Goal: Task Accomplishment & Management: Manage account settings

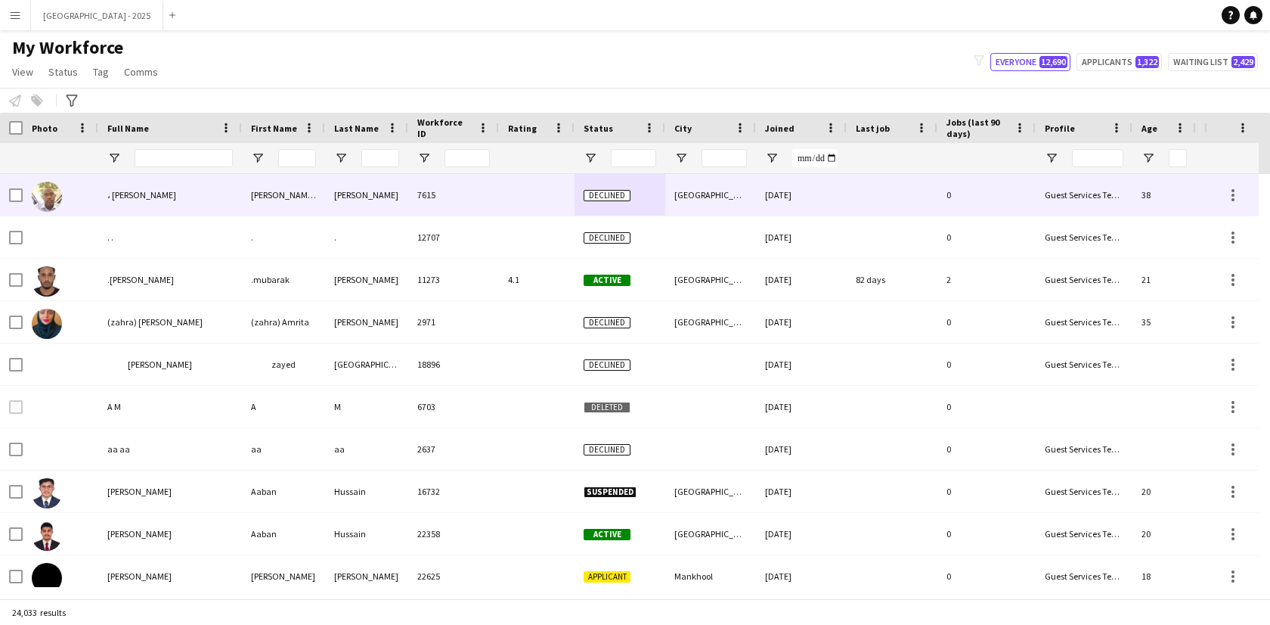
scroll to position [0, 340]
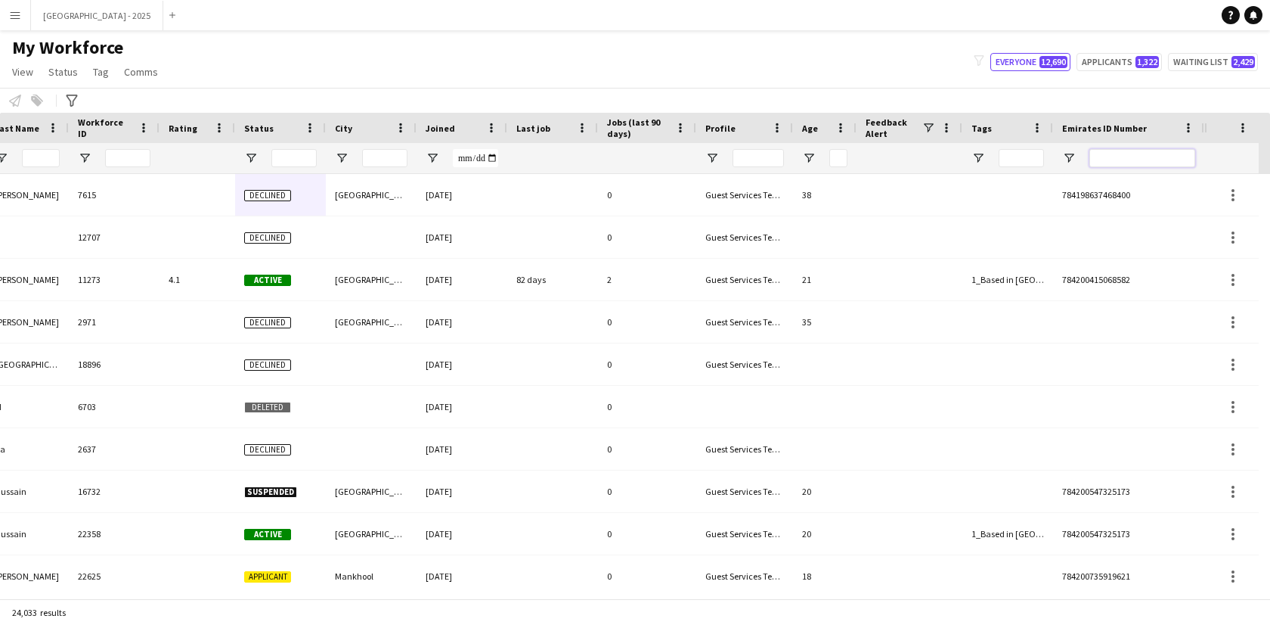
click at [1142, 163] on input "Emirates ID Number Filter Input" at bounding box center [1143, 158] width 106 height 18
paste input "*******"
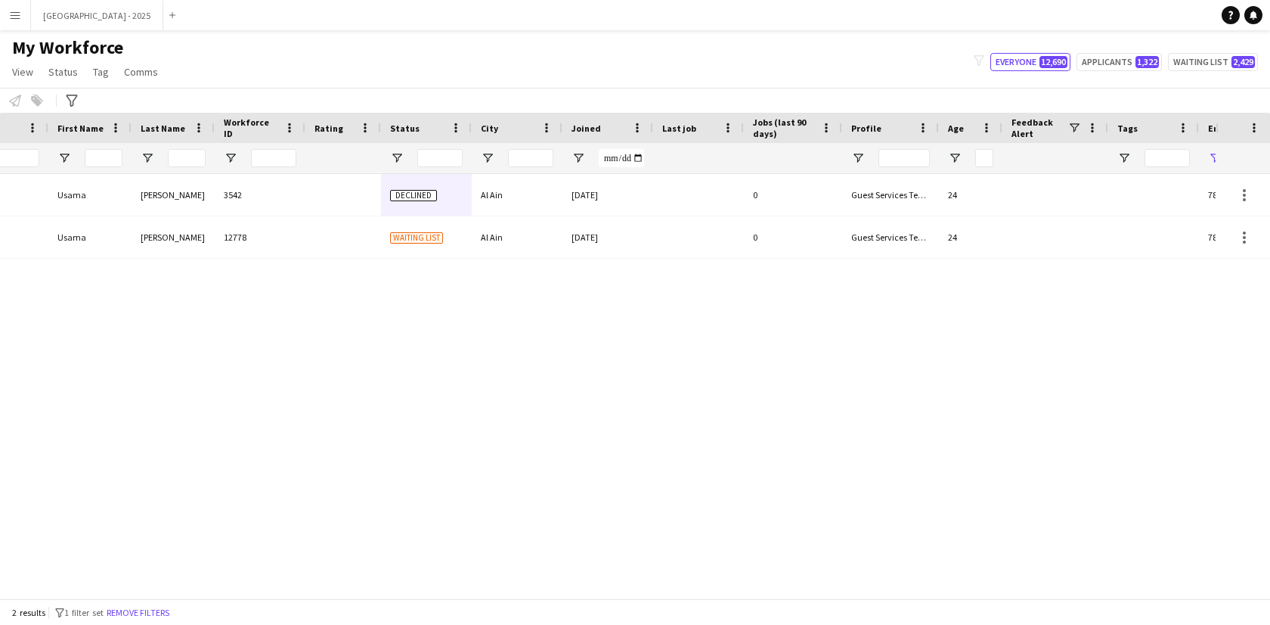
scroll to position [0, 0]
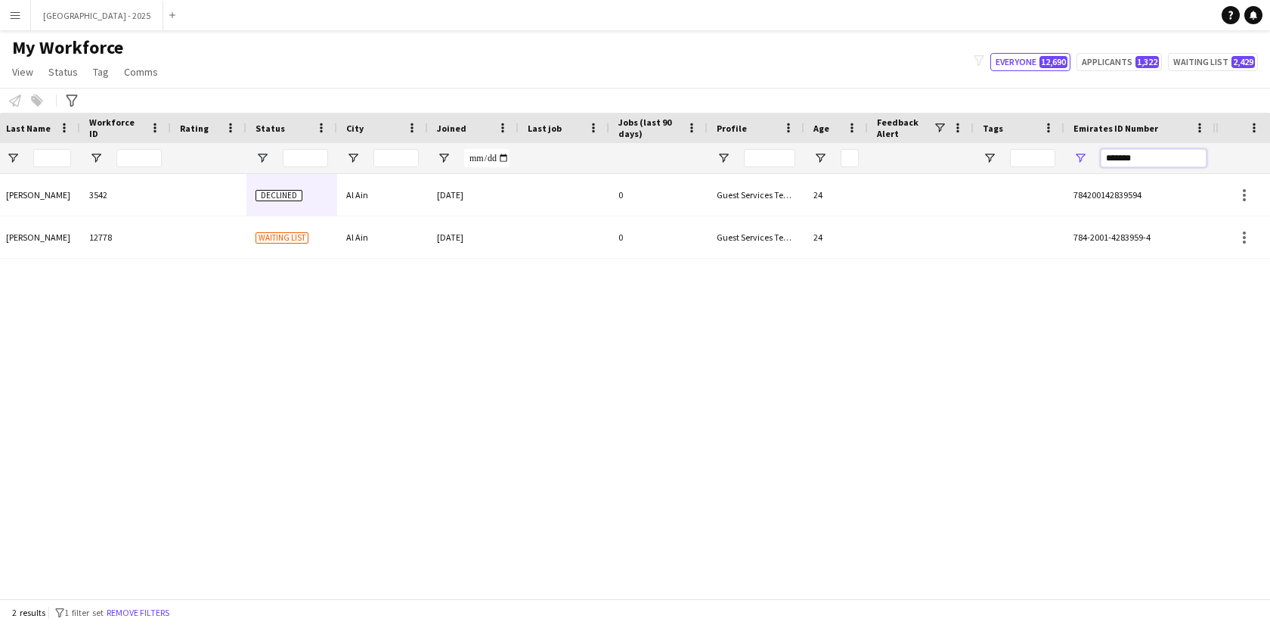
click at [1108, 163] on input "*******" at bounding box center [1154, 158] width 106 height 18
type input "*"
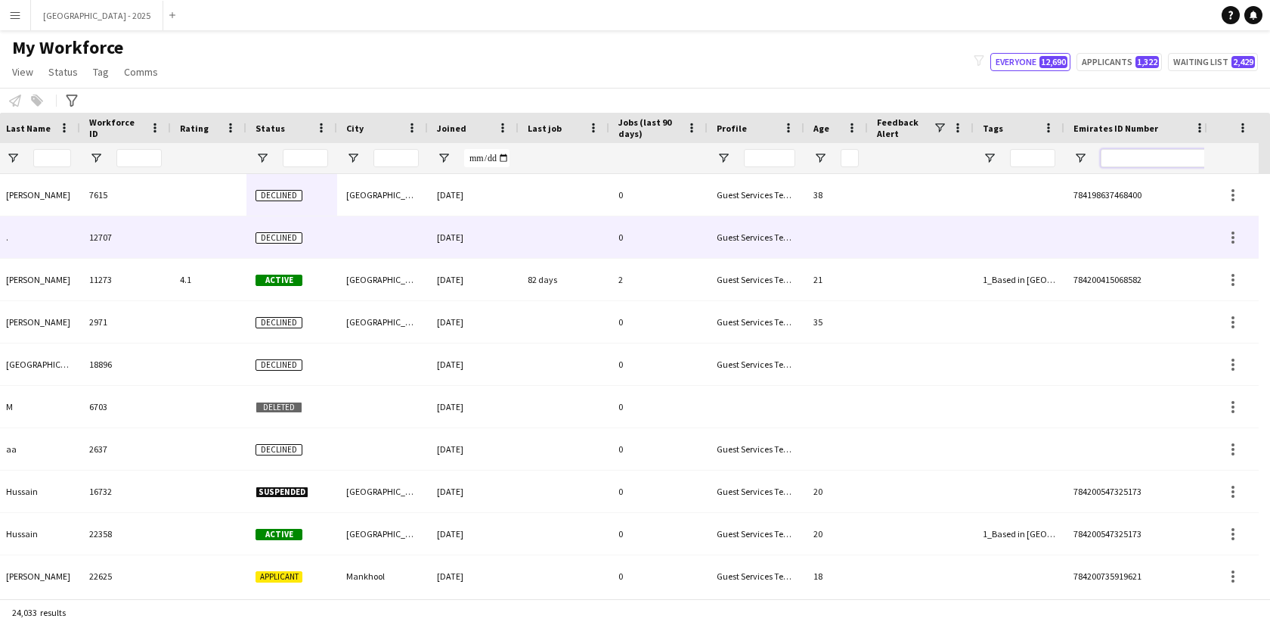
scroll to position [0, 340]
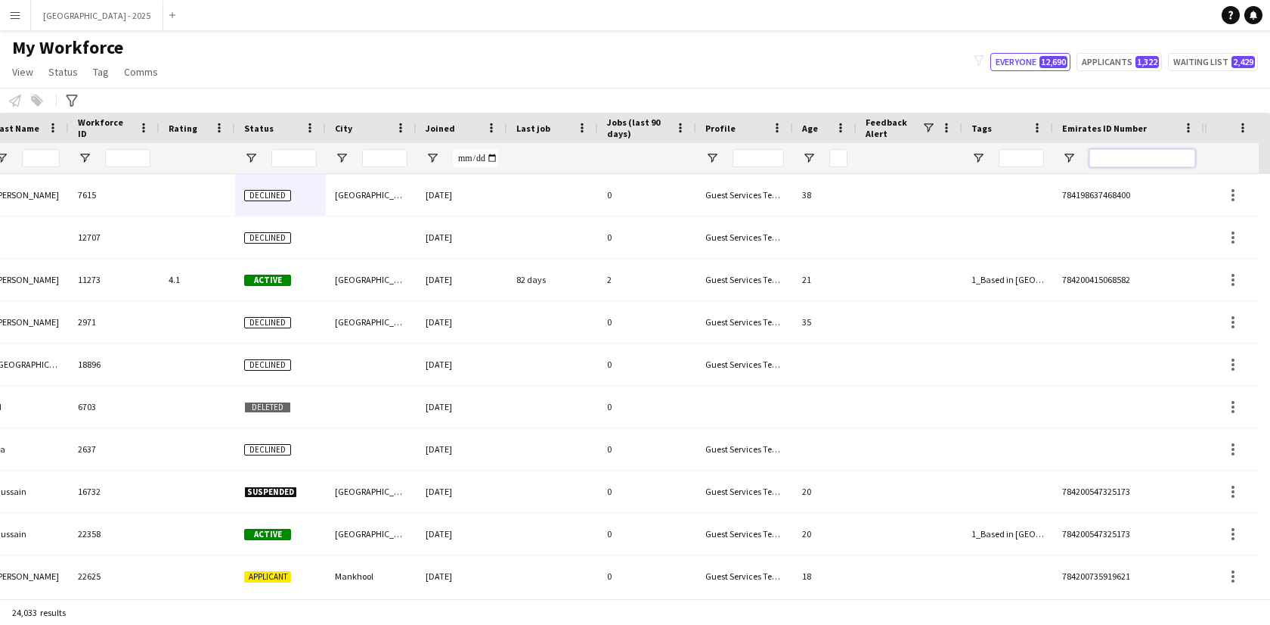
click at [1120, 158] on input "Emirates ID Number Filter Input" at bounding box center [1143, 158] width 106 height 18
paste input "********"
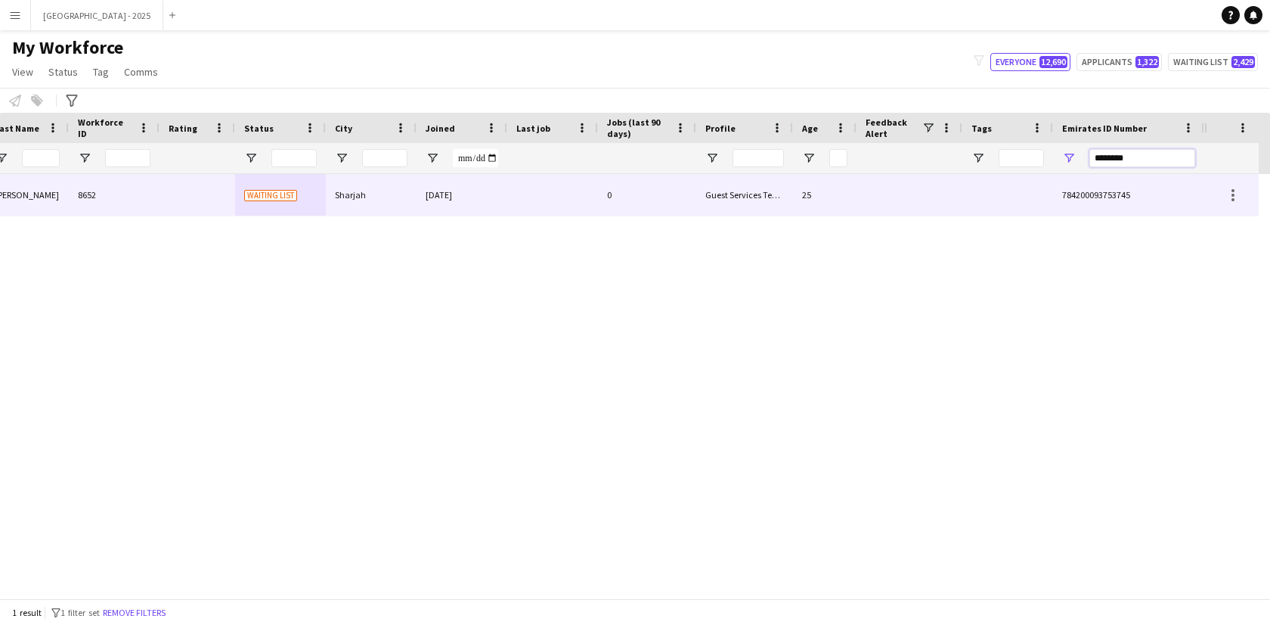
scroll to position [0, 328]
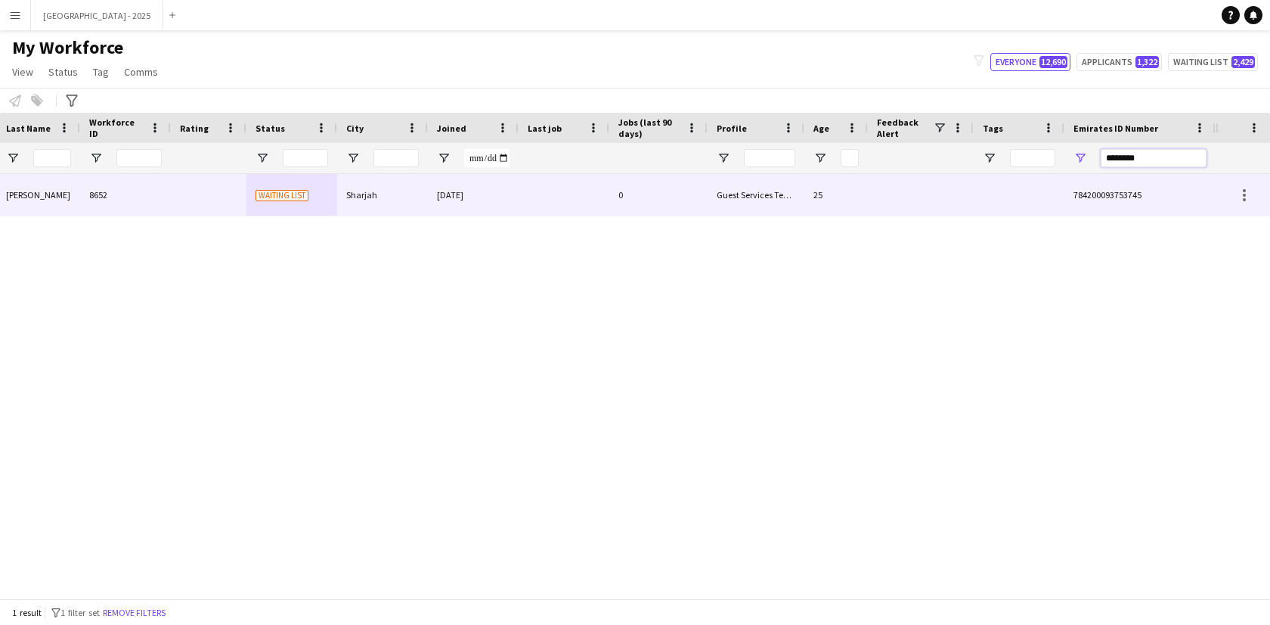
type input "********"
click at [834, 199] on div "25" at bounding box center [837, 195] width 64 height 42
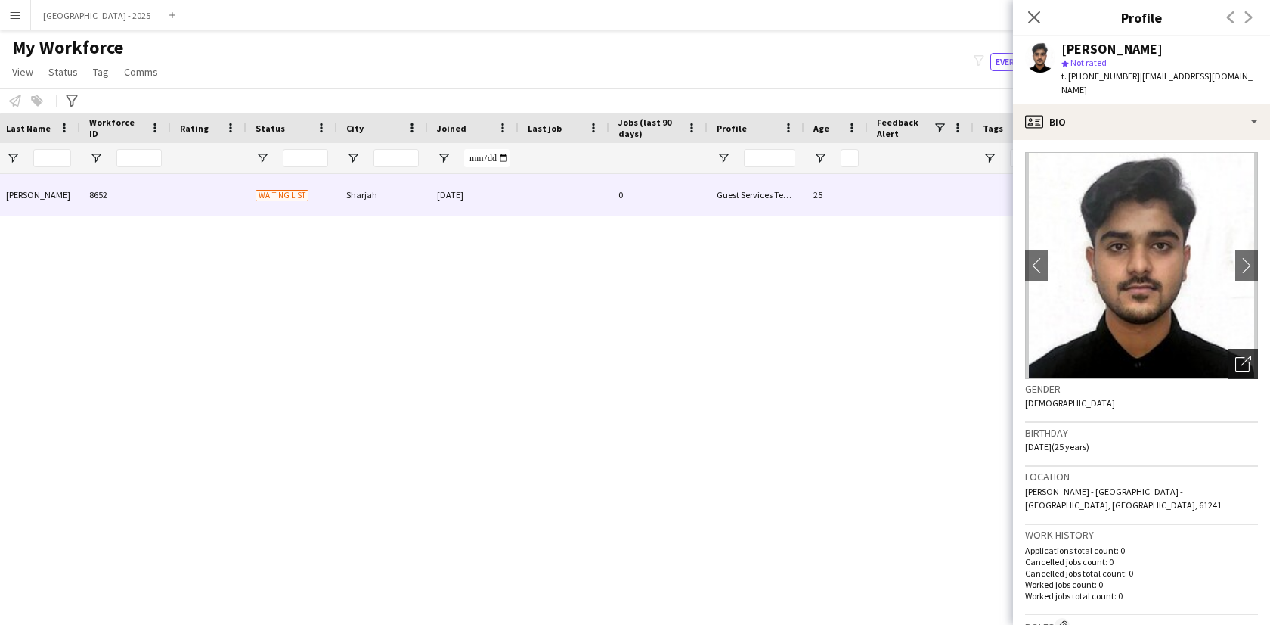
click at [1242, 351] on div "Open photos pop-in" at bounding box center [1243, 364] width 30 height 30
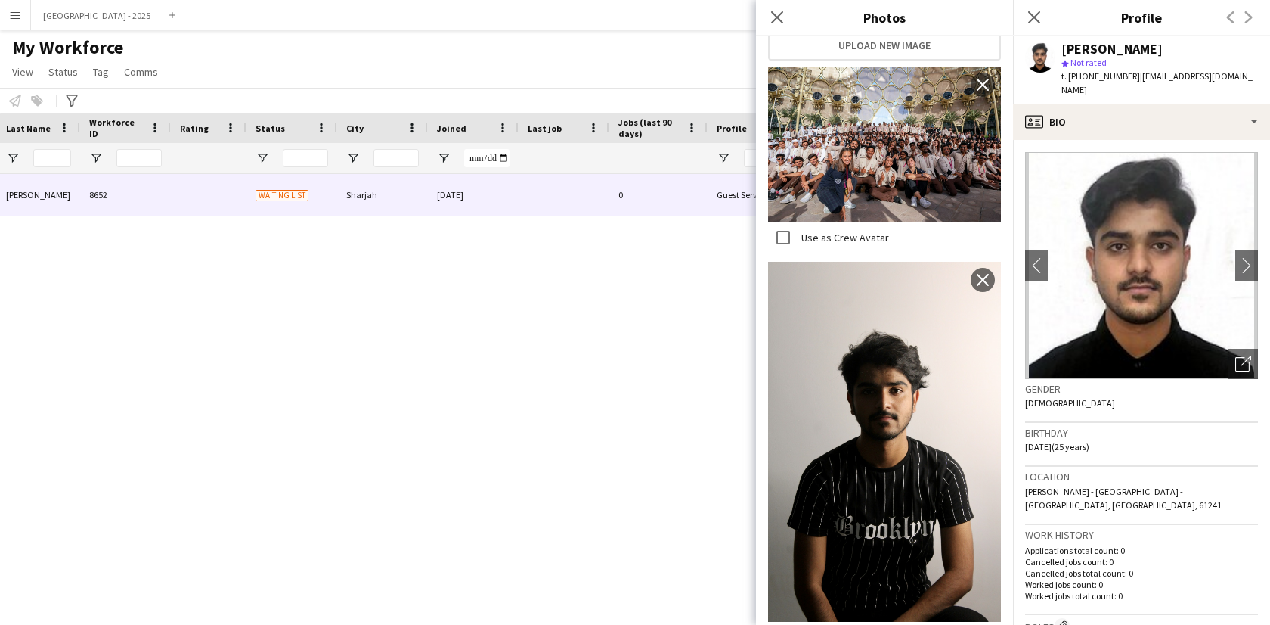
scroll to position [280, 0]
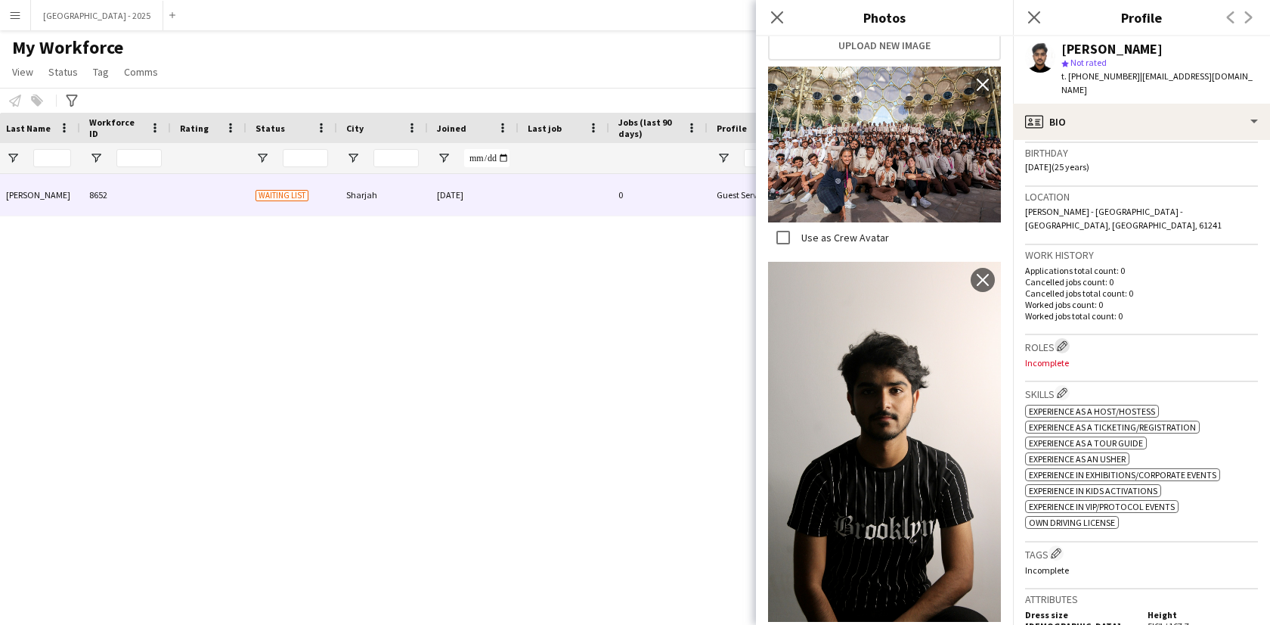
click at [1068, 340] on app-icon "Edit crew company roles" at bounding box center [1062, 345] width 11 height 11
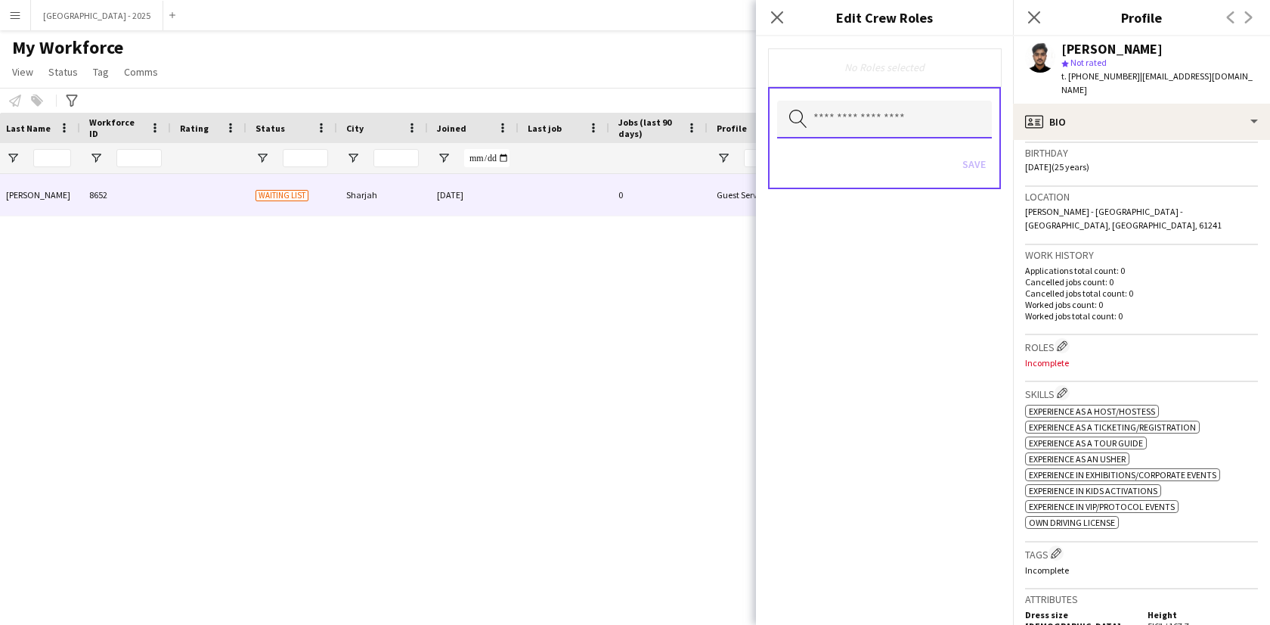
click at [863, 113] on input "text" at bounding box center [884, 120] width 215 height 38
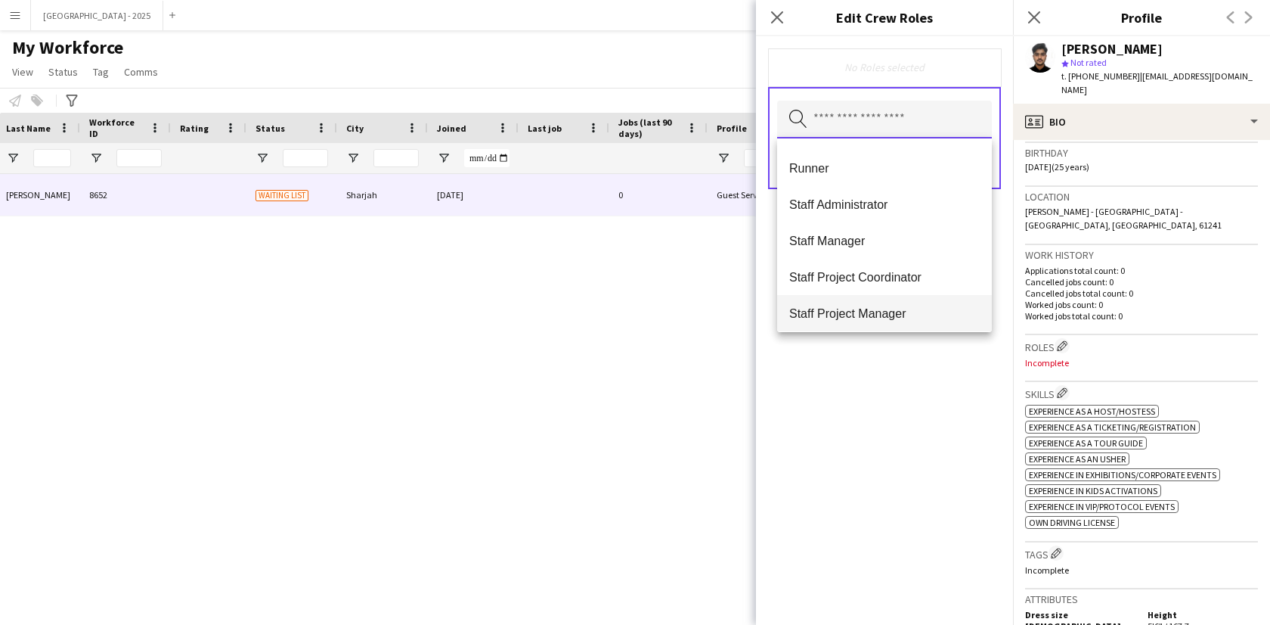
scroll to position [617, 0]
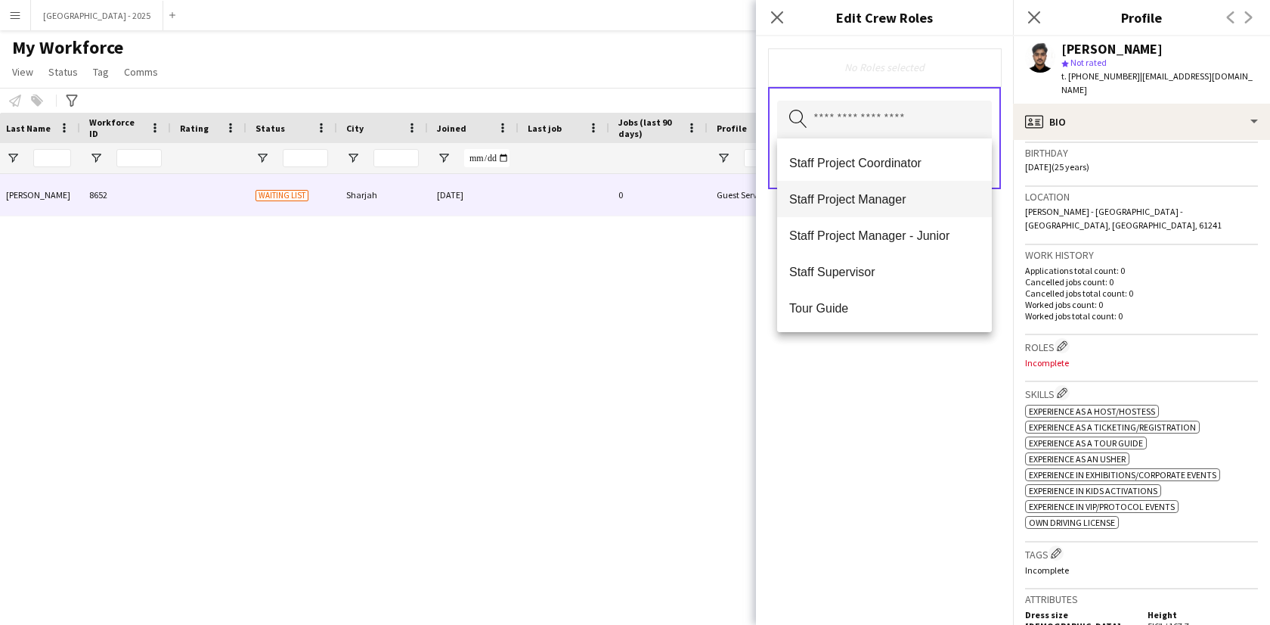
click at [879, 304] on span "Tour Guide" at bounding box center [884, 308] width 191 height 14
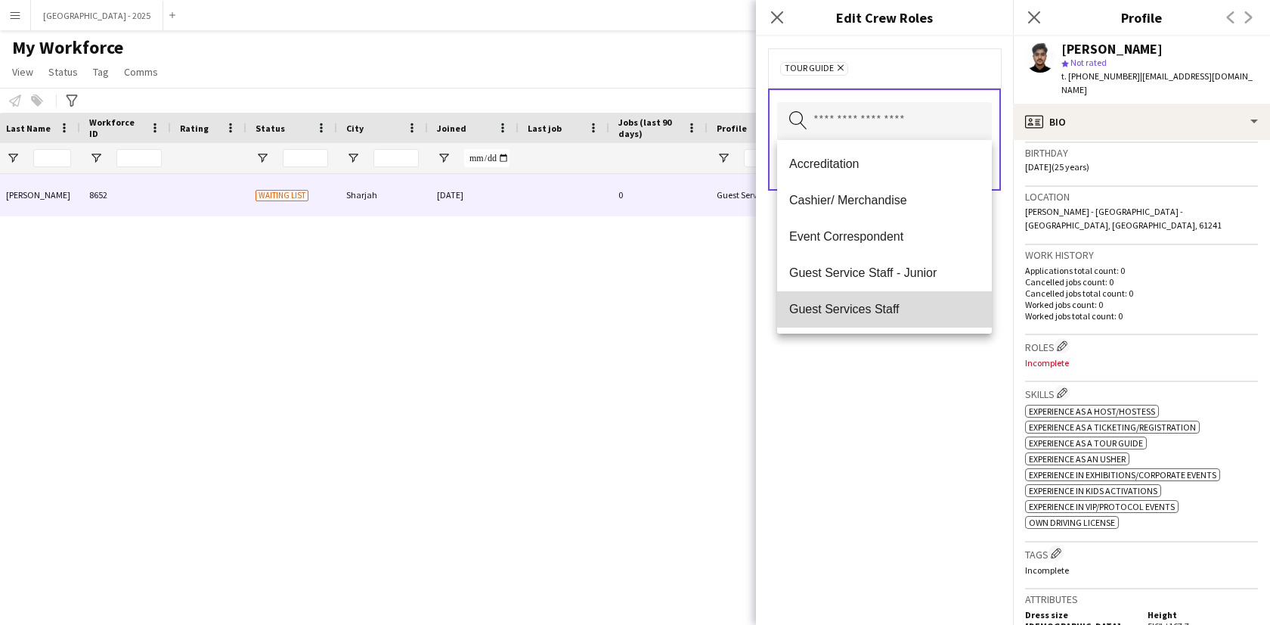
click at [892, 300] on mat-option "Guest Services Staff" at bounding box center [884, 309] width 215 height 36
click at [891, 300] on mat-option "Guest Services Staff - Senior" at bounding box center [884, 309] width 215 height 36
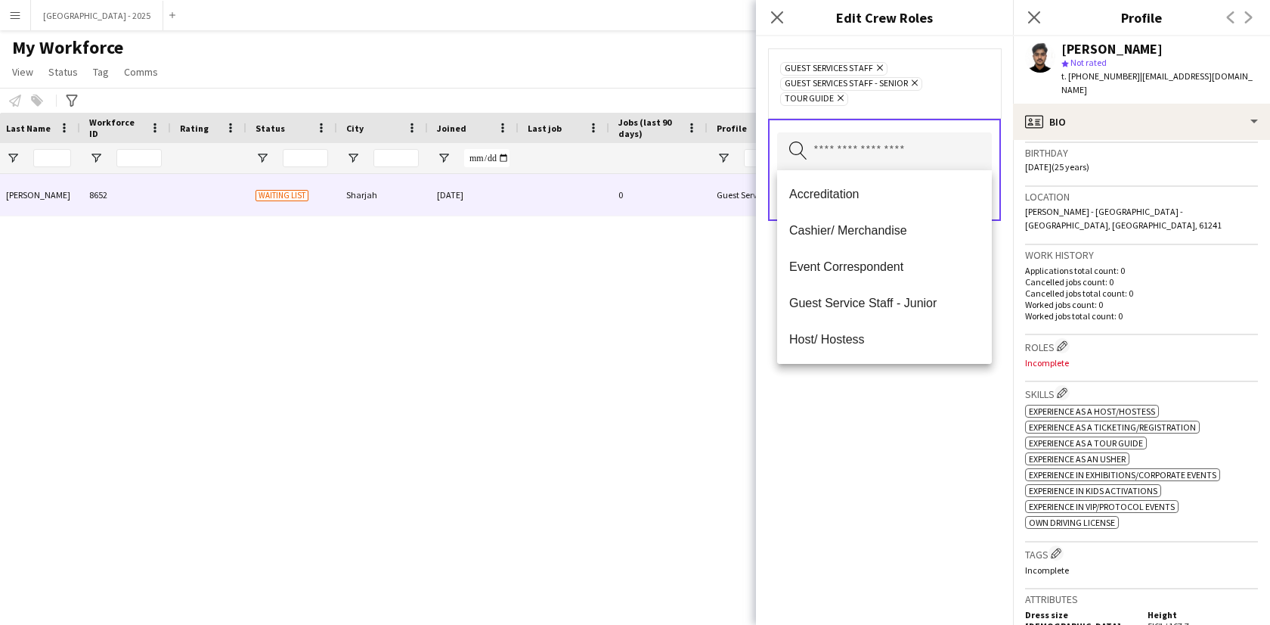
click at [925, 380] on div "Guest Services Staff Remove Guest Services Staff - Senior Remove Tour Guide Rem…" at bounding box center [884, 330] width 257 height 588
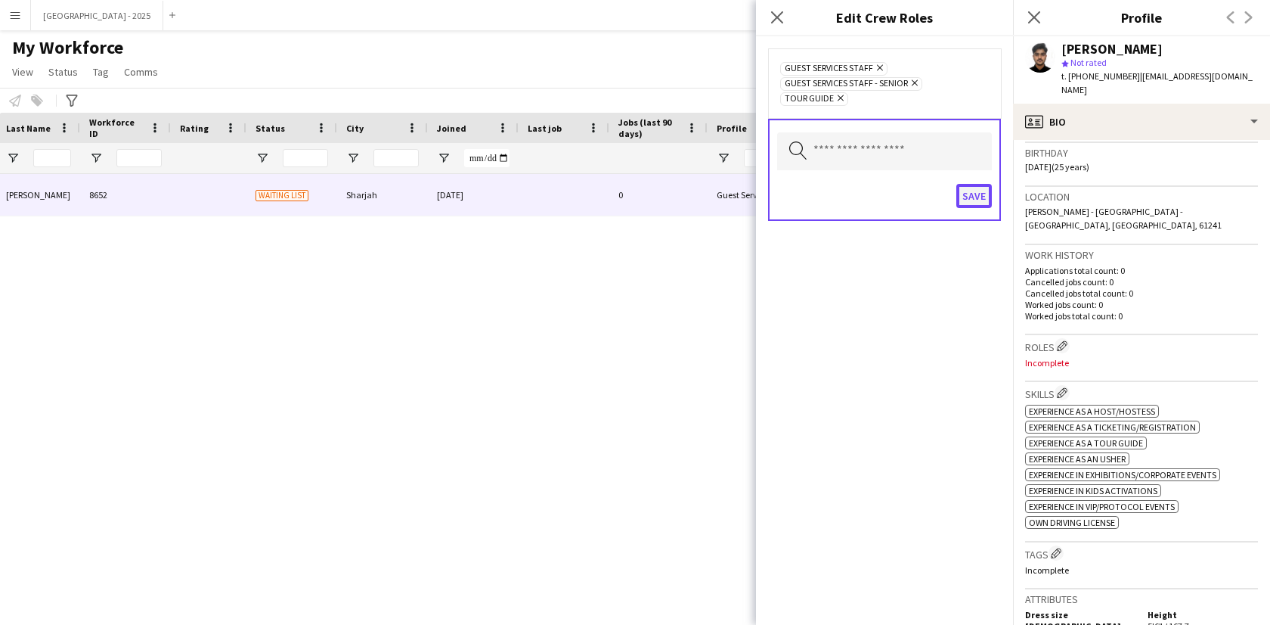
click at [958, 188] on button "Save" at bounding box center [975, 196] width 36 height 24
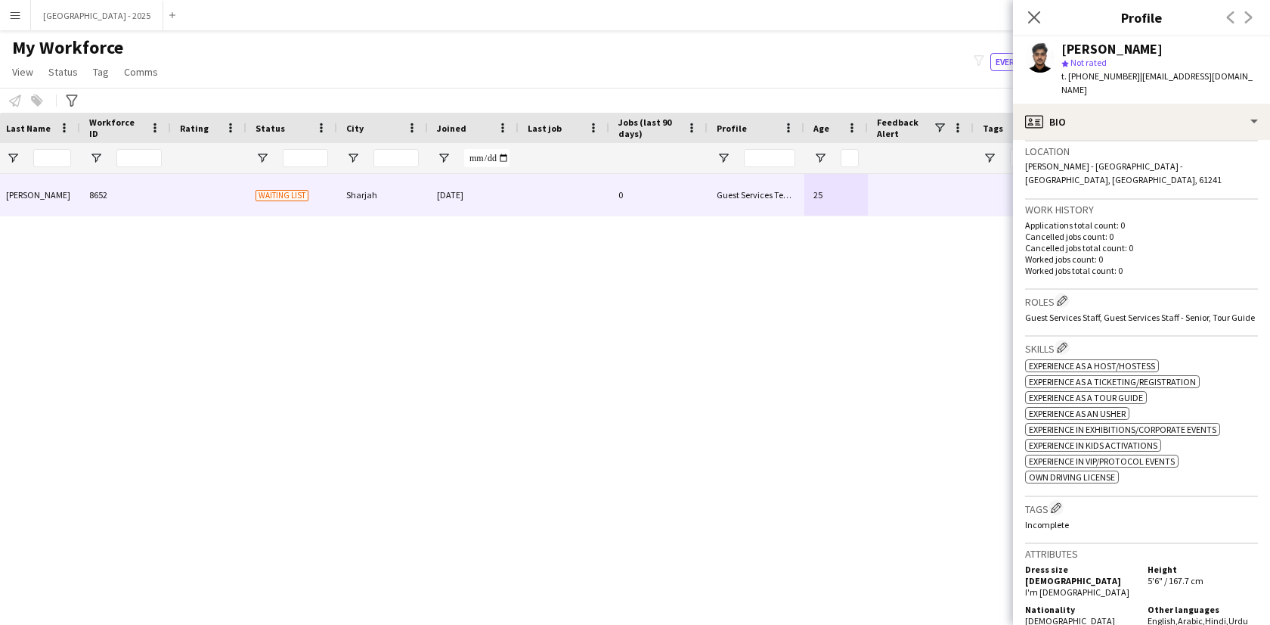
scroll to position [403, 0]
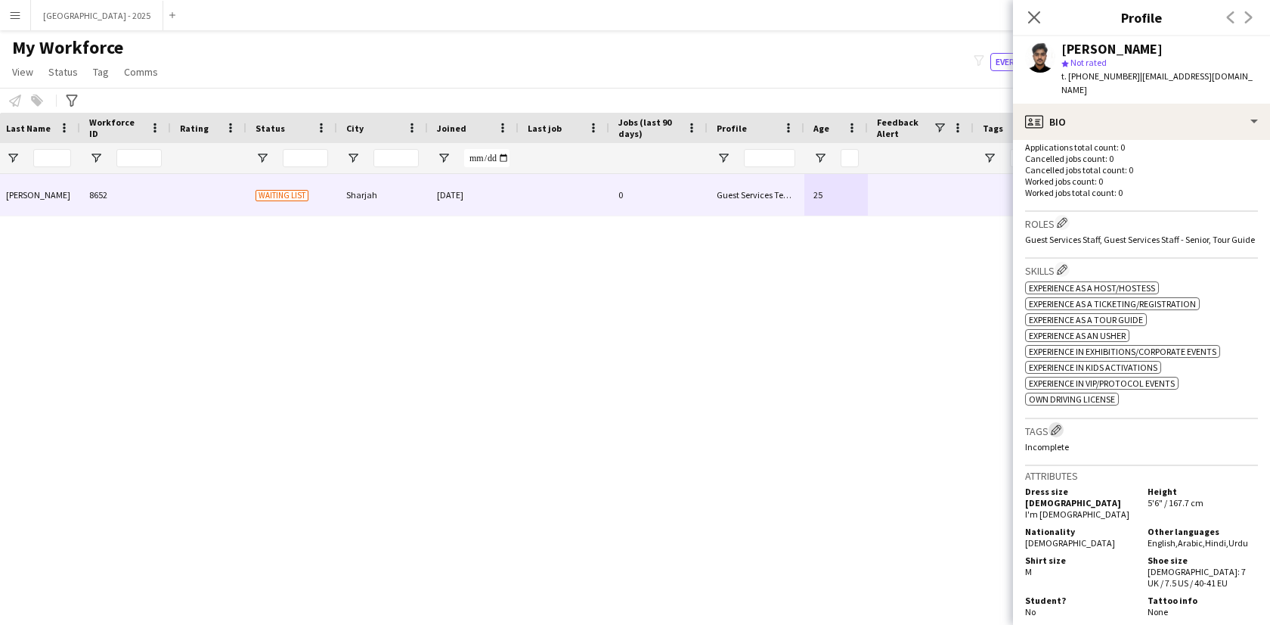
click at [1057, 435] on app-icon "Edit crew company tags" at bounding box center [1056, 429] width 11 height 11
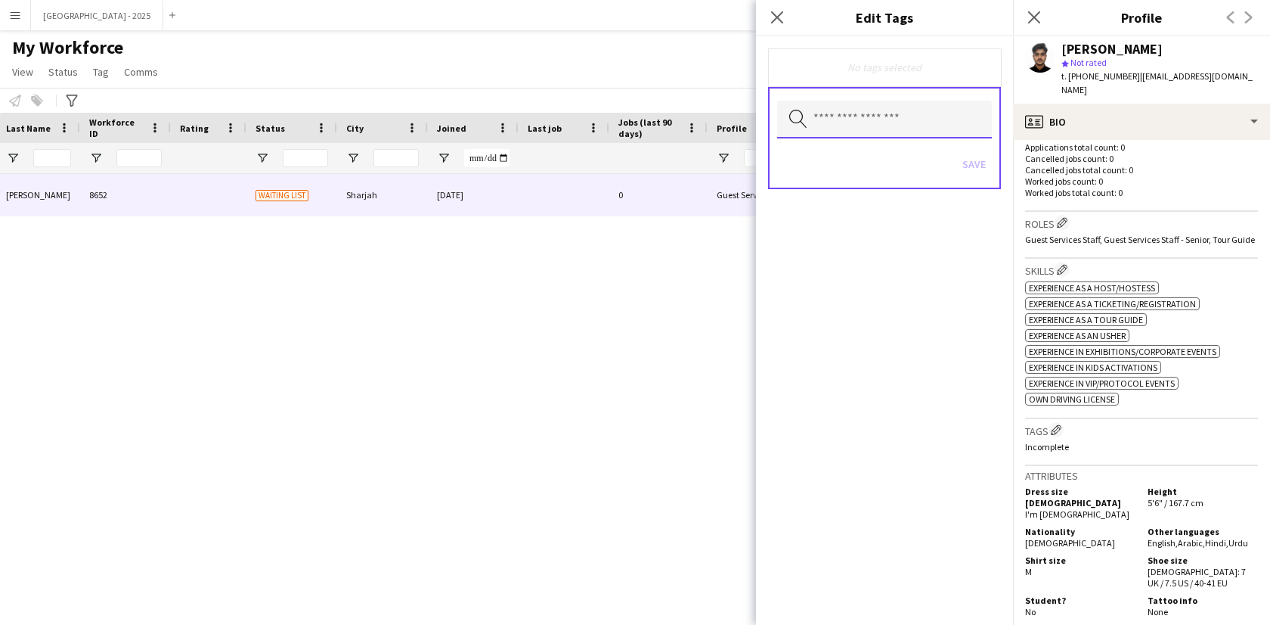
click at [868, 132] on input "text" at bounding box center [884, 120] width 215 height 38
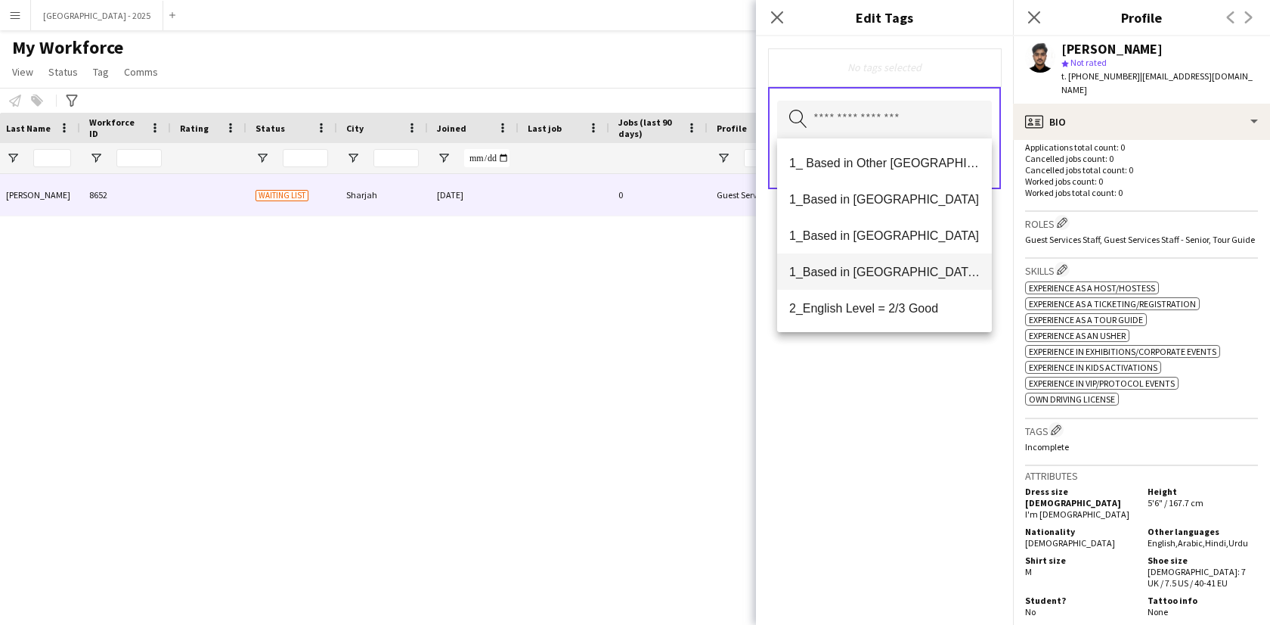
click at [896, 270] on span "1_Based in [GEOGRAPHIC_DATA]/[GEOGRAPHIC_DATA]/Ajman" at bounding box center [884, 272] width 191 height 14
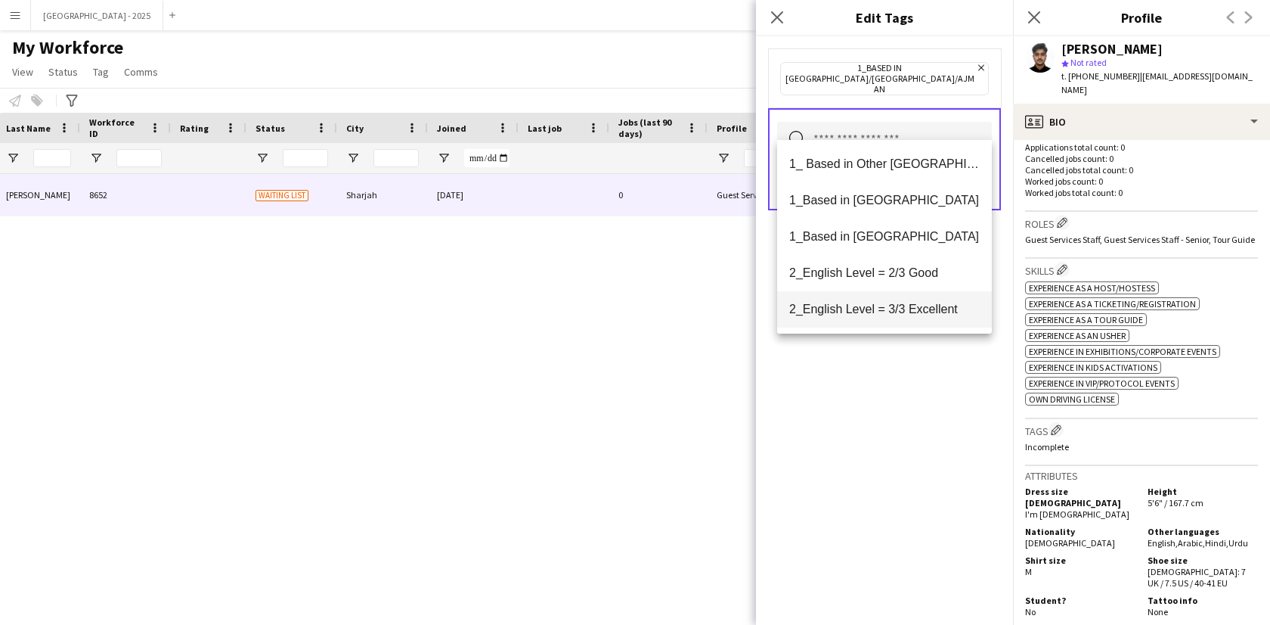
click at [898, 305] on span "2_English Level = 3/3 Excellent" at bounding box center [884, 309] width 191 height 14
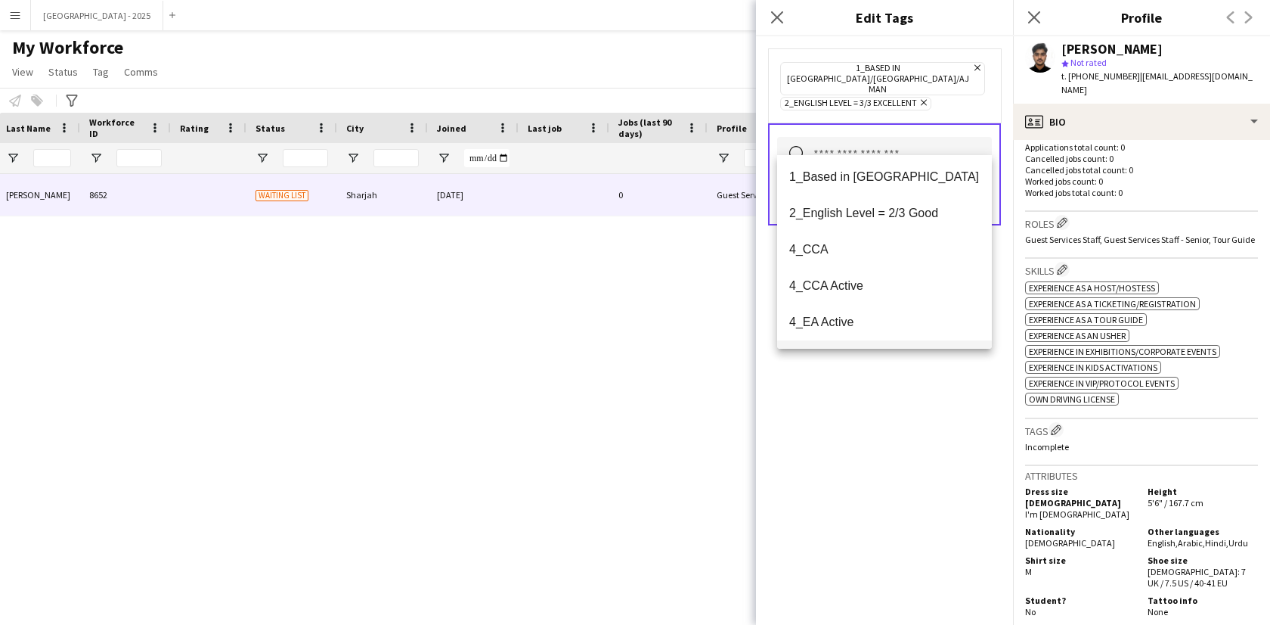
scroll to position [139, 0]
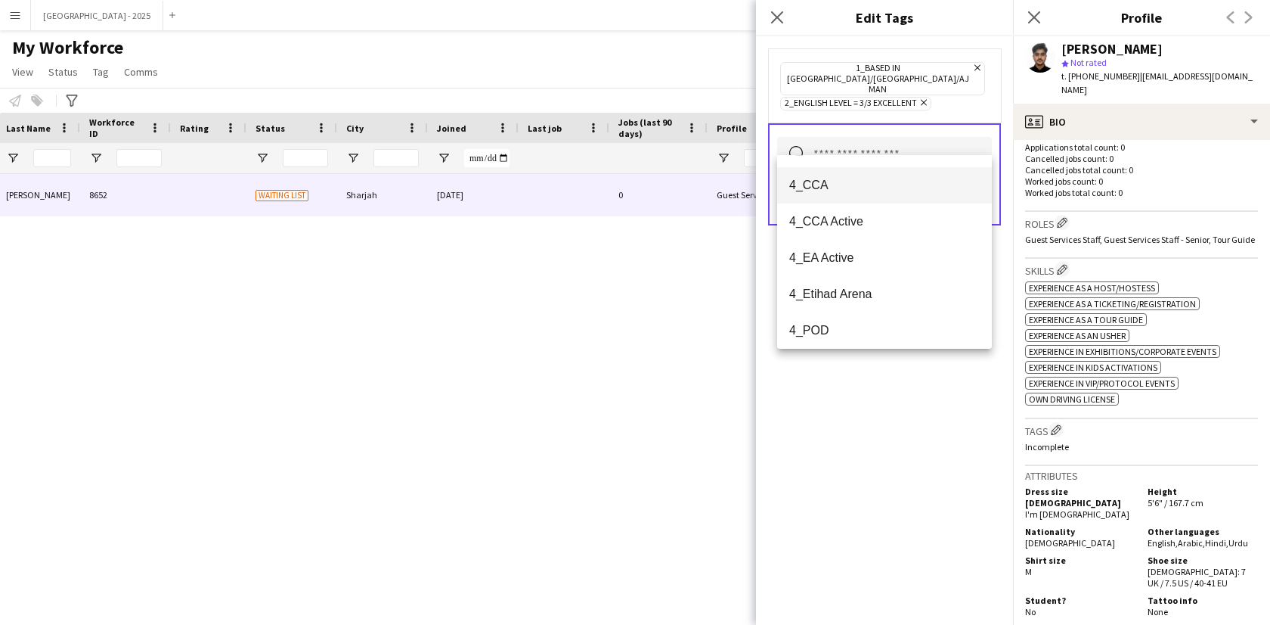
click at [849, 171] on mat-option "4_CCA" at bounding box center [884, 185] width 215 height 36
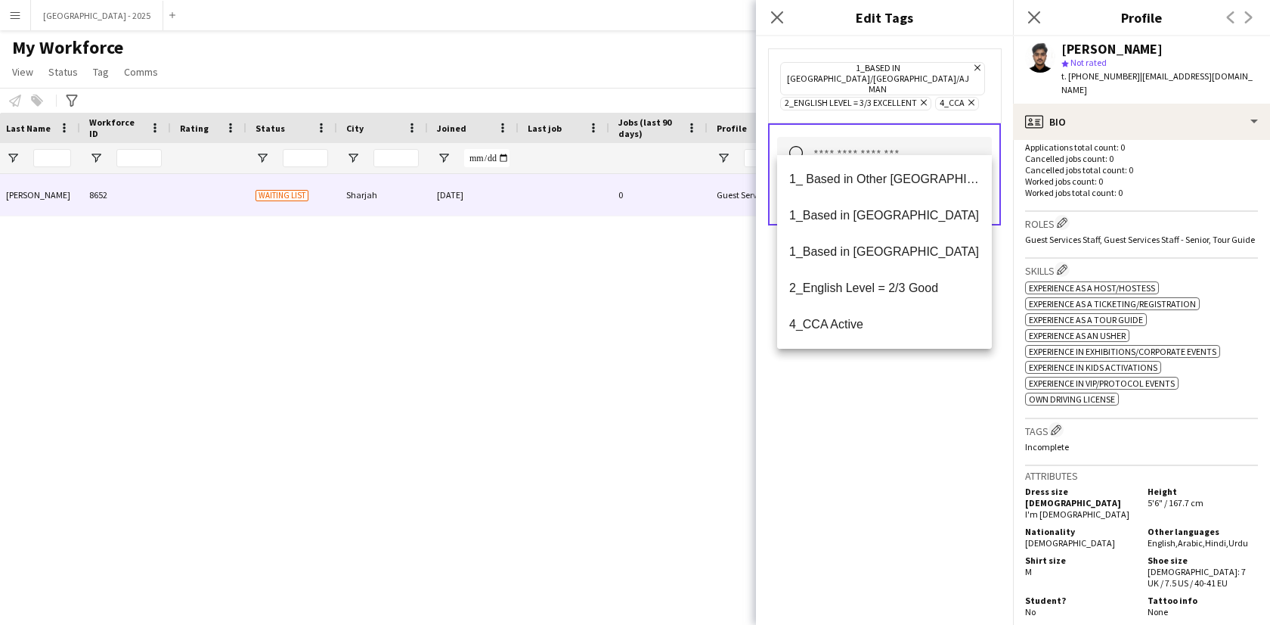
click at [904, 364] on div "1_Based in [GEOGRAPHIC_DATA]/[GEOGRAPHIC_DATA]/Ajman Remove 2_English Level = 3…" at bounding box center [884, 330] width 257 height 588
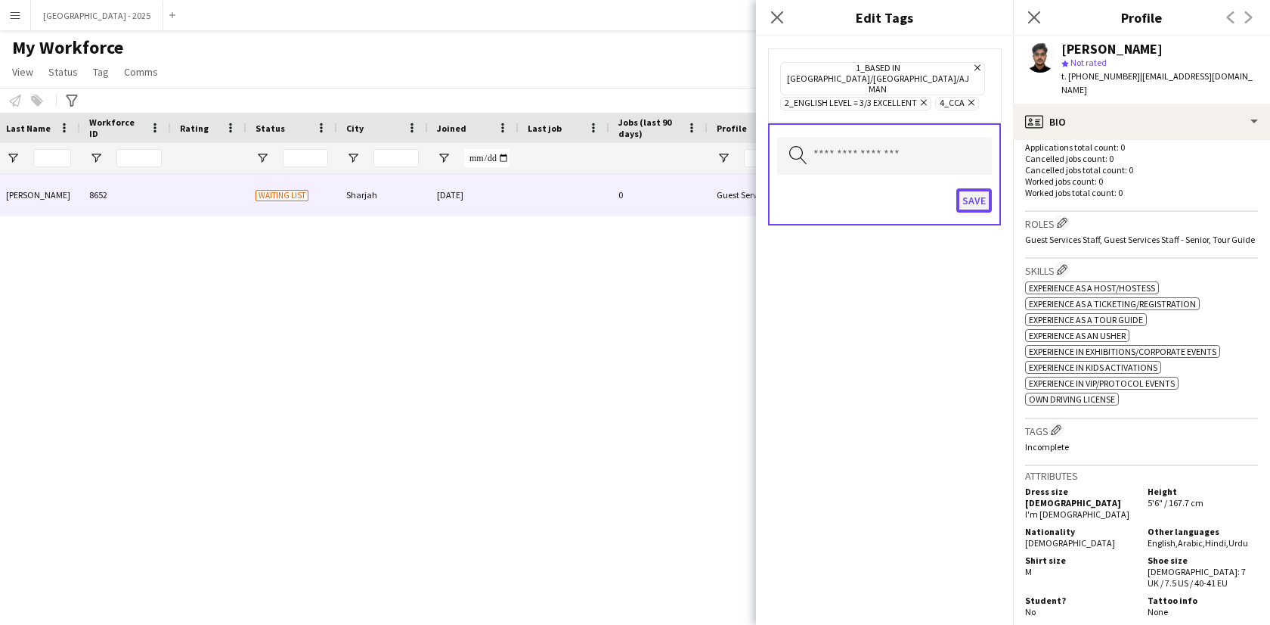
click at [981, 188] on button "Save" at bounding box center [975, 200] width 36 height 24
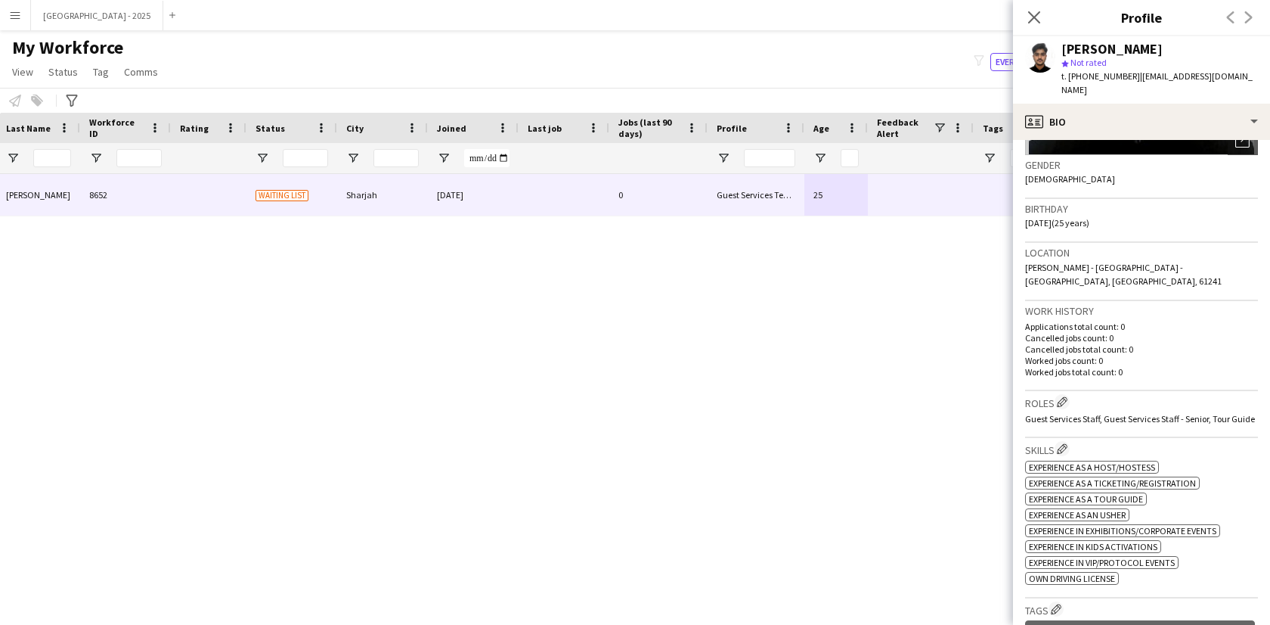
scroll to position [0, 0]
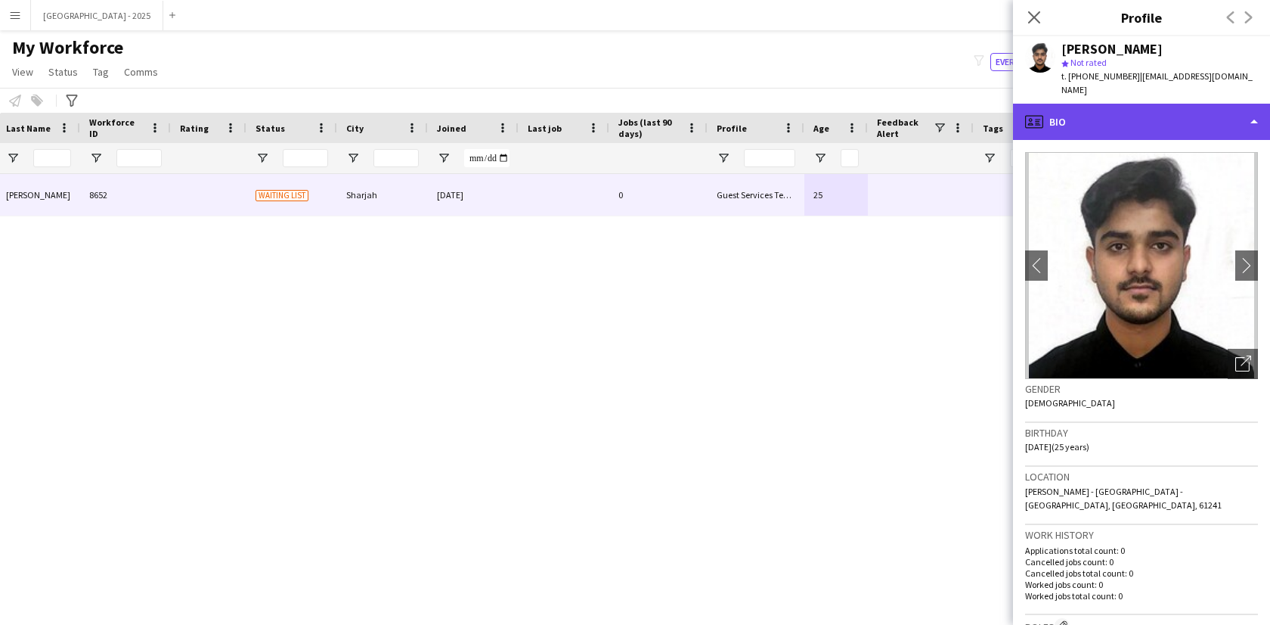
click at [1084, 119] on div "profile Bio" at bounding box center [1141, 122] width 257 height 36
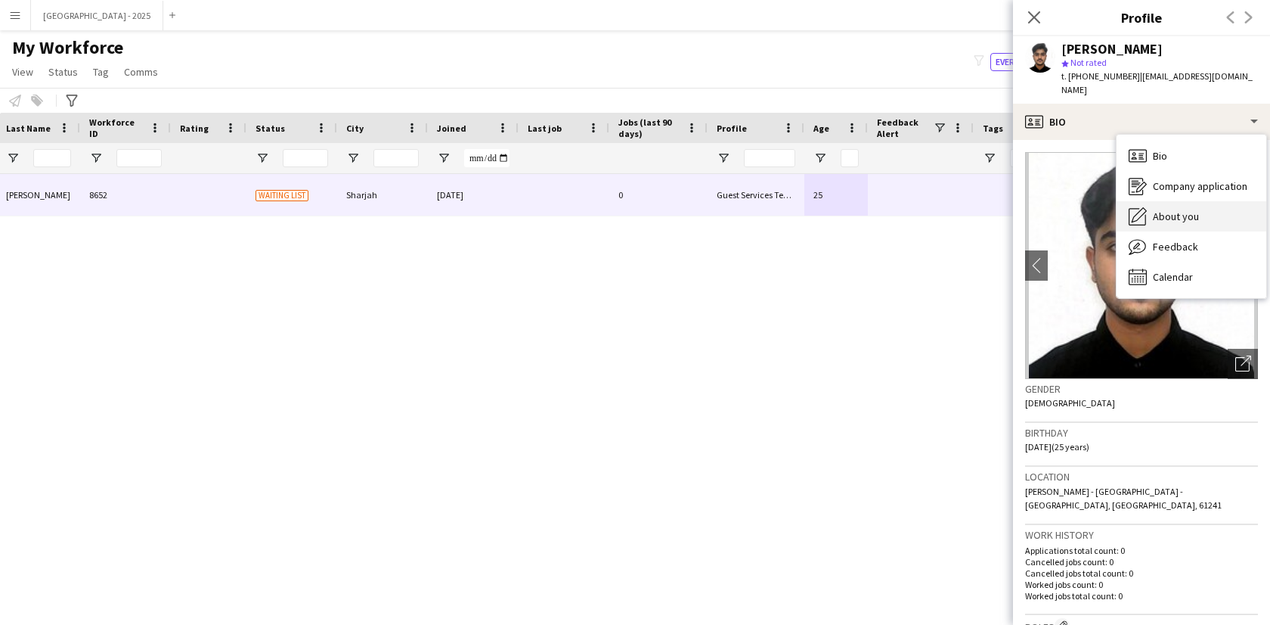
click at [1162, 201] on div "About you About you" at bounding box center [1192, 216] width 150 height 30
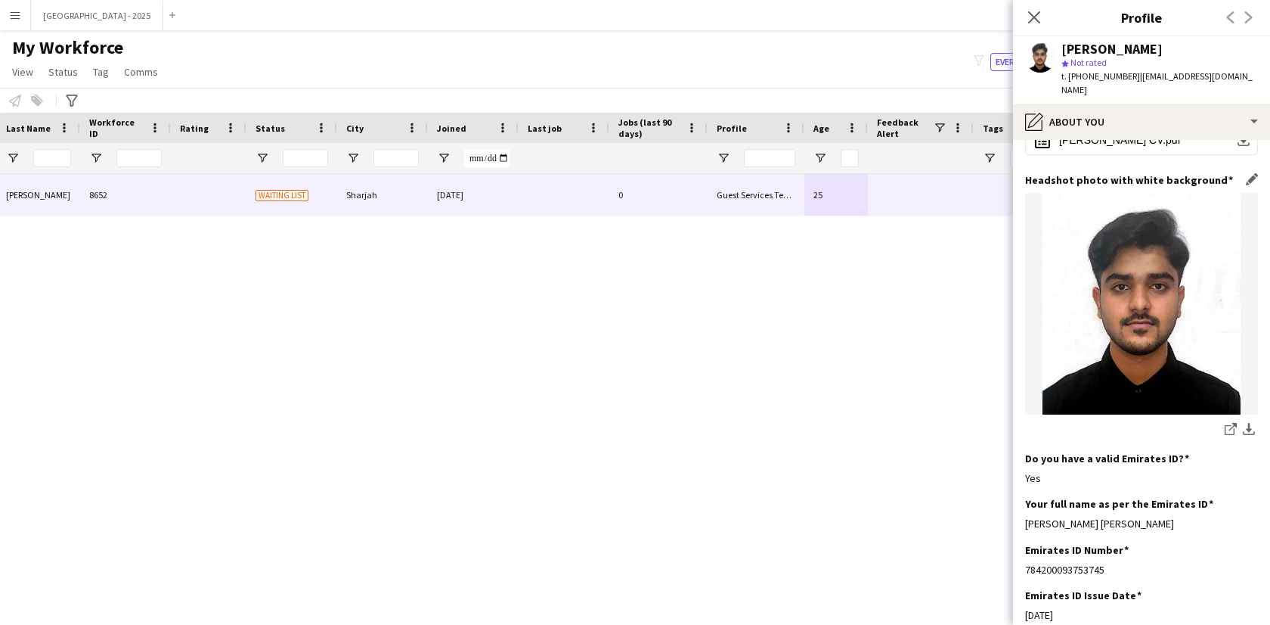
scroll to position [104, 0]
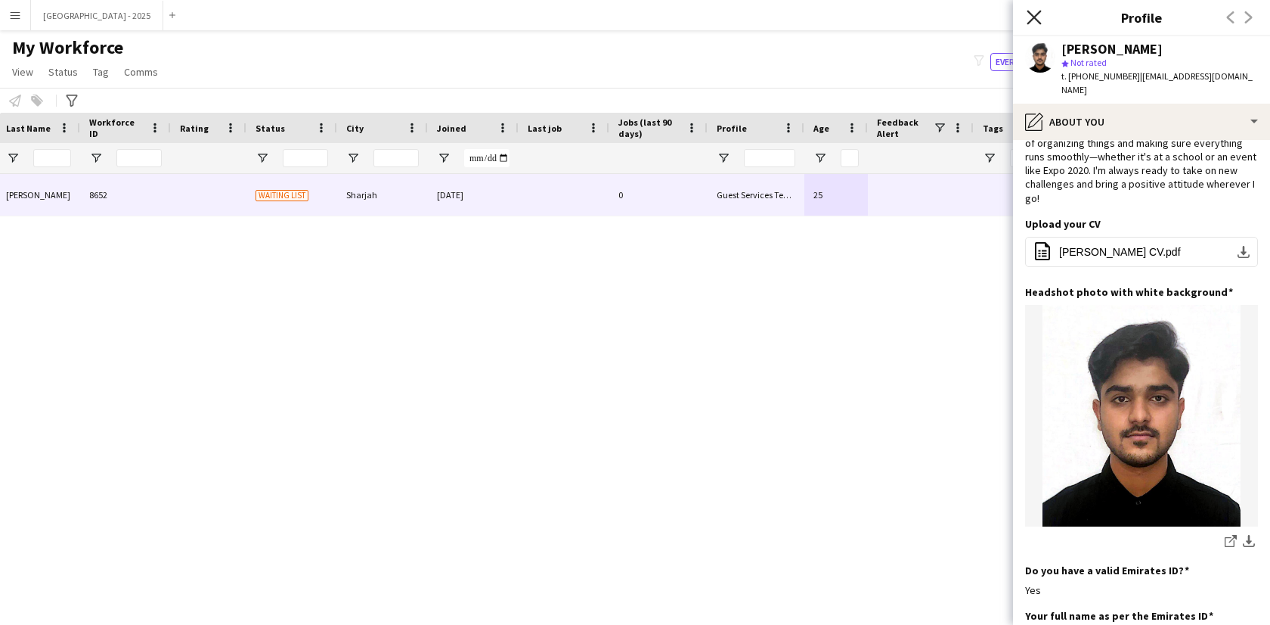
click at [1040, 21] on icon "Close pop-in" at bounding box center [1034, 17] width 14 height 14
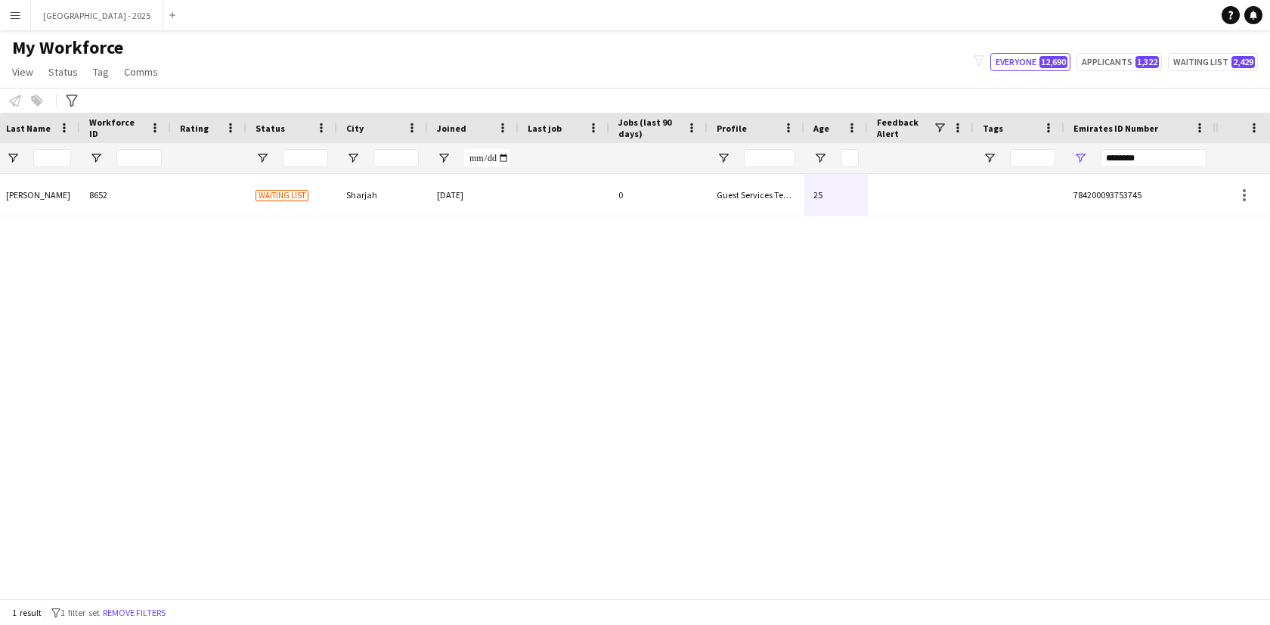
scroll to position [0, 0]
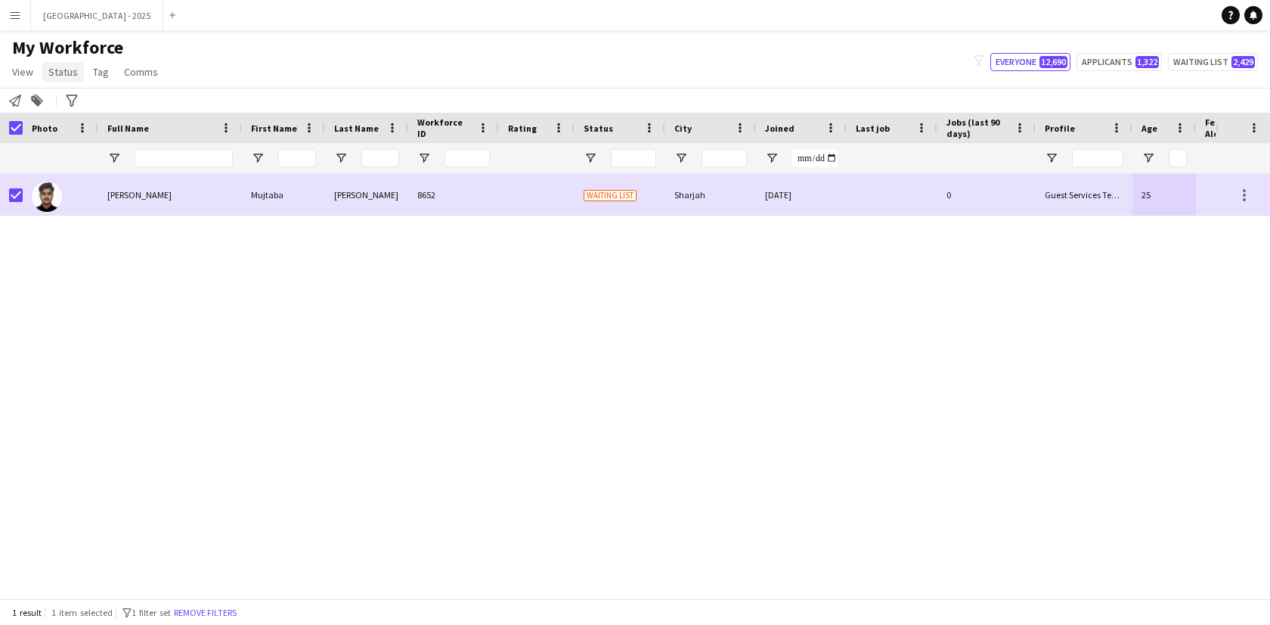
click at [57, 67] on span "Status" at bounding box center [62, 72] width 29 height 14
click at [72, 93] on link "Edit" at bounding box center [96, 104] width 106 height 32
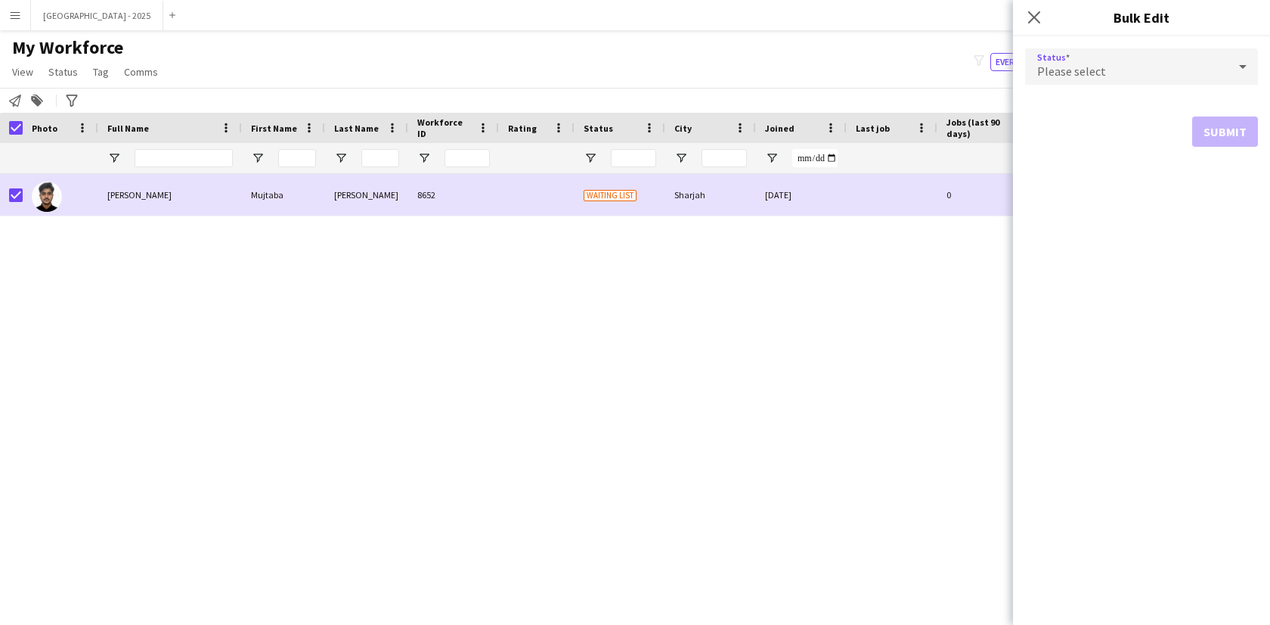
click at [1068, 79] on mat-select "Please select" at bounding box center [1141, 67] width 233 height 38
click at [1067, 81] on div "Please select" at bounding box center [1126, 66] width 203 height 36
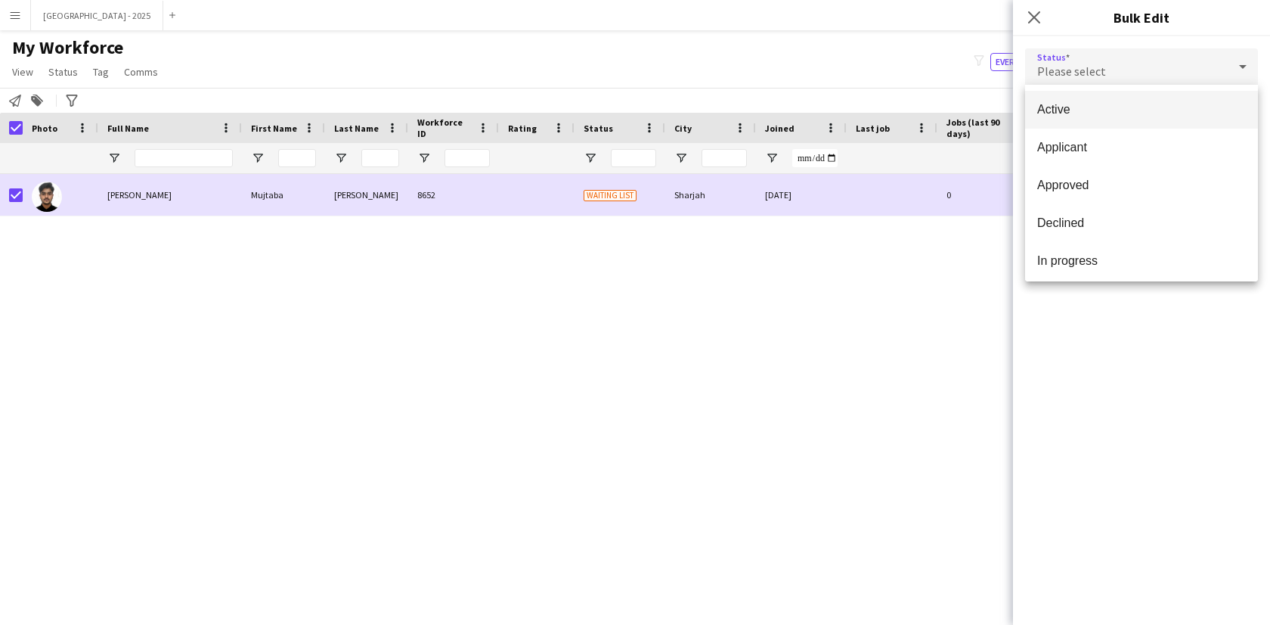
click at [1074, 104] on span "Active" at bounding box center [1142, 109] width 209 height 14
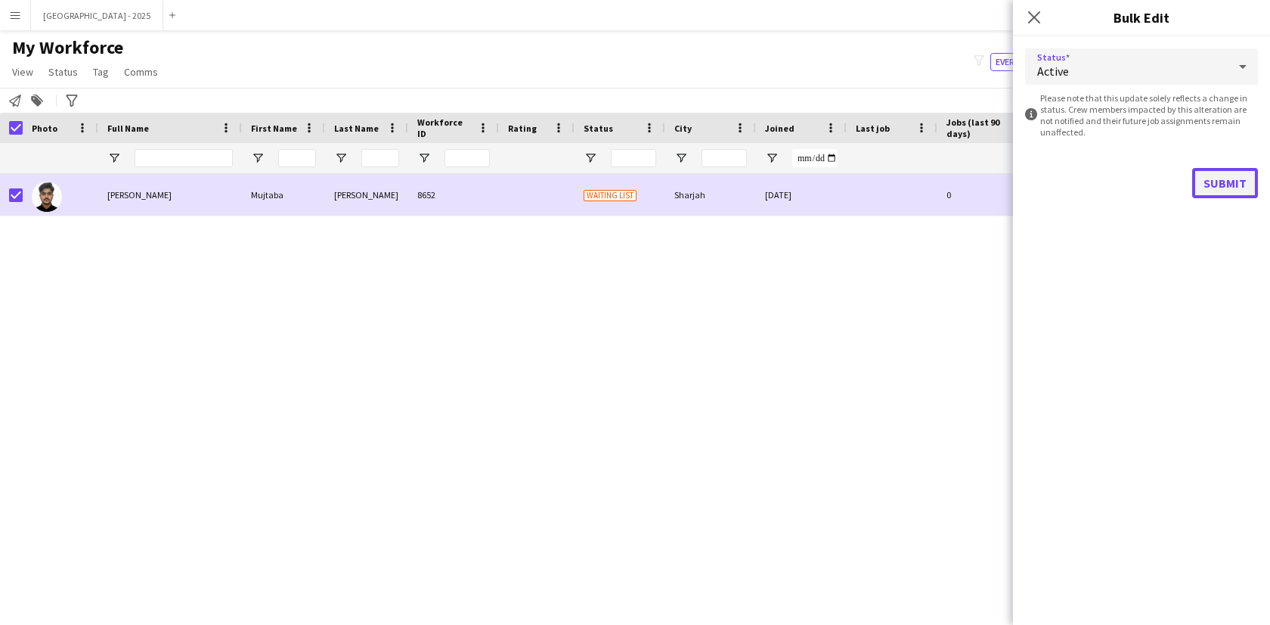
click at [1214, 179] on button "Submit" at bounding box center [1226, 183] width 66 height 30
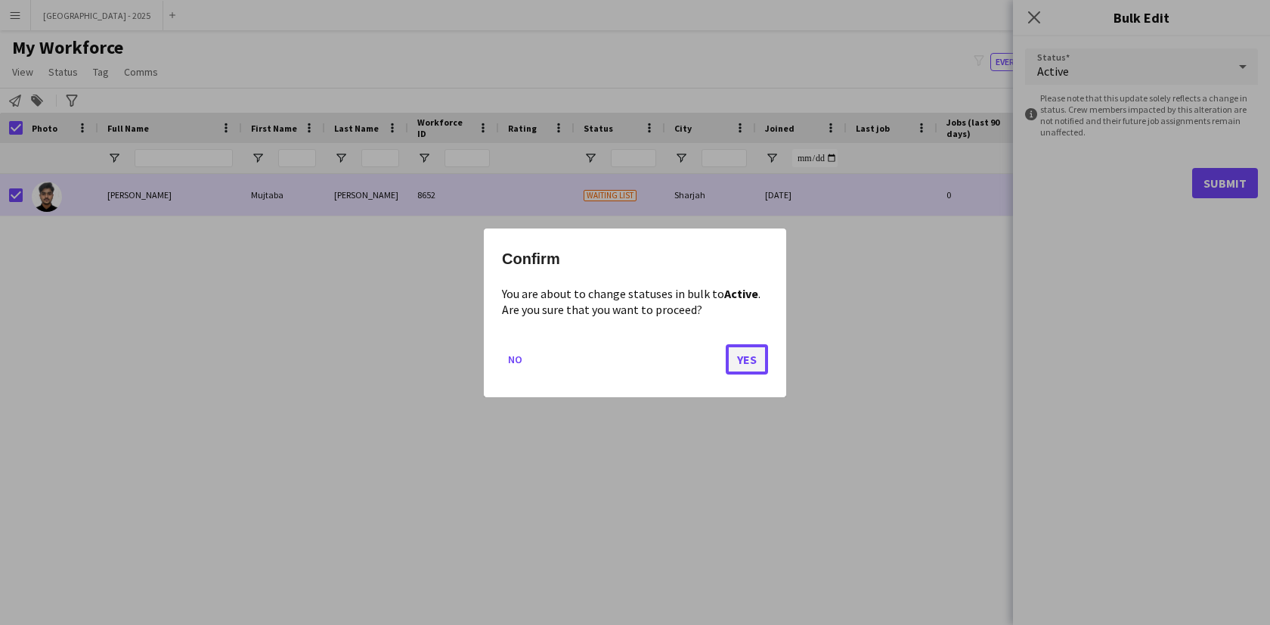
click at [758, 359] on button "Yes" at bounding box center [747, 358] width 42 height 30
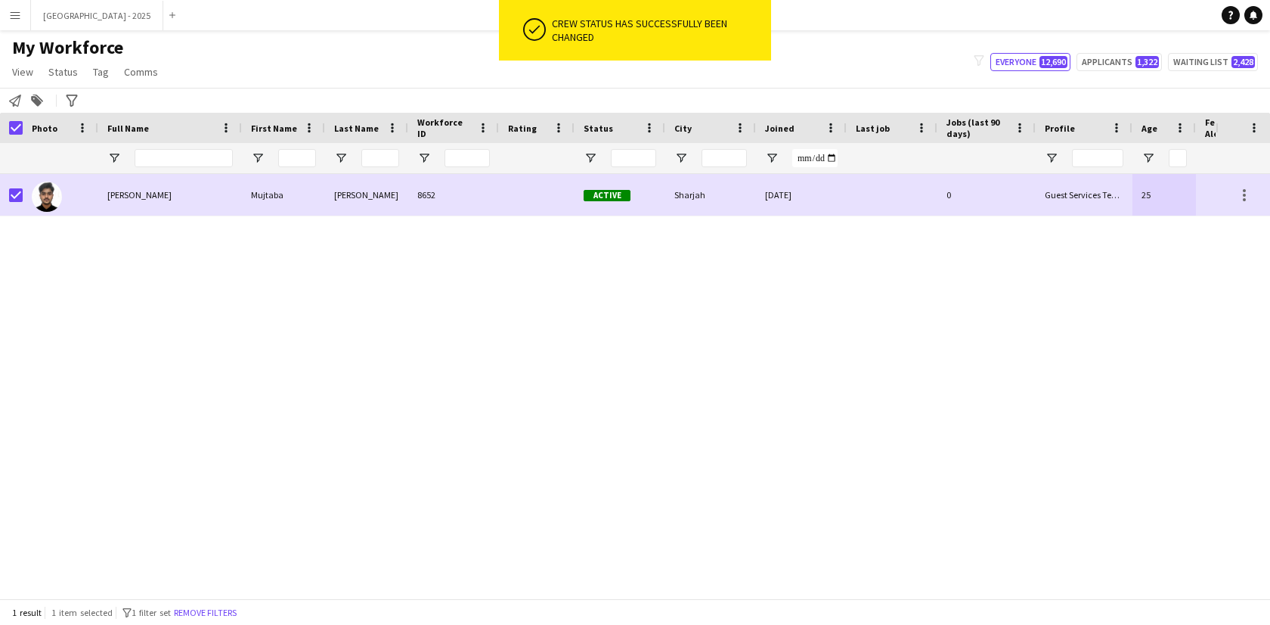
click at [157, 613] on span "1 filter set" at bounding box center [151, 611] width 39 height 11
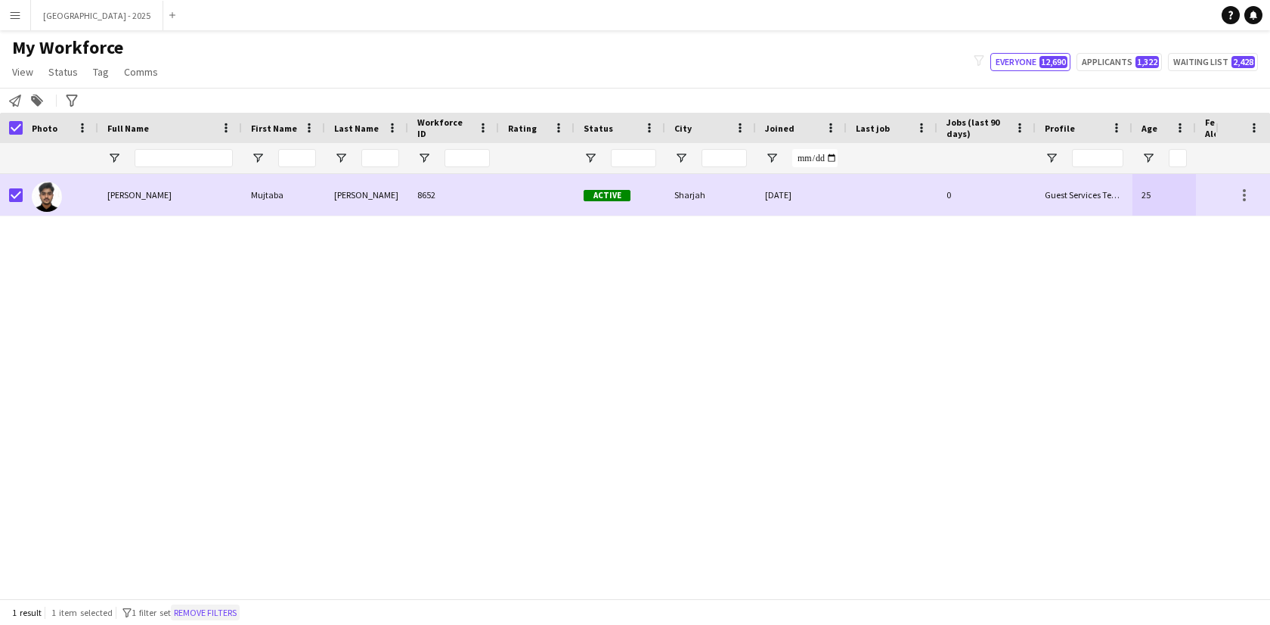
click at [198, 607] on button "Remove filters" at bounding box center [205, 612] width 69 height 17
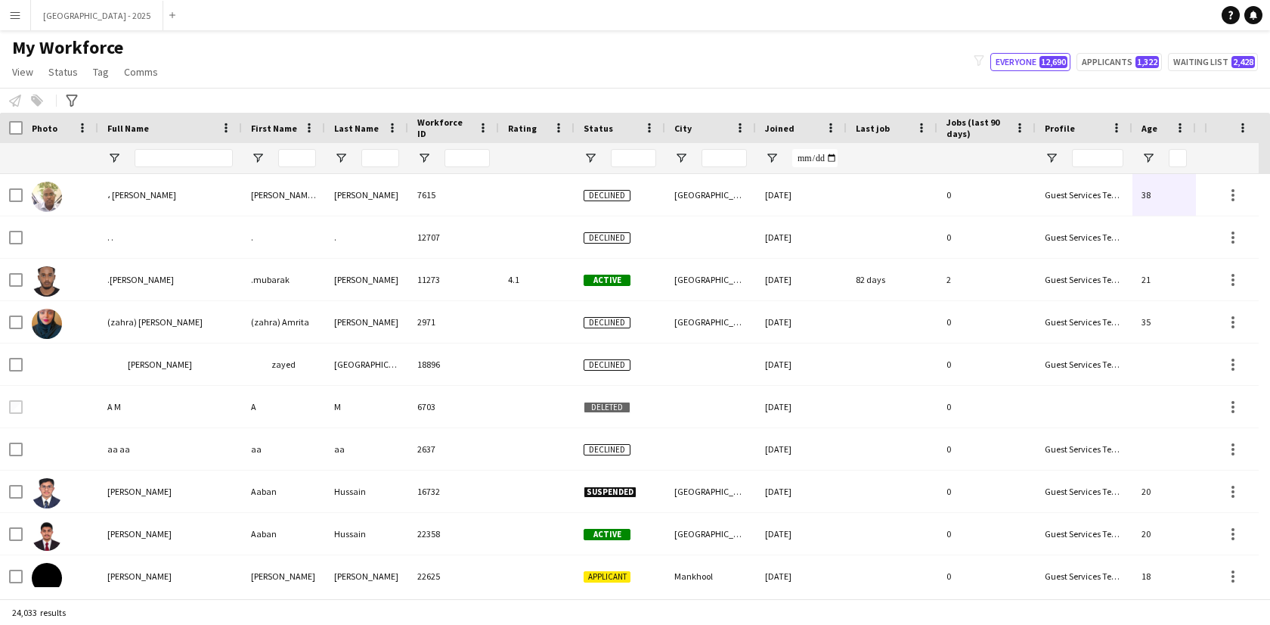
scroll to position [0, 340]
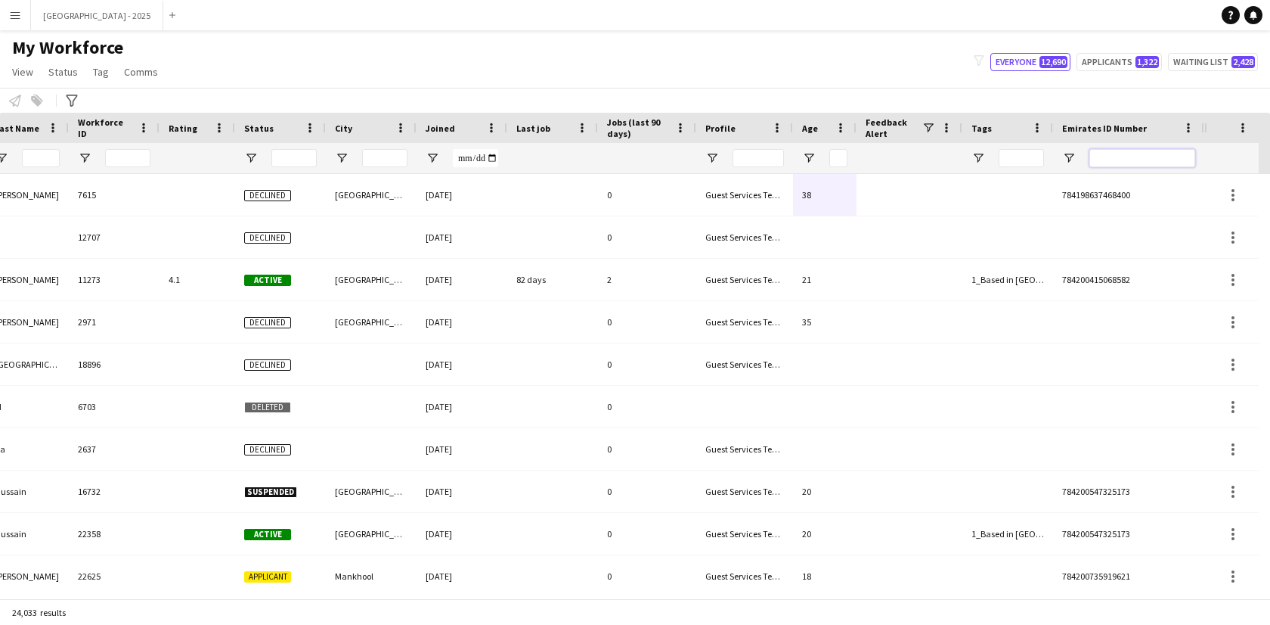
click at [1103, 157] on input "Emirates ID Number Filter Input" at bounding box center [1143, 158] width 106 height 18
paste input "*******"
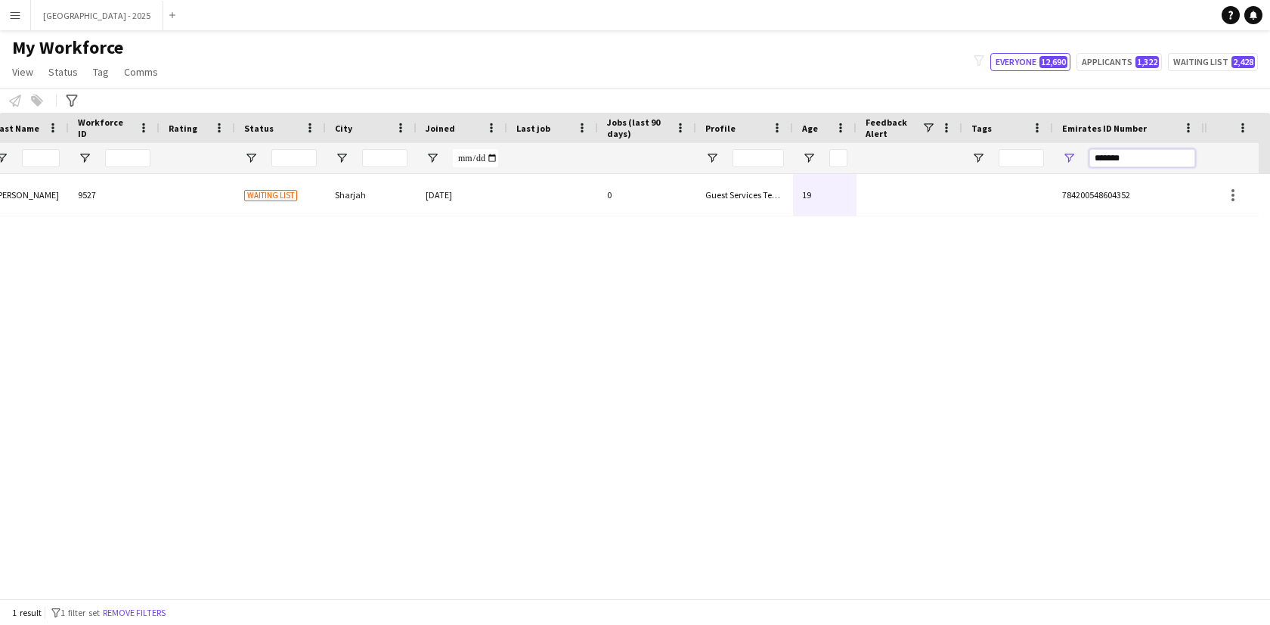
scroll to position [0, 328]
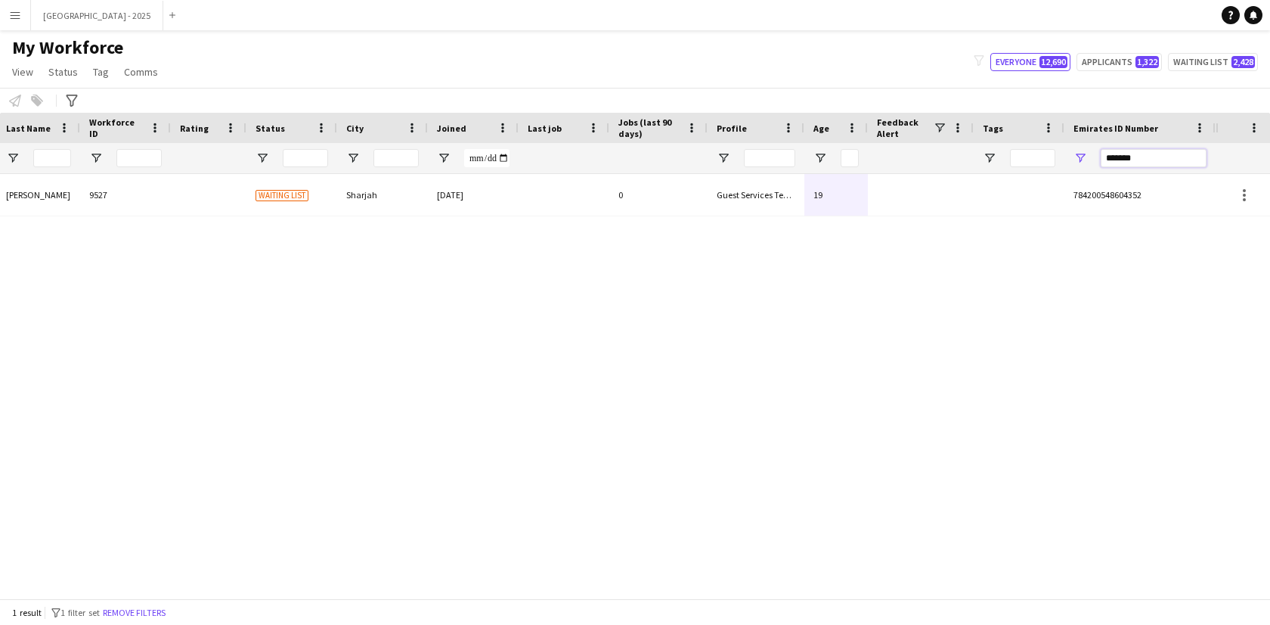
type input "*******"
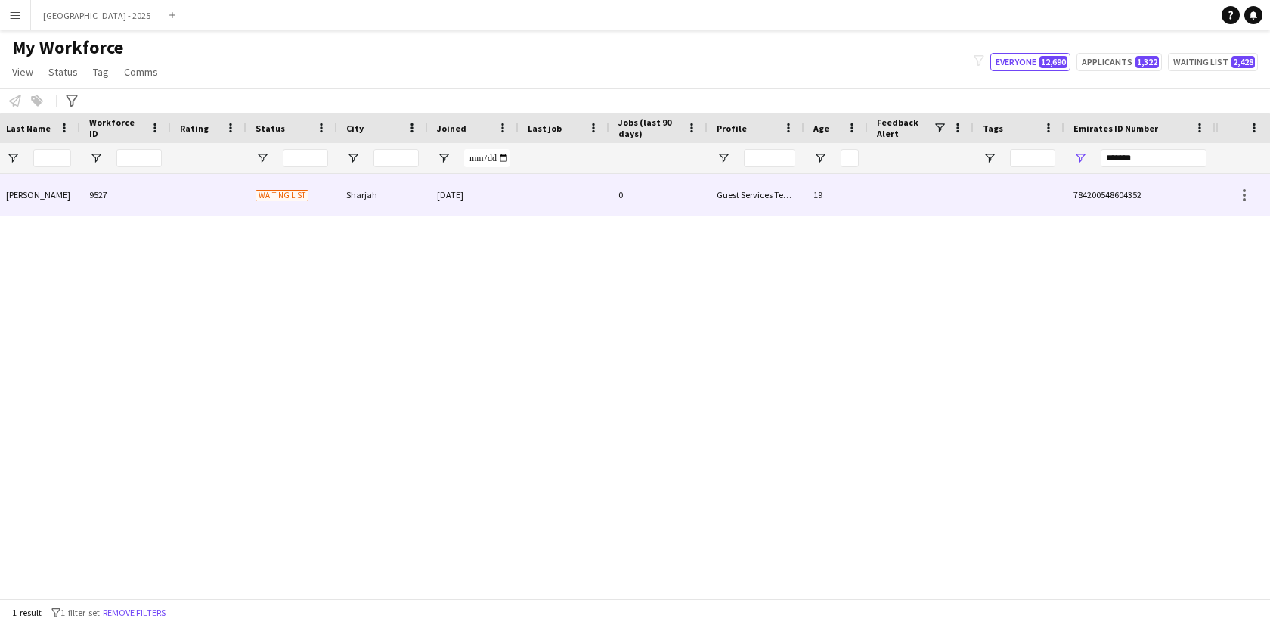
click at [684, 206] on div "0" at bounding box center [659, 195] width 98 height 42
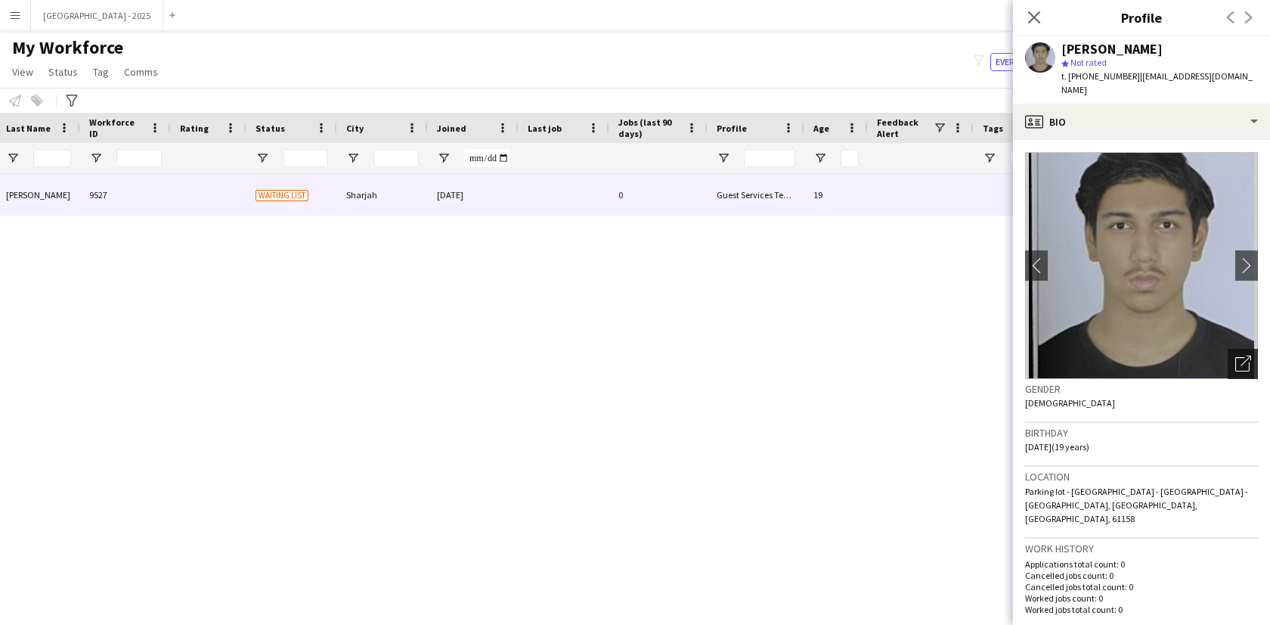
click at [1236, 355] on icon "Open photos pop-in" at bounding box center [1244, 363] width 16 height 16
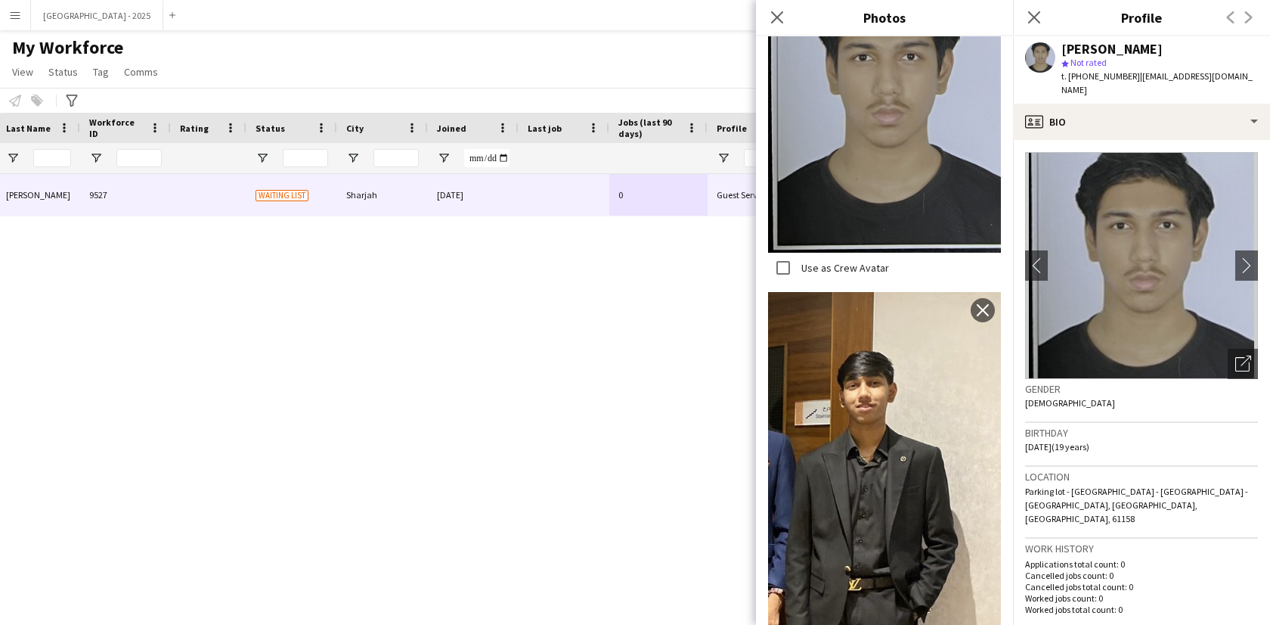
scroll to position [423, 0]
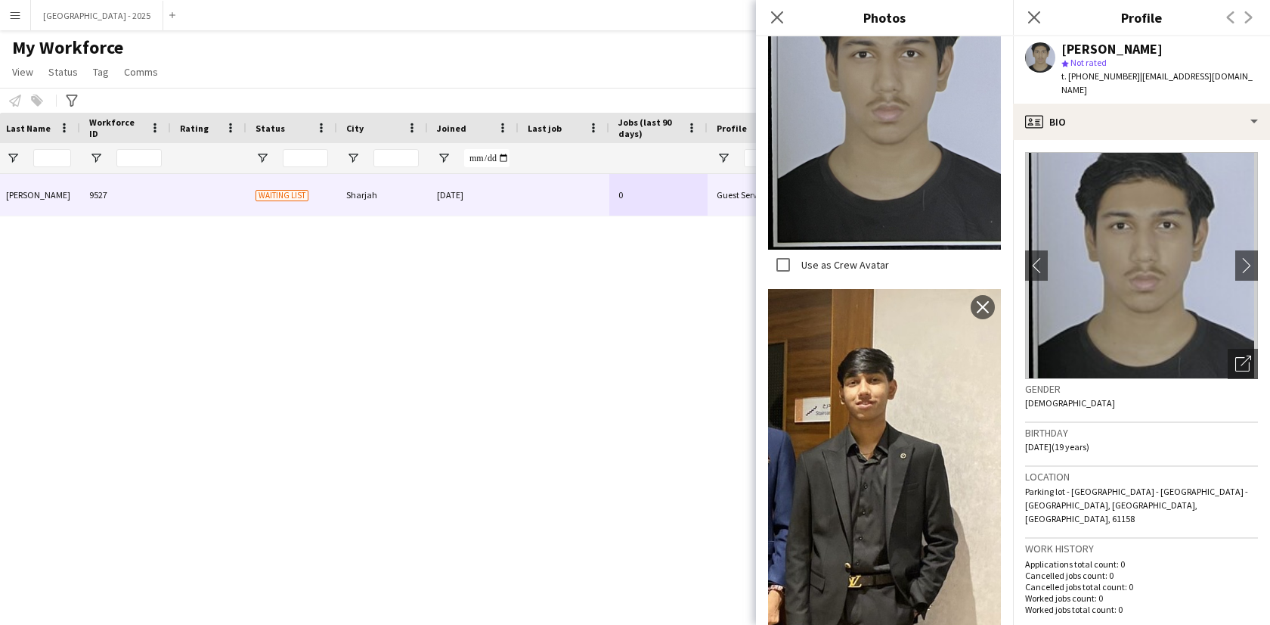
click at [1095, 392] on div "Gender [DEMOGRAPHIC_DATA]" at bounding box center [1141, 401] width 233 height 44
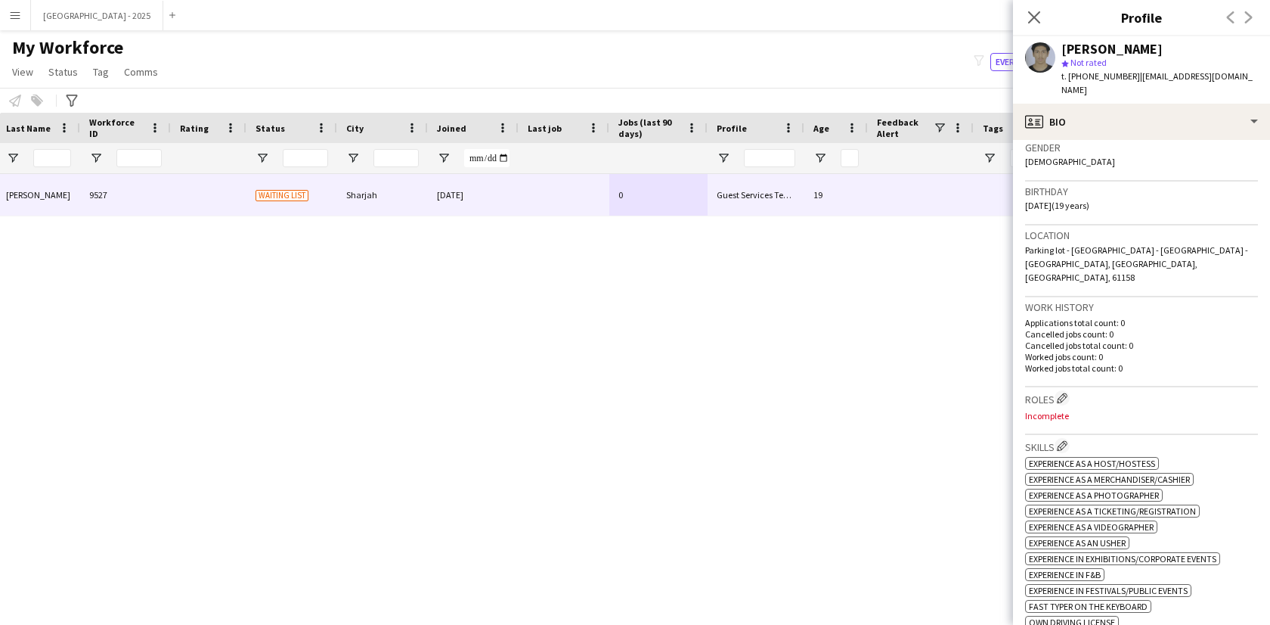
scroll to position [242, 0]
click at [1061, 392] on app-icon "Edit crew company roles" at bounding box center [1062, 397] width 11 height 11
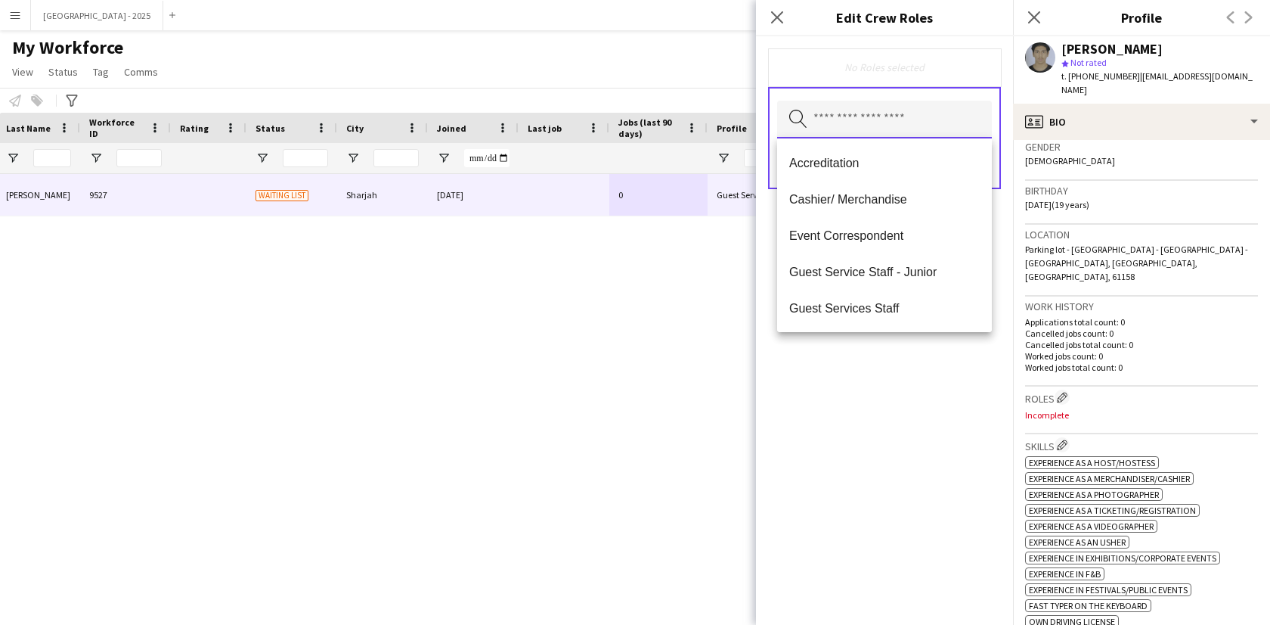
click at [851, 116] on input "text" at bounding box center [884, 120] width 215 height 38
click at [888, 306] on span "Guest Services Staff" at bounding box center [884, 308] width 191 height 14
click at [889, 304] on span "Guest Services Staff - Senior" at bounding box center [884, 309] width 191 height 14
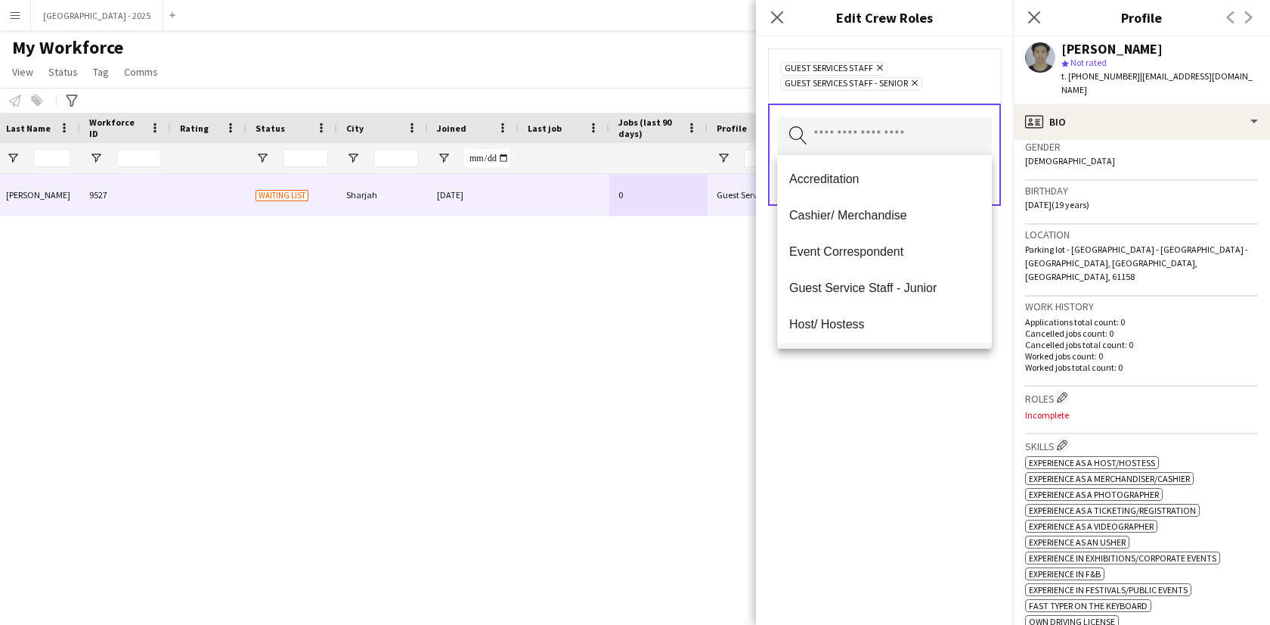
click at [962, 304] on mat-option "Guest Service Staff - Junior" at bounding box center [884, 288] width 215 height 36
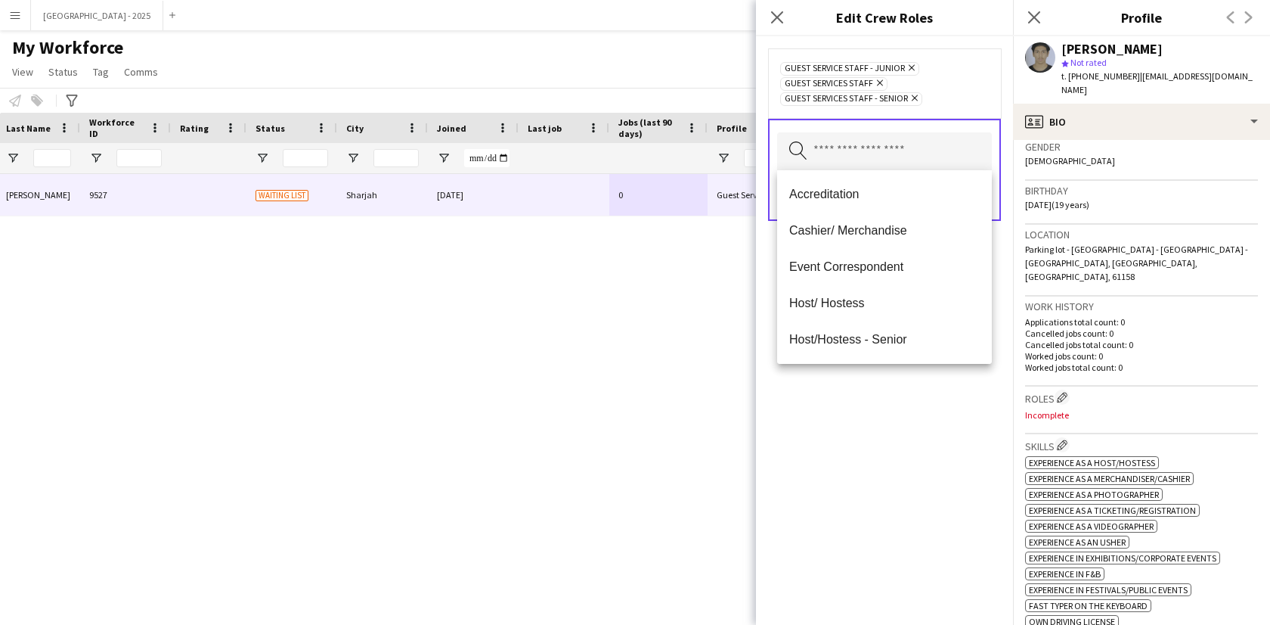
click at [909, 70] on icon "Remove" at bounding box center [910, 68] width 10 height 10
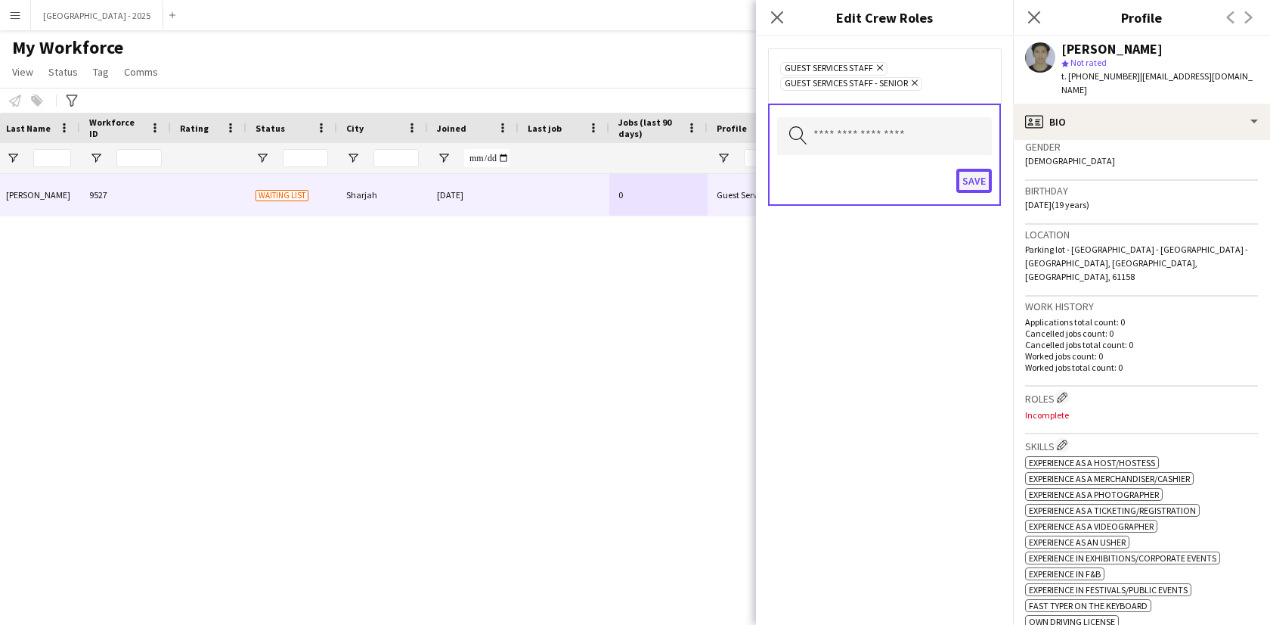
click at [969, 188] on button "Save" at bounding box center [975, 181] width 36 height 24
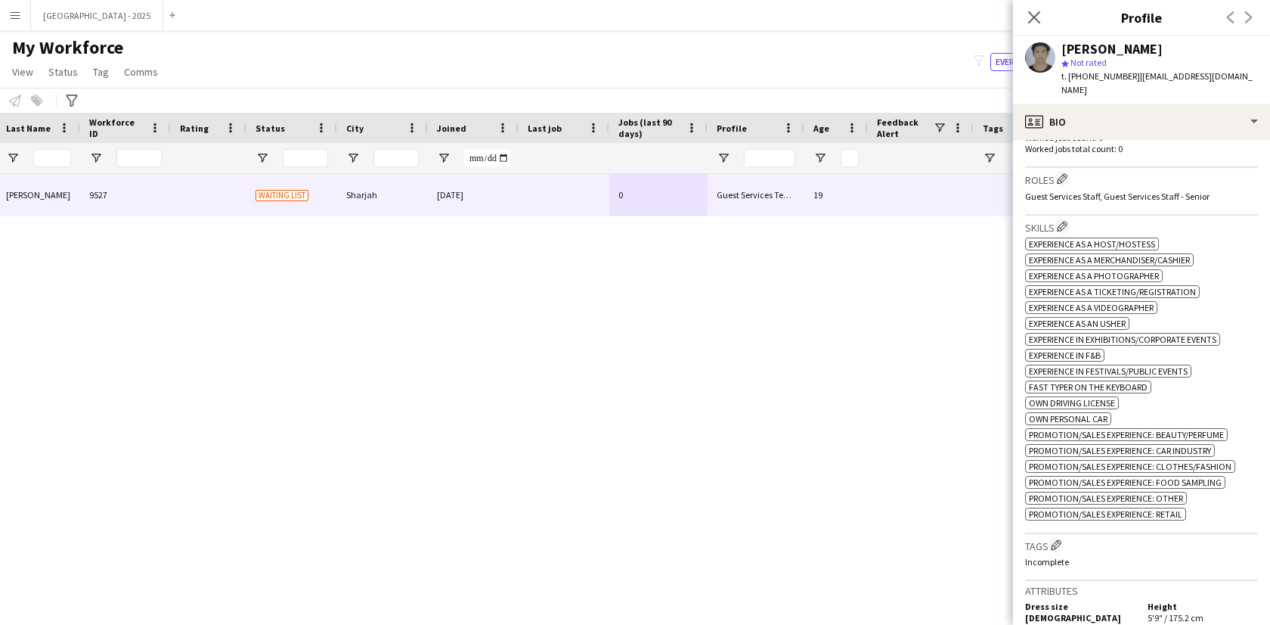
scroll to position [531, 0]
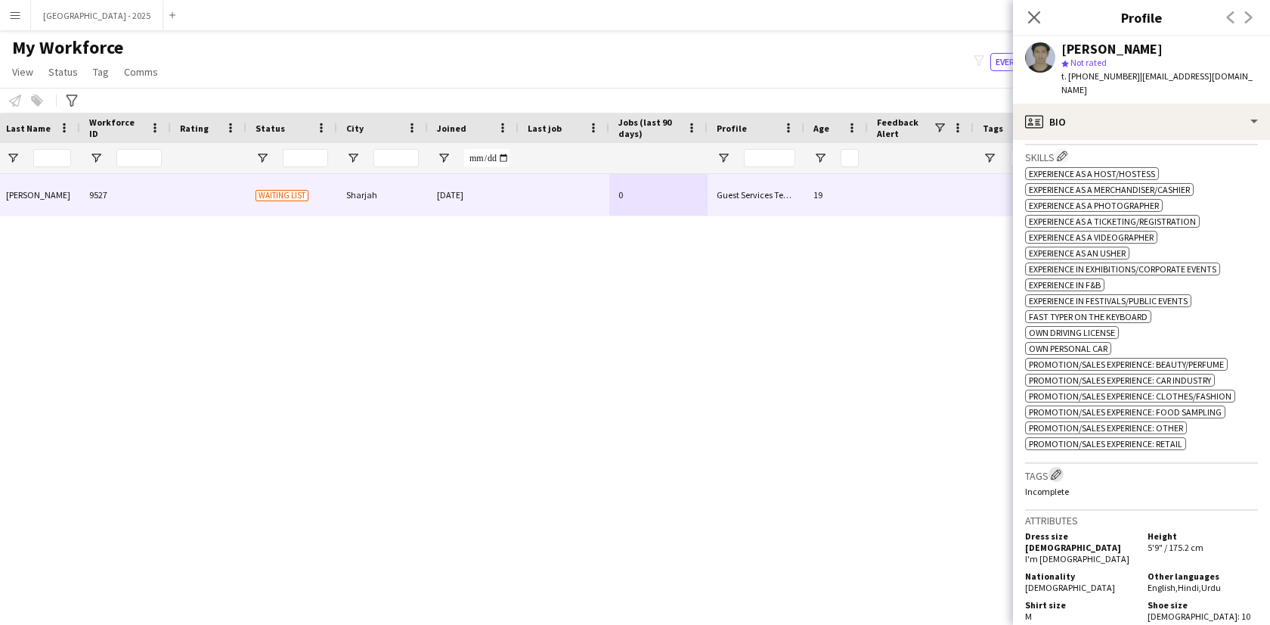
click at [1058, 467] on button "Edit crew company tags" at bounding box center [1056, 474] width 15 height 15
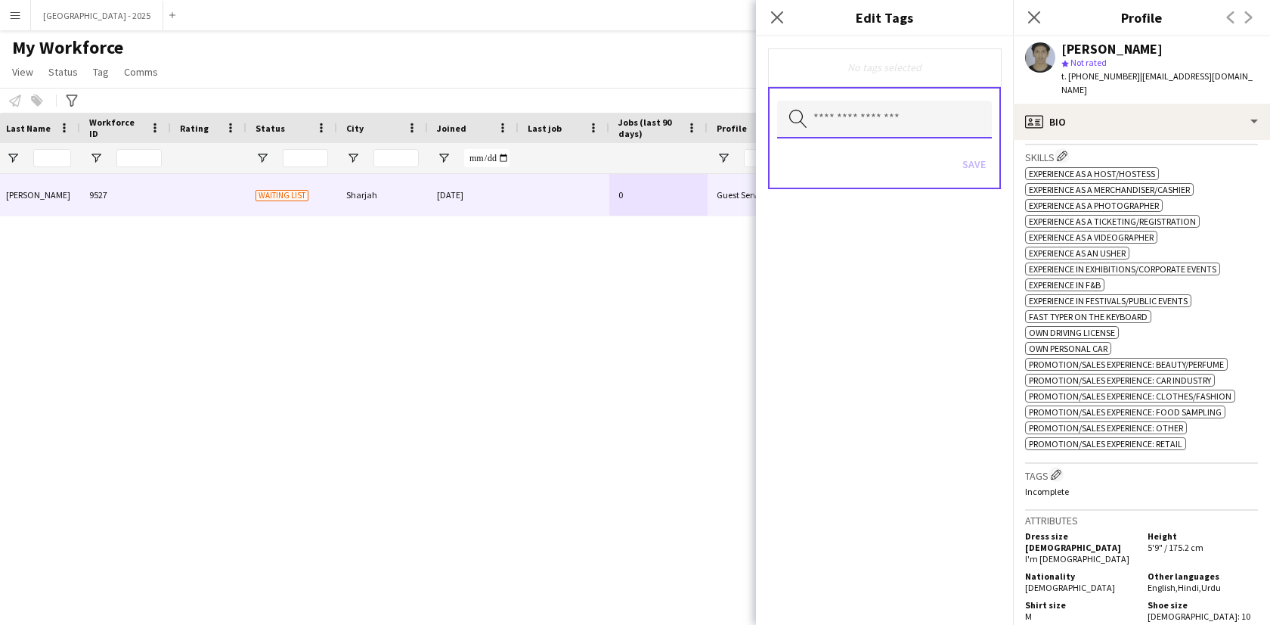
click at [882, 114] on input "text" at bounding box center [884, 120] width 215 height 38
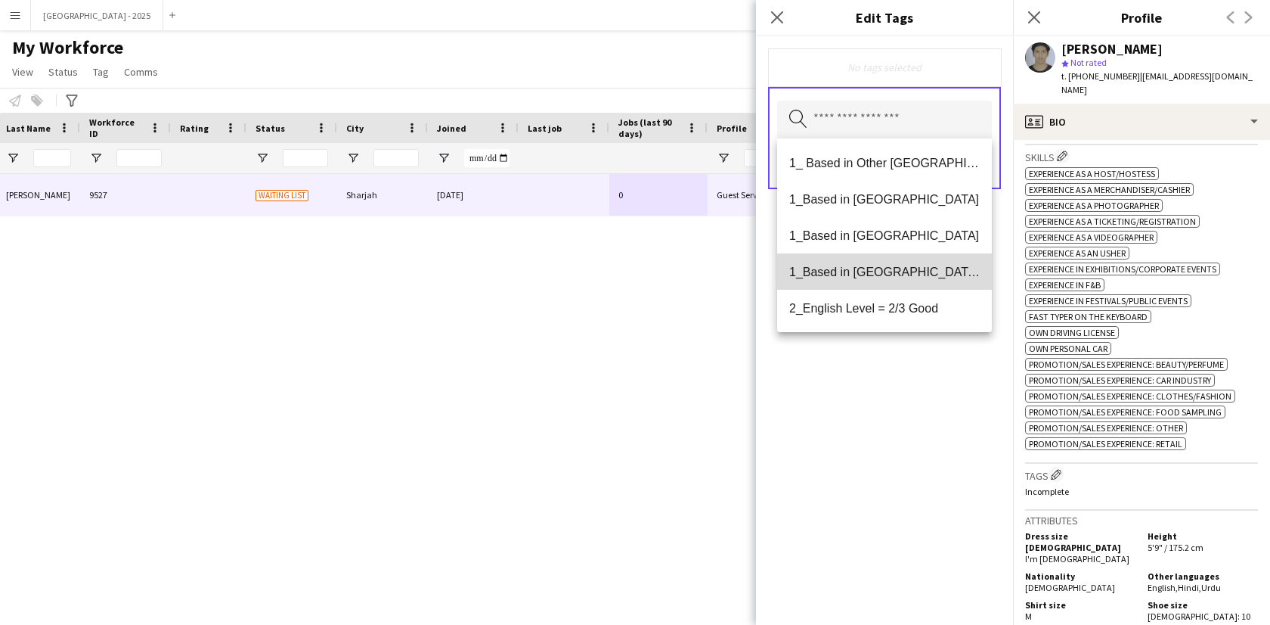
click at [899, 271] on span "1_Based in [GEOGRAPHIC_DATA]/[GEOGRAPHIC_DATA]/Ajman" at bounding box center [884, 272] width 191 height 14
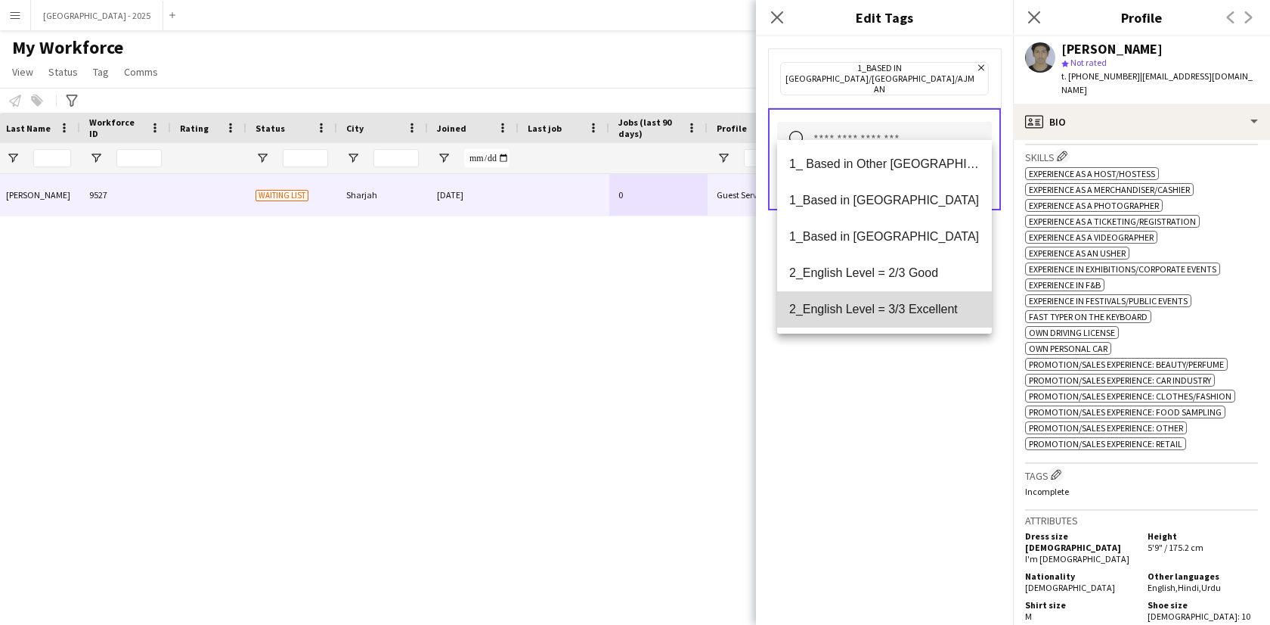
click at [898, 318] on mat-option "2_English Level = 3/3 Excellent" at bounding box center [884, 309] width 215 height 36
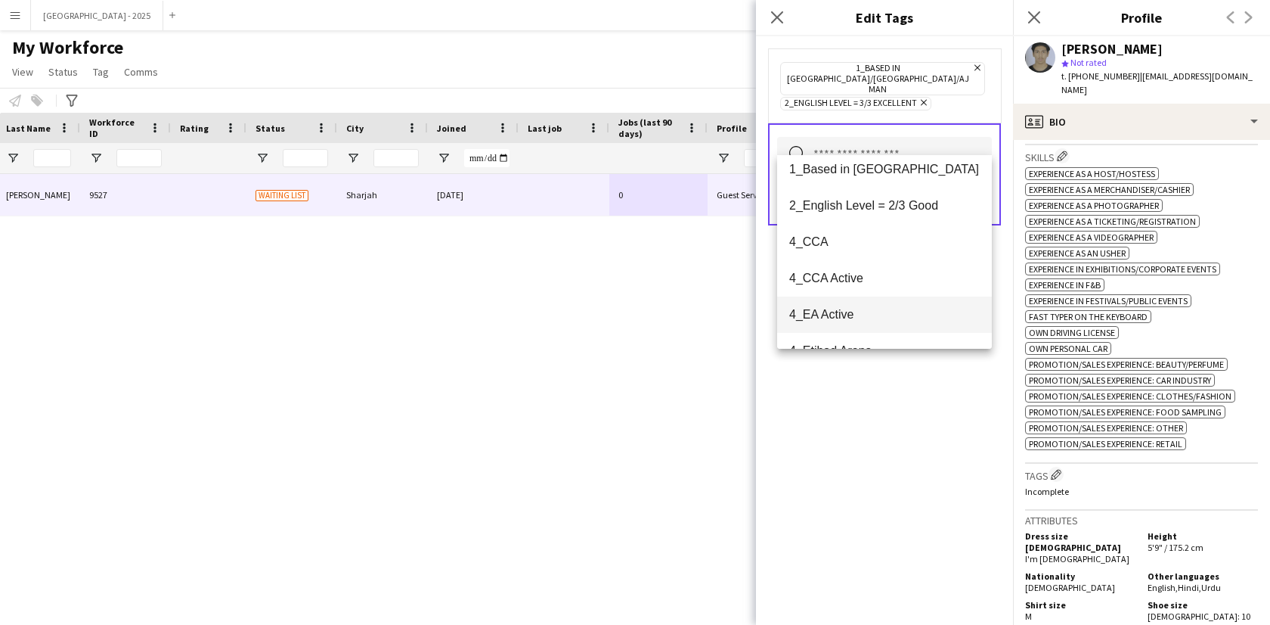
scroll to position [84, 0]
click at [863, 249] on mat-option "4_CCA" at bounding box center [884, 240] width 215 height 36
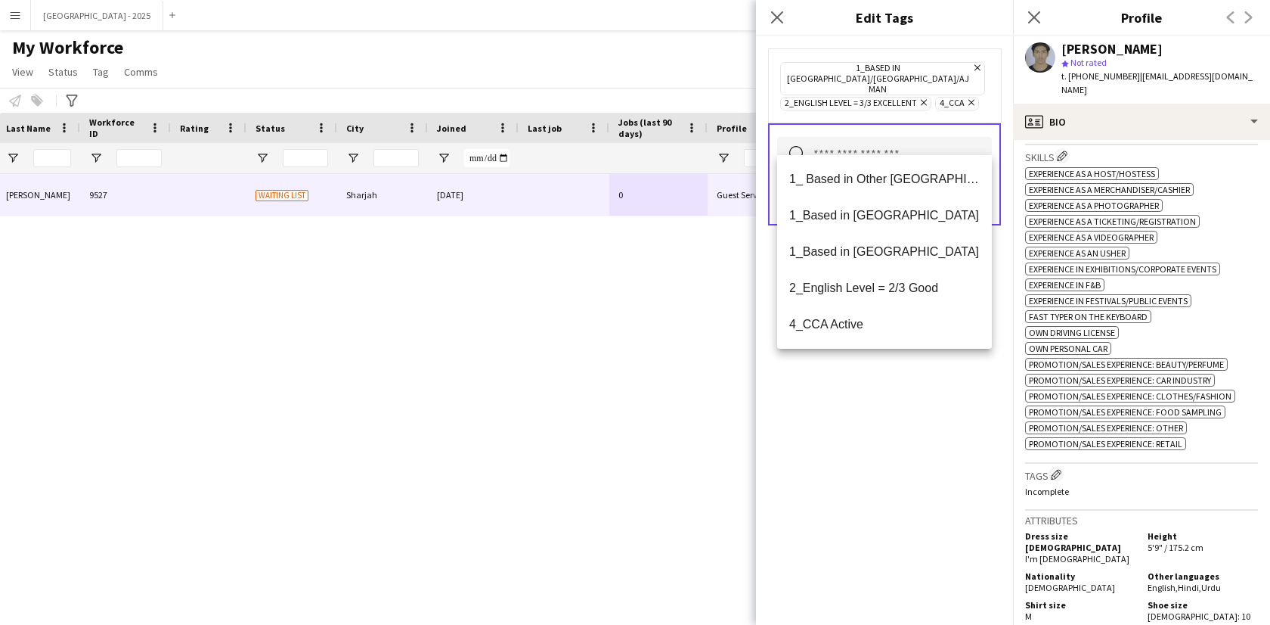
click at [894, 410] on div "1_Based in [GEOGRAPHIC_DATA]/[GEOGRAPHIC_DATA]/Ajman Remove 2_English Level = 3…" at bounding box center [884, 330] width 257 height 588
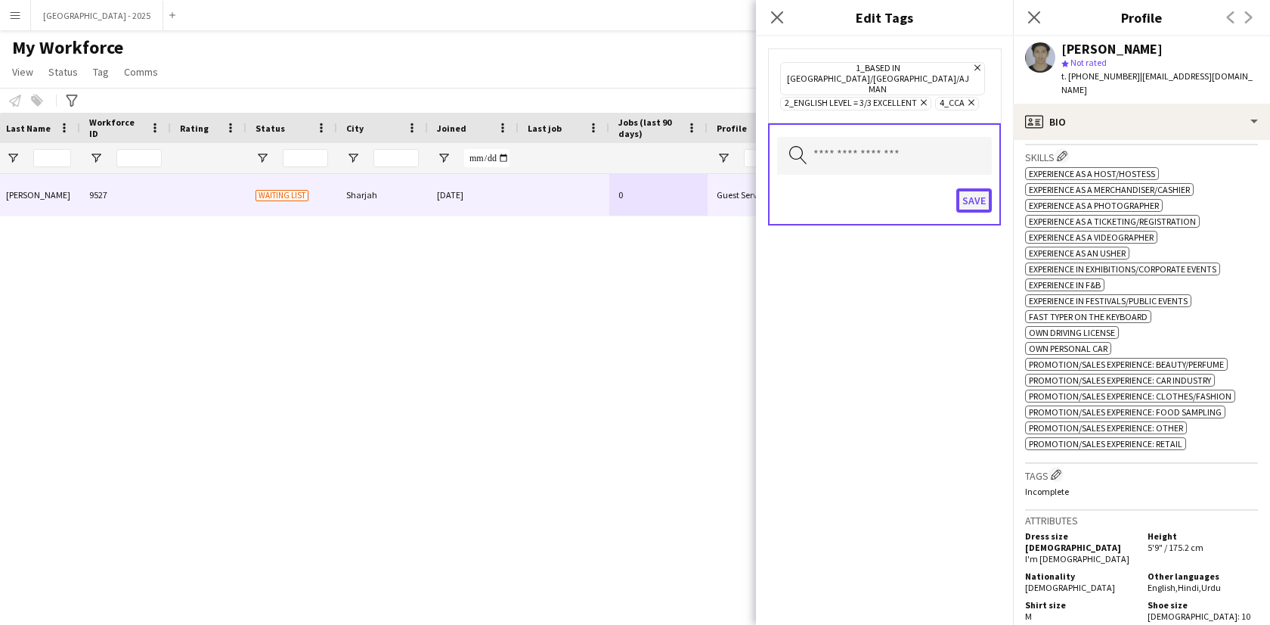
click at [978, 188] on button "Save" at bounding box center [975, 200] width 36 height 24
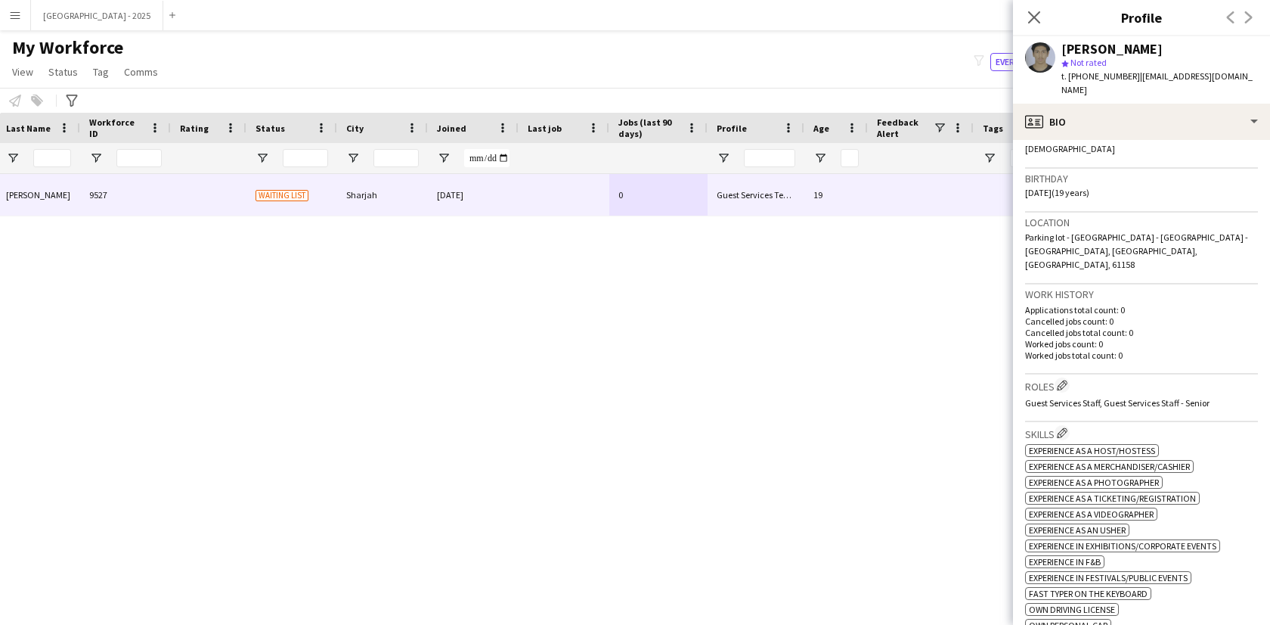
scroll to position [75, 0]
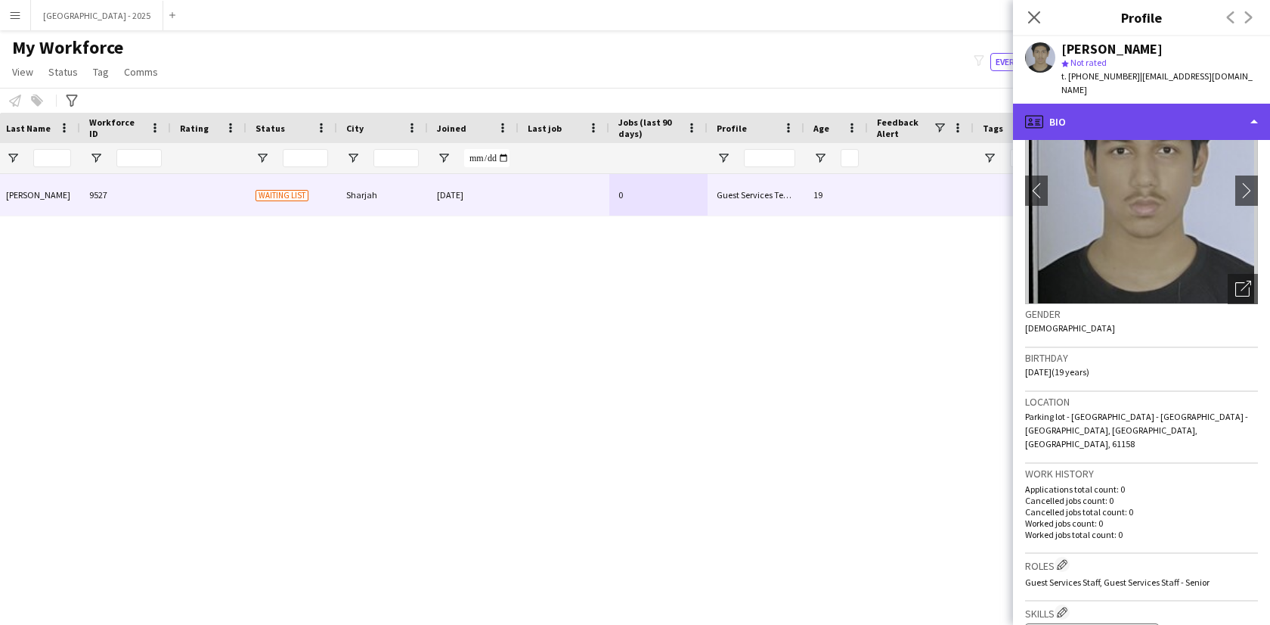
click at [1097, 104] on div "profile Bio" at bounding box center [1141, 122] width 257 height 36
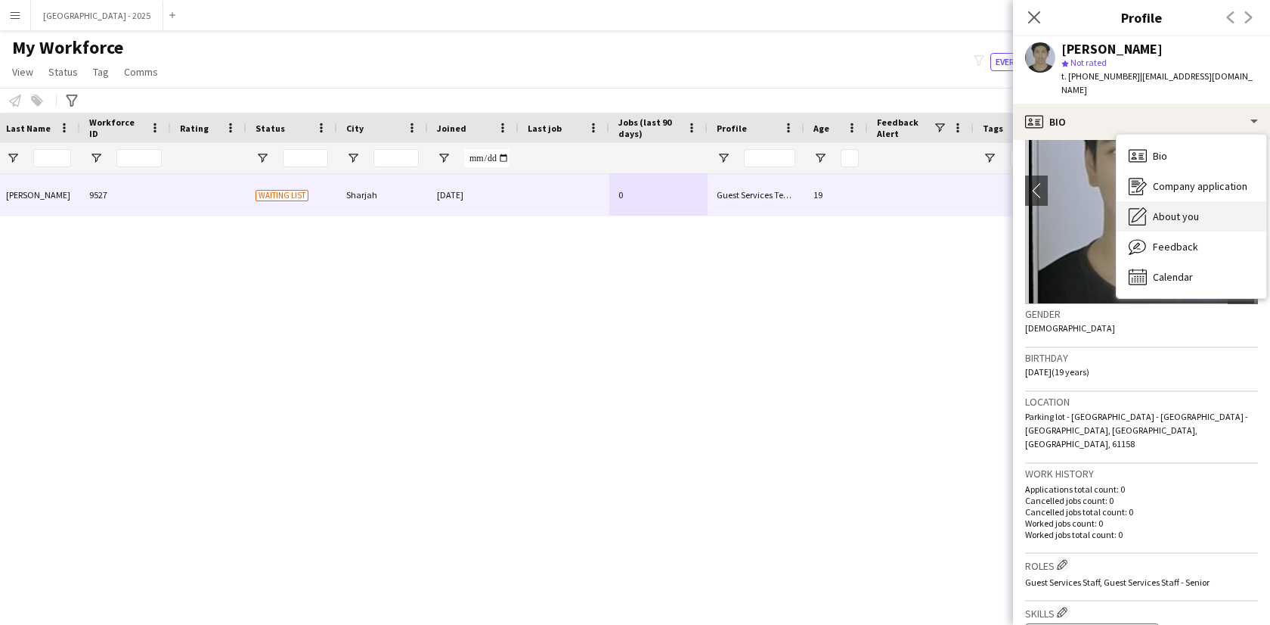
click at [1202, 201] on div "About you About you" at bounding box center [1192, 216] width 150 height 30
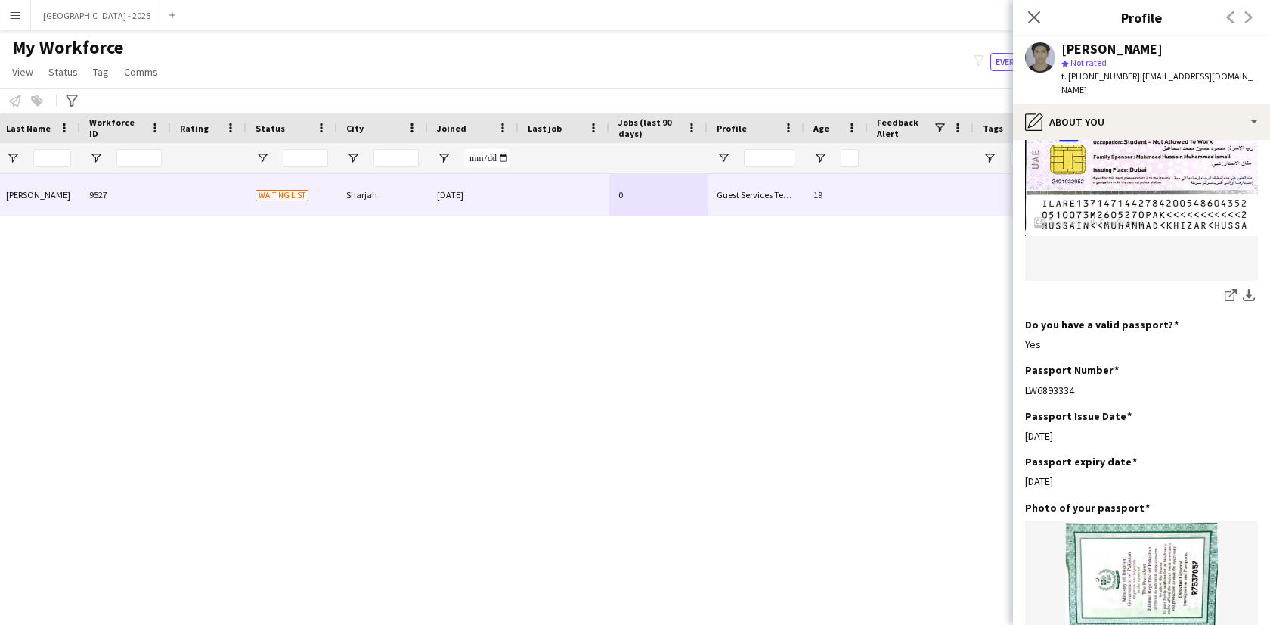
scroll to position [1033, 0]
click at [1036, 20] on icon at bounding box center [1034, 17] width 12 height 12
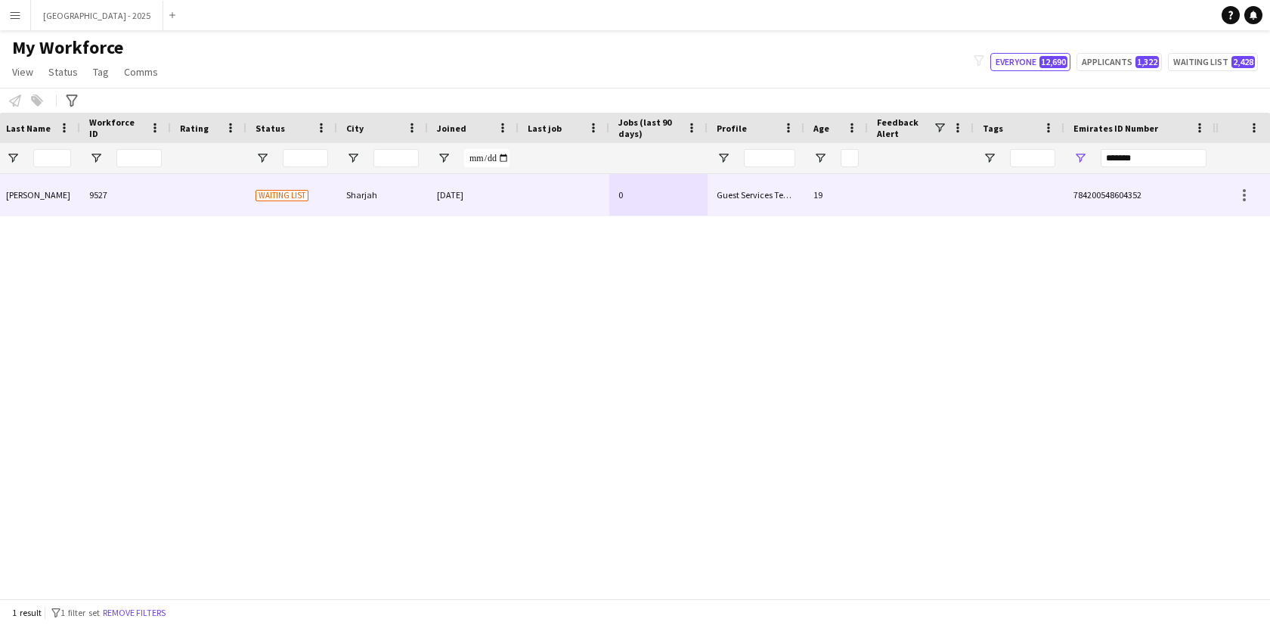
scroll to position [0, 0]
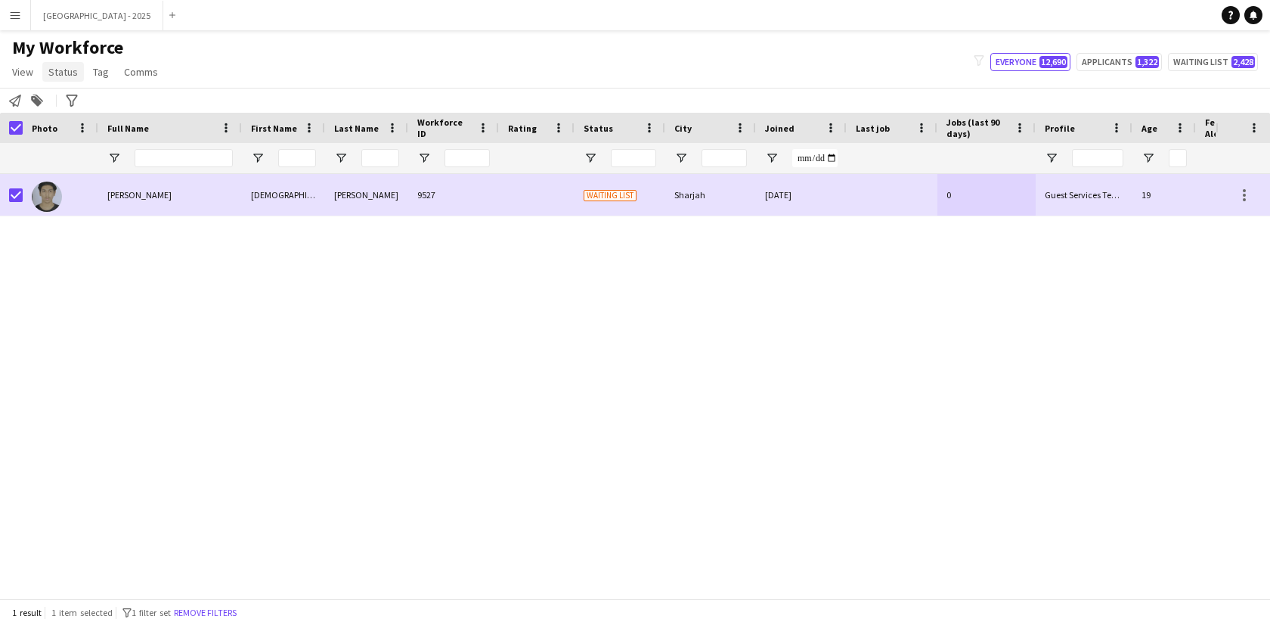
click at [57, 68] on span "Status" at bounding box center [62, 72] width 29 height 14
click at [81, 106] on link "Edit" at bounding box center [96, 104] width 106 height 32
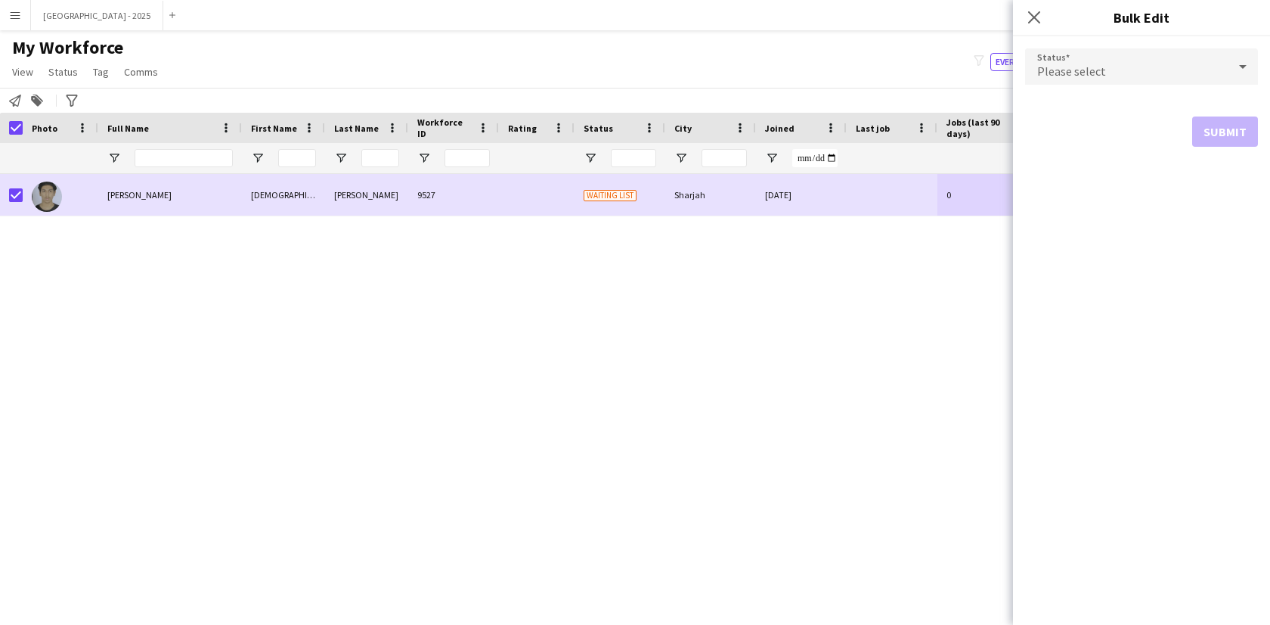
click at [1141, 55] on div "Please select" at bounding box center [1126, 66] width 203 height 36
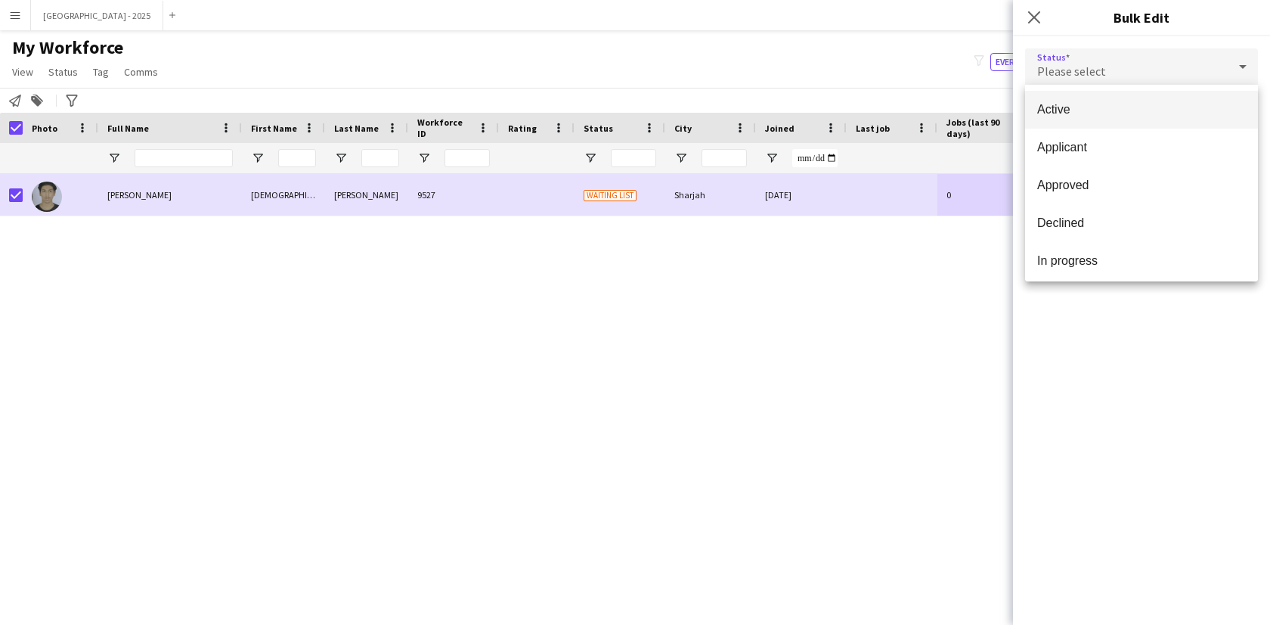
click at [1100, 113] on span "Active" at bounding box center [1142, 109] width 209 height 14
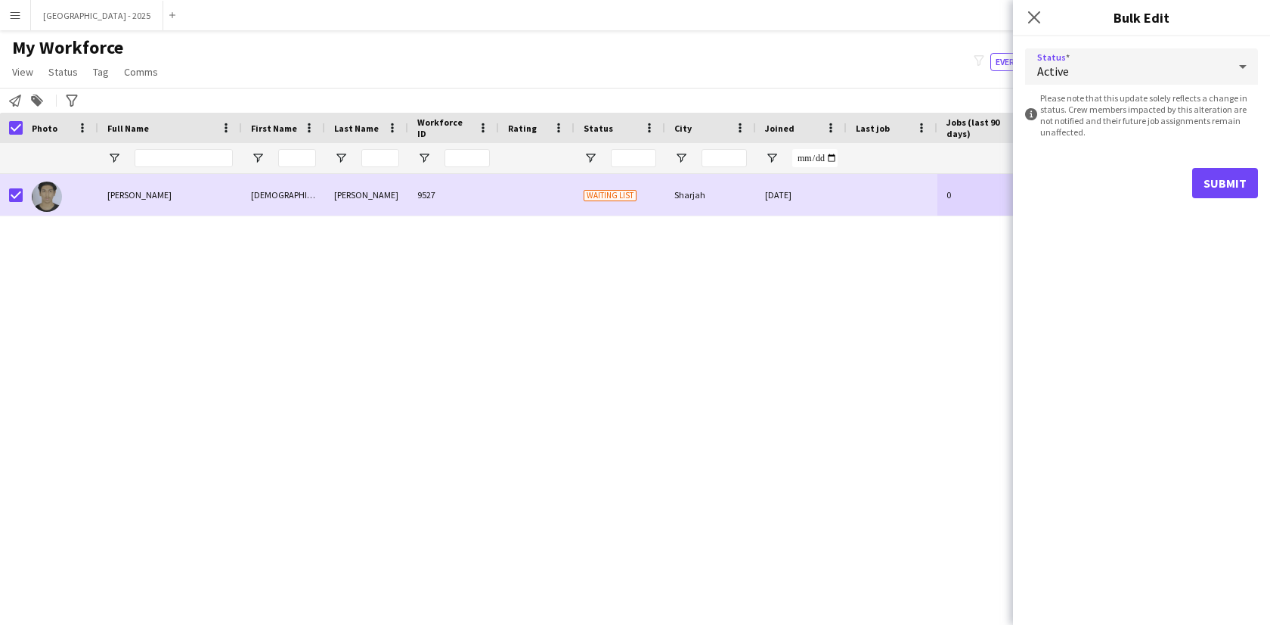
click at [1190, 176] on div "Submit" at bounding box center [1141, 183] width 233 height 30
click at [1197, 179] on button "Submit" at bounding box center [1226, 183] width 66 height 30
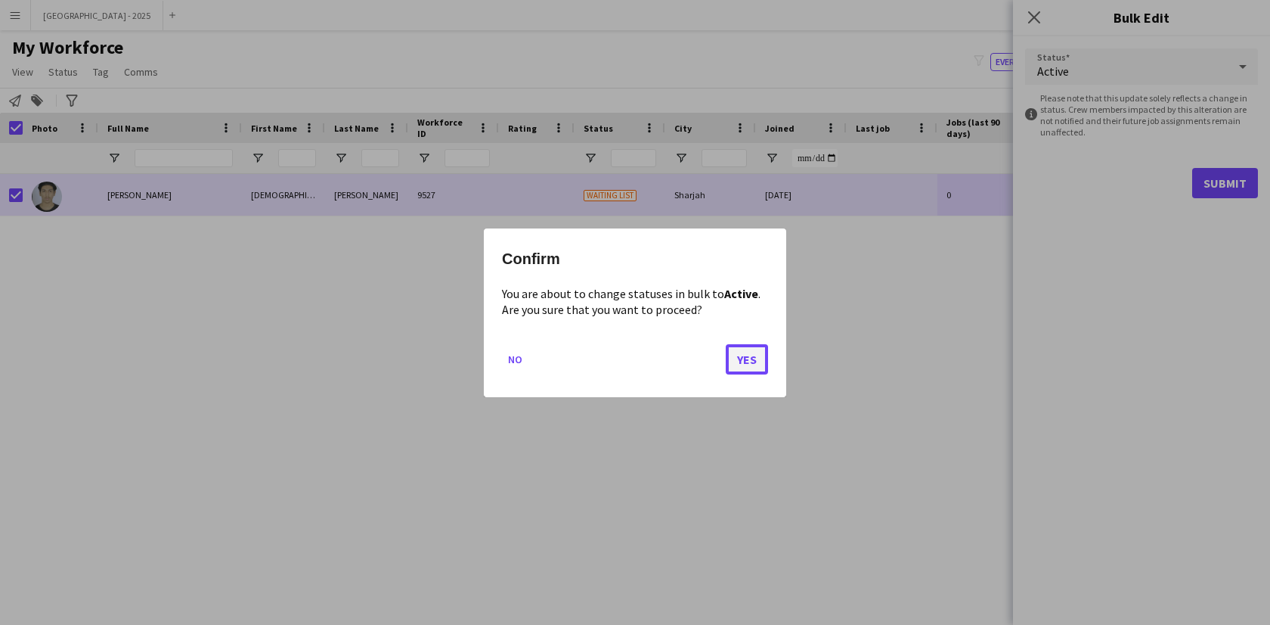
click at [760, 364] on button "Yes" at bounding box center [747, 358] width 42 height 30
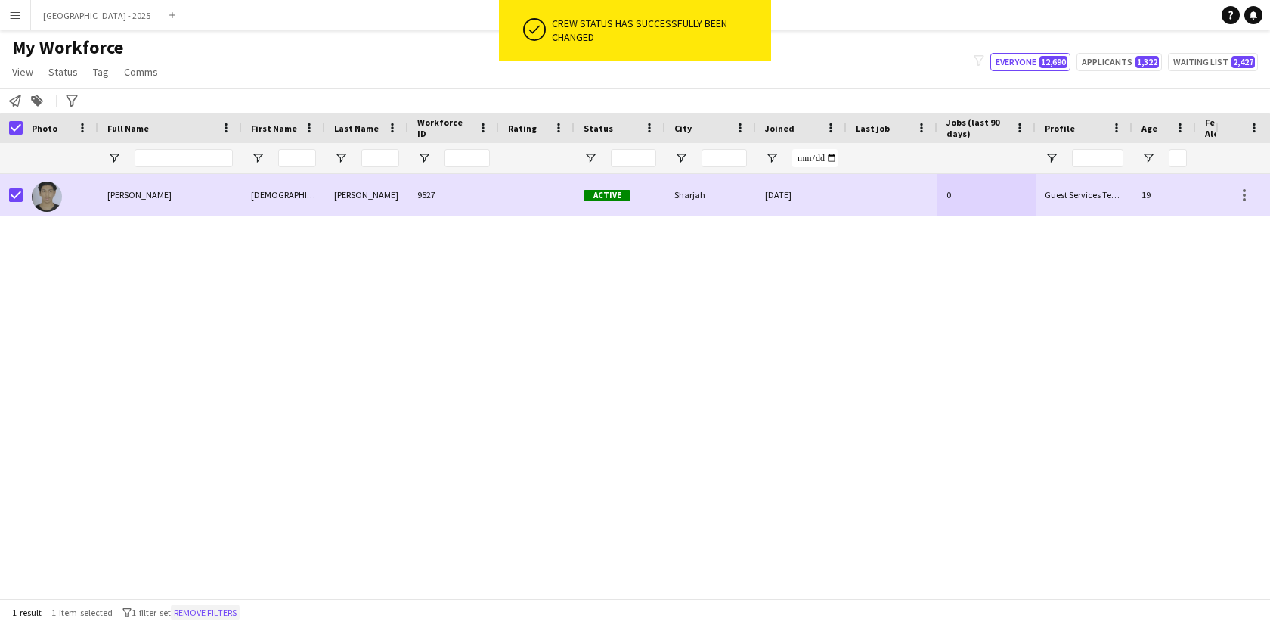
click at [237, 612] on button "Remove filters" at bounding box center [205, 612] width 69 height 17
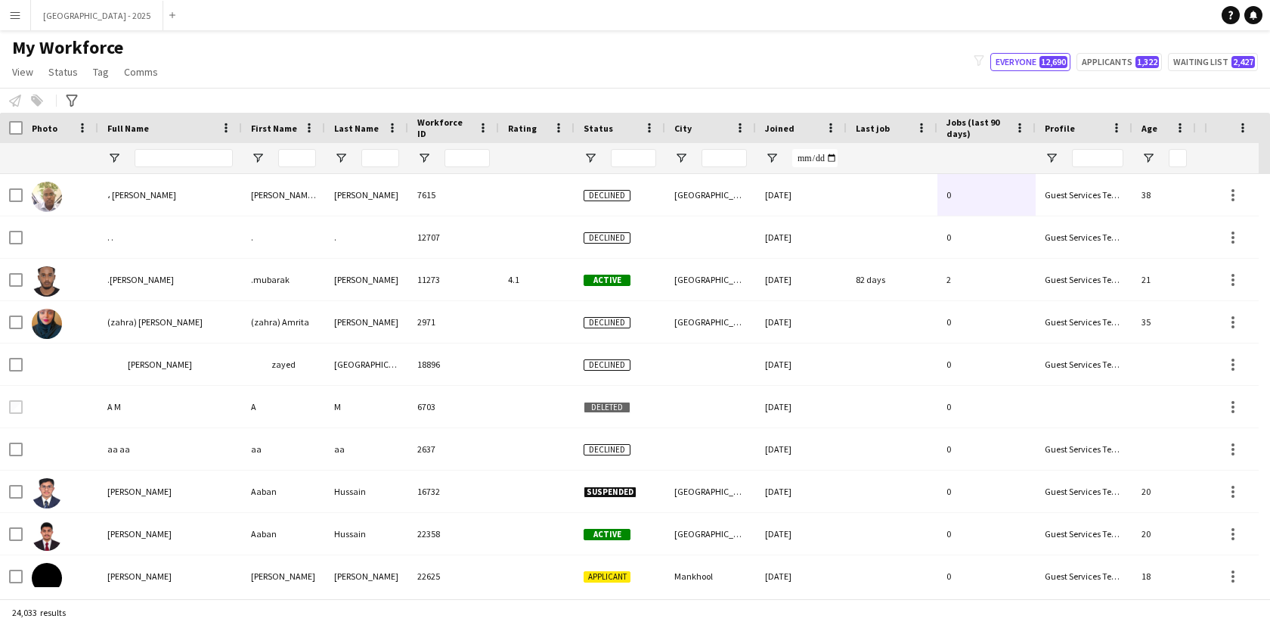
scroll to position [0, 340]
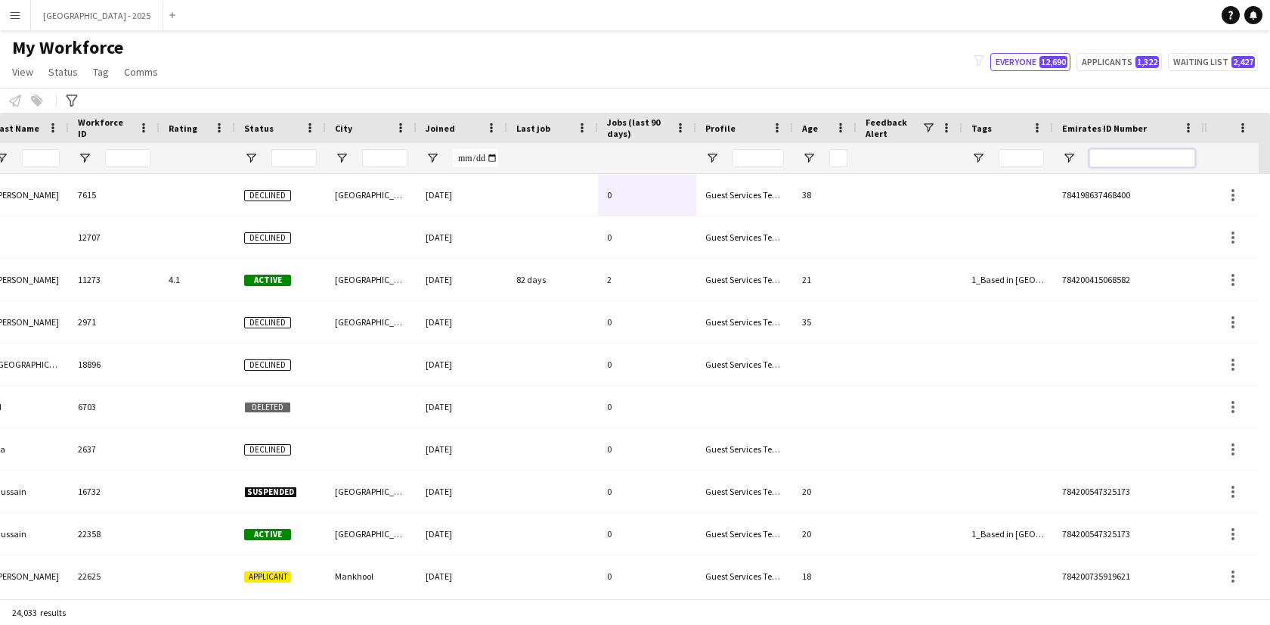
click at [1147, 160] on input "Emirates ID Number Filter Input" at bounding box center [1143, 158] width 106 height 18
paste input "*******"
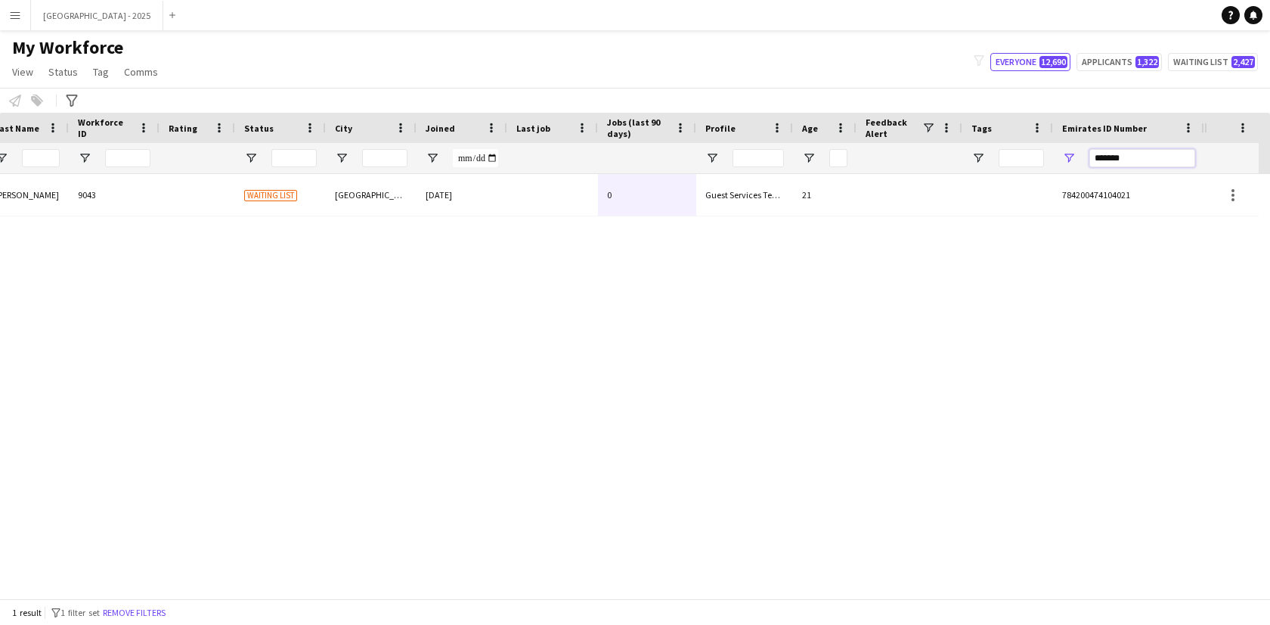
type input "*******"
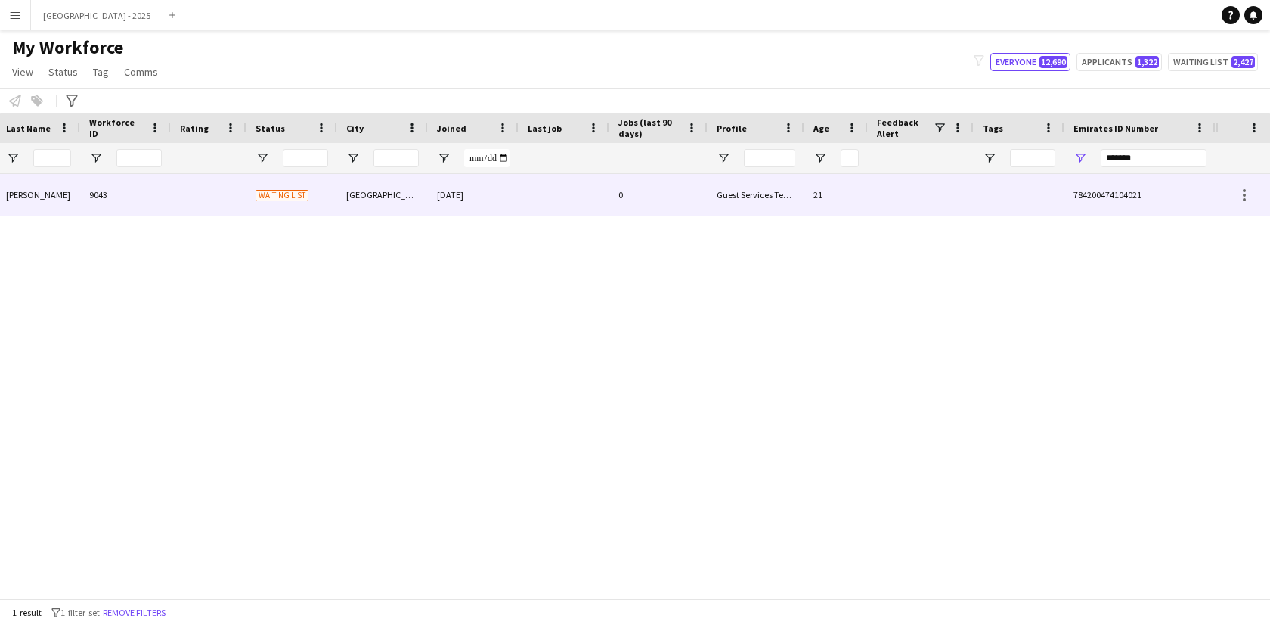
click at [617, 195] on div "0" at bounding box center [659, 195] width 98 height 42
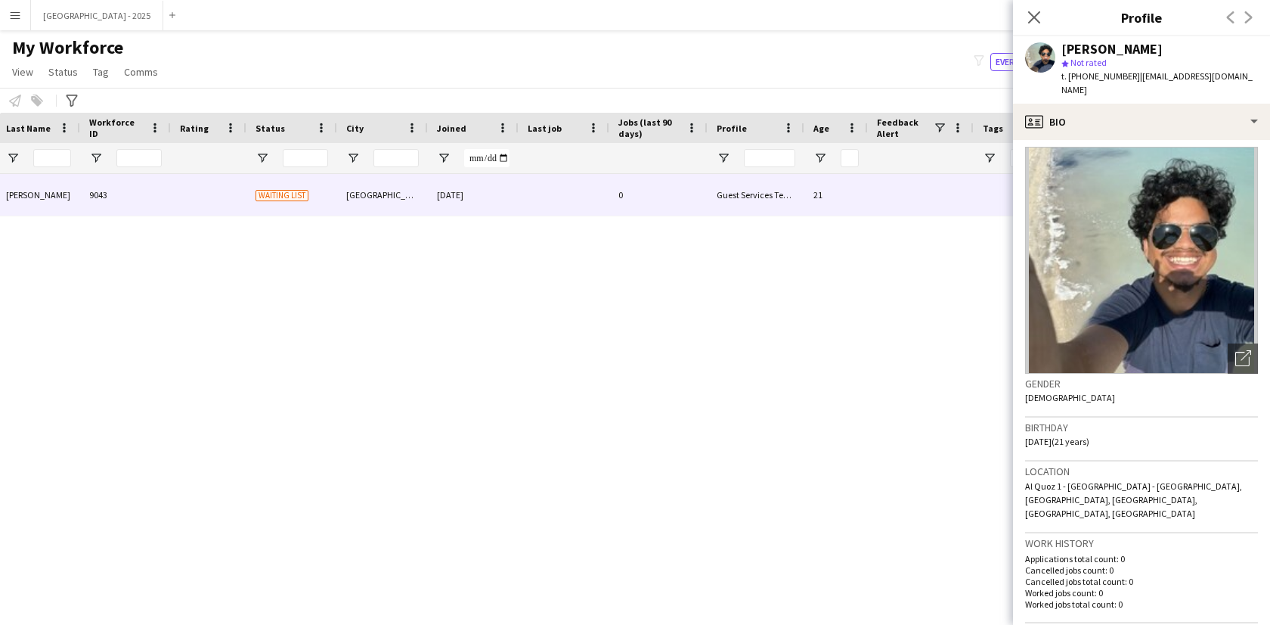
scroll to position [6, 0]
click at [1040, 24] on app-icon "Close pop-in" at bounding box center [1034, 17] width 18 height 18
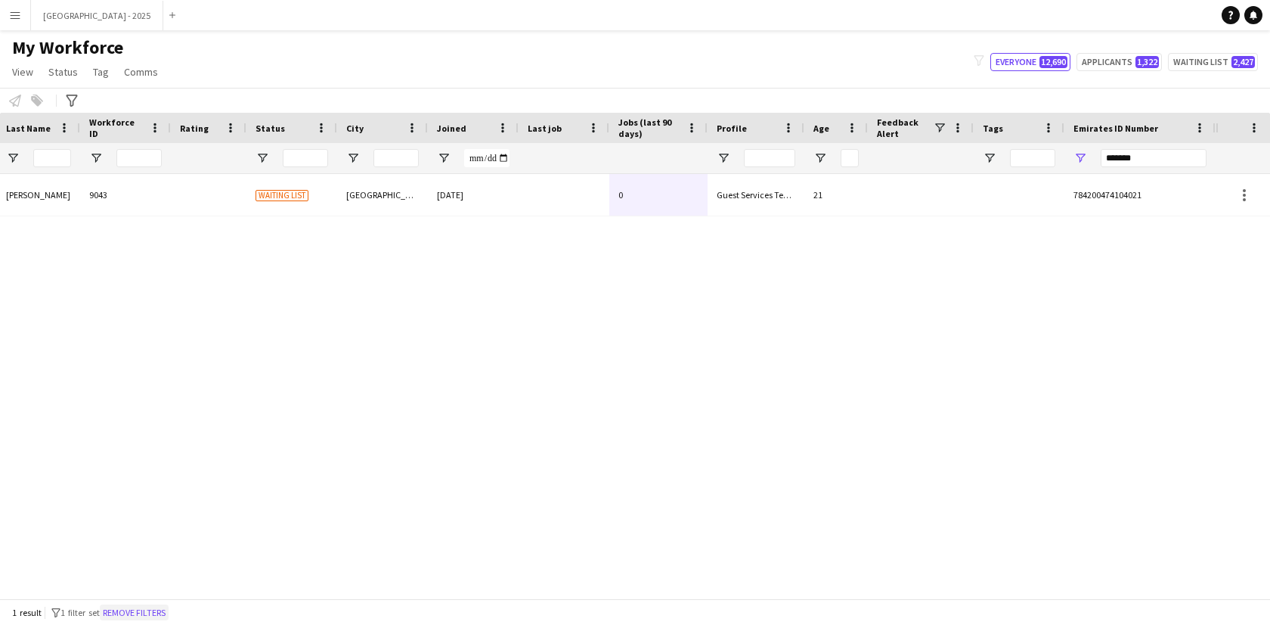
click at [135, 609] on button "Remove filters" at bounding box center [134, 612] width 69 height 17
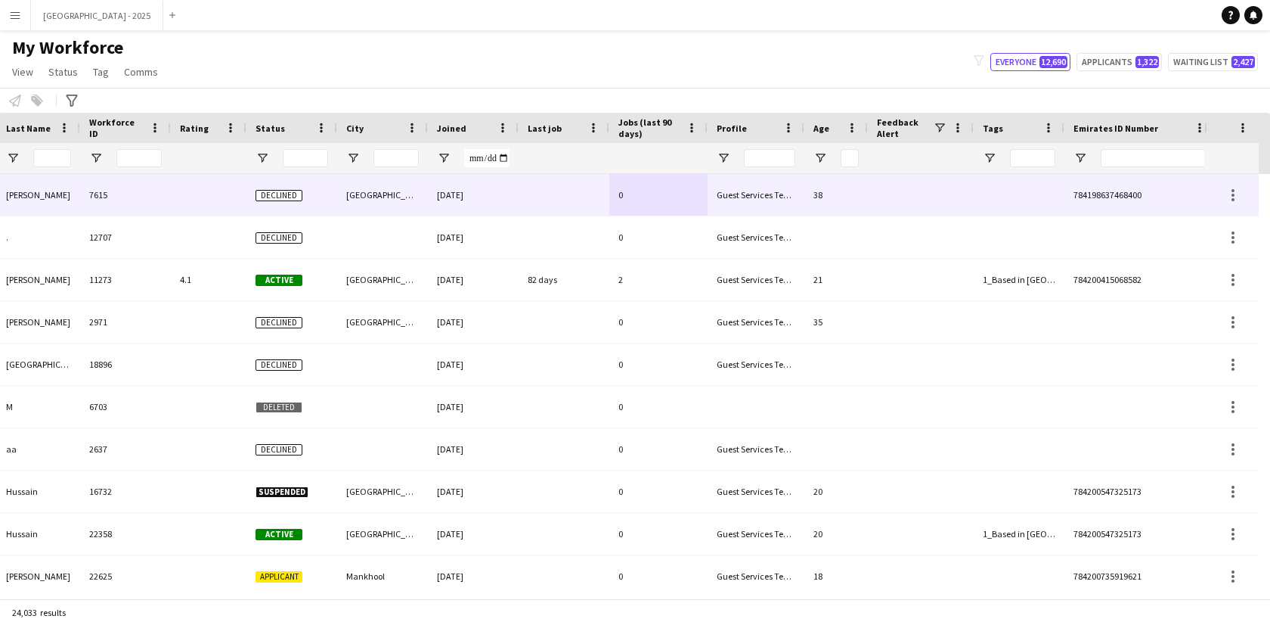
scroll to position [0, 0]
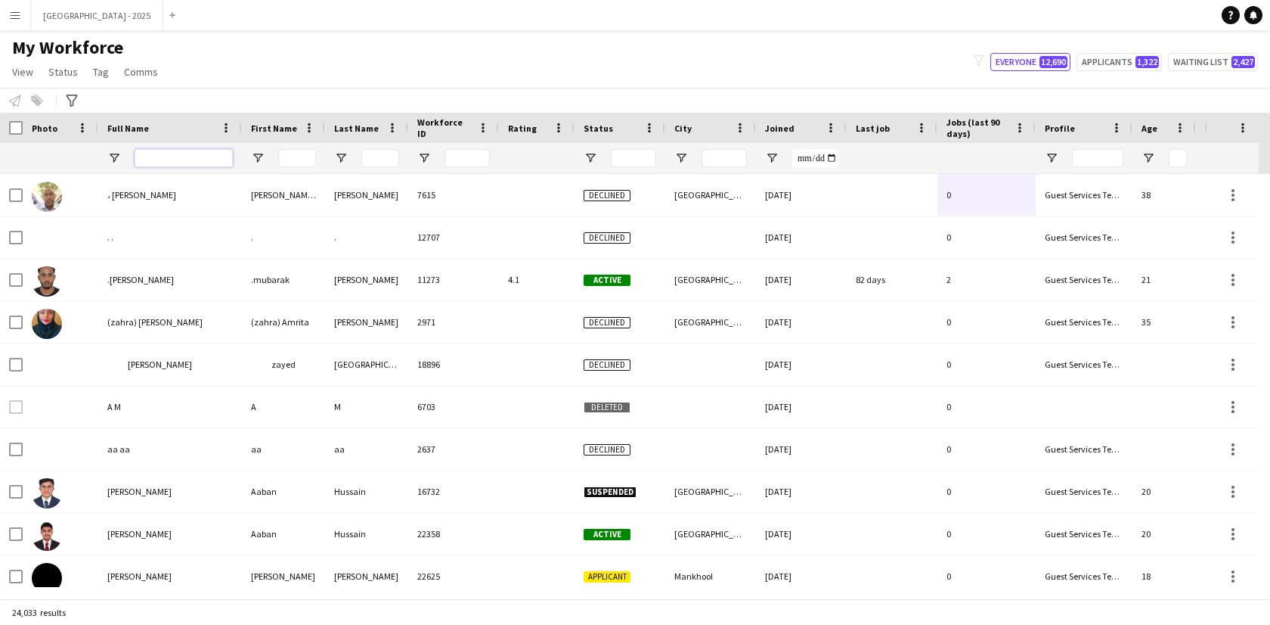
click at [144, 161] on input "Full Name Filter Input" at bounding box center [184, 158] width 98 height 18
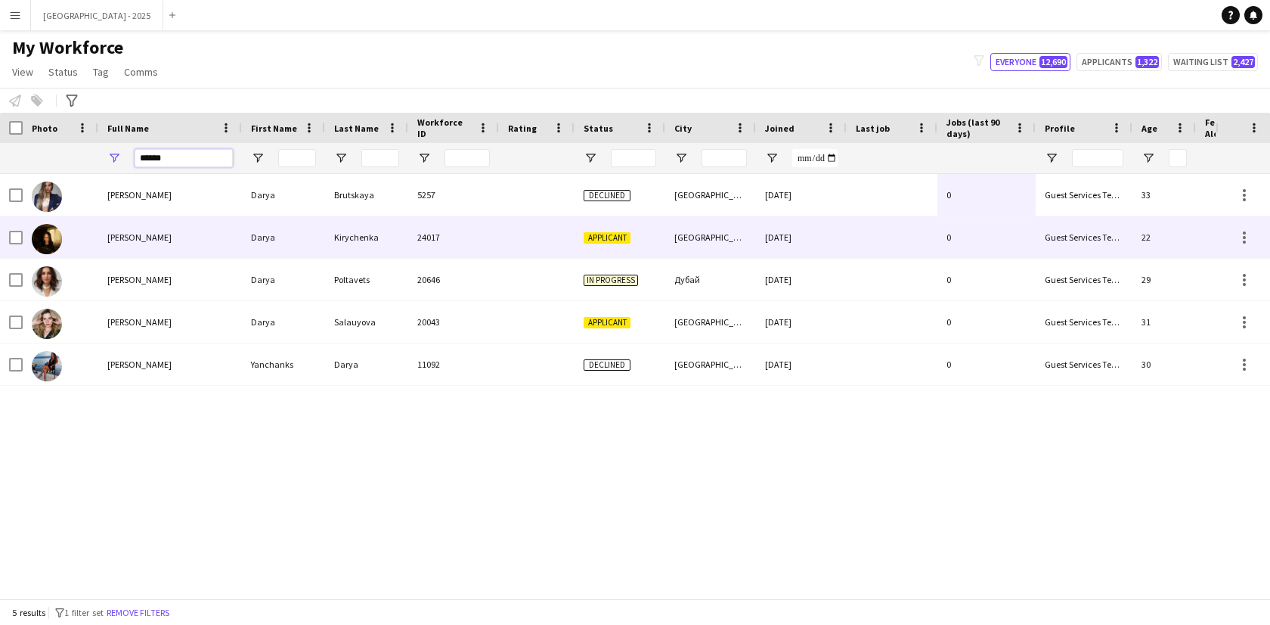
type input "*****"
click at [192, 253] on div "[PERSON_NAME]" at bounding box center [170, 237] width 144 height 42
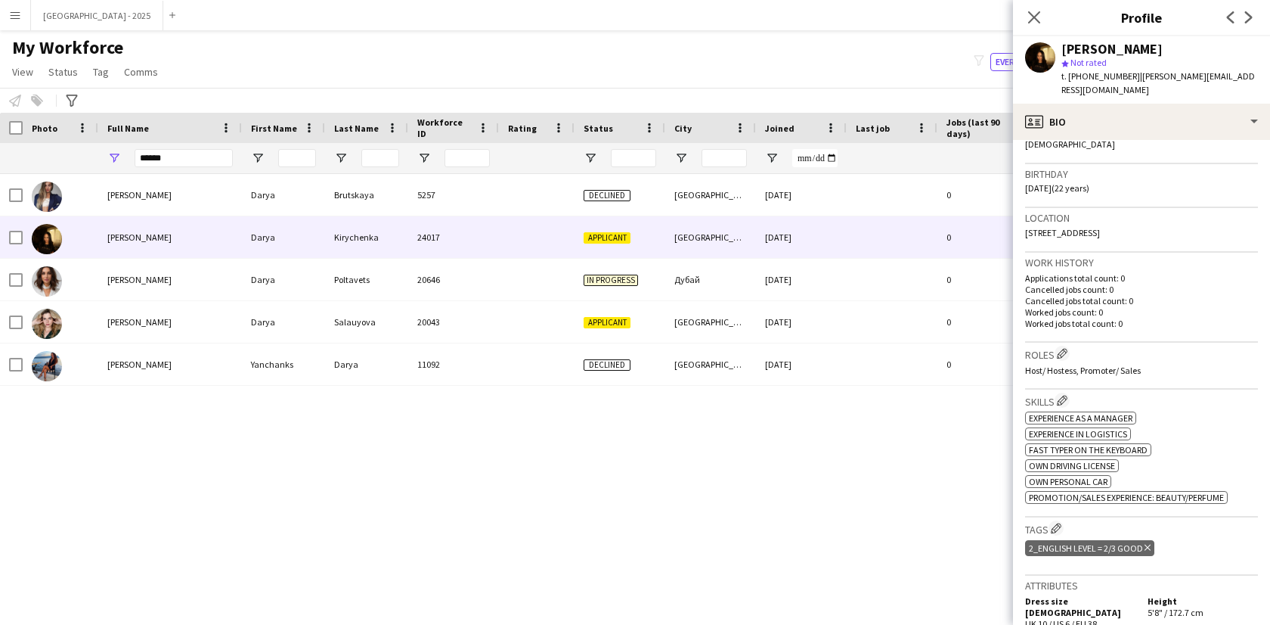
scroll to position [289, 0]
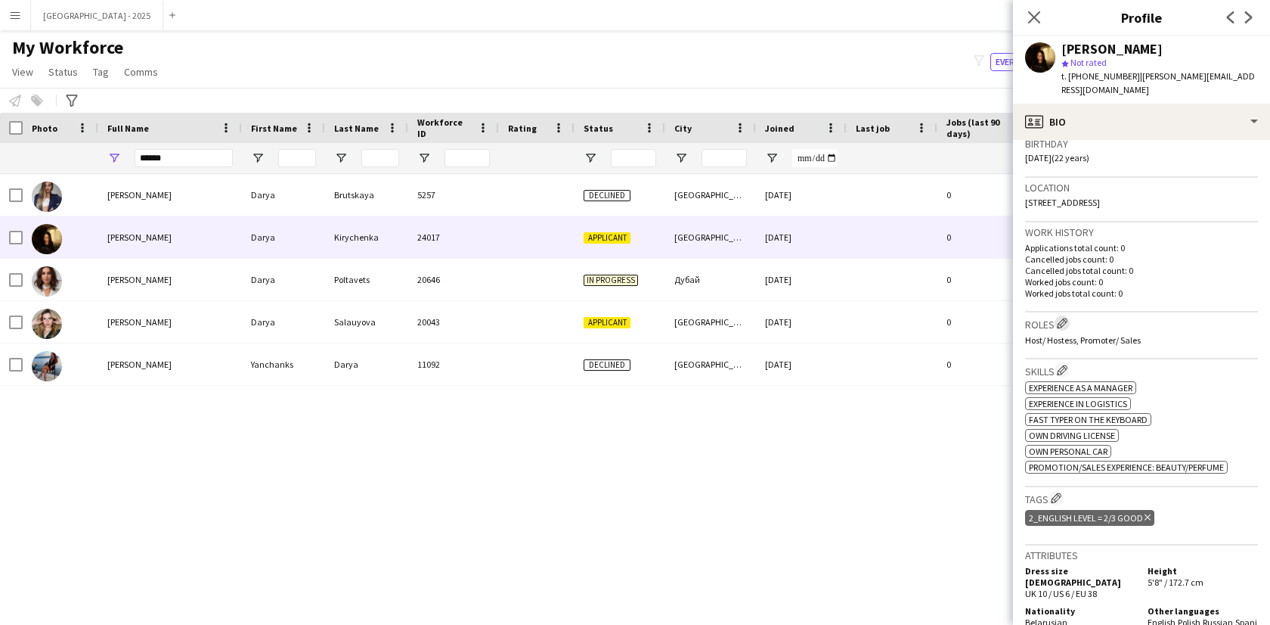
click at [1068, 318] on app-icon "Edit crew company roles" at bounding box center [1062, 323] width 11 height 11
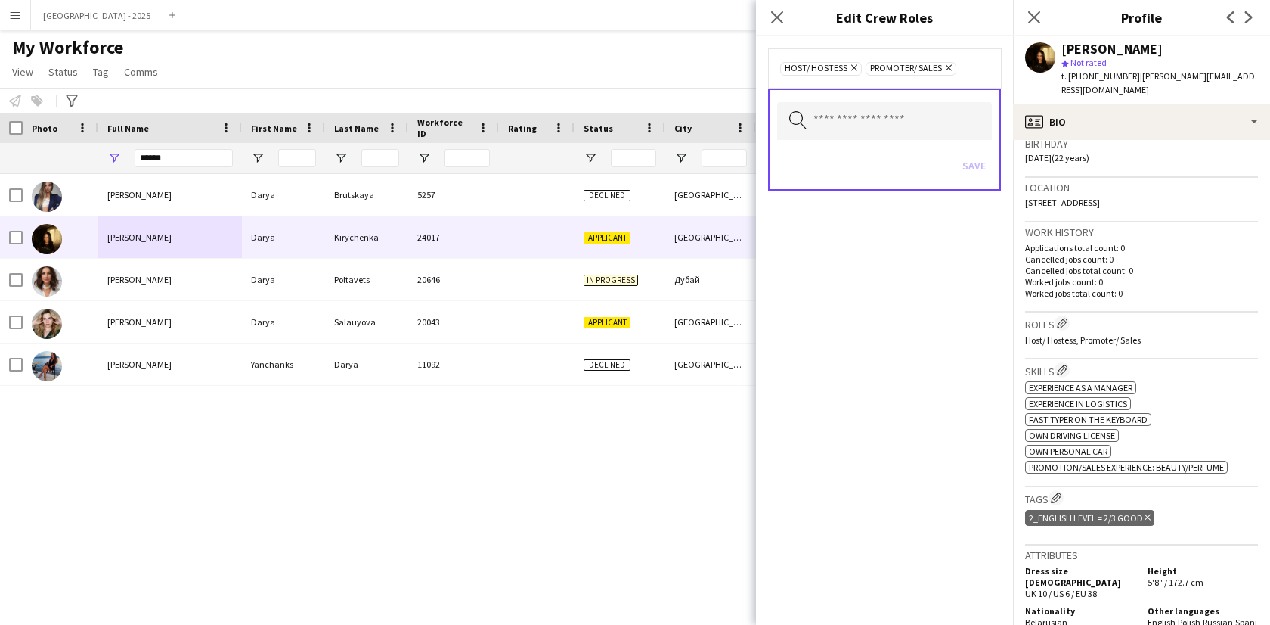
click at [947, 70] on icon "Remove" at bounding box center [947, 68] width 10 height 10
click at [854, 67] on icon at bounding box center [854, 68] width 6 height 6
click at [972, 161] on button "Save" at bounding box center [975, 164] width 36 height 24
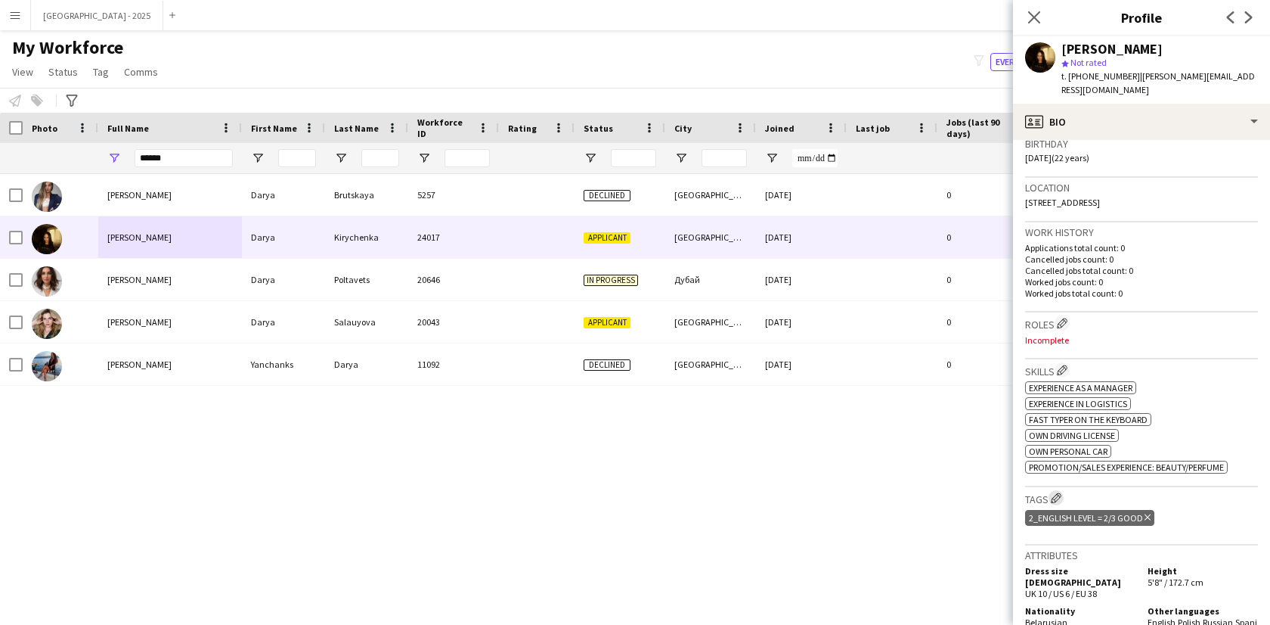
click at [1060, 492] on app-icon "Edit crew company tags" at bounding box center [1056, 497] width 11 height 11
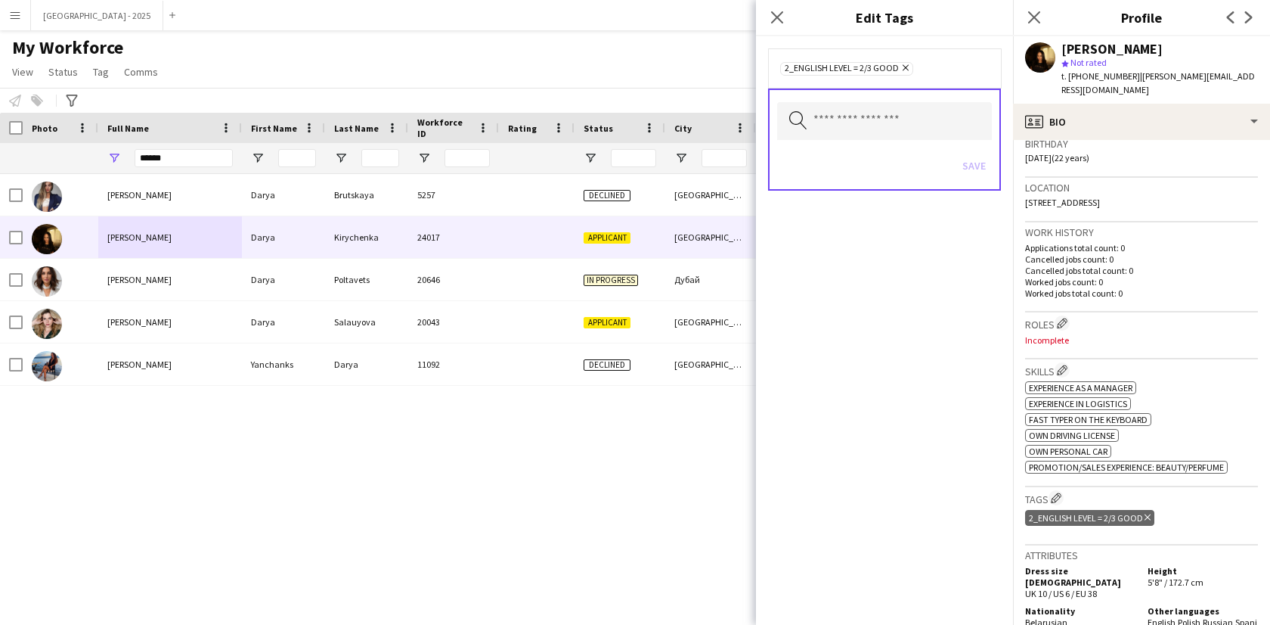
click at [902, 66] on icon "Remove" at bounding box center [904, 68] width 10 height 10
click at [985, 169] on button "Save" at bounding box center [975, 164] width 36 height 24
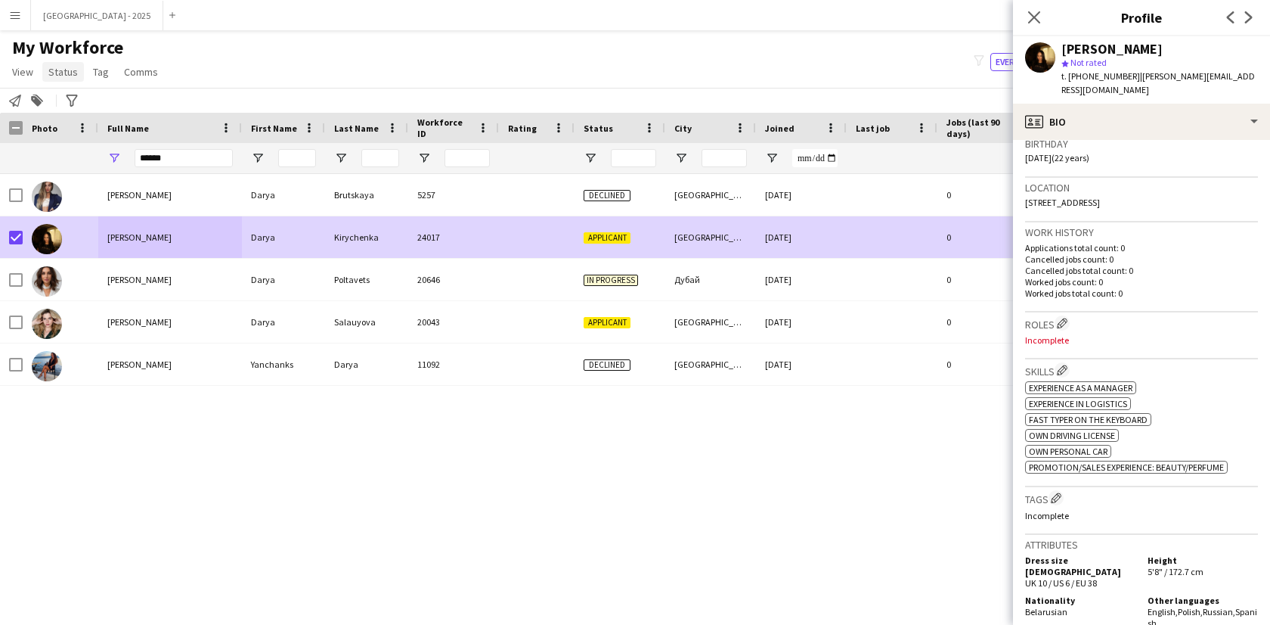
click at [56, 62] on link "Status" at bounding box center [63, 72] width 42 height 20
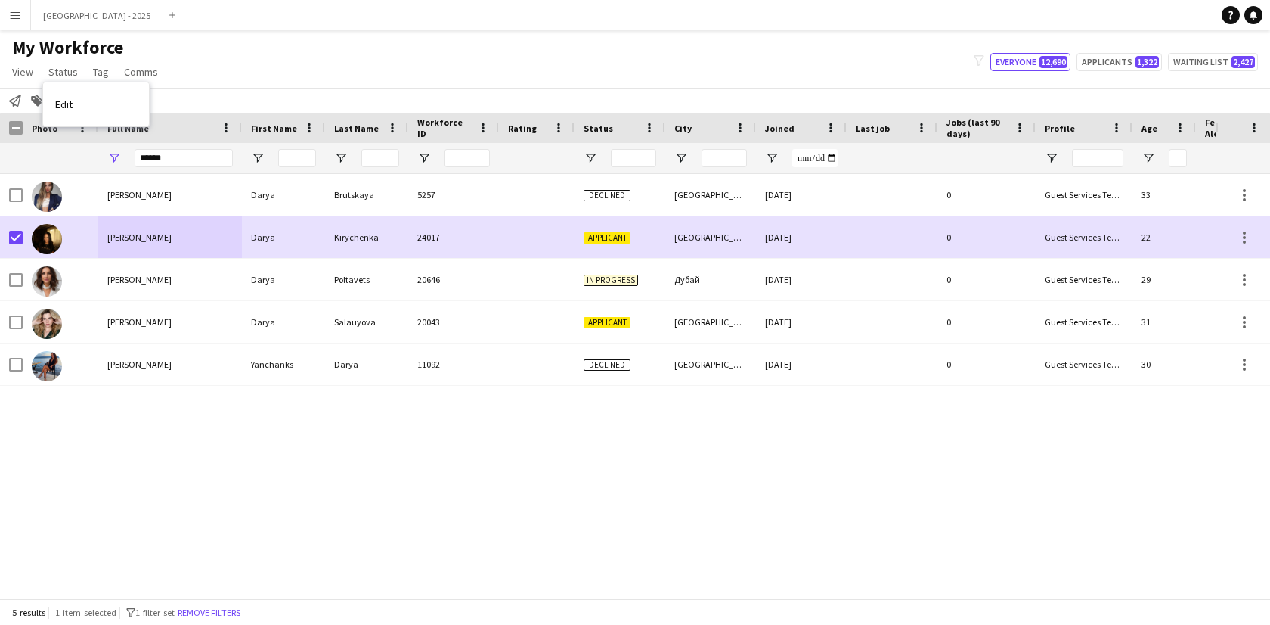
click at [73, 96] on link "Edit" at bounding box center [96, 104] width 106 height 32
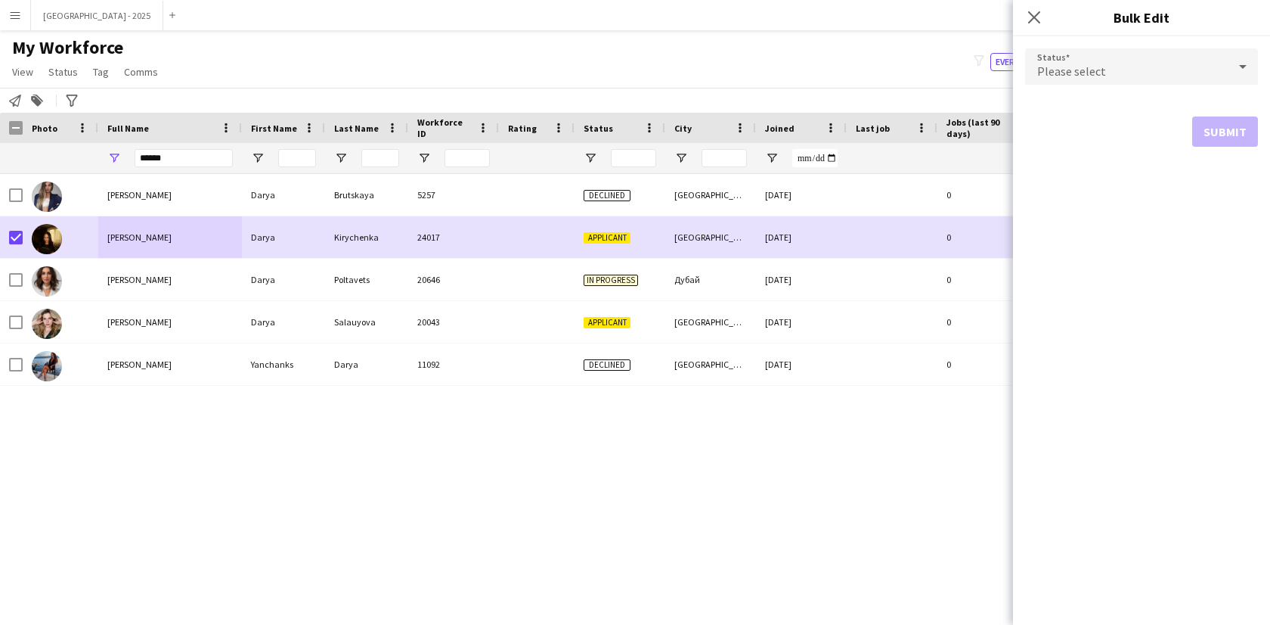
click at [1140, 55] on div "Please select" at bounding box center [1126, 66] width 203 height 36
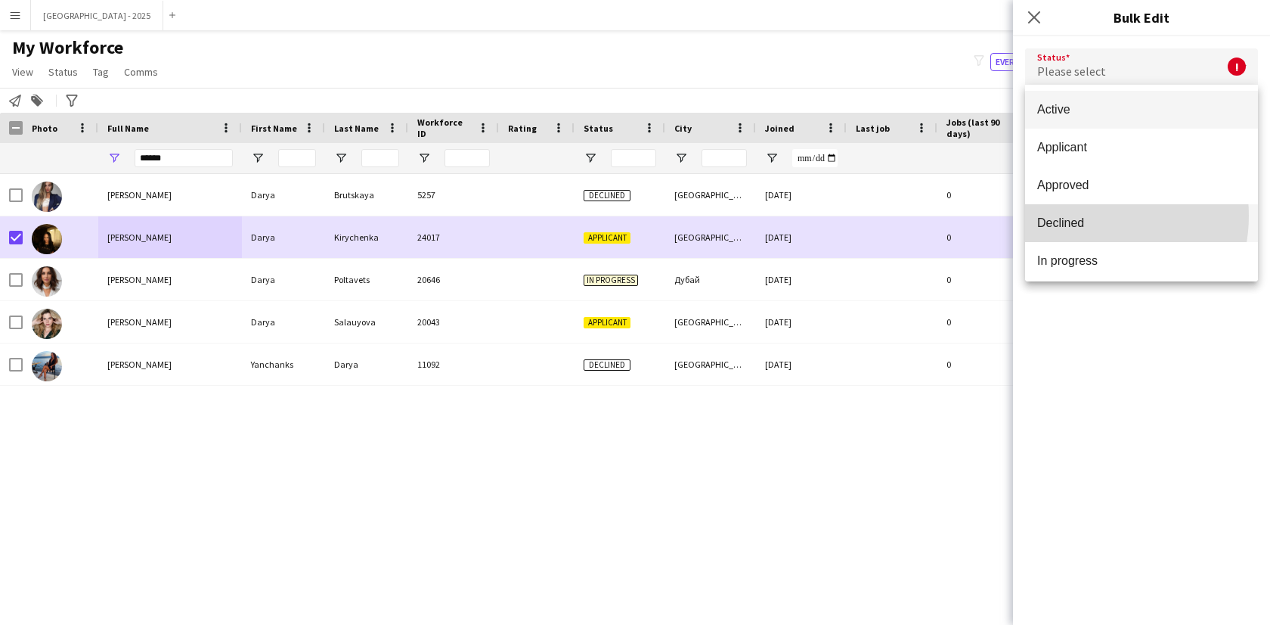
click at [1086, 216] on span "Declined" at bounding box center [1142, 223] width 209 height 14
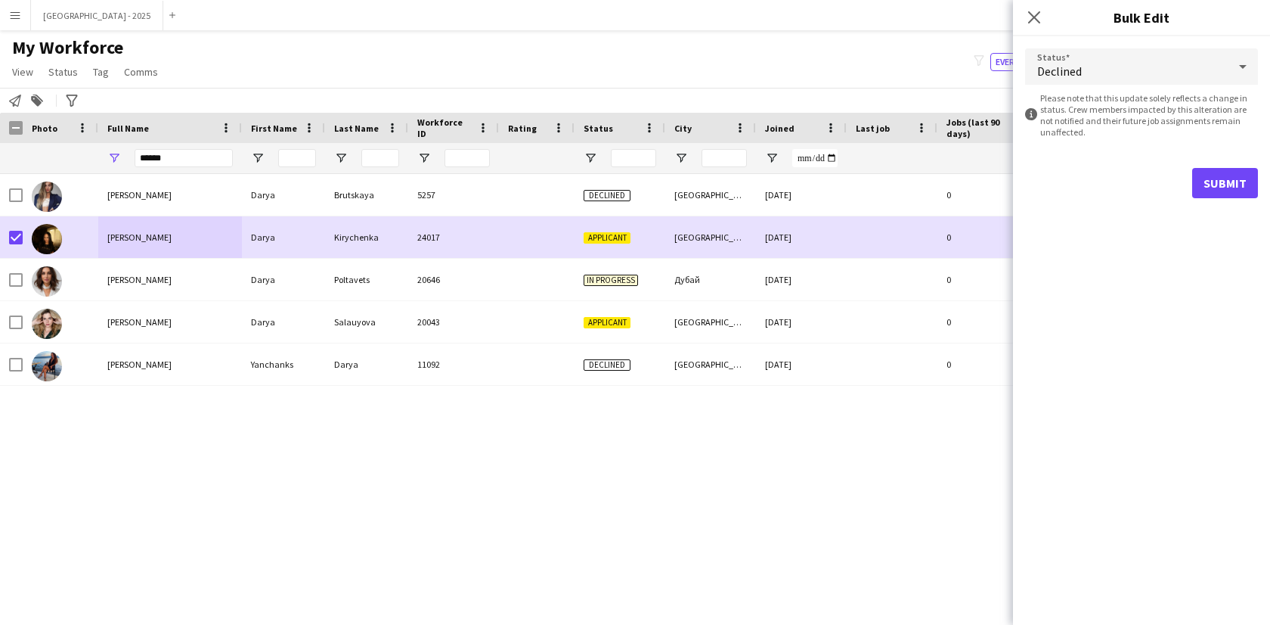
click at [1222, 167] on form "Status Declined information-circle Please note that this update solely reflects…" at bounding box center [1141, 123] width 233 height 174
click at [1173, 197] on div "Submit" at bounding box center [1141, 183] width 233 height 30
click at [1224, 184] on button "Submit" at bounding box center [1226, 183] width 66 height 30
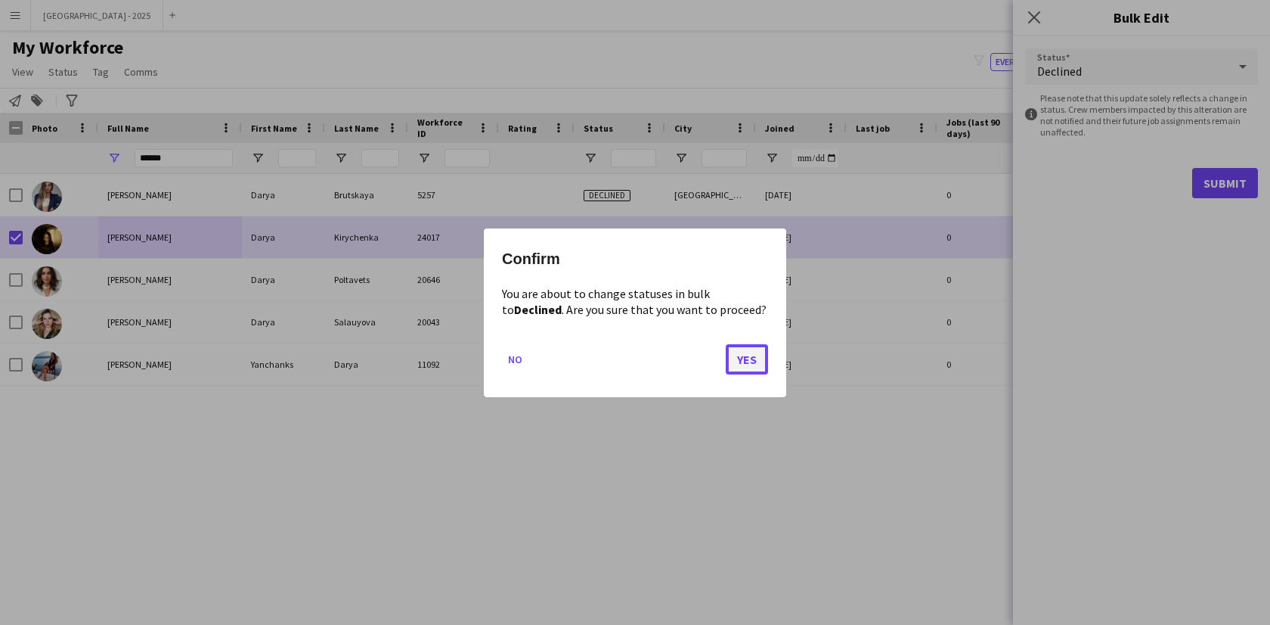
click at [764, 352] on button "Yes" at bounding box center [747, 358] width 42 height 30
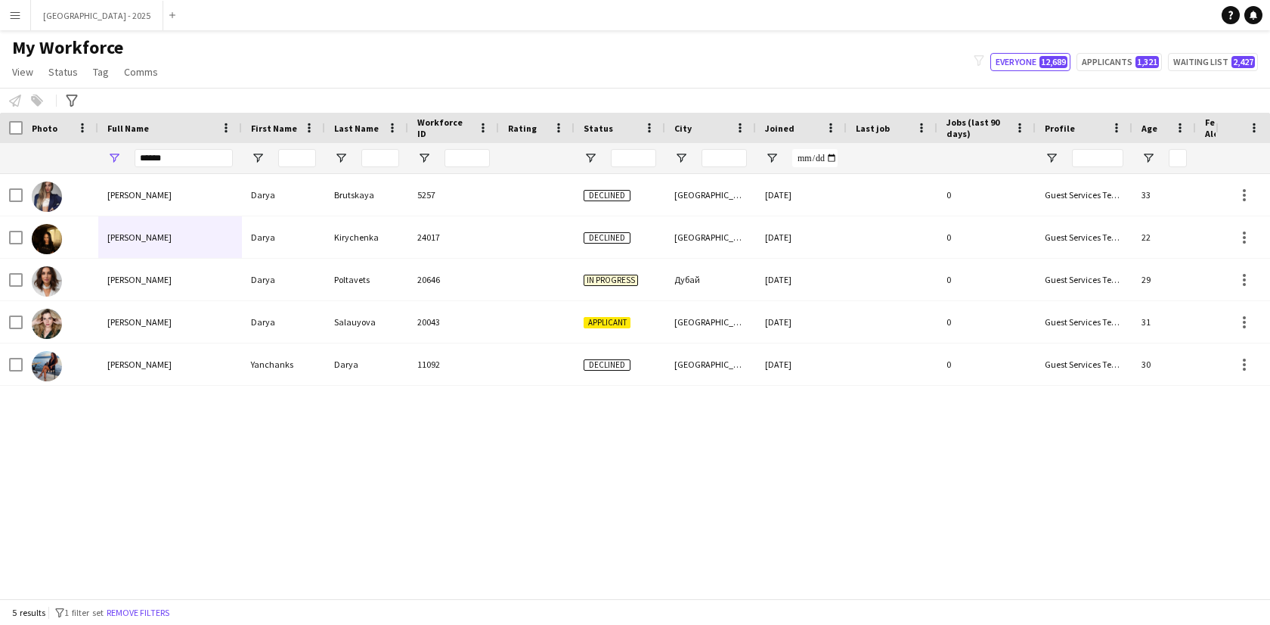
click at [143, 614] on button "Remove filters" at bounding box center [138, 612] width 69 height 17
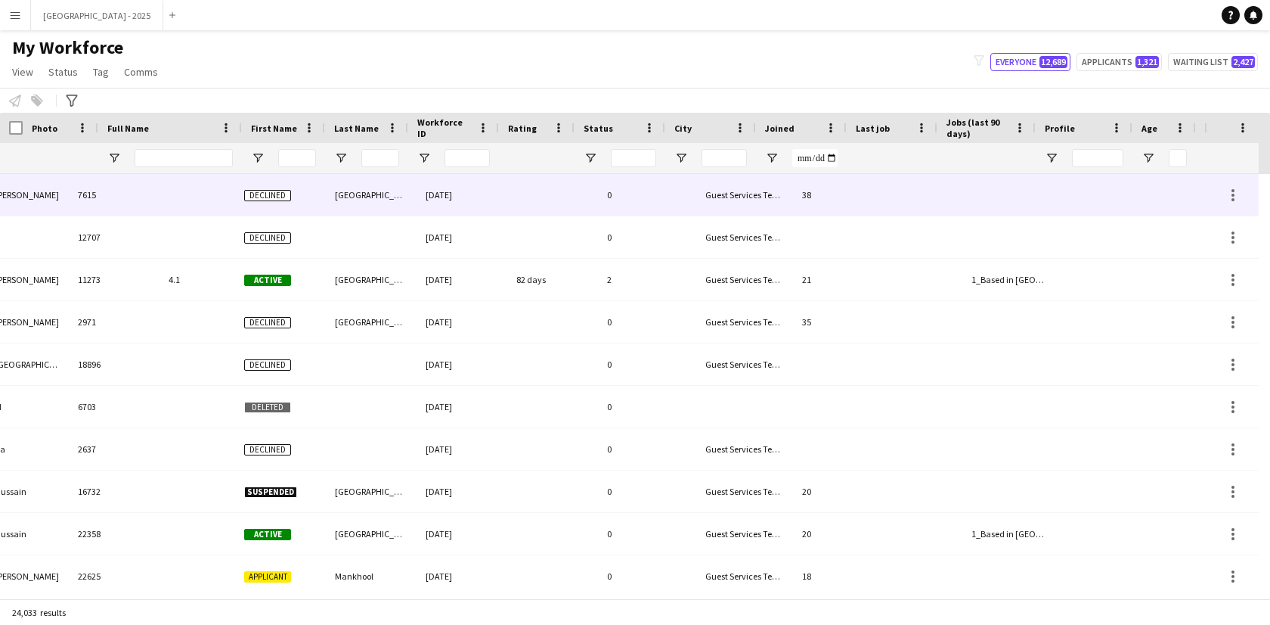
scroll to position [0, 340]
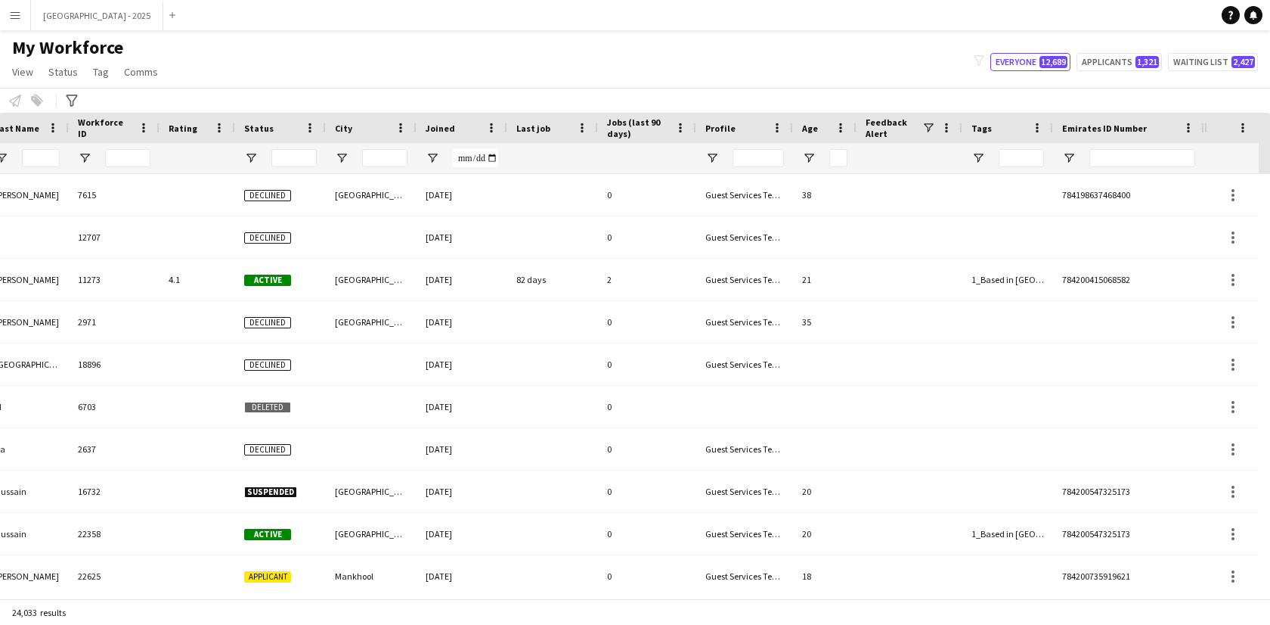
click at [1125, 144] on div at bounding box center [1143, 158] width 106 height 30
click at [1124, 146] on div at bounding box center [1143, 158] width 106 height 30
click at [1118, 160] on input "Emirates ID Number Filter Input" at bounding box center [1143, 158] width 106 height 18
paste input "*******"
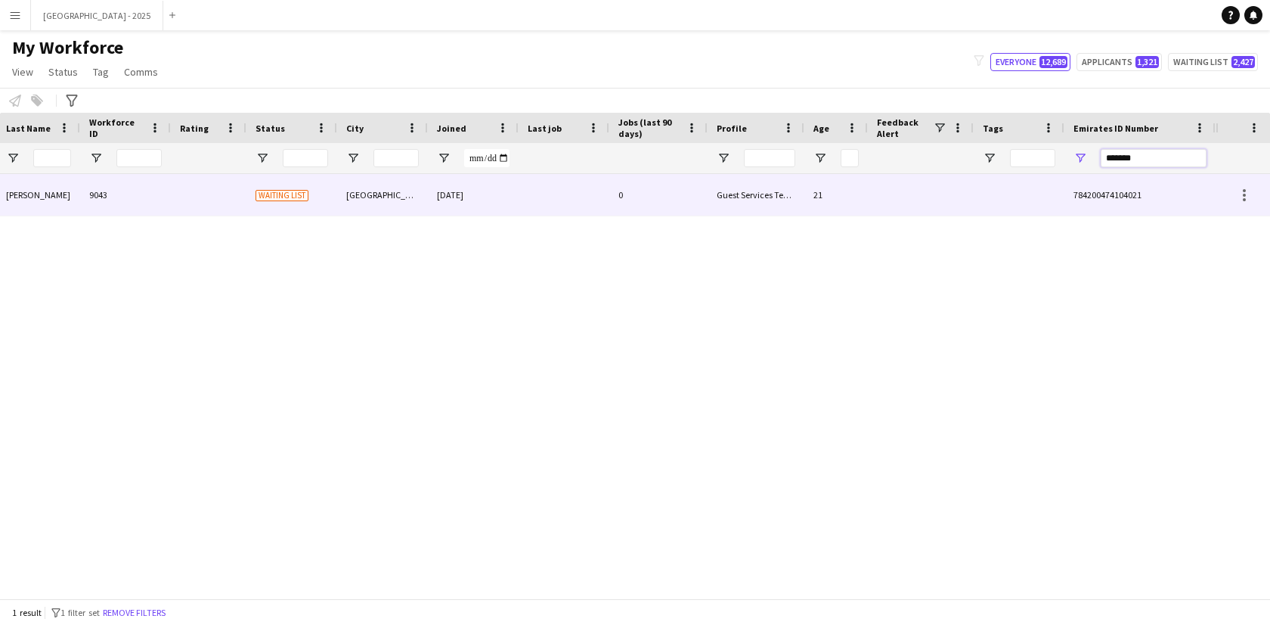
scroll to position [0, 328]
type input "*******"
click at [678, 194] on div "0" at bounding box center [659, 195] width 98 height 42
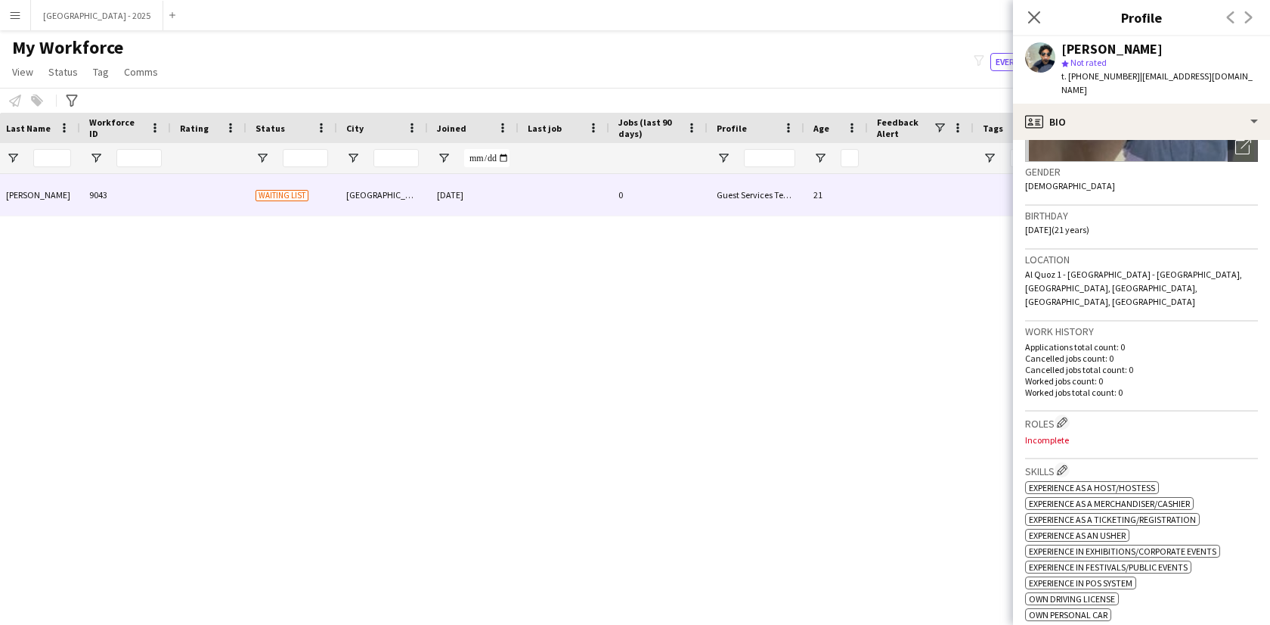
scroll to position [275, 0]
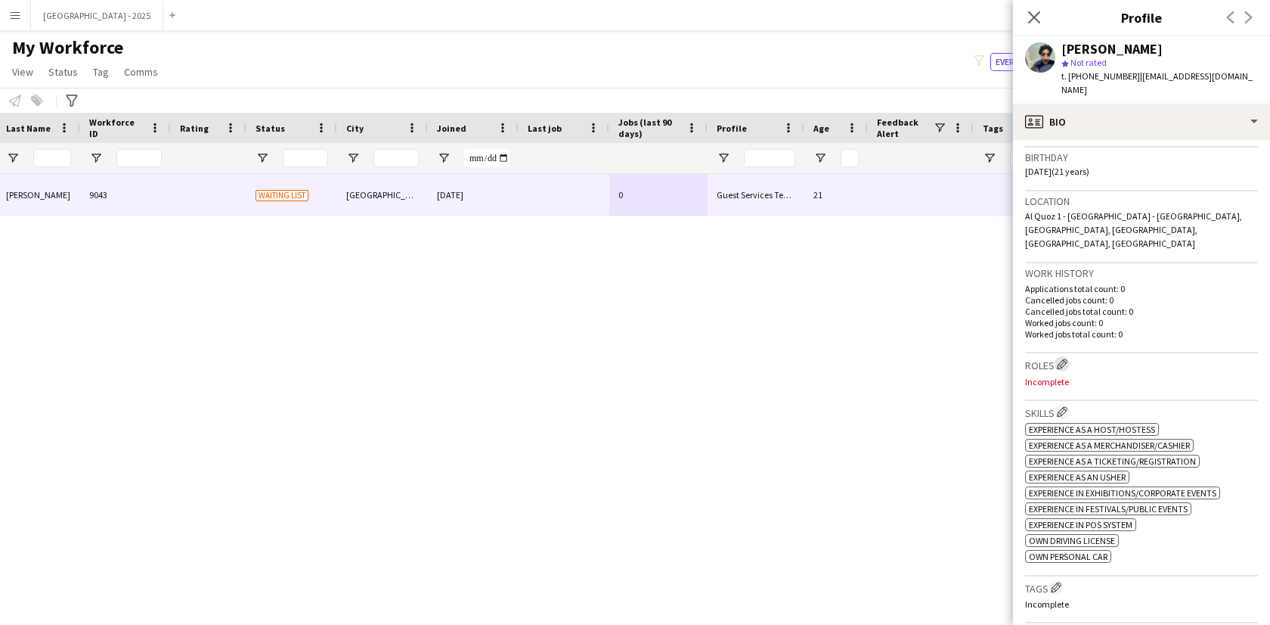
click at [1059, 356] on button "Edit crew company roles" at bounding box center [1062, 363] width 15 height 15
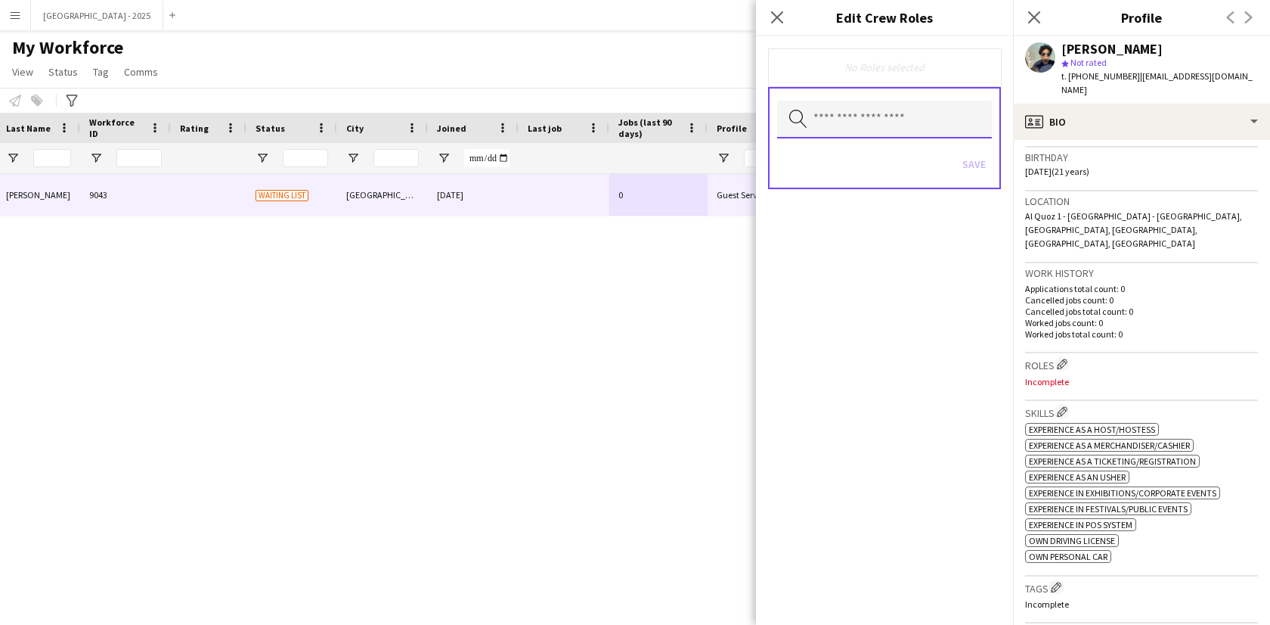
click at [876, 128] on input "text" at bounding box center [884, 120] width 215 height 38
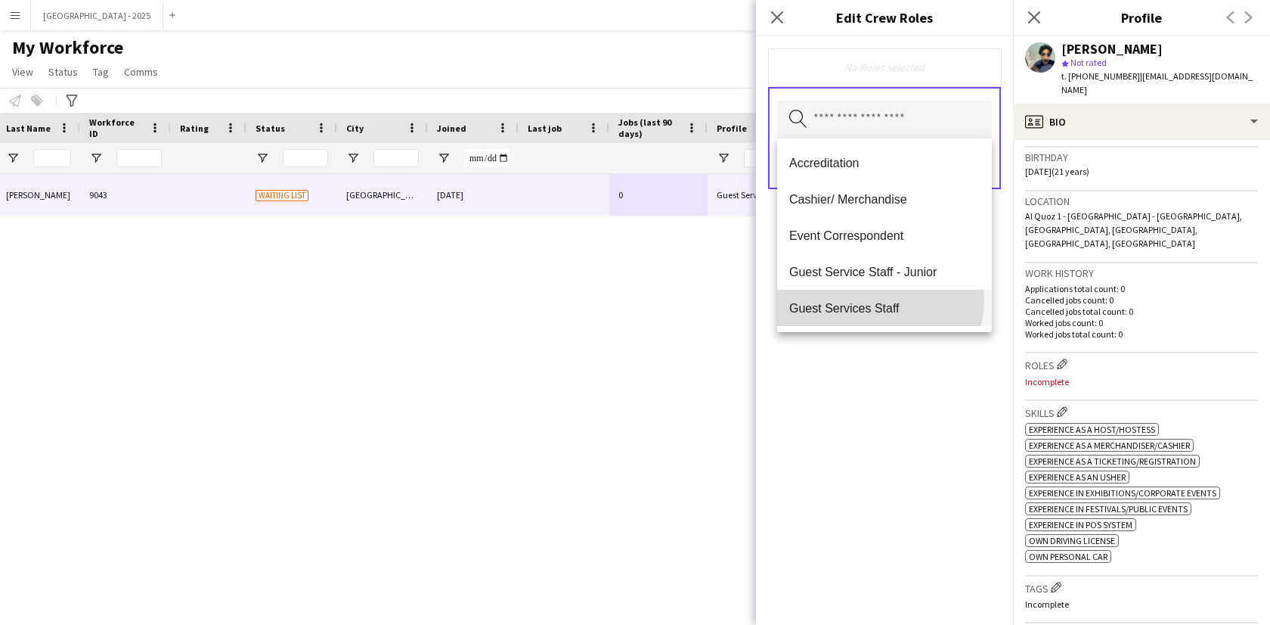
click at [877, 299] on mat-option "Guest Services Staff" at bounding box center [884, 308] width 215 height 36
click at [905, 312] on span "Guest Services Staff - Senior" at bounding box center [884, 309] width 191 height 14
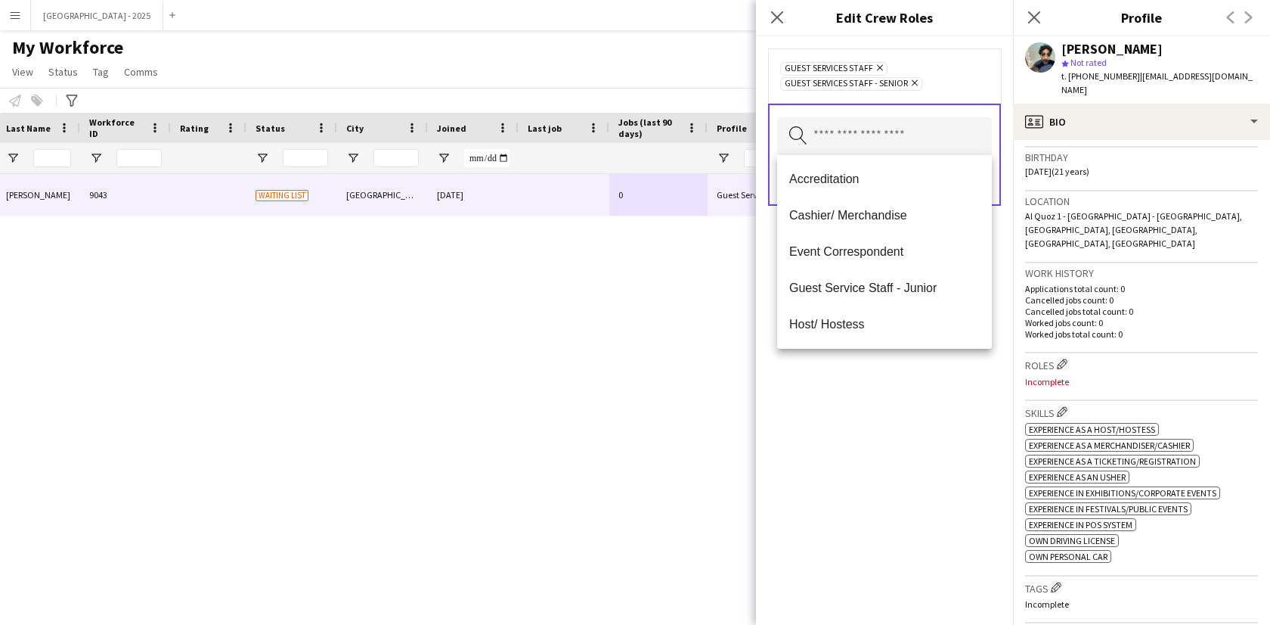
drag, startPoint x: 925, startPoint y: 410, endPoint x: 976, endPoint y: 230, distance: 187.2
click at [925, 410] on div "Guest Services Staff Remove Guest Services Staff - Senior Remove Search by role…" at bounding box center [884, 330] width 257 height 588
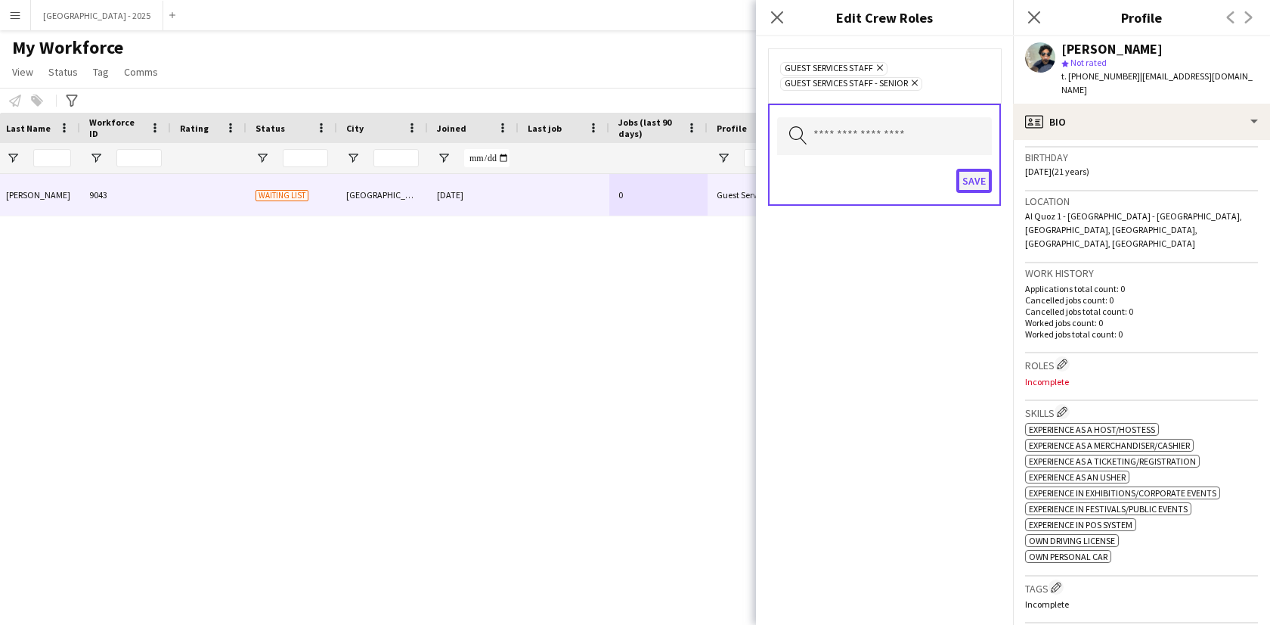
click at [975, 181] on button "Save" at bounding box center [975, 181] width 36 height 24
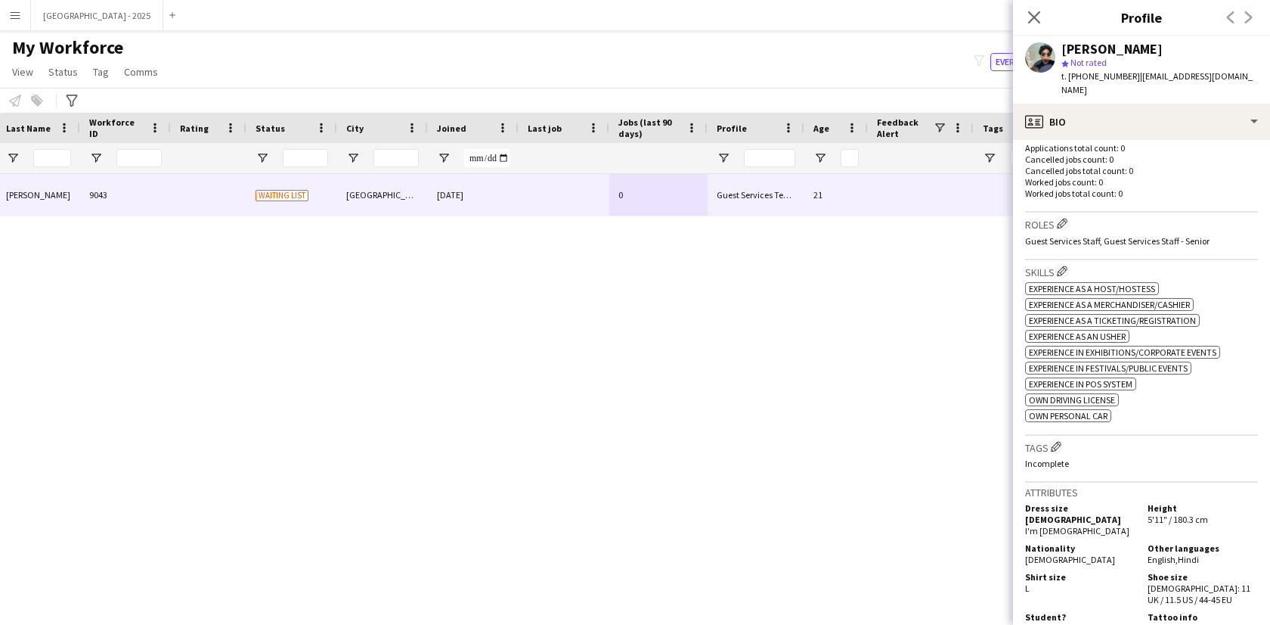
scroll to position [447, 0]
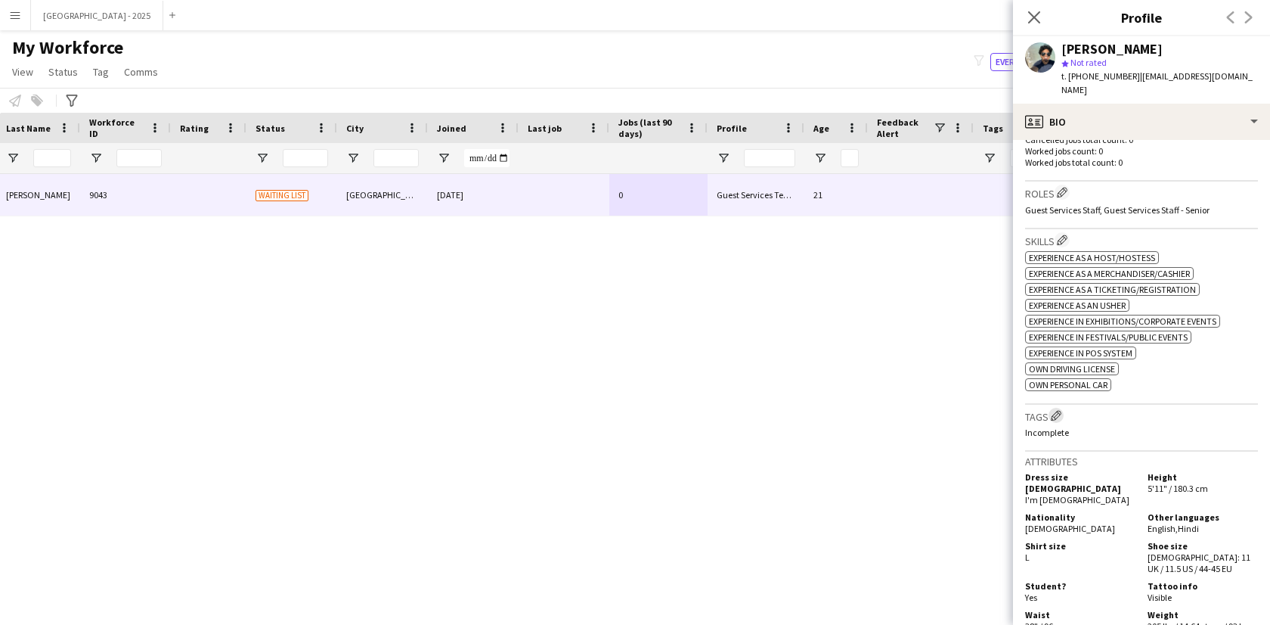
click at [1054, 410] on app-icon "Edit crew company tags" at bounding box center [1056, 415] width 11 height 11
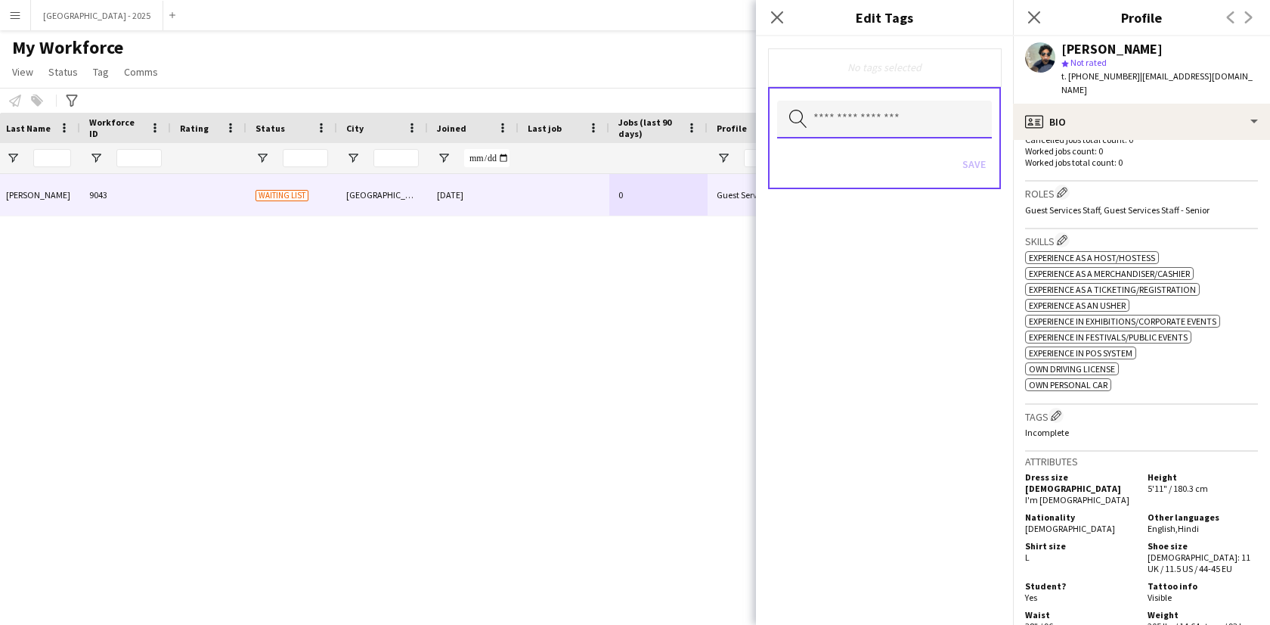
click at [886, 126] on input "text" at bounding box center [884, 120] width 215 height 38
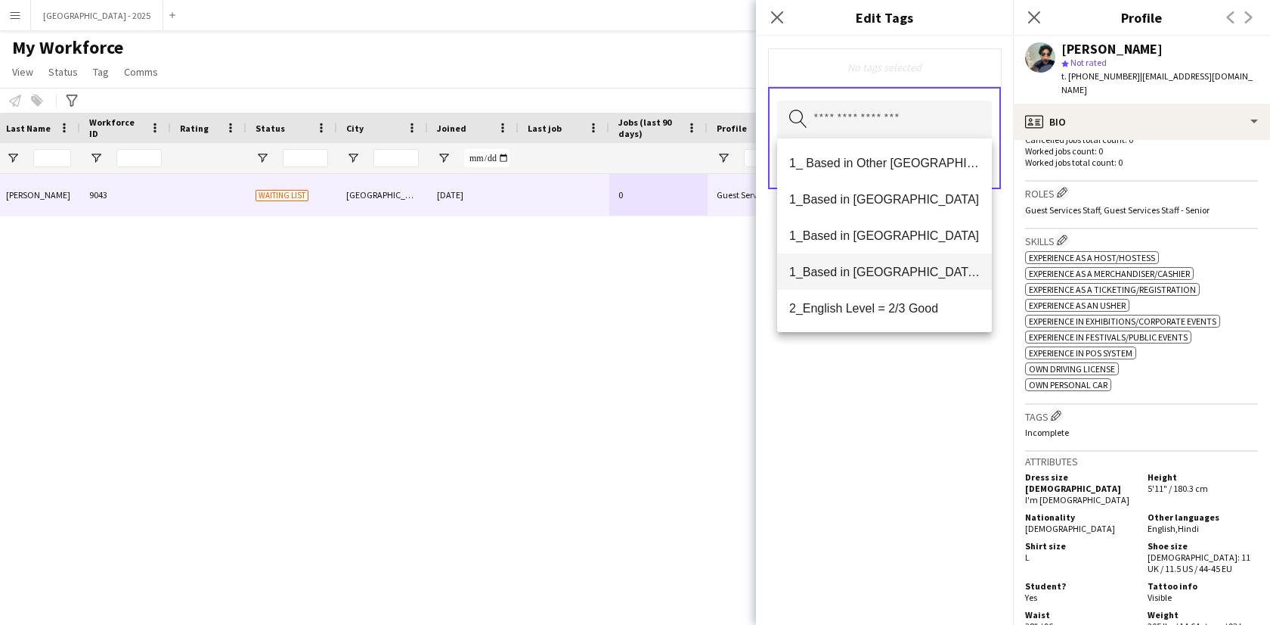
click at [897, 267] on span "1_Based in [GEOGRAPHIC_DATA]/[GEOGRAPHIC_DATA]/Ajman" at bounding box center [884, 272] width 191 height 14
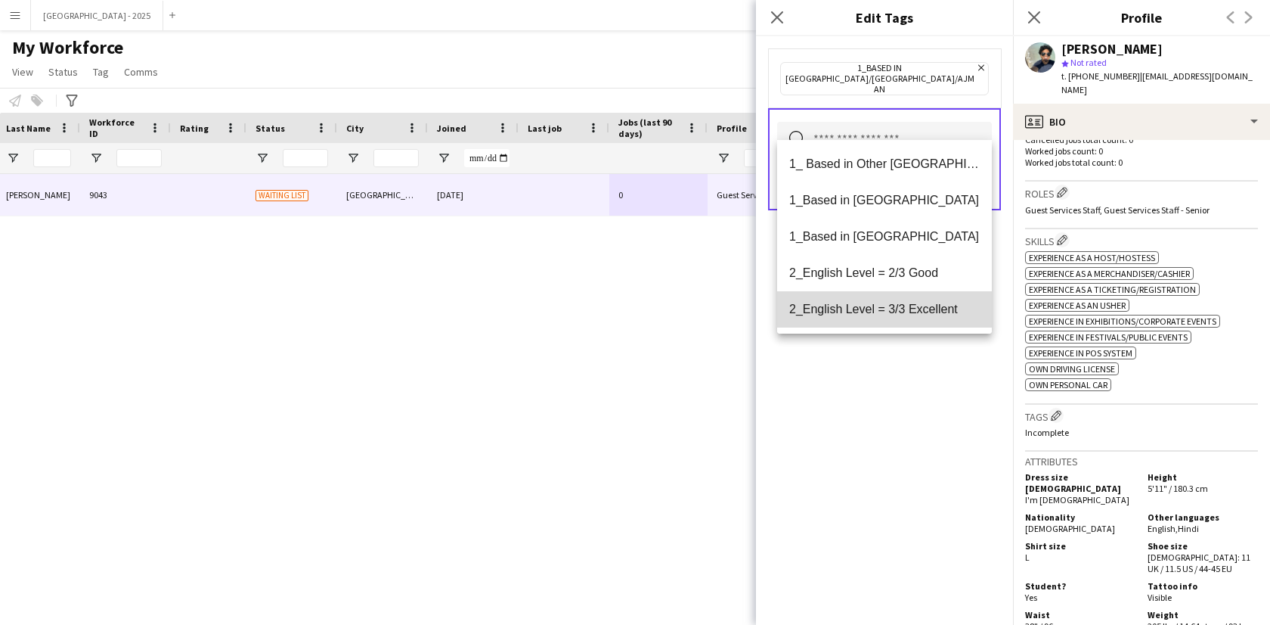
click at [897, 309] on span "2_English Level = 3/3 Excellent" at bounding box center [884, 309] width 191 height 14
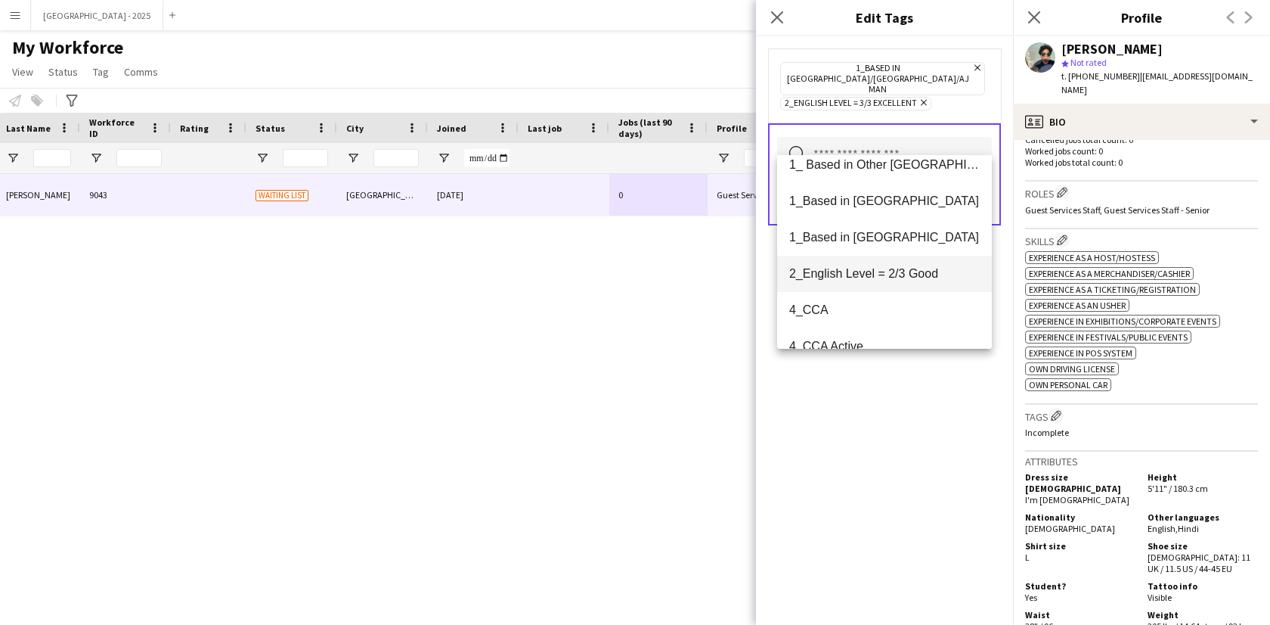
scroll to position [29, 0]
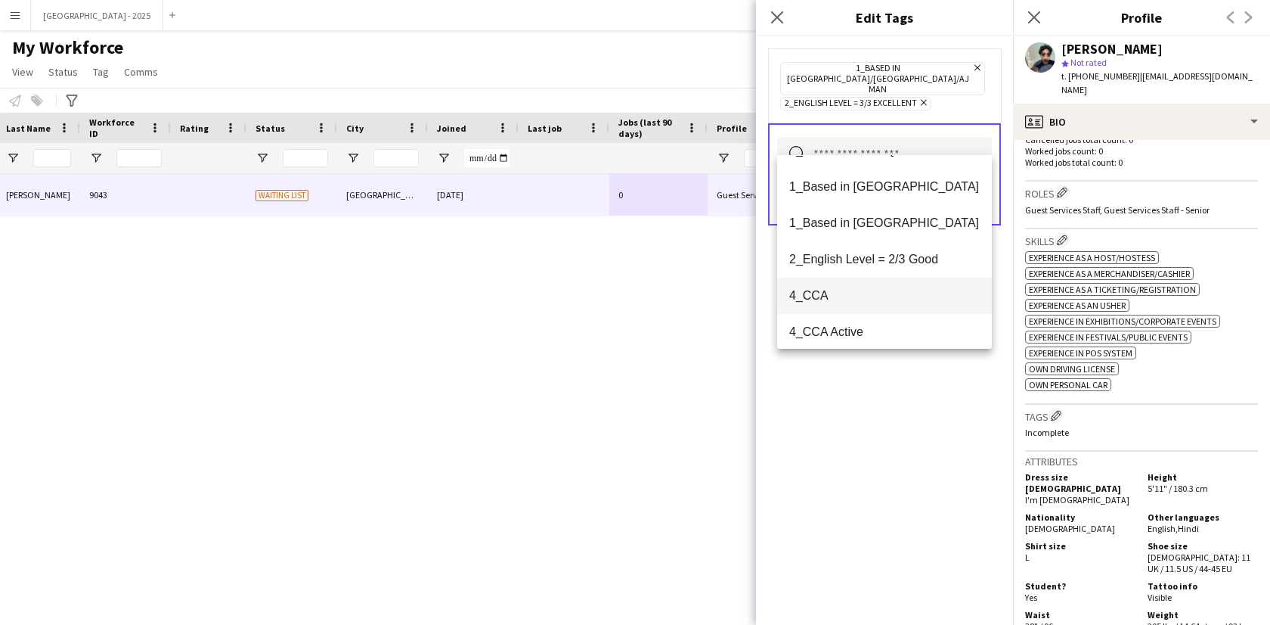
click at [888, 303] on mat-option "4_CCA" at bounding box center [884, 296] width 215 height 36
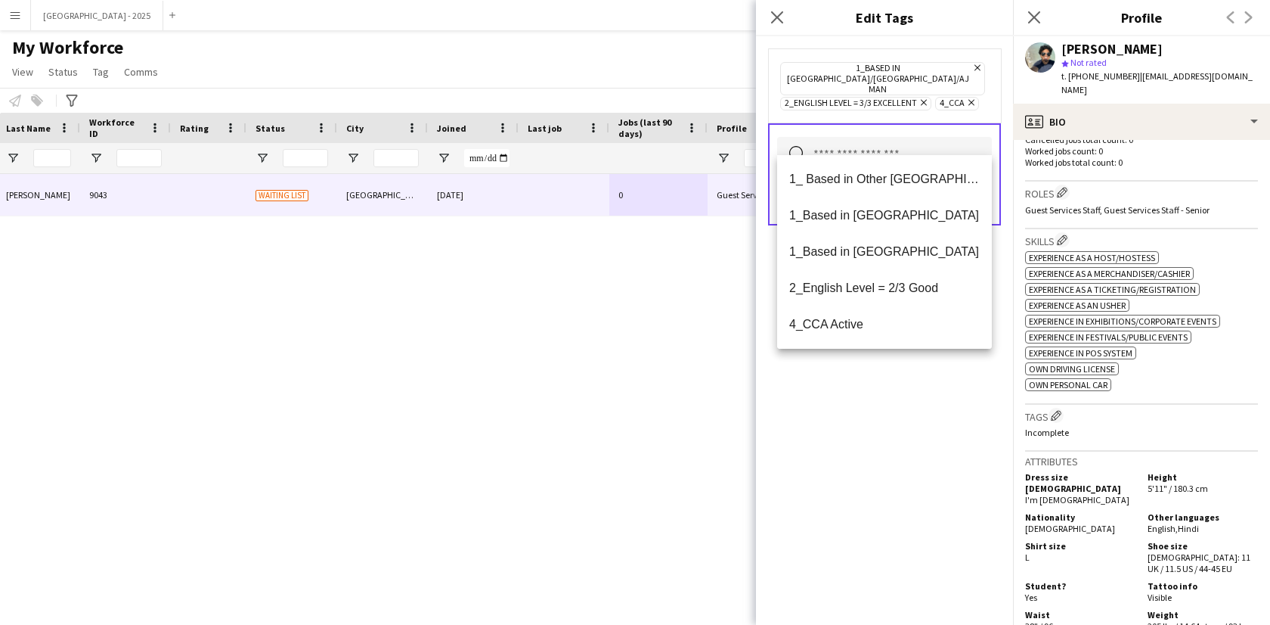
click at [907, 433] on div "1_Based in [GEOGRAPHIC_DATA]/[GEOGRAPHIC_DATA]/Ajman Remove 2_English Level = 3…" at bounding box center [884, 330] width 257 height 588
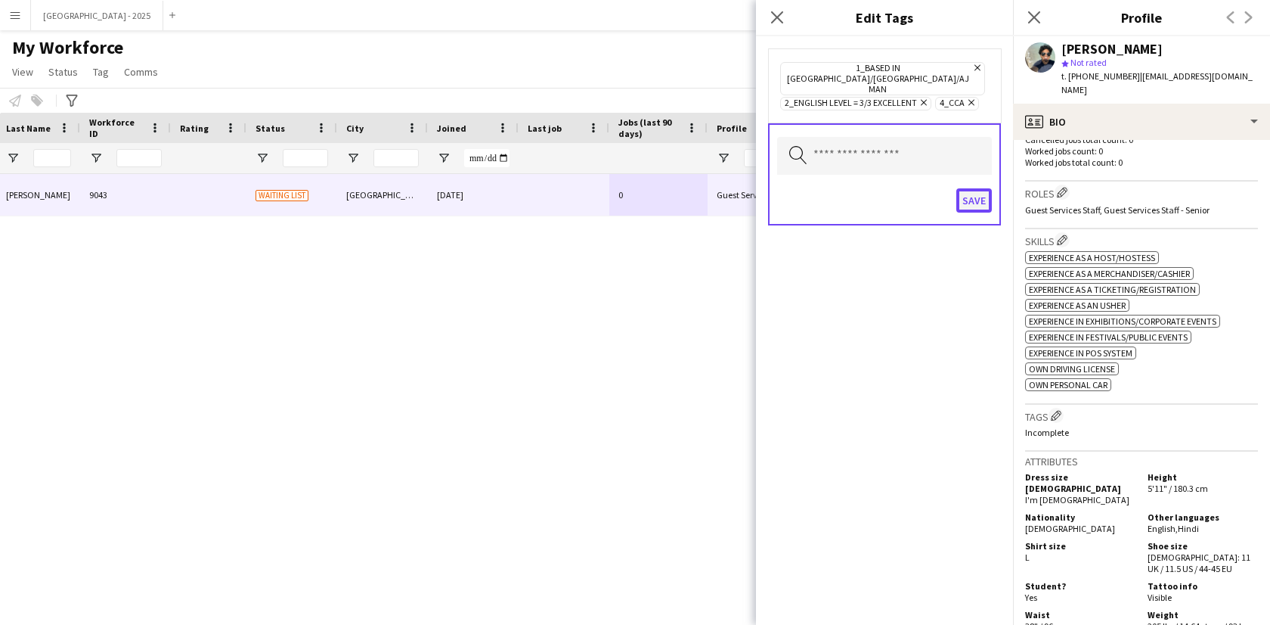
click at [985, 188] on button "Save" at bounding box center [975, 200] width 36 height 24
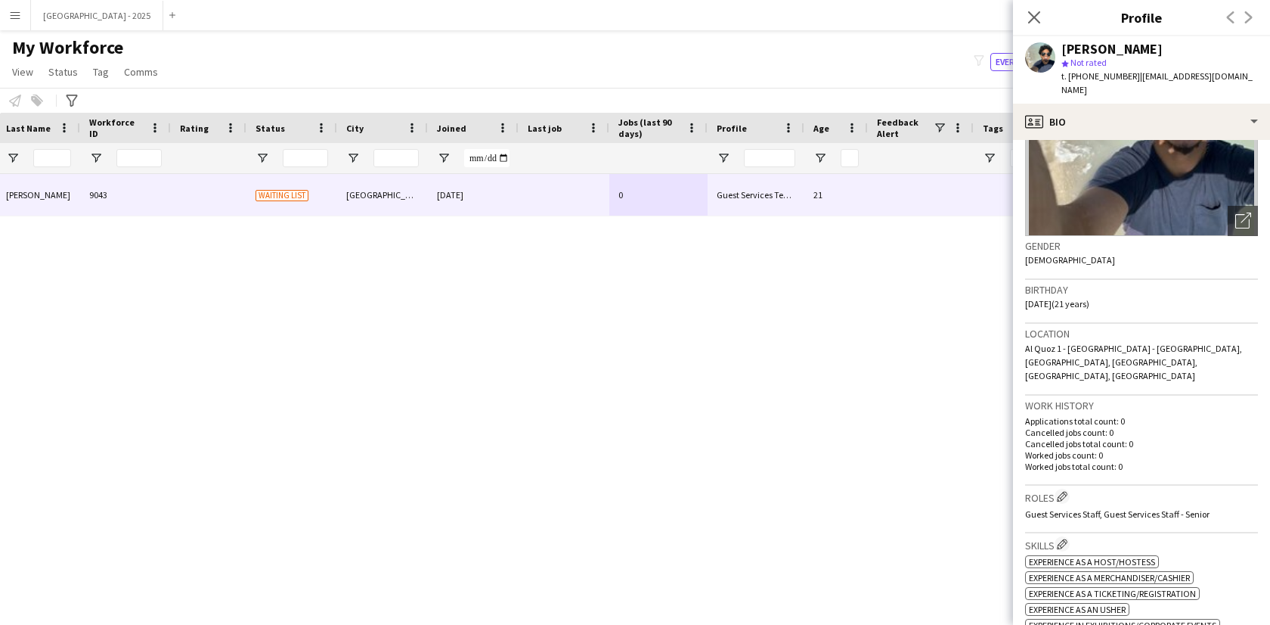
scroll to position [0, 0]
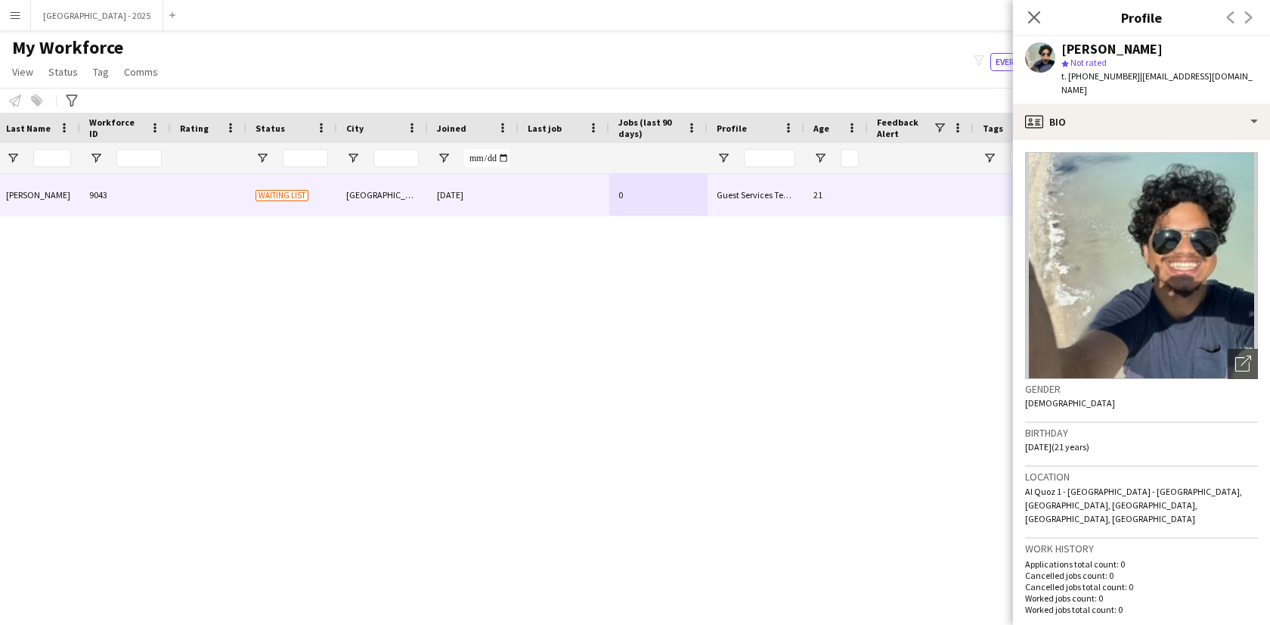
click at [1093, 88] on div "t. [PHONE_NUMBER] | [EMAIL_ADDRESS][DOMAIN_NAME]" at bounding box center [1160, 83] width 197 height 27
click at [1094, 103] on div "[PERSON_NAME] star Not rated t. [PHONE_NUMBER] | [EMAIL_ADDRESS][DOMAIN_NAME]" at bounding box center [1141, 69] width 257 height 67
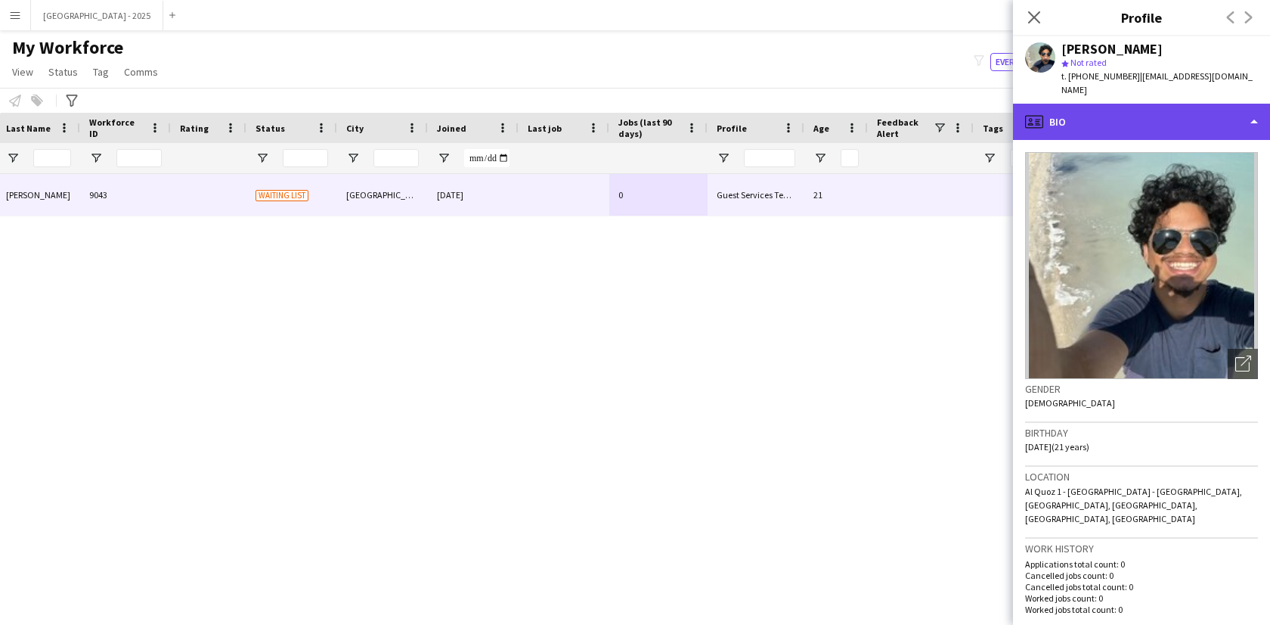
click at [1107, 119] on div "profile Bio" at bounding box center [1141, 122] width 257 height 36
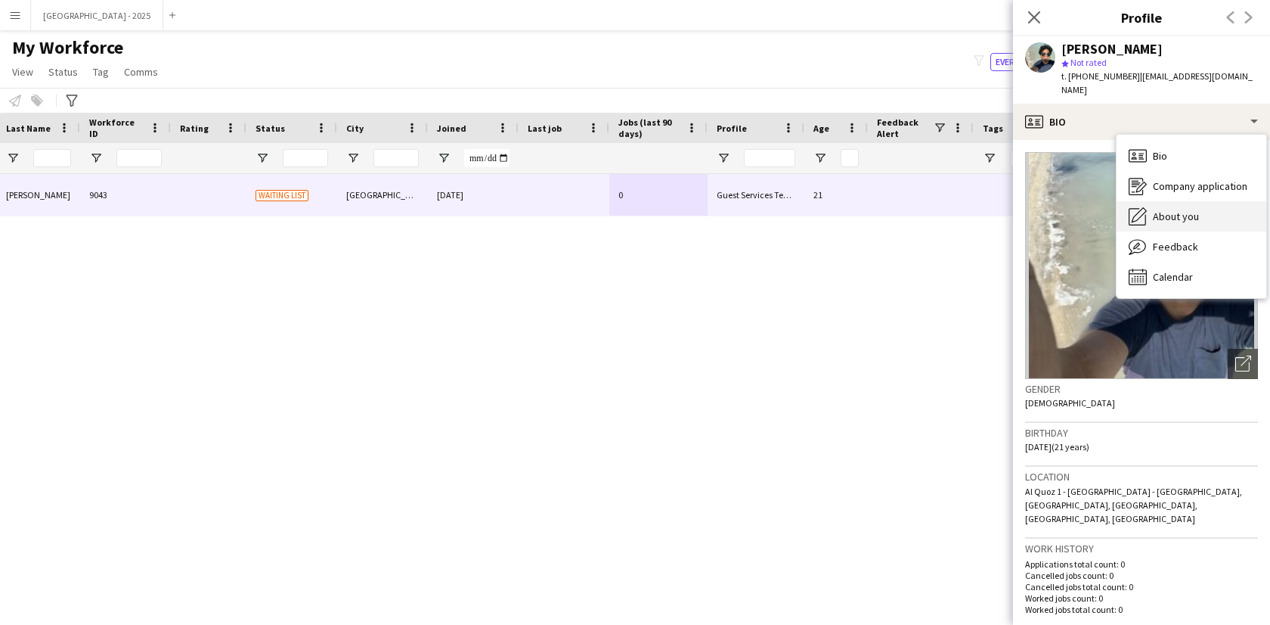
click at [1190, 218] on span "About you" at bounding box center [1176, 216] width 46 height 14
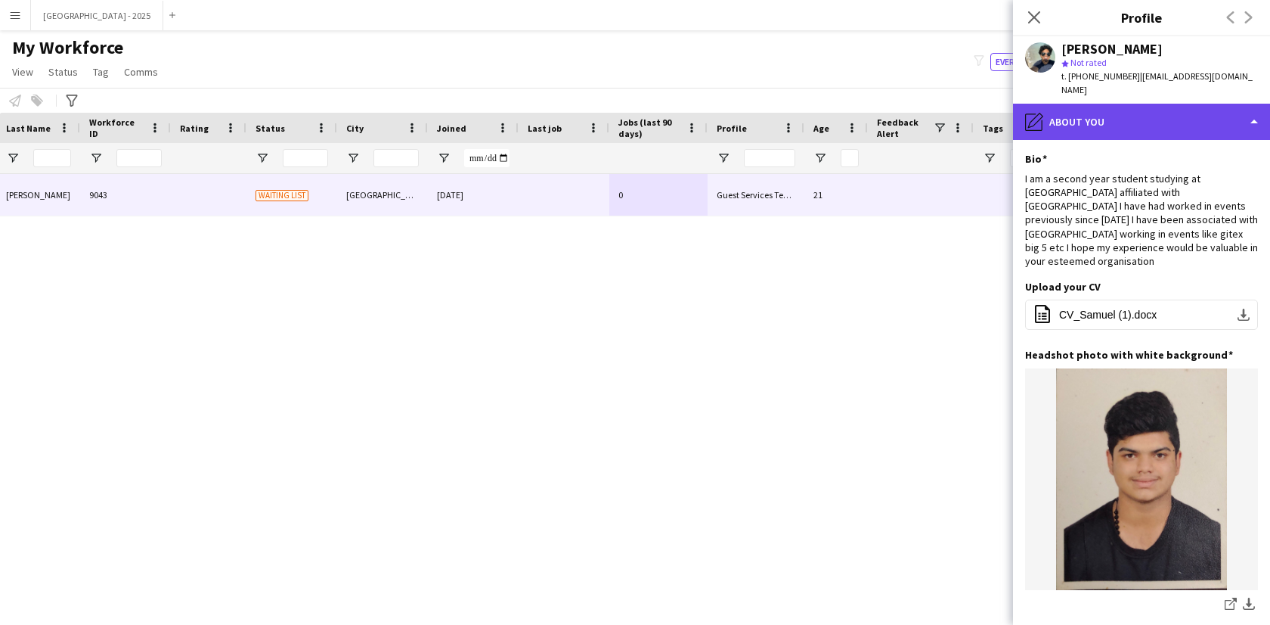
click at [1090, 132] on div "pencil4 About you" at bounding box center [1141, 122] width 257 height 36
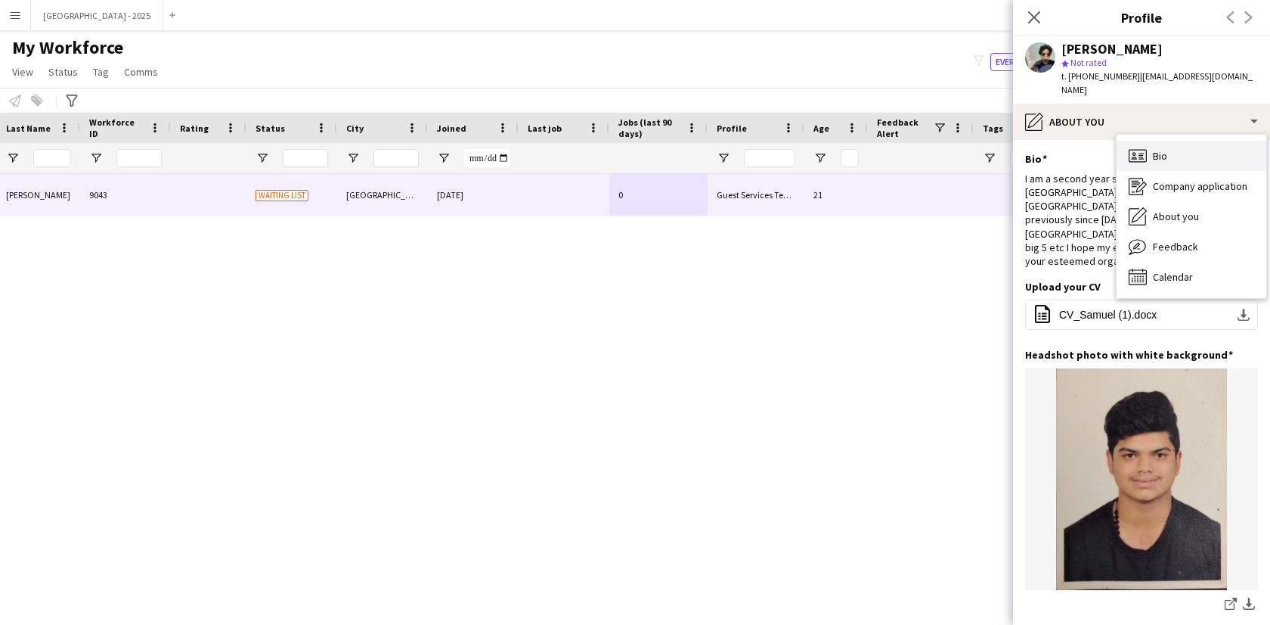
click at [1159, 144] on div "Bio Bio" at bounding box center [1192, 156] width 150 height 30
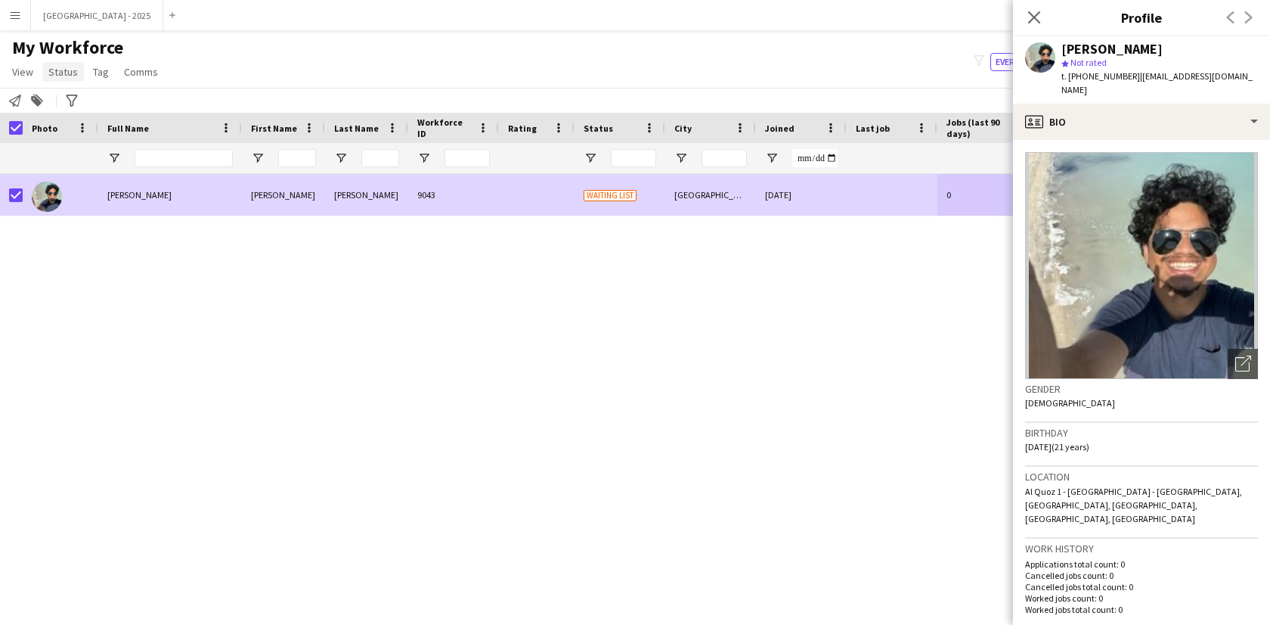
click at [68, 68] on span "Status" at bounding box center [62, 72] width 29 height 14
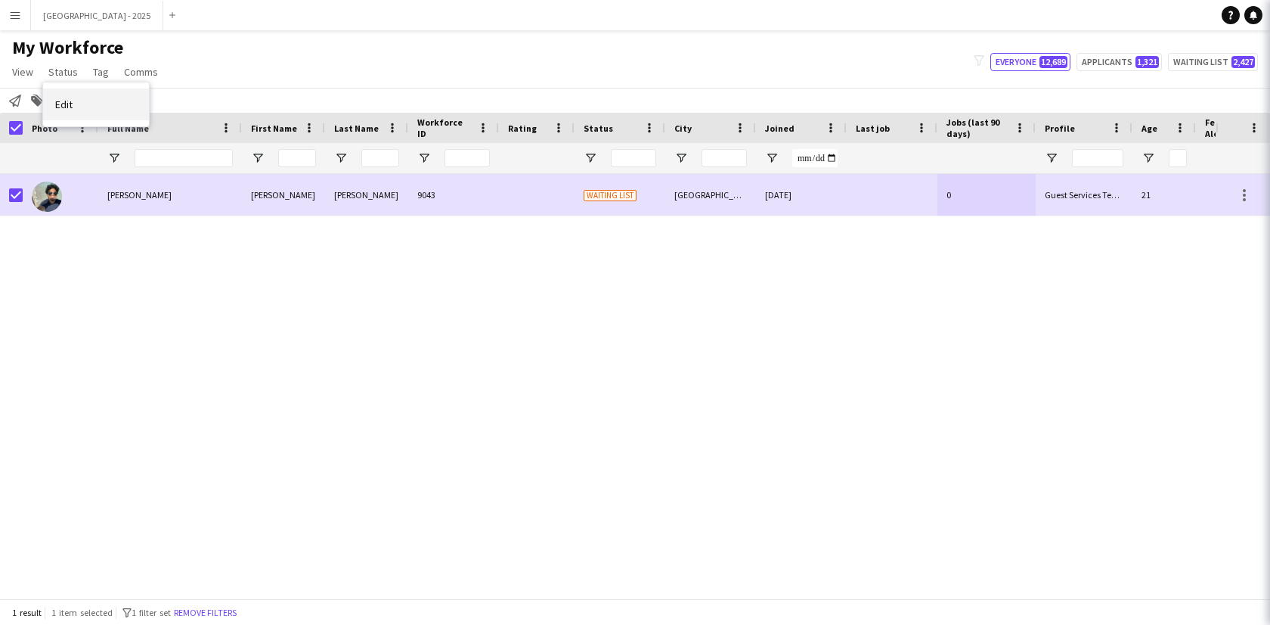
click at [90, 106] on link "Edit" at bounding box center [96, 104] width 106 height 32
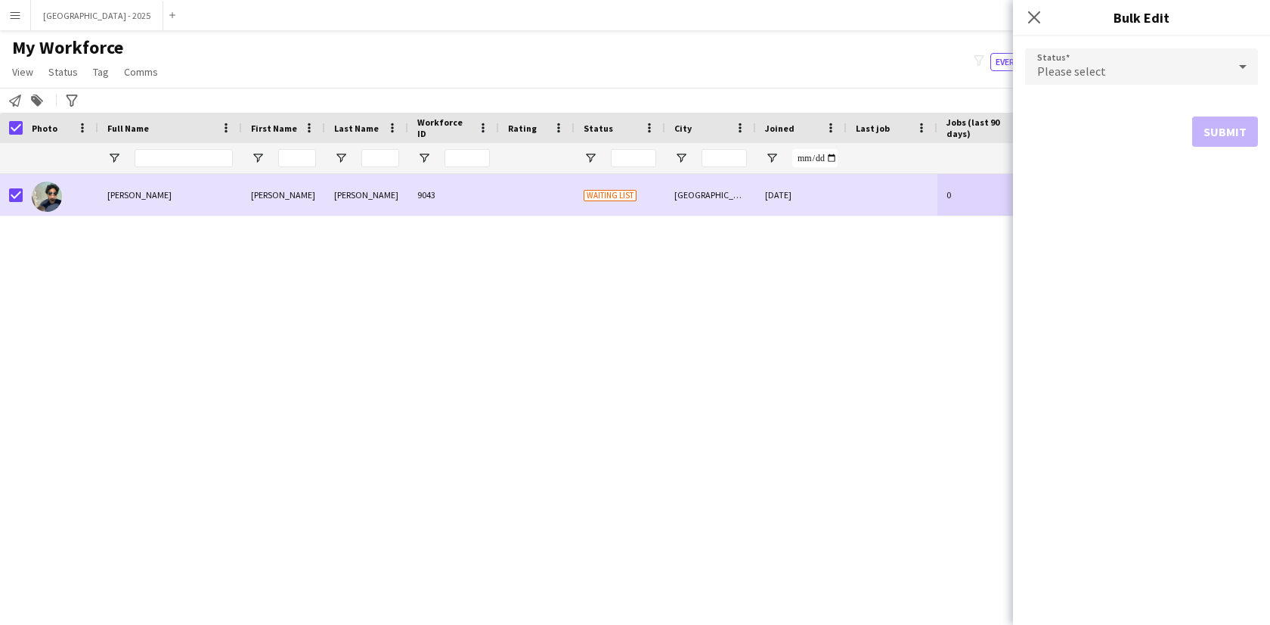
click at [1116, 82] on div "Please select" at bounding box center [1126, 66] width 203 height 36
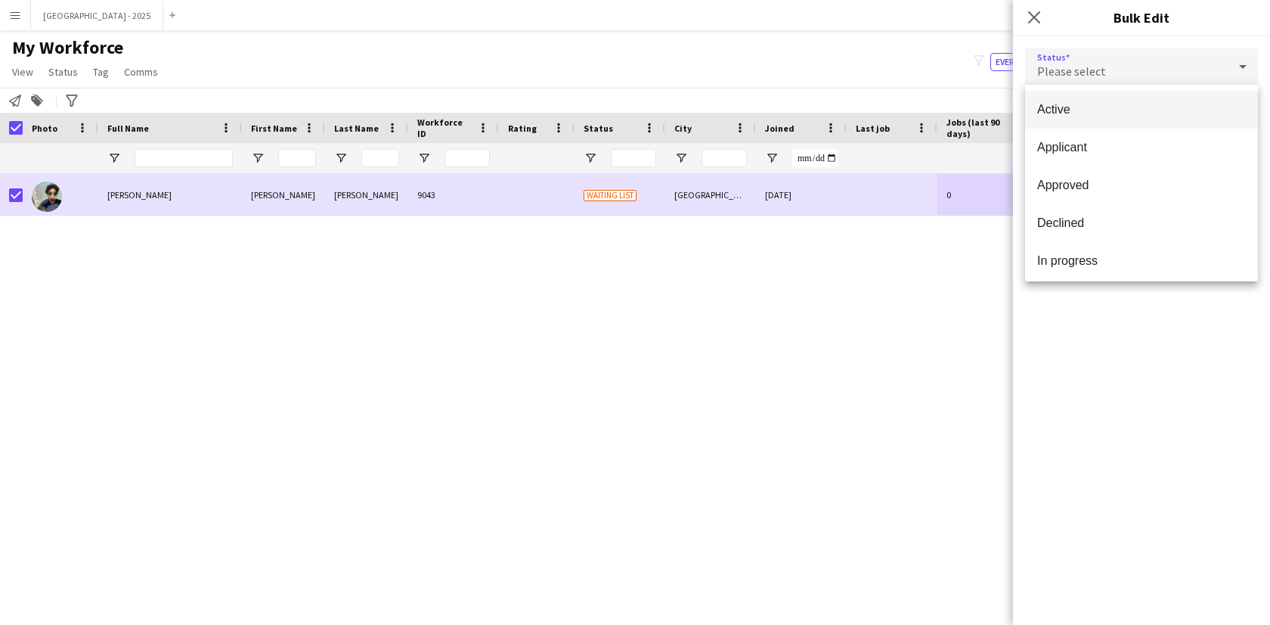
click at [1103, 110] on span "Active" at bounding box center [1142, 109] width 209 height 14
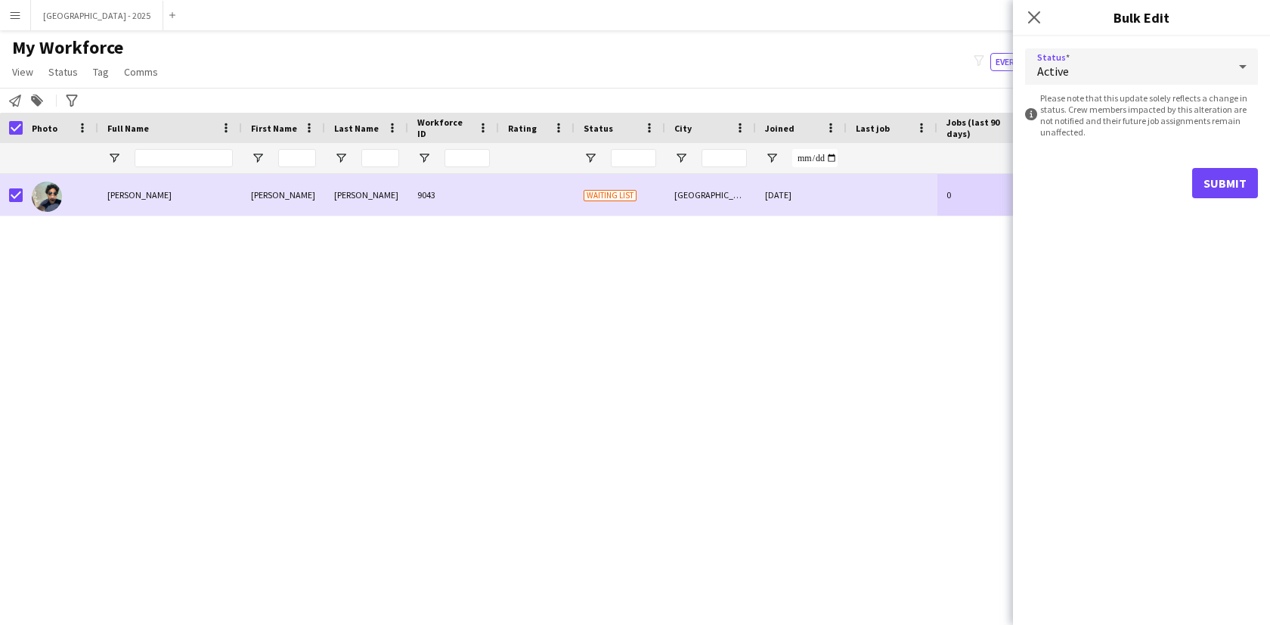
click at [1218, 161] on form "Status Active information-circle Please note that this update solely reflects a…" at bounding box center [1141, 123] width 233 height 174
click at [1221, 178] on button "Submit" at bounding box center [1226, 183] width 66 height 30
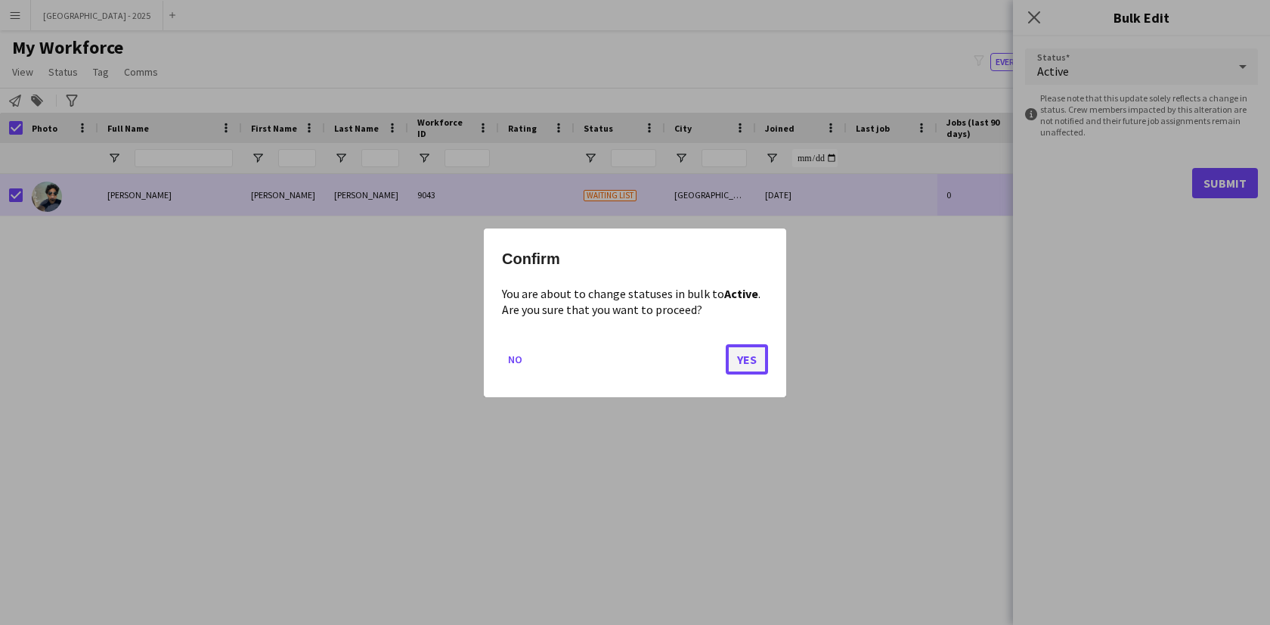
click at [746, 365] on button "Yes" at bounding box center [747, 358] width 42 height 30
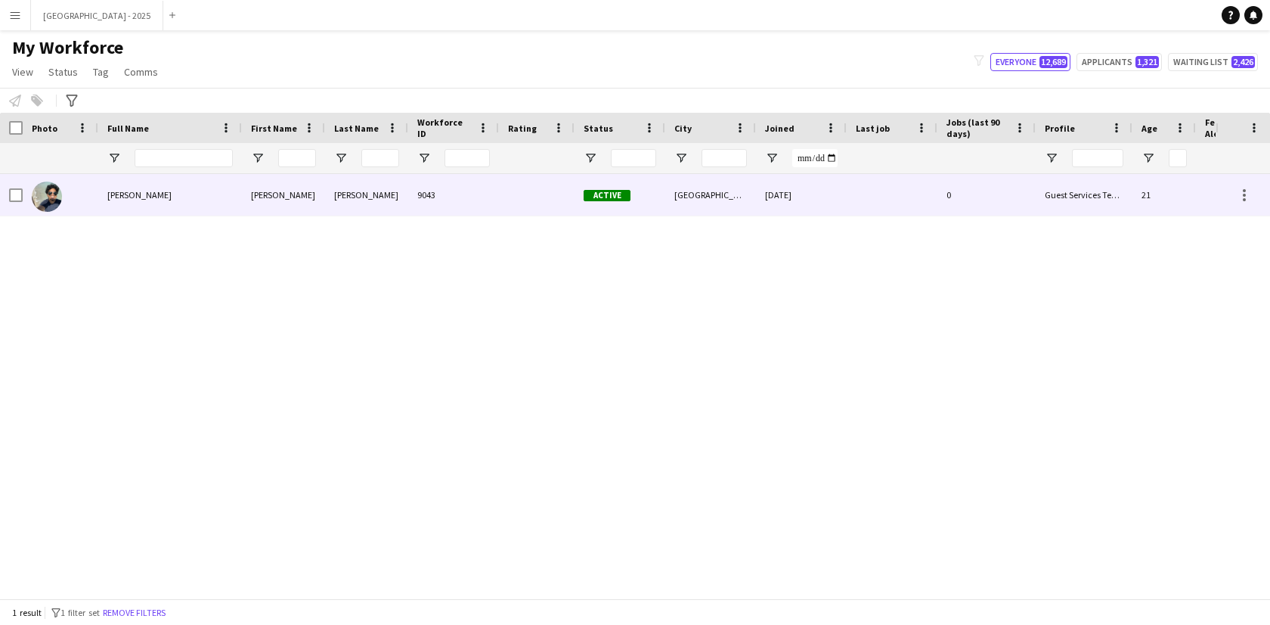
click at [282, 207] on div "[PERSON_NAME]" at bounding box center [283, 195] width 83 height 42
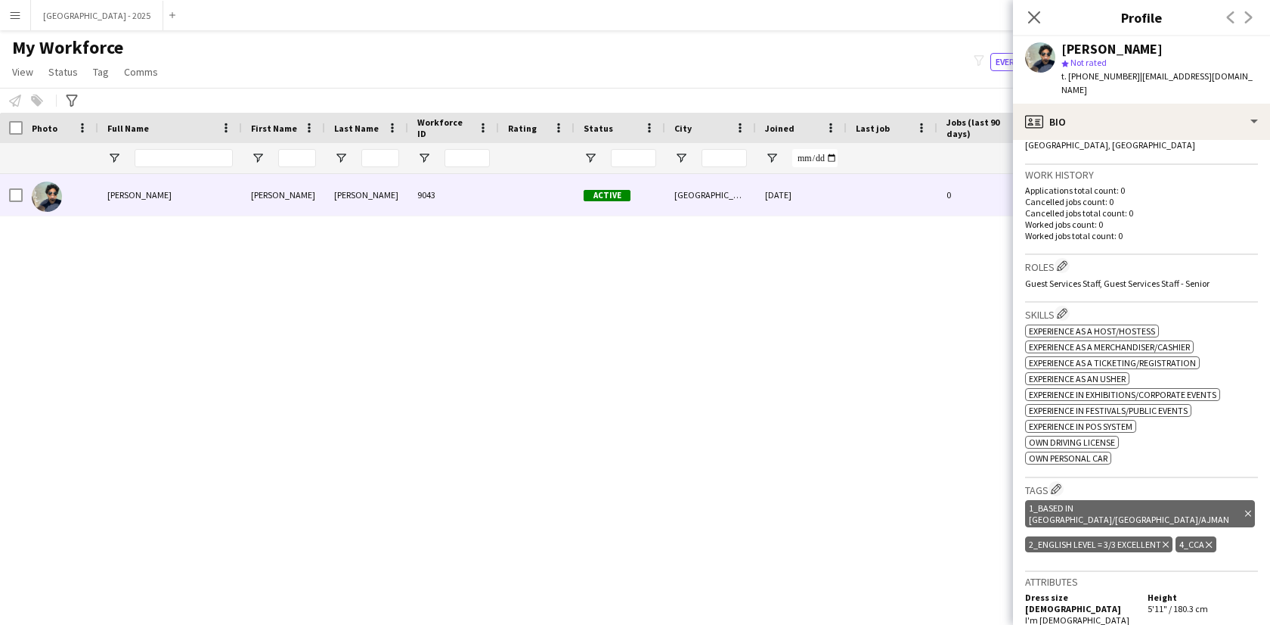
scroll to position [372, 0]
click at [1036, 8] on app-icon "Close pop-in" at bounding box center [1035, 18] width 22 height 22
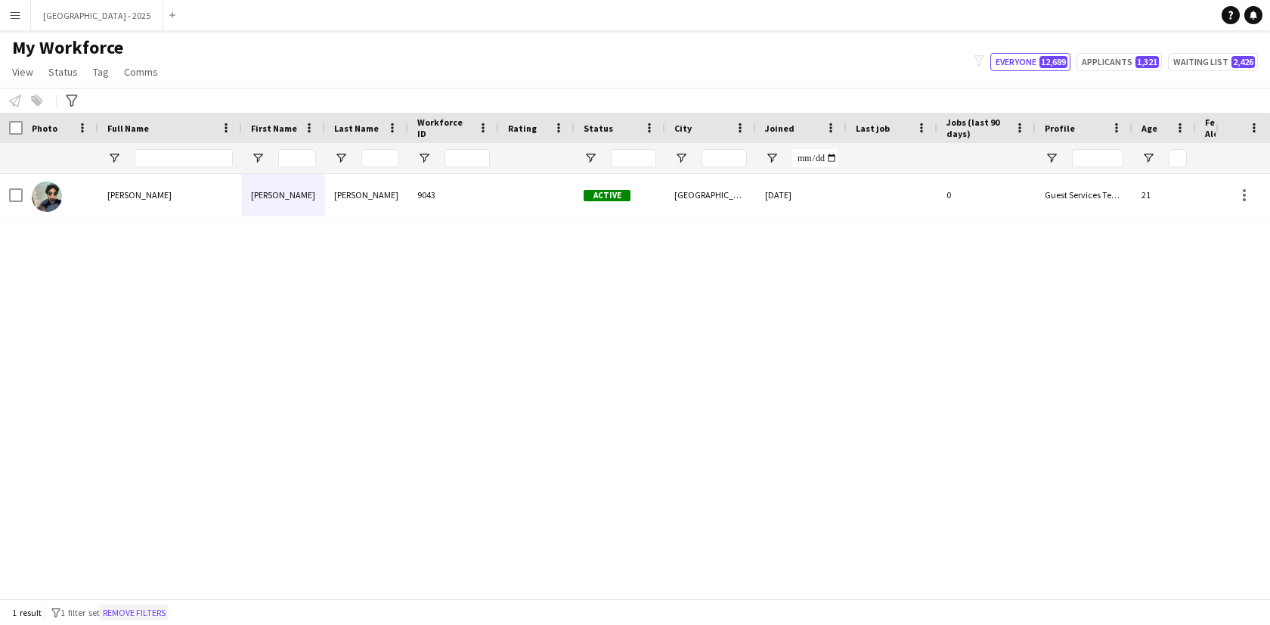
click at [169, 606] on button "Remove filters" at bounding box center [134, 612] width 69 height 17
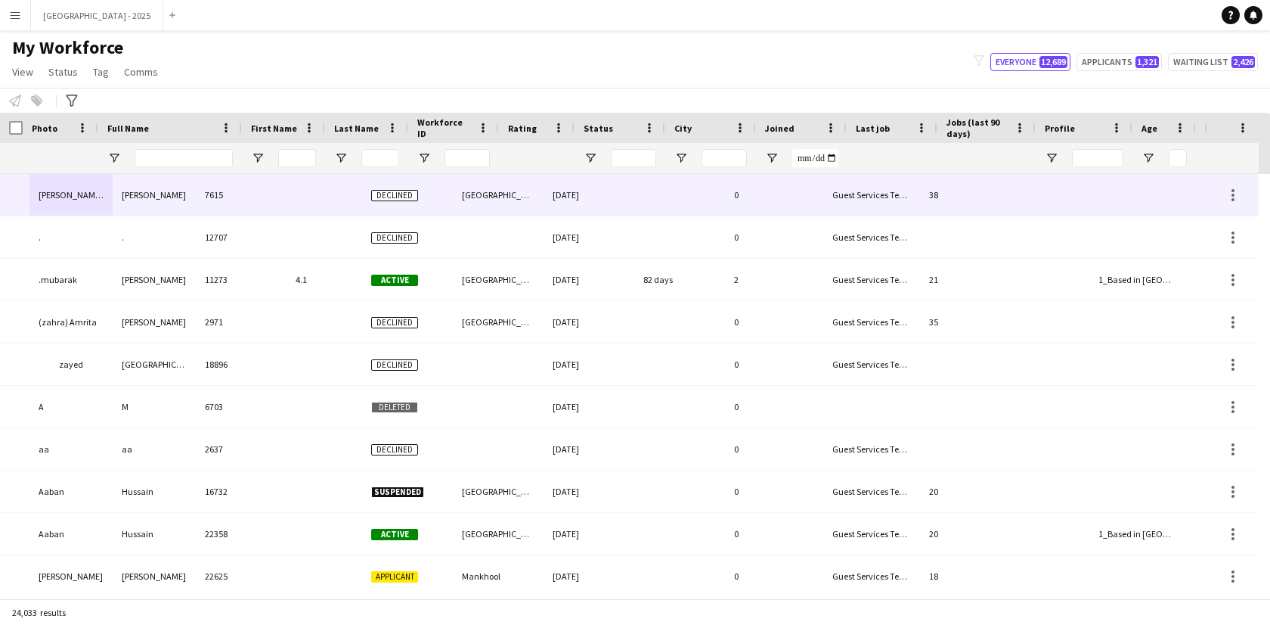
scroll to position [0, 340]
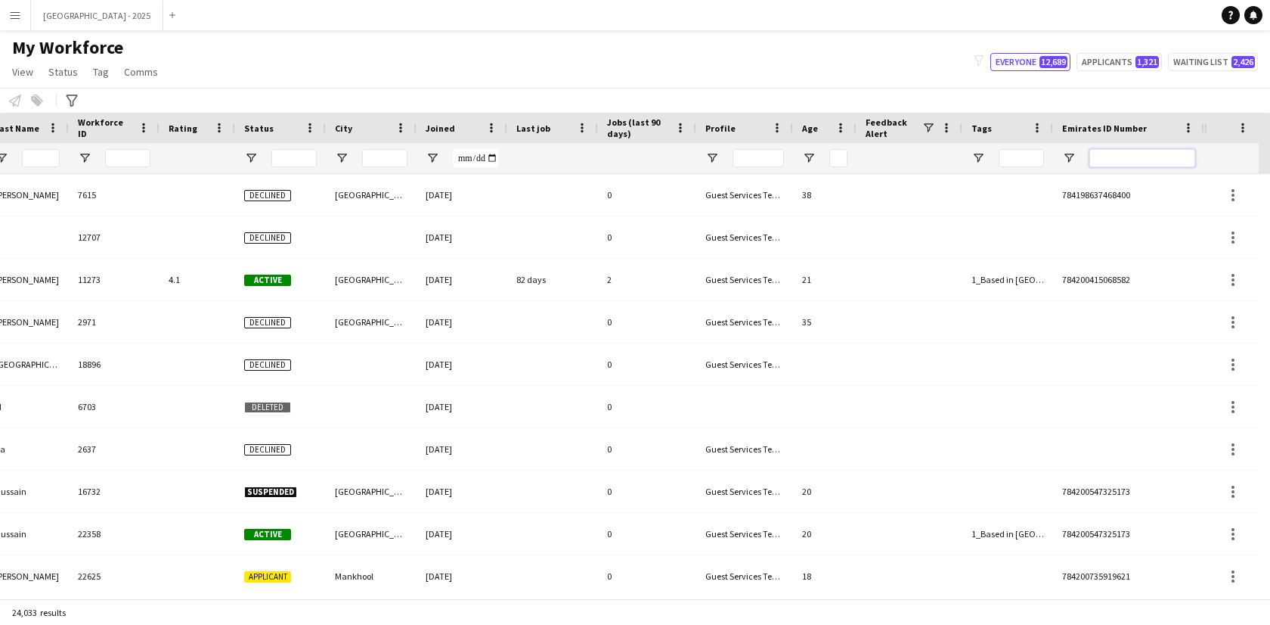
click at [1132, 154] on input "Emirates ID Number Filter Input" at bounding box center [1143, 158] width 106 height 18
paste input "*******"
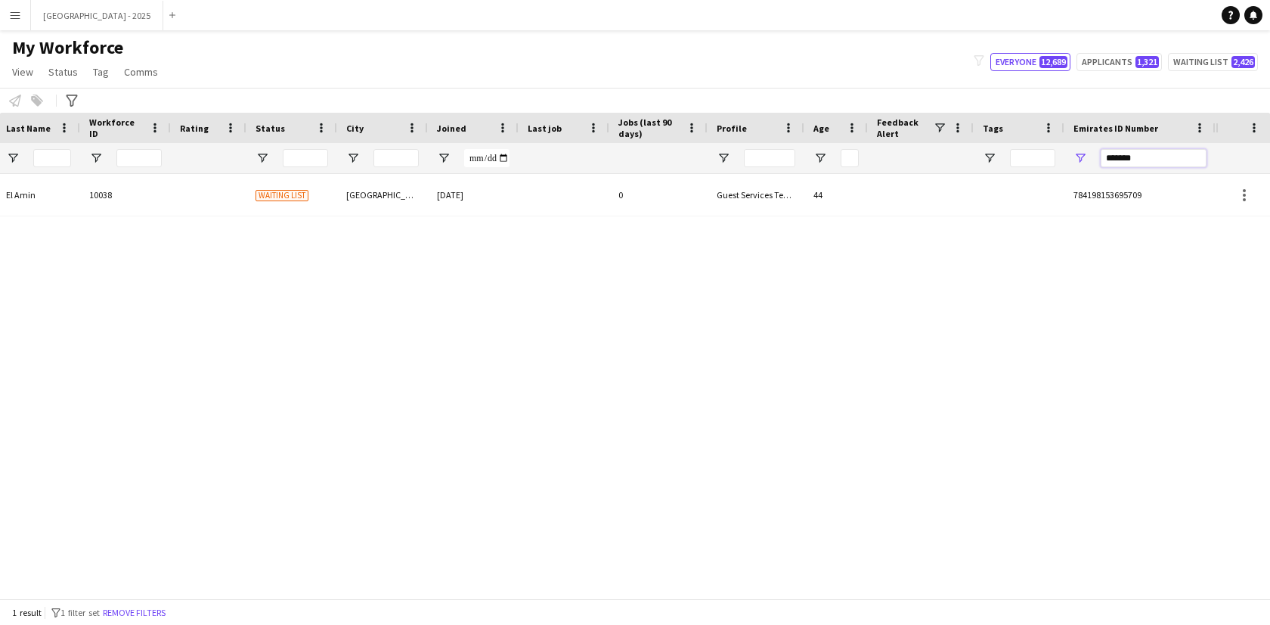
scroll to position [0, 328]
type input "*******"
click at [613, 205] on div "0" at bounding box center [659, 195] width 98 height 42
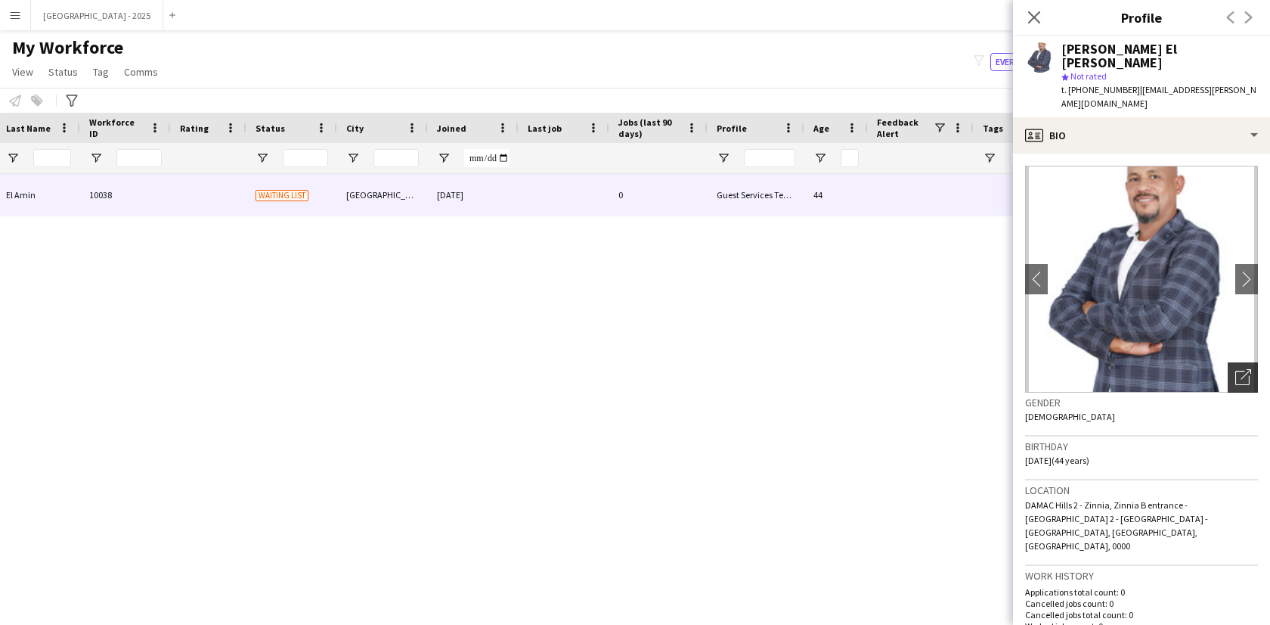
click at [1242, 362] on div "Open photos pop-in" at bounding box center [1243, 377] width 30 height 30
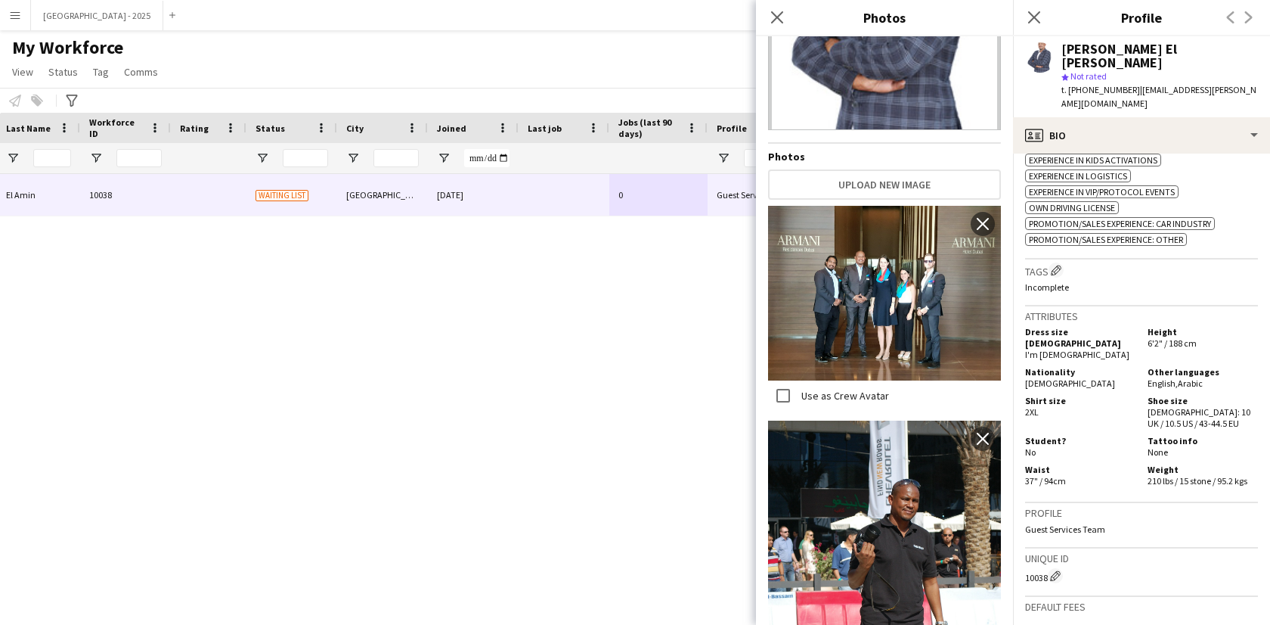
scroll to position [32, 0]
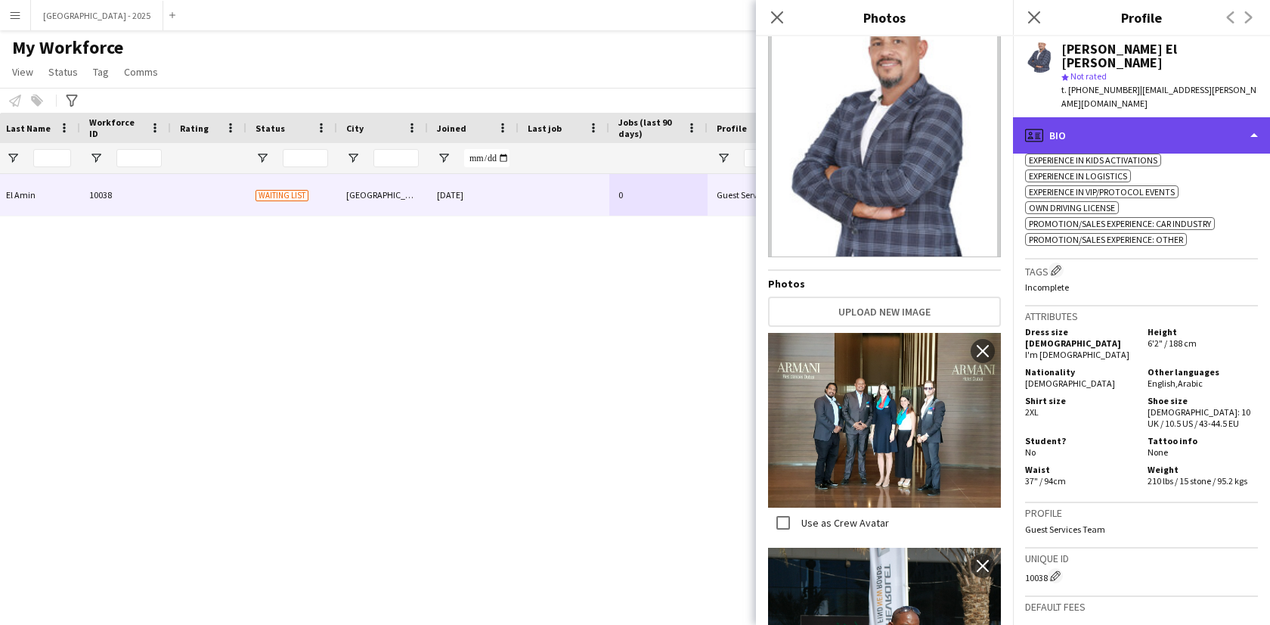
click at [1081, 117] on div "profile Bio" at bounding box center [1141, 135] width 257 height 36
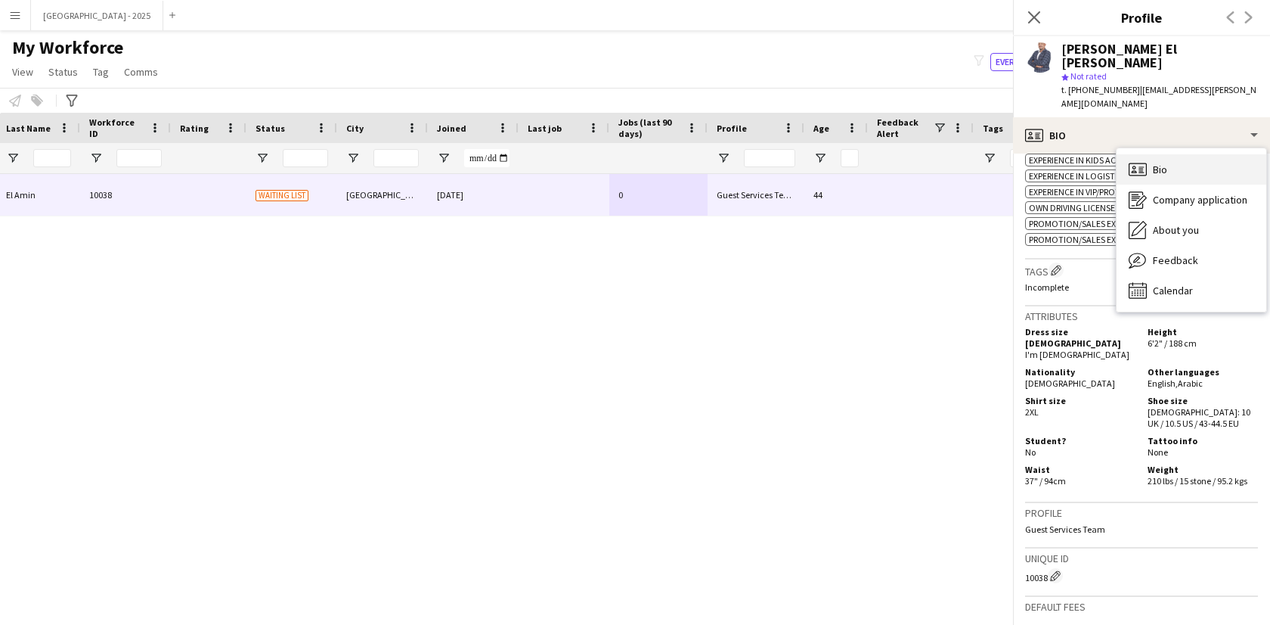
click at [1132, 160] on icon "Bio" at bounding box center [1138, 169] width 18 height 18
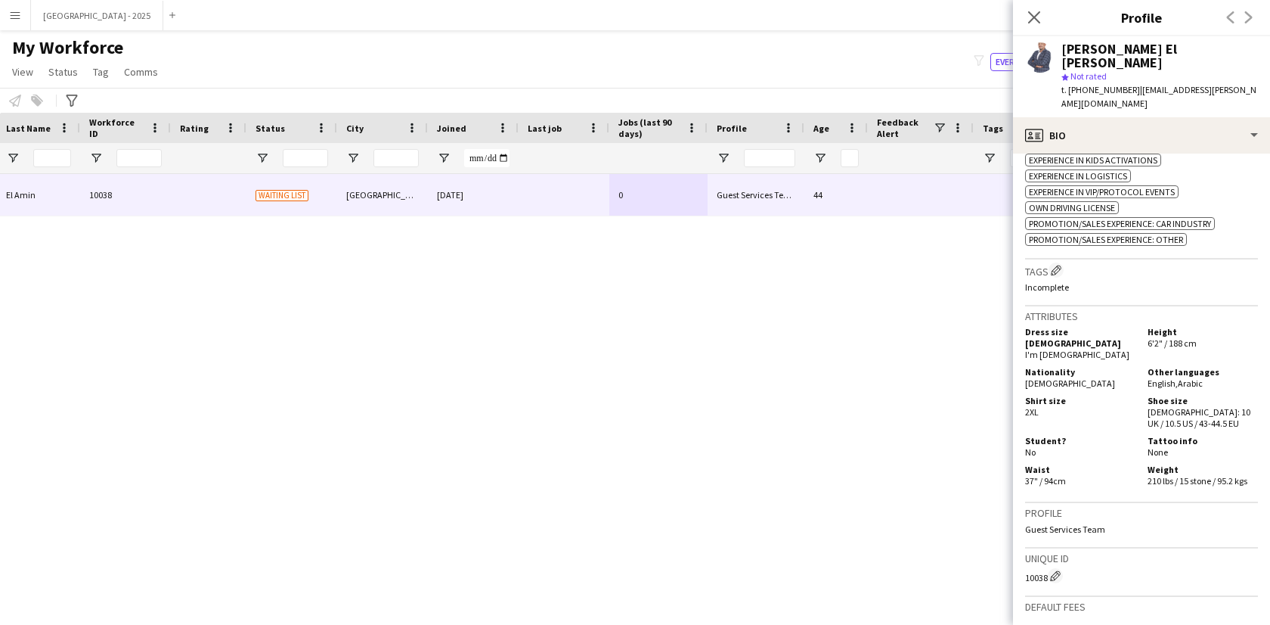
click at [1141, 127] on div "ok-circled2 background Layer 1 cross-circle-red background Layer 1 Experience a…" at bounding box center [1141, 158] width 233 height 175
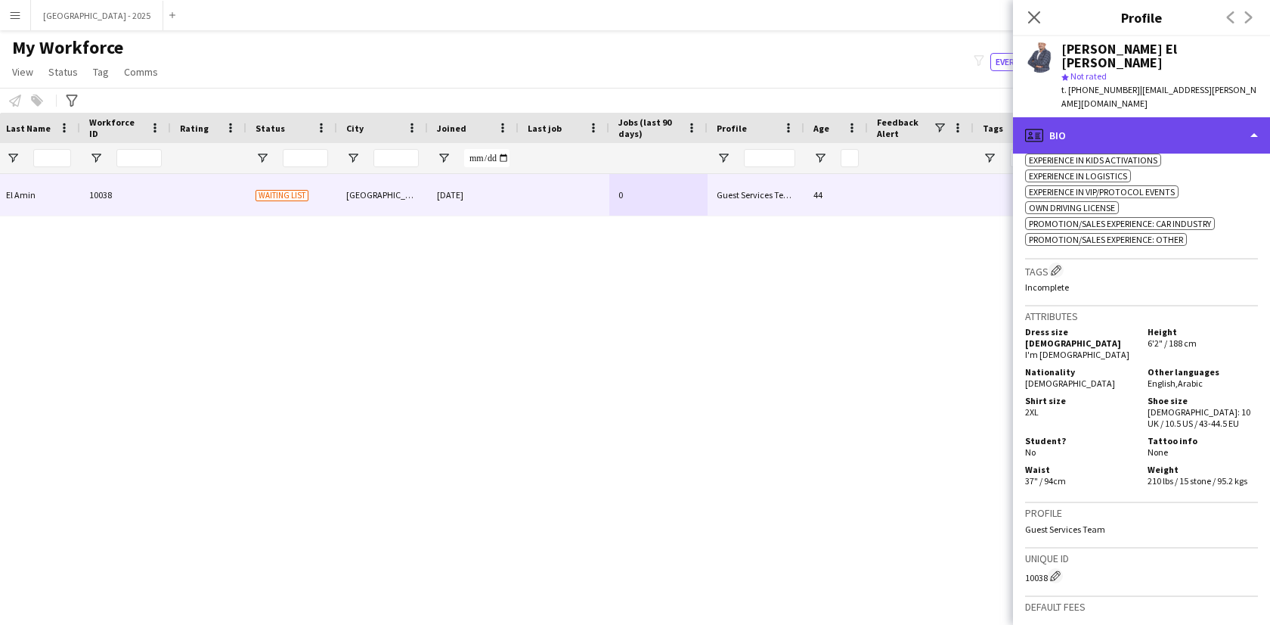
click at [1137, 117] on div "profile Bio" at bounding box center [1141, 135] width 257 height 36
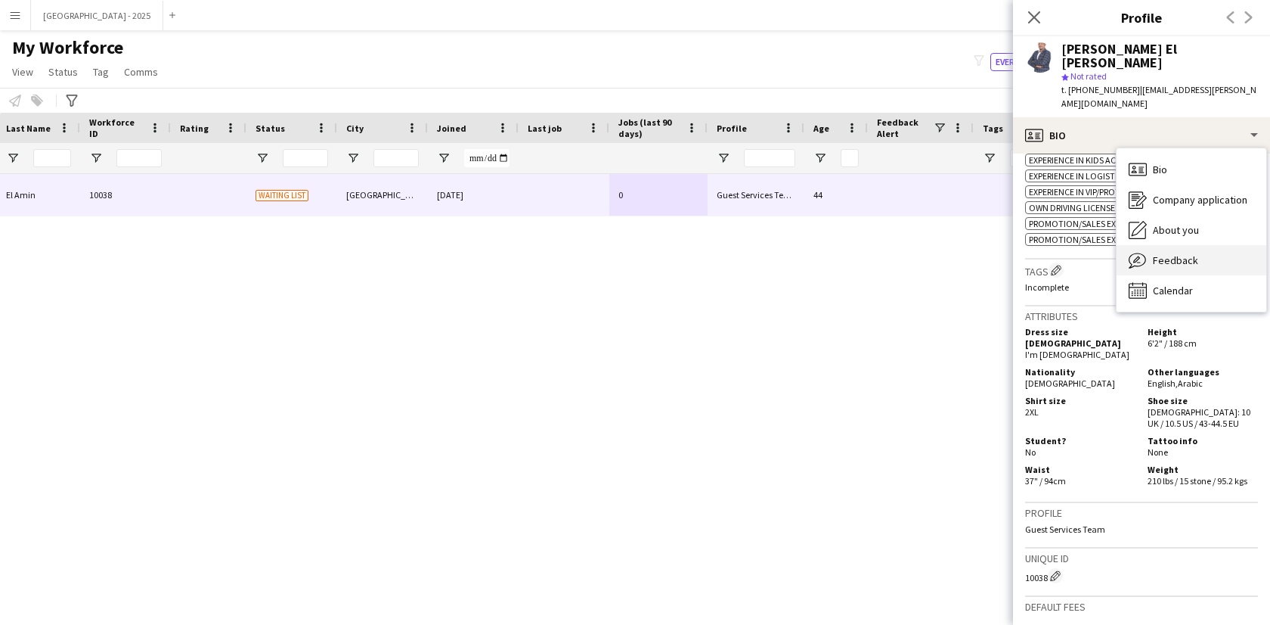
click at [1180, 253] on span "Feedback" at bounding box center [1175, 260] width 45 height 14
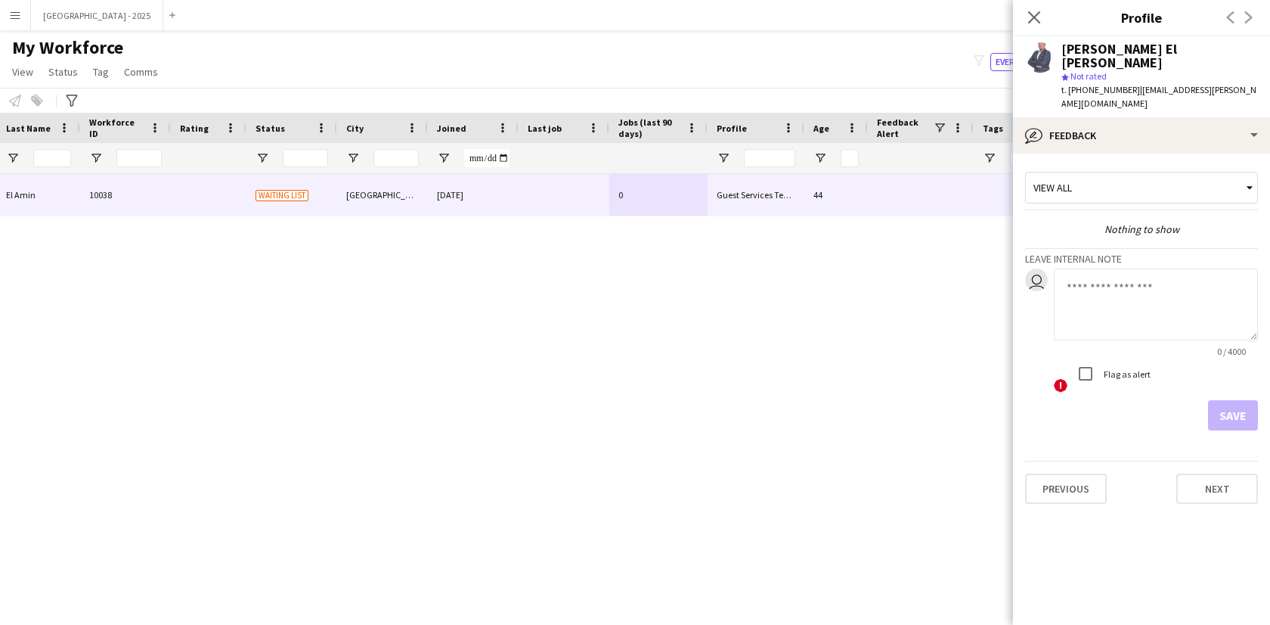
click at [1138, 166] on div "View all Nothing to show Leave internal note user 0 / 4000 ! Flag as alert Save" at bounding box center [1141, 298] width 233 height 265
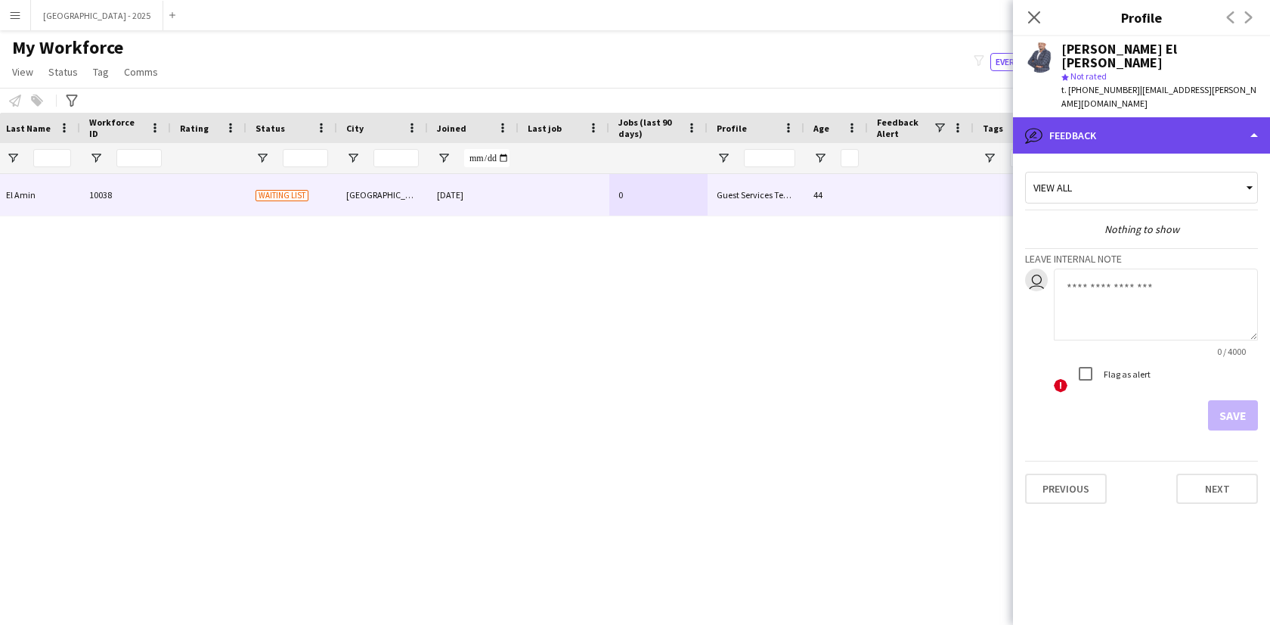
click at [1130, 118] on div "bubble-pencil Feedback" at bounding box center [1141, 135] width 257 height 36
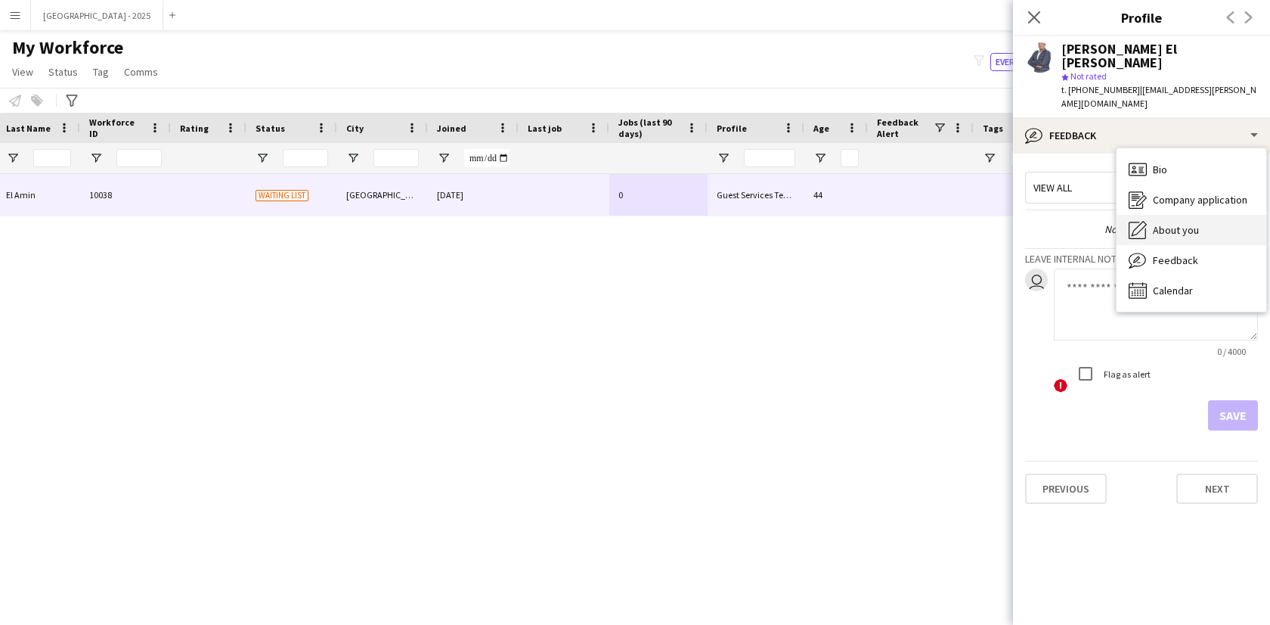
click at [1165, 215] on div "About you About you" at bounding box center [1192, 230] width 150 height 30
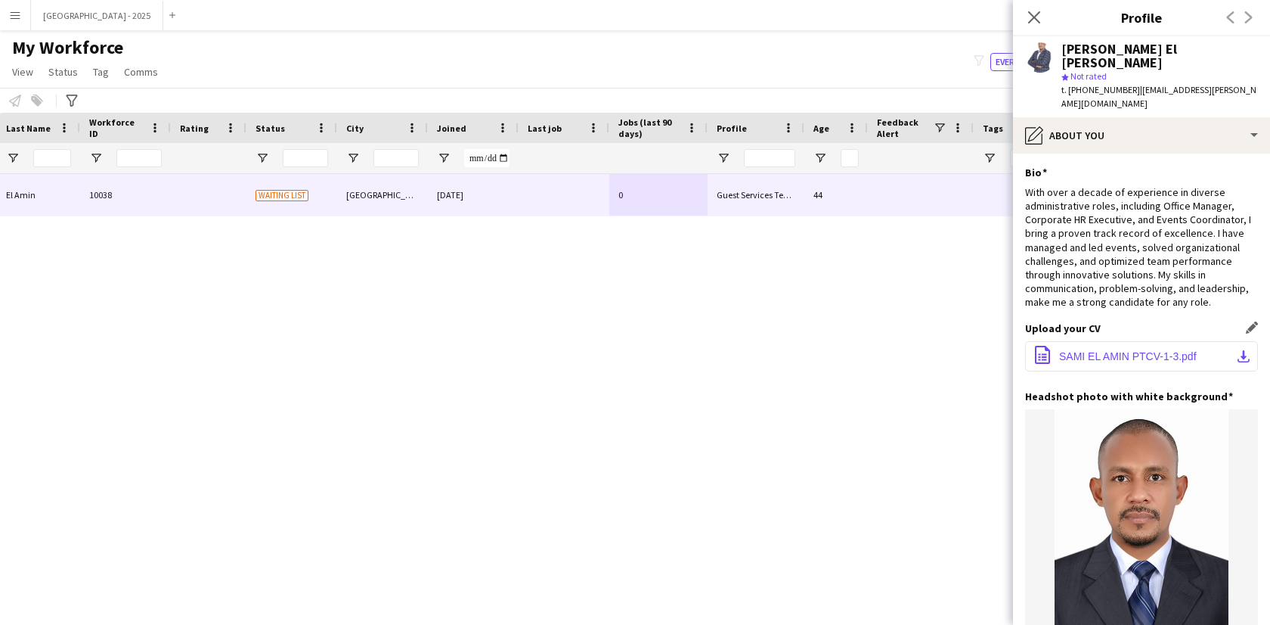
click at [1138, 343] on button "office-file-sheet SAMI EL AMIN PTCV-1-3.pdf download-bottom" at bounding box center [1141, 356] width 233 height 30
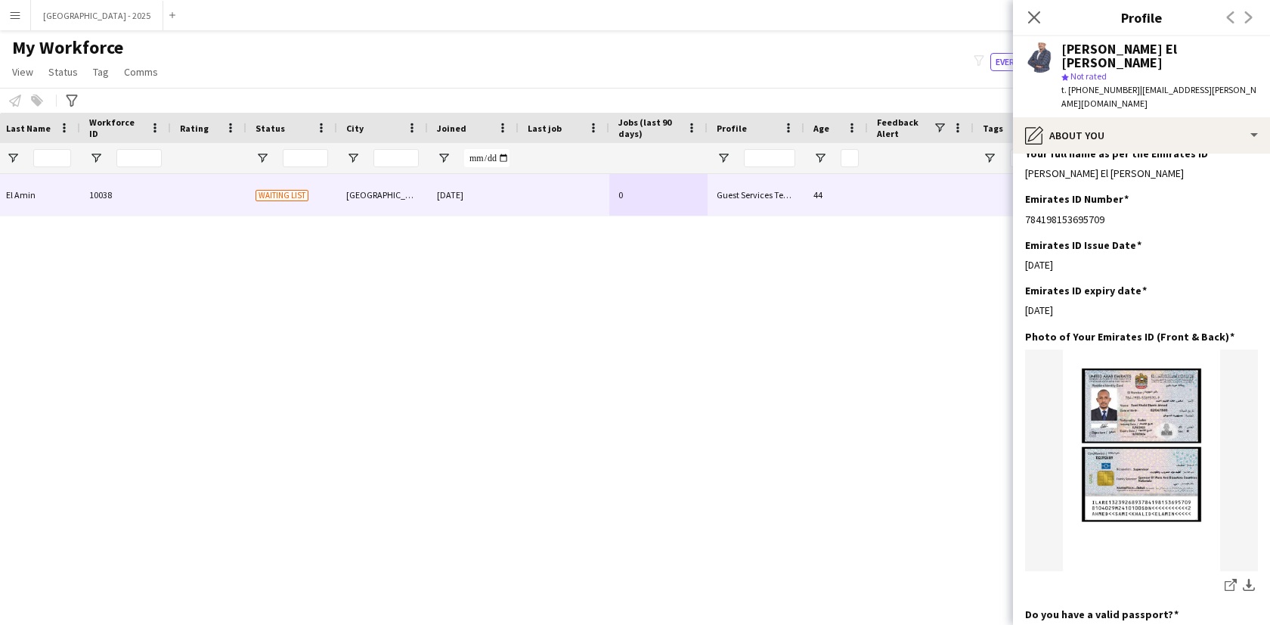
scroll to position [873, 0]
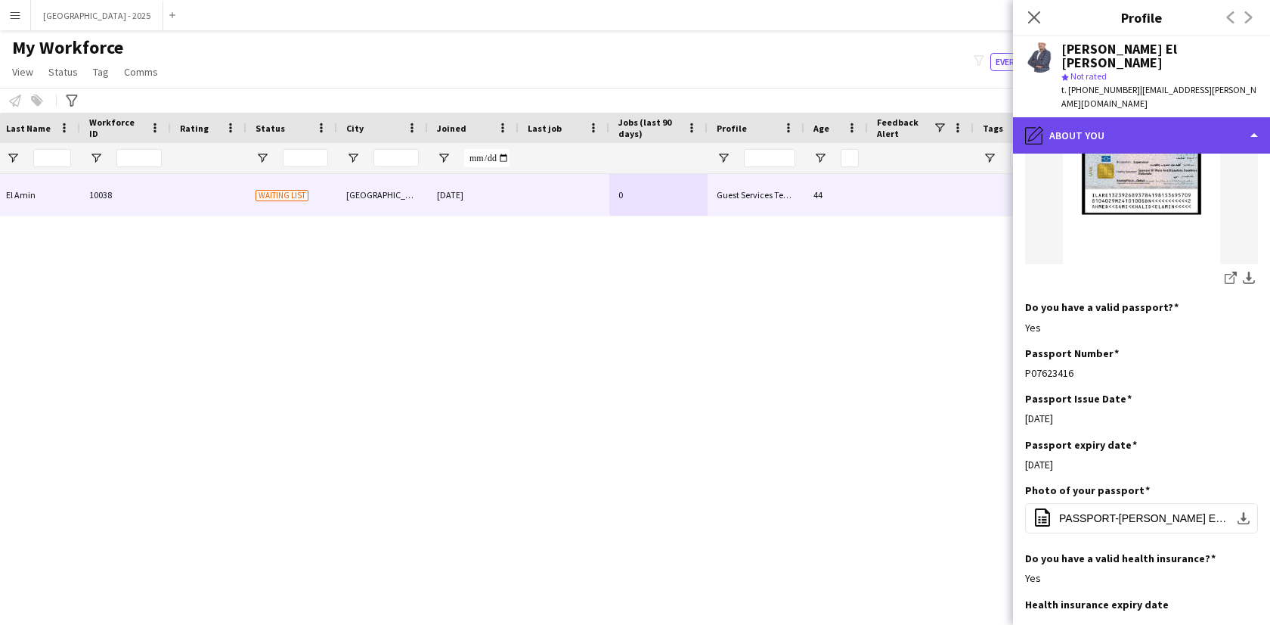
click at [1128, 117] on div "pencil4 About you" at bounding box center [1141, 135] width 257 height 36
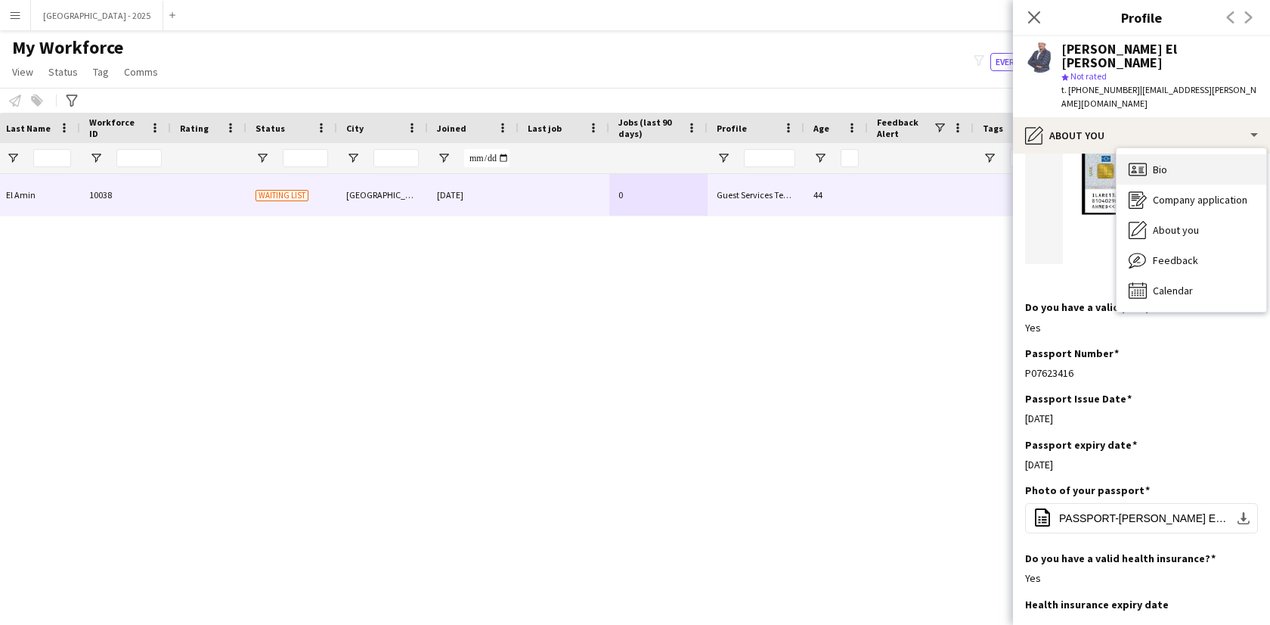
click at [1179, 154] on div "Bio Bio" at bounding box center [1192, 169] width 150 height 30
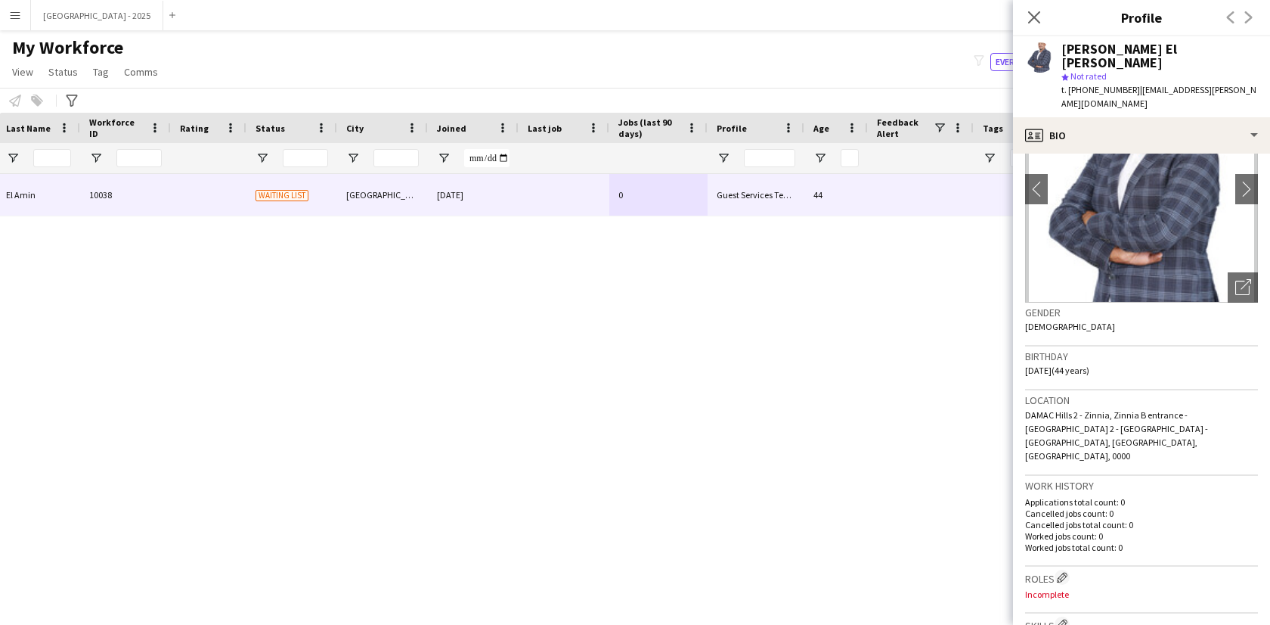
scroll to position [0, 0]
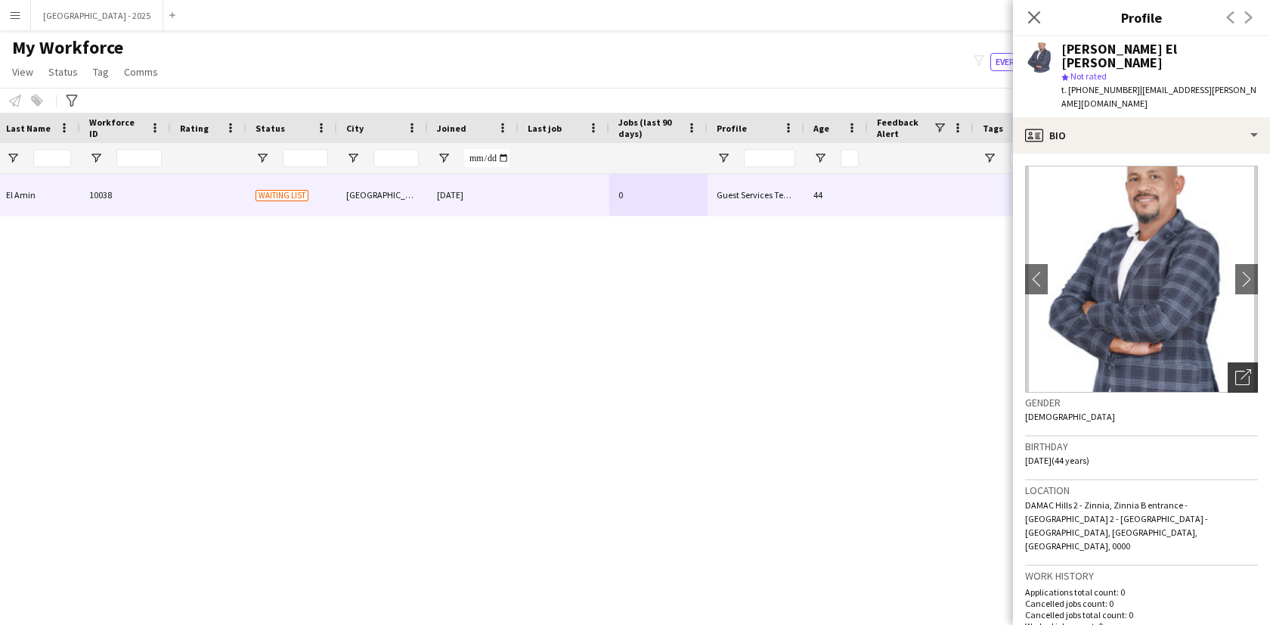
click at [1228, 362] on div "Open photos pop-in" at bounding box center [1243, 377] width 30 height 30
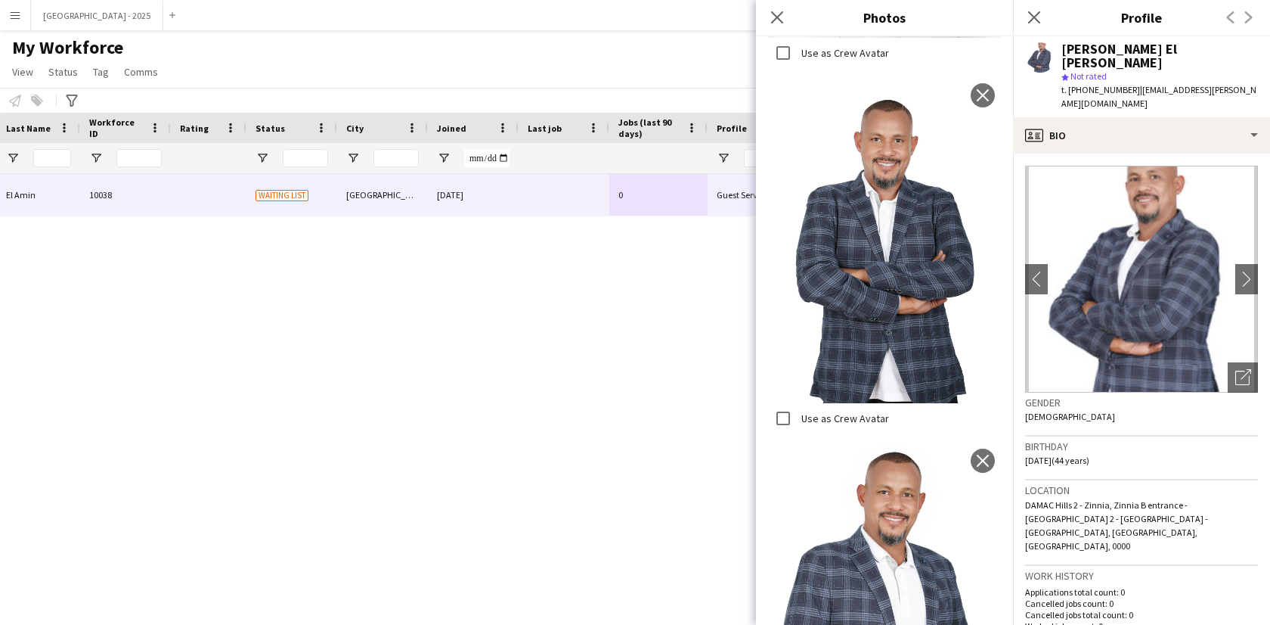
scroll to position [2329, 0]
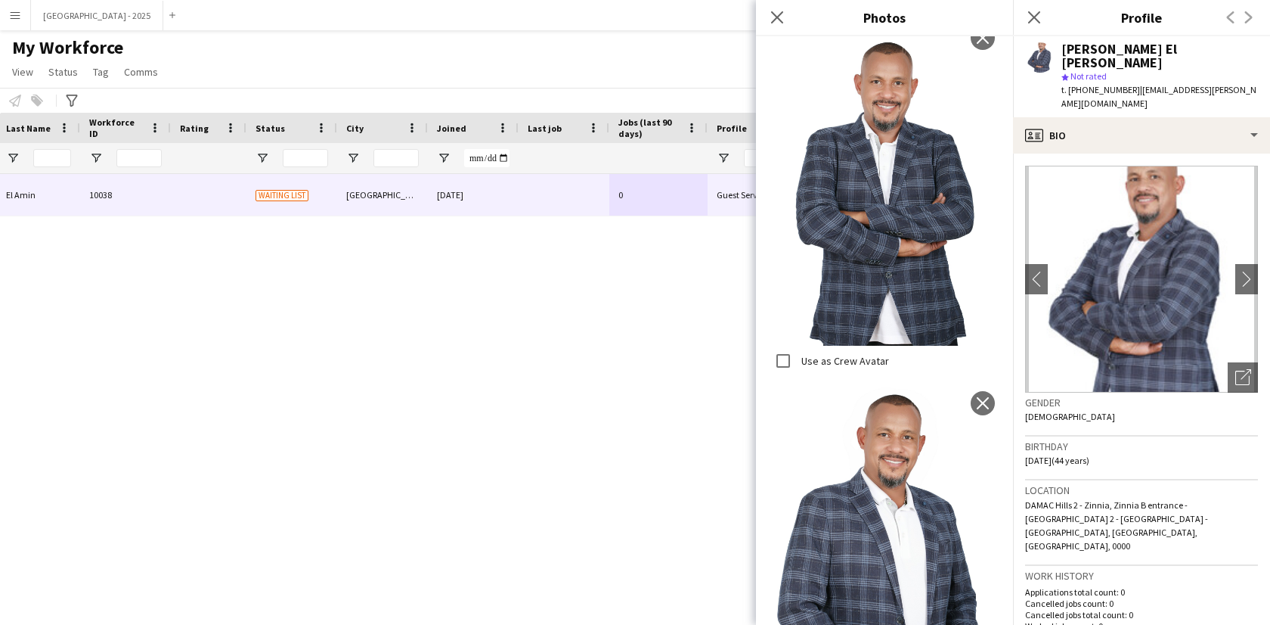
click at [1089, 483] on h3 "Location" at bounding box center [1141, 490] width 233 height 14
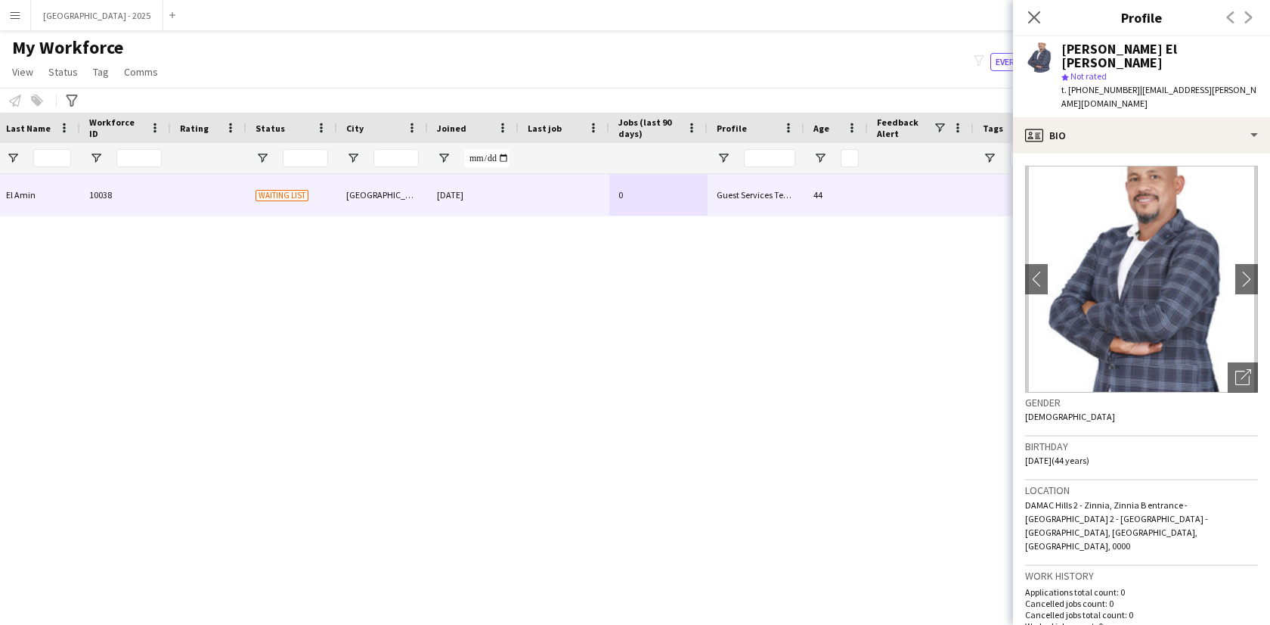
scroll to position [316, 0]
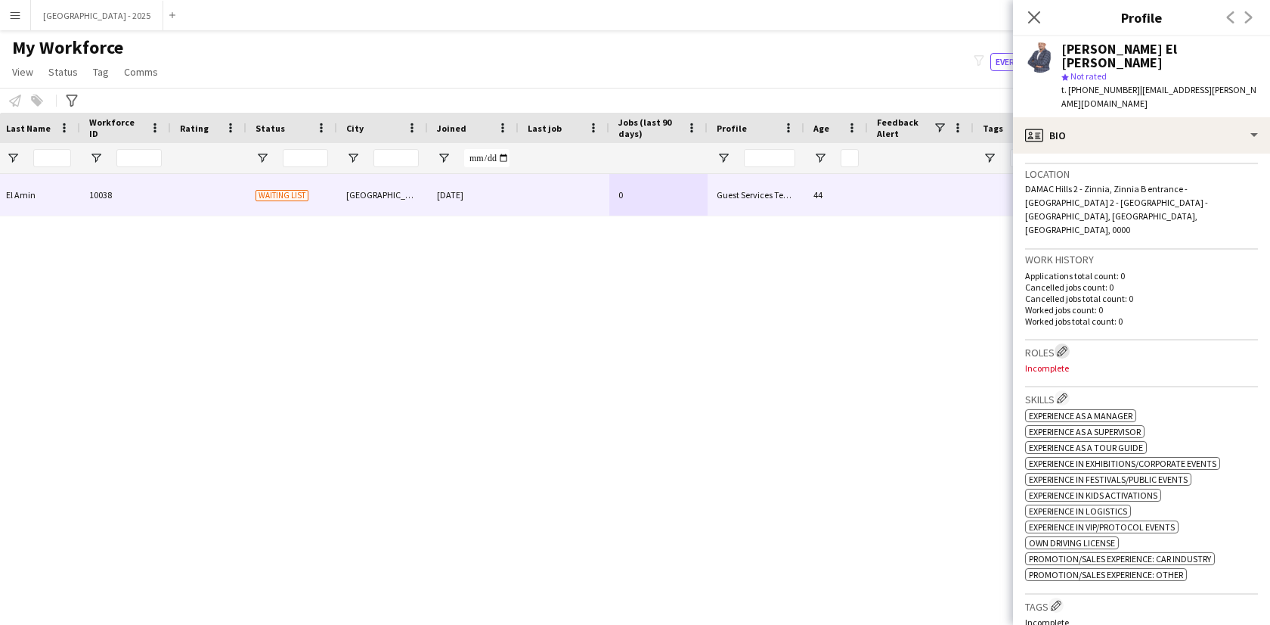
click at [1068, 346] on app-icon "Edit crew company roles" at bounding box center [1062, 351] width 11 height 11
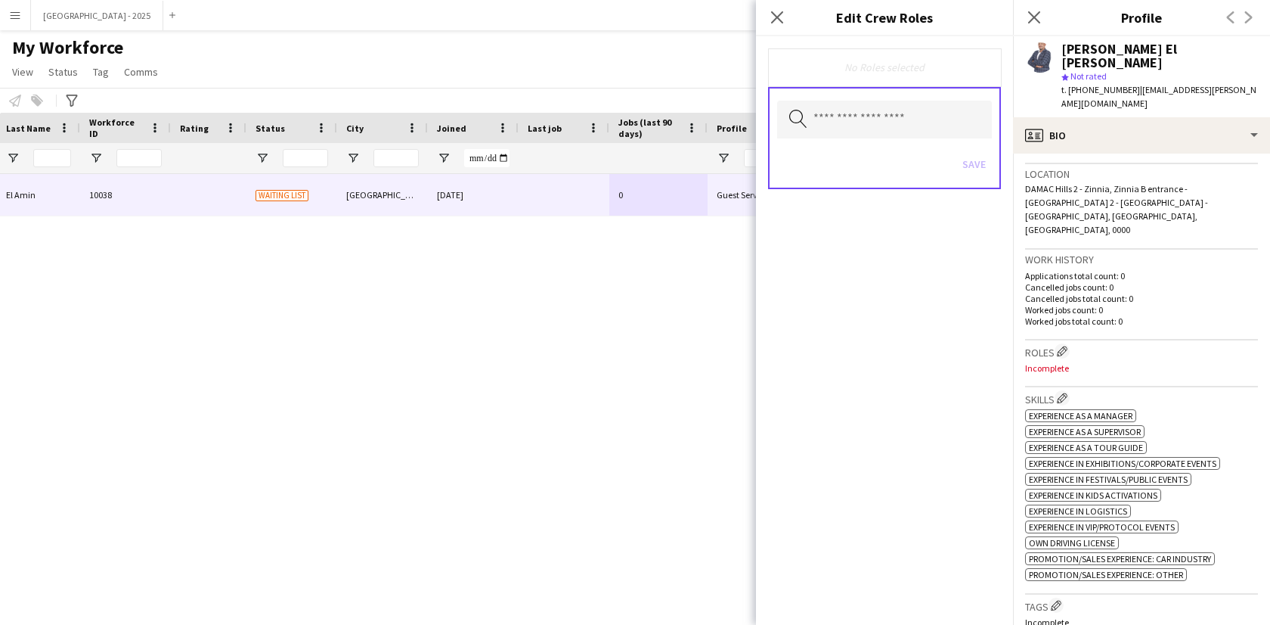
click at [918, 139] on div "Search by role type Save" at bounding box center [884, 138] width 233 height 102
click at [918, 129] on input "text" at bounding box center [884, 120] width 215 height 38
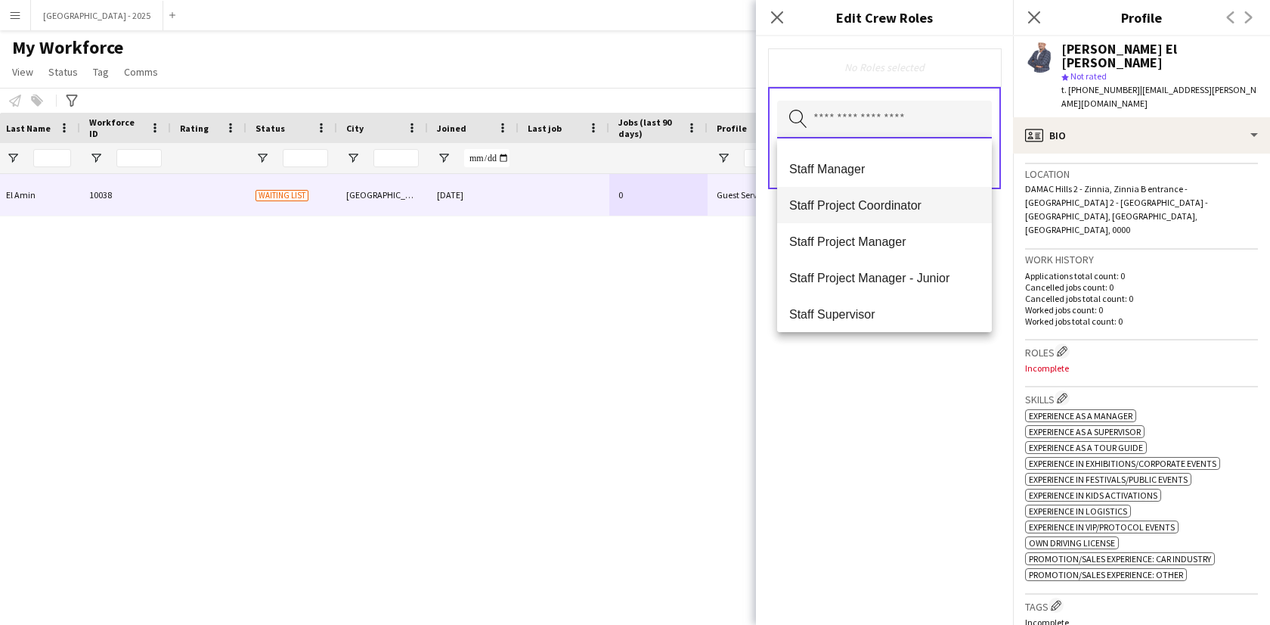
scroll to position [566, 0]
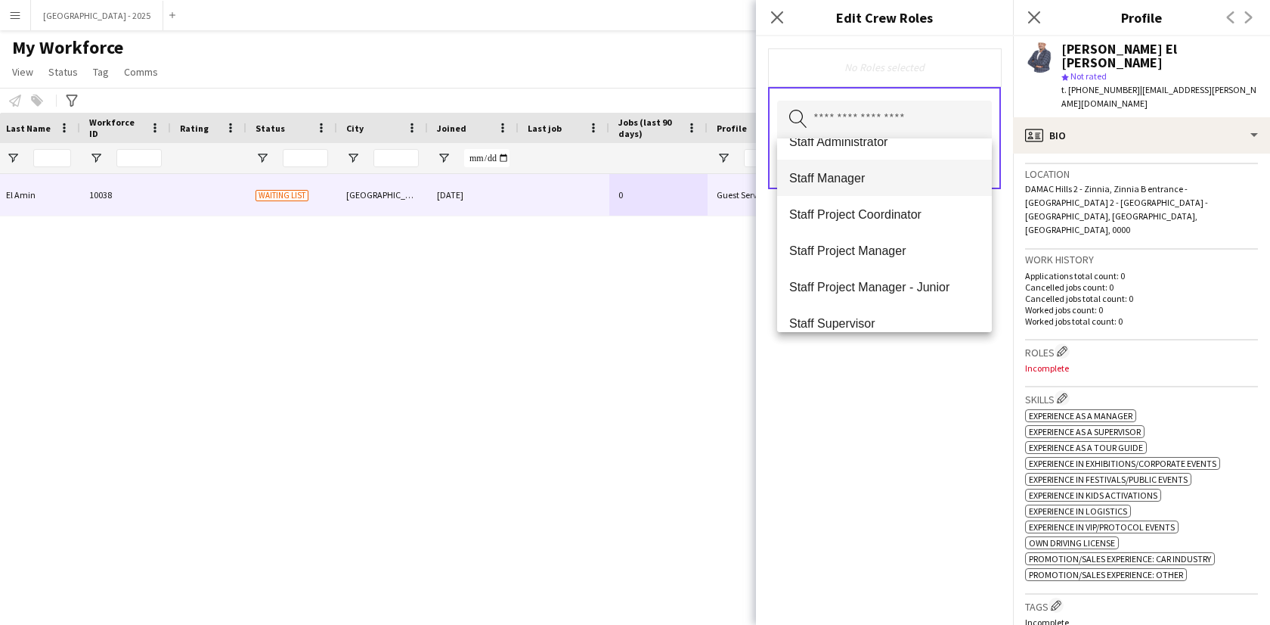
click at [865, 185] on span "Staff Manager" at bounding box center [884, 178] width 191 height 14
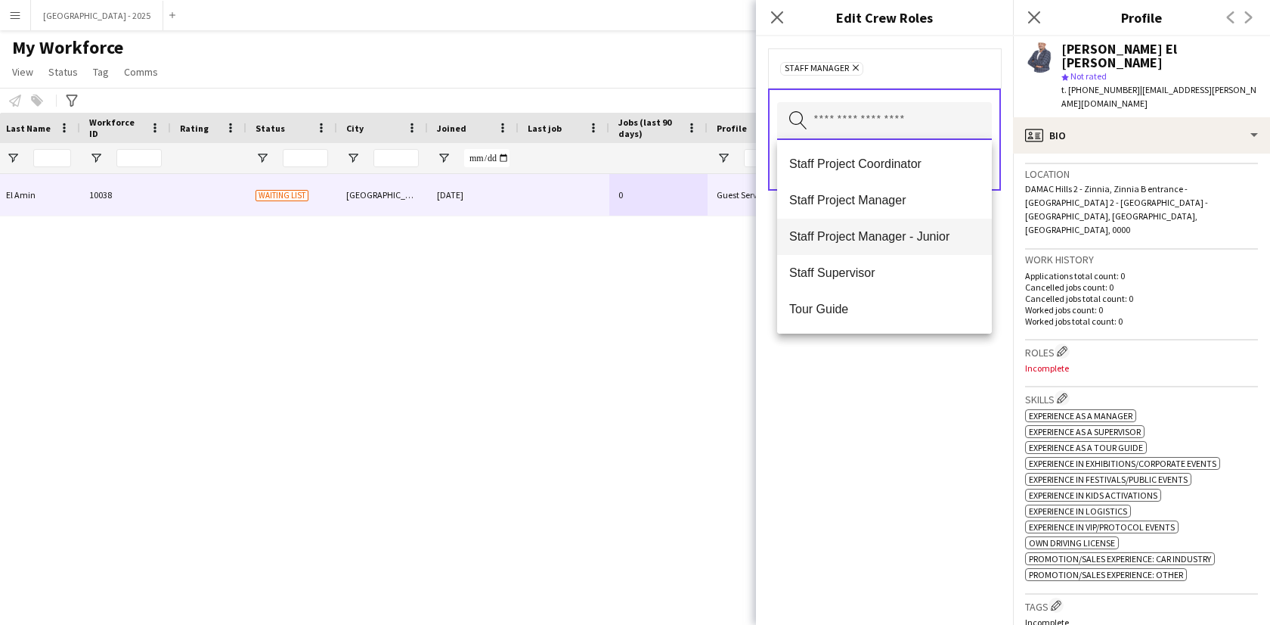
scroll to position [476, 0]
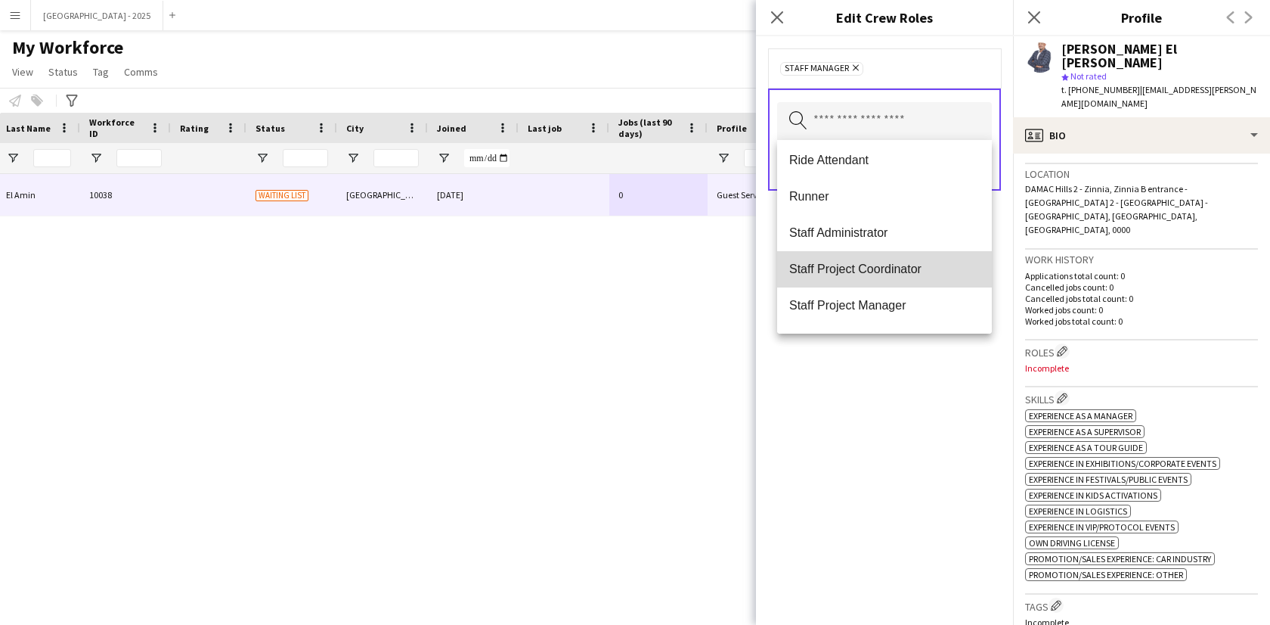
click at [903, 274] on span "Staff Project Coordinator" at bounding box center [884, 269] width 191 height 14
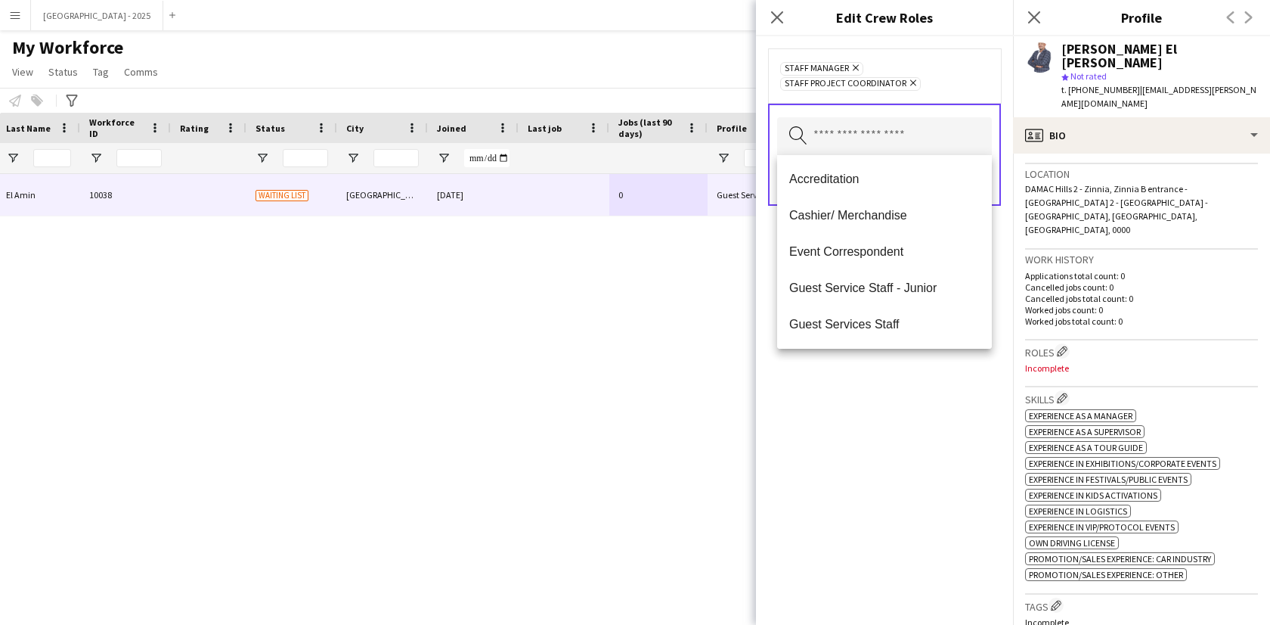
click at [957, 416] on div "Staff Manager Remove Staff Project Coordinator Remove Search by role type Save" at bounding box center [884, 330] width 257 height 588
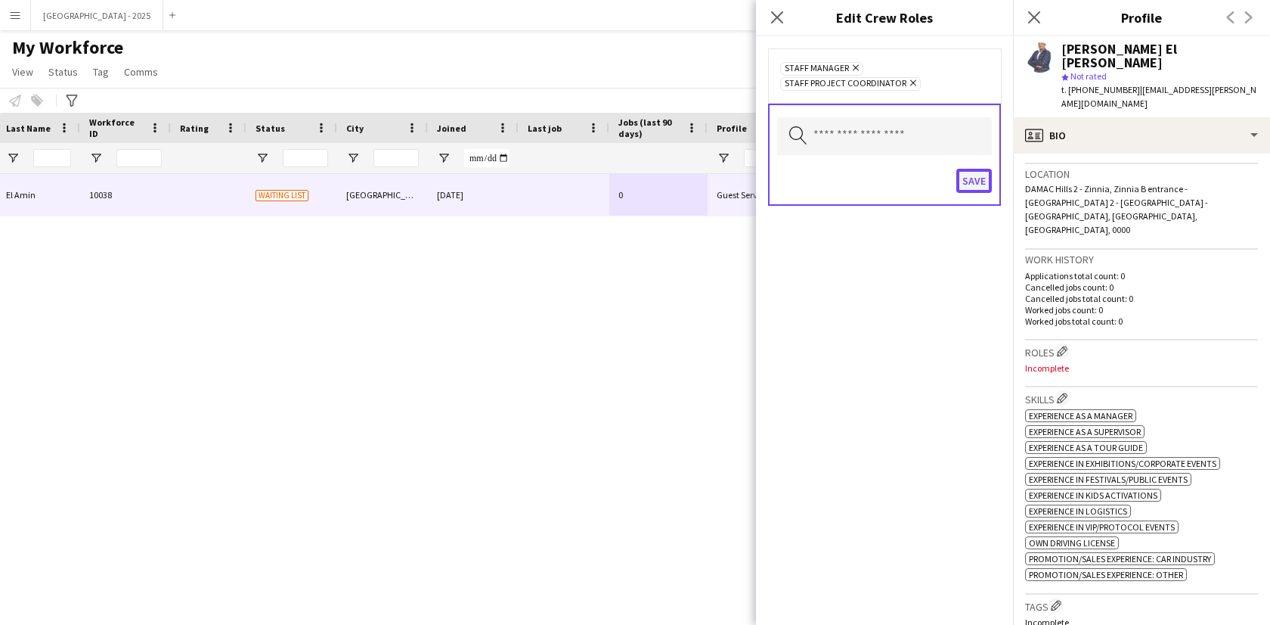
click at [978, 182] on button "Save" at bounding box center [975, 181] width 36 height 24
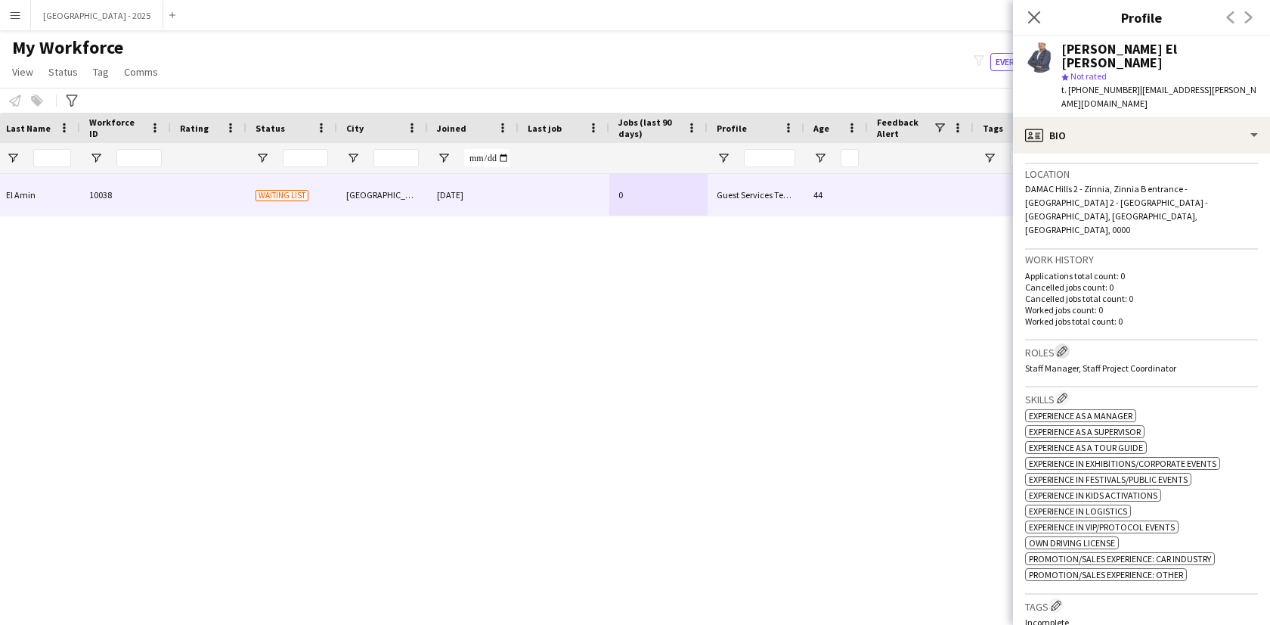
click at [1067, 346] on app-icon "Edit crew company roles" at bounding box center [1062, 351] width 11 height 11
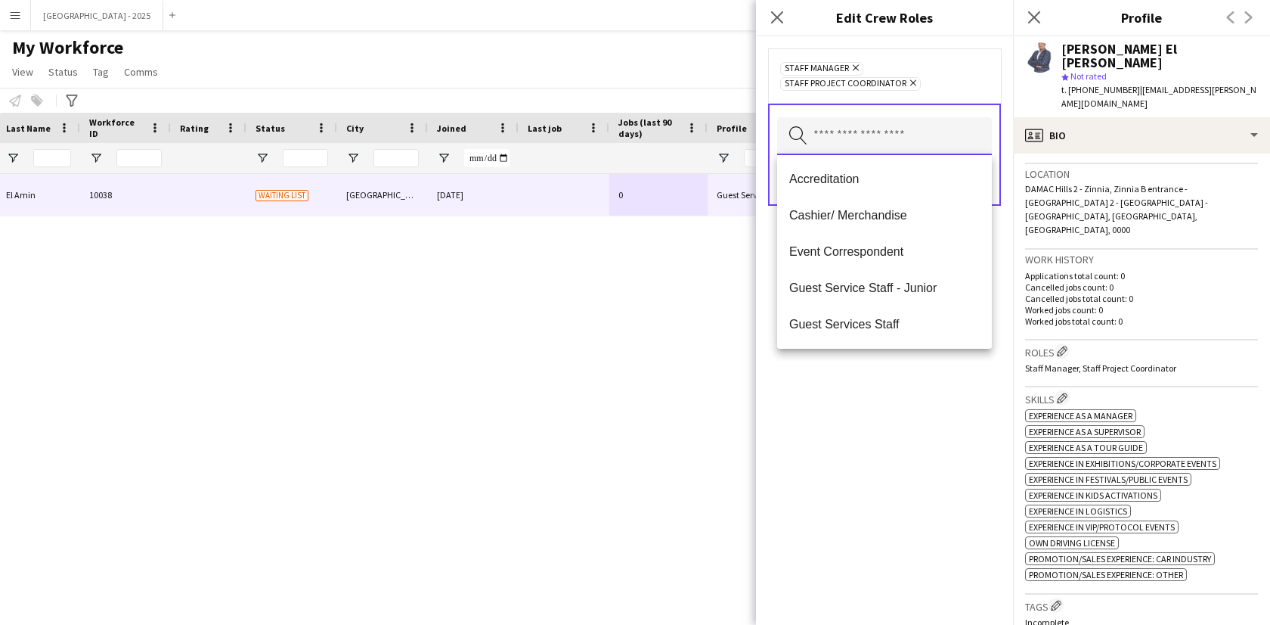
click at [883, 129] on input "text" at bounding box center [884, 136] width 215 height 38
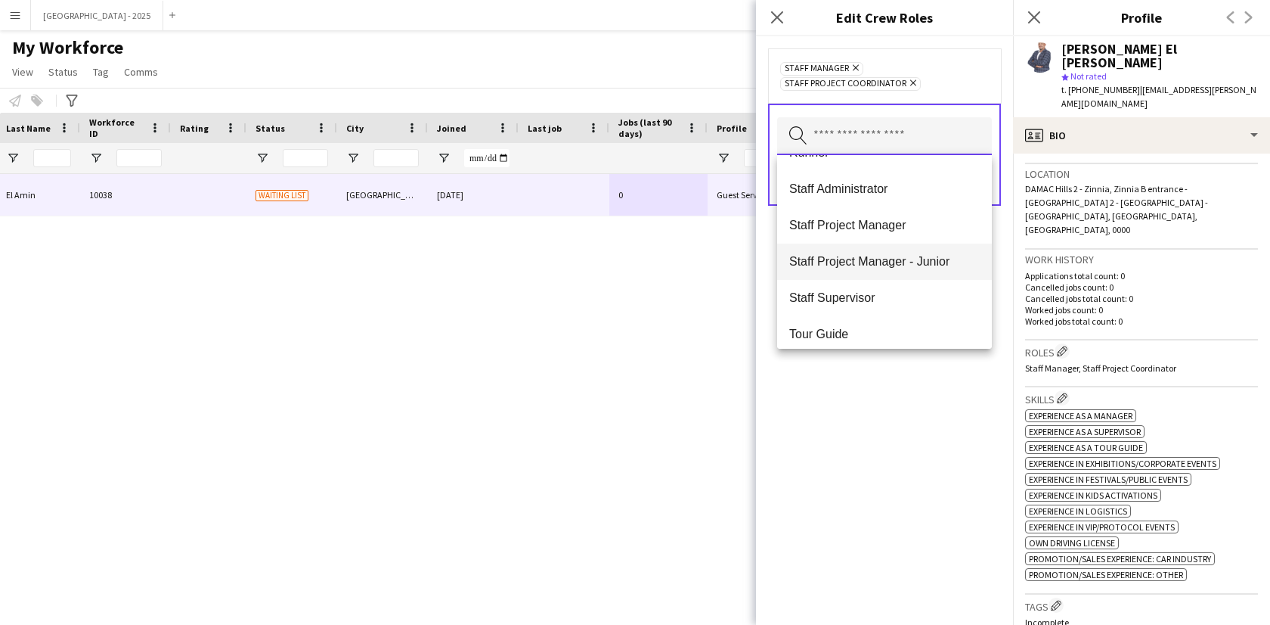
scroll to position [544, 0]
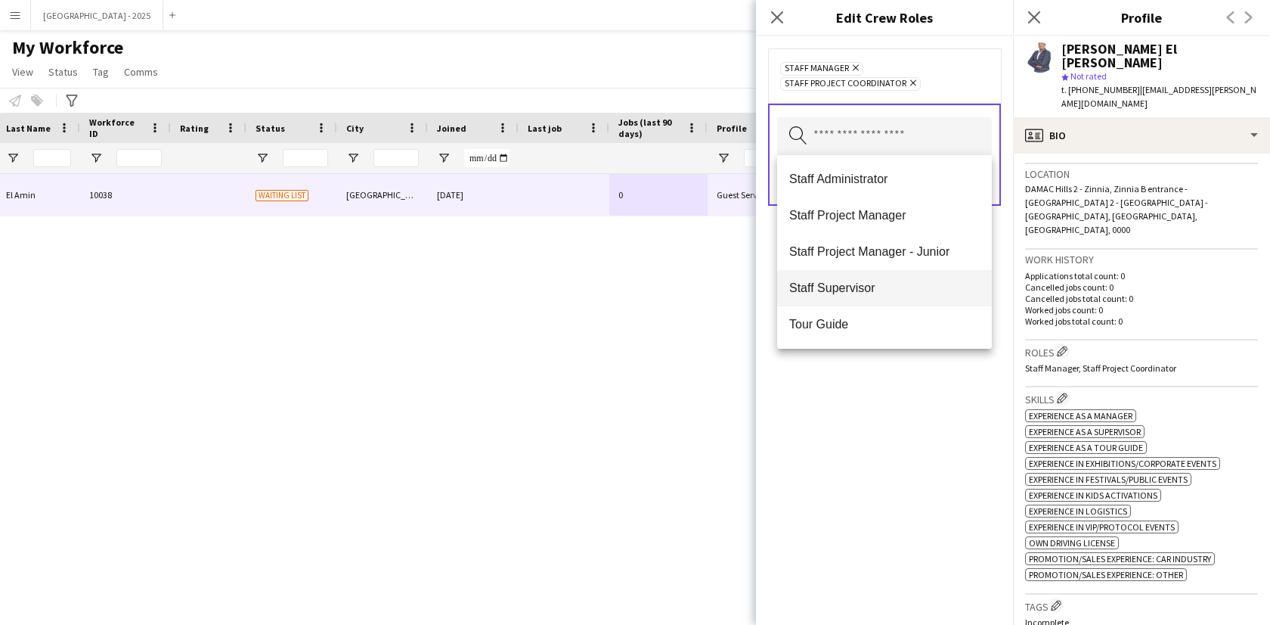
click at [883, 286] on span "Staff Supervisor" at bounding box center [884, 288] width 191 height 14
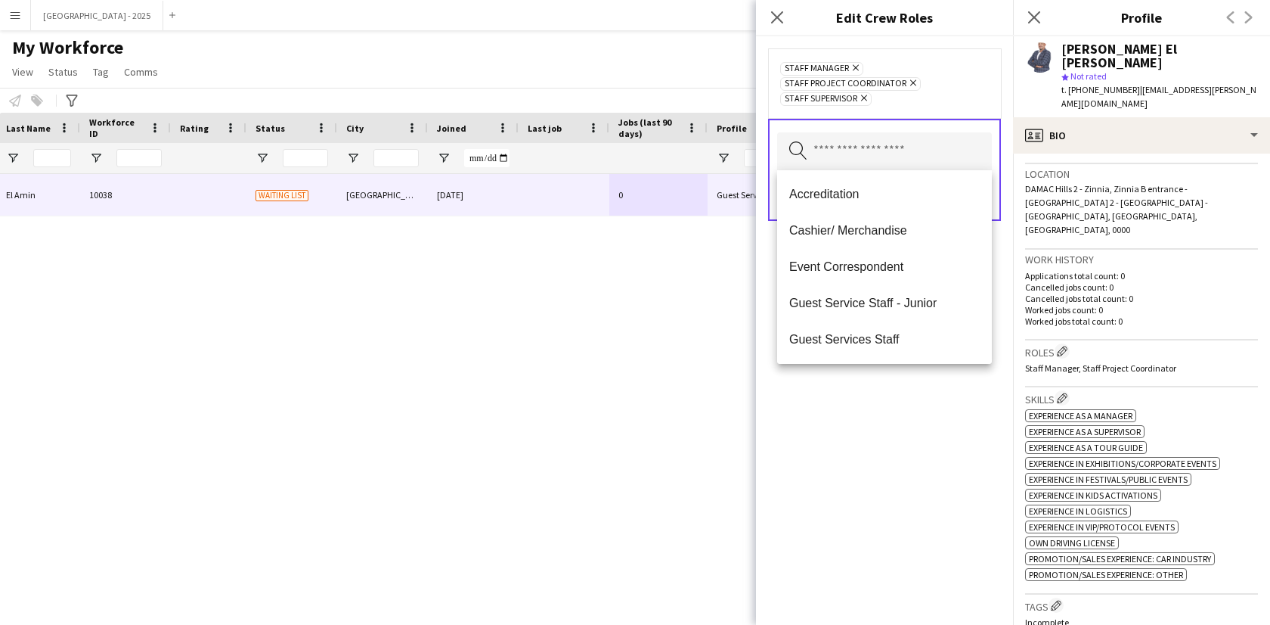
click at [896, 418] on div "Staff Manager Remove Staff Project Coordinator Remove Staff Supervisor Remove S…" at bounding box center [884, 330] width 257 height 588
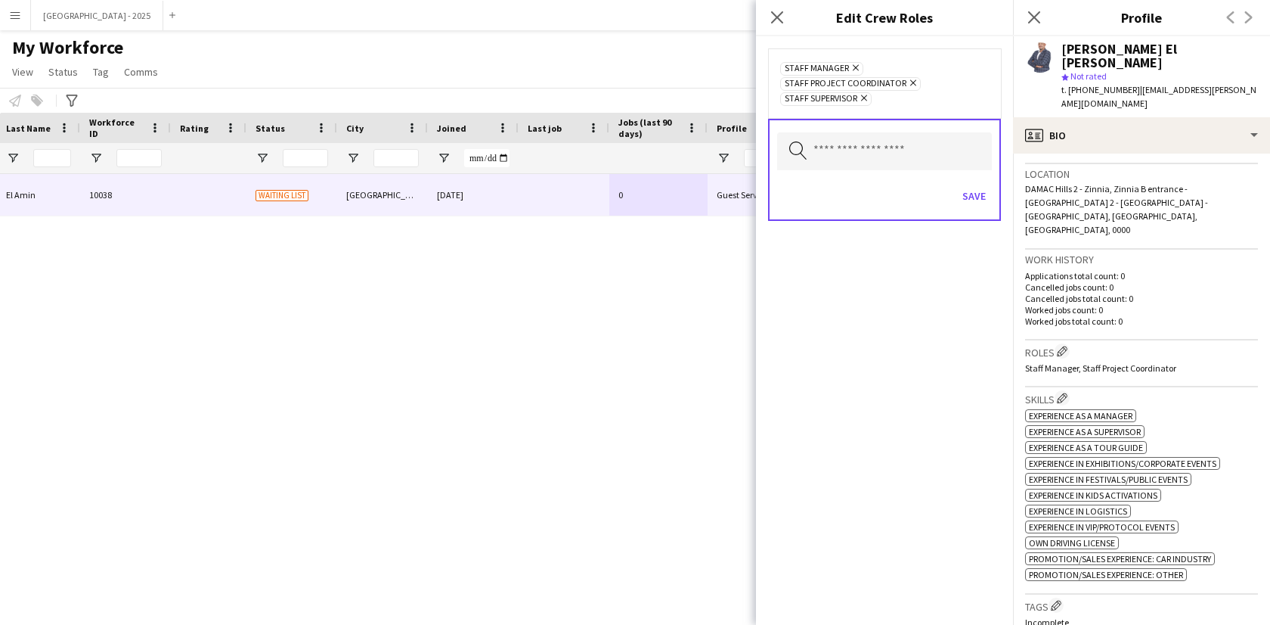
click at [942, 195] on div "Save" at bounding box center [884, 197] width 215 height 43
click at [951, 194] on div "Save" at bounding box center [884, 197] width 215 height 43
click at [976, 181] on div "Save" at bounding box center [884, 197] width 215 height 43
click at [972, 202] on button "Save" at bounding box center [975, 196] width 36 height 24
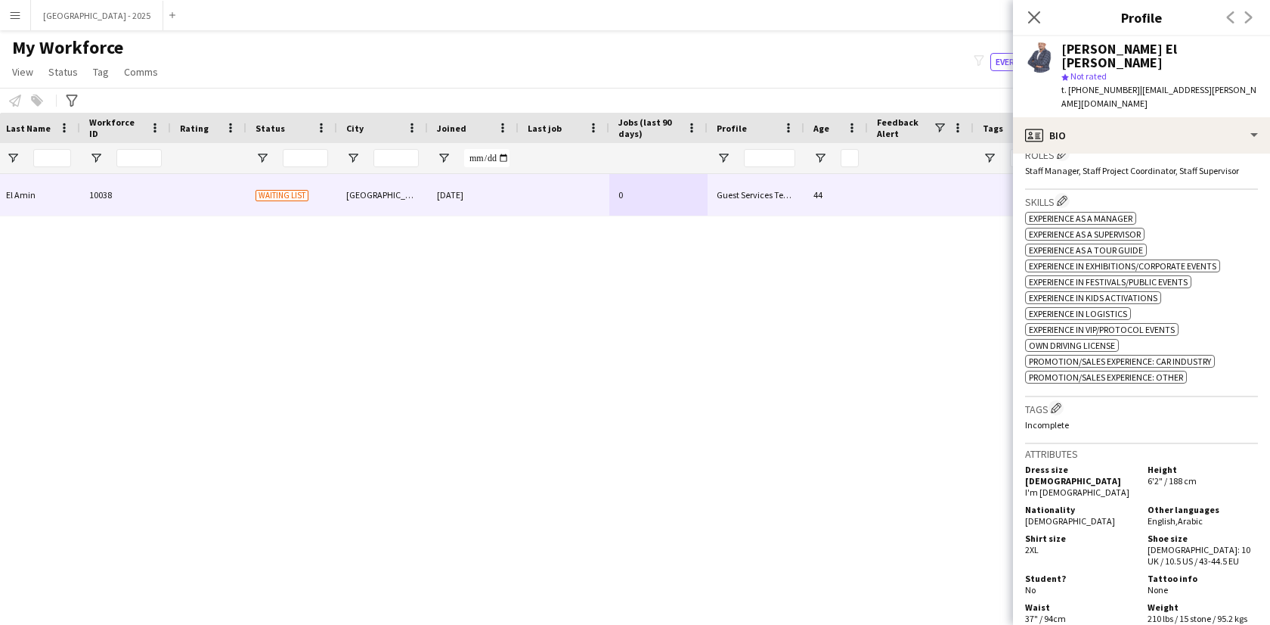
scroll to position [517, 0]
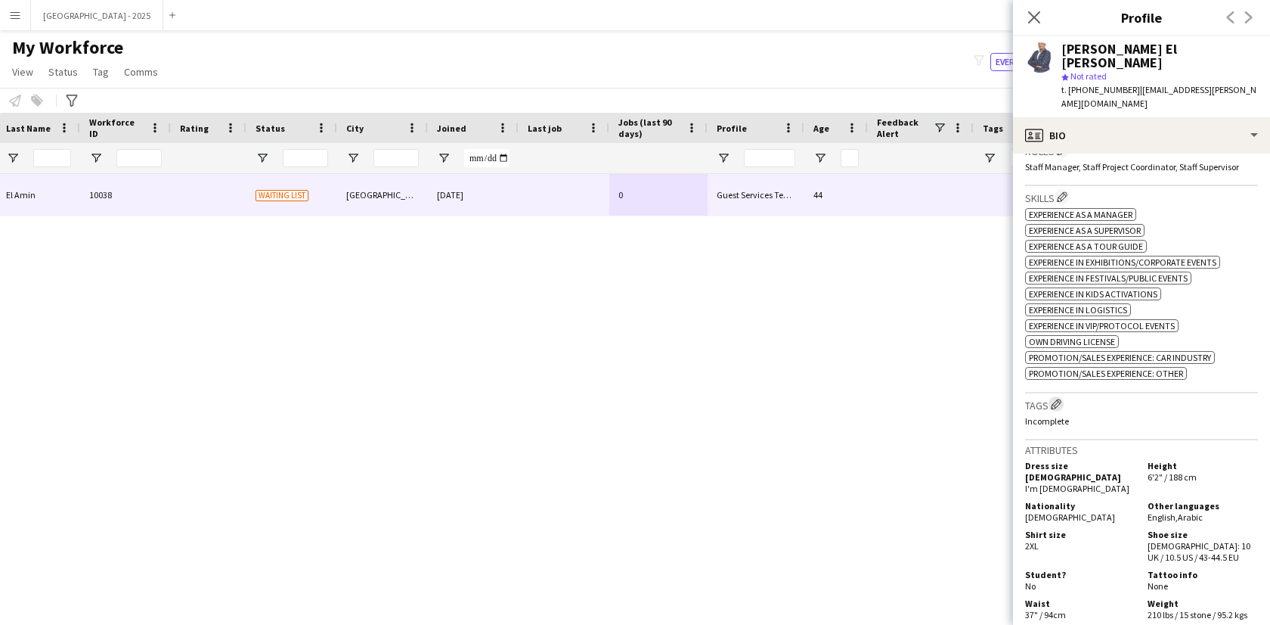
click at [1063, 396] on button "Edit crew company tags" at bounding box center [1056, 403] width 15 height 15
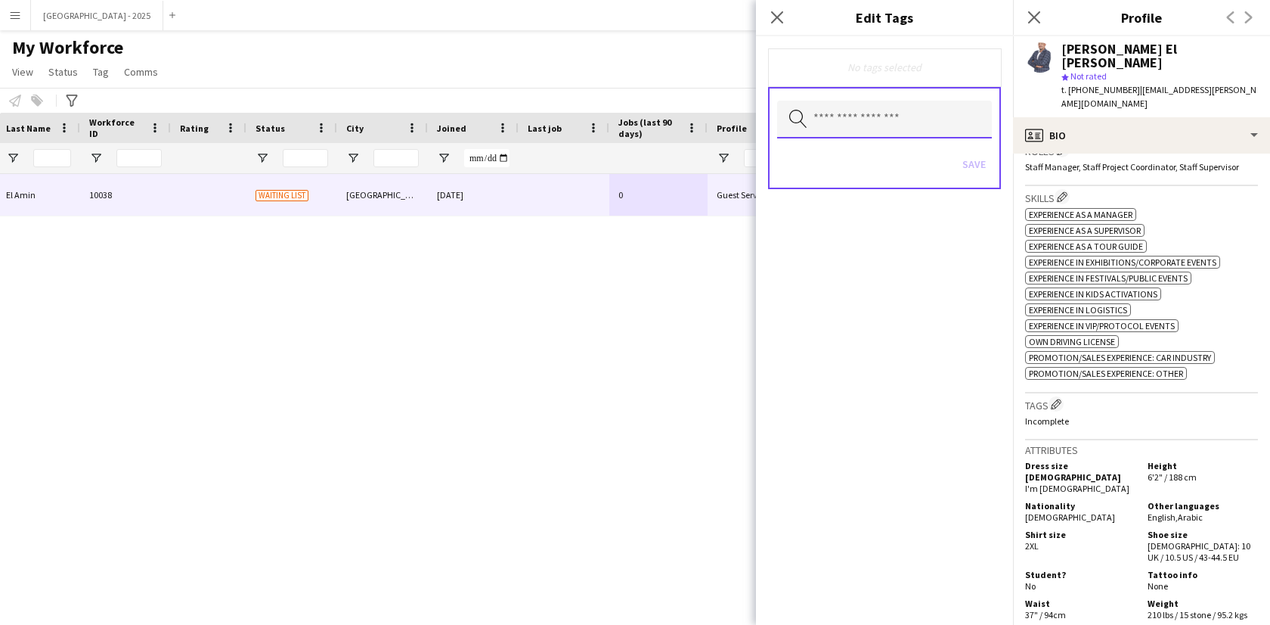
click at [908, 109] on input "text" at bounding box center [884, 120] width 215 height 38
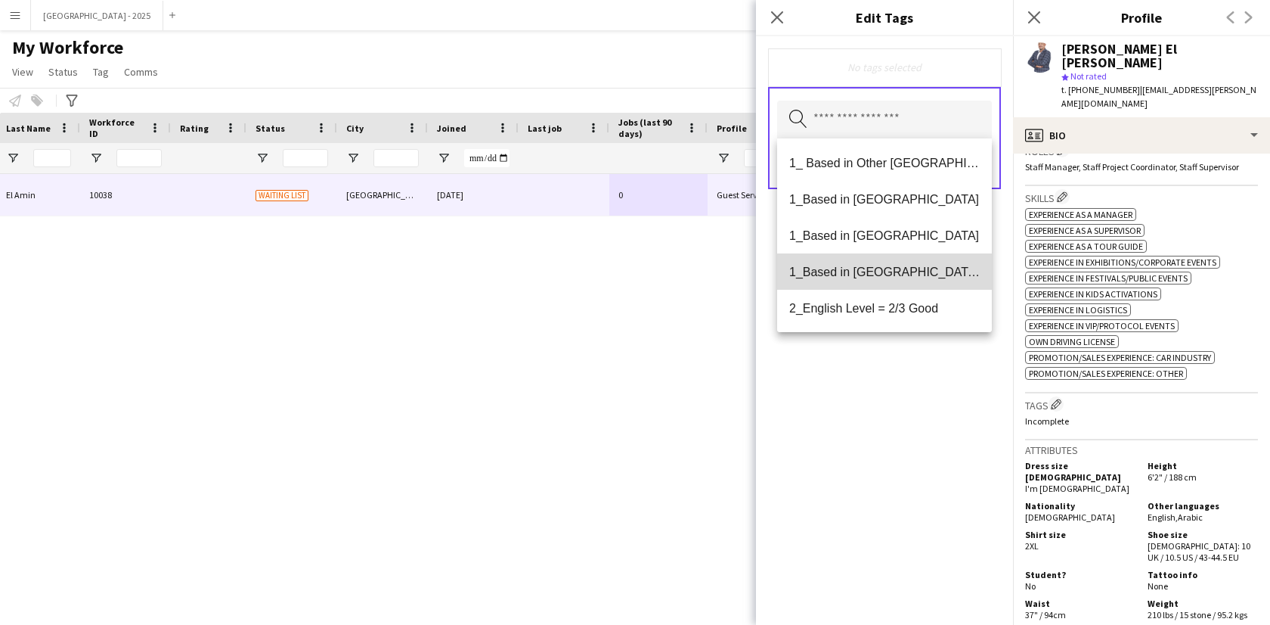
click at [892, 277] on span "1_Based in [GEOGRAPHIC_DATA]/[GEOGRAPHIC_DATA]/Ajman" at bounding box center [884, 272] width 191 height 14
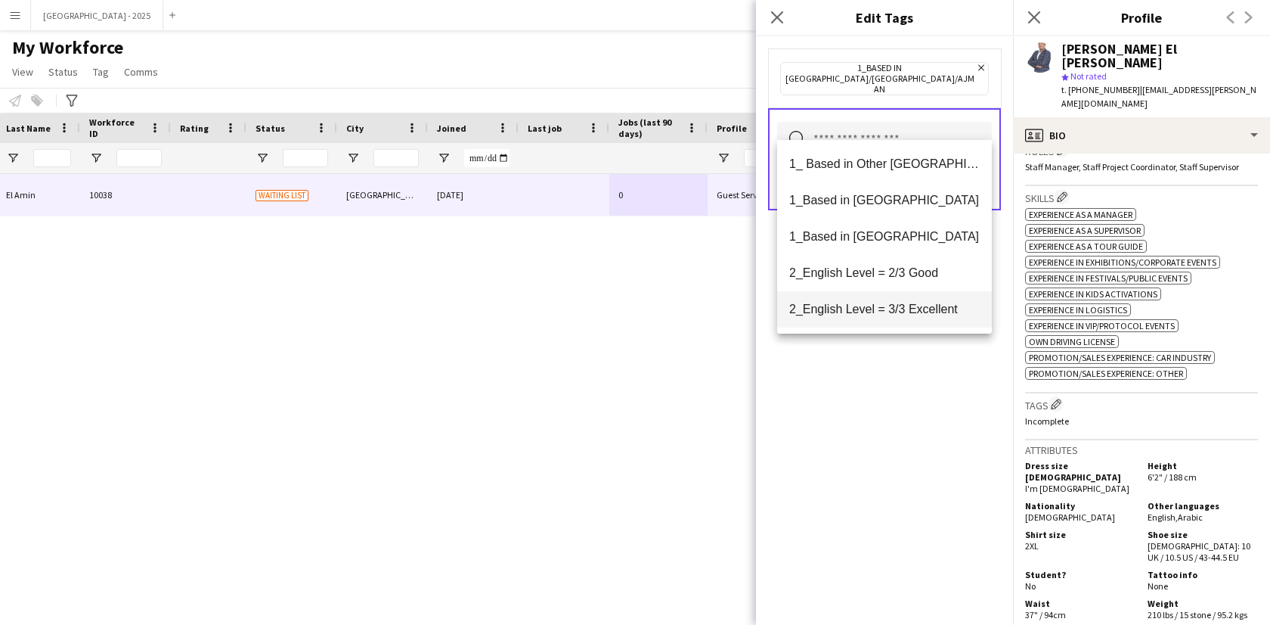
click at [918, 319] on mat-option "2_English Level = 3/3 Excellent" at bounding box center [884, 309] width 215 height 36
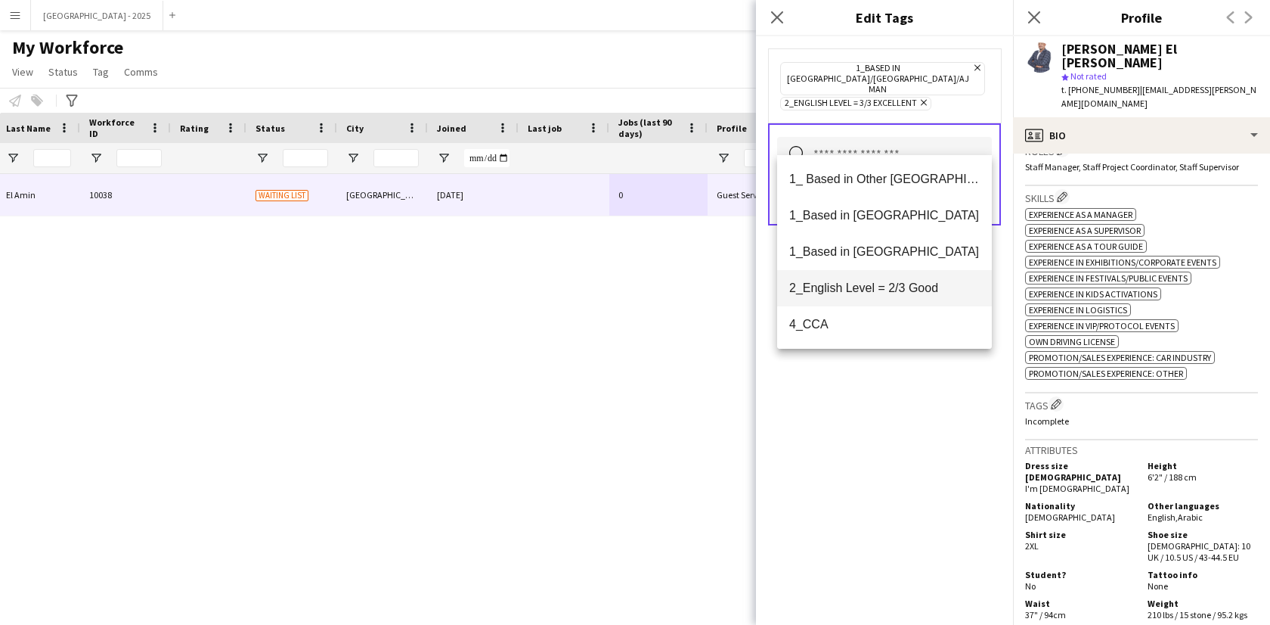
scroll to position [157, 0]
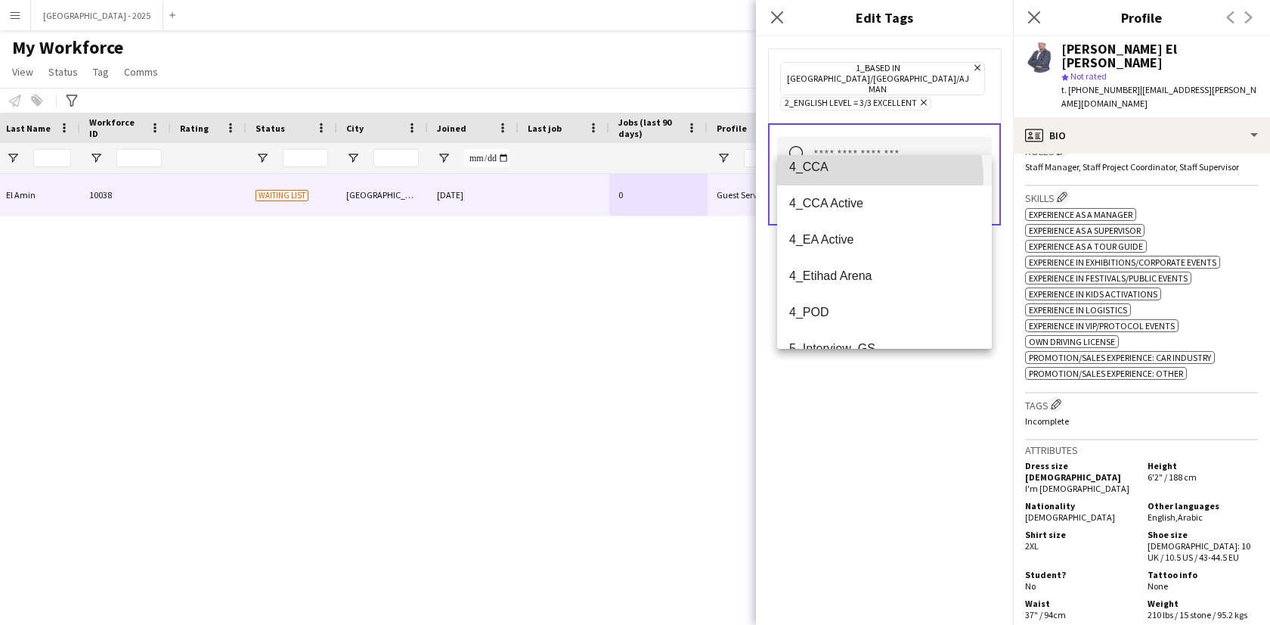
click at [859, 178] on mat-option "4_CCA" at bounding box center [884, 167] width 215 height 36
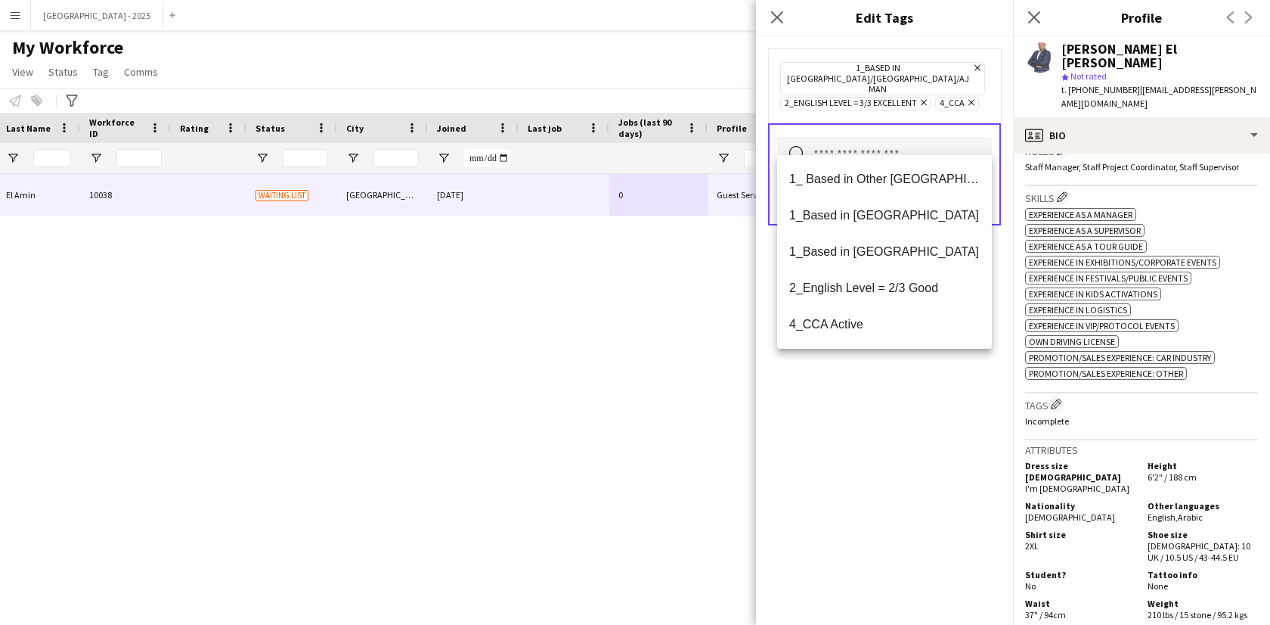
click at [916, 400] on div "1_Based in [GEOGRAPHIC_DATA]/[GEOGRAPHIC_DATA]/Ajman Remove 2_English Level = 3…" at bounding box center [884, 330] width 257 height 588
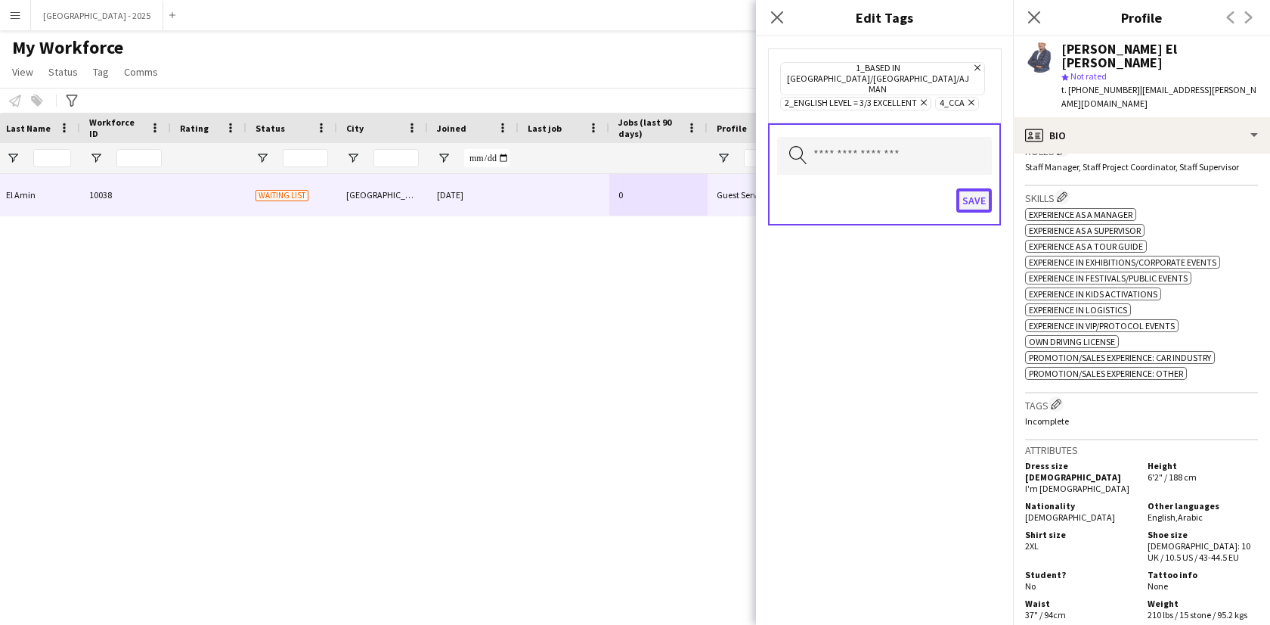
click at [970, 188] on button "Save" at bounding box center [975, 200] width 36 height 24
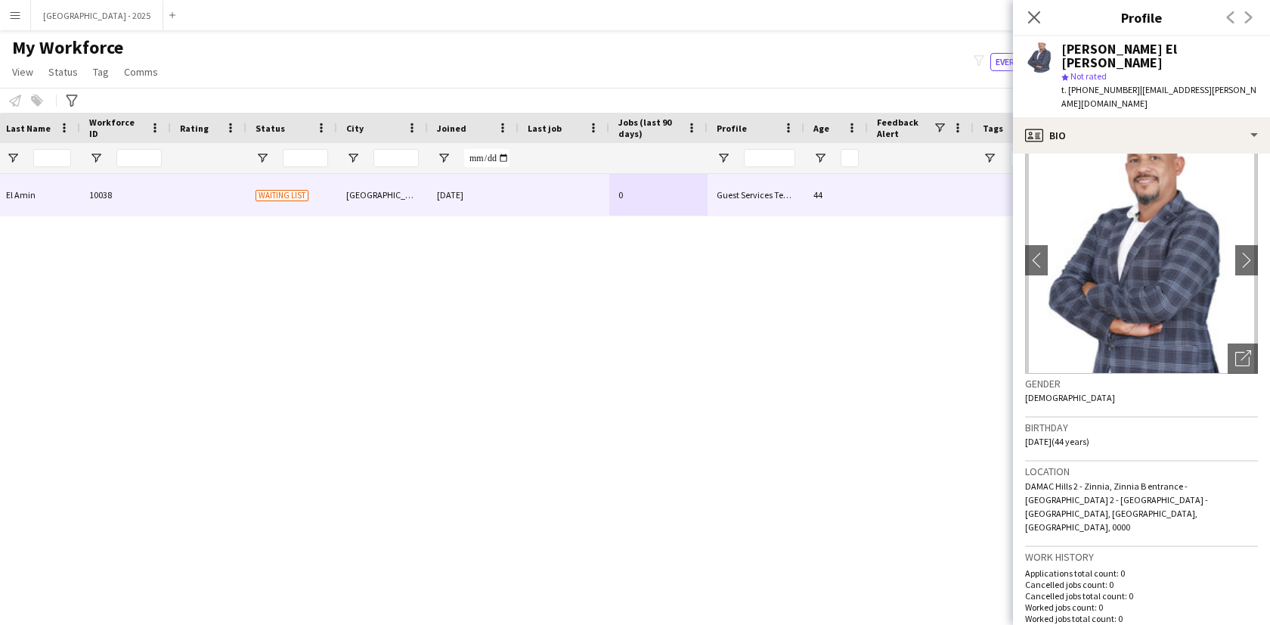
scroll to position [0, 0]
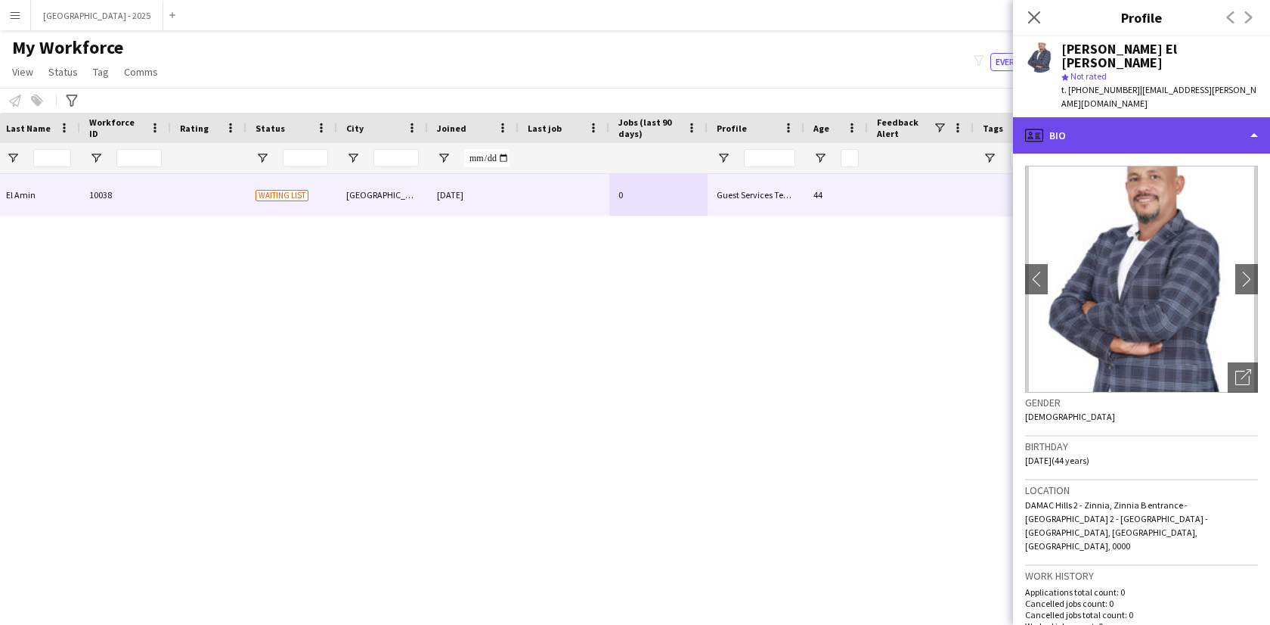
click at [1180, 117] on div "profile Bio" at bounding box center [1141, 135] width 257 height 36
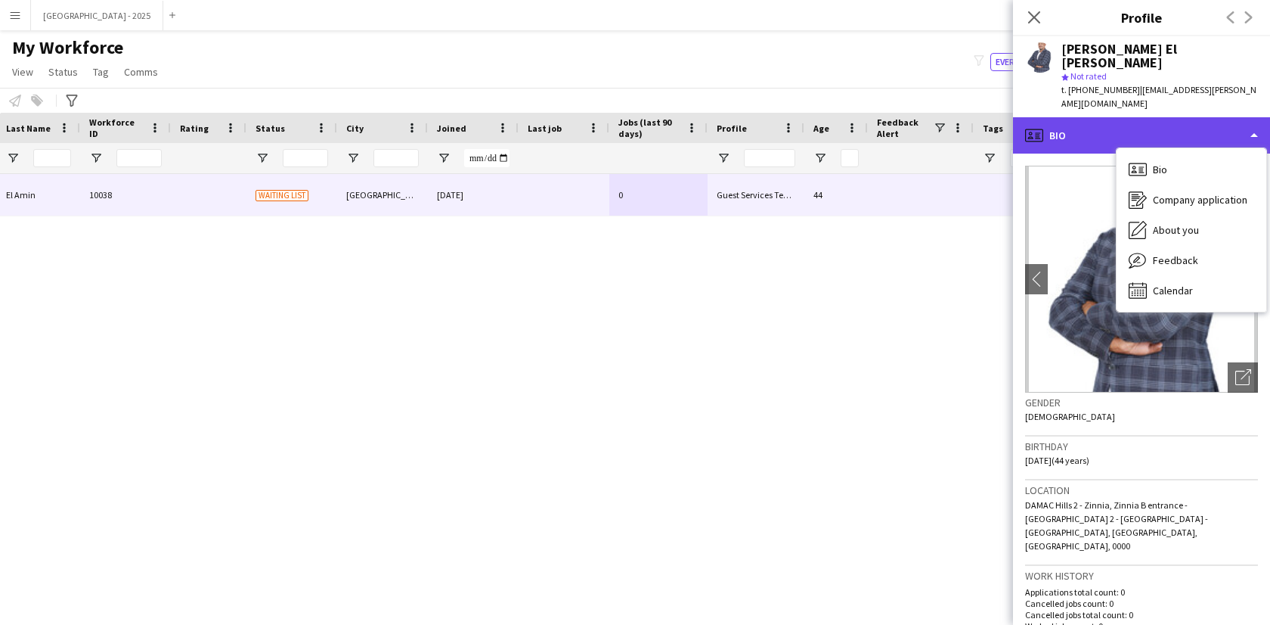
click at [1053, 123] on div "profile Bio" at bounding box center [1141, 135] width 257 height 36
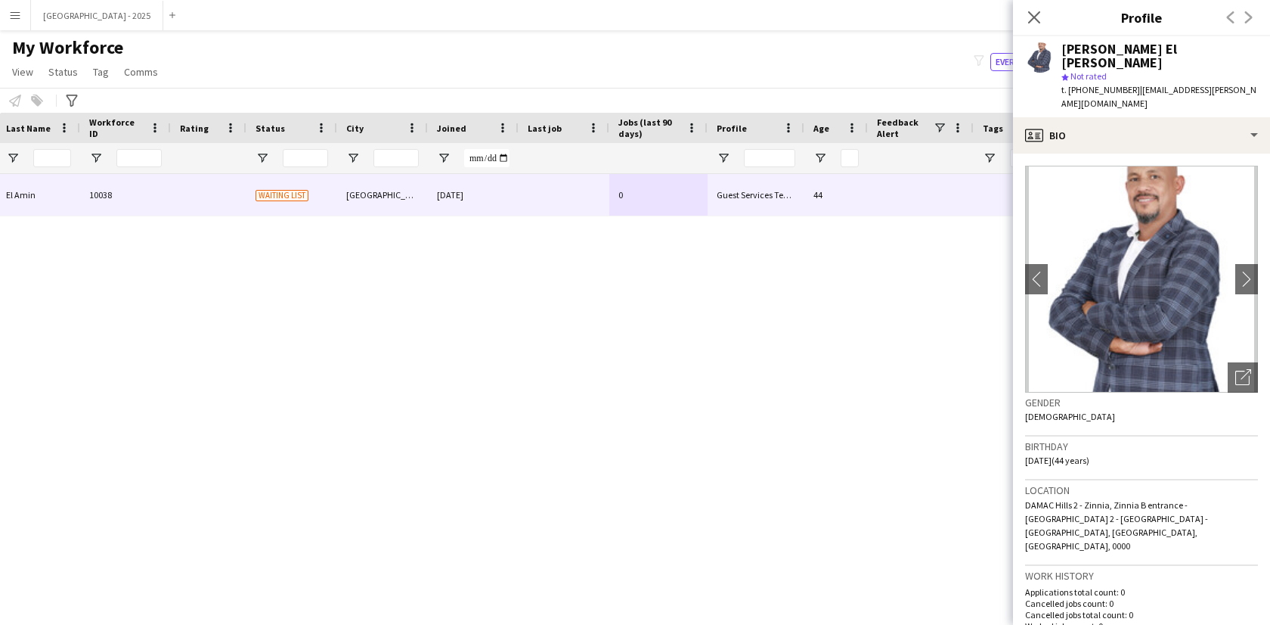
click at [1193, 438] on div "Birthday [DEMOGRAPHIC_DATA] (44 years)" at bounding box center [1141, 458] width 233 height 44
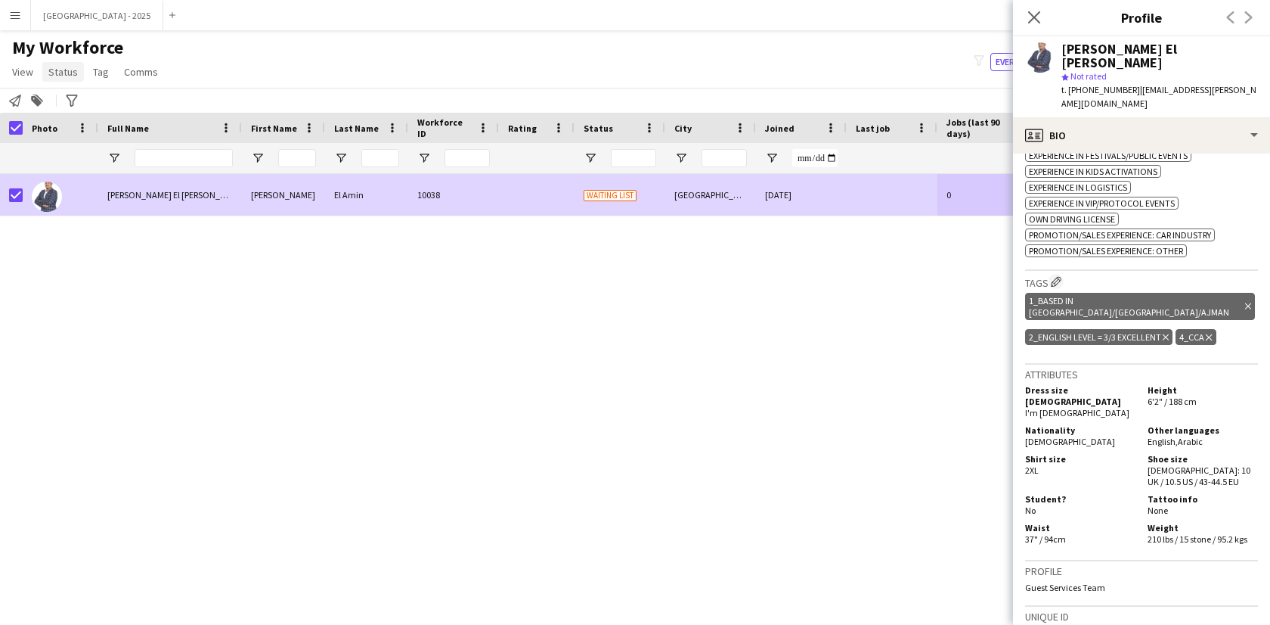
click at [64, 74] on span "Status" at bounding box center [62, 72] width 29 height 14
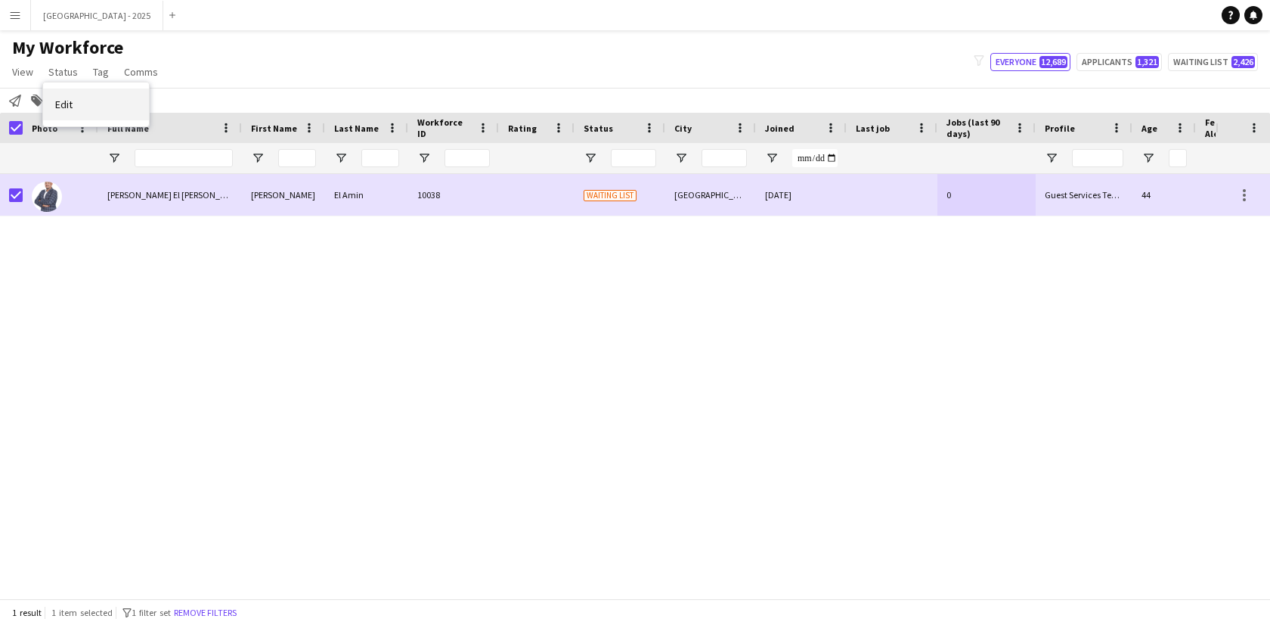
click at [87, 93] on link "Edit" at bounding box center [96, 104] width 106 height 32
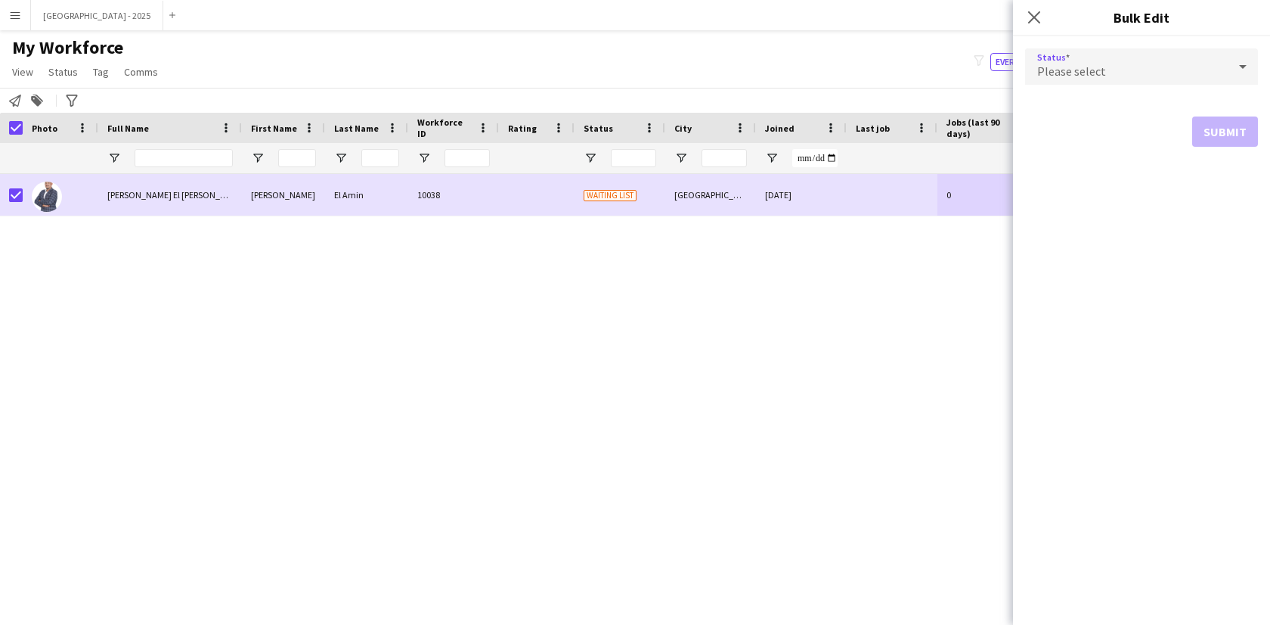
click at [1058, 82] on div "Please select" at bounding box center [1126, 66] width 203 height 36
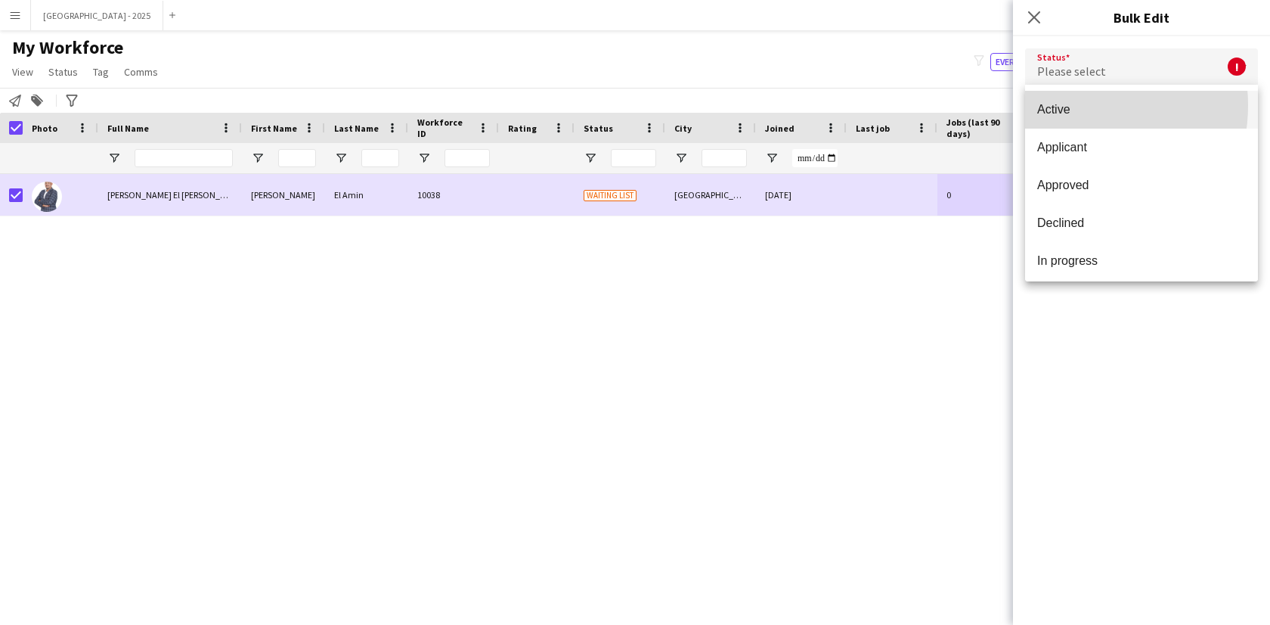
click at [1064, 105] on span "Active" at bounding box center [1142, 109] width 209 height 14
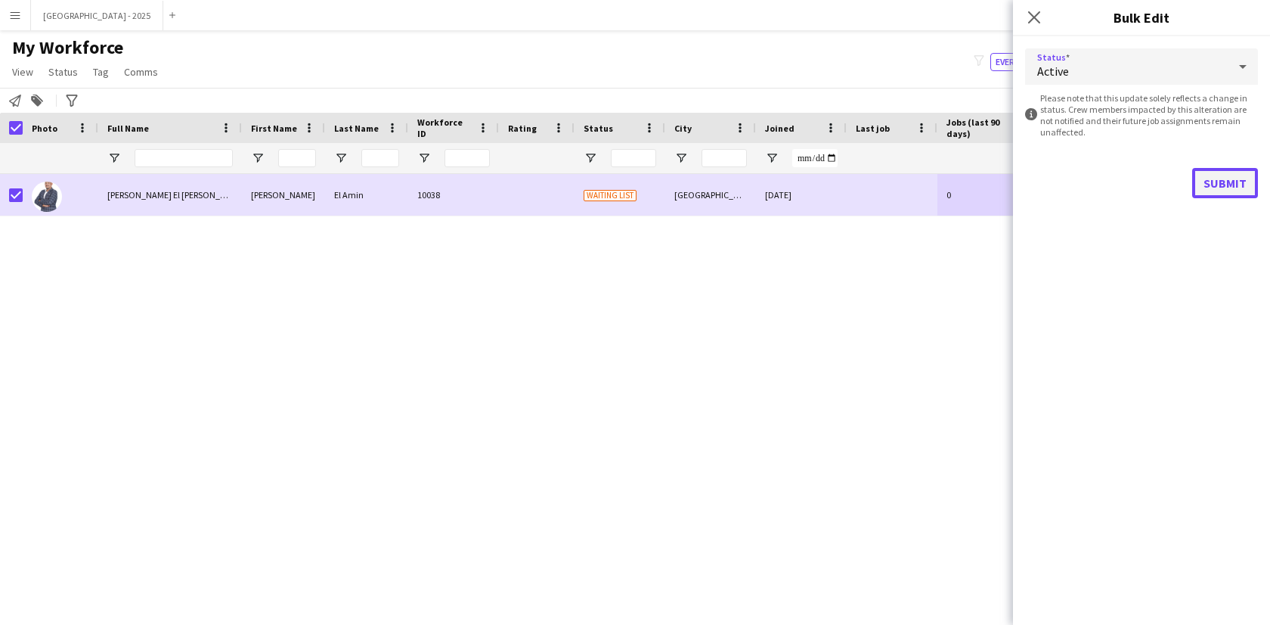
click at [1211, 178] on button "Submit" at bounding box center [1226, 183] width 66 height 30
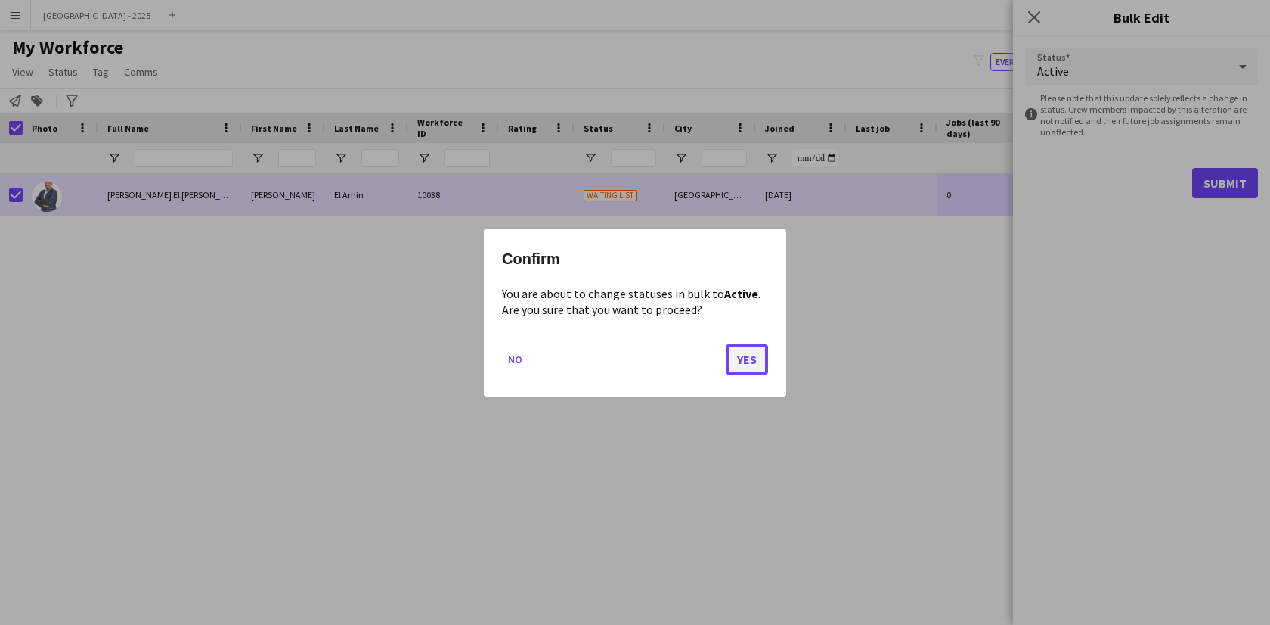
click at [743, 361] on button "Yes" at bounding box center [747, 358] width 42 height 30
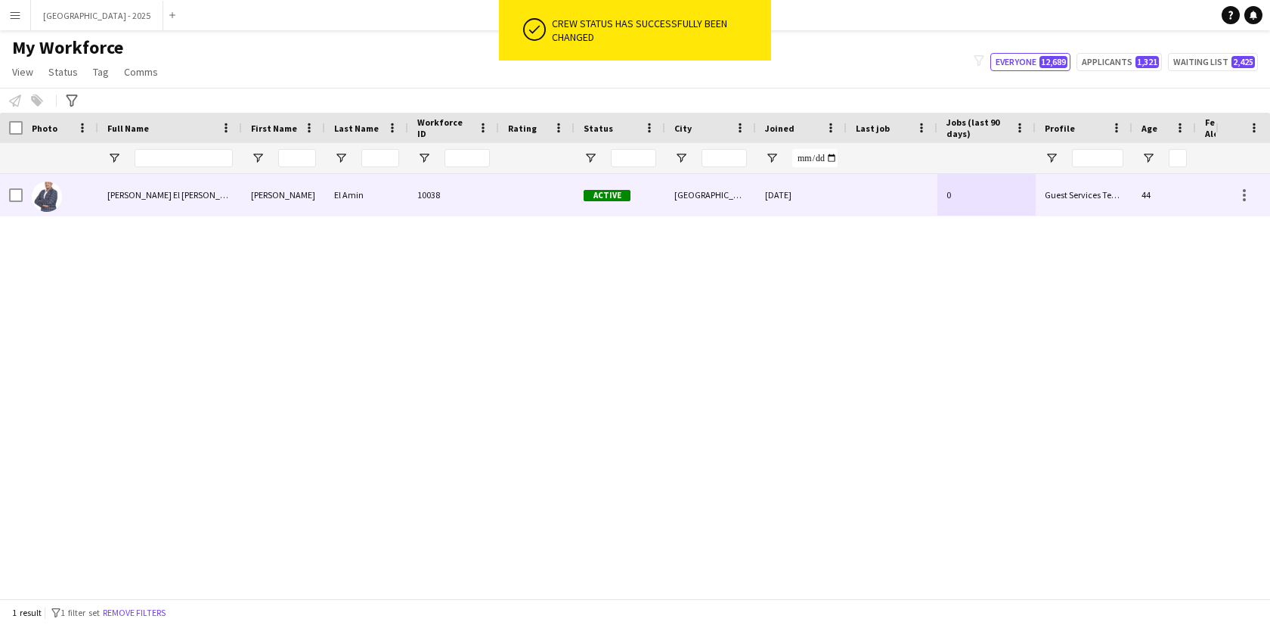
click at [88, 197] on div at bounding box center [61, 195] width 76 height 42
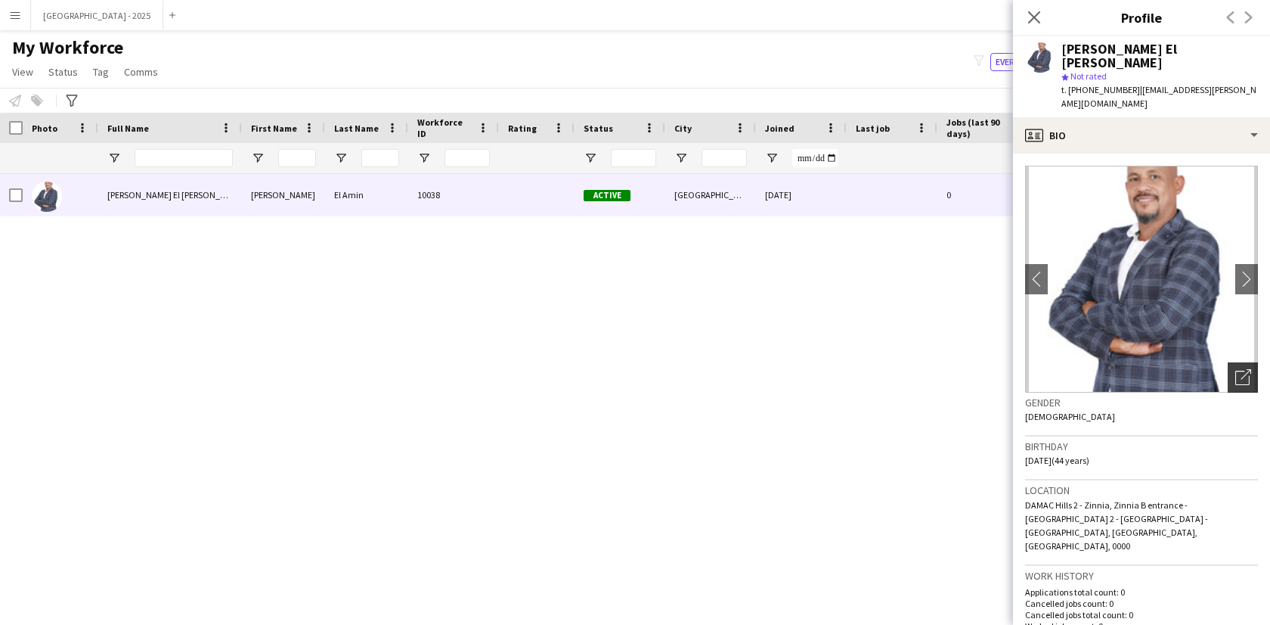
click at [1236, 369] on icon "Open photos pop-in" at bounding box center [1244, 377] width 16 height 16
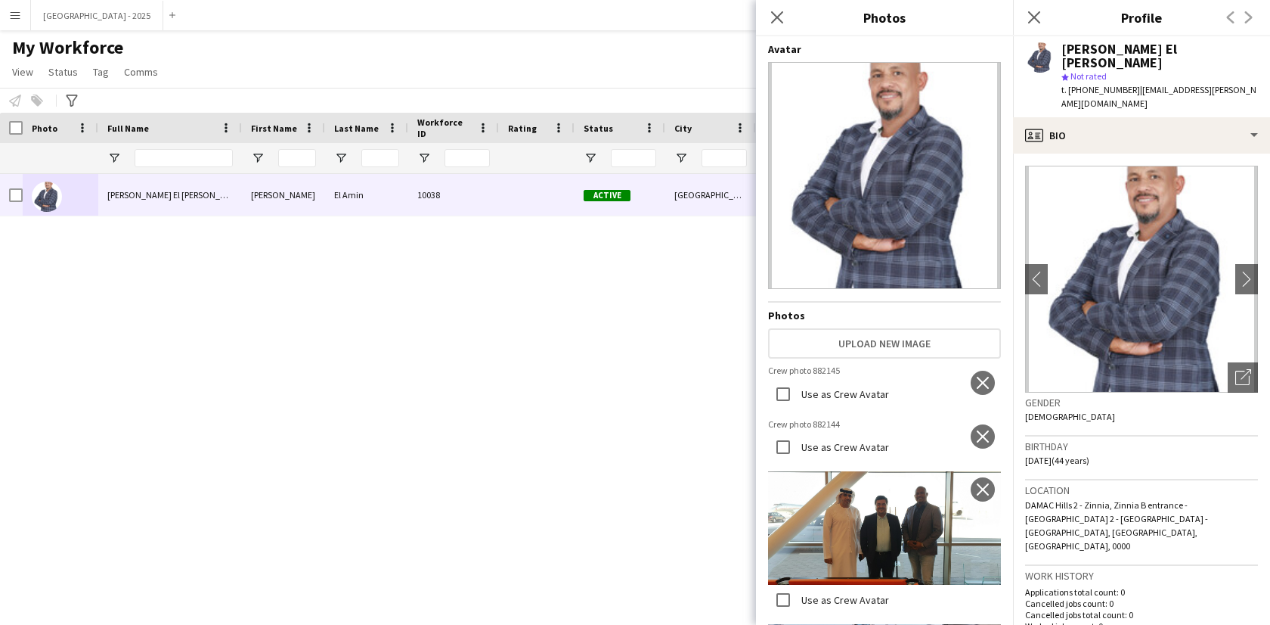
click at [1049, 396] on div "Gender [DEMOGRAPHIC_DATA]" at bounding box center [1141, 414] width 233 height 44
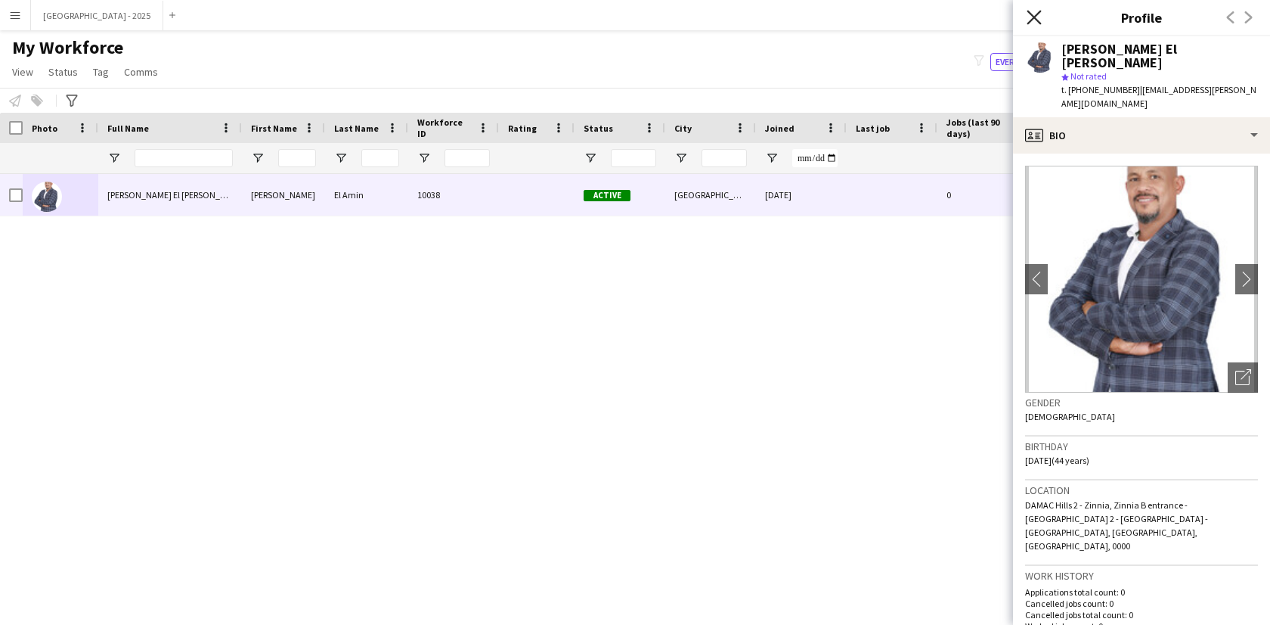
click at [1037, 16] on icon at bounding box center [1034, 17] width 14 height 14
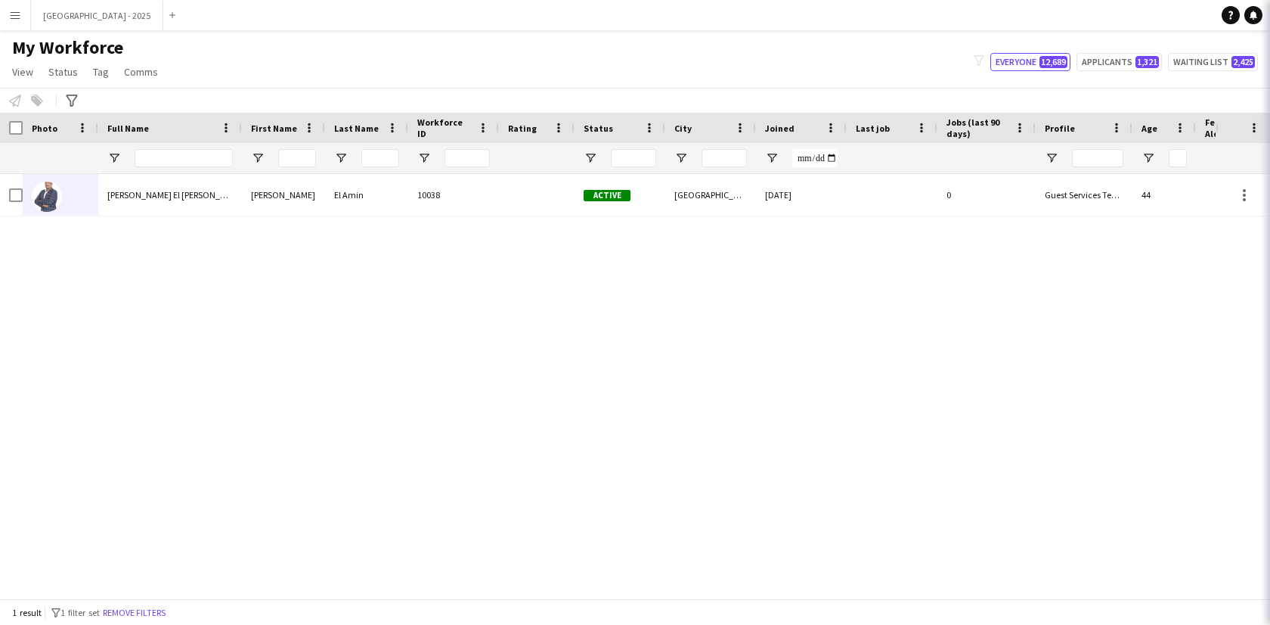
click at [160, 616] on button "Remove filters" at bounding box center [134, 612] width 69 height 17
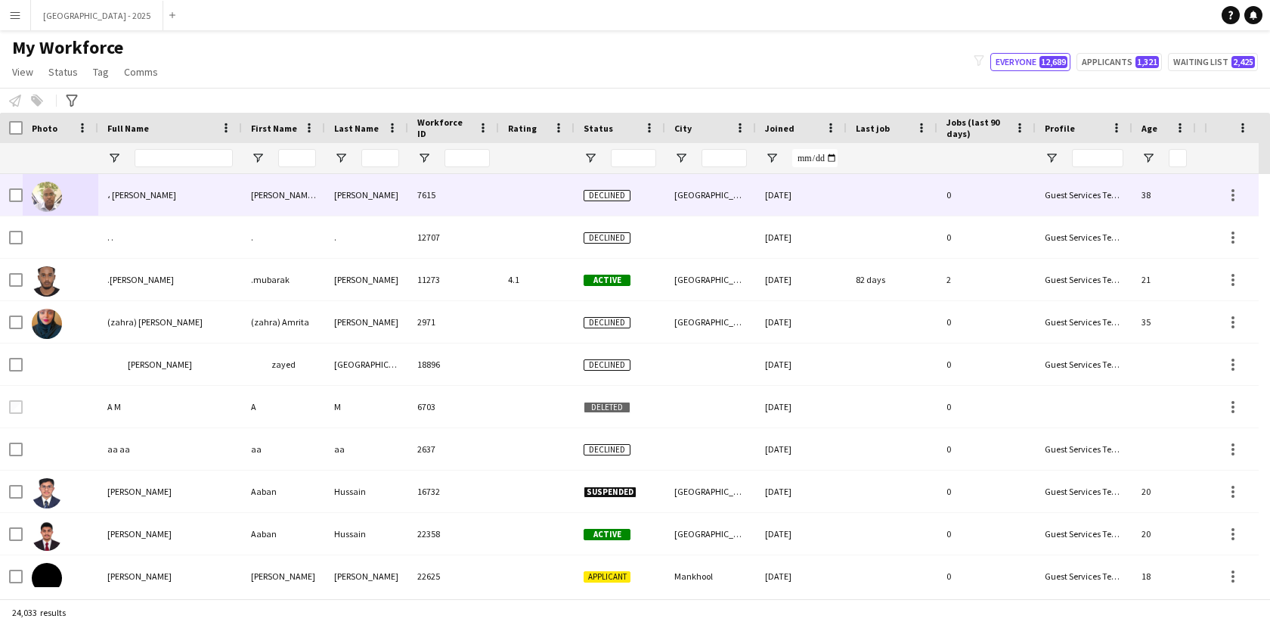
scroll to position [0, 340]
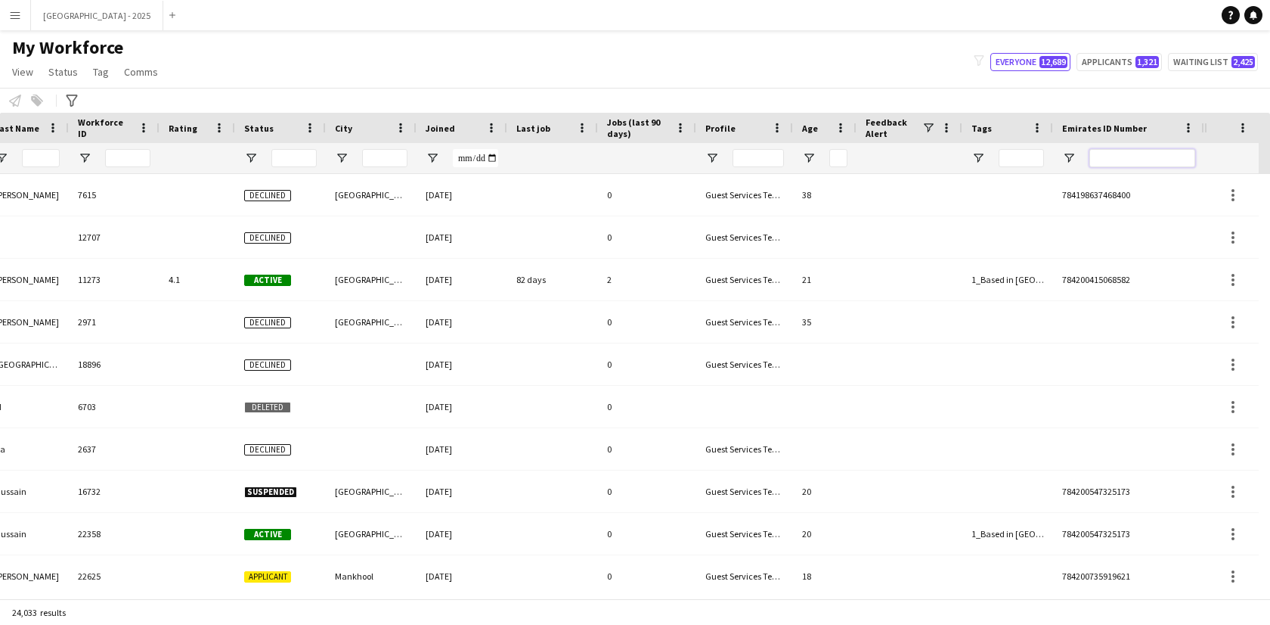
click at [1097, 153] on input "Emirates ID Number Filter Input" at bounding box center [1143, 158] width 106 height 18
paste input "*******"
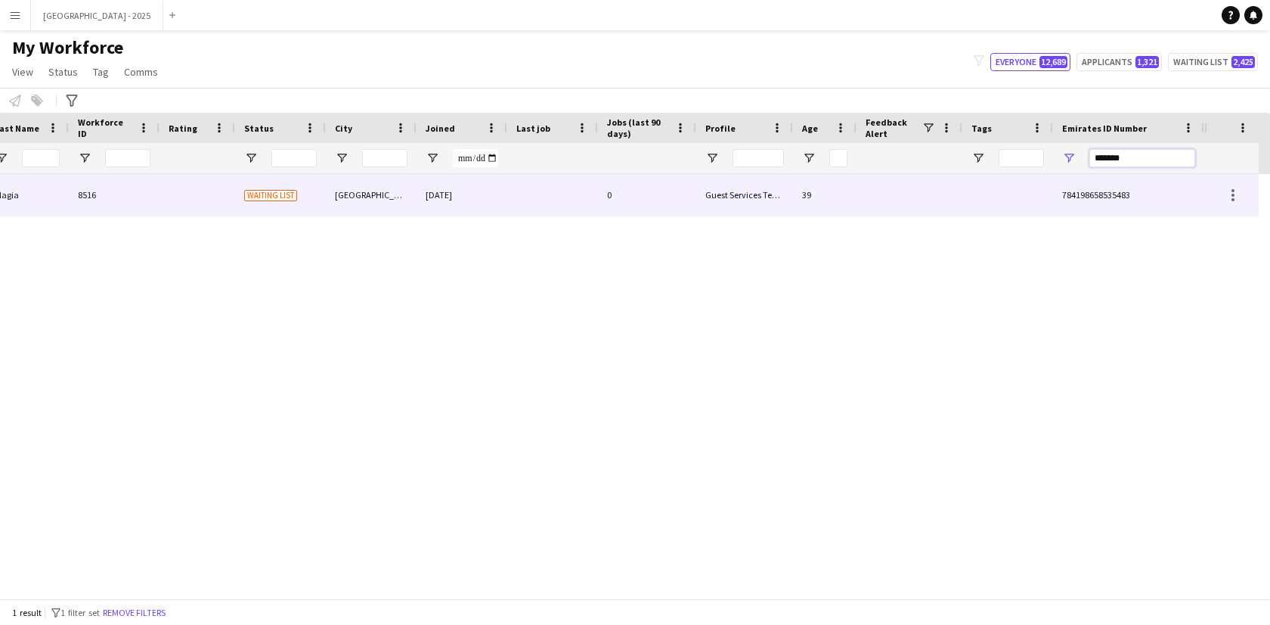
scroll to position [0, 328]
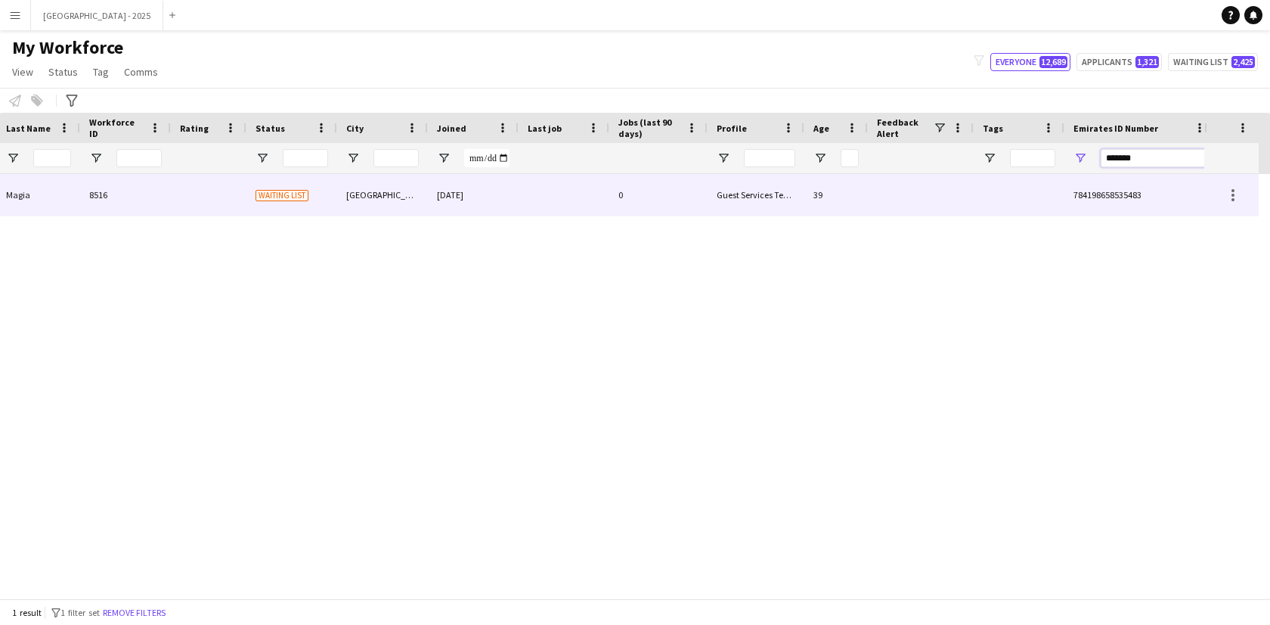
type input "*******"
click at [680, 181] on div "0" at bounding box center [659, 195] width 98 height 42
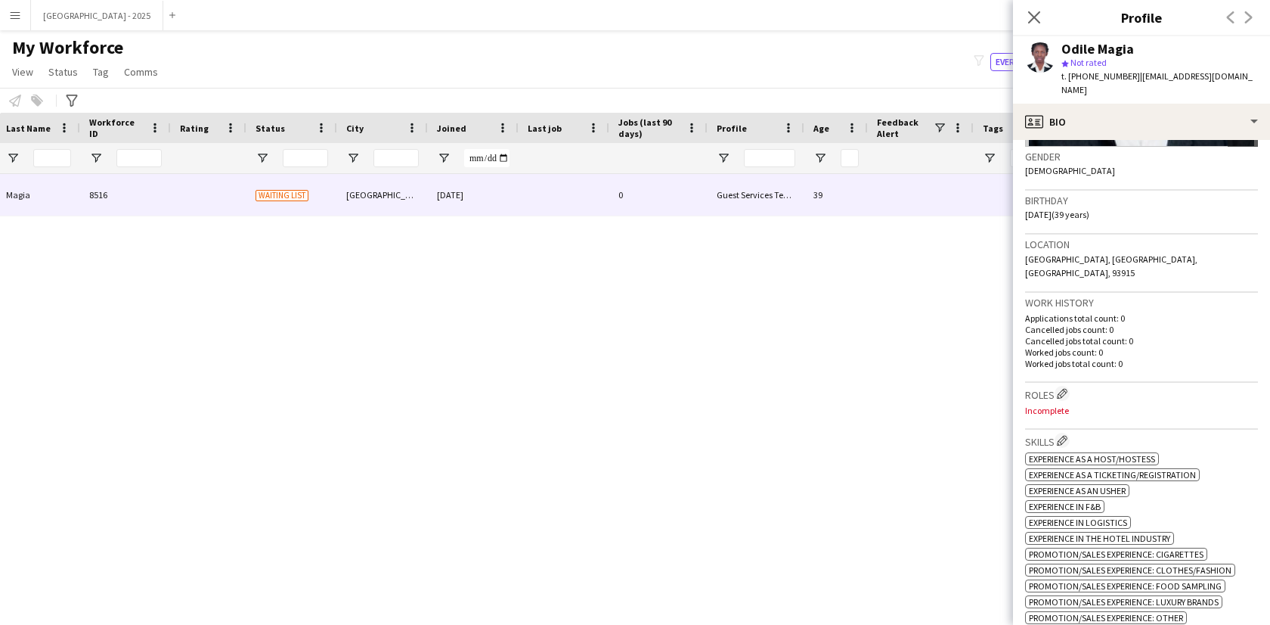
scroll to position [234, 0]
click at [1054, 383] on h3 "Roles Edit crew company roles" at bounding box center [1141, 391] width 233 height 16
click at [1060, 386] on app-icon "Edit crew company roles" at bounding box center [1062, 391] width 11 height 11
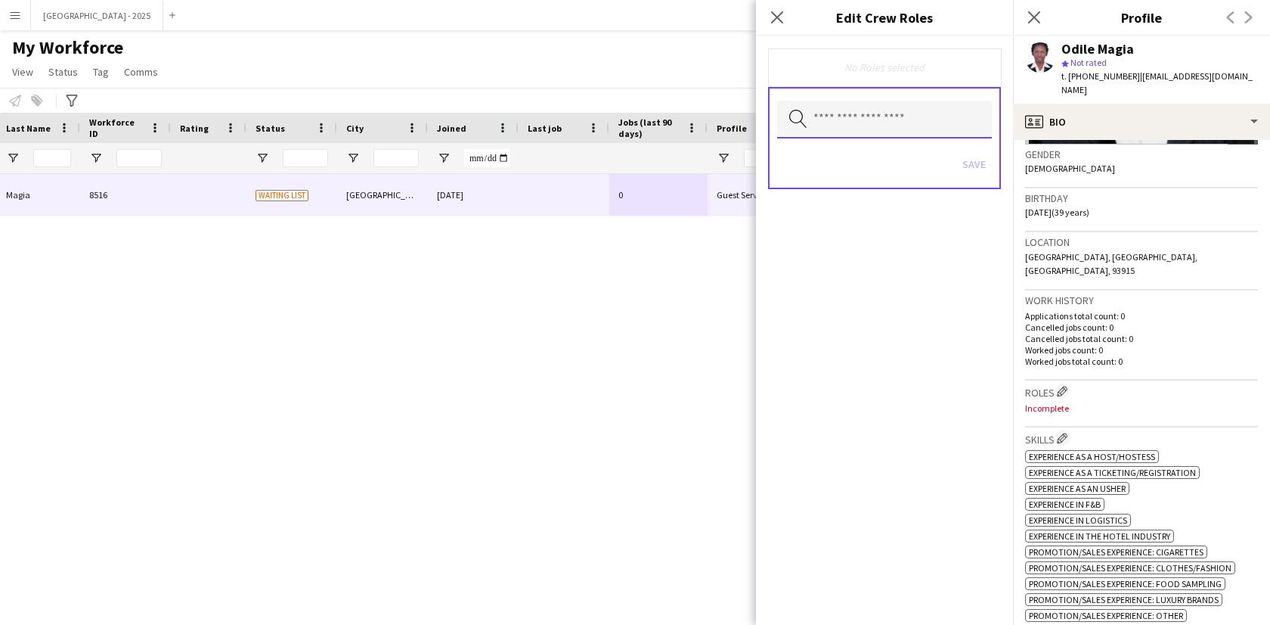
click at [884, 118] on input "text" at bounding box center [884, 120] width 215 height 38
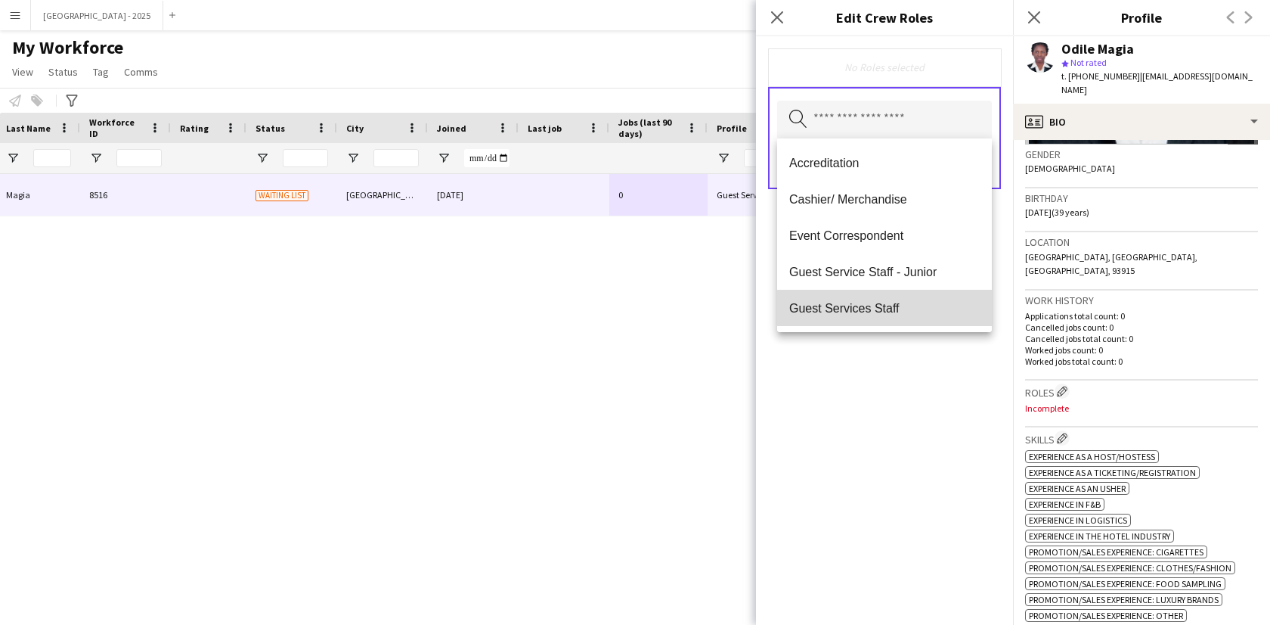
click at [886, 308] on span "Guest Services Staff" at bounding box center [884, 308] width 191 height 14
click at [938, 405] on div "Guest Services Staff Remove Search by role type Save" at bounding box center [884, 330] width 257 height 588
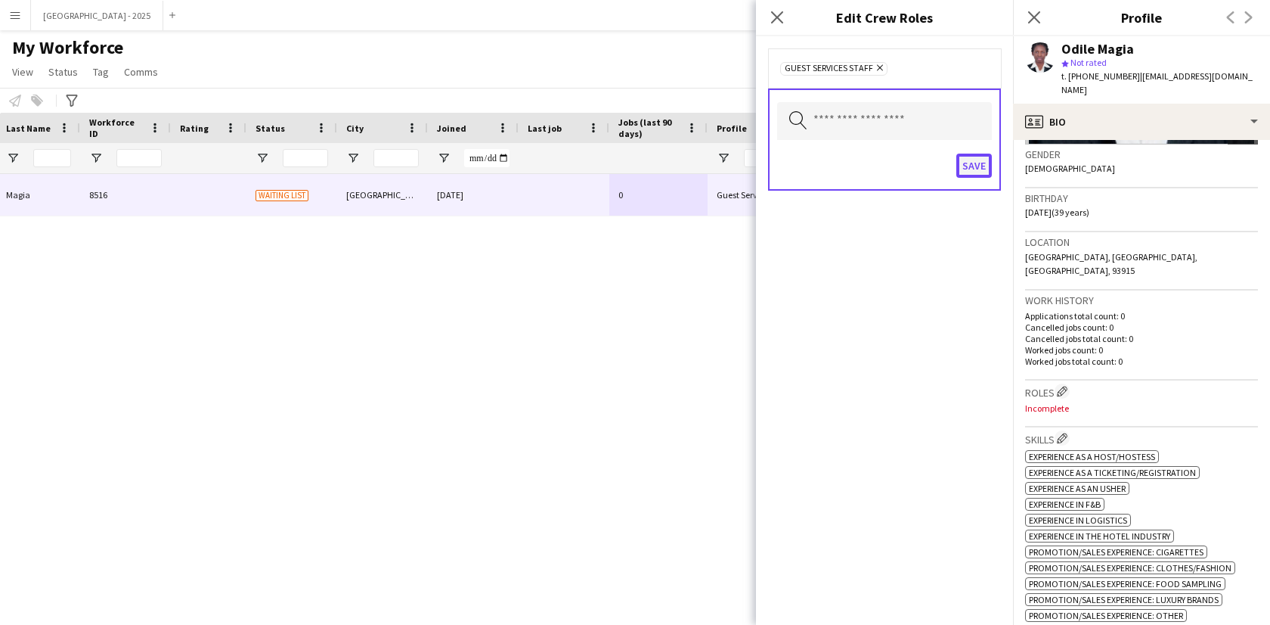
click at [985, 156] on button "Save" at bounding box center [975, 166] width 36 height 24
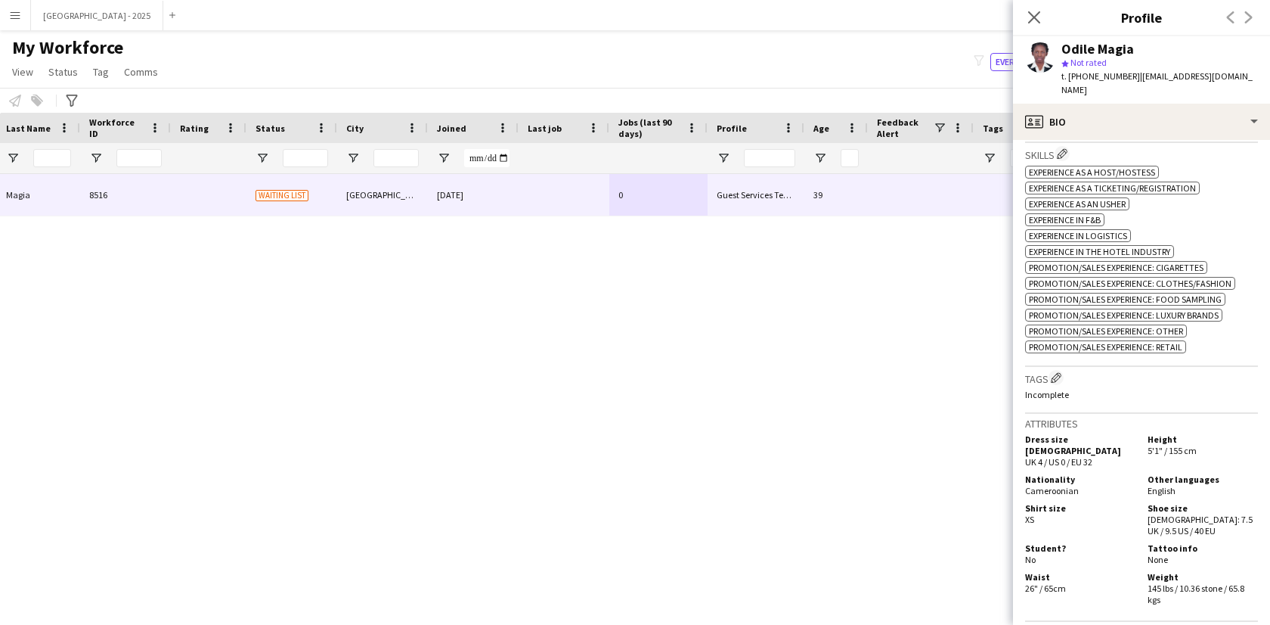
scroll to position [520, 0]
click at [1059, 371] on app-icon "Edit crew company tags" at bounding box center [1056, 376] width 11 height 11
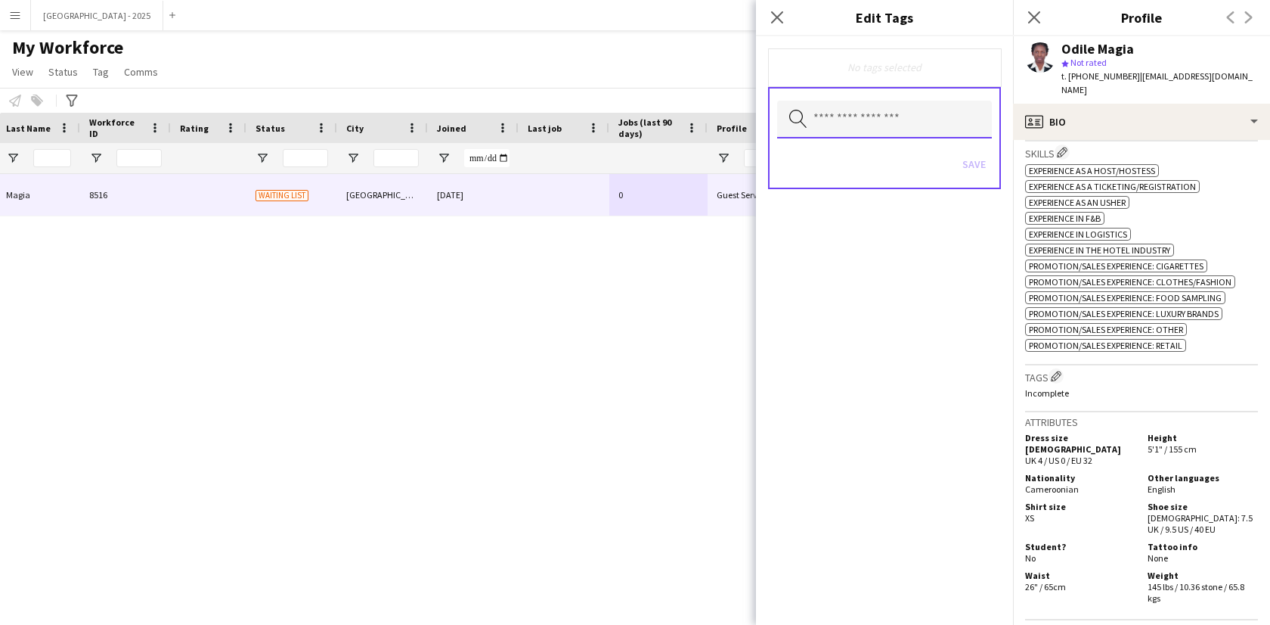
click at [912, 118] on input "text" at bounding box center [884, 120] width 215 height 38
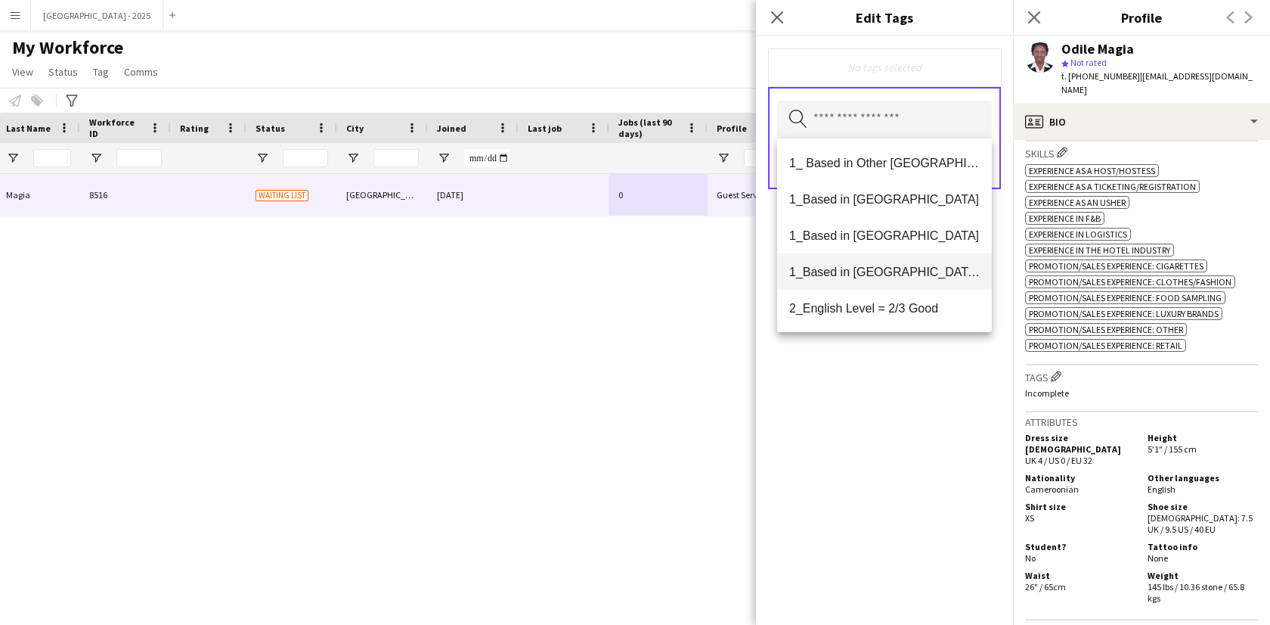
click at [894, 270] on span "1_Based in [GEOGRAPHIC_DATA]/[GEOGRAPHIC_DATA]/Ajman" at bounding box center [884, 272] width 191 height 14
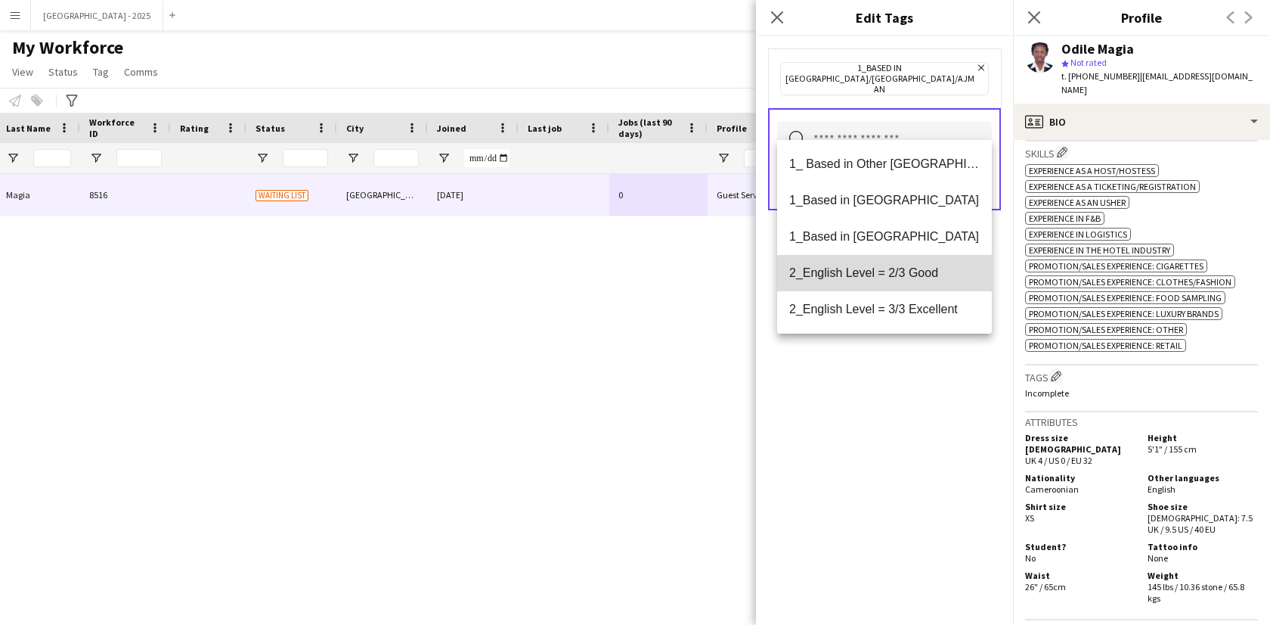
click at [897, 280] on mat-option "2_English Level = 2/3 Good" at bounding box center [884, 273] width 215 height 36
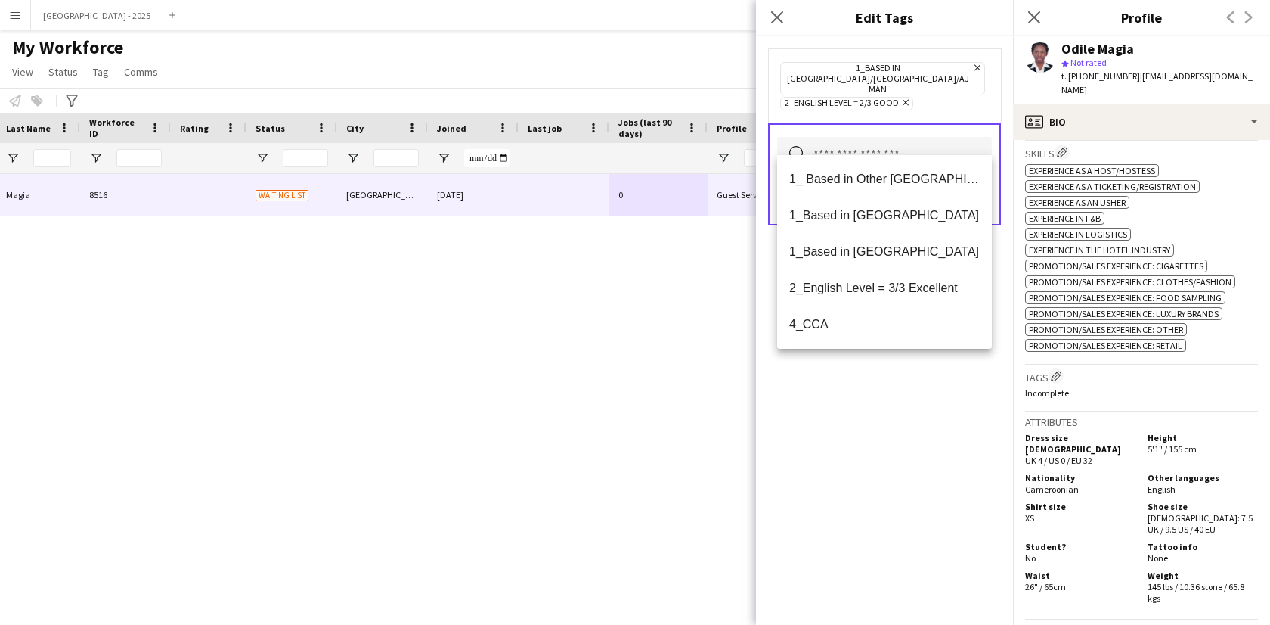
click at [892, 407] on div "1_Based in [GEOGRAPHIC_DATA]/[GEOGRAPHIC_DATA]/Ajman Remove 2_English Level = 2…" at bounding box center [884, 330] width 257 height 588
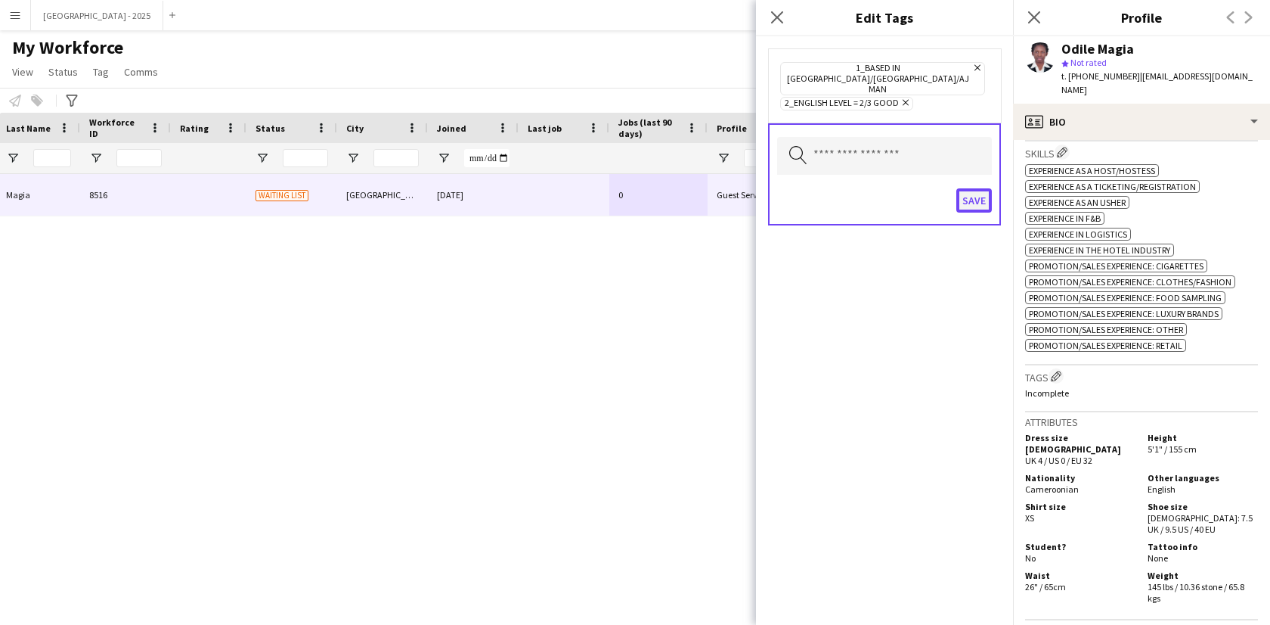
click at [972, 188] on button "Save" at bounding box center [975, 200] width 36 height 24
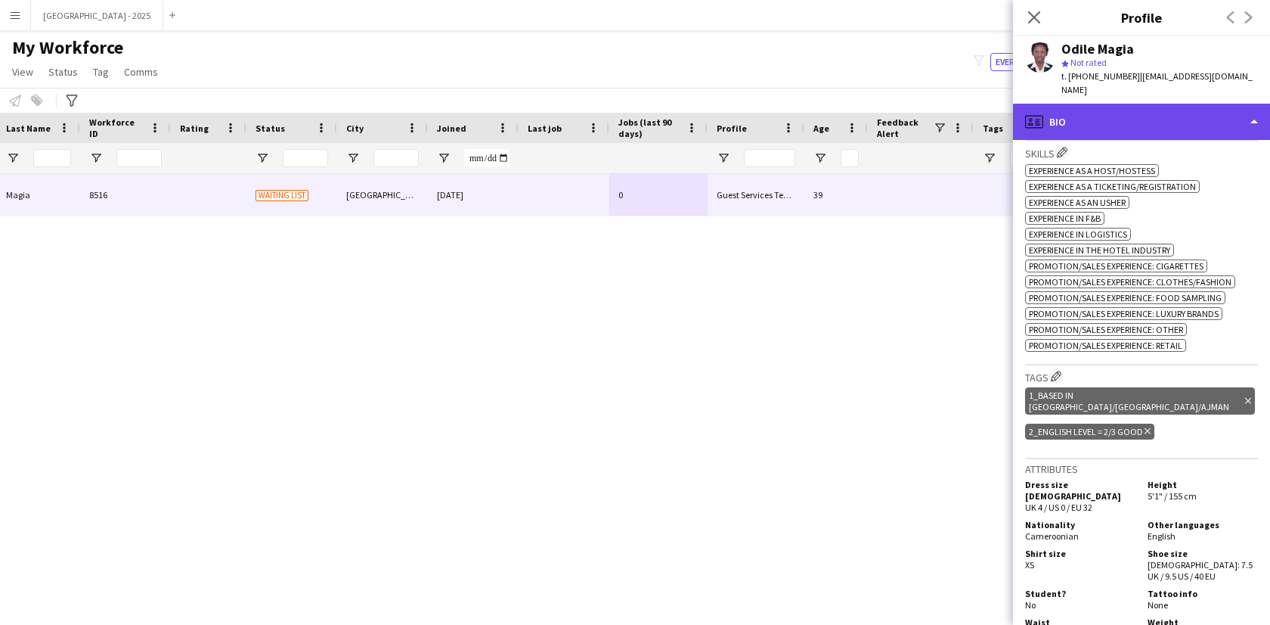
click at [1110, 111] on div "profile Bio" at bounding box center [1141, 122] width 257 height 36
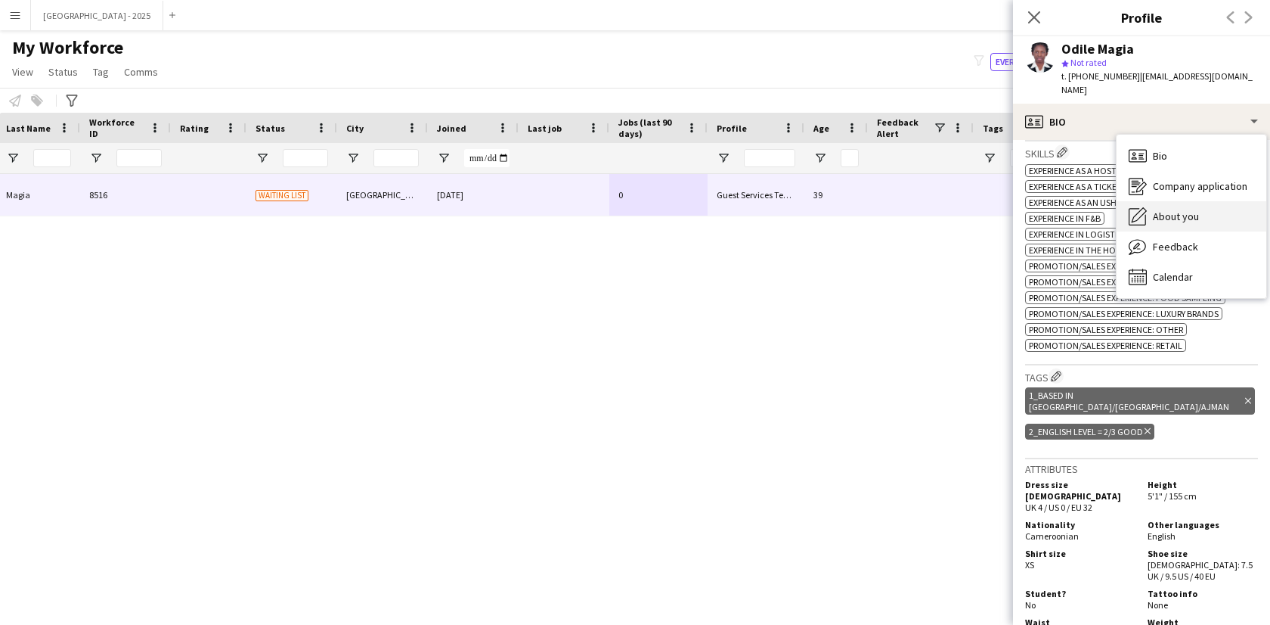
click at [1167, 209] on span "About you" at bounding box center [1176, 216] width 46 height 14
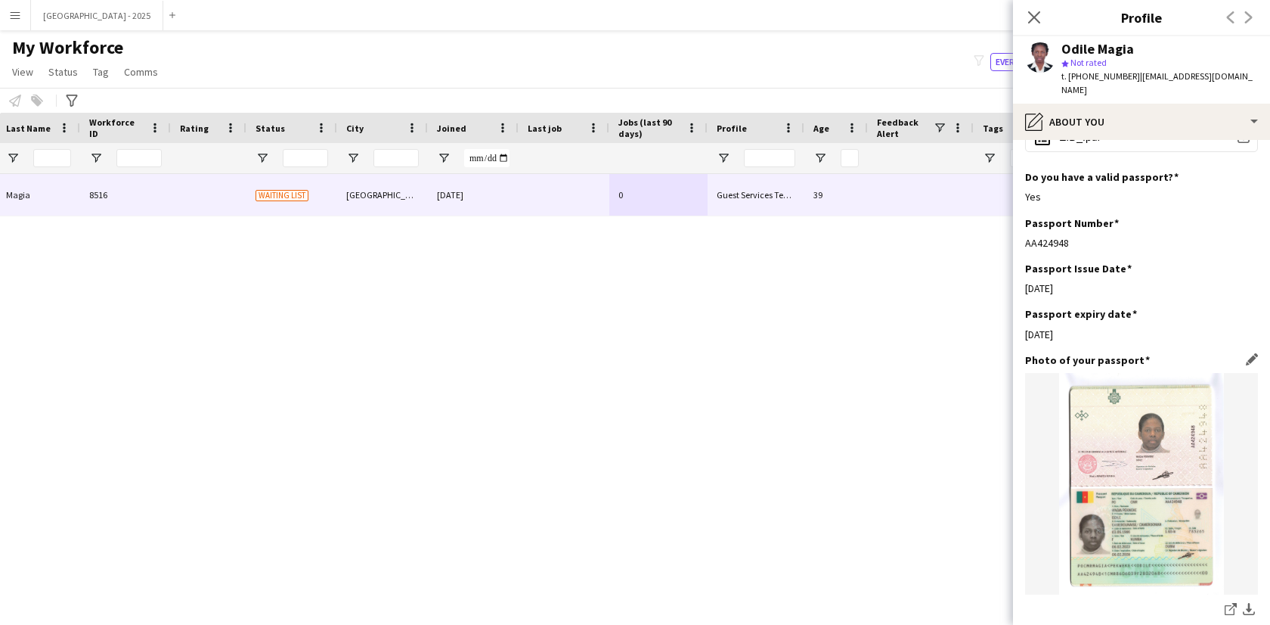
scroll to position [701, 0]
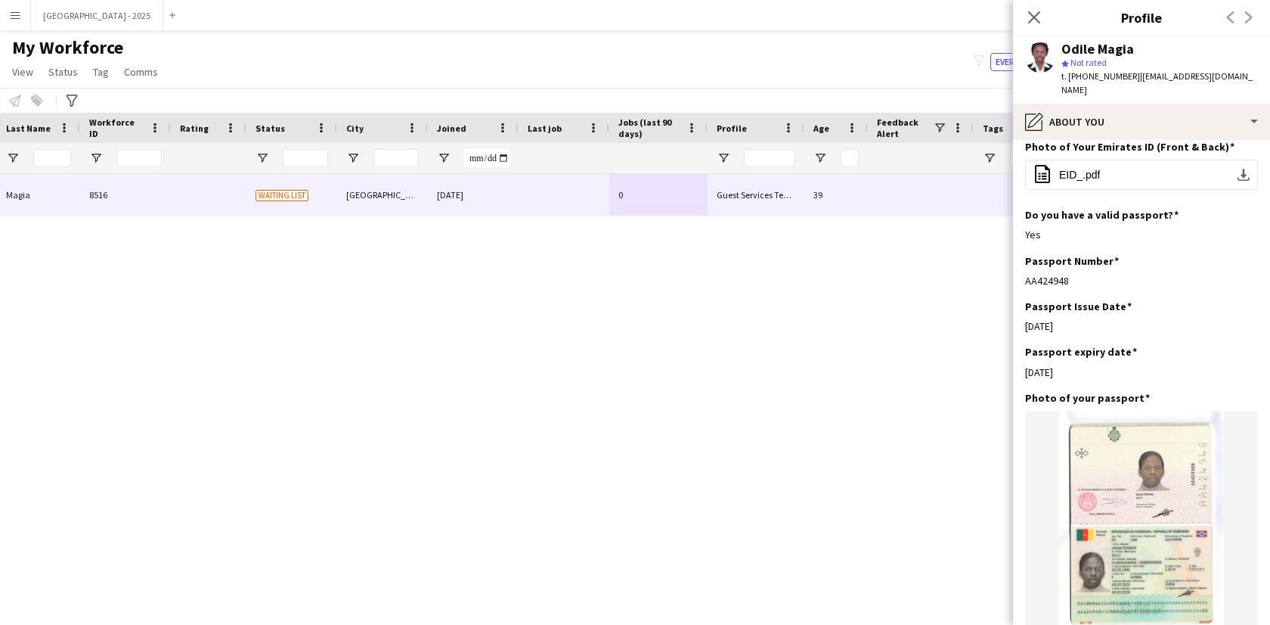
click at [1047, 14] on div "Close pop-in" at bounding box center [1034, 17] width 42 height 35
click at [1039, 20] on icon "Close pop-in" at bounding box center [1034, 17] width 14 height 14
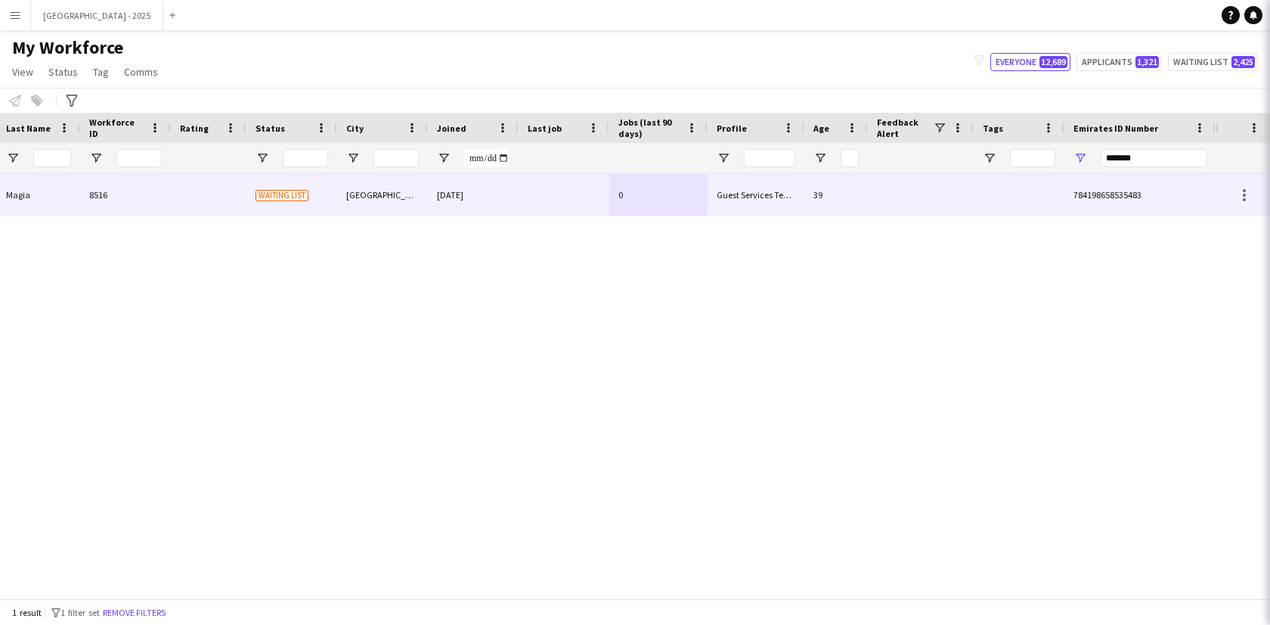
scroll to position [0, 0]
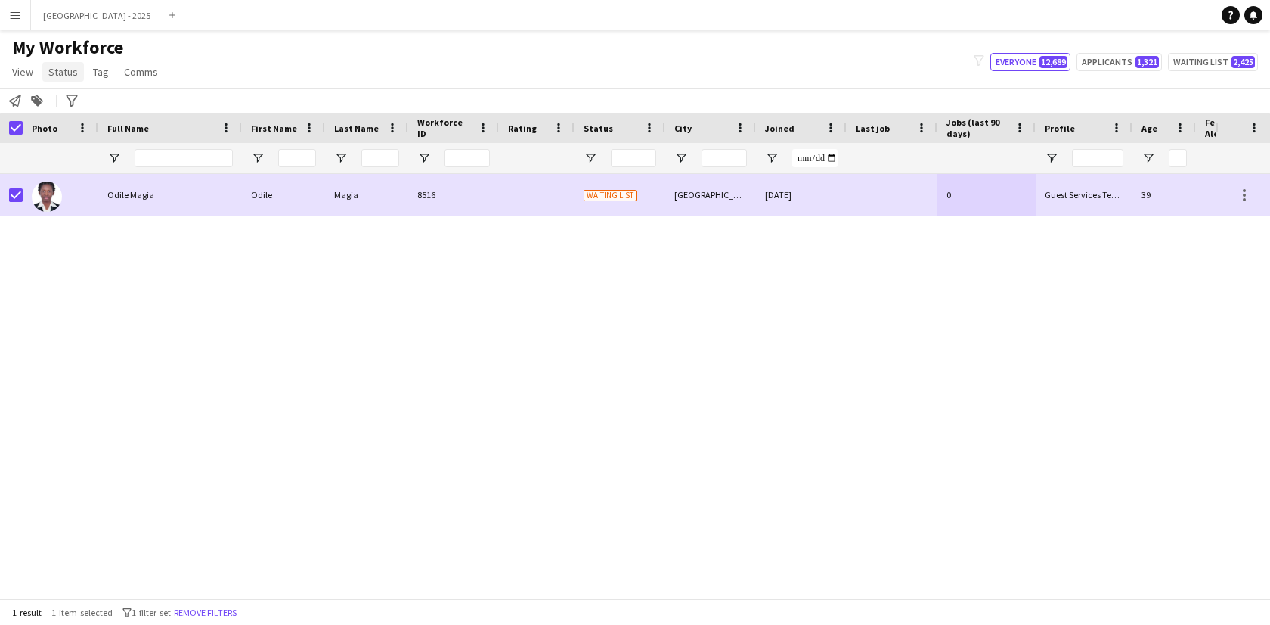
click at [49, 68] on span "Status" at bounding box center [62, 72] width 29 height 14
click at [89, 101] on link "Edit" at bounding box center [96, 104] width 106 height 32
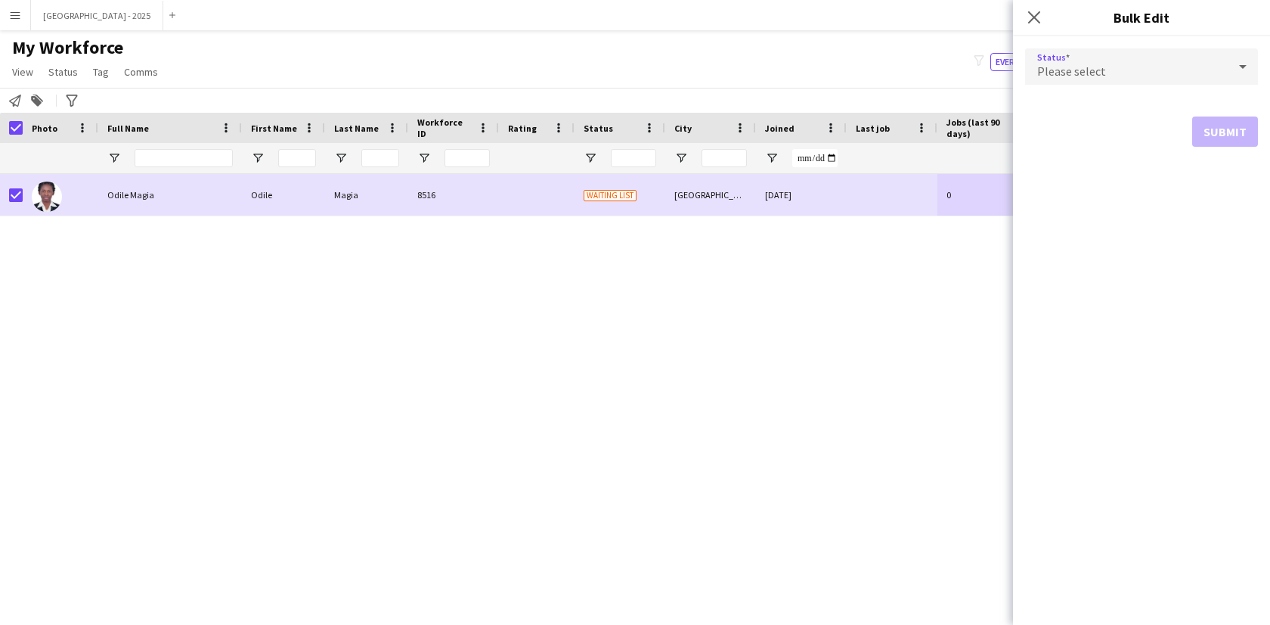
click at [1054, 81] on div "Please select" at bounding box center [1126, 66] width 203 height 36
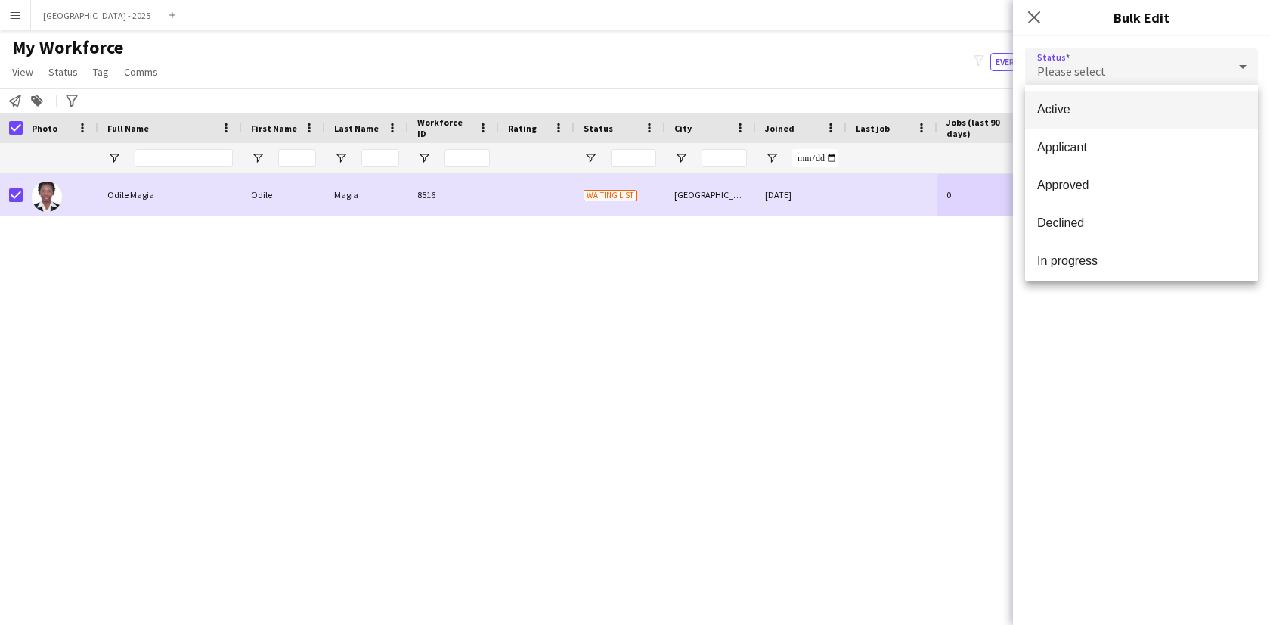
click at [1056, 98] on mat-option "Active" at bounding box center [1141, 110] width 233 height 38
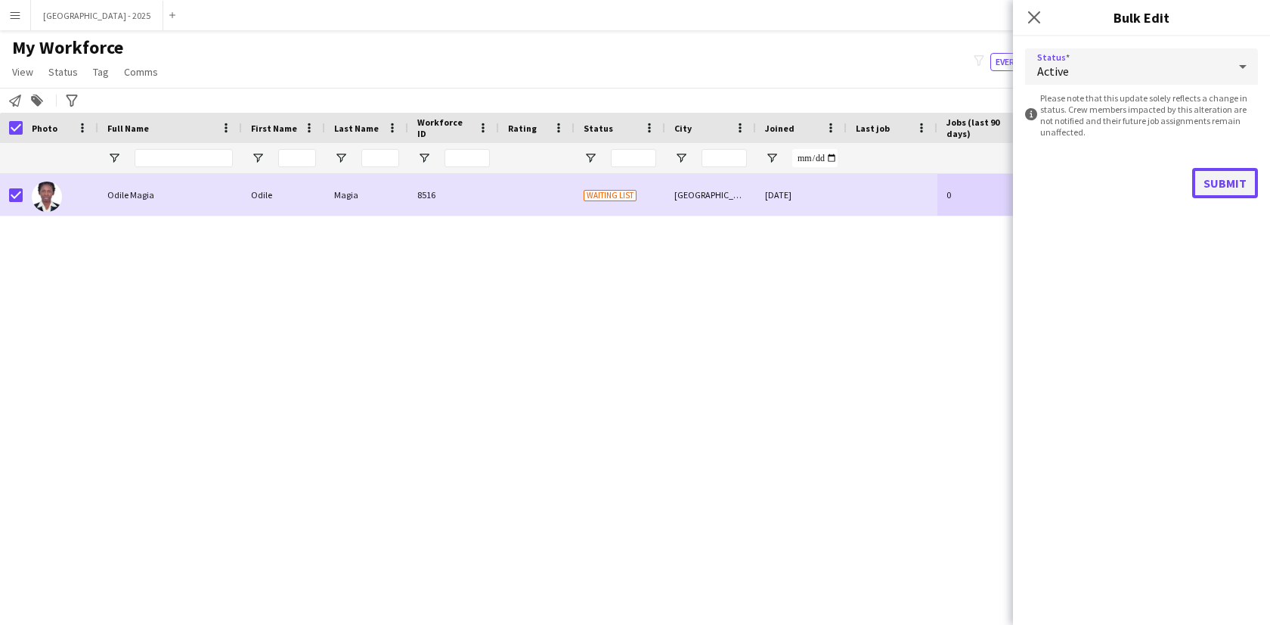
click at [1240, 185] on button "Submit" at bounding box center [1226, 183] width 66 height 30
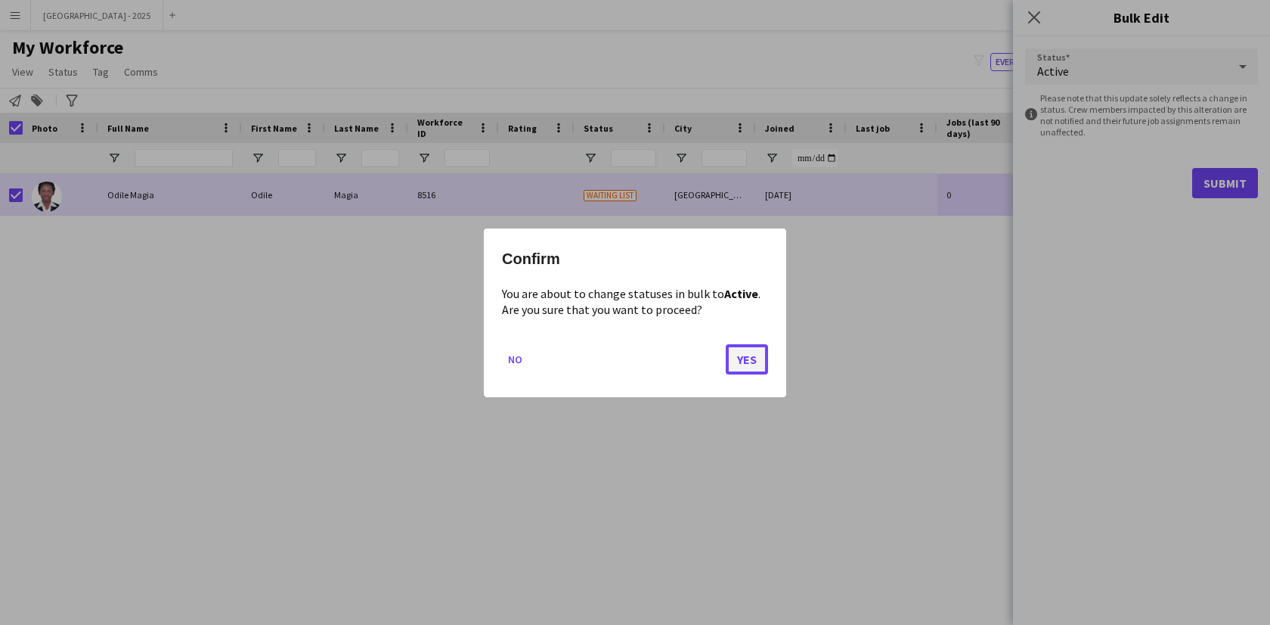
click at [746, 367] on button "Yes" at bounding box center [747, 358] width 42 height 30
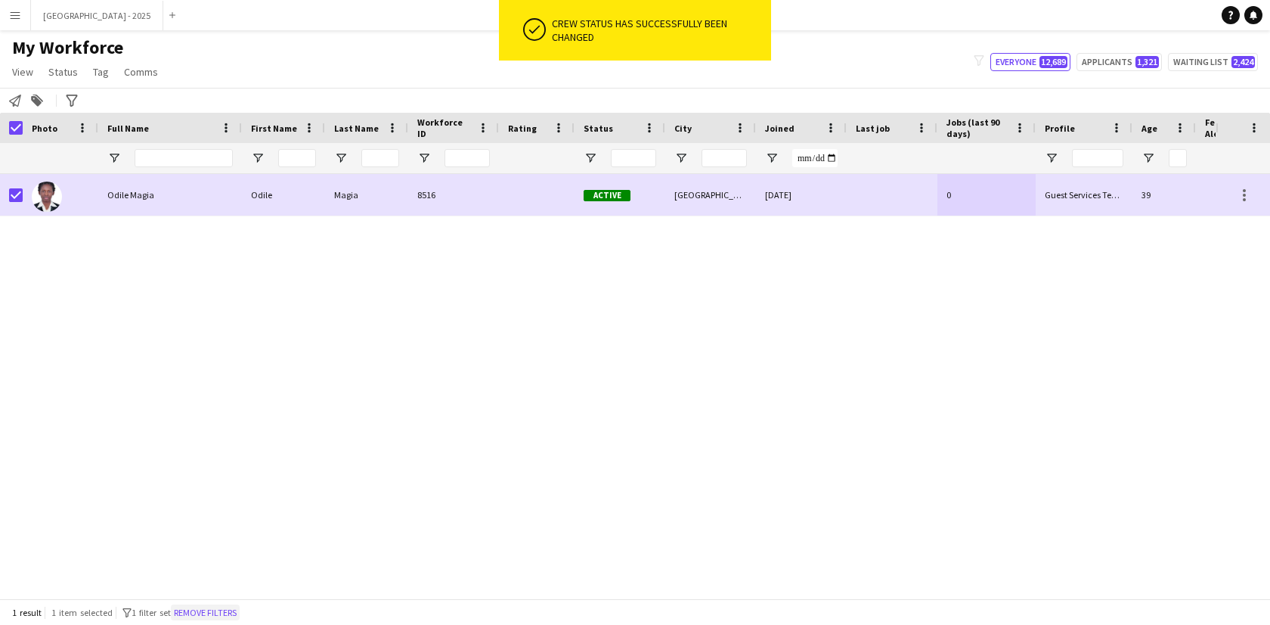
click at [221, 609] on button "Remove filters" at bounding box center [205, 612] width 69 height 17
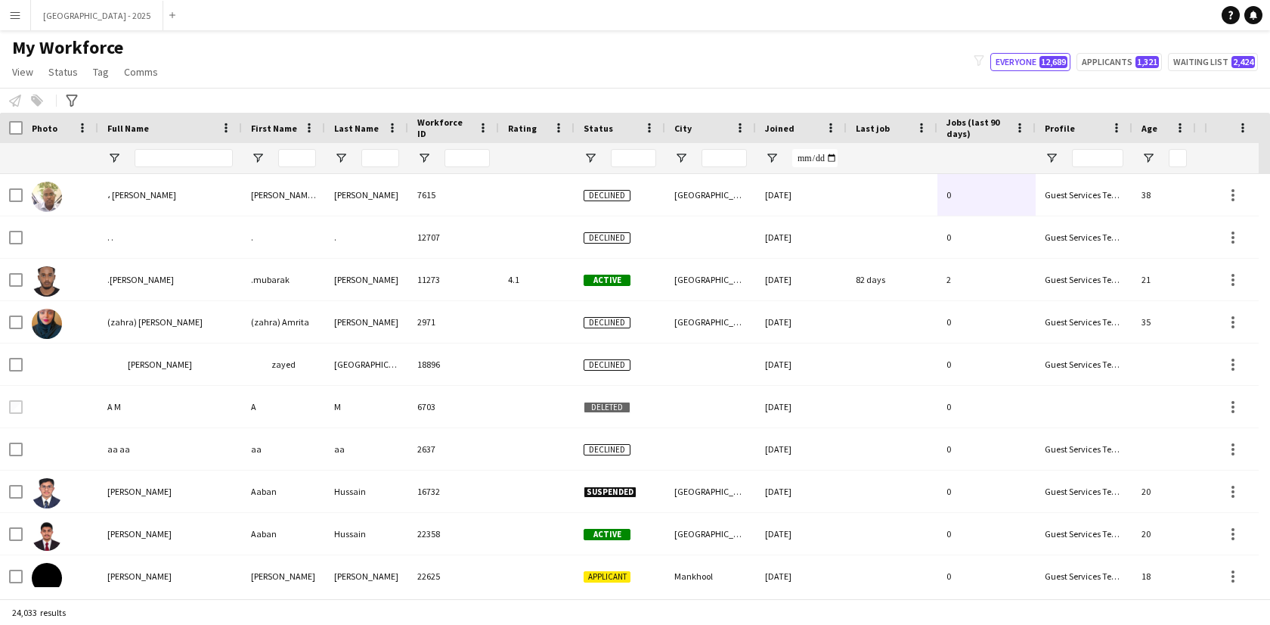
scroll to position [0, 340]
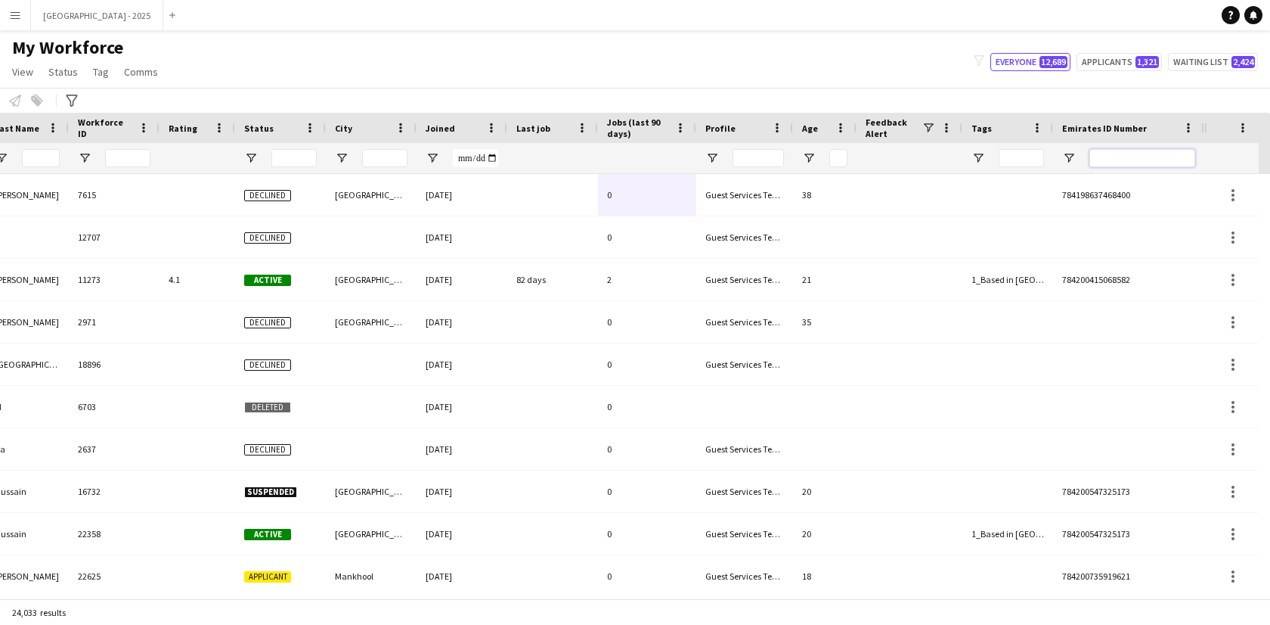
click at [1148, 160] on input "Emirates ID Number Filter Input" at bounding box center [1143, 158] width 106 height 18
paste input "*******"
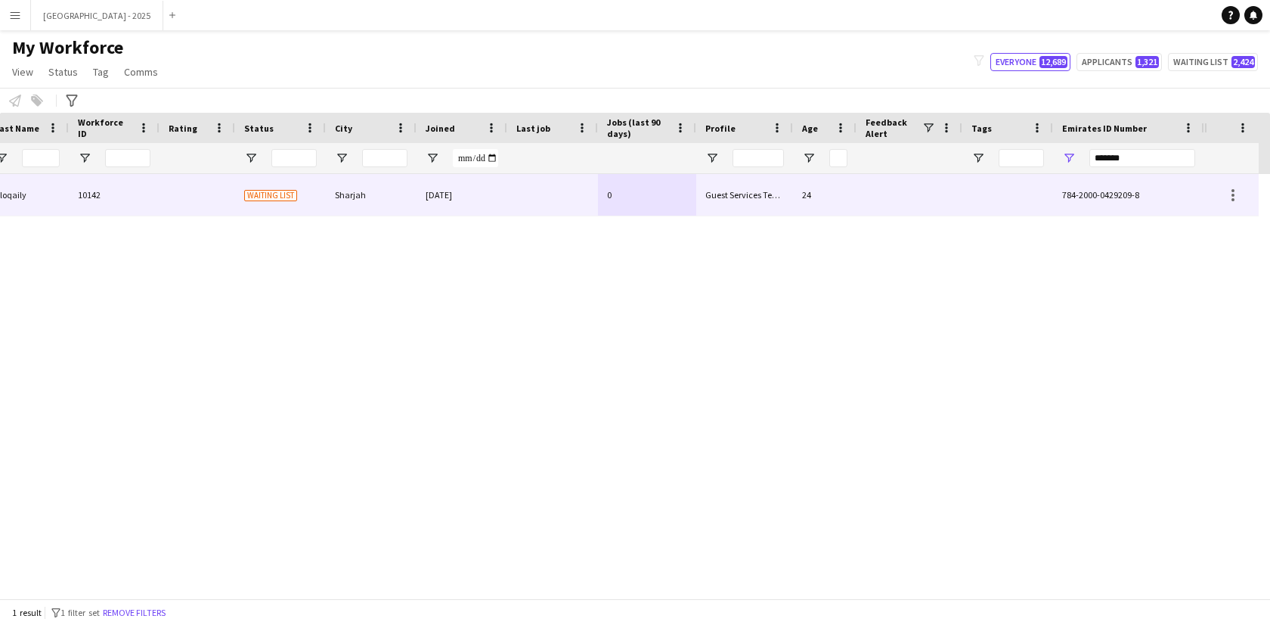
click at [648, 192] on div "0" at bounding box center [647, 195] width 98 height 42
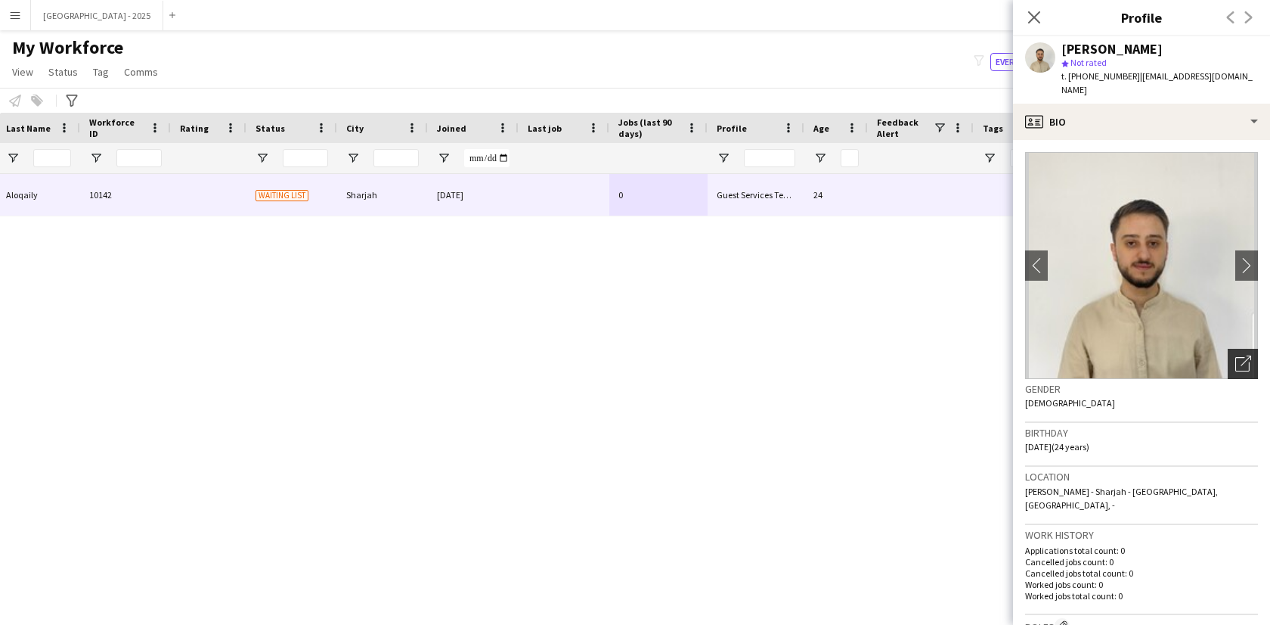
click at [1236, 355] on icon "Open photos pop-in" at bounding box center [1244, 363] width 16 height 16
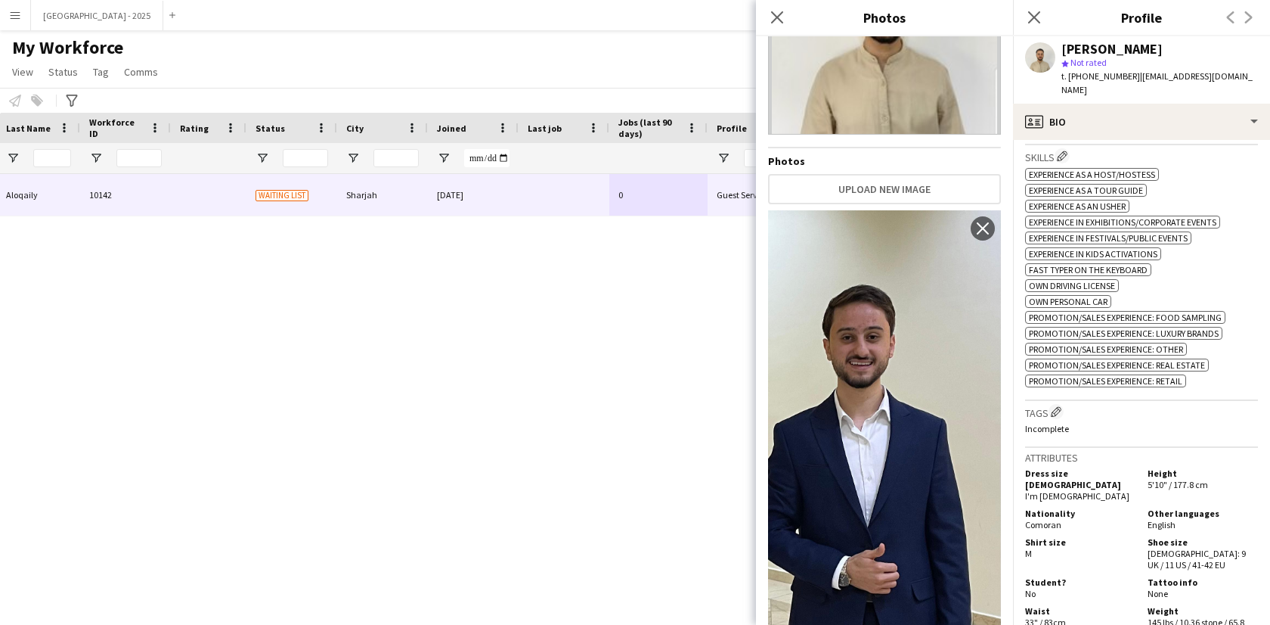
scroll to position [0, 0]
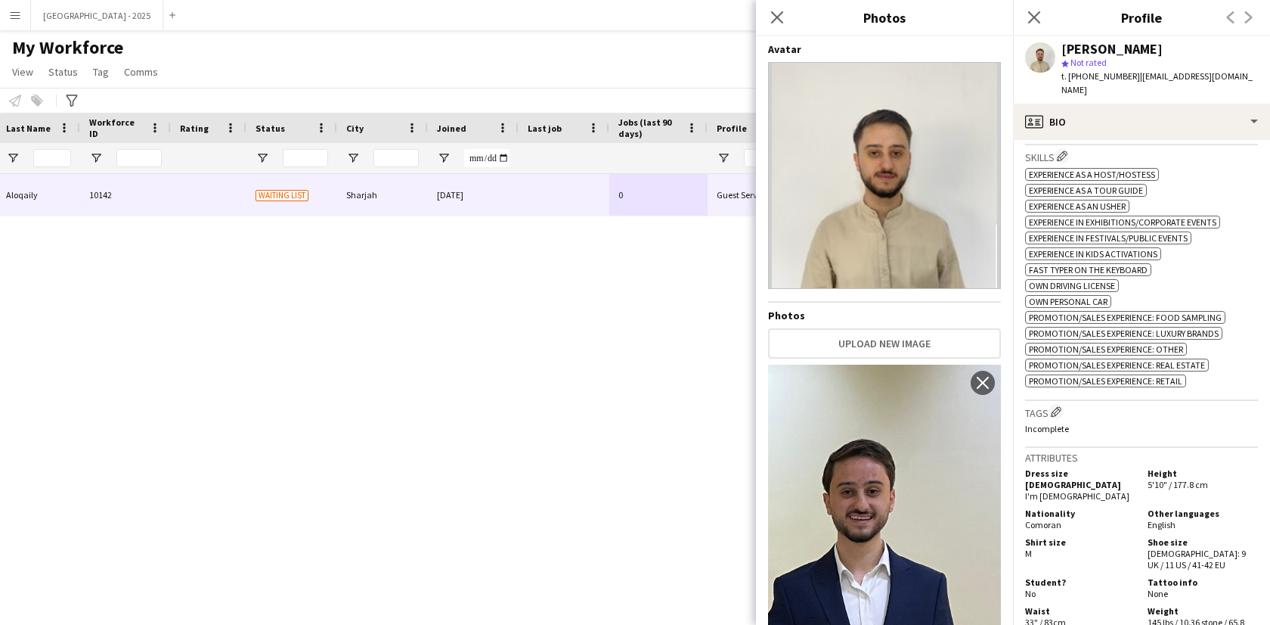
click at [1129, 404] on h3 "Tags Edit crew company tags" at bounding box center [1141, 412] width 233 height 16
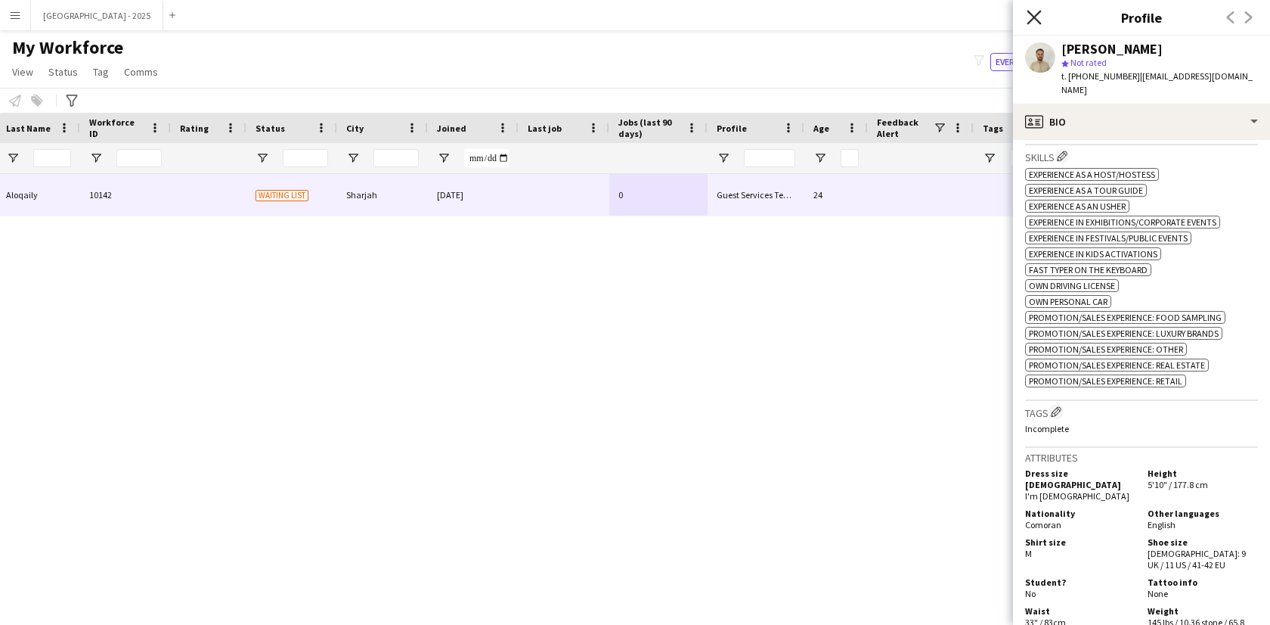
click at [1036, 23] on icon "Close pop-in" at bounding box center [1034, 17] width 14 height 14
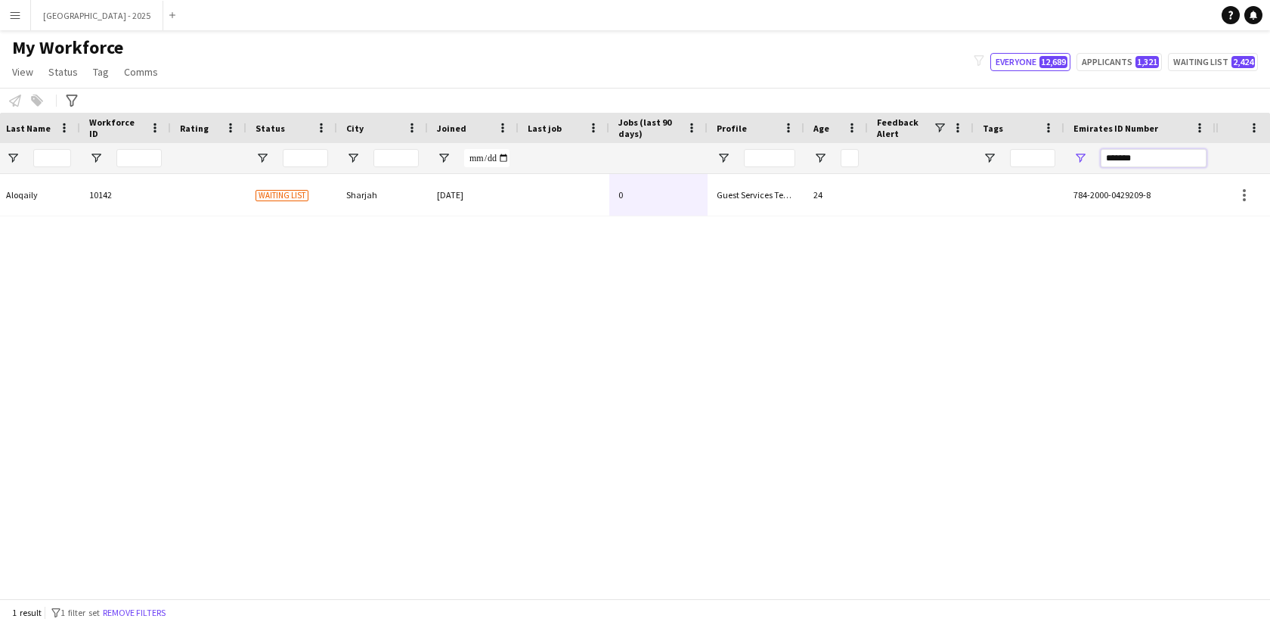
click at [1151, 166] on input "*******" at bounding box center [1154, 158] width 106 height 18
paste input "Emirates ID Number Filter Input"
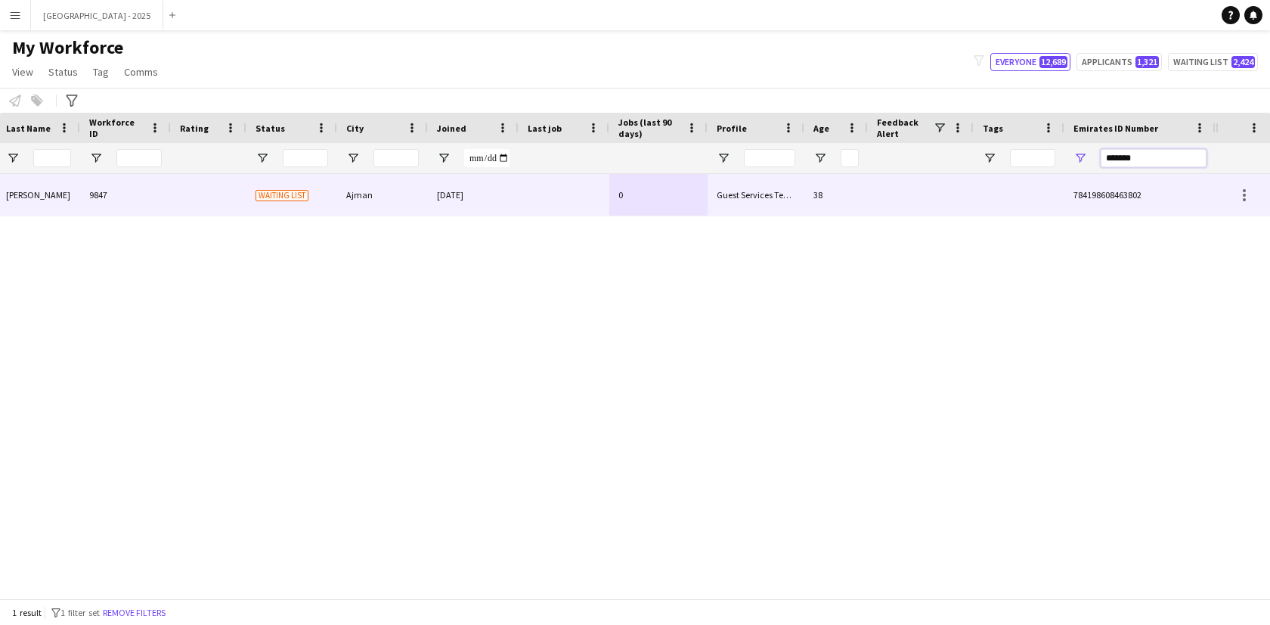
type input "*******"
click at [1016, 198] on div at bounding box center [1019, 195] width 91 height 42
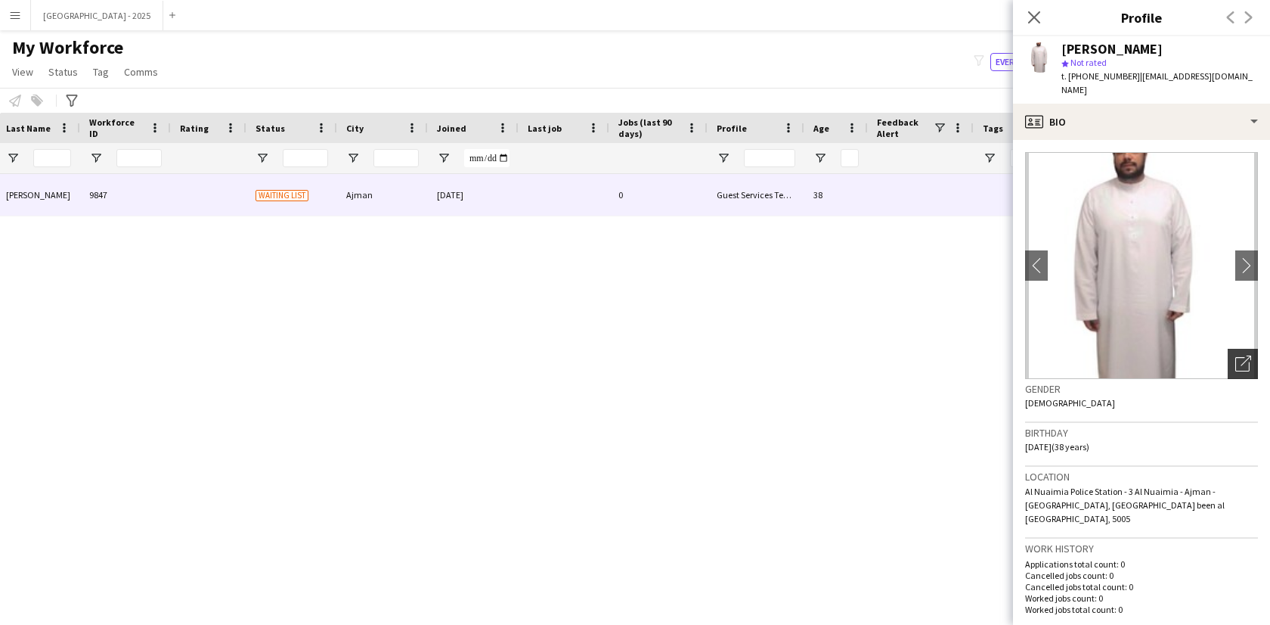
click at [1236, 355] on icon "Open photos pop-in" at bounding box center [1244, 363] width 16 height 16
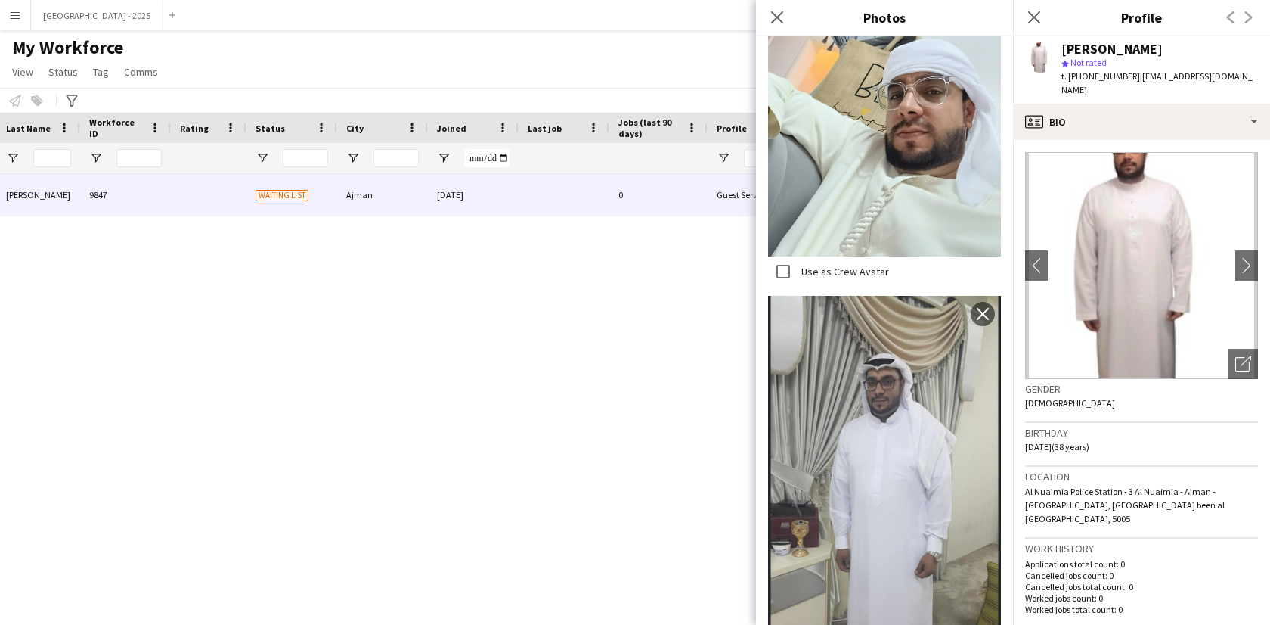
click at [774, 4] on div "Close pop-in" at bounding box center [777, 17] width 42 height 35
click at [1016, 8] on div "Close pop-in" at bounding box center [1034, 17] width 42 height 35
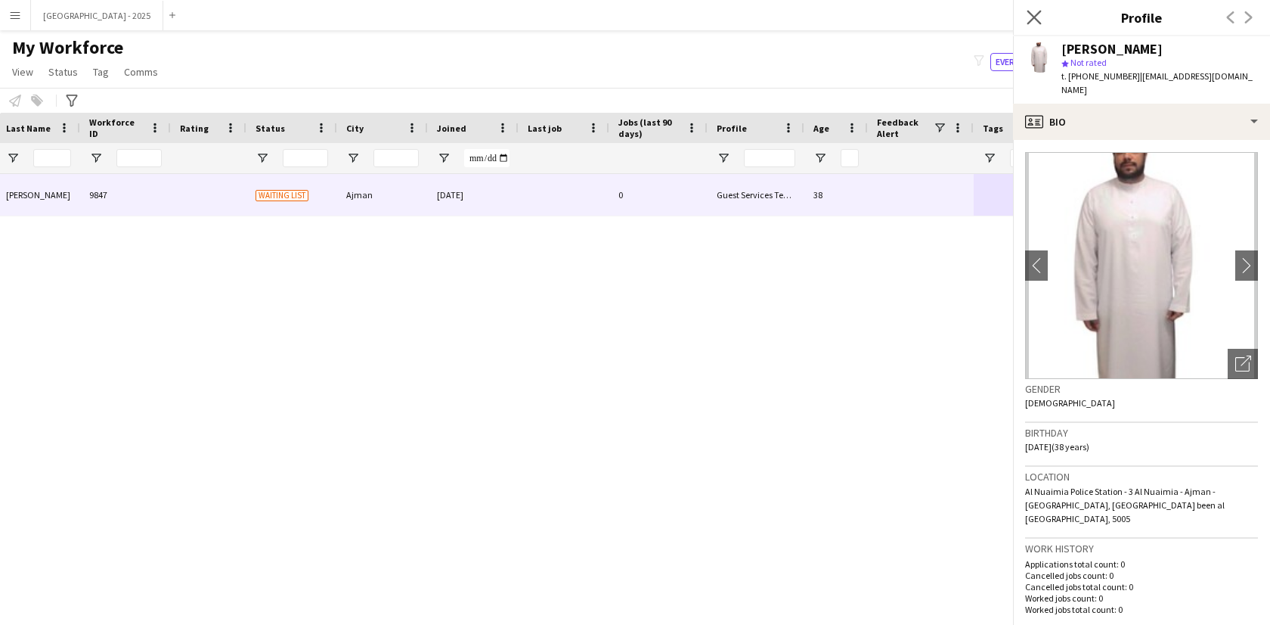
click at [1041, 22] on app-icon "Close pop-in" at bounding box center [1035, 18] width 22 height 22
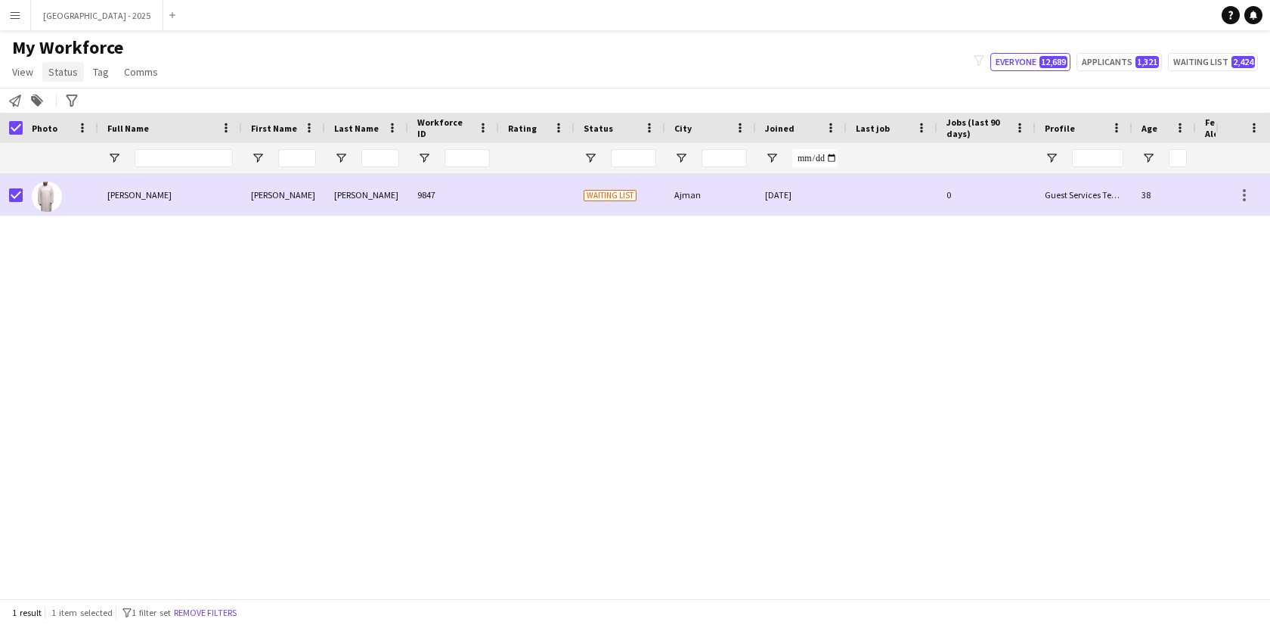
click at [81, 67] on link "Status" at bounding box center [63, 72] width 42 height 20
click at [80, 113] on link "Edit" at bounding box center [96, 104] width 106 height 32
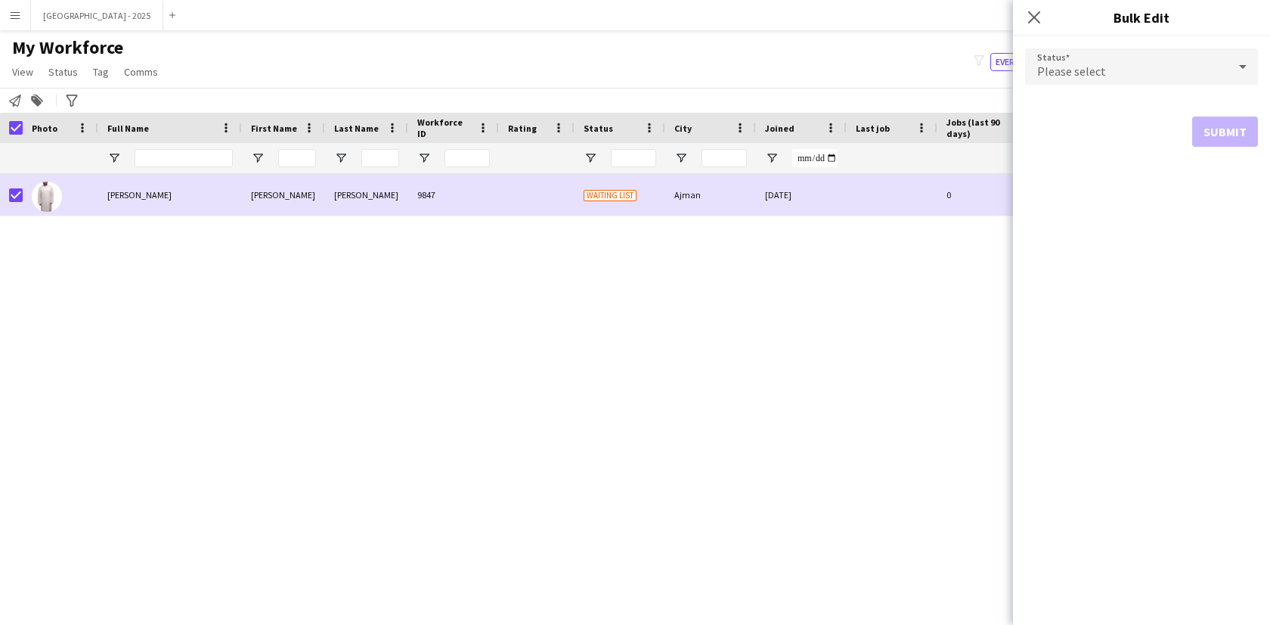
click at [1081, 70] on span "Please select" at bounding box center [1072, 71] width 69 height 15
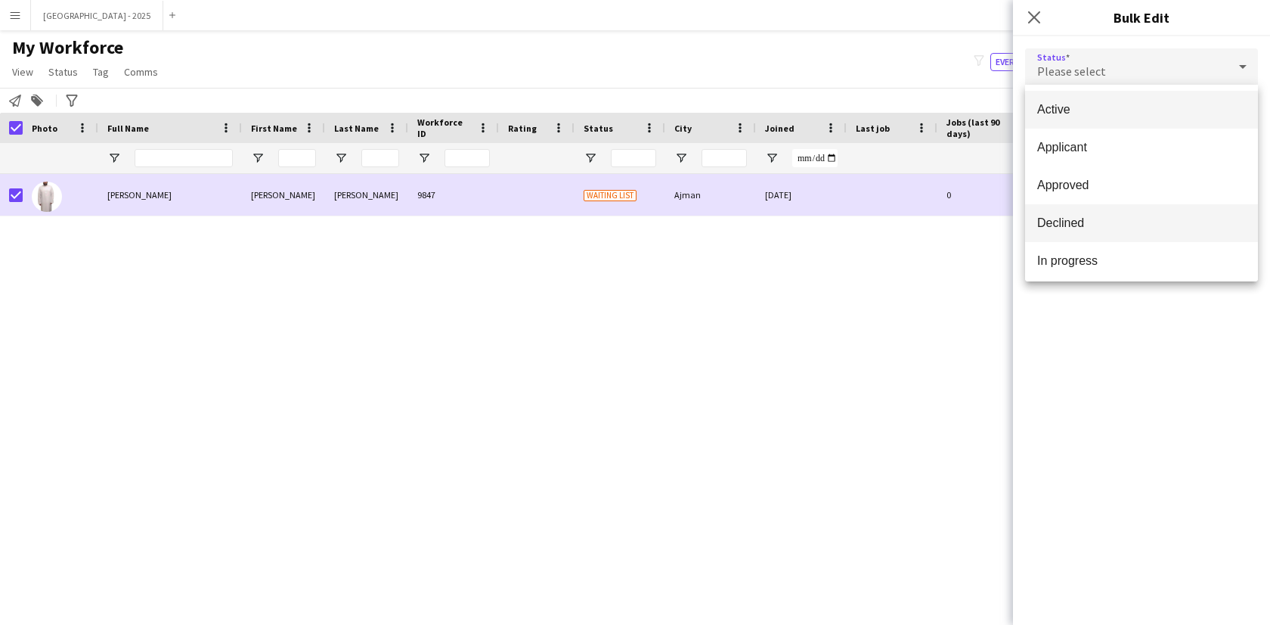
click at [1084, 232] on mat-option "Declined" at bounding box center [1141, 223] width 233 height 38
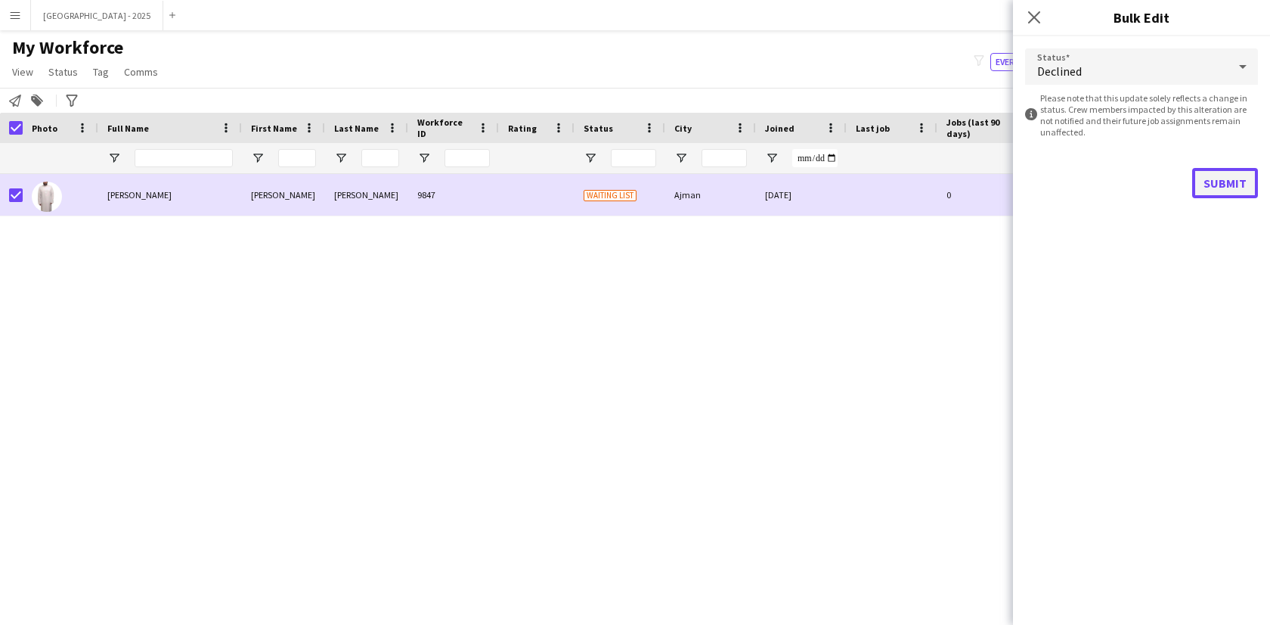
click at [1215, 172] on button "Submit" at bounding box center [1226, 183] width 66 height 30
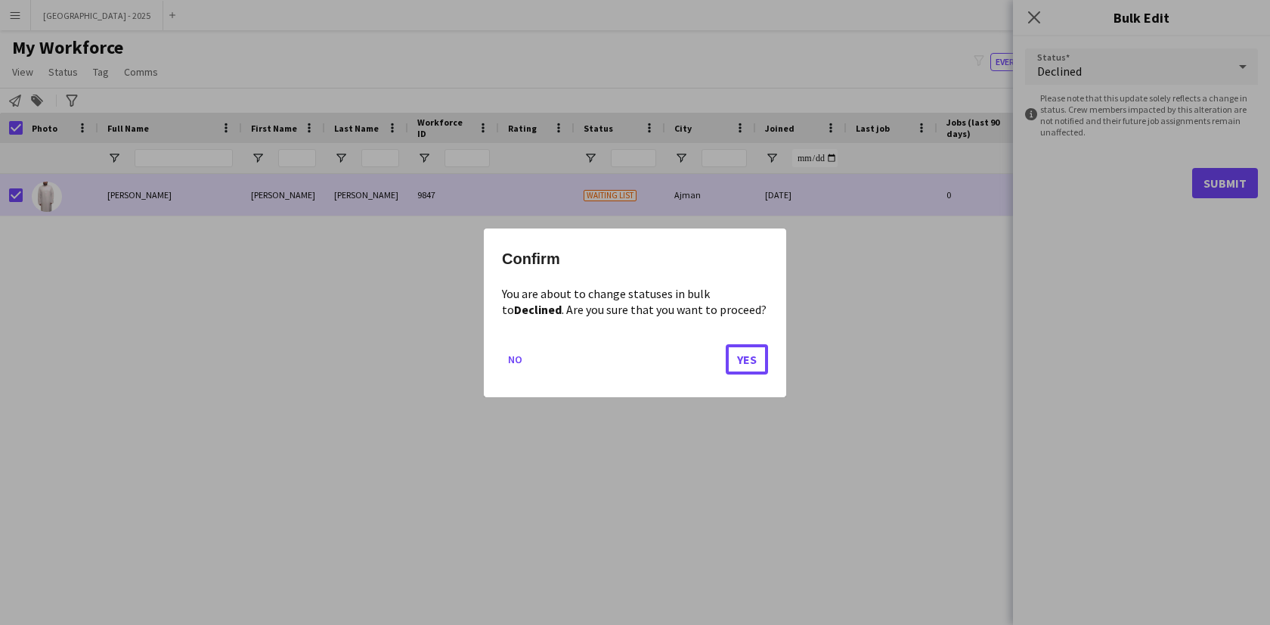
click at [749, 356] on button "Yes" at bounding box center [747, 358] width 42 height 30
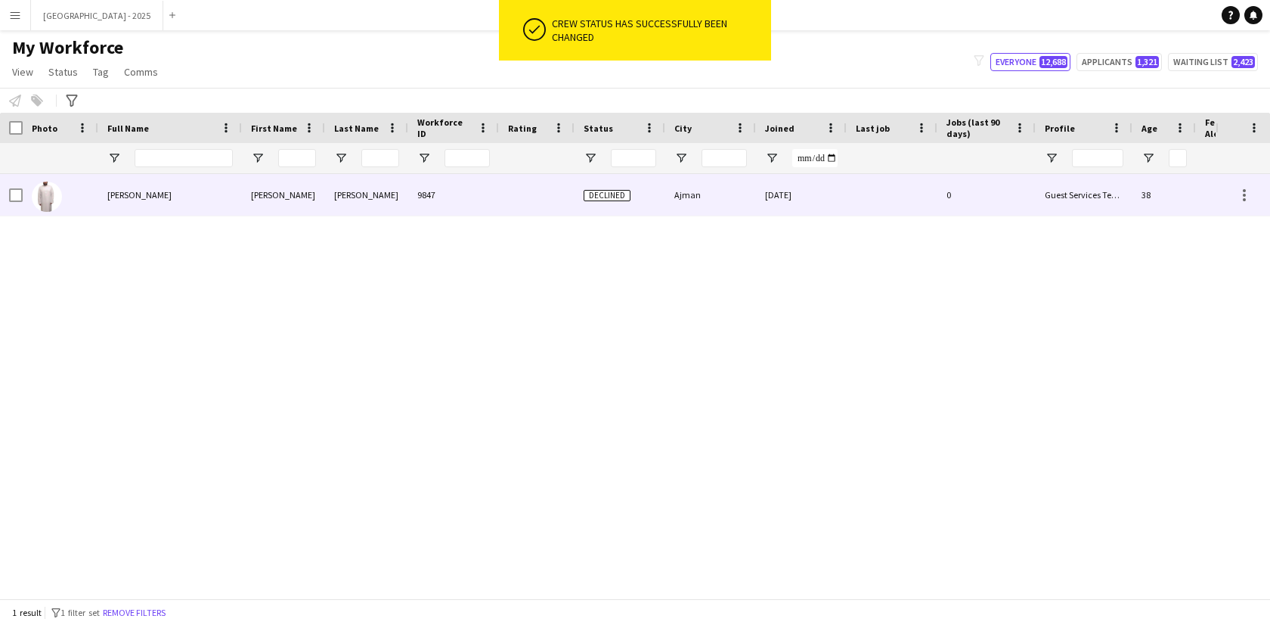
click at [60, 192] on img at bounding box center [47, 196] width 30 height 30
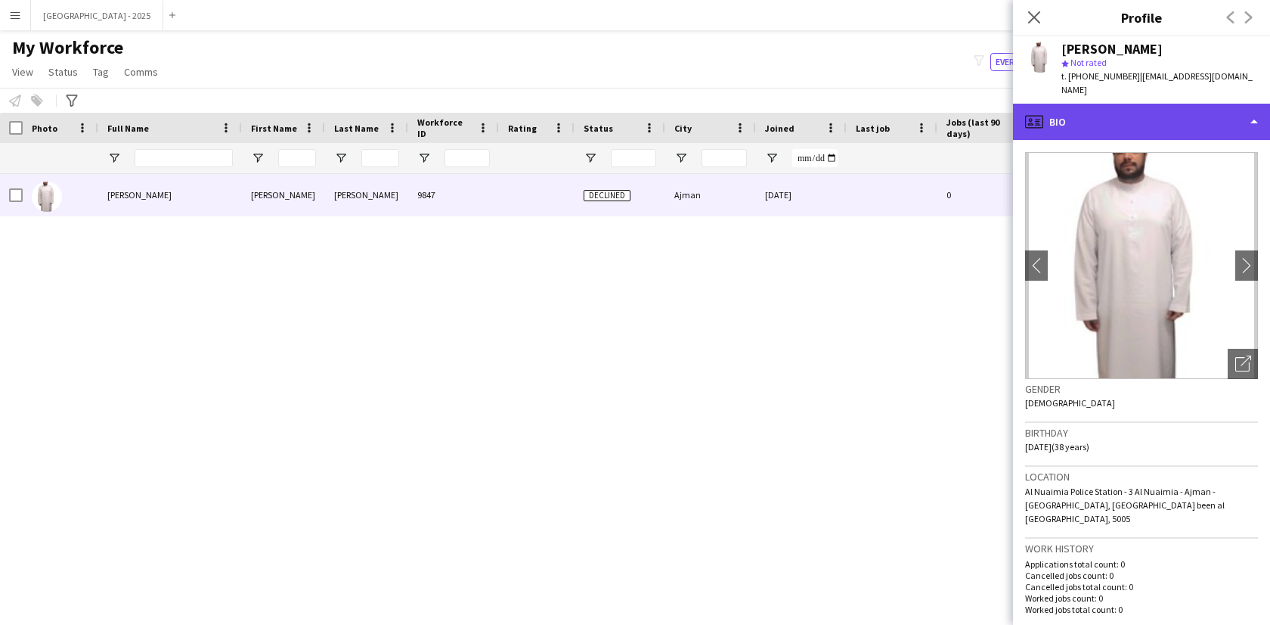
click at [1092, 104] on div "profile Bio" at bounding box center [1141, 122] width 257 height 36
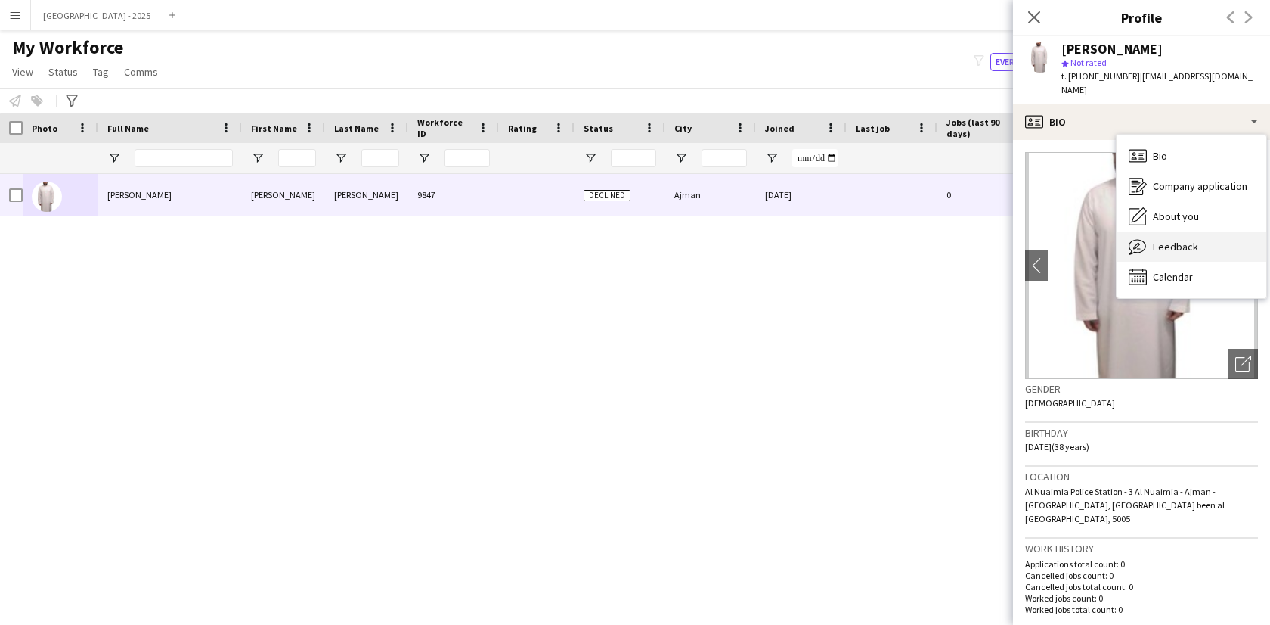
click at [1196, 240] on div "Feedback Feedback" at bounding box center [1192, 246] width 150 height 30
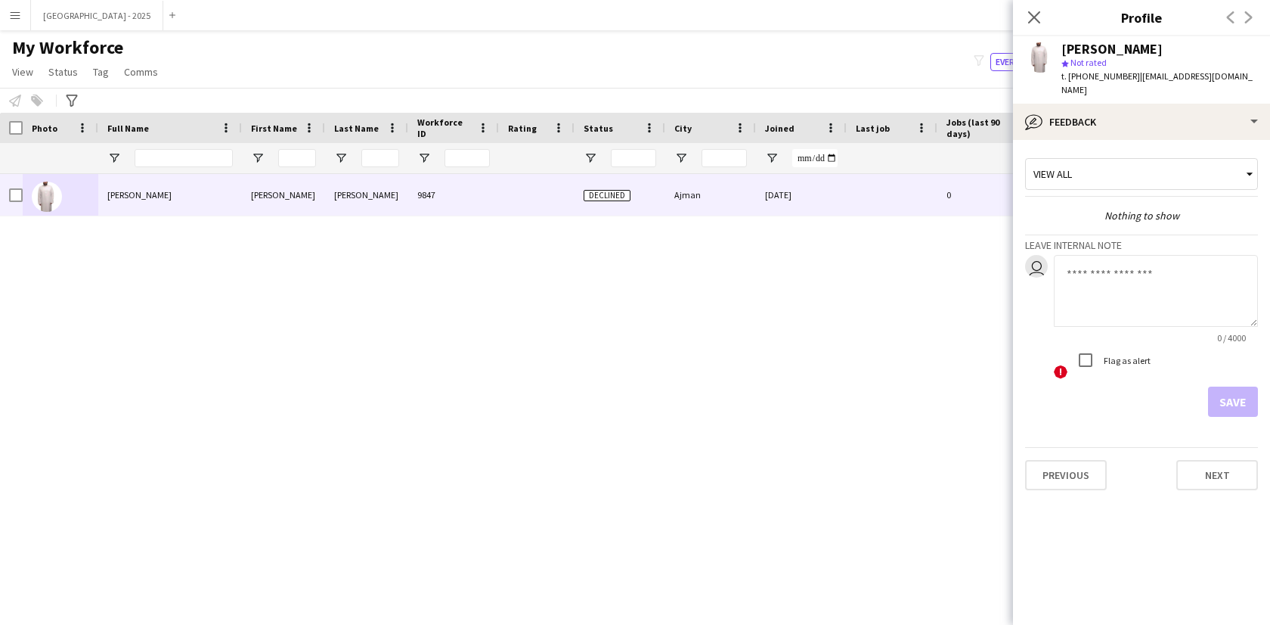
click at [1140, 265] on textarea at bounding box center [1156, 291] width 204 height 72
type textarea "**********"
click at [1226, 395] on button "Save" at bounding box center [1233, 401] width 50 height 30
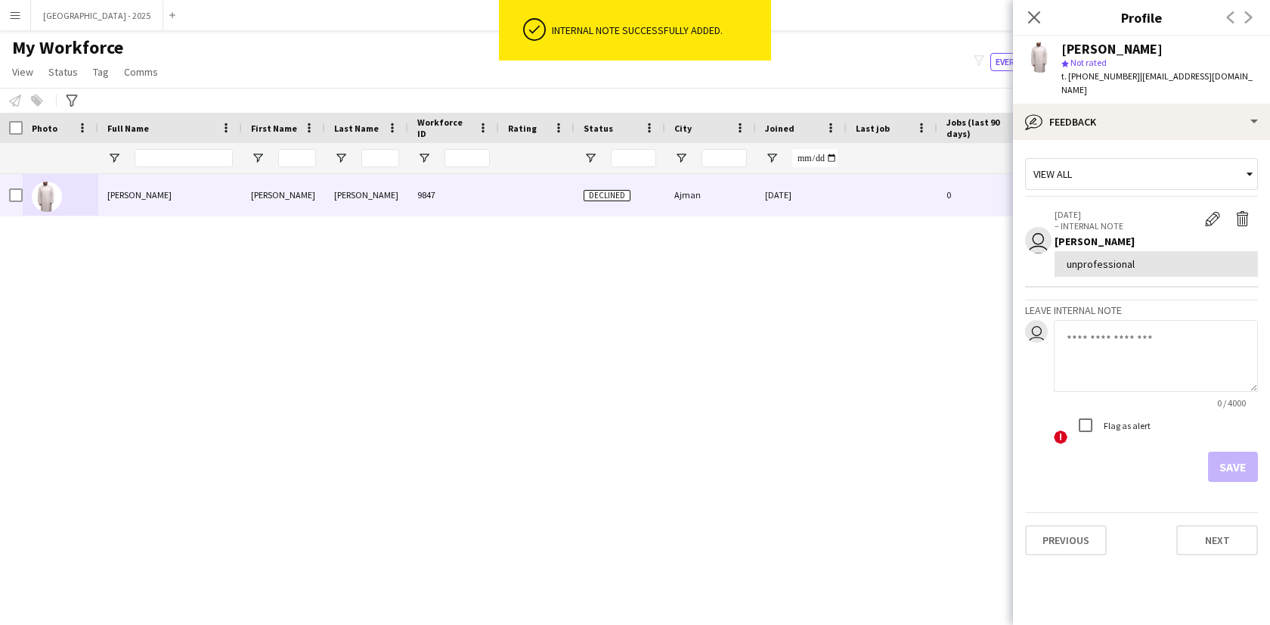
click at [1035, 22] on icon "Close pop-in" at bounding box center [1034, 17] width 12 height 12
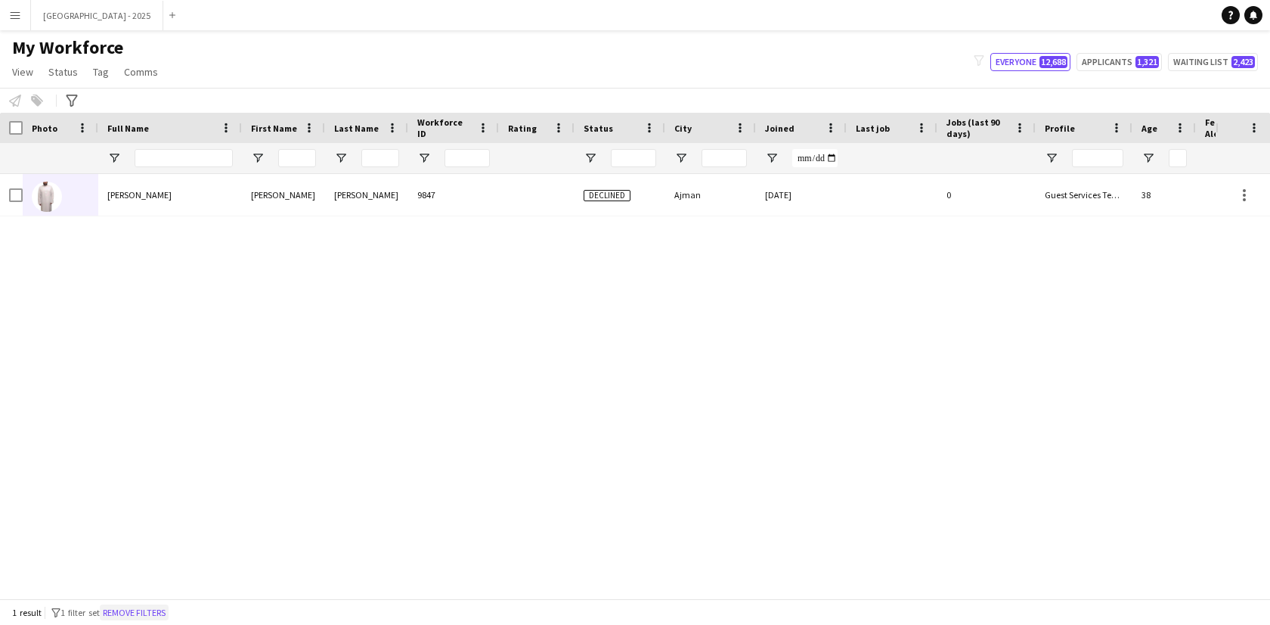
click at [142, 614] on button "Remove filters" at bounding box center [134, 612] width 69 height 17
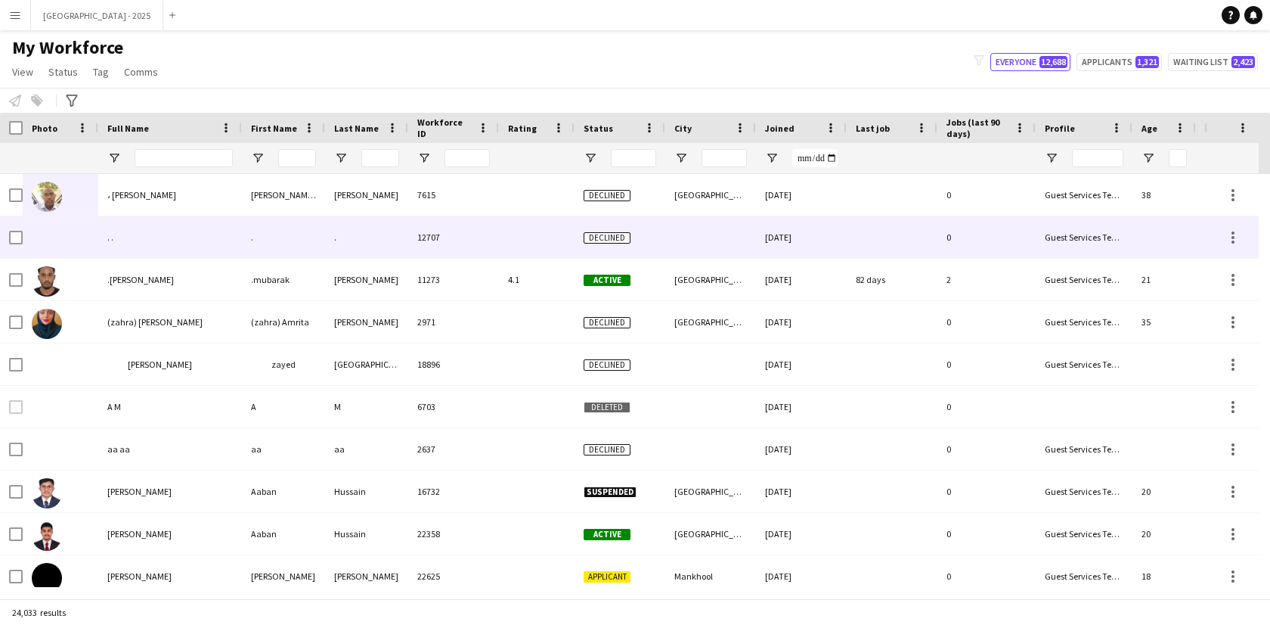
scroll to position [0, 340]
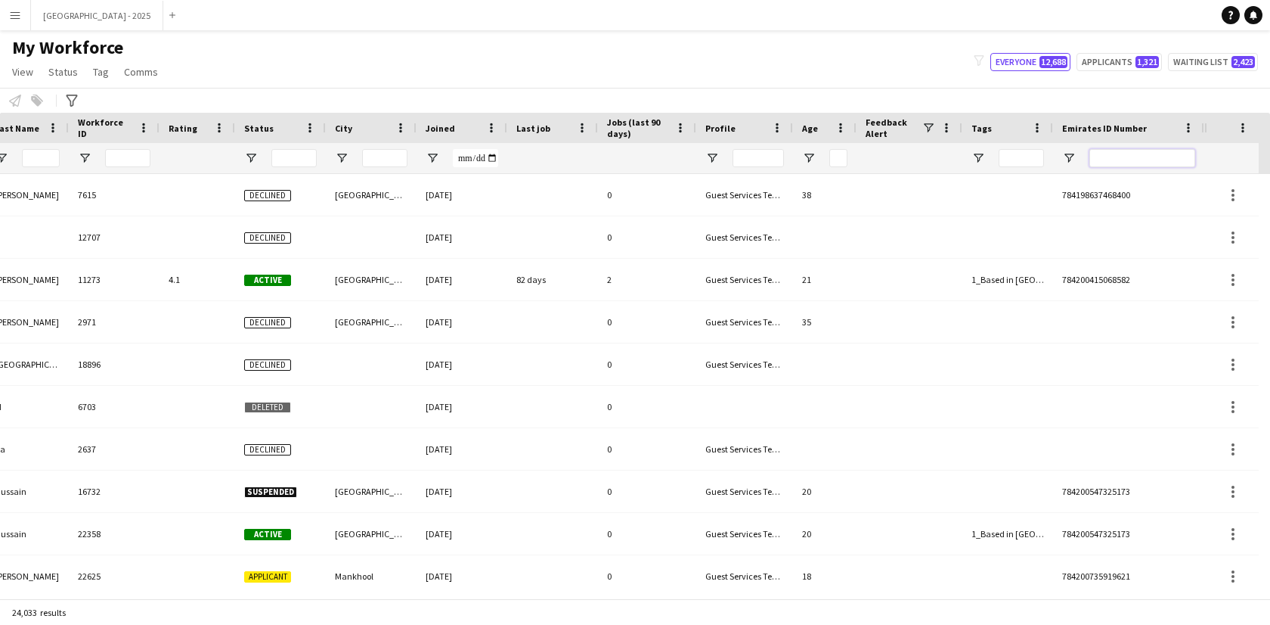
click at [1152, 153] on input "Emirates ID Number Filter Input" at bounding box center [1143, 158] width 106 height 18
paste input "*******"
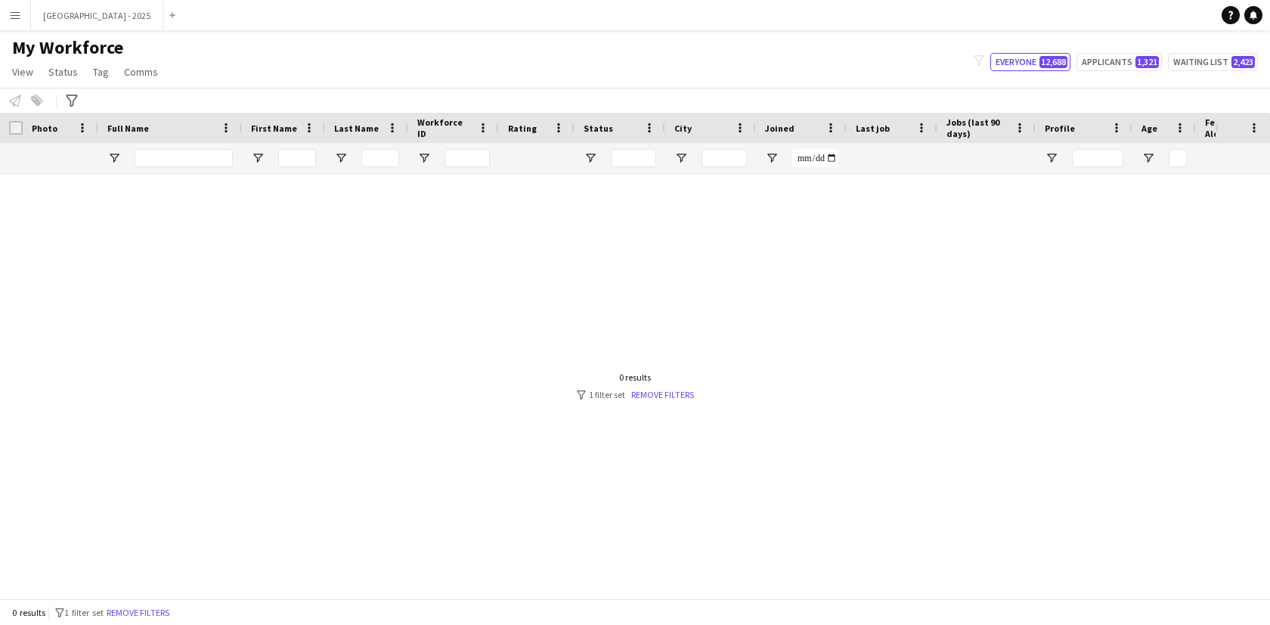
scroll to position [0, 0]
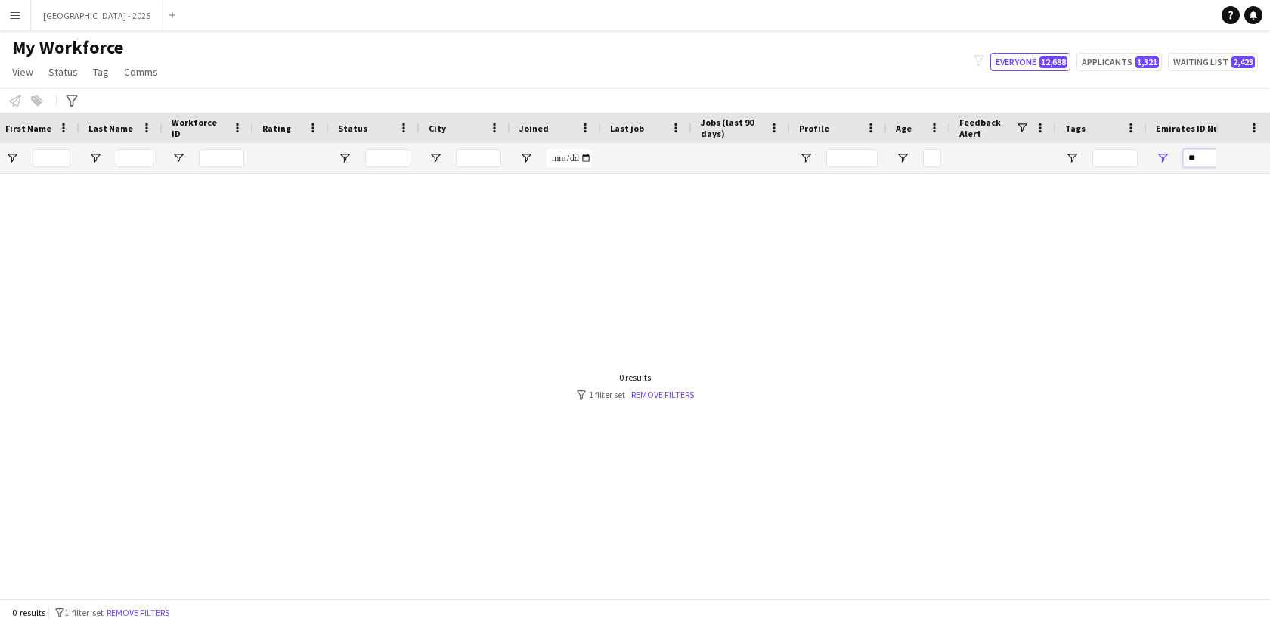
type input "*"
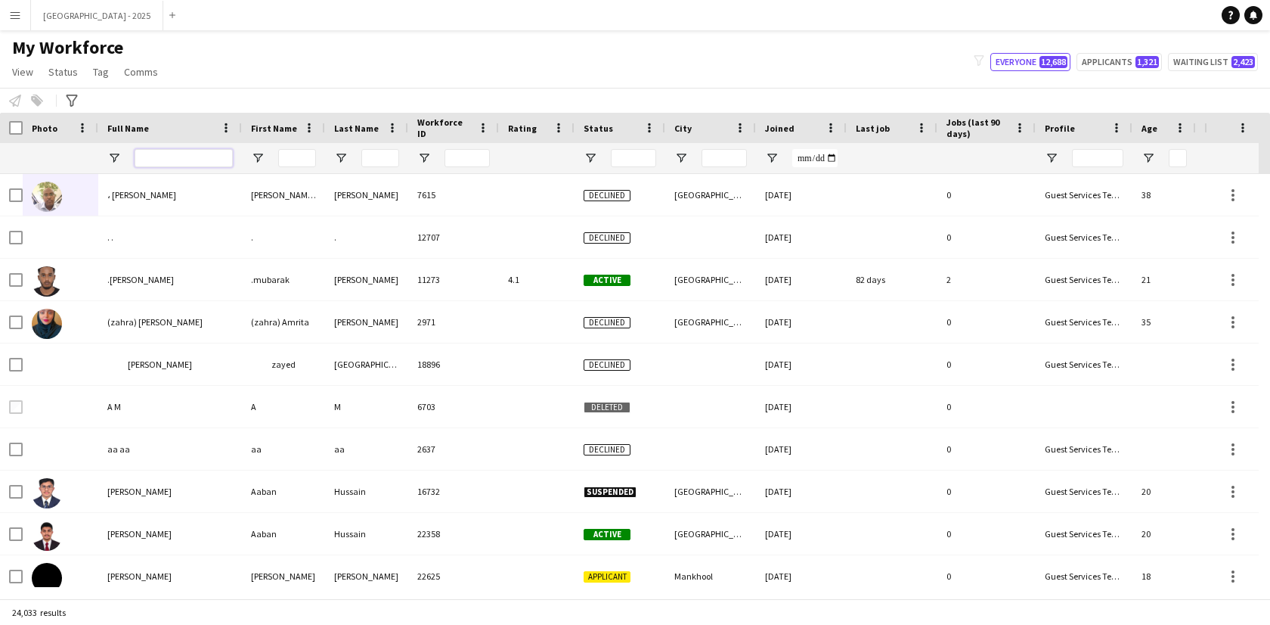
click at [163, 154] on input "Full Name Filter Input" at bounding box center [184, 158] width 98 height 18
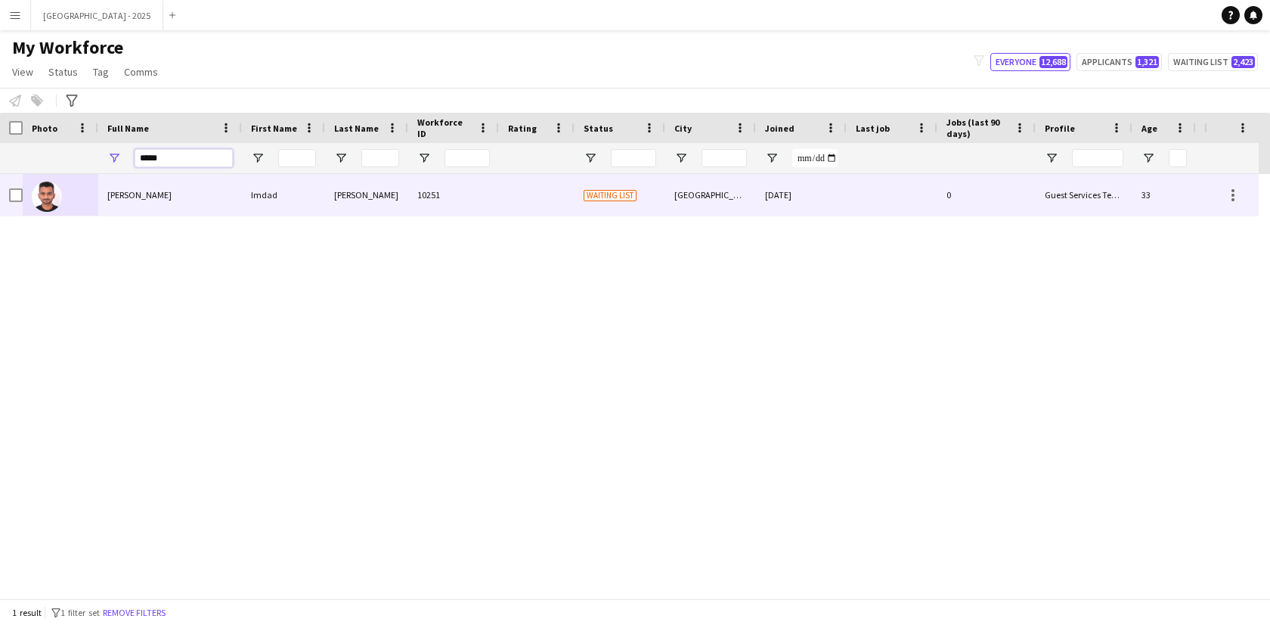
type input "*****"
click at [176, 195] on div "[PERSON_NAME]" at bounding box center [170, 195] width 144 height 42
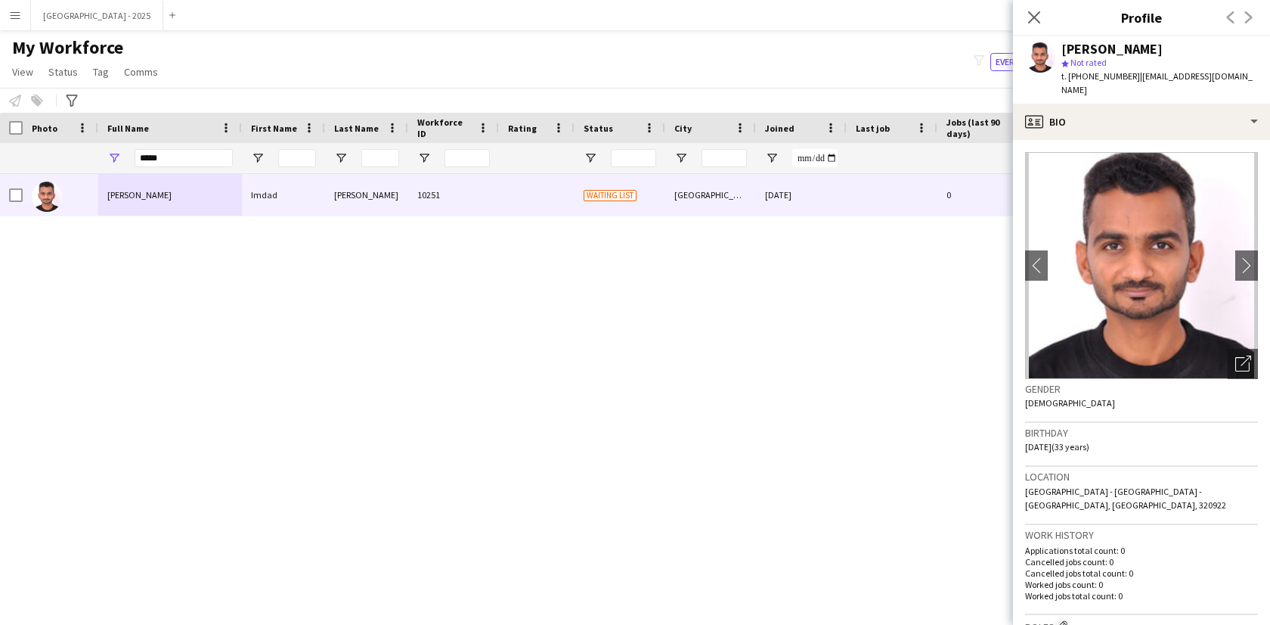
click at [1214, 349] on img at bounding box center [1141, 265] width 233 height 227
click at [1236, 355] on icon "Open photos pop-in" at bounding box center [1244, 363] width 16 height 16
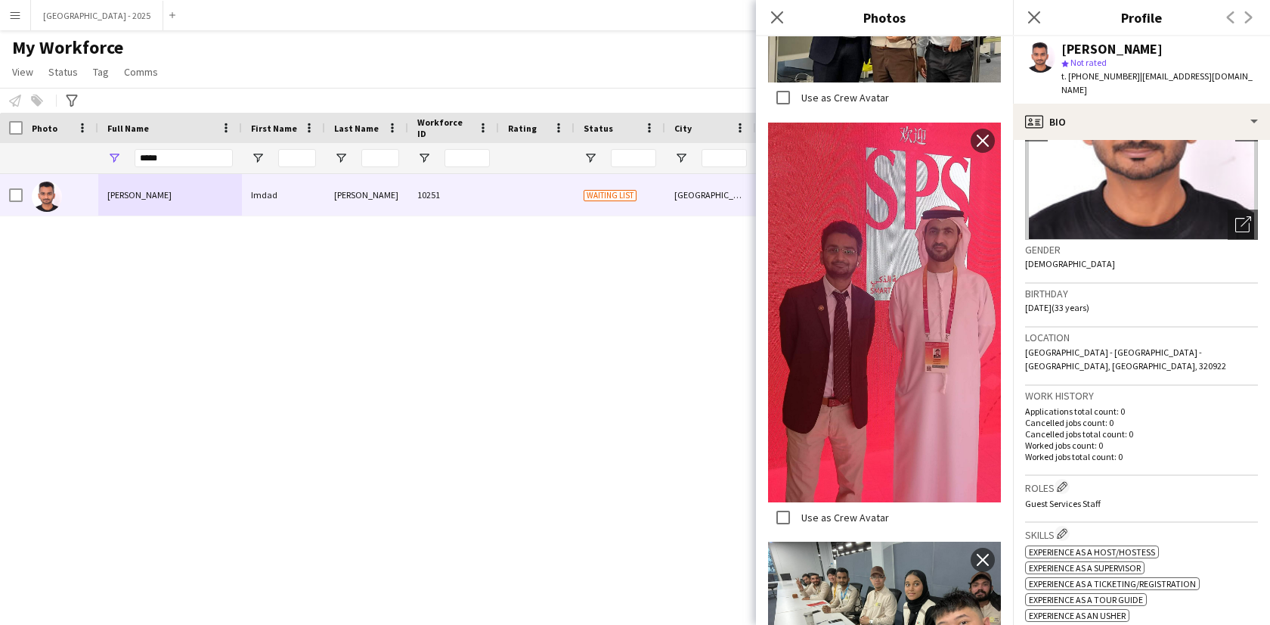
scroll to position [160, 0]
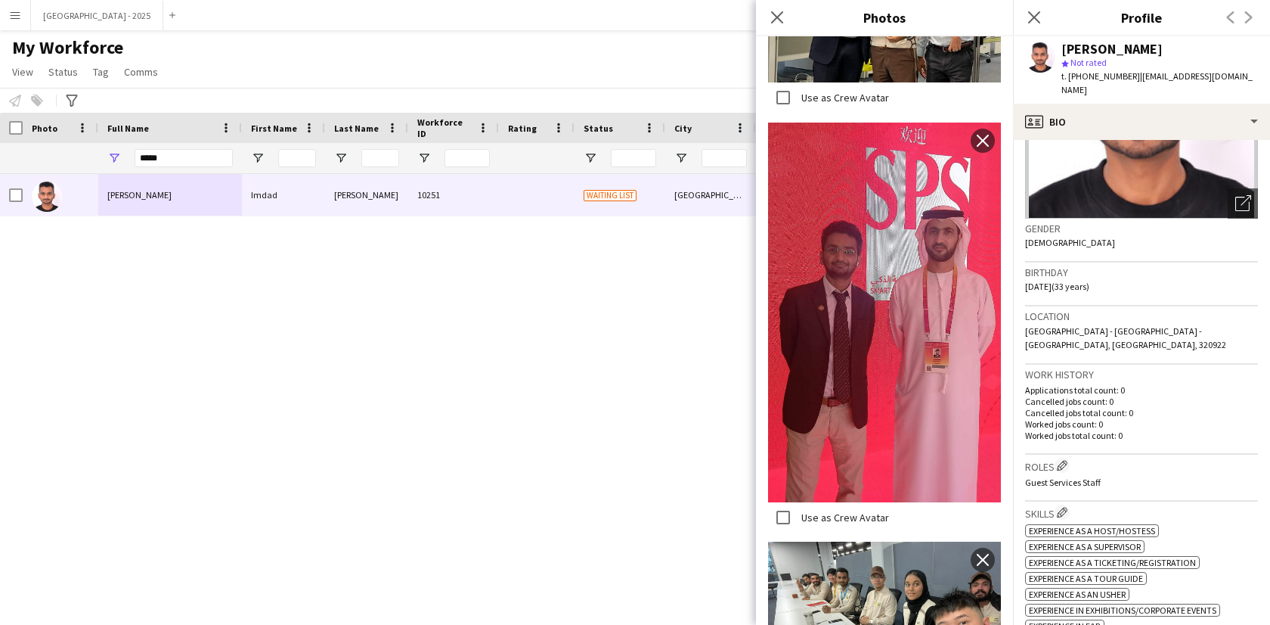
click at [1143, 384] on p "Applications total count: 0" at bounding box center [1141, 389] width 233 height 11
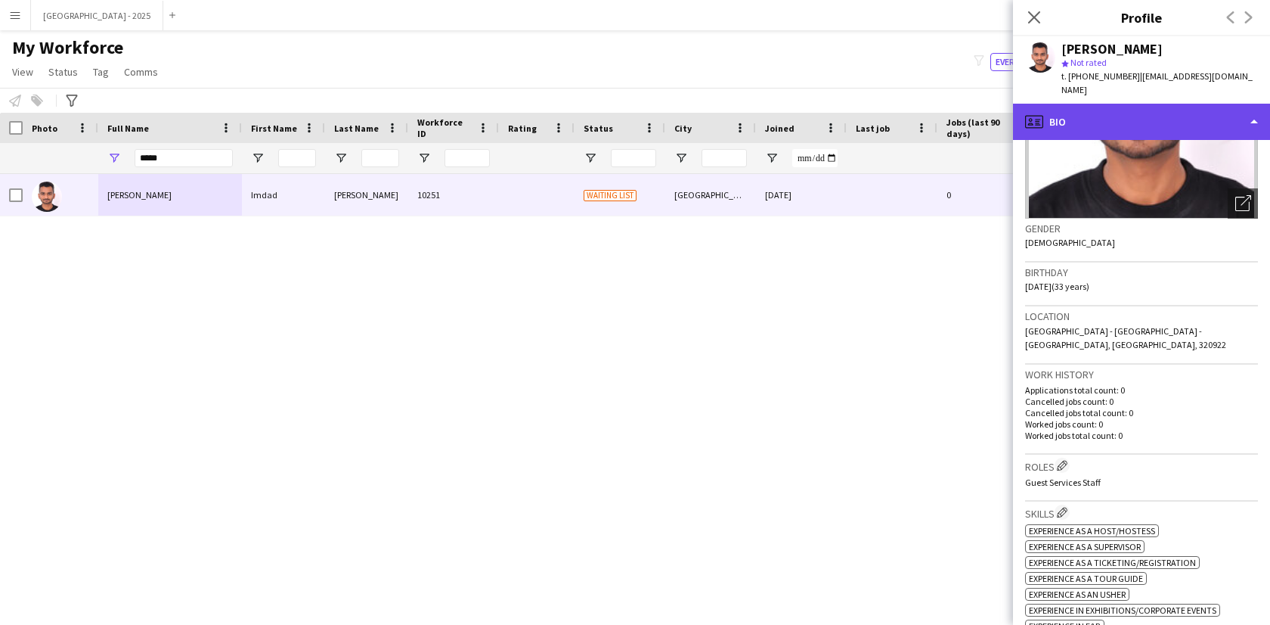
click at [1124, 104] on div "profile Bio" at bounding box center [1141, 122] width 257 height 36
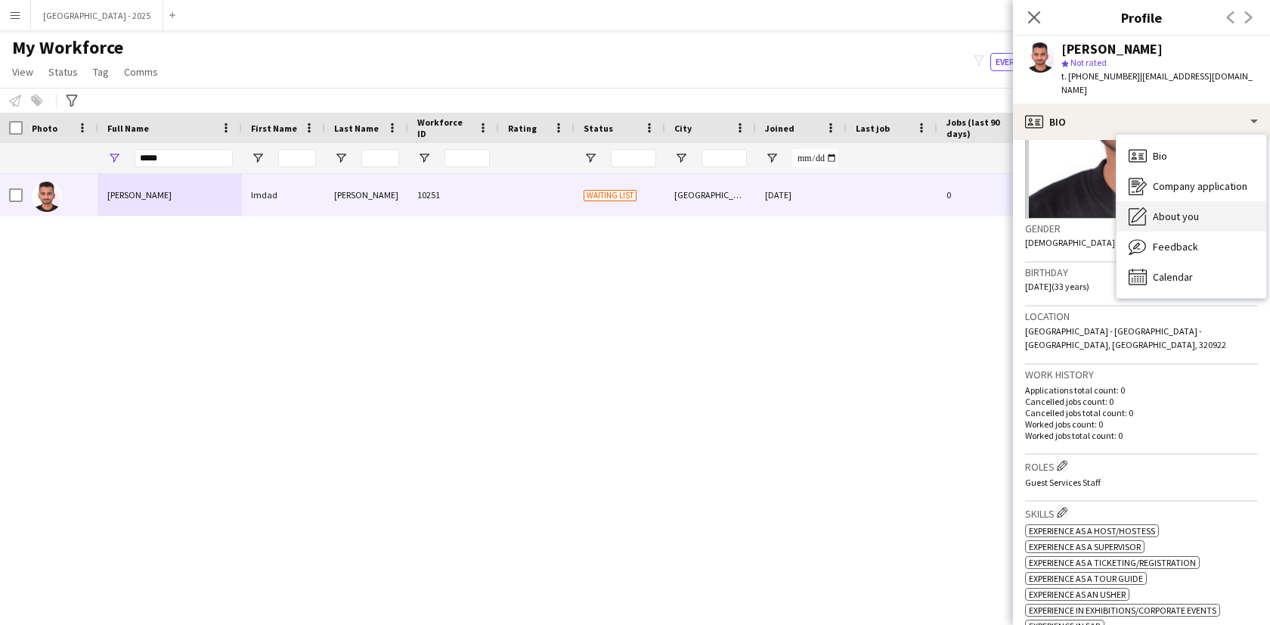
click at [1169, 209] on span "About you" at bounding box center [1176, 216] width 46 height 14
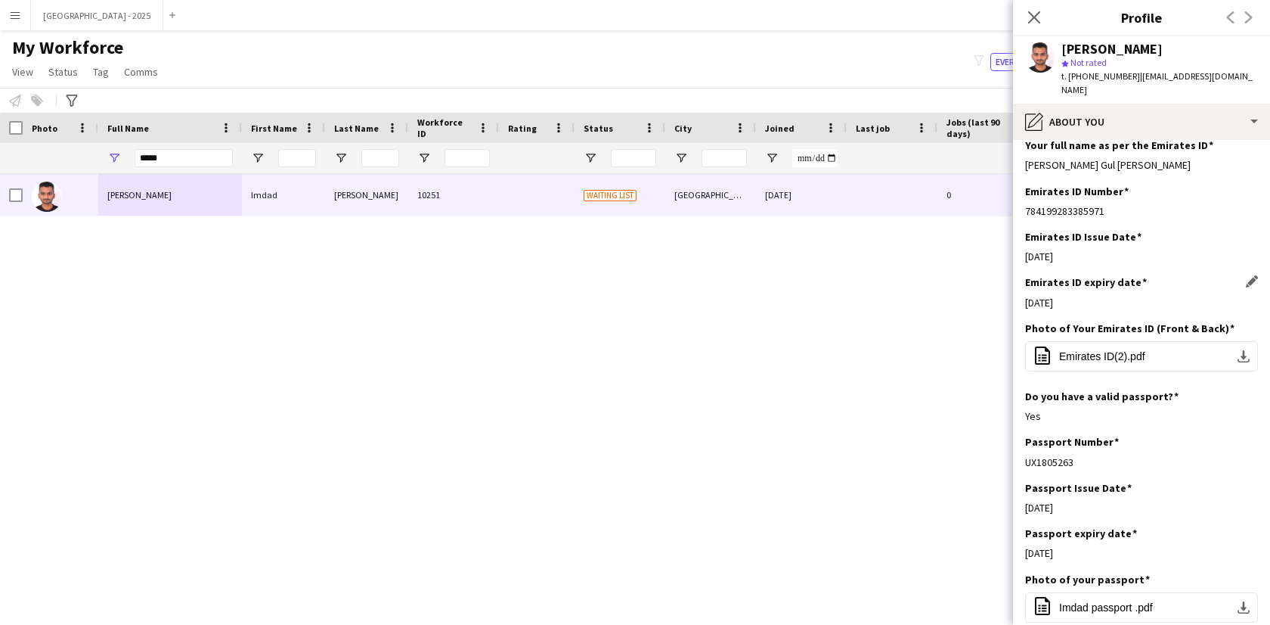
scroll to position [712, 0]
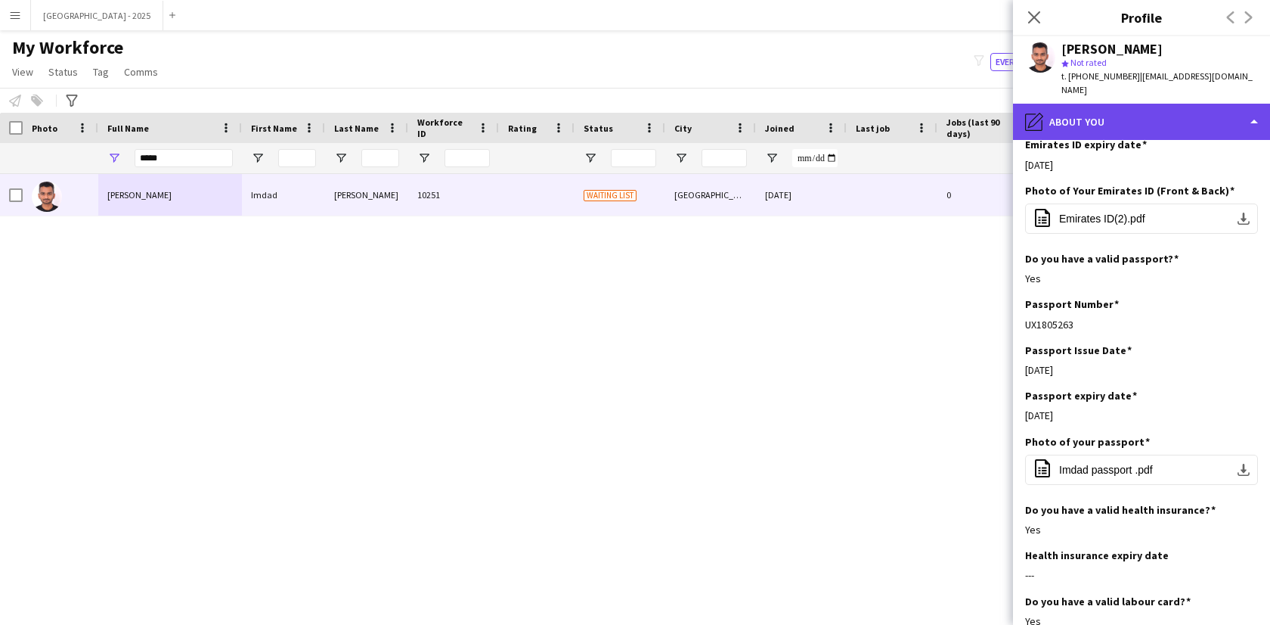
click at [1112, 104] on div "pencil4 About you" at bounding box center [1141, 122] width 257 height 36
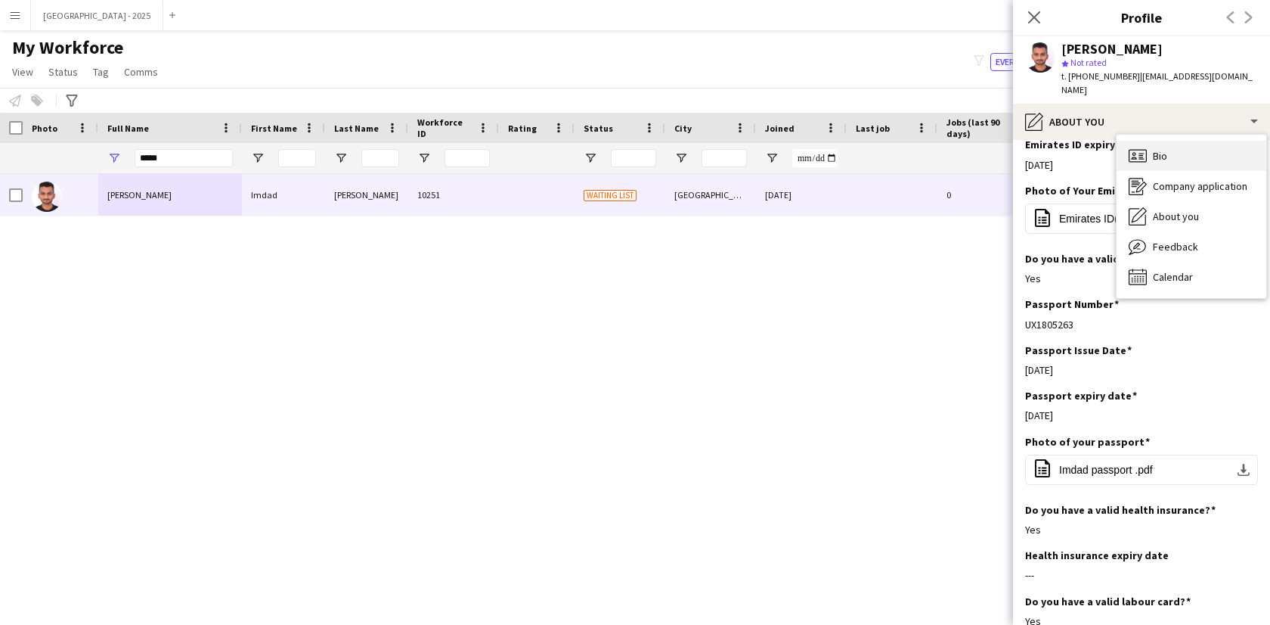
click at [1159, 149] on span "Bio" at bounding box center [1160, 156] width 14 height 14
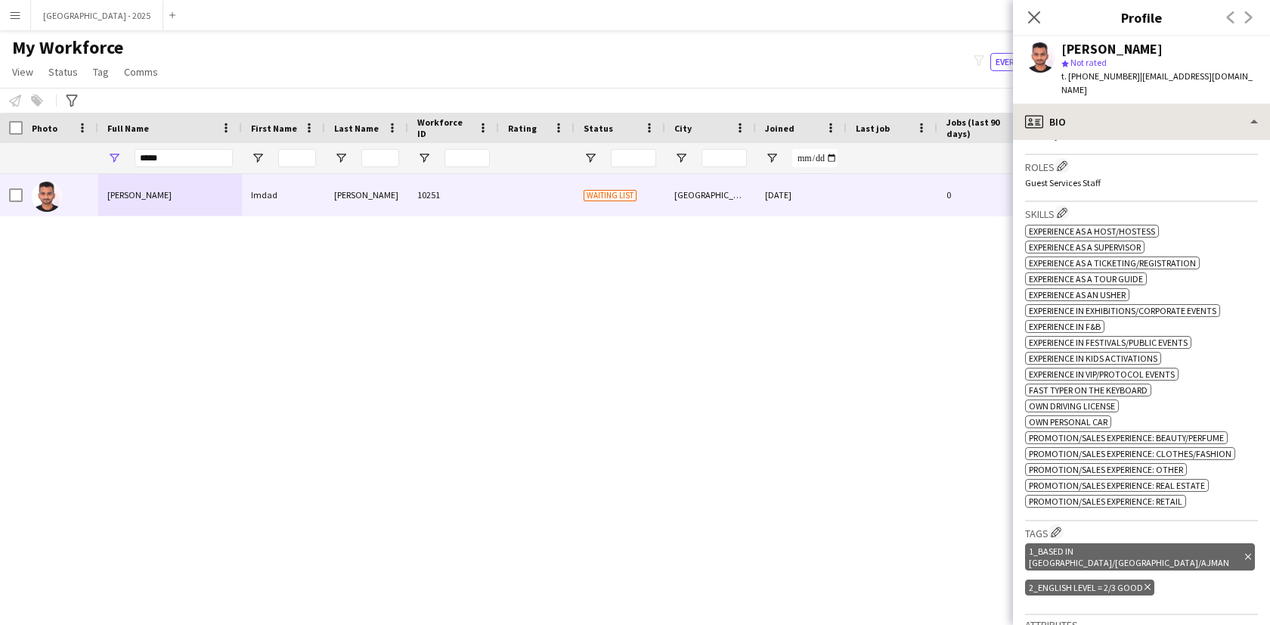
scroll to position [18, 0]
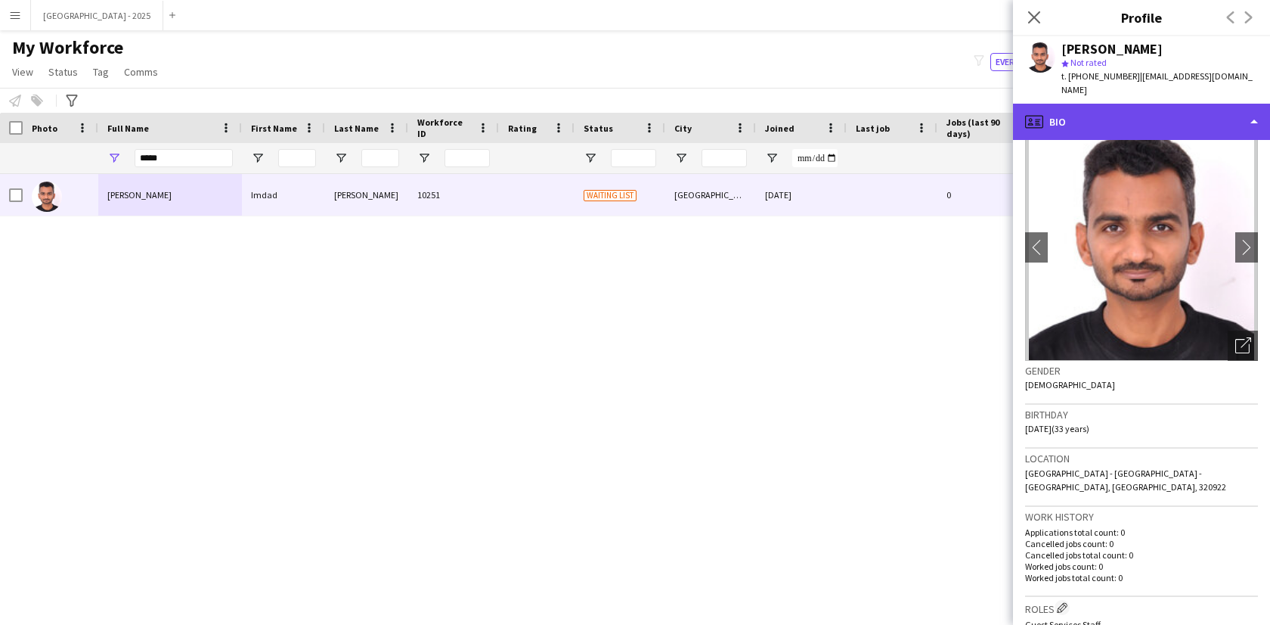
click at [1179, 104] on div "profile Bio" at bounding box center [1141, 122] width 257 height 36
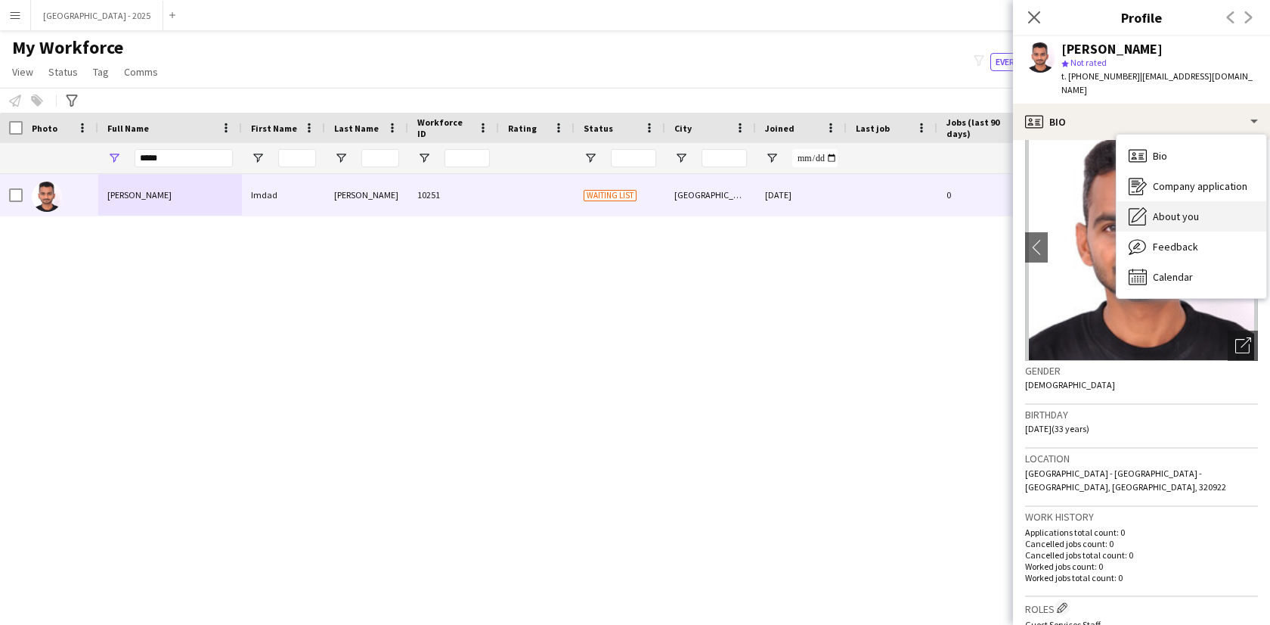
click at [1219, 201] on div "About you About you" at bounding box center [1192, 216] width 150 height 30
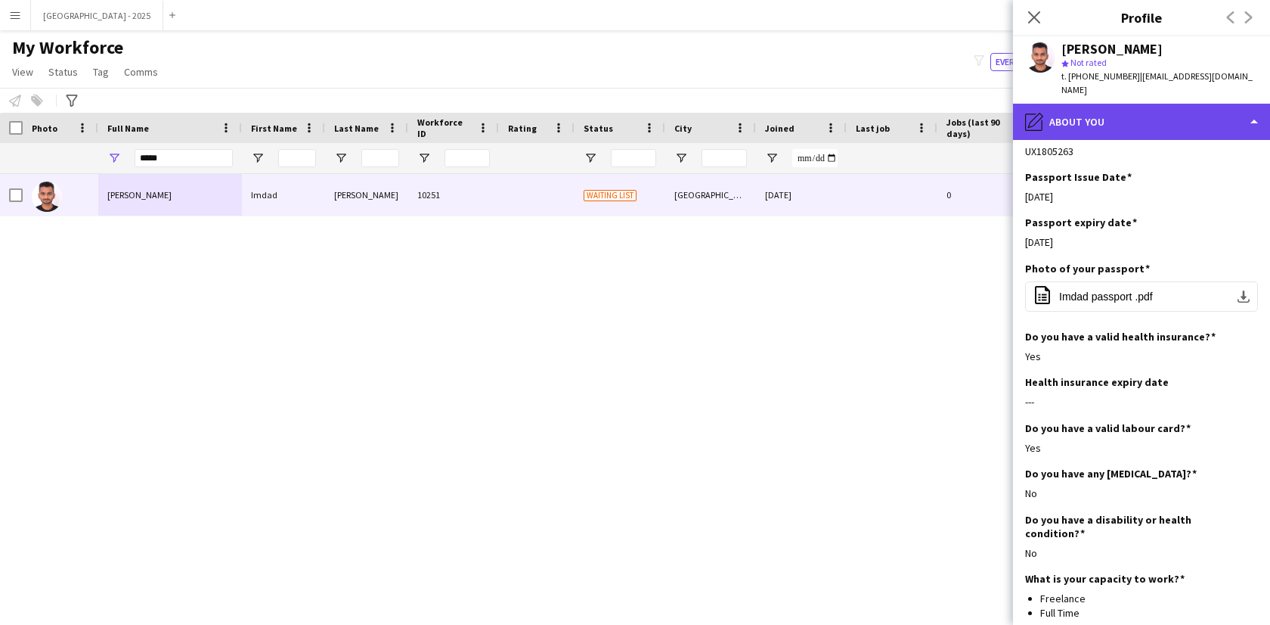
click at [1156, 104] on div "pencil4 About you" at bounding box center [1141, 122] width 257 height 36
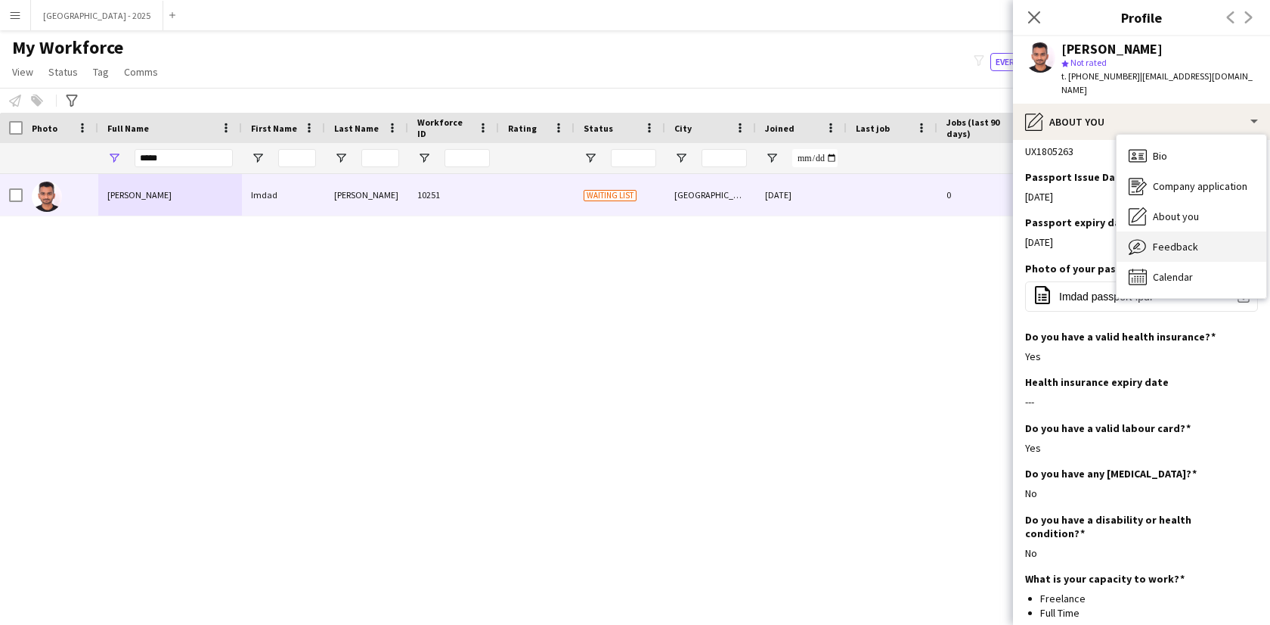
click at [1205, 238] on div "Feedback Feedback" at bounding box center [1192, 246] width 150 height 30
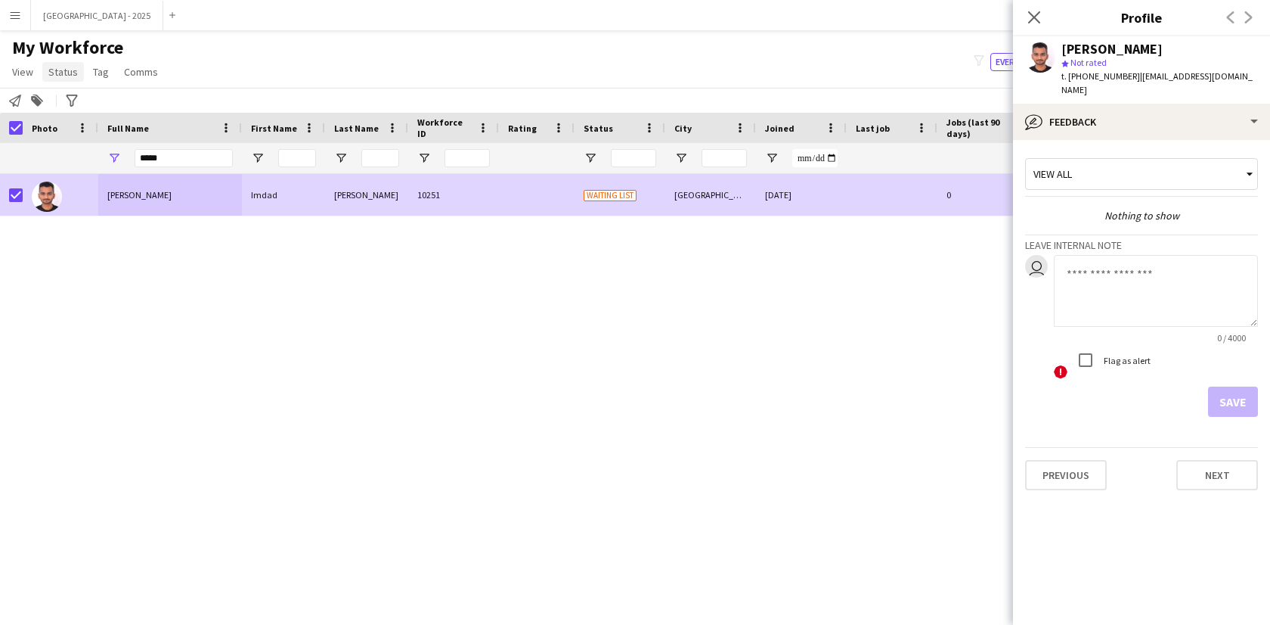
drag, startPoint x: 61, startPoint y: 76, endPoint x: 67, endPoint y: 89, distance: 13.9
click at [61, 76] on span "Status" at bounding box center [62, 72] width 29 height 14
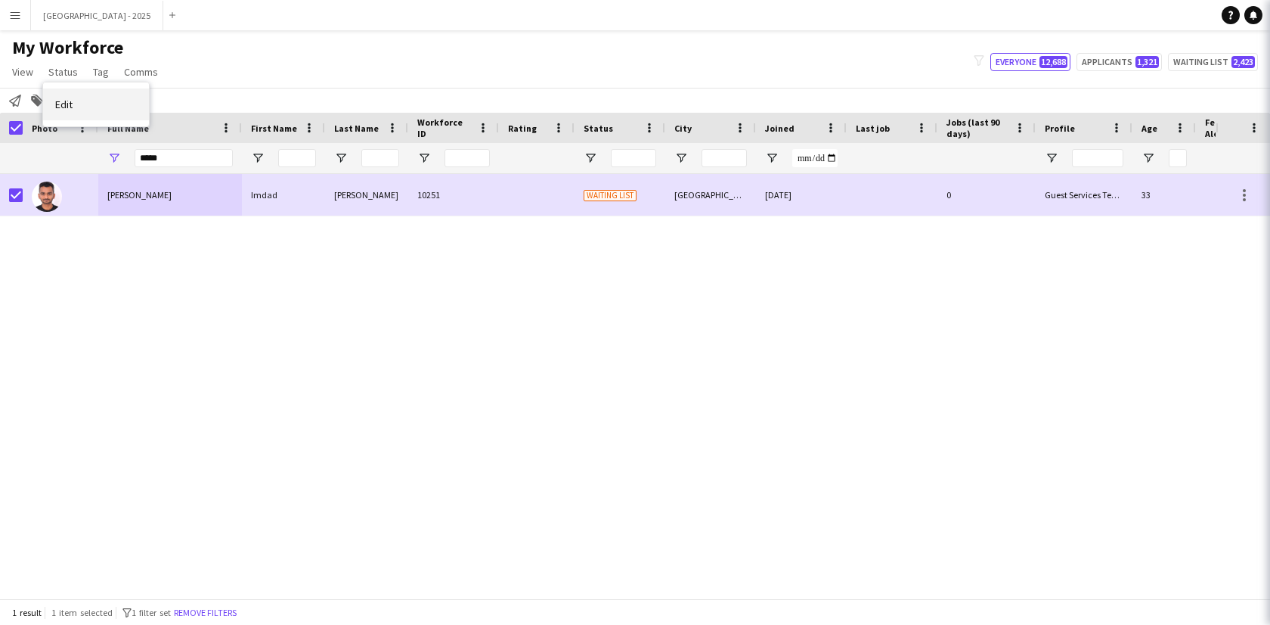
click at [79, 106] on link "Edit" at bounding box center [96, 104] width 106 height 32
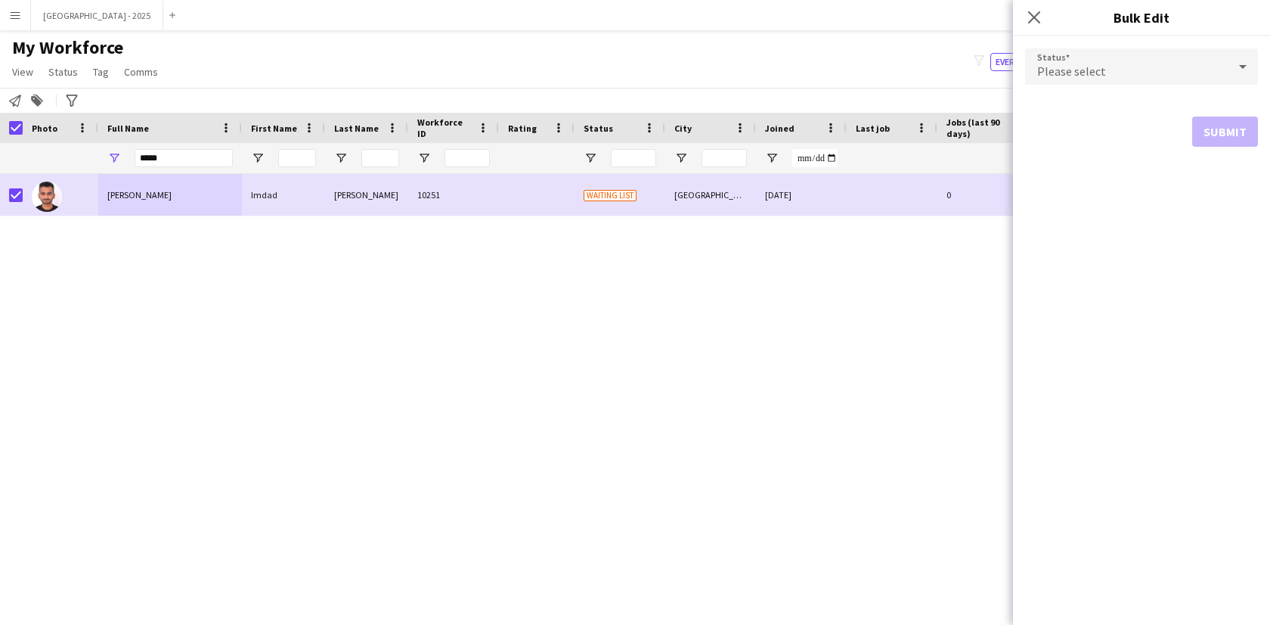
click at [1087, 53] on div "Please select" at bounding box center [1126, 66] width 203 height 36
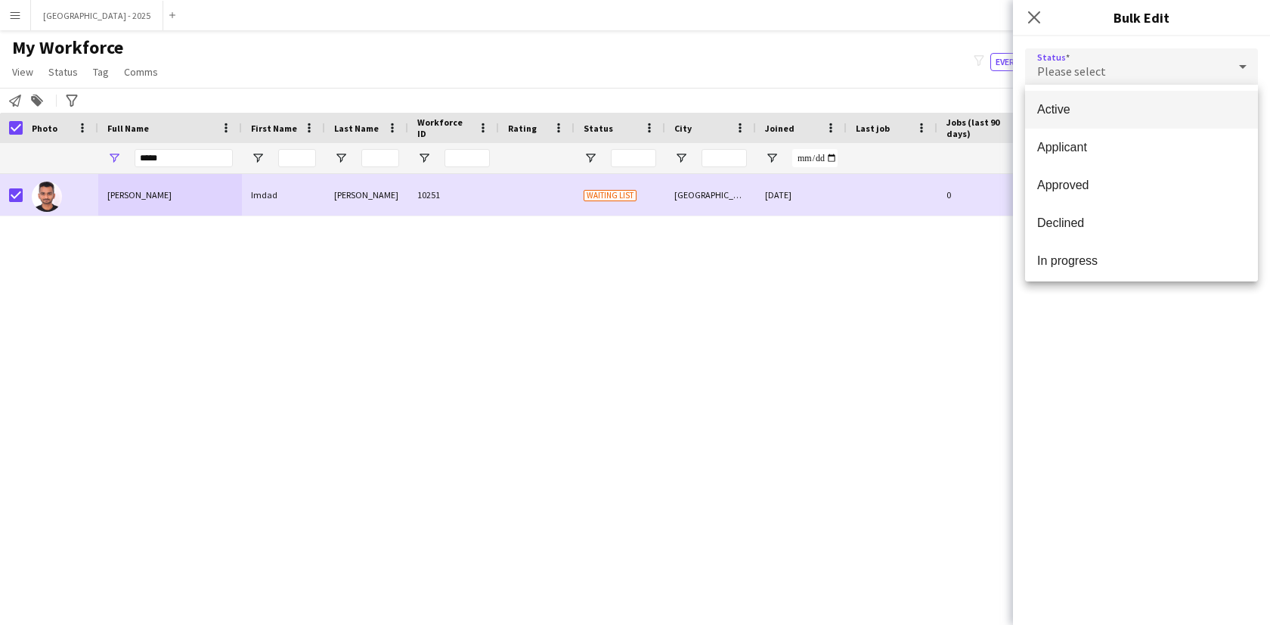
click at [1087, 113] on span "Active" at bounding box center [1142, 109] width 209 height 14
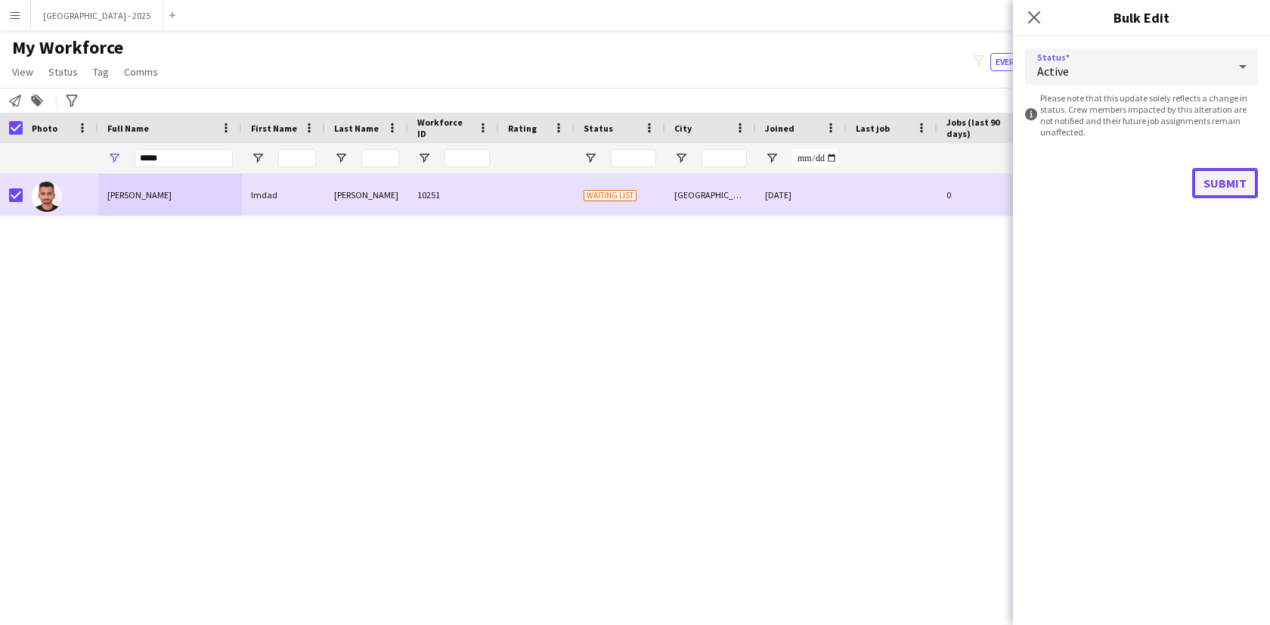
click at [1228, 187] on button "Submit" at bounding box center [1226, 183] width 66 height 30
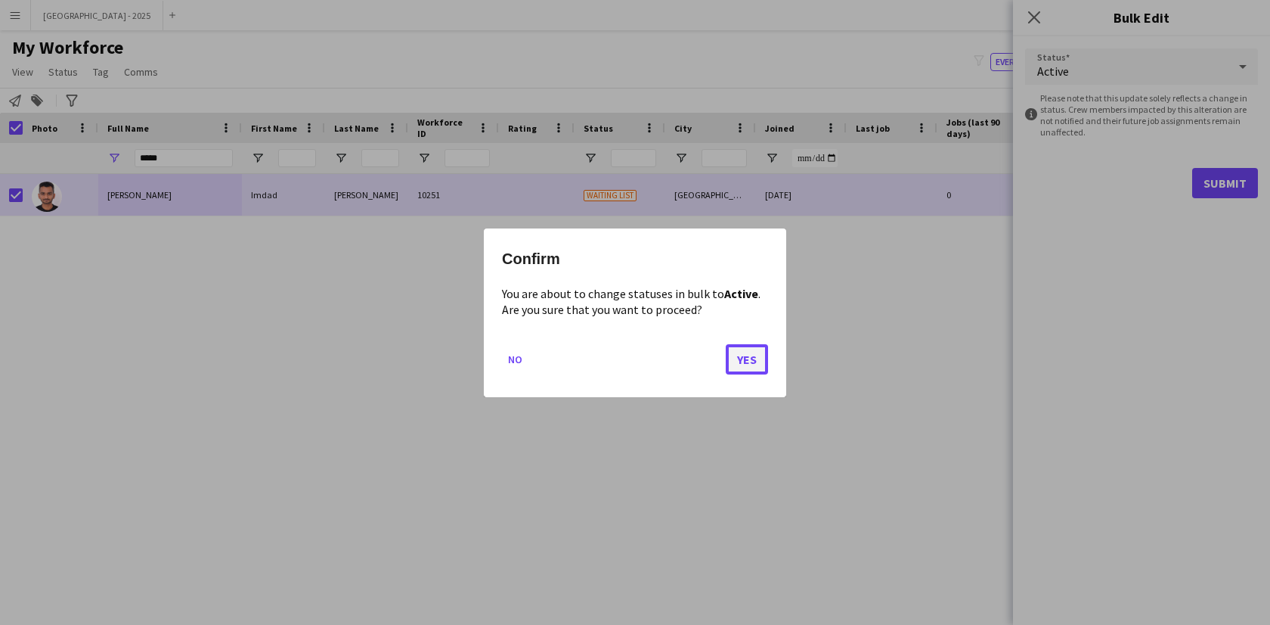
click at [752, 360] on button "Yes" at bounding box center [747, 358] width 42 height 30
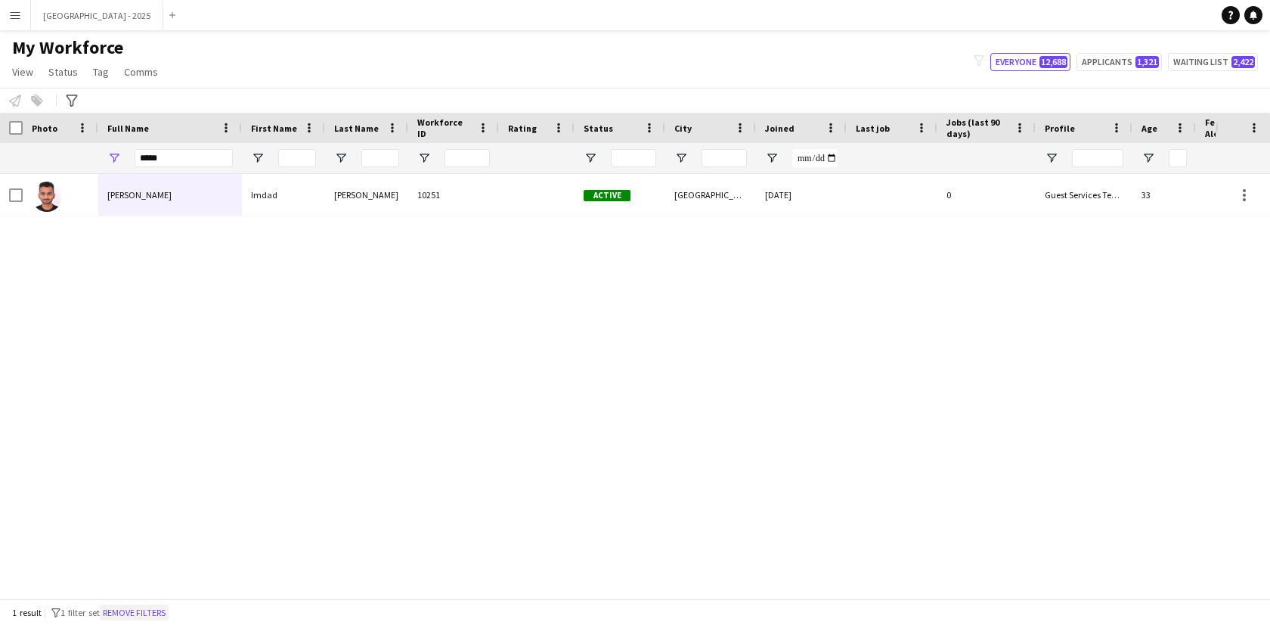
click at [140, 610] on button "Remove filters" at bounding box center [134, 612] width 69 height 17
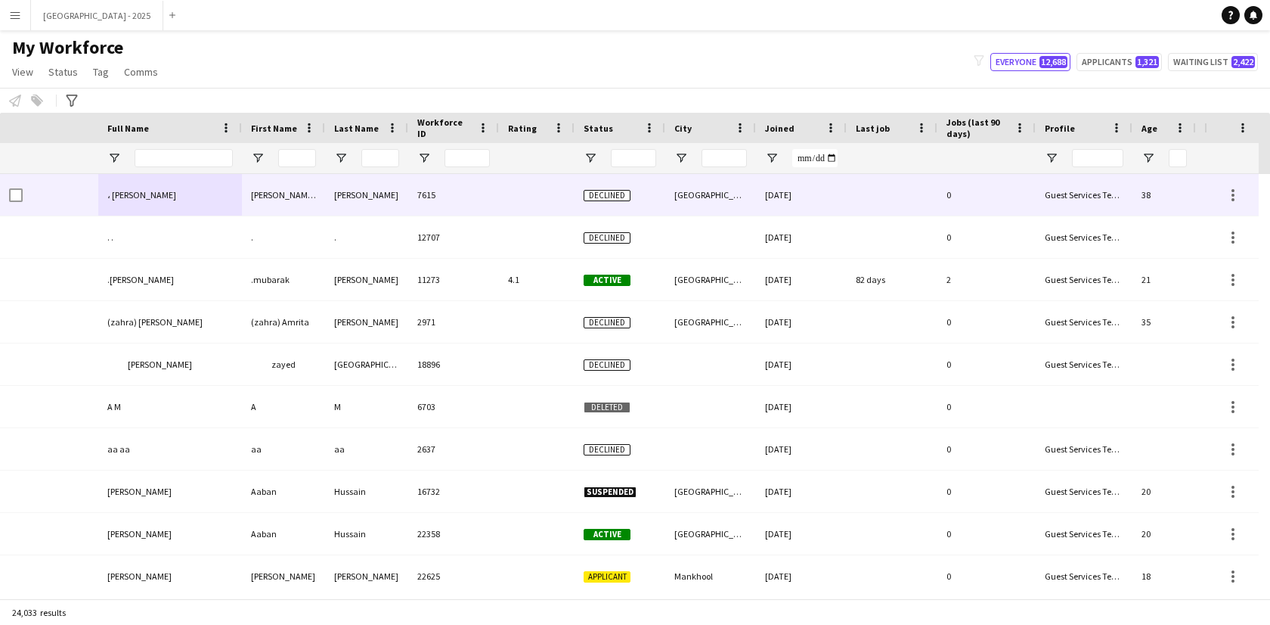
scroll to position [0, 340]
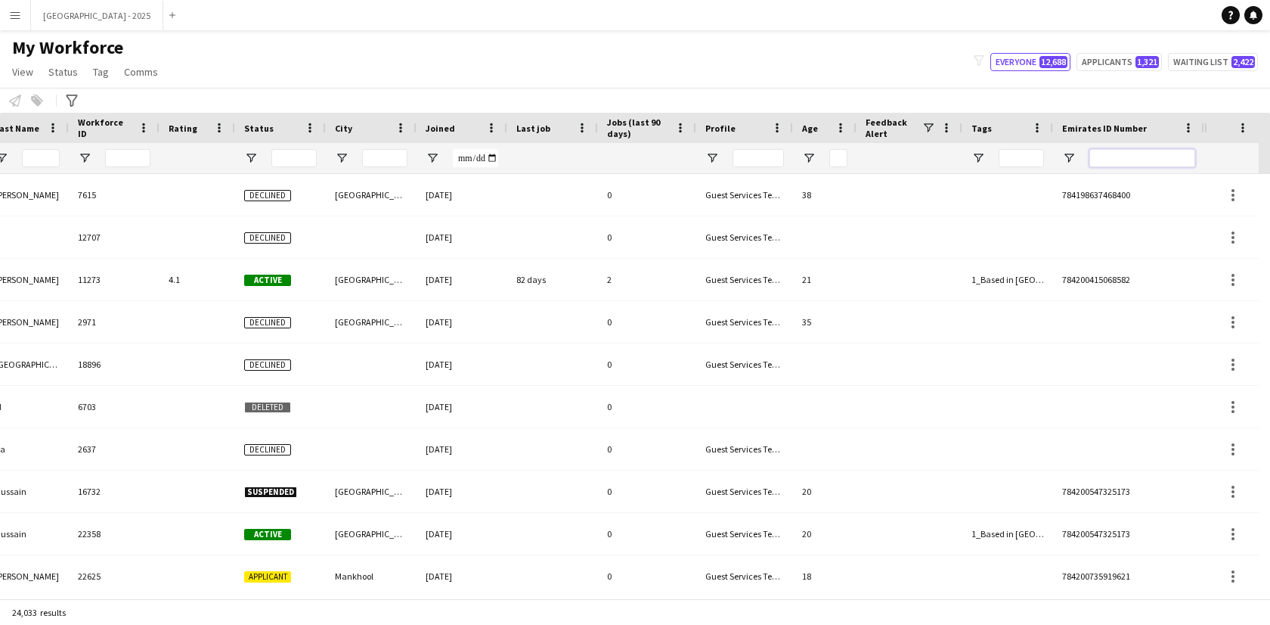
click at [1132, 157] on input "Emirates ID Number Filter Input" at bounding box center [1143, 158] width 106 height 18
paste input "*******"
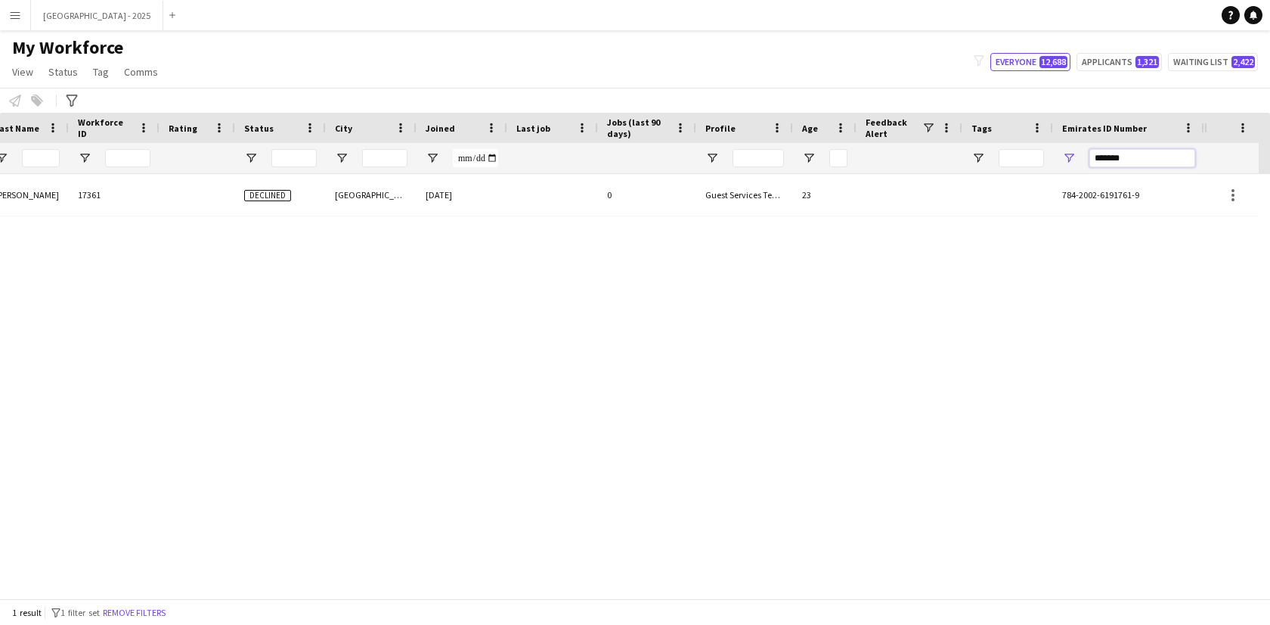
scroll to position [0, 328]
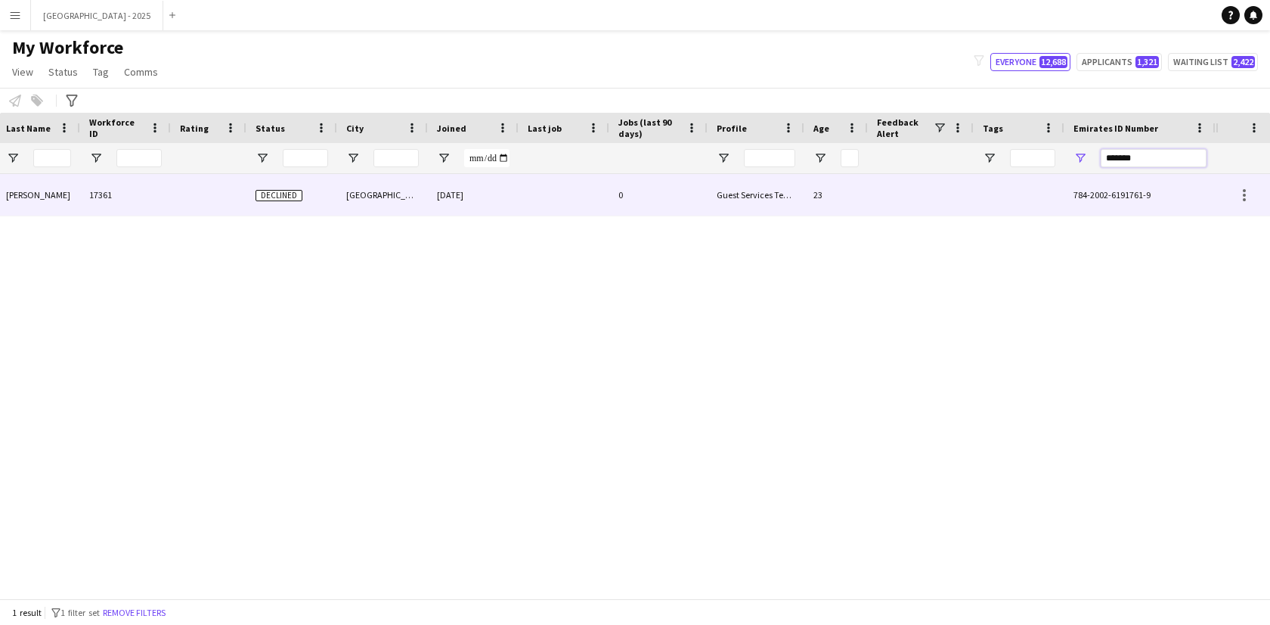
type input "*******"
click at [443, 185] on div "[DATE]" at bounding box center [473, 195] width 91 height 42
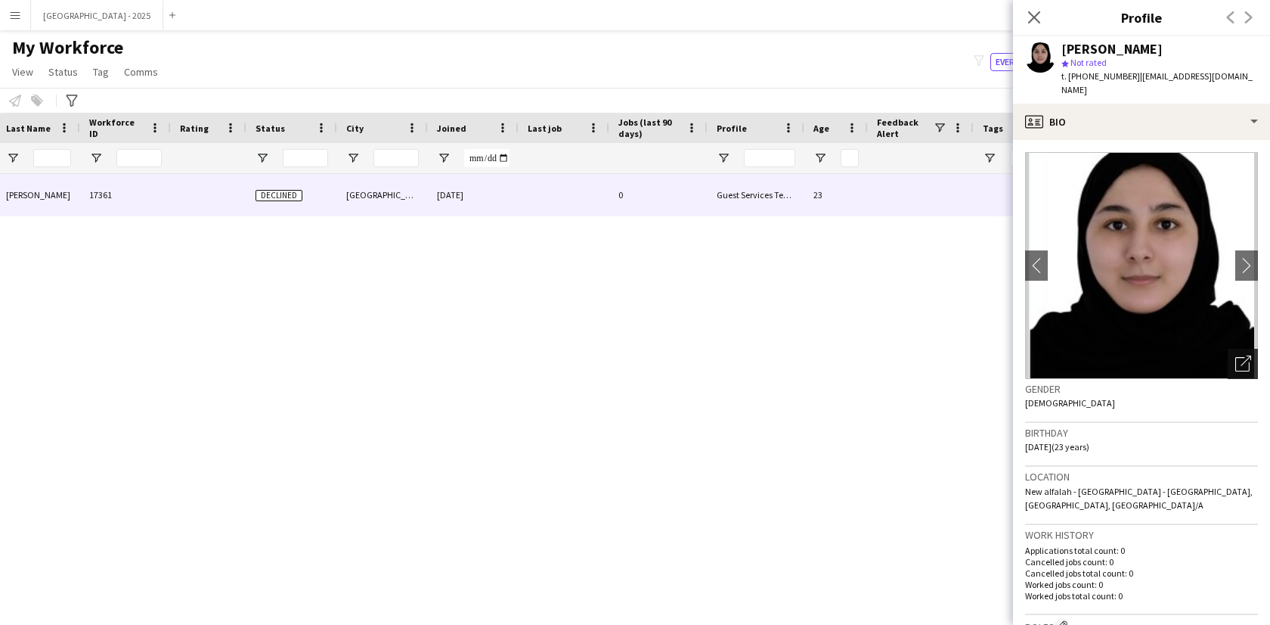
click at [1236, 355] on icon "Open photos pop-in" at bounding box center [1244, 363] width 16 height 16
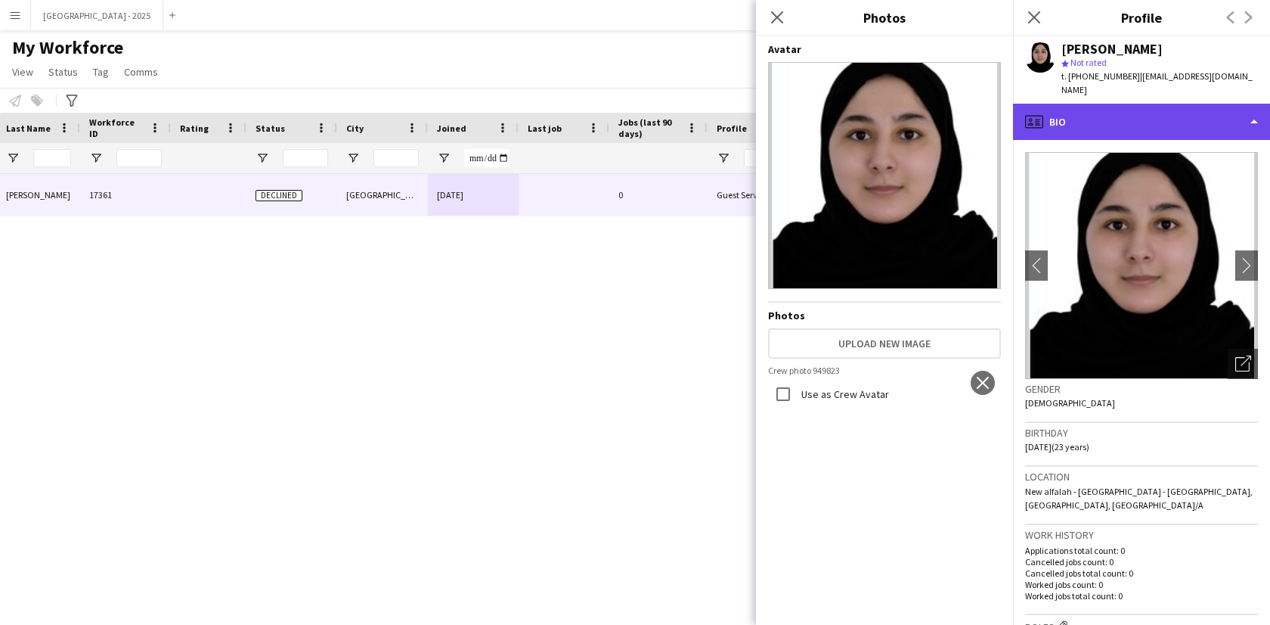
click at [1119, 110] on div "profile Bio" at bounding box center [1141, 122] width 257 height 36
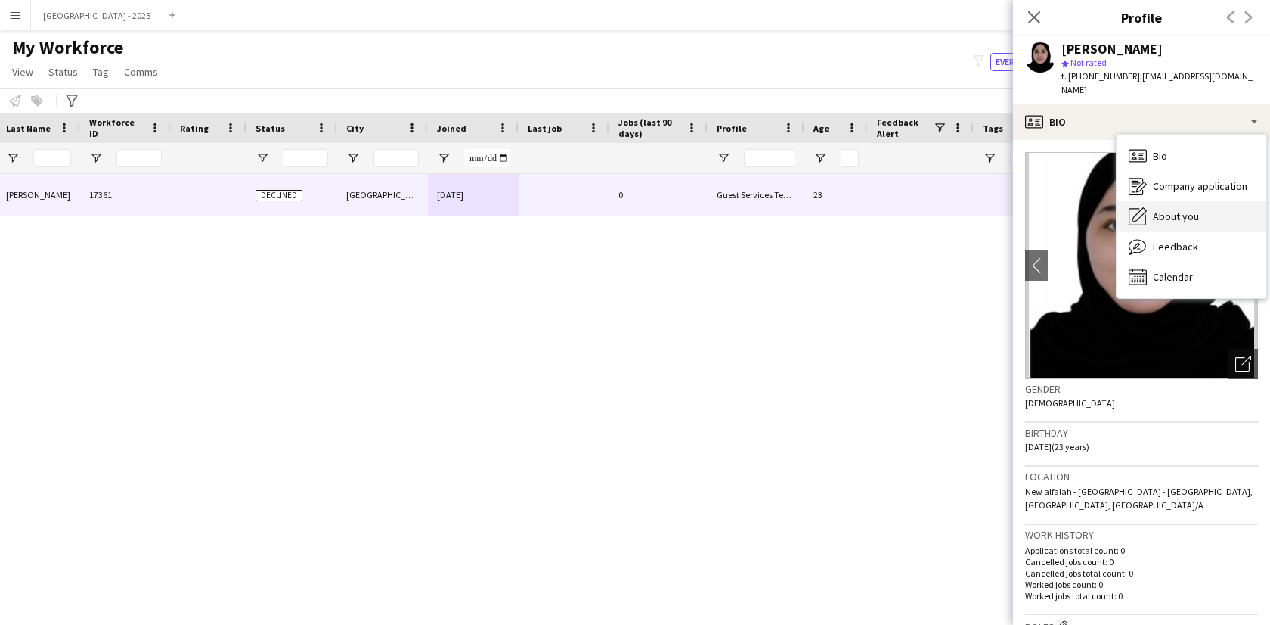
click at [1158, 209] on span "About you" at bounding box center [1176, 216] width 46 height 14
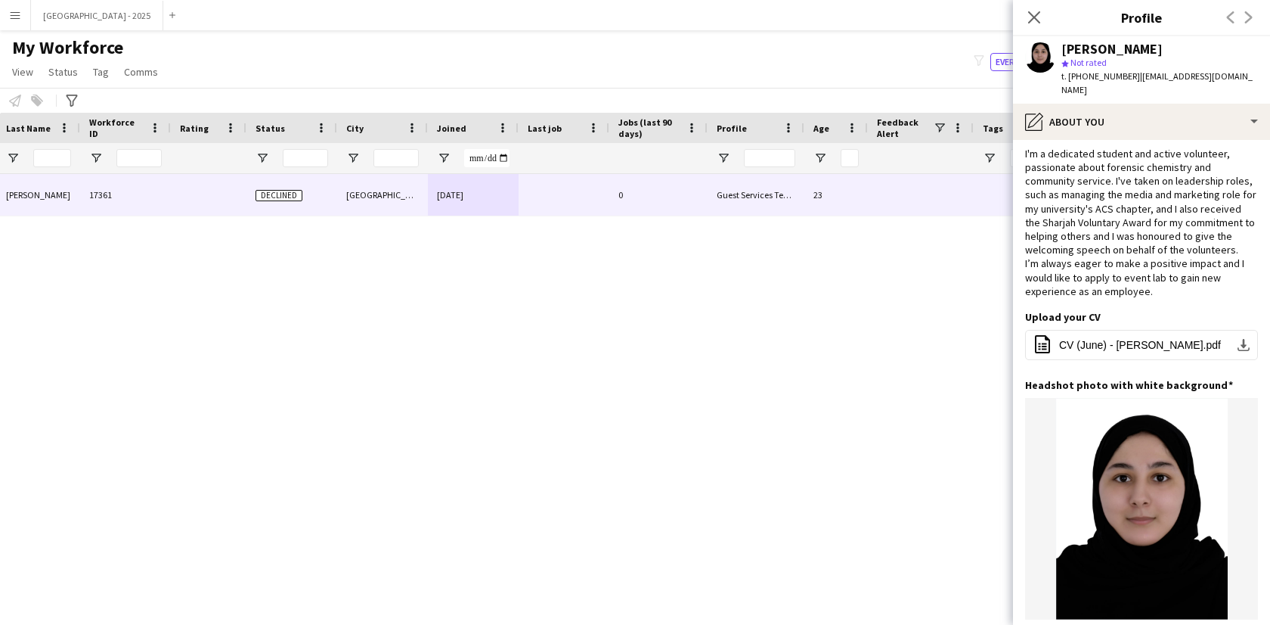
scroll to position [0, 0]
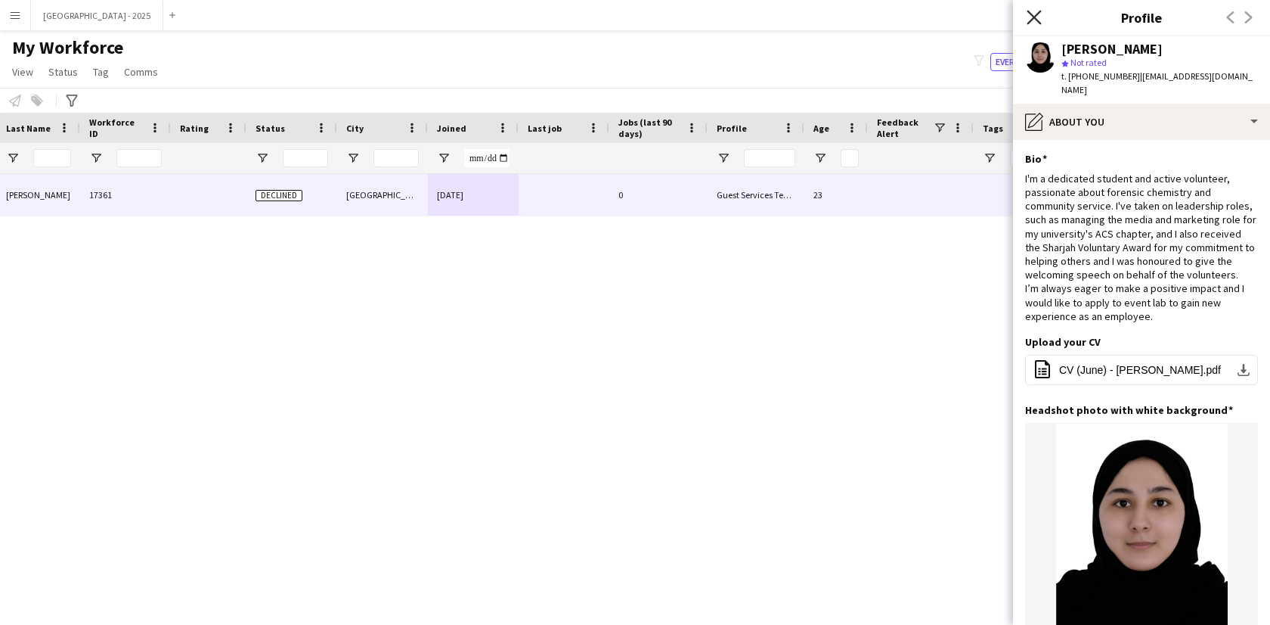
click at [1035, 23] on icon "Close pop-in" at bounding box center [1034, 17] width 14 height 14
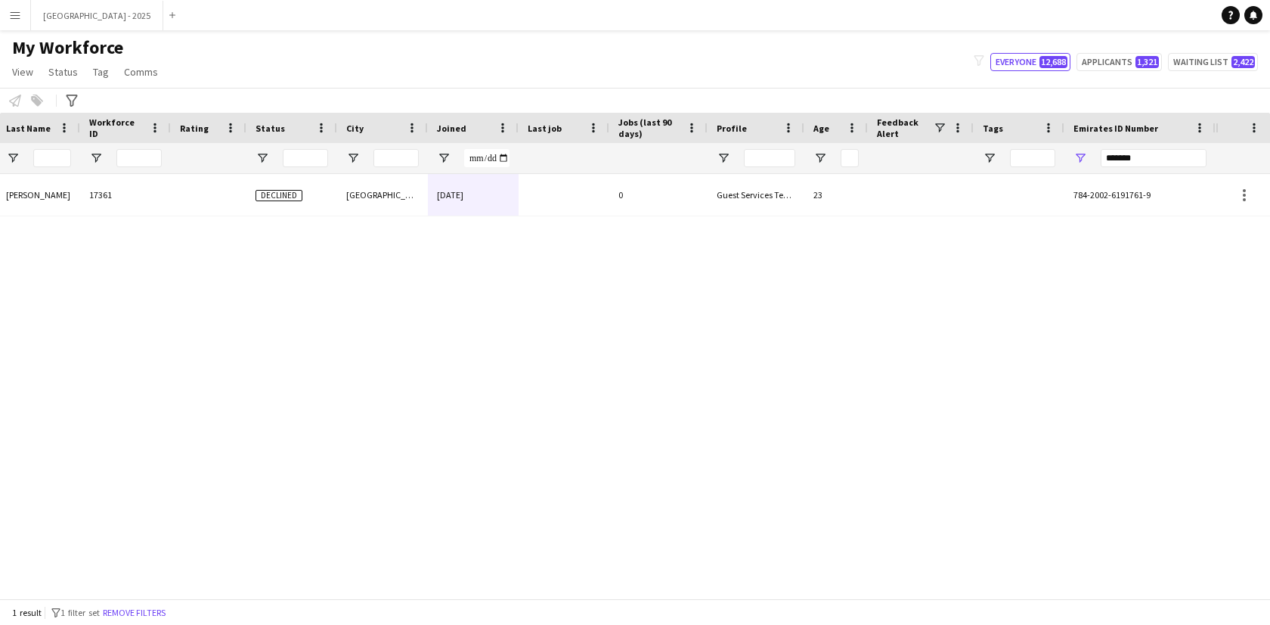
click at [609, 222] on div "[PERSON_NAME] [PERSON_NAME] 17361 Declined [GEOGRAPHIC_DATA] [DATE] 0 Guest Ser…" at bounding box center [608, 380] width 1216 height 413
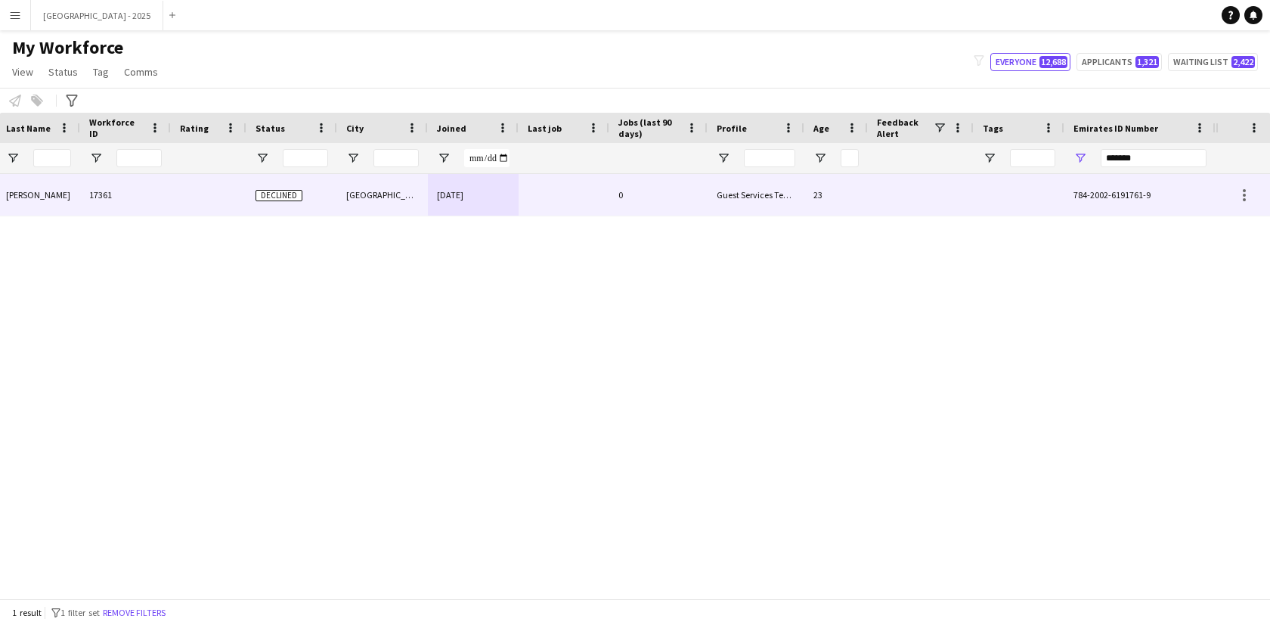
click at [604, 206] on div at bounding box center [564, 195] width 91 height 42
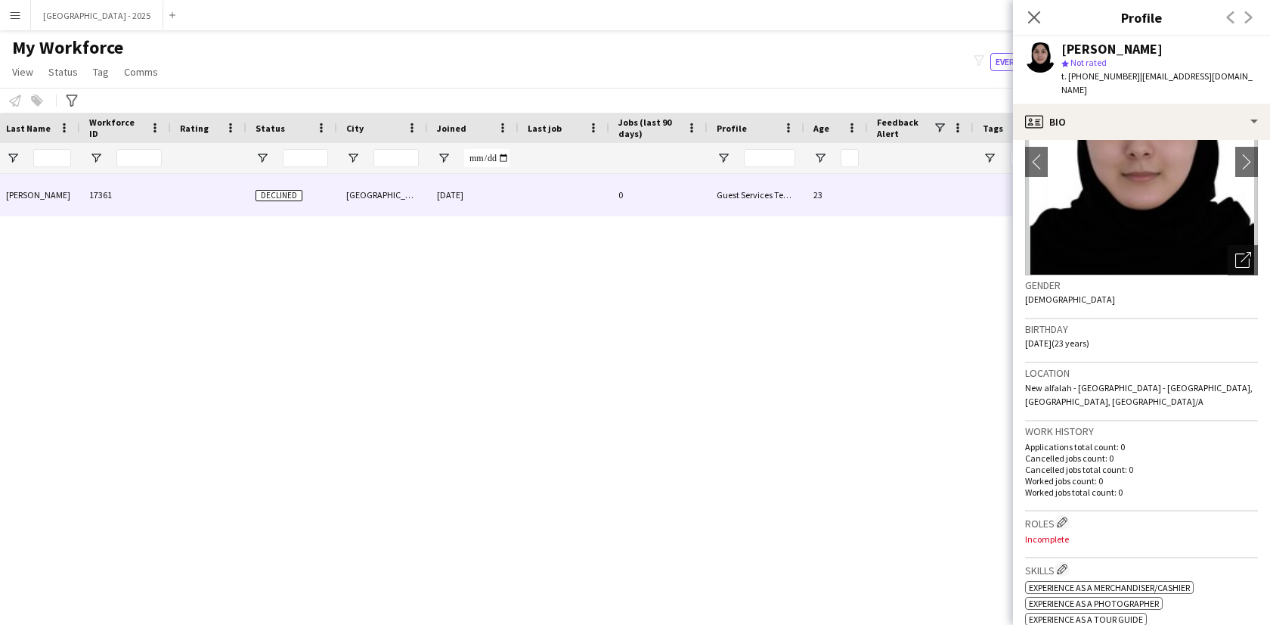
scroll to position [108, 0]
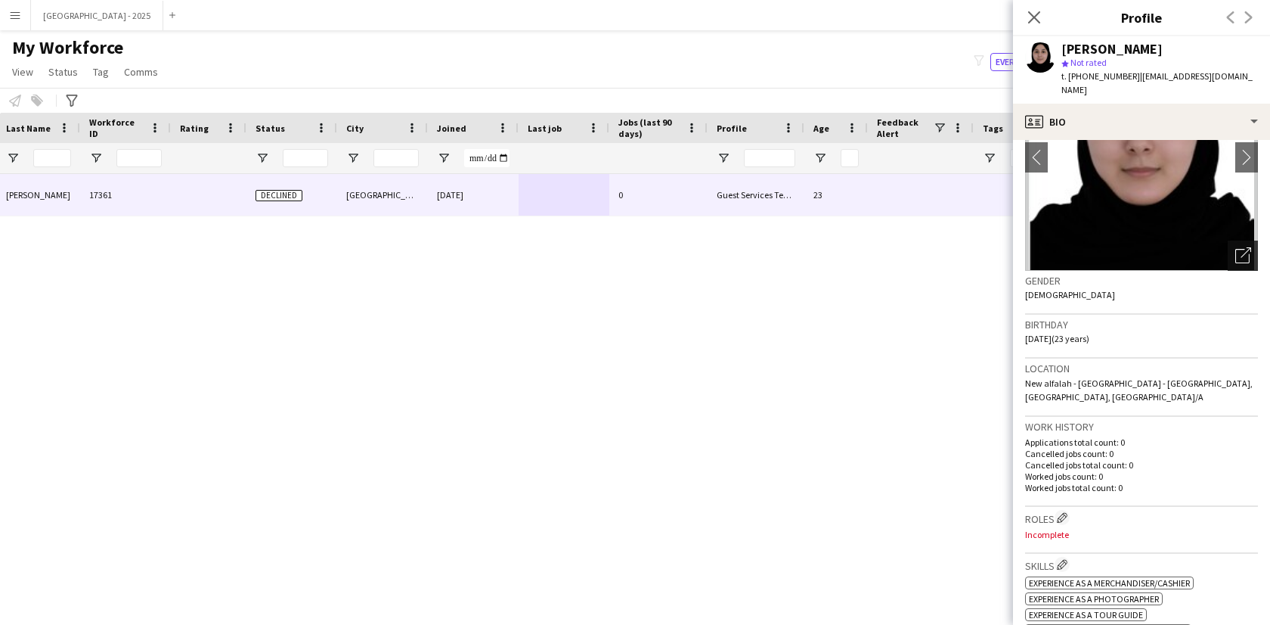
click at [1236, 247] on icon "Open photos pop-in" at bounding box center [1244, 255] width 16 height 16
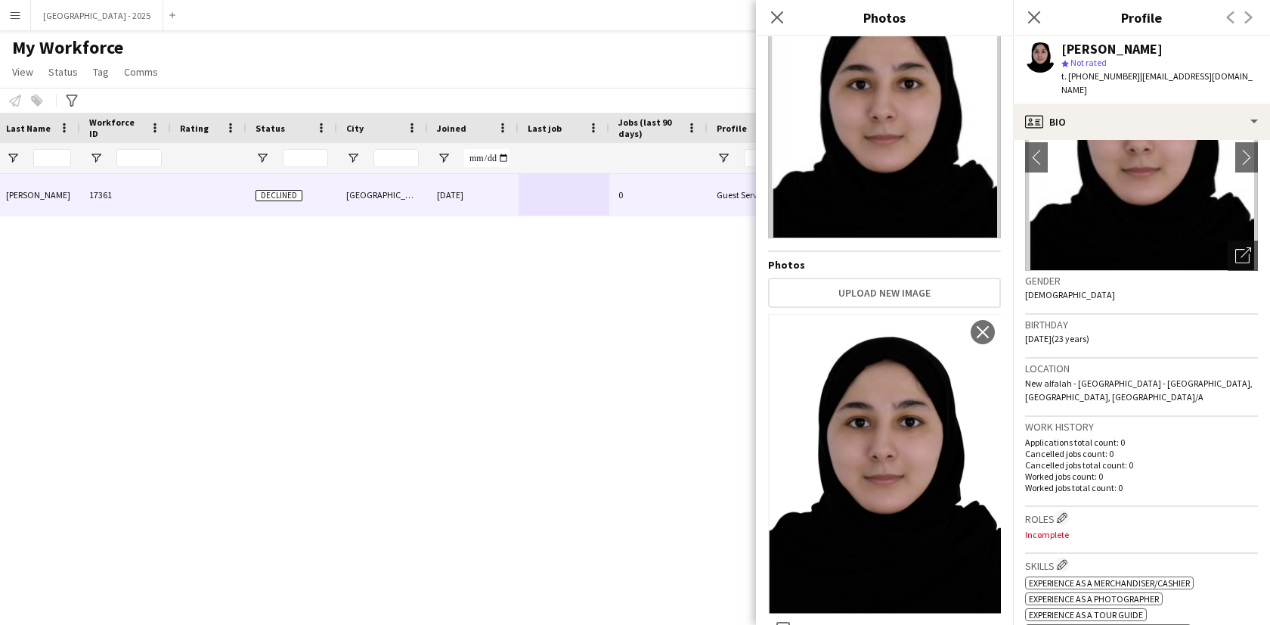
scroll to position [52, 0]
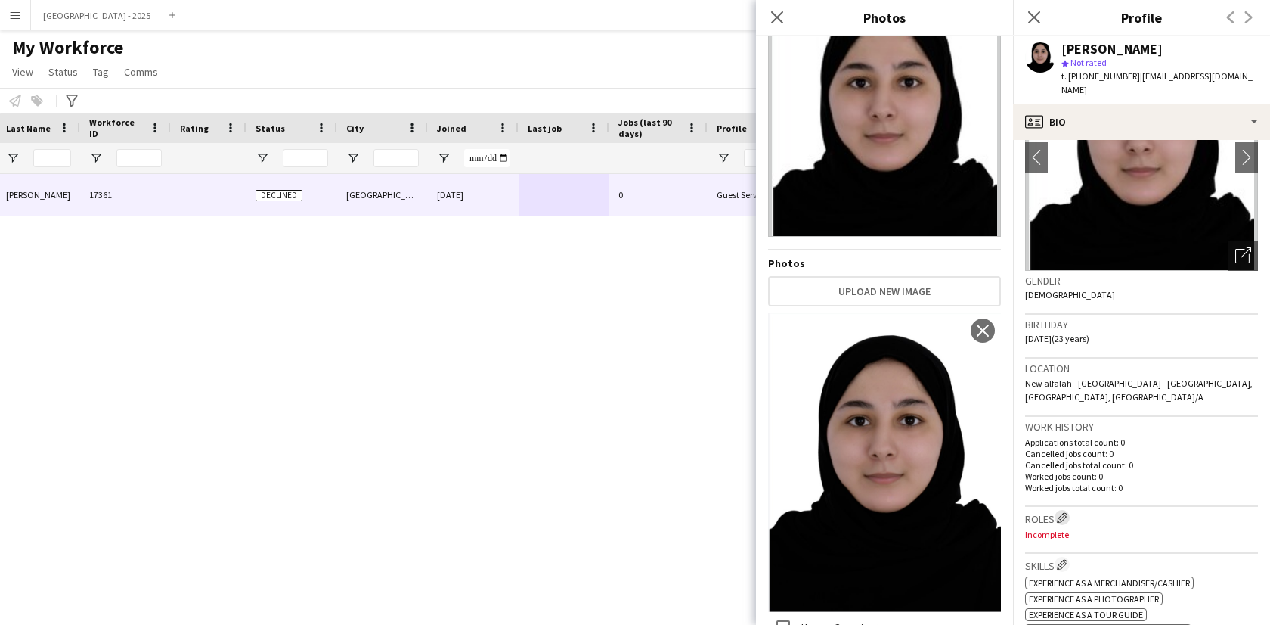
click at [1066, 512] on app-icon "Edit crew company roles" at bounding box center [1062, 517] width 11 height 11
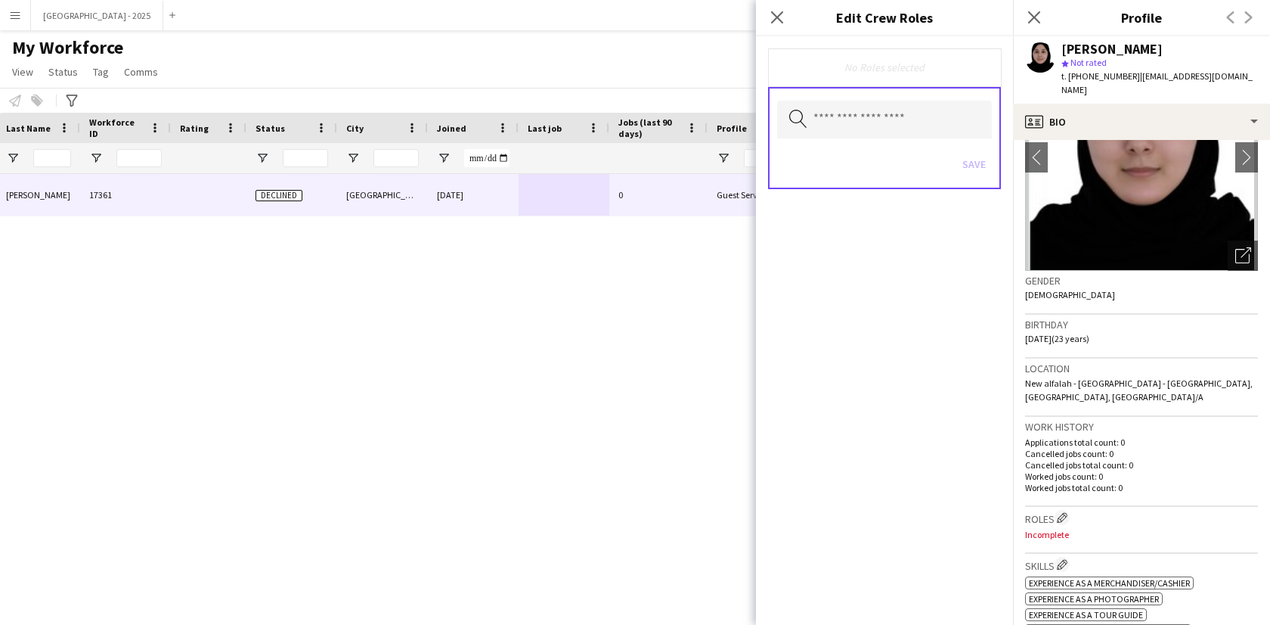
click at [870, 90] on div "Search by role type Save" at bounding box center [884, 138] width 233 height 102
click at [855, 114] on input "text" at bounding box center [884, 120] width 215 height 38
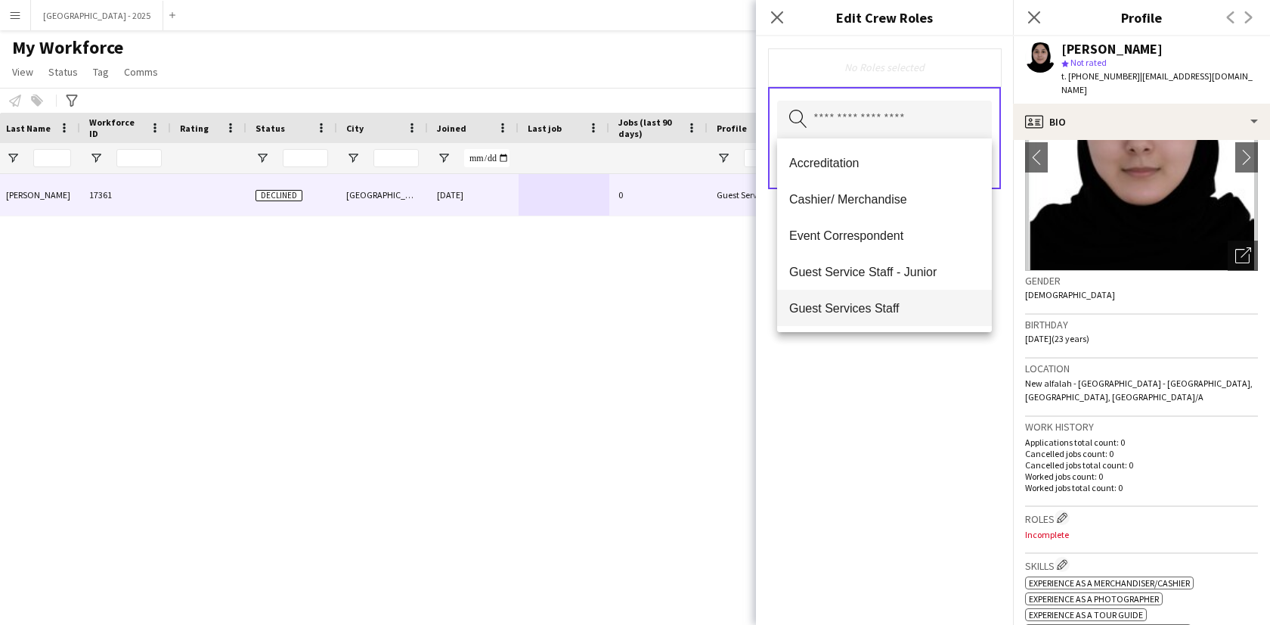
click at [883, 306] on span "Guest Services Staff" at bounding box center [884, 308] width 191 height 14
click at [901, 325] on mat-option "Guest Services Staff - Senior" at bounding box center [884, 309] width 215 height 36
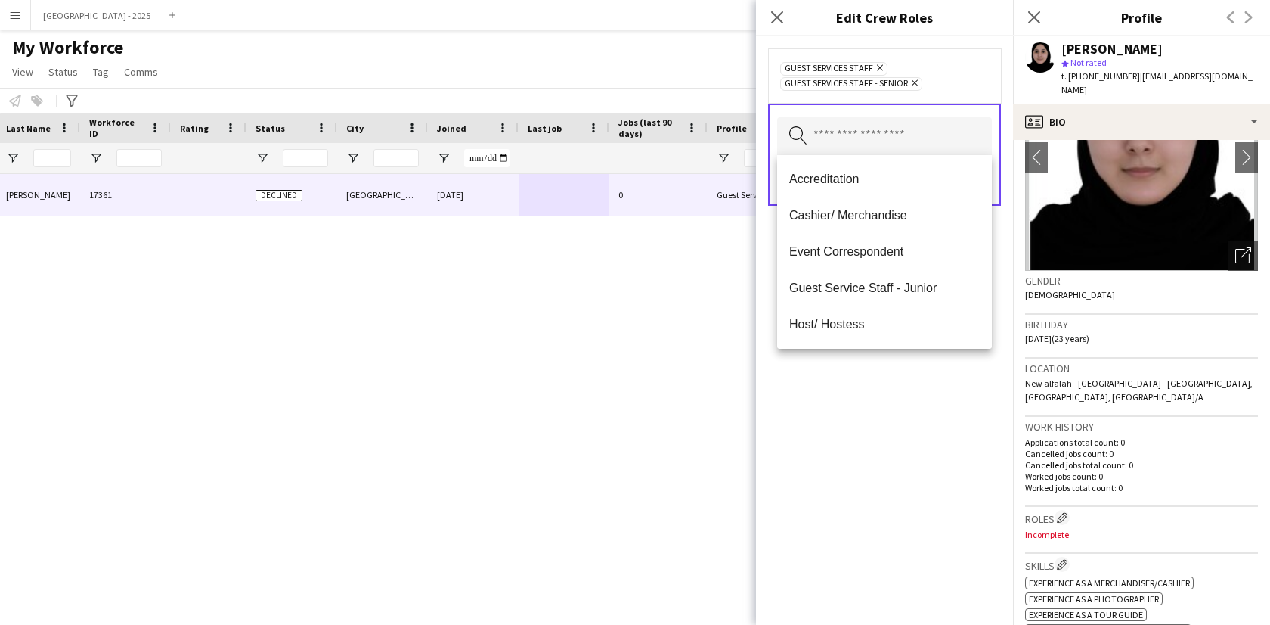
drag, startPoint x: 901, startPoint y: 396, endPoint x: 914, endPoint y: 296, distance: 100.6
click at [901, 396] on div "Guest Services Staff Remove Guest Services Staff - Senior Remove Search by role…" at bounding box center [884, 330] width 257 height 588
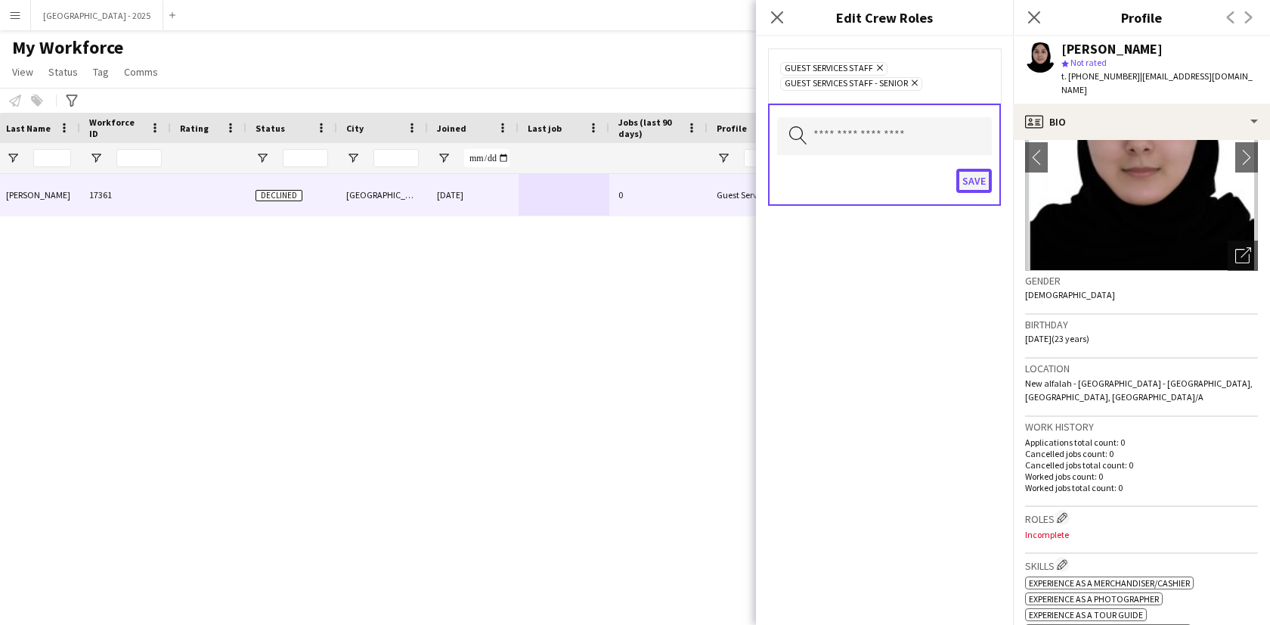
click at [971, 181] on button "Save" at bounding box center [975, 181] width 36 height 24
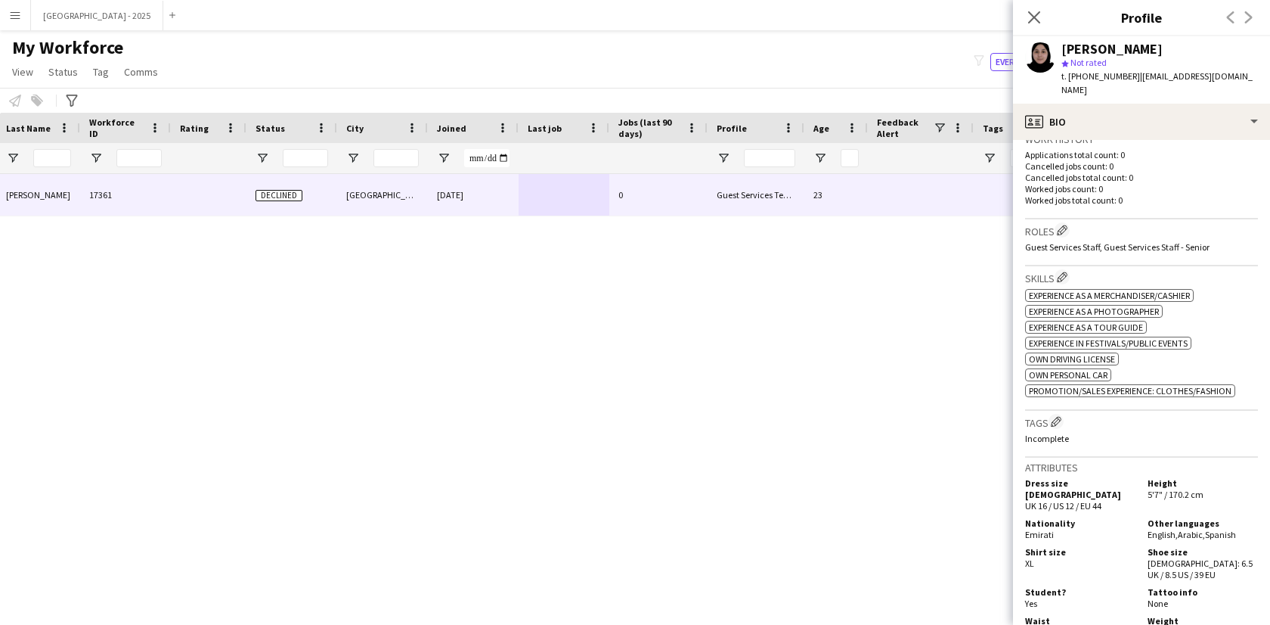
scroll to position [398, 0]
click at [1057, 414] on app-icon "Edit crew company tags" at bounding box center [1056, 419] width 11 height 11
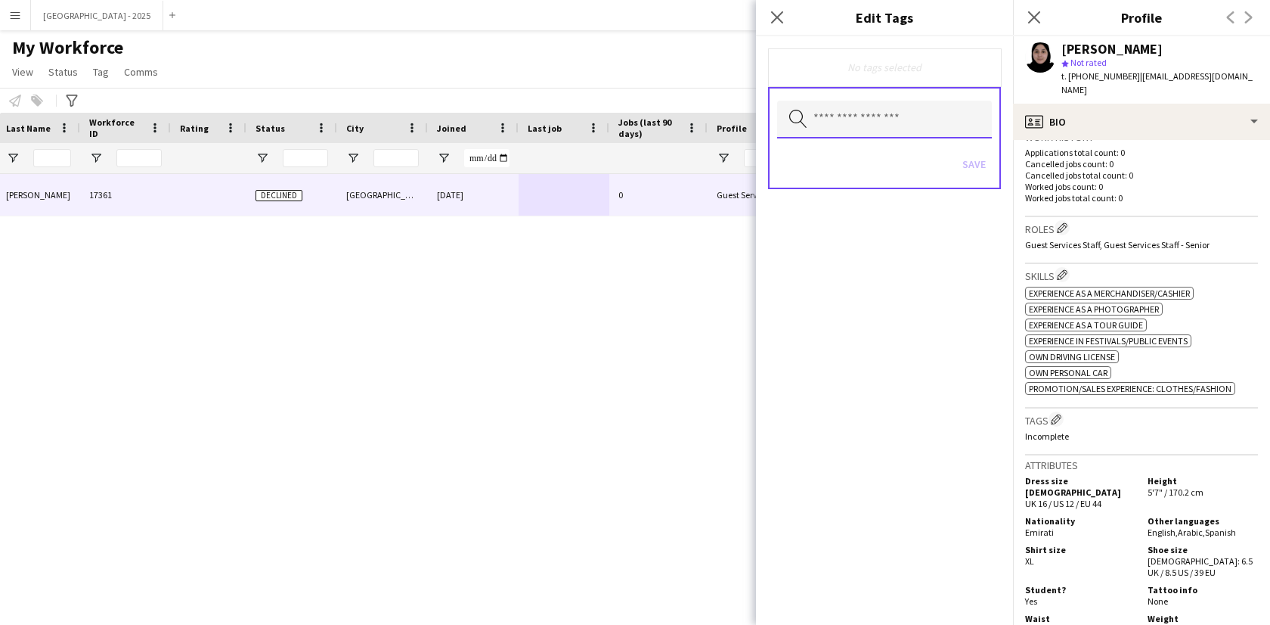
click at [864, 126] on input "text" at bounding box center [884, 120] width 215 height 38
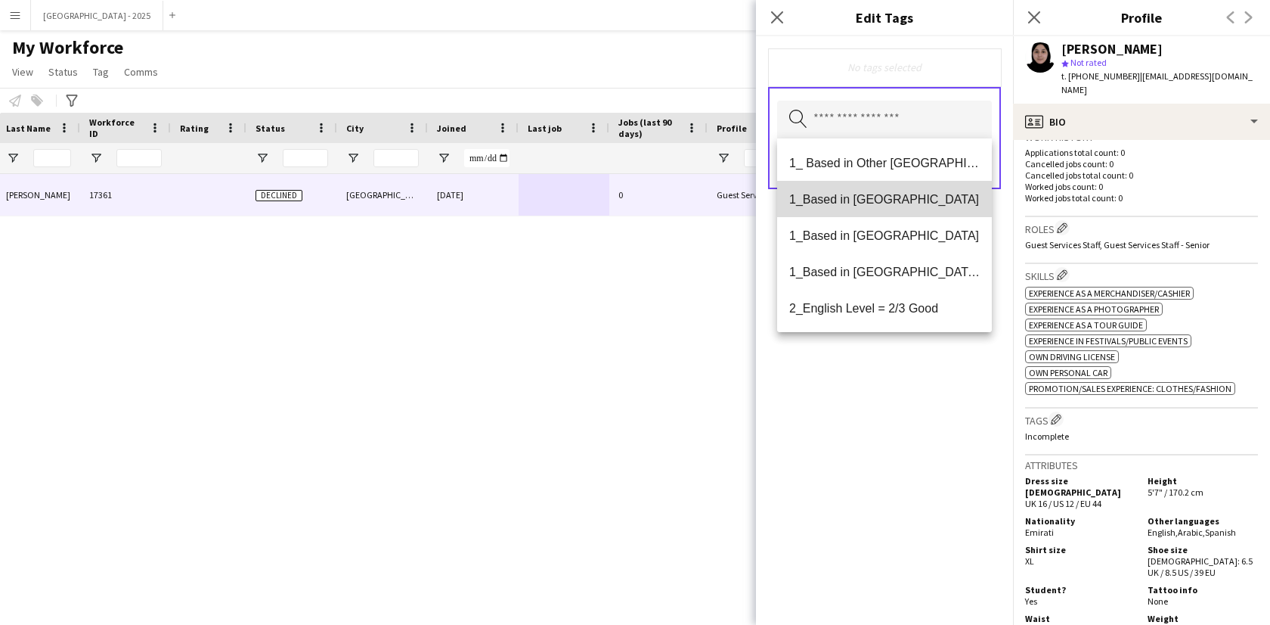
click at [885, 203] on span "1_Based in [GEOGRAPHIC_DATA]" at bounding box center [884, 199] width 191 height 14
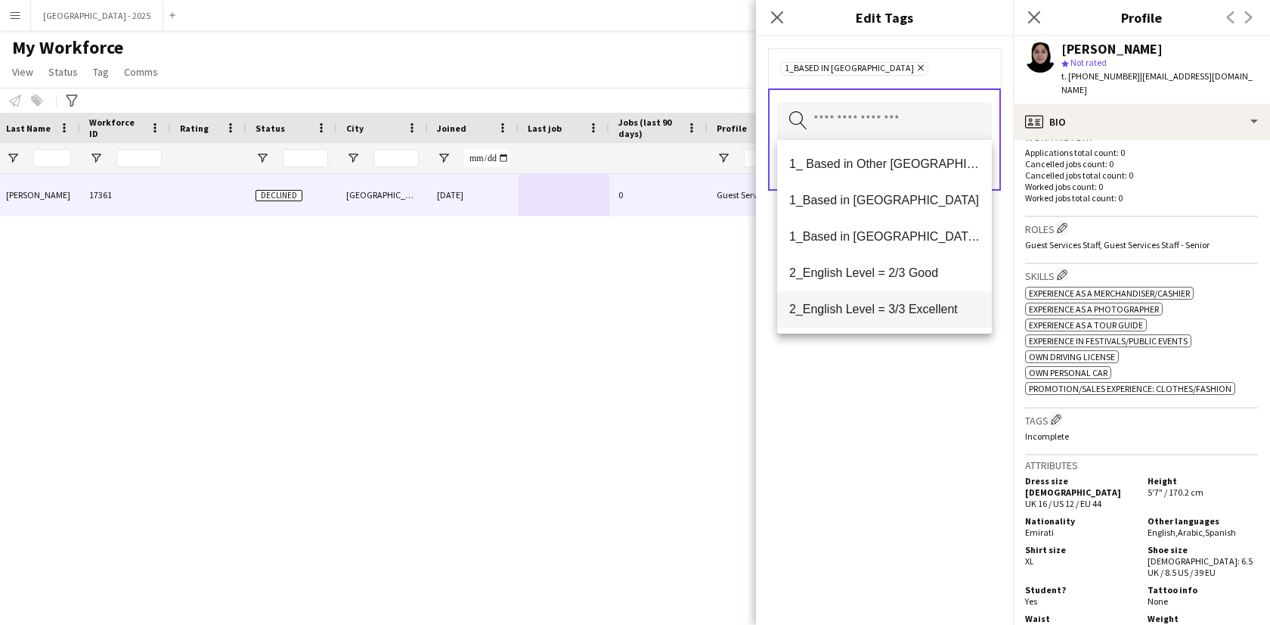
click at [907, 305] on span "2_English Level = 3/3 Excellent" at bounding box center [884, 309] width 191 height 14
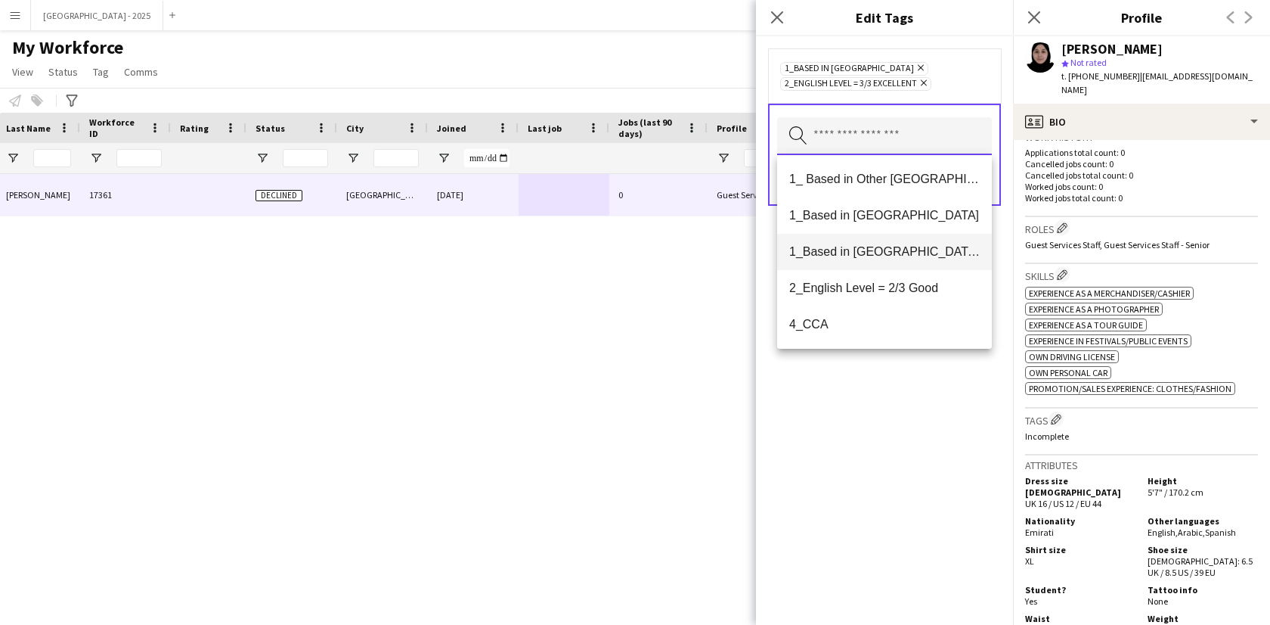
scroll to position [139, 0]
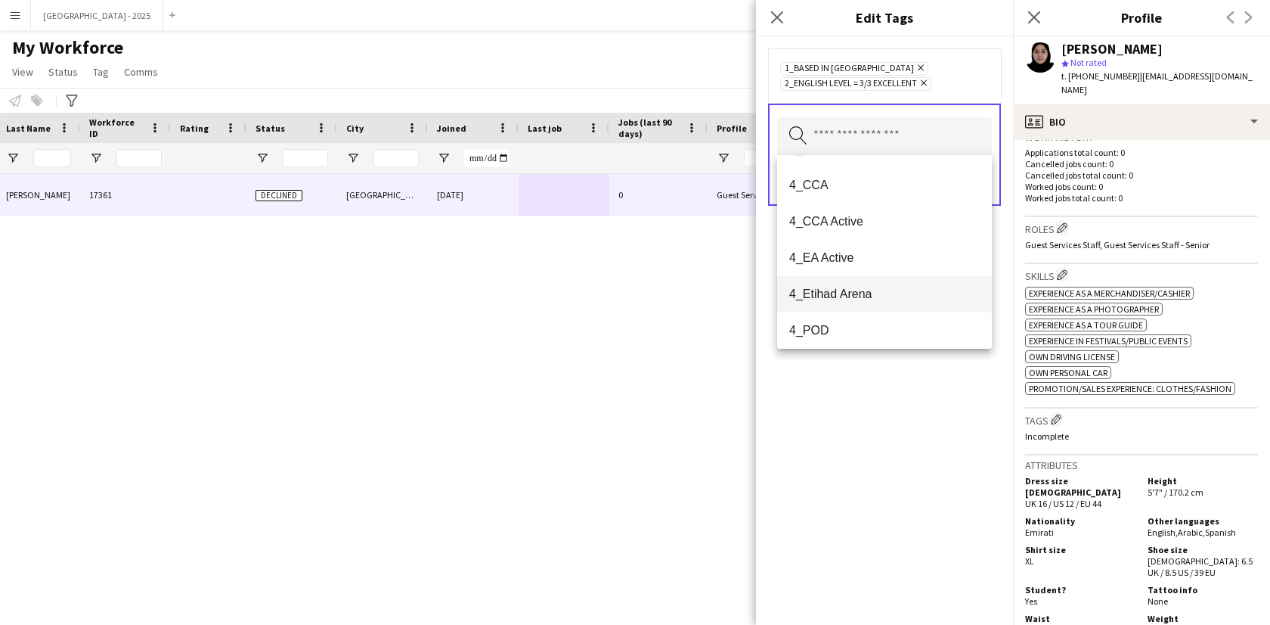
click at [873, 298] on span "4_Etihad Arena" at bounding box center [884, 294] width 191 height 14
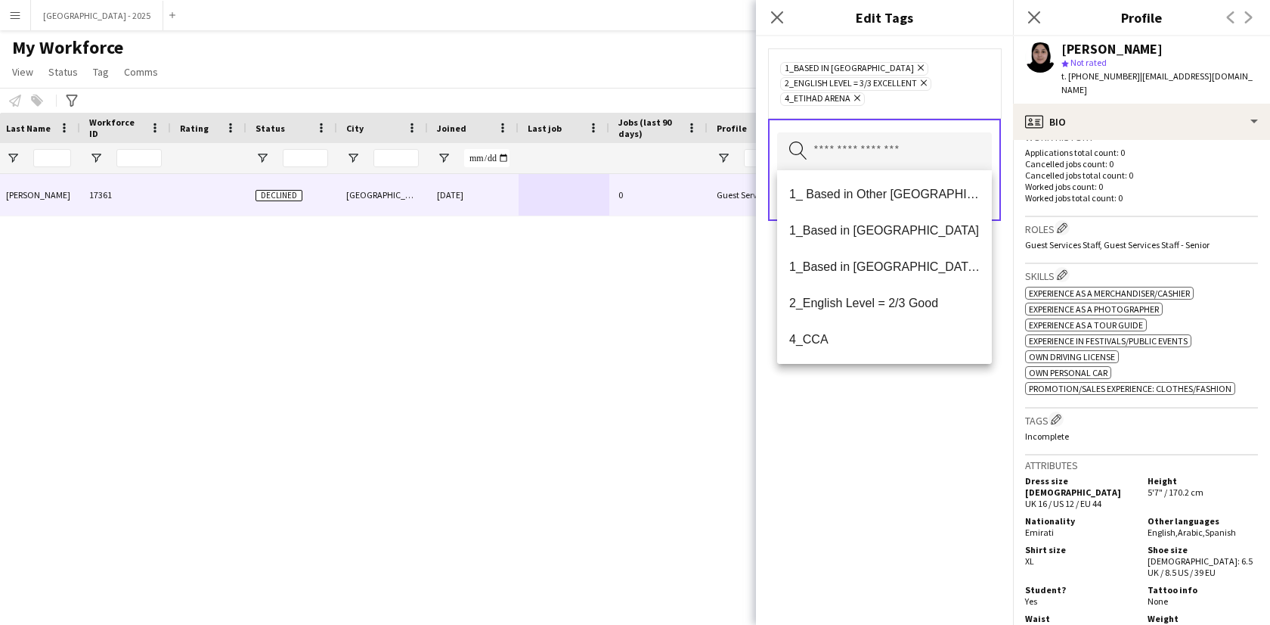
click at [873, 430] on div "1_Based in [GEOGRAPHIC_DATA] Remove 2_English Level = 3/3 Excellent Remove 4_Et…" at bounding box center [884, 330] width 257 height 588
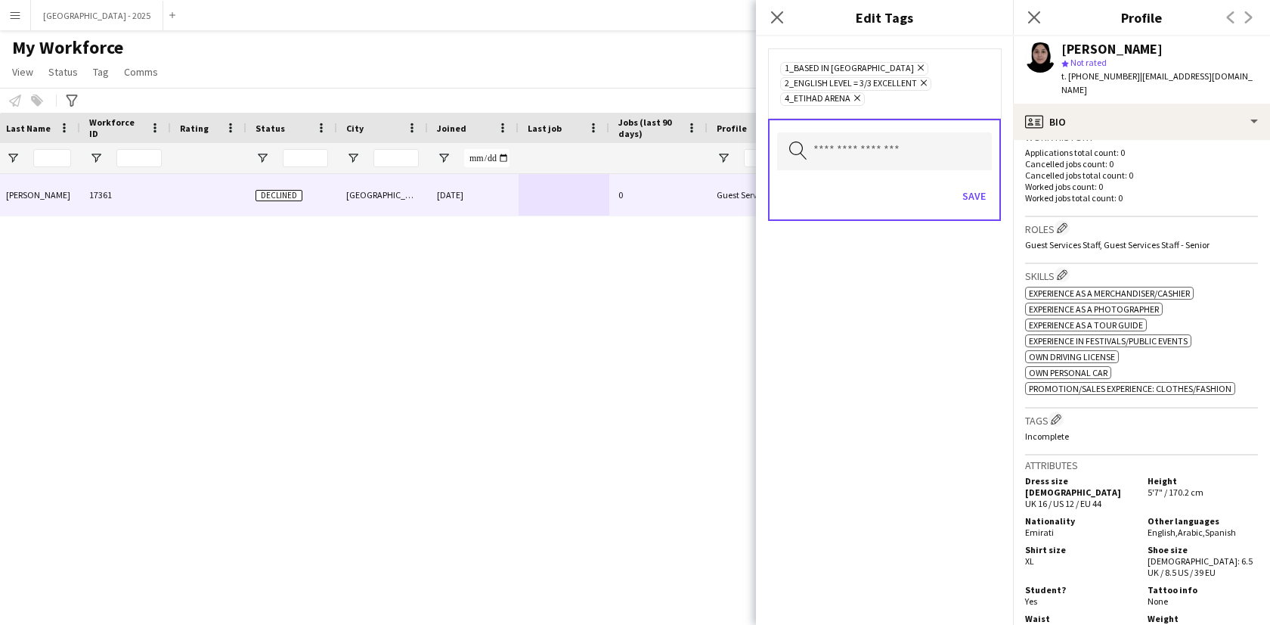
click at [963, 215] on div "Save" at bounding box center [884, 197] width 215 height 43
click at [965, 205] on button "Save" at bounding box center [975, 196] width 36 height 24
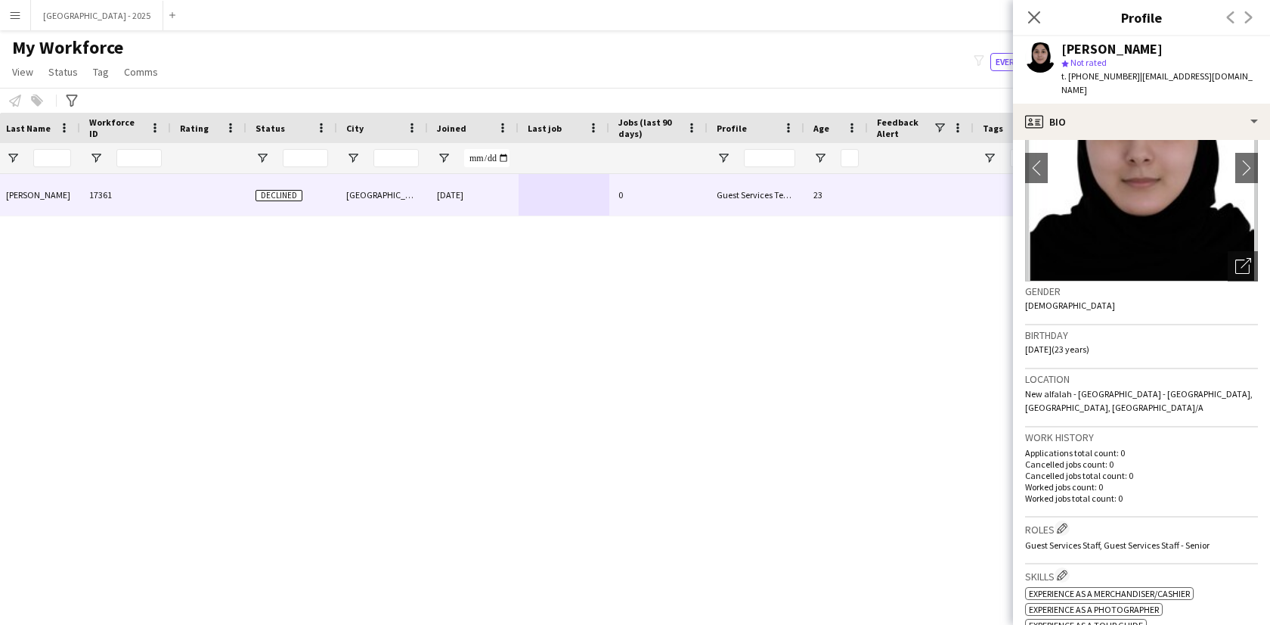
scroll to position [96, 0]
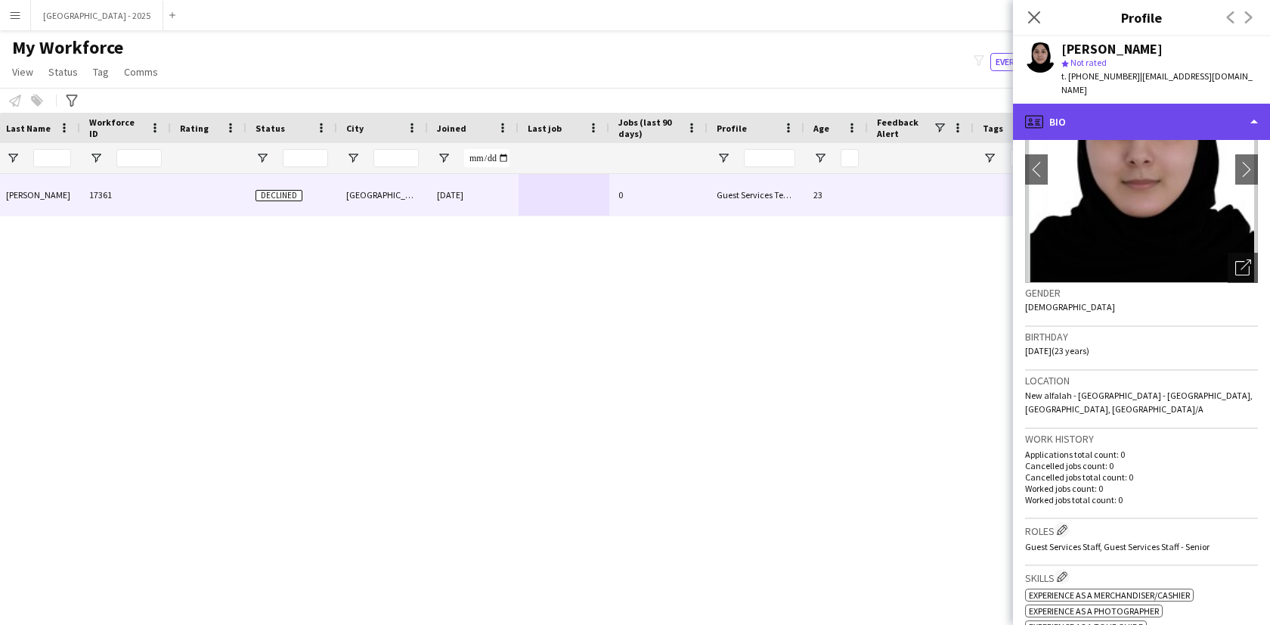
click at [1105, 124] on div "profile Bio" at bounding box center [1141, 122] width 257 height 36
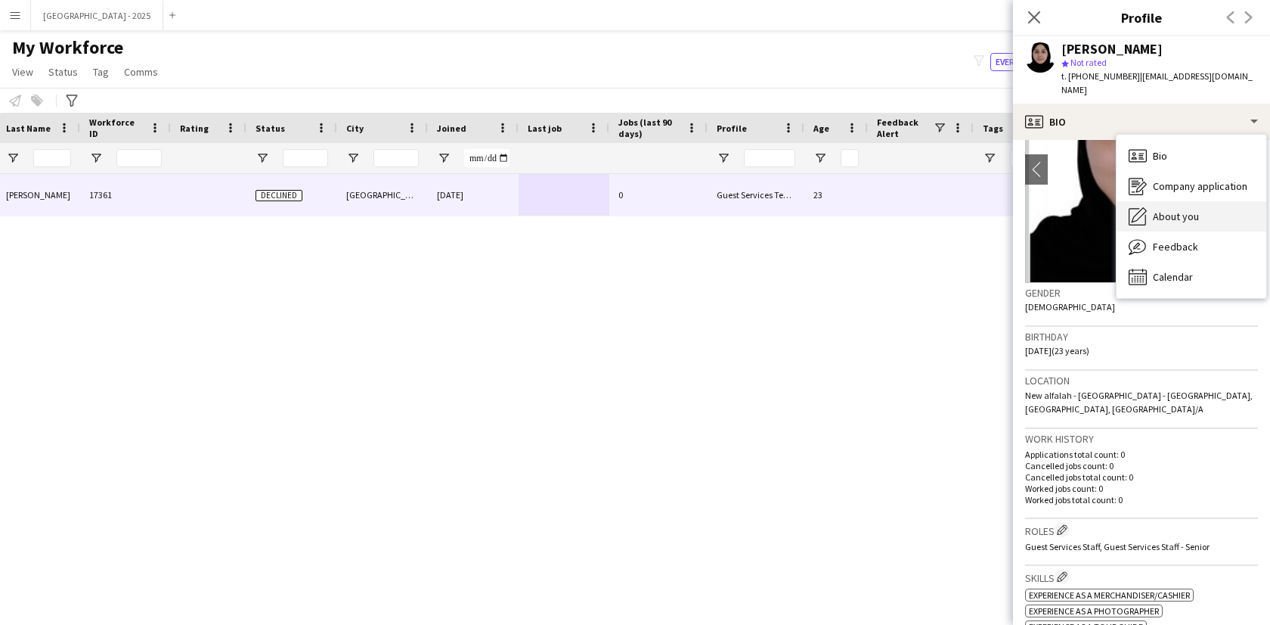
click at [1201, 210] on div "About you About you" at bounding box center [1192, 216] width 150 height 30
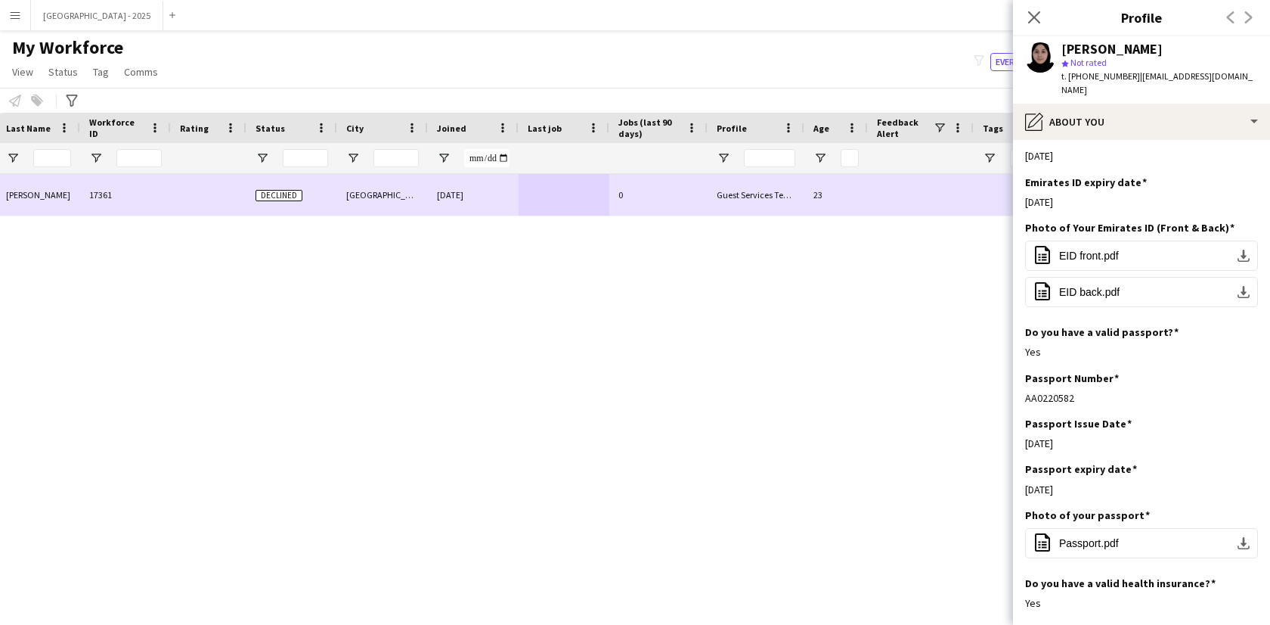
scroll to position [0, 0]
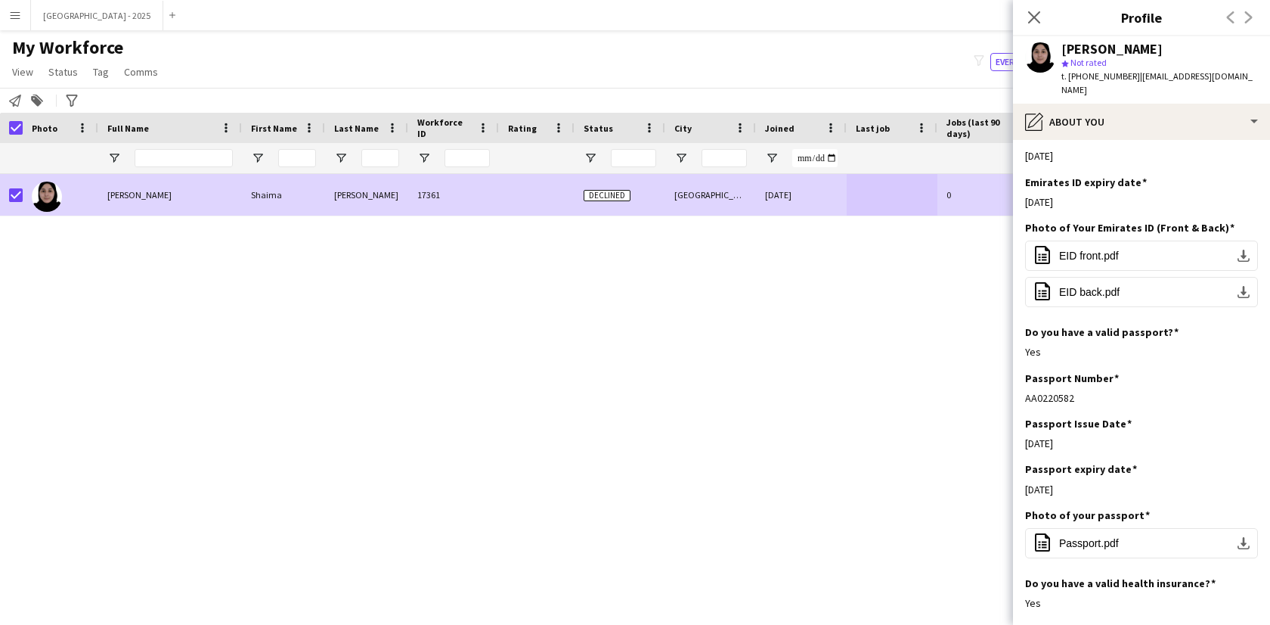
click at [62, 70] on span "Status" at bounding box center [62, 72] width 29 height 14
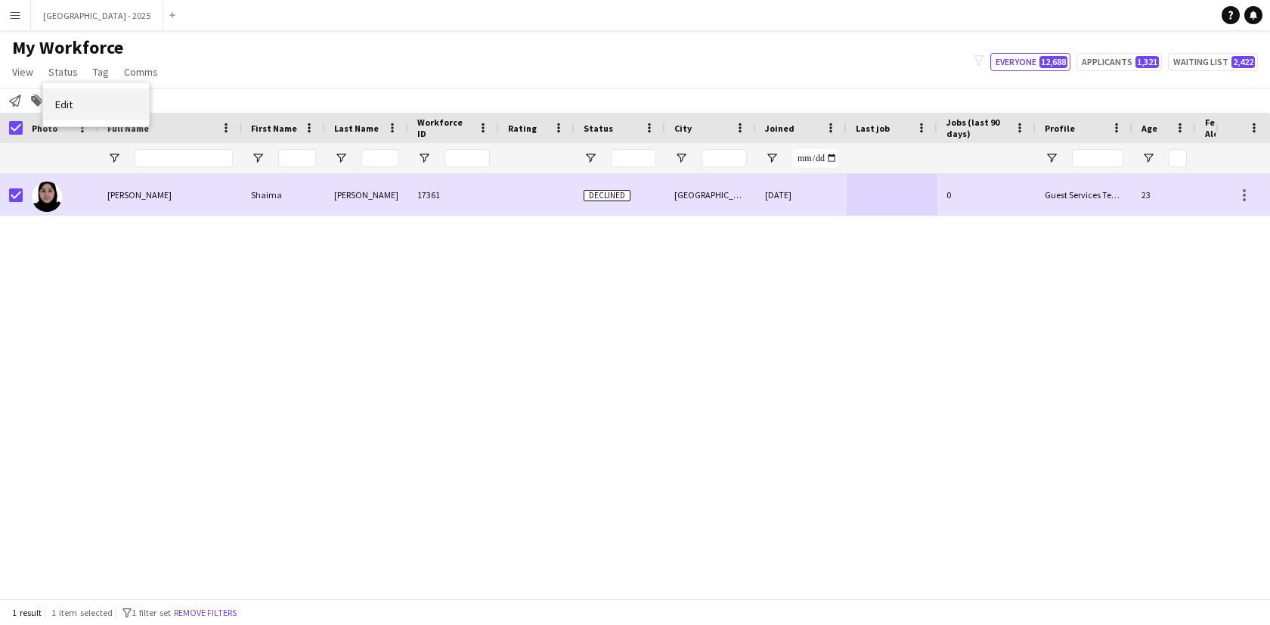
click at [74, 93] on link "Edit" at bounding box center [96, 104] width 106 height 32
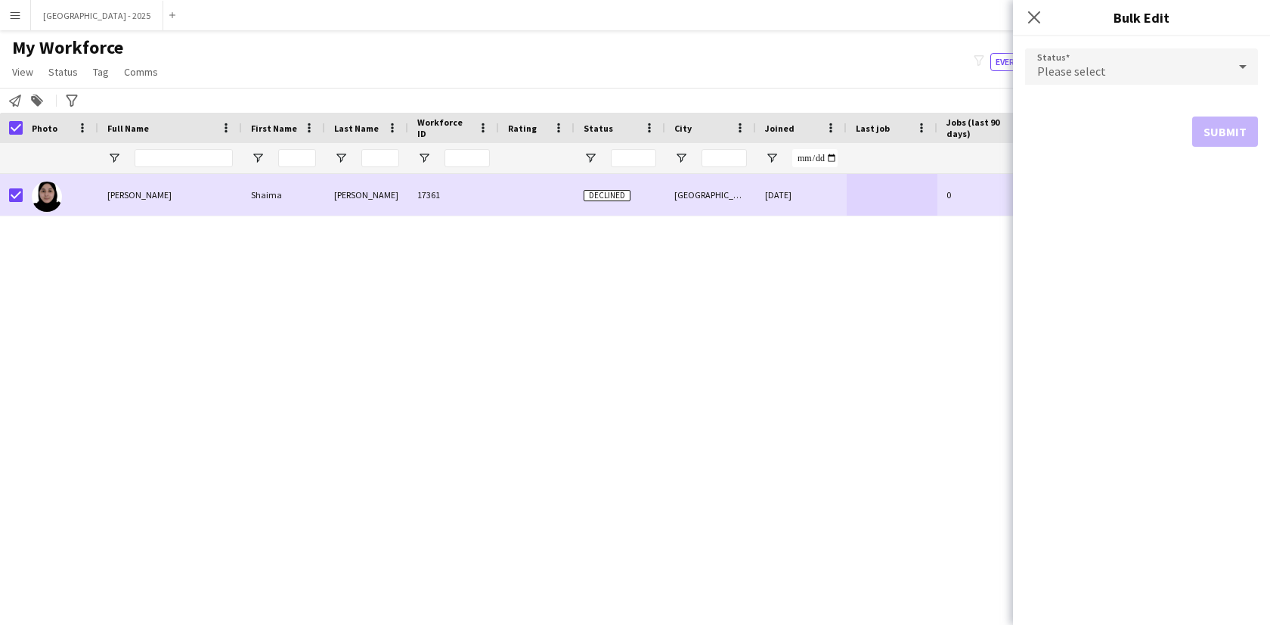
click at [1049, 60] on div "Please select" at bounding box center [1126, 66] width 203 height 36
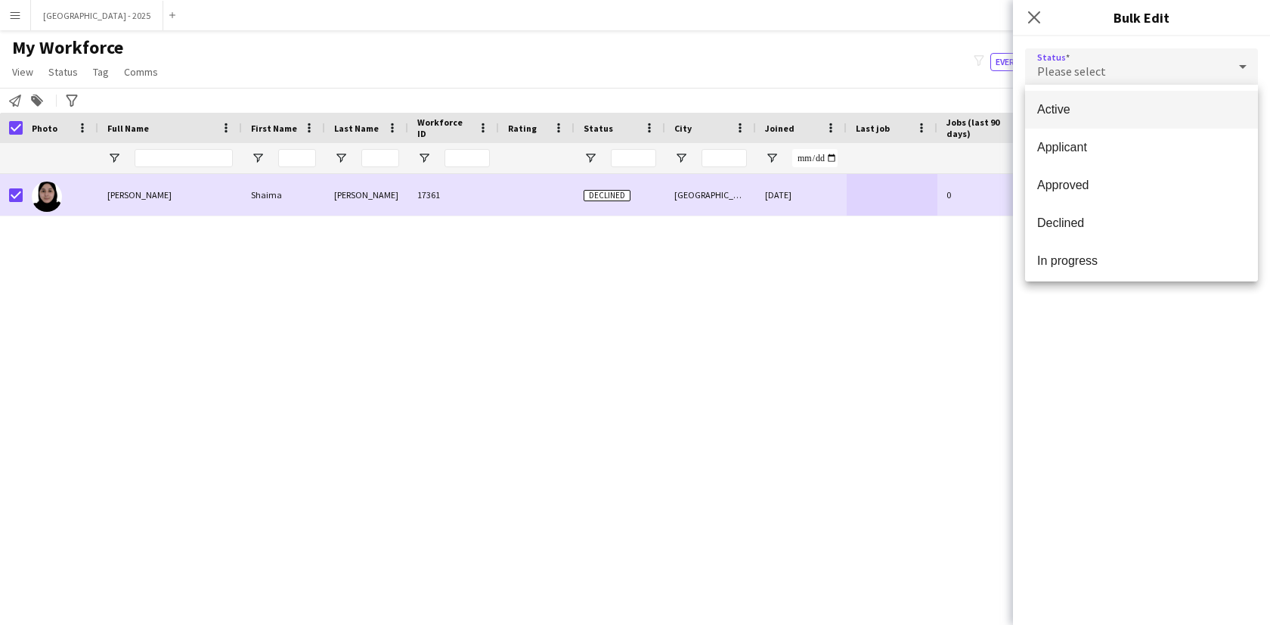
click at [1053, 98] on mat-option "Active" at bounding box center [1141, 110] width 233 height 38
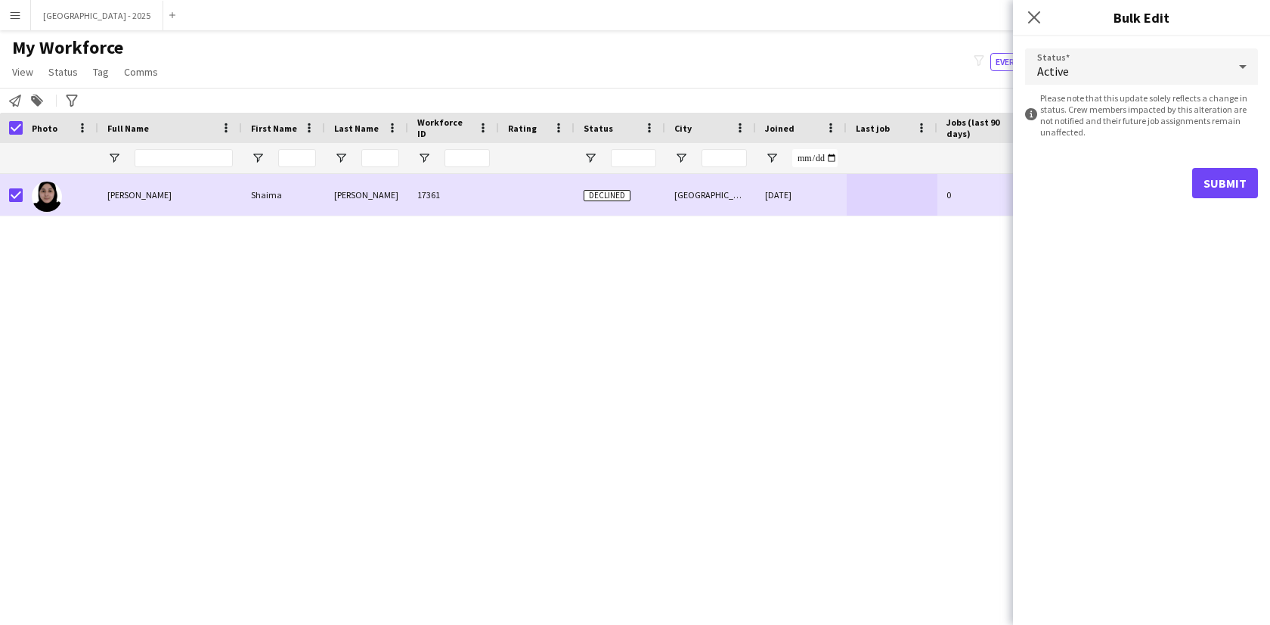
drag, startPoint x: 1200, startPoint y: 165, endPoint x: 1204, endPoint y: 175, distance: 11.2
click at [1200, 166] on form "Status Active information-circle Please note that this update solely reflects a…" at bounding box center [1141, 123] width 233 height 174
click at [1204, 176] on button "Submit" at bounding box center [1226, 183] width 66 height 30
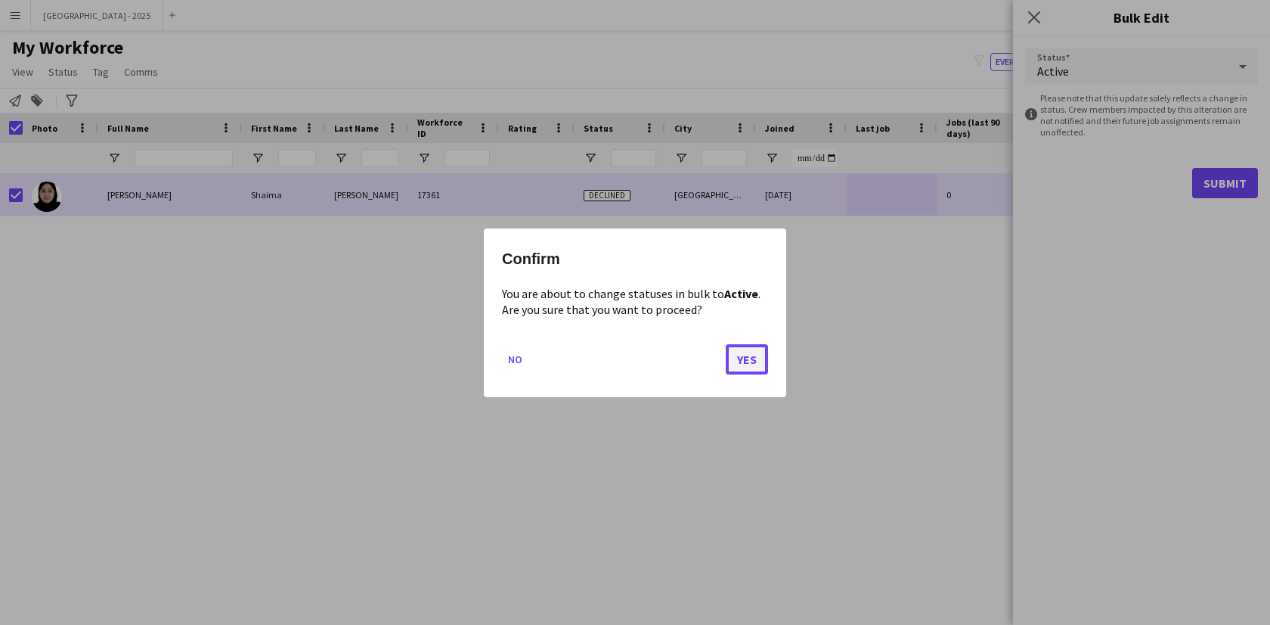
click at [751, 347] on button "Yes" at bounding box center [747, 358] width 42 height 30
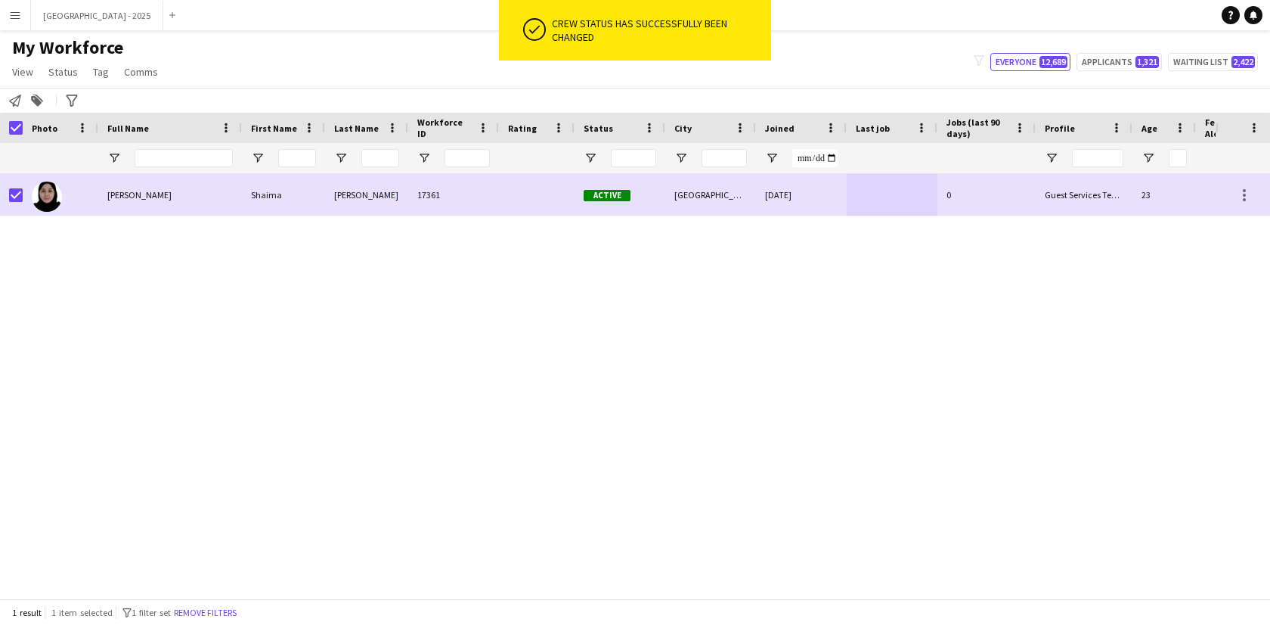
click at [204, 617] on button "Remove filters" at bounding box center [205, 612] width 69 height 17
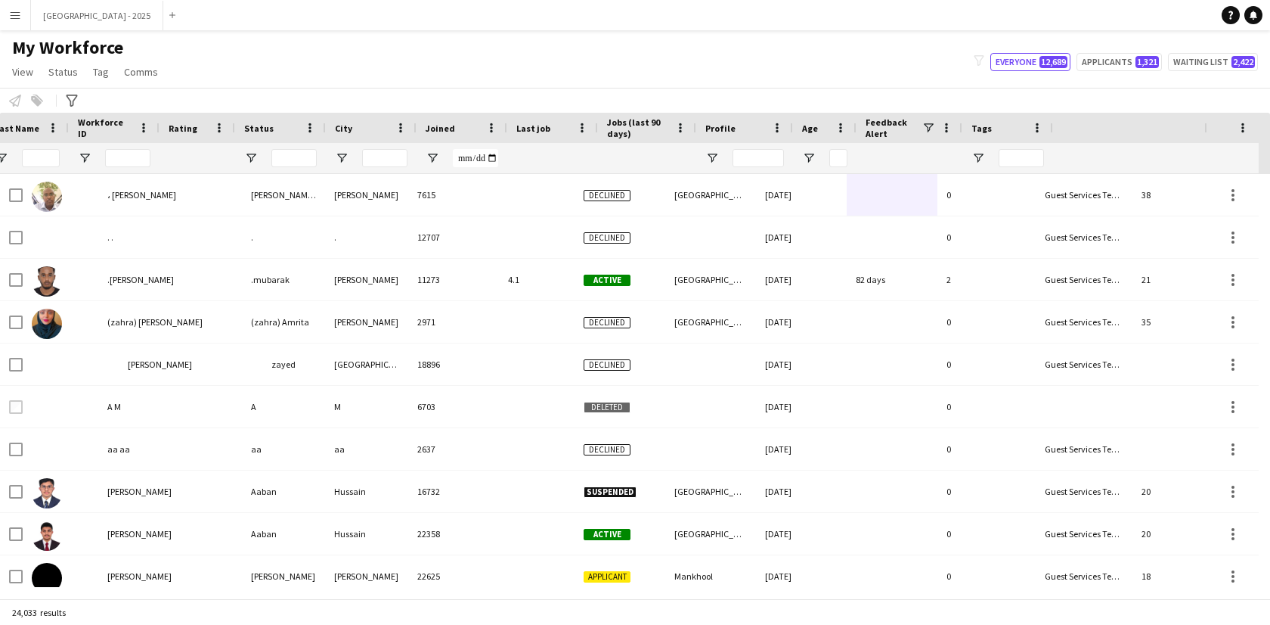
scroll to position [0, 340]
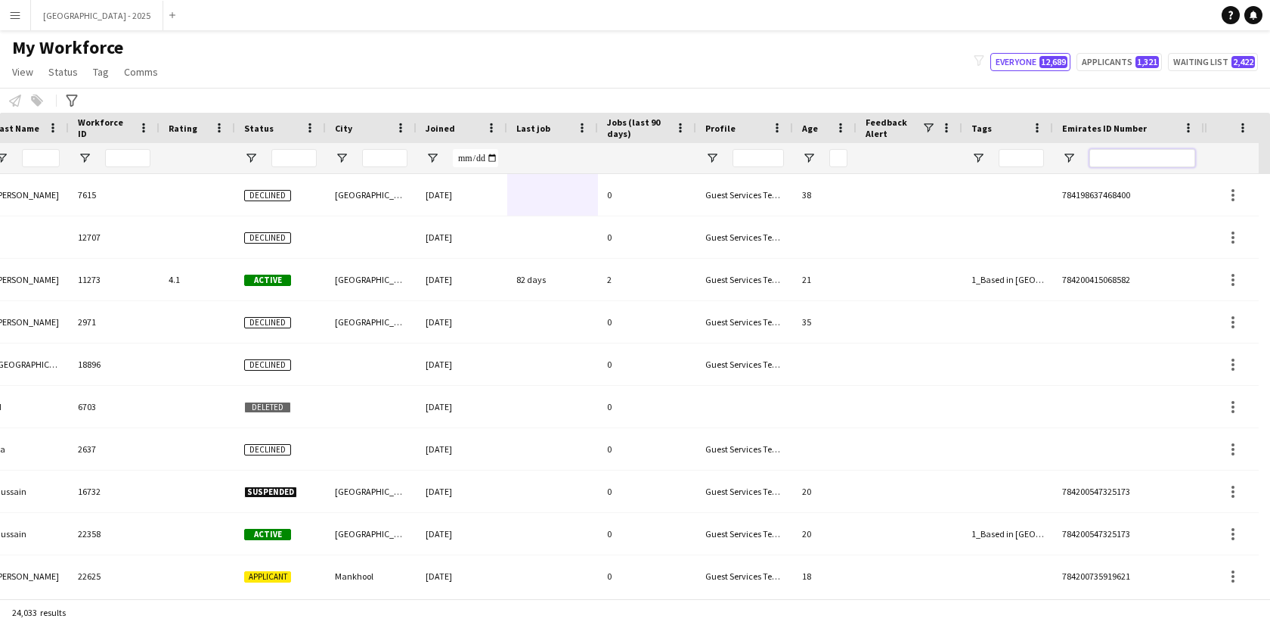
click at [1153, 162] on input "Emirates ID Number Filter Input" at bounding box center [1143, 158] width 106 height 18
paste input "*******"
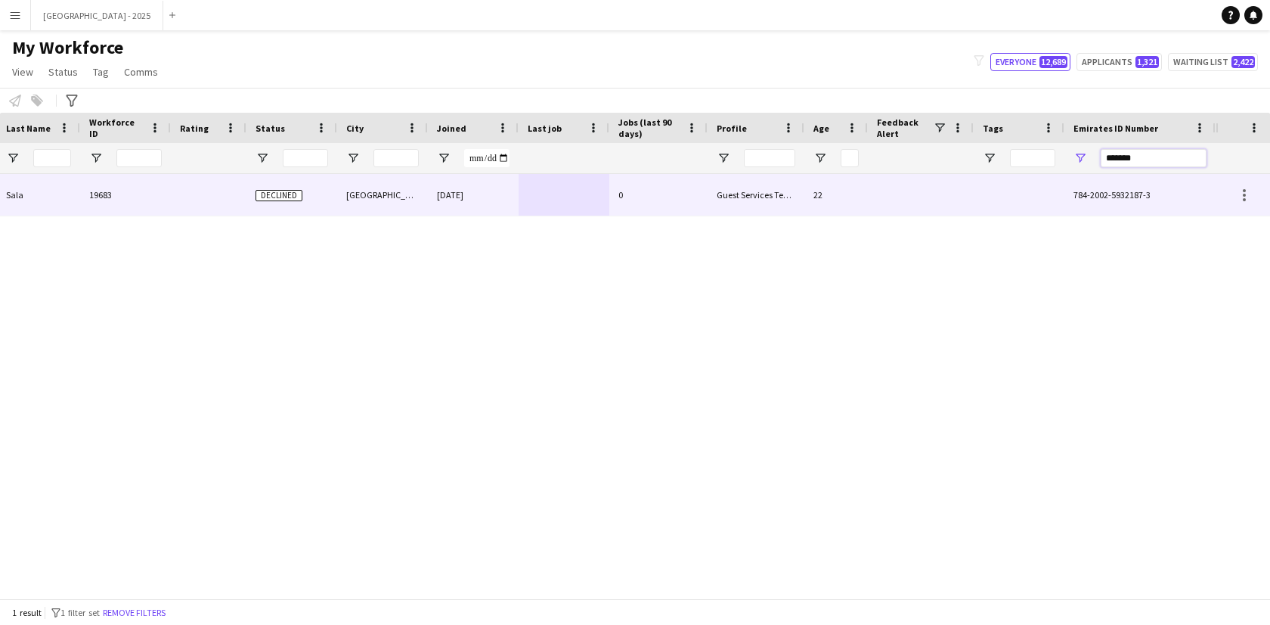
scroll to position [0, 0]
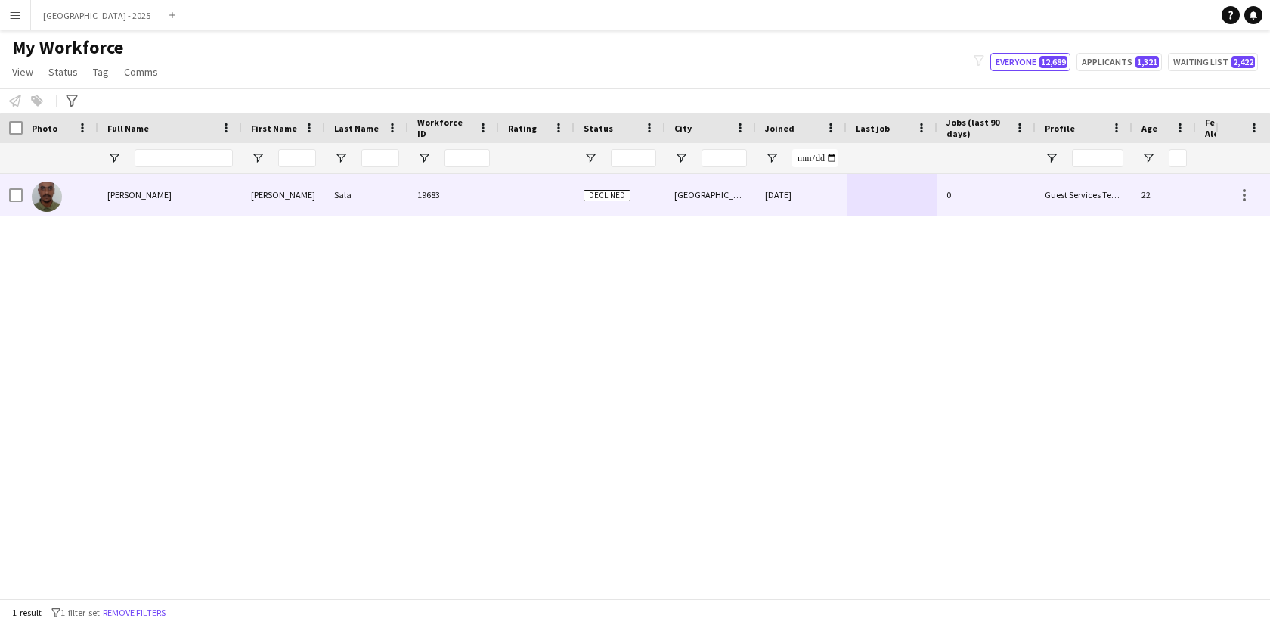
click at [903, 175] on div at bounding box center [892, 195] width 91 height 42
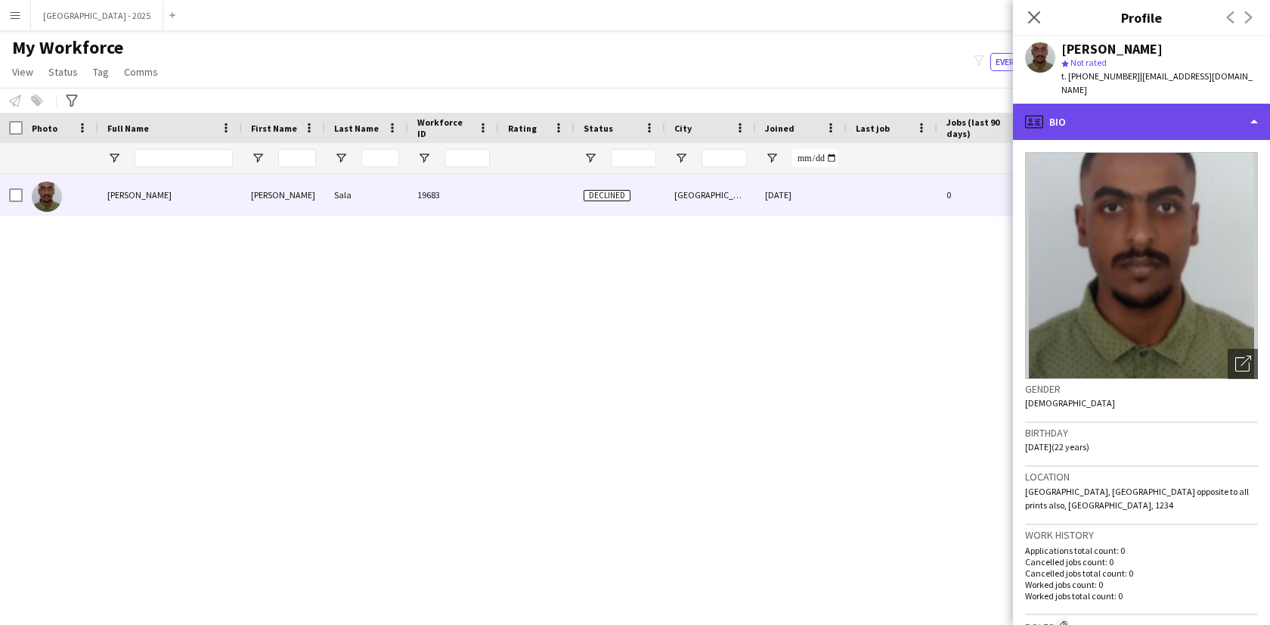
click at [1195, 109] on div "profile Bio" at bounding box center [1141, 122] width 257 height 36
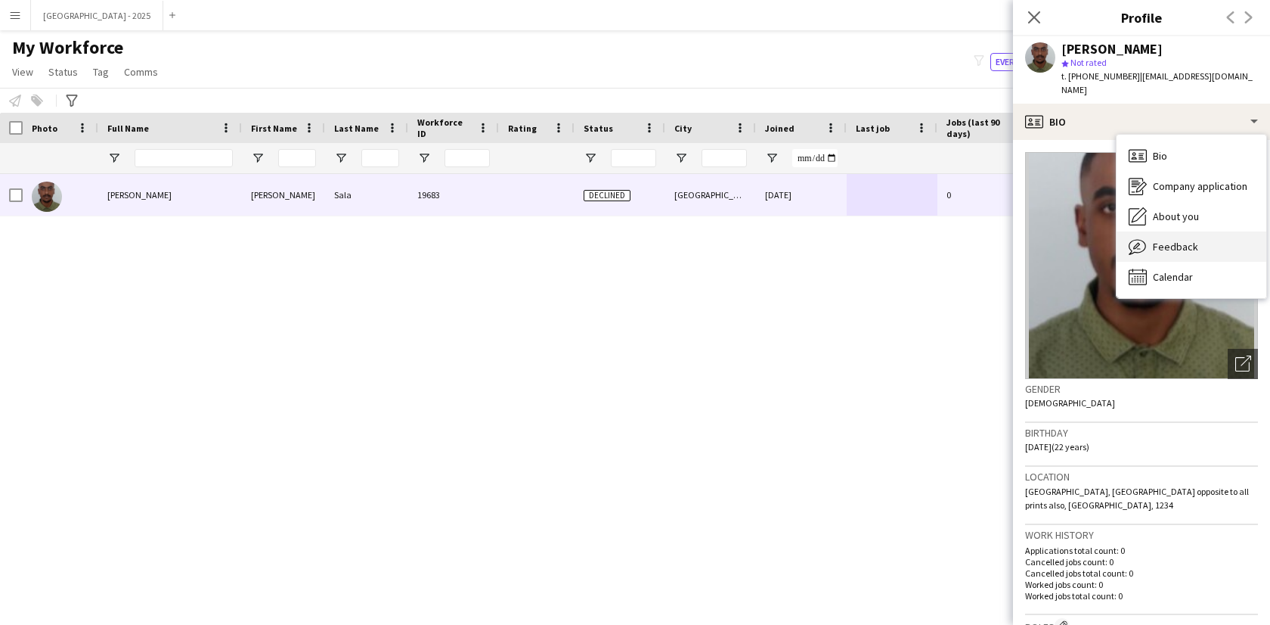
click at [1196, 234] on div "Feedback Feedback" at bounding box center [1192, 246] width 150 height 30
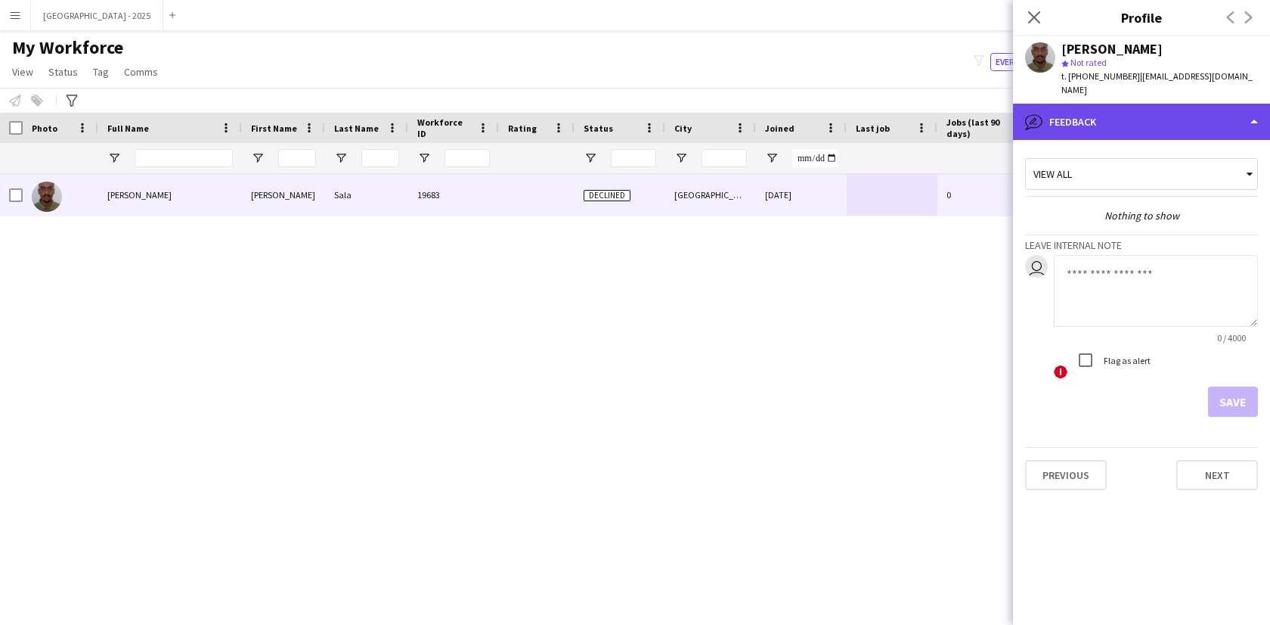
click at [1149, 120] on div "bubble-pencil Feedback" at bounding box center [1141, 122] width 257 height 36
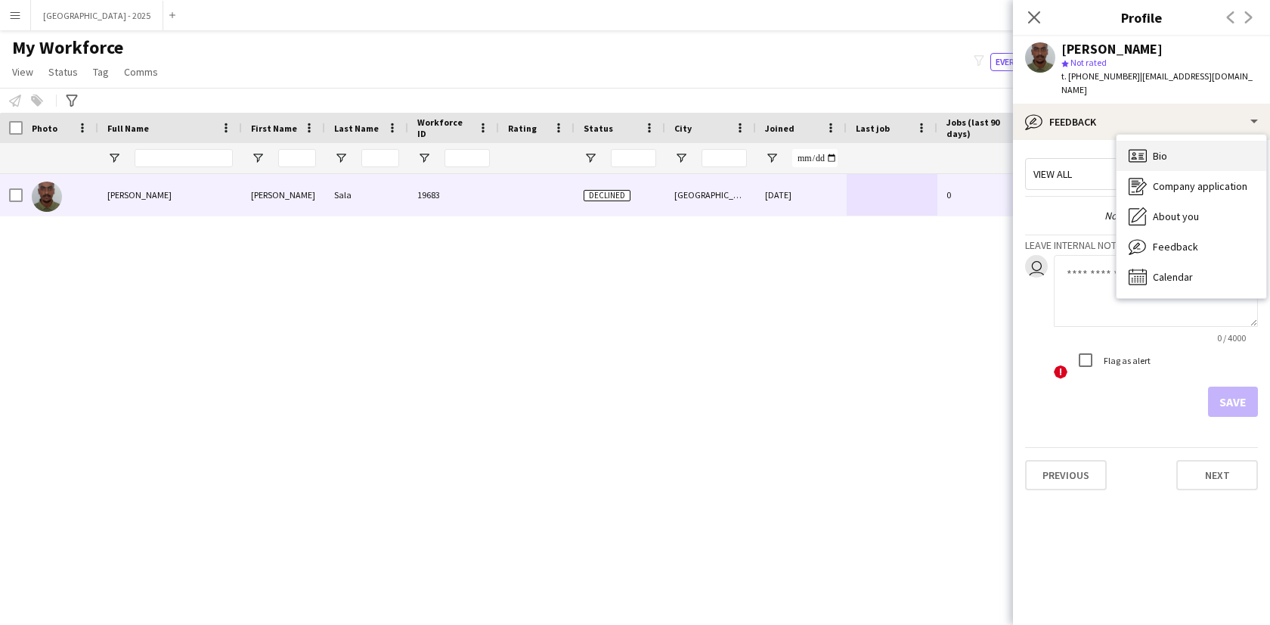
click at [1197, 155] on div "Bio Bio" at bounding box center [1192, 156] width 150 height 30
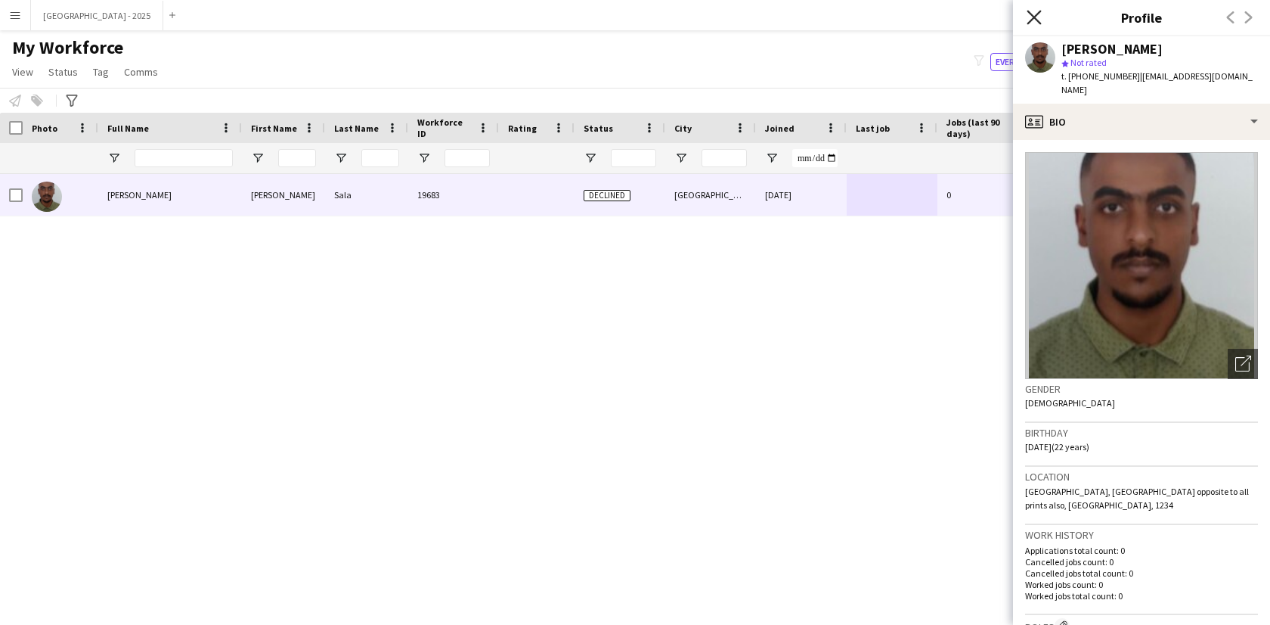
click at [1032, 20] on icon at bounding box center [1034, 17] width 14 height 14
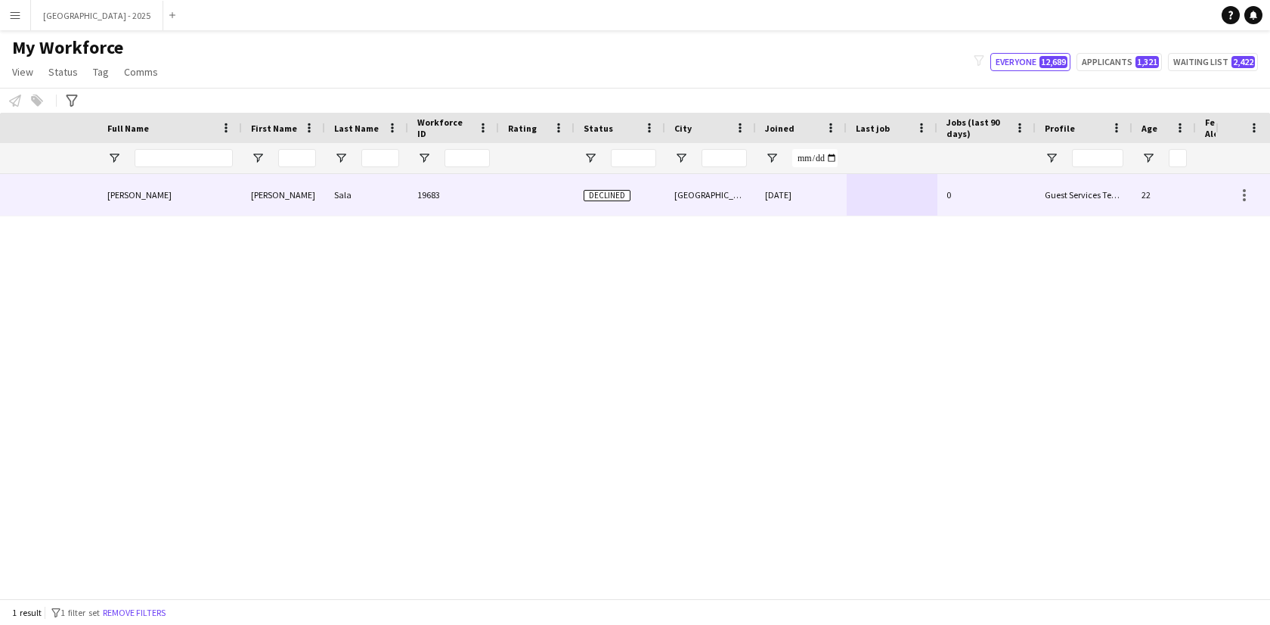
scroll to position [0, 328]
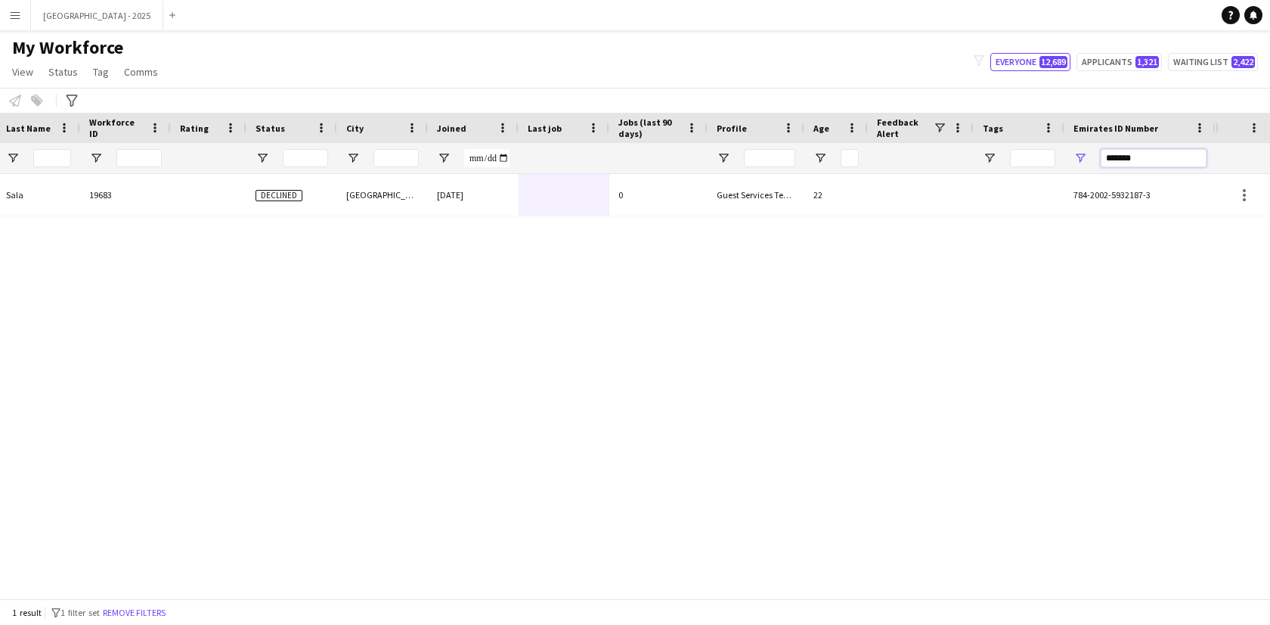
click at [1127, 153] on input "*******" at bounding box center [1154, 158] width 106 height 18
click at [1125, 153] on input "*******" at bounding box center [1154, 158] width 106 height 18
paste input "Emirates ID Number Filter Input"
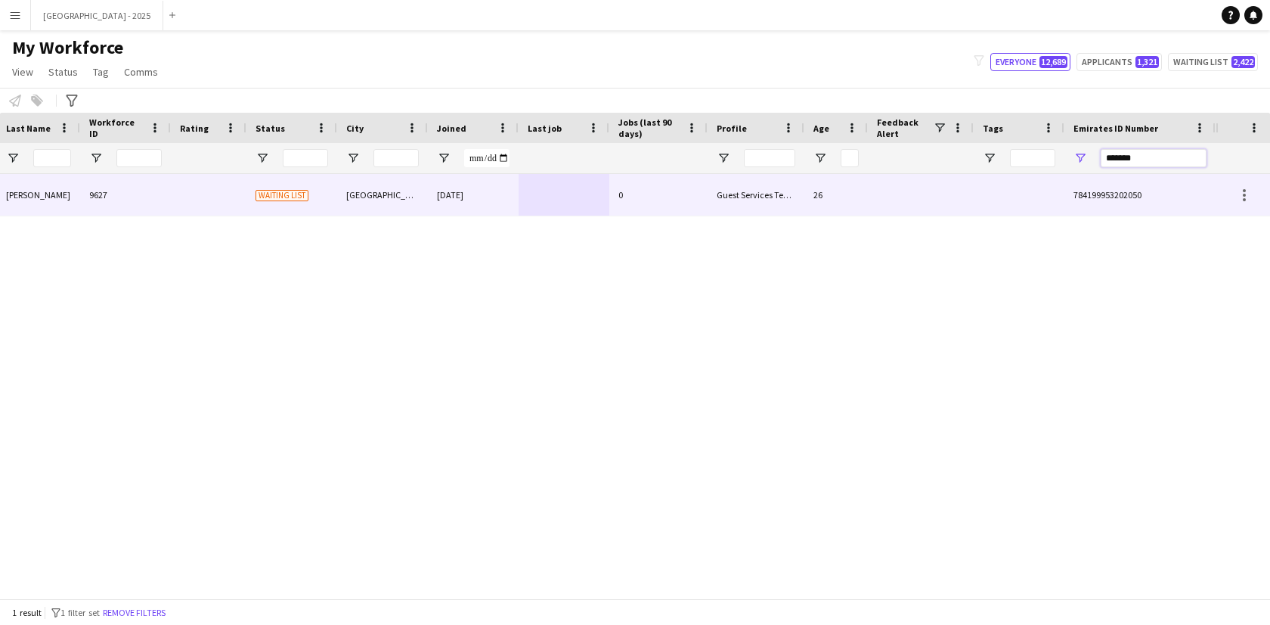
type input "*******"
click at [582, 206] on div at bounding box center [564, 195] width 91 height 42
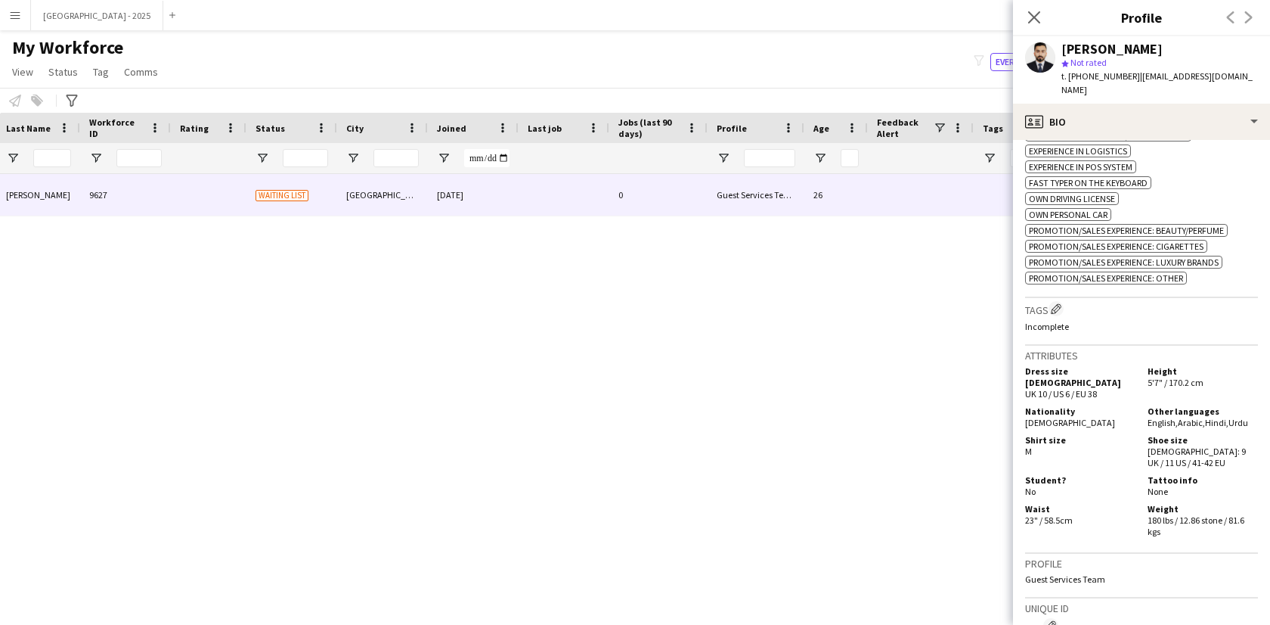
scroll to position [329, 0]
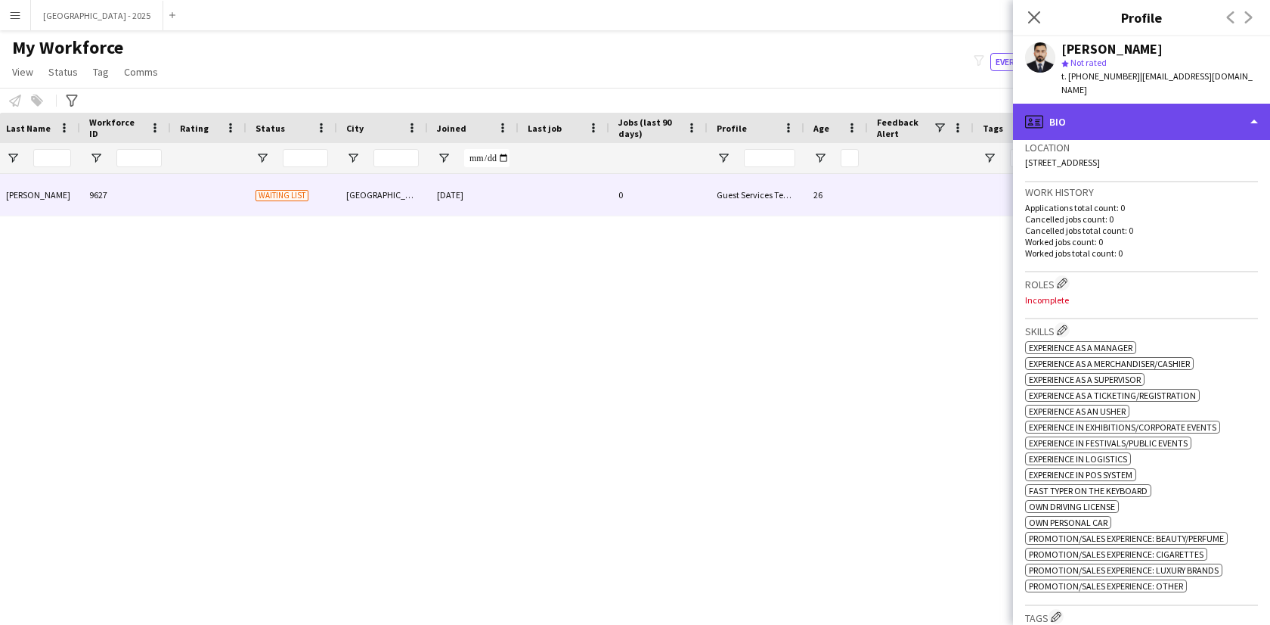
click at [1118, 119] on div "profile Bio" at bounding box center [1141, 122] width 257 height 36
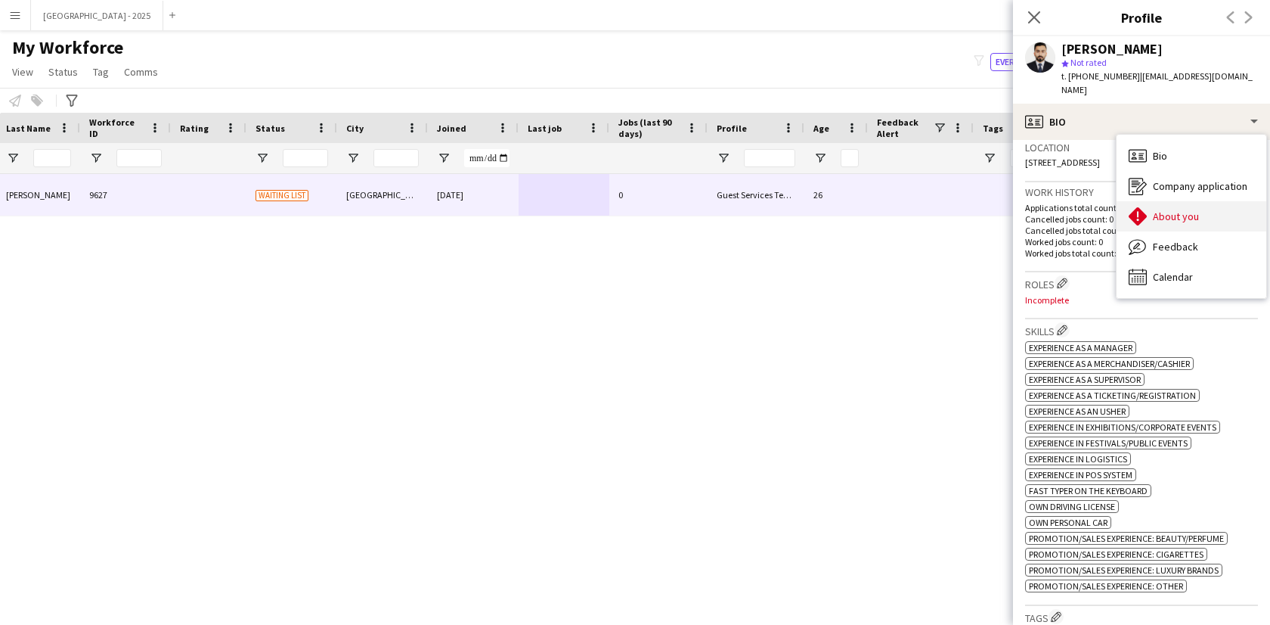
click at [1168, 211] on span "About you" at bounding box center [1176, 216] width 46 height 14
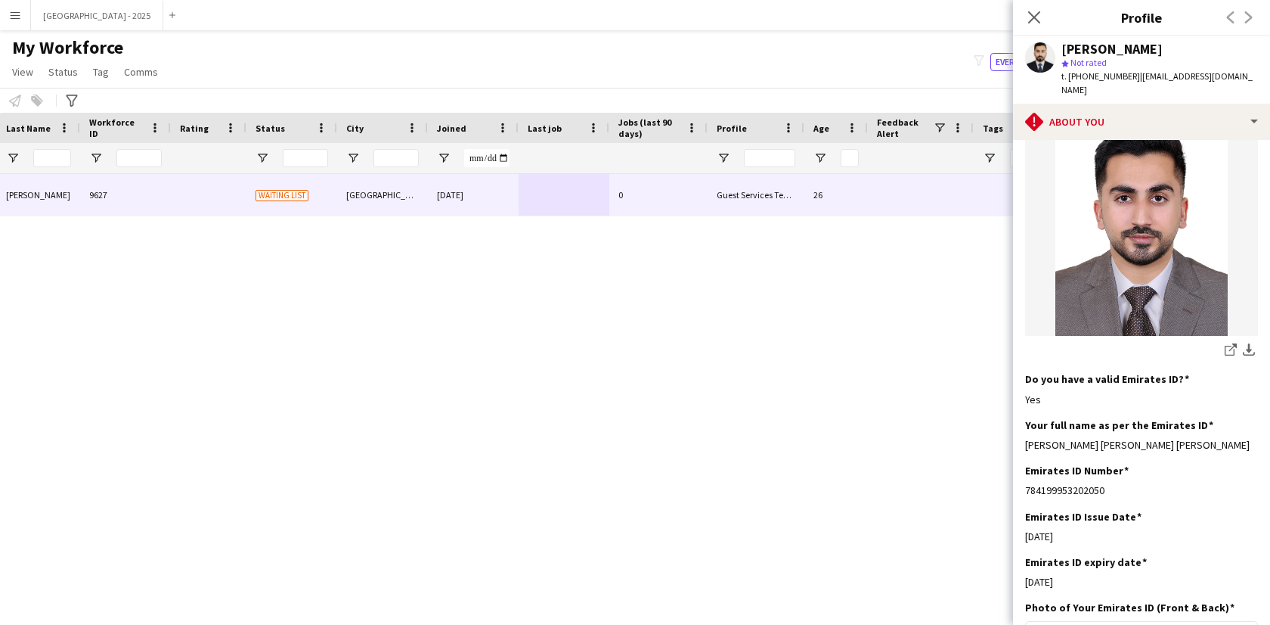
scroll to position [0, 0]
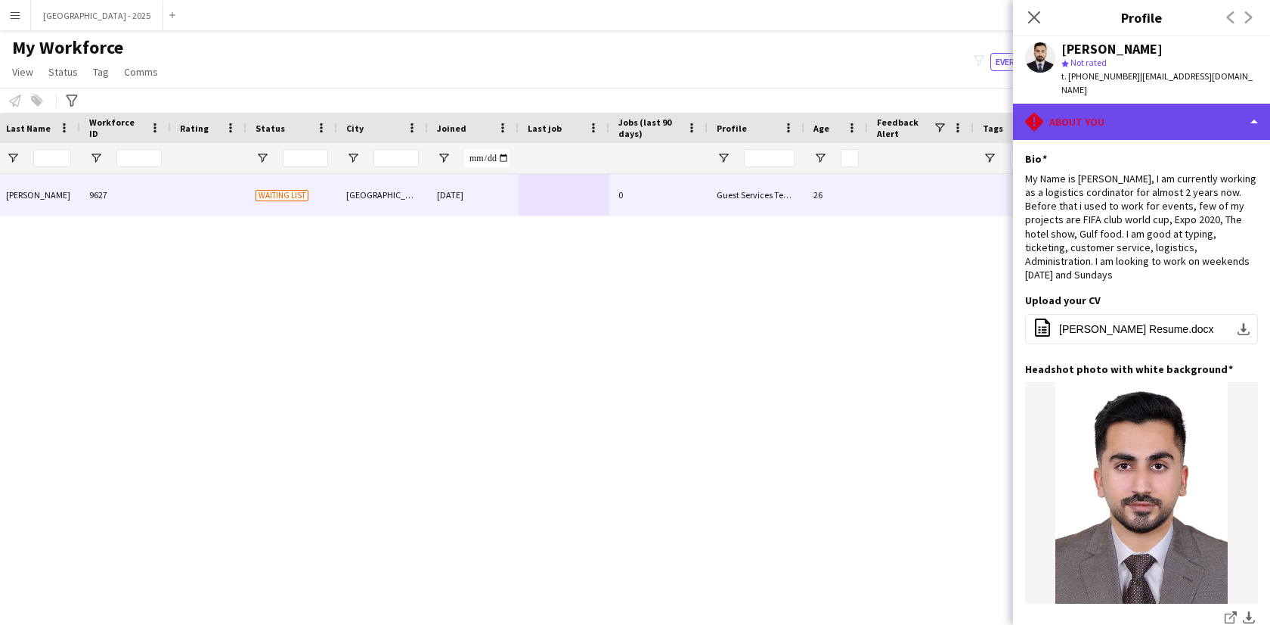
click at [1137, 123] on div "rhombus-alert About you" at bounding box center [1141, 122] width 257 height 36
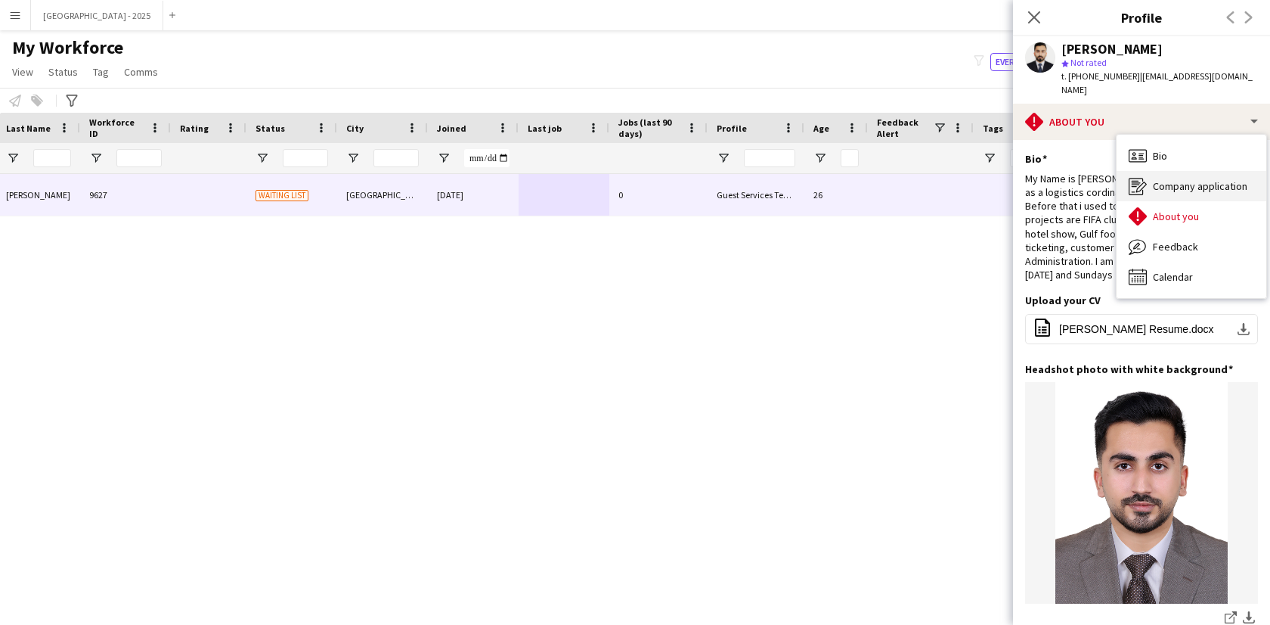
click at [1174, 173] on div "Company application Company application" at bounding box center [1192, 186] width 150 height 30
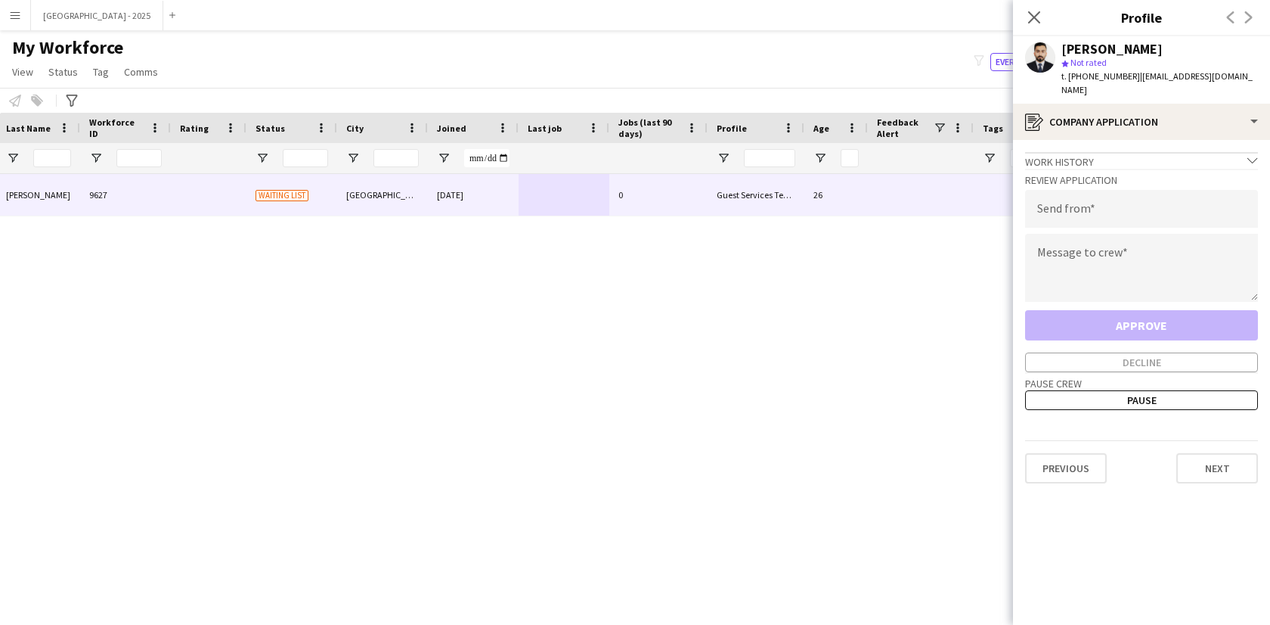
click at [1159, 140] on app-crew-profile-application "Work history chevron-down Administrator and logistics coordinator GCS TIMES INT…" at bounding box center [1141, 382] width 257 height 485
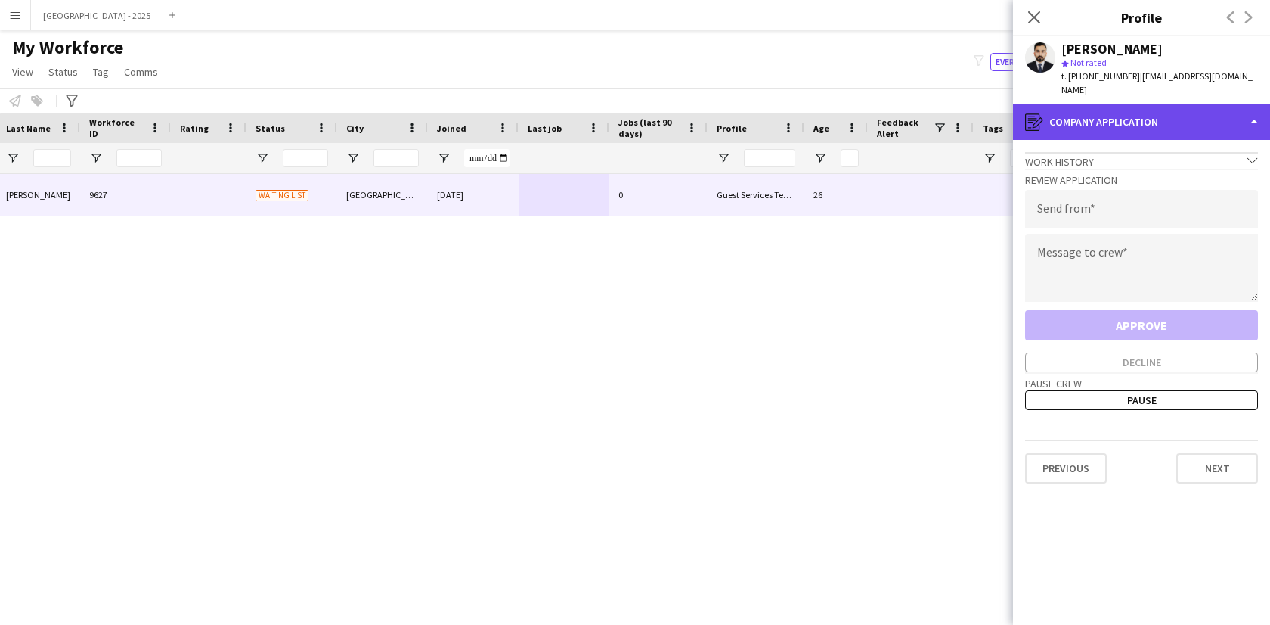
click at [1172, 132] on div "register Company application" at bounding box center [1141, 122] width 257 height 36
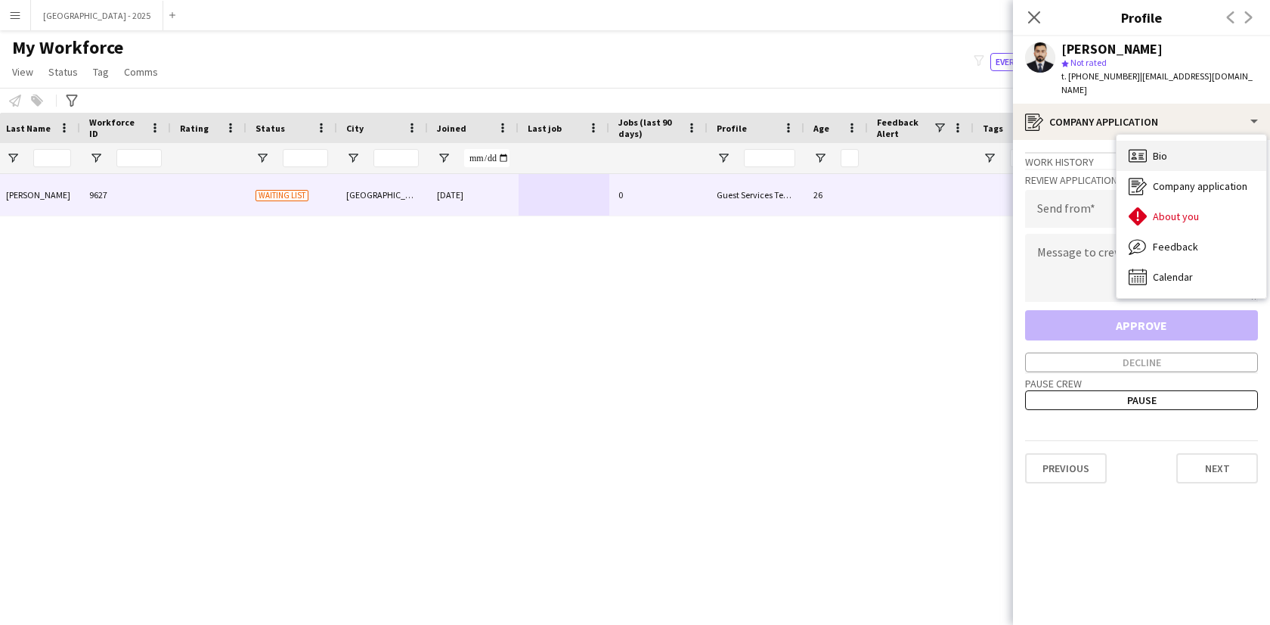
click at [1177, 168] on div "Bio Bio" at bounding box center [1192, 156] width 150 height 30
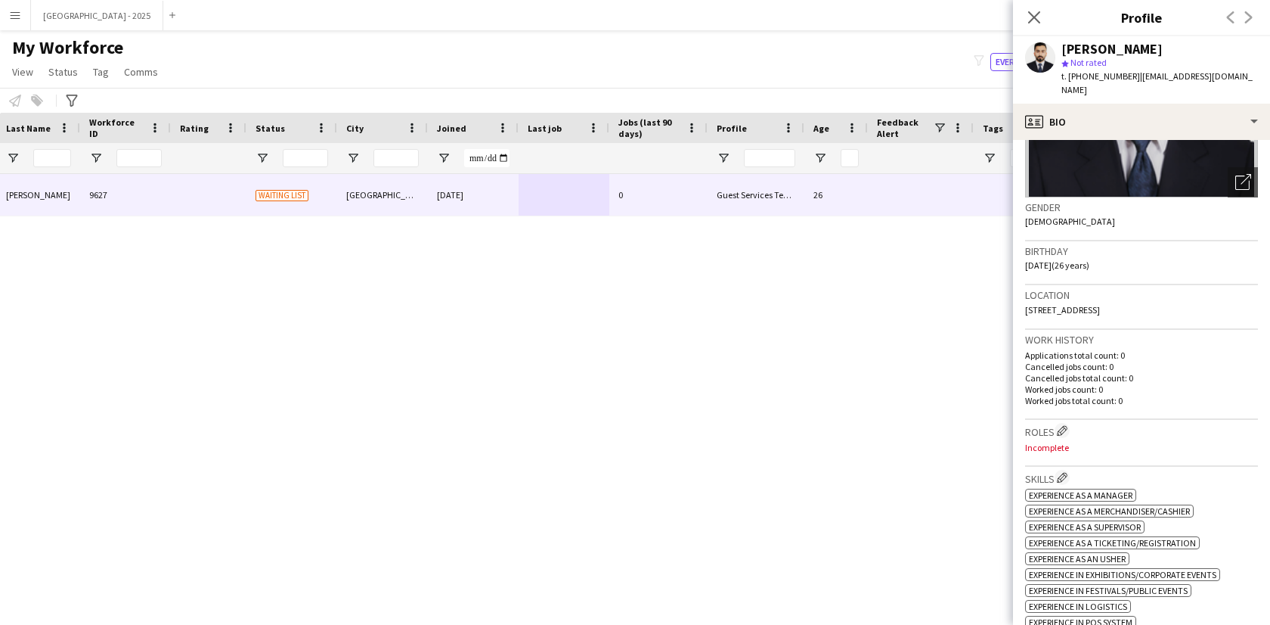
scroll to position [182, 0]
click at [1056, 438] on h3 "Roles Edit crew company roles" at bounding box center [1141, 430] width 233 height 16
click at [1060, 435] on app-icon "Edit crew company roles" at bounding box center [1062, 429] width 11 height 11
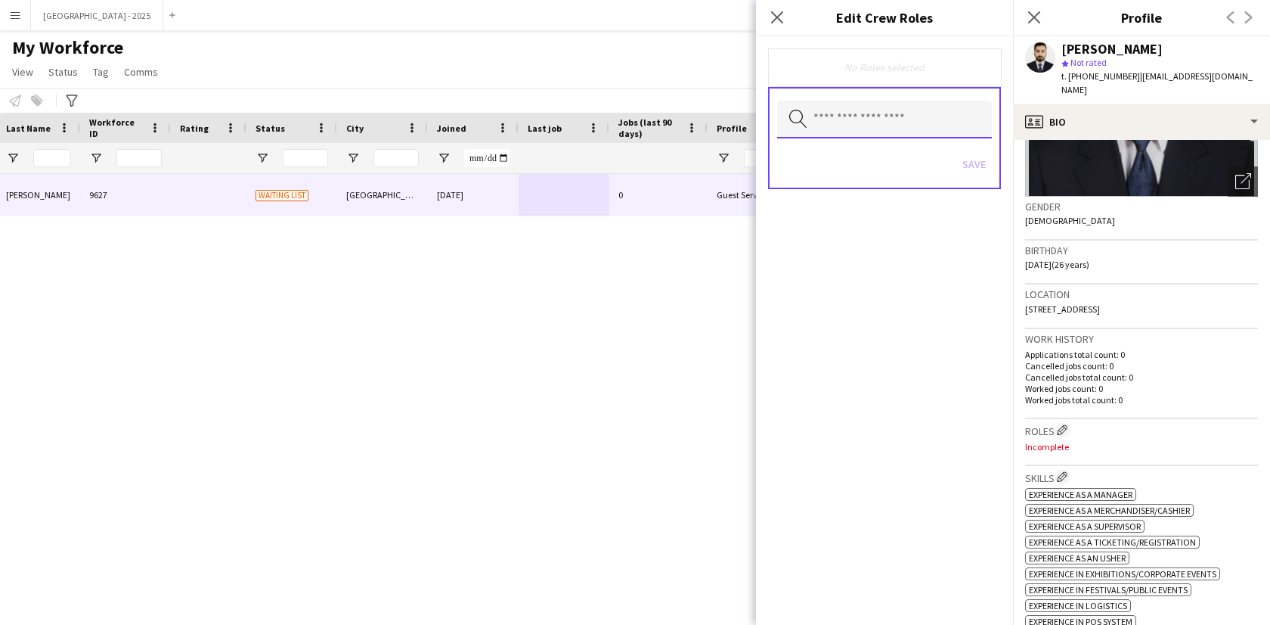
click at [832, 134] on input "text" at bounding box center [884, 120] width 215 height 38
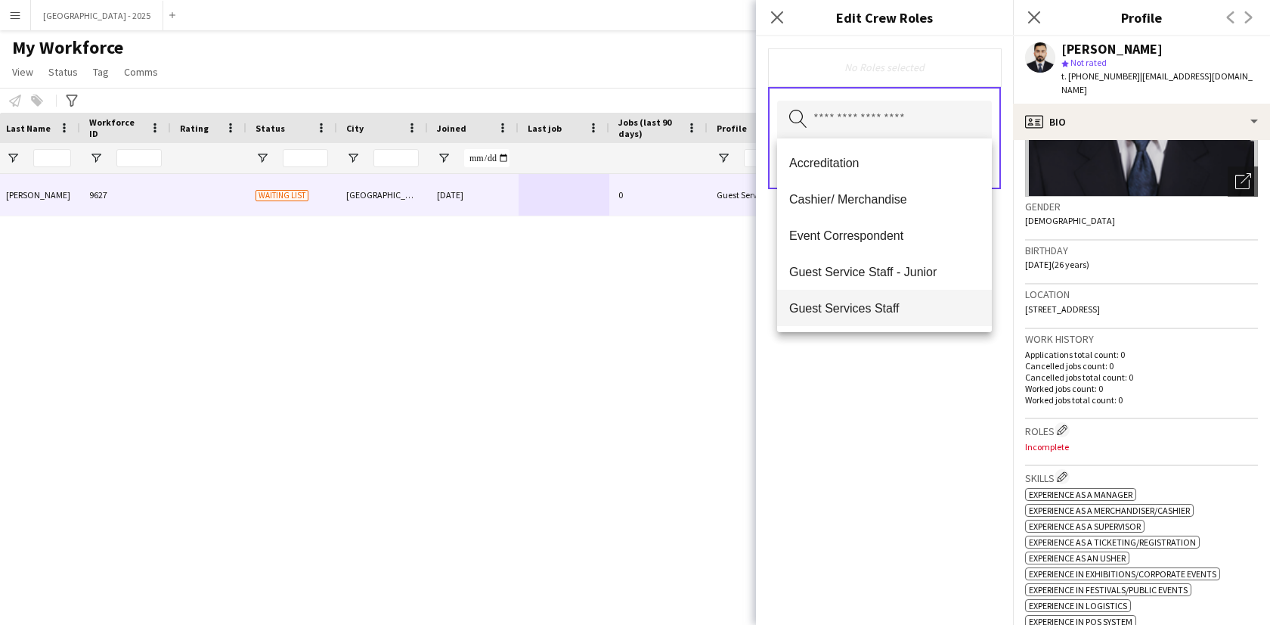
click at [884, 302] on span "Guest Services Staff" at bounding box center [884, 308] width 191 height 14
click at [888, 311] on span "Guest Services Staff - Senior" at bounding box center [884, 309] width 191 height 14
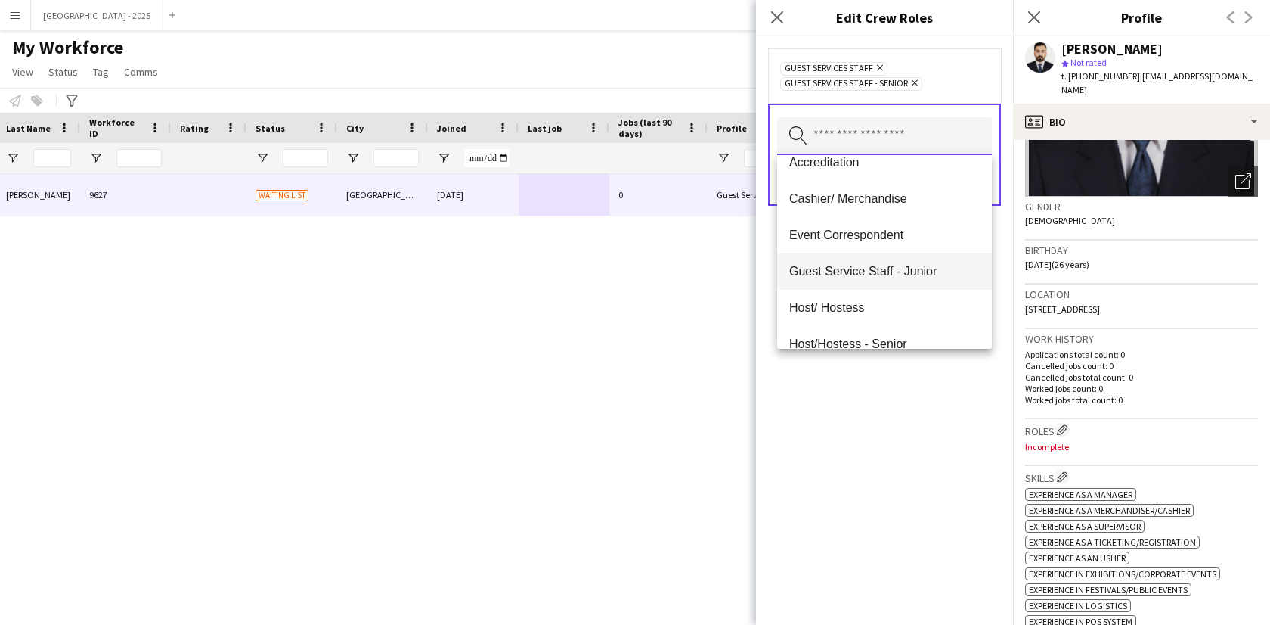
scroll to position [17, 0]
click at [887, 217] on mat-option "Event Correspondent" at bounding box center [884, 235] width 215 height 36
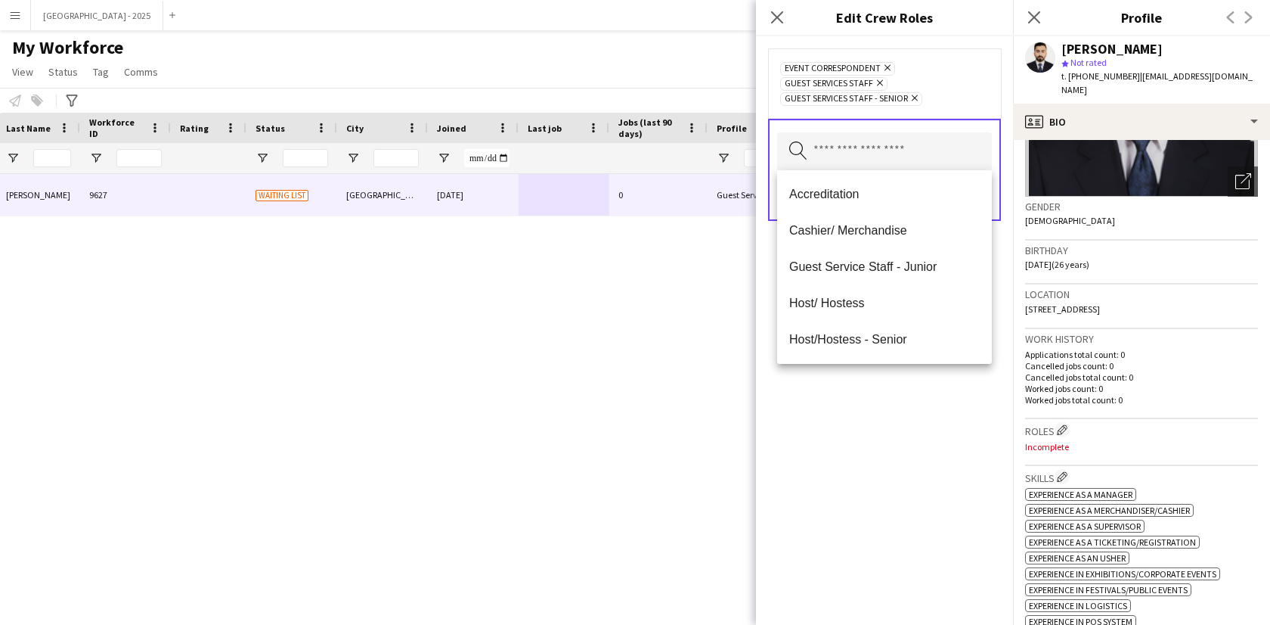
click at [885, 67] on icon "Remove" at bounding box center [886, 68] width 10 height 10
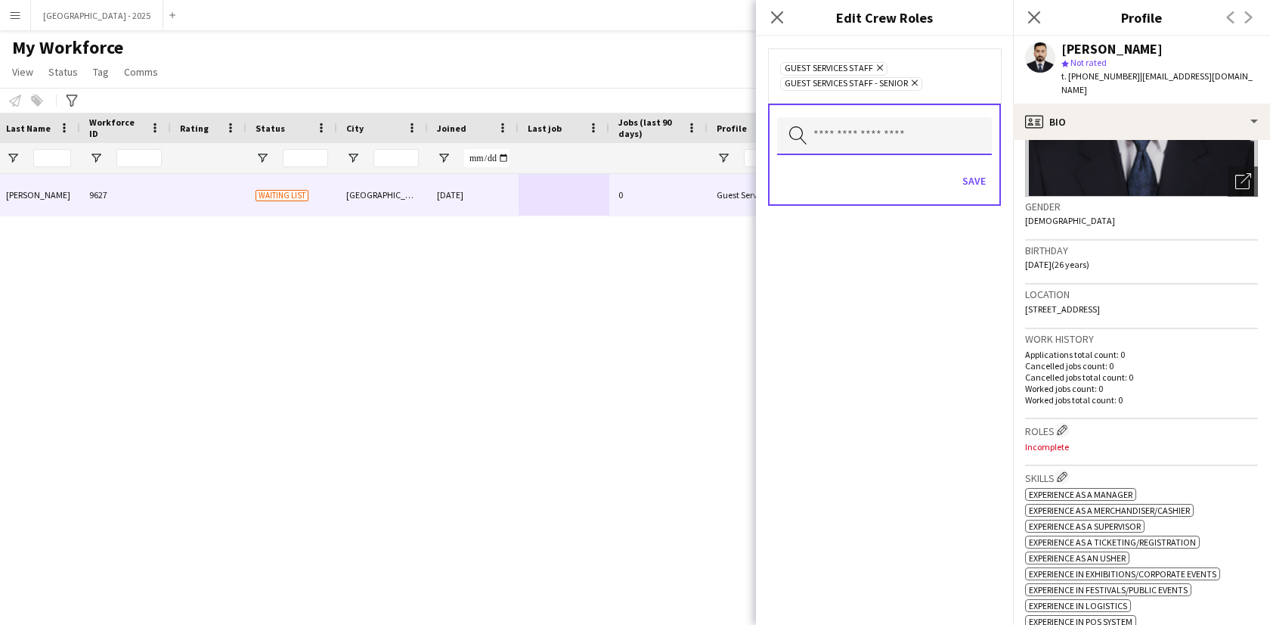
click at [851, 139] on input "text" at bounding box center [884, 136] width 215 height 38
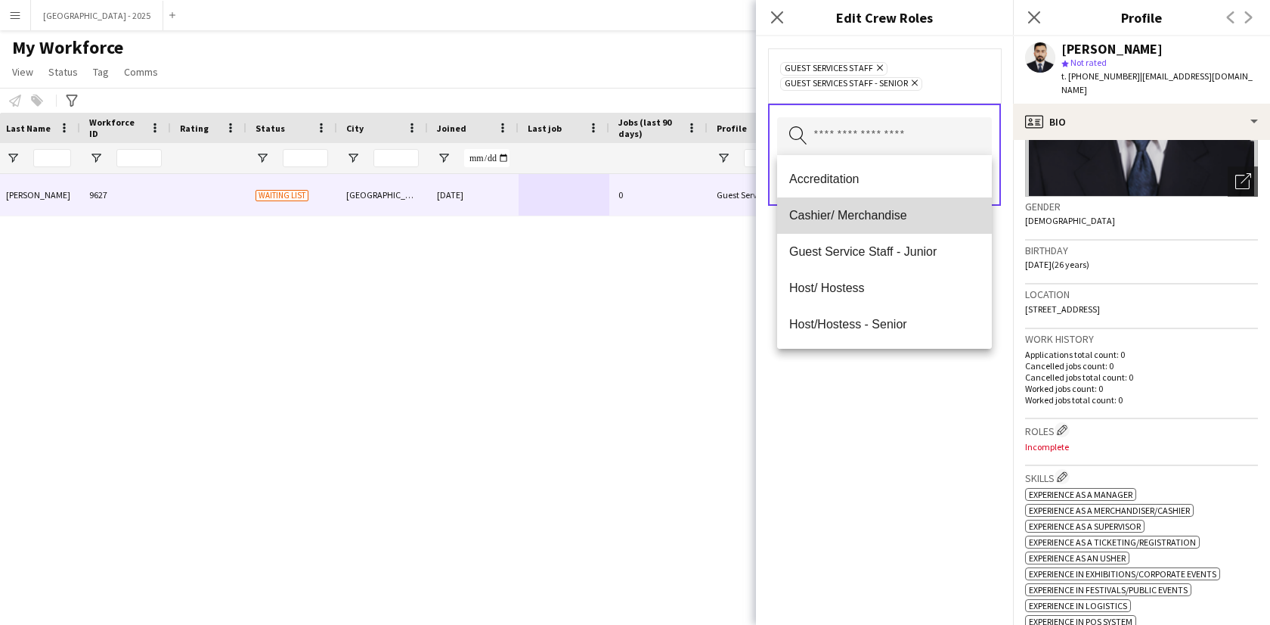
click at [889, 217] on span "Cashier/ Merchandise" at bounding box center [884, 215] width 191 height 14
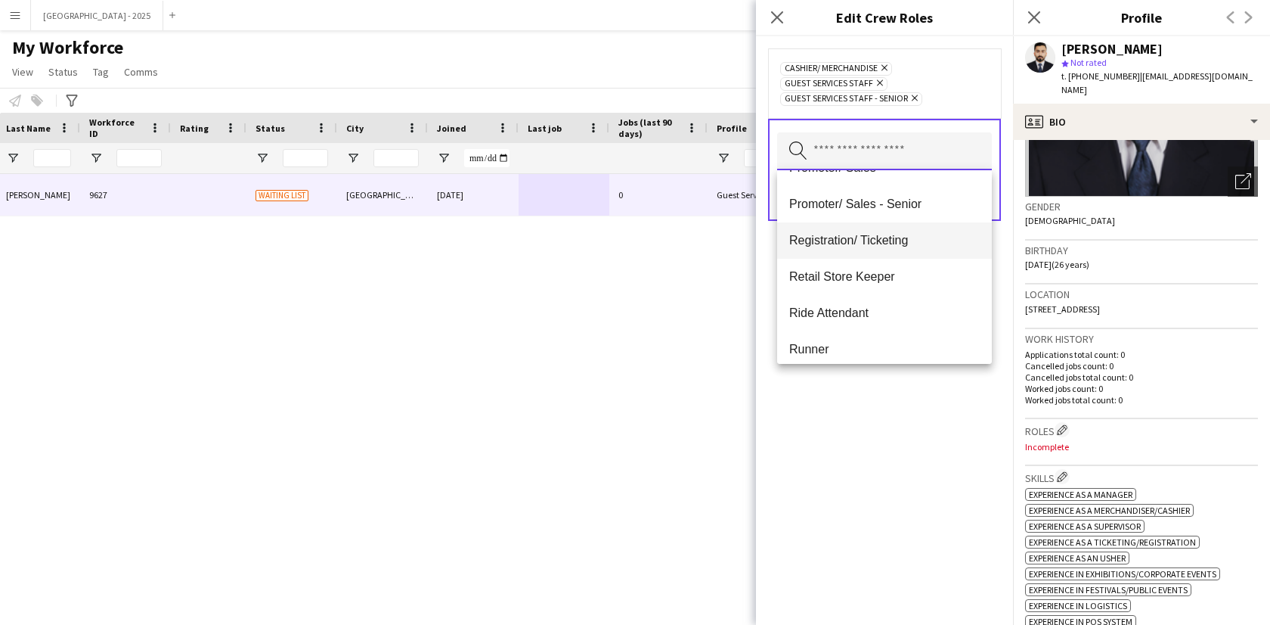
scroll to position [209, 0]
click at [882, 247] on mat-option "Registration/ Ticketing" at bounding box center [884, 240] width 215 height 36
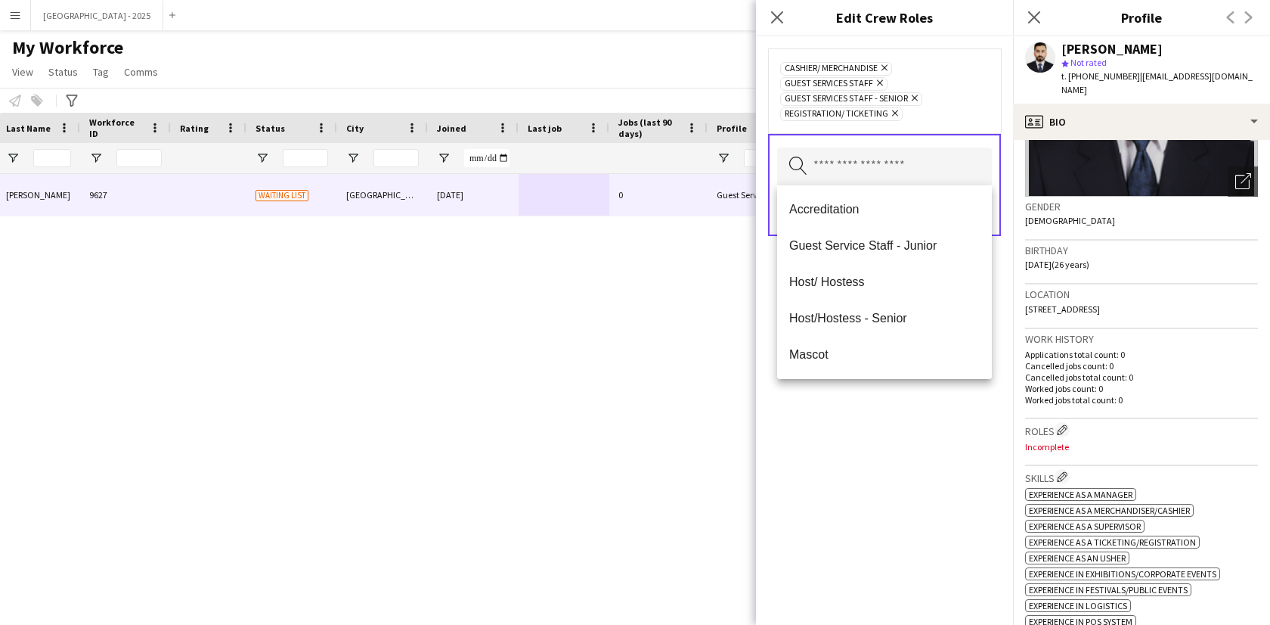
click at [922, 410] on div "Cashier/ Merchandise Remove Guest Services Staff Remove Guest Services Staff - …" at bounding box center [884, 330] width 257 height 588
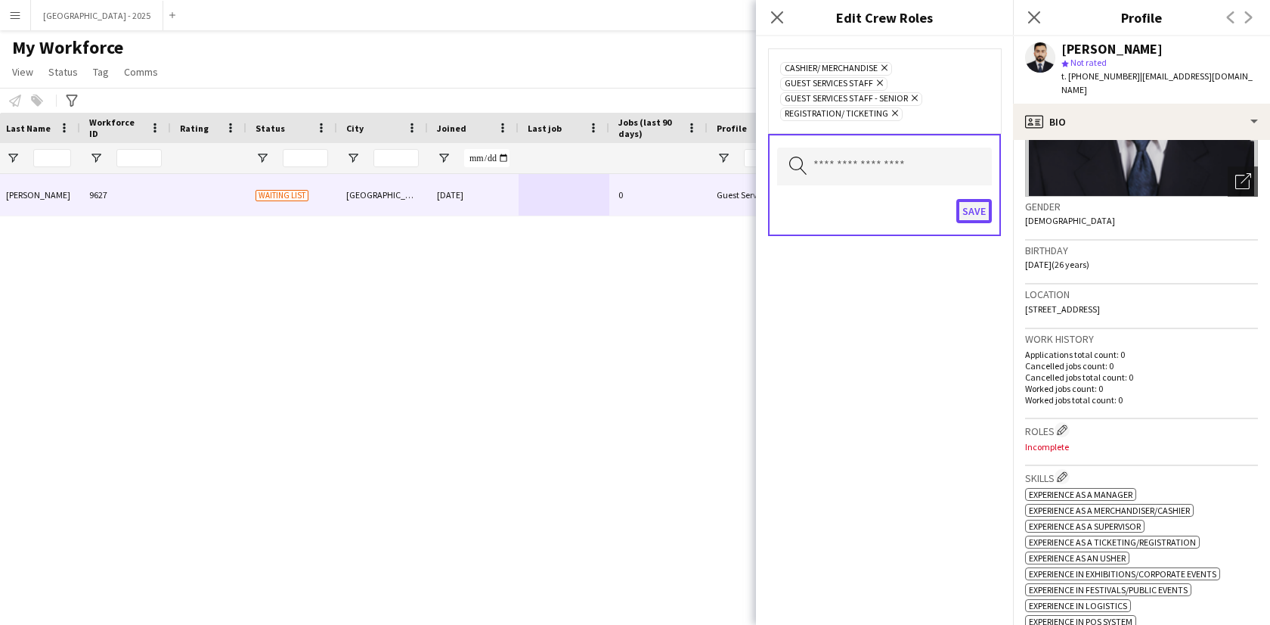
click at [969, 211] on button "Save" at bounding box center [975, 211] width 36 height 24
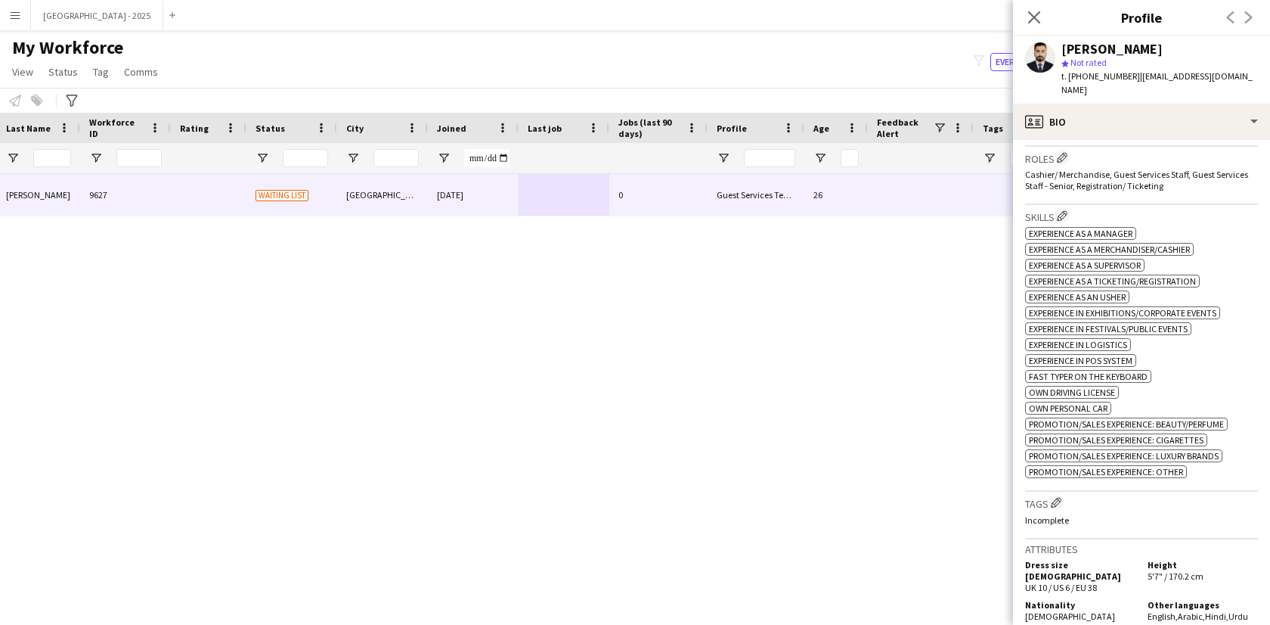
scroll to position [537, 0]
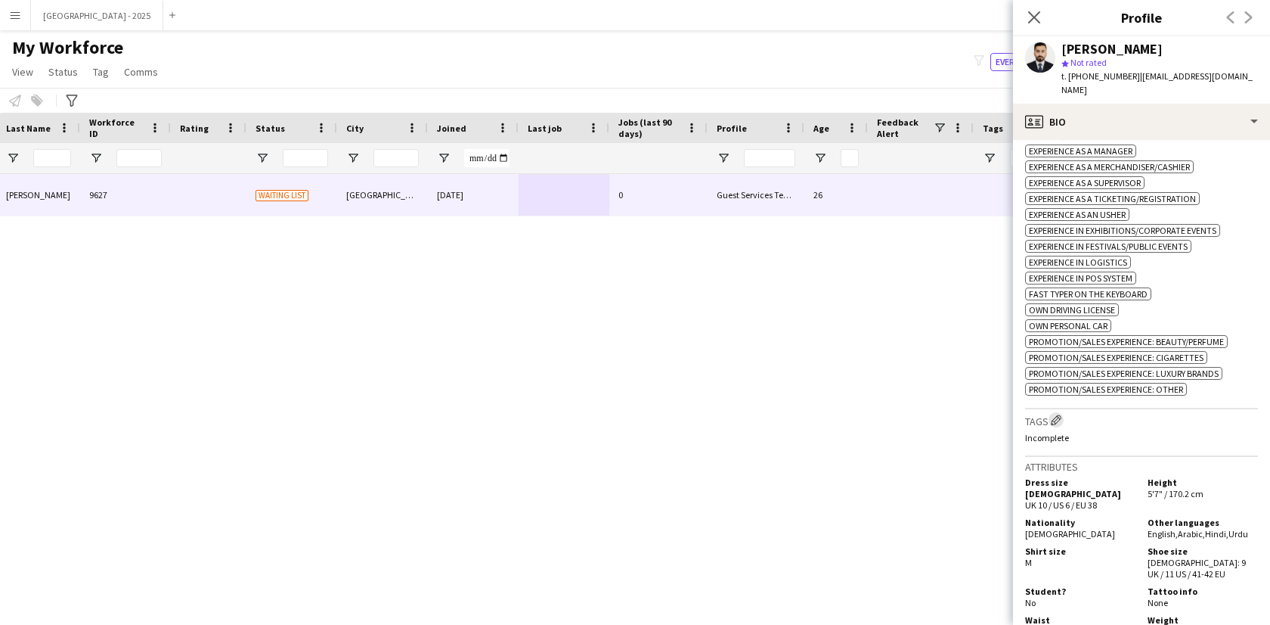
click at [1058, 425] on app-icon "Edit crew company tags" at bounding box center [1056, 419] width 11 height 11
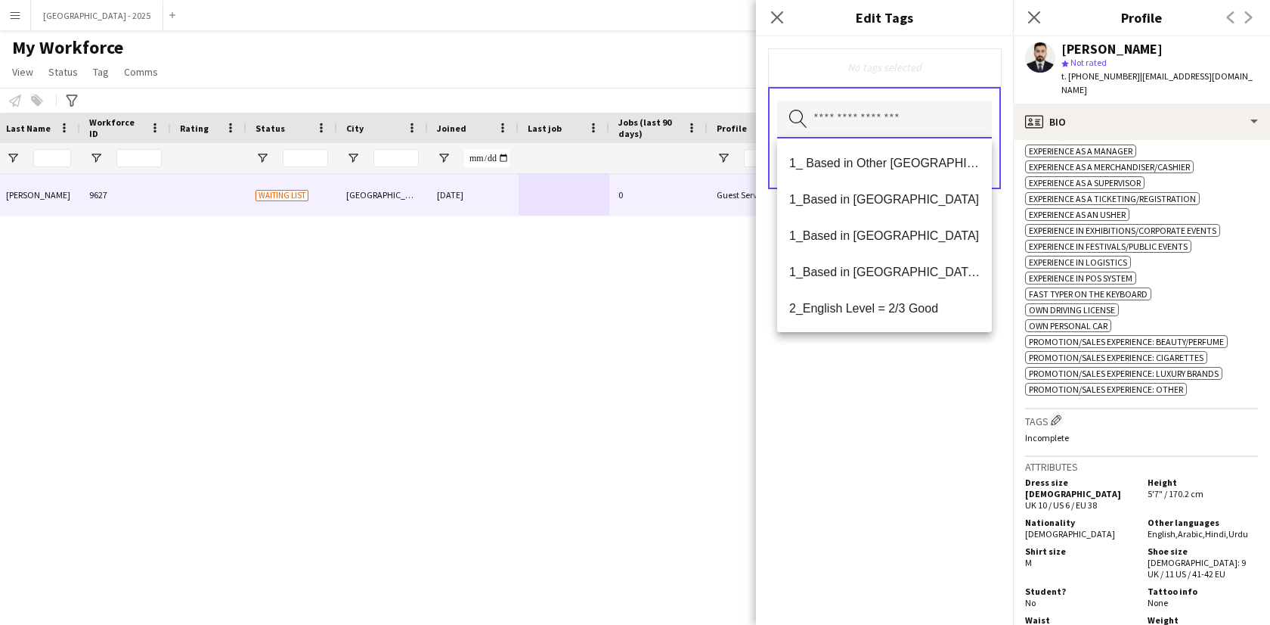
click at [891, 114] on input "text" at bounding box center [884, 120] width 215 height 38
click at [874, 268] on span "1_Based in [GEOGRAPHIC_DATA]/[GEOGRAPHIC_DATA]/Ajman" at bounding box center [884, 272] width 191 height 14
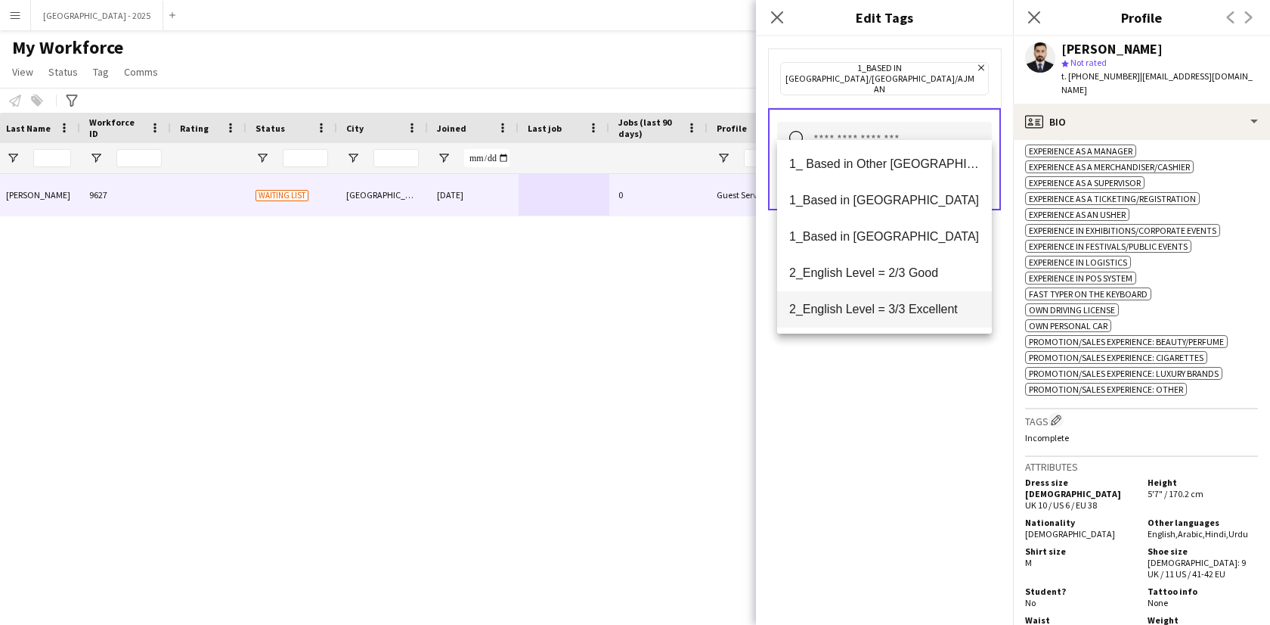
click at [884, 302] on span "2_English Level = 3/3 Excellent" at bounding box center [884, 309] width 191 height 14
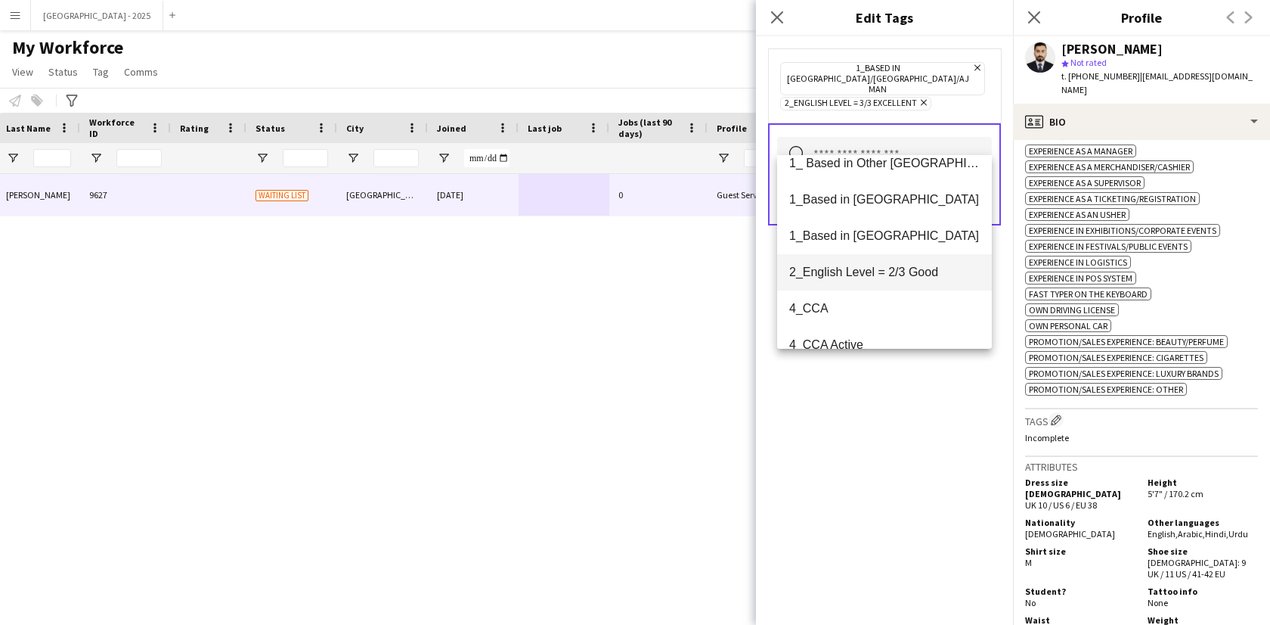
scroll to position [31, 0]
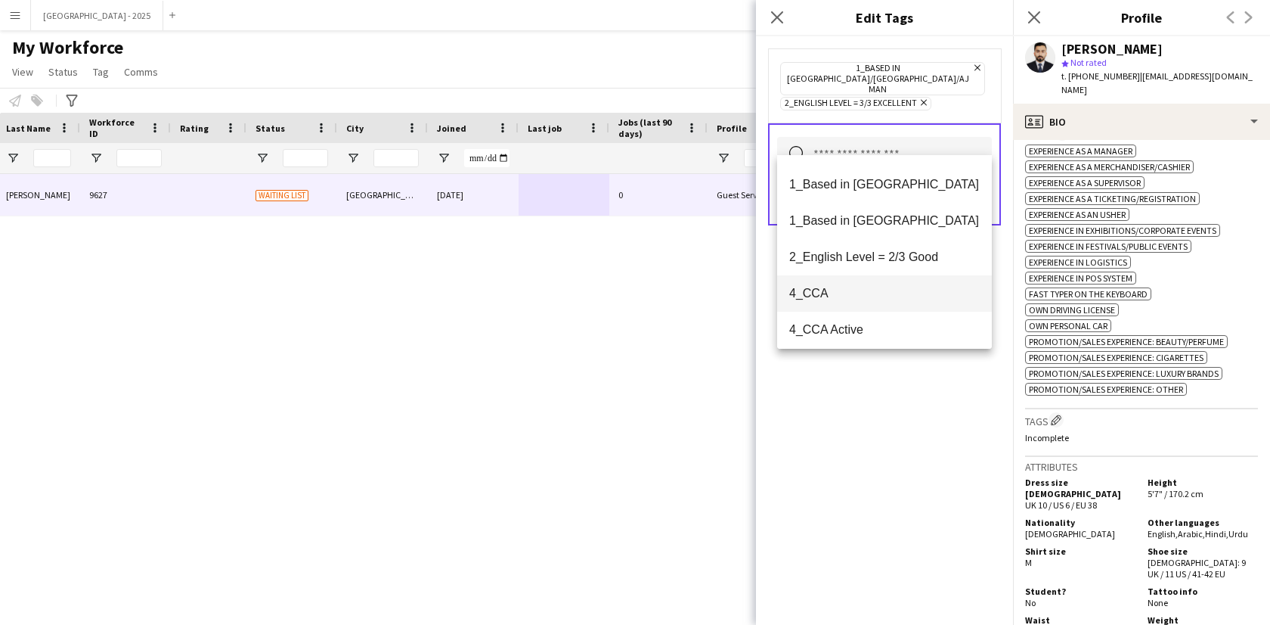
click at [864, 286] on span "4_CCA" at bounding box center [884, 293] width 191 height 14
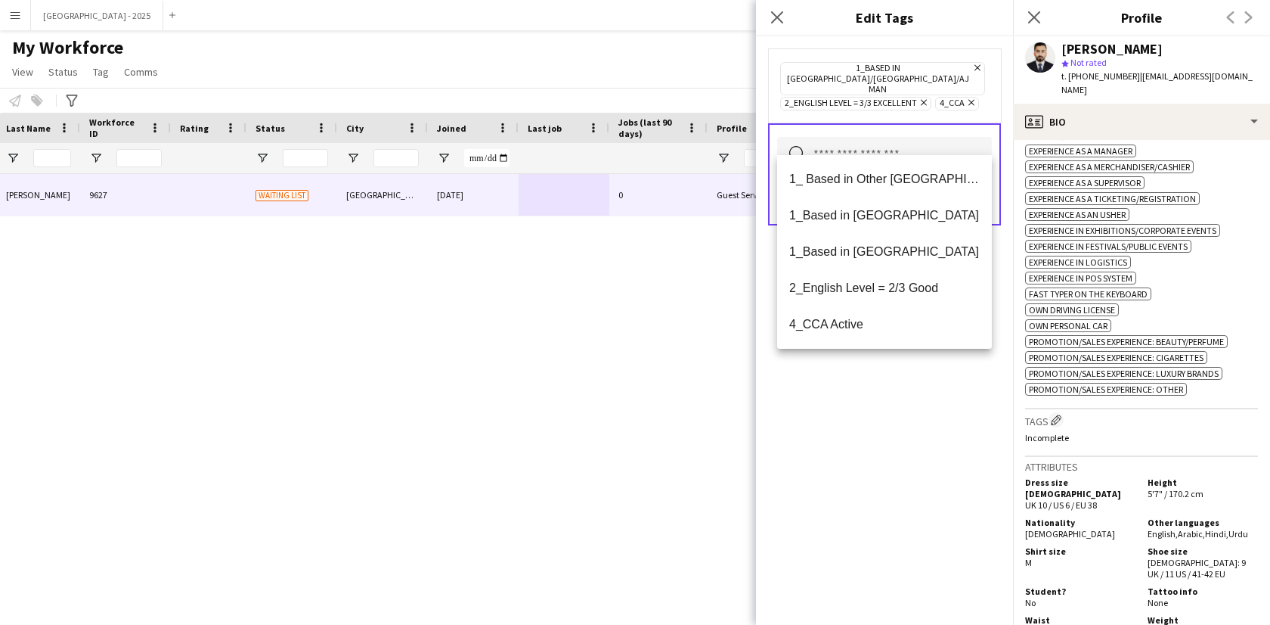
drag, startPoint x: 891, startPoint y: 389, endPoint x: 957, endPoint y: 271, distance: 135.4
click at [891, 389] on div "1_Based in [GEOGRAPHIC_DATA]/[GEOGRAPHIC_DATA]/Ajman Remove 2_English Level = 3…" at bounding box center [884, 330] width 257 height 588
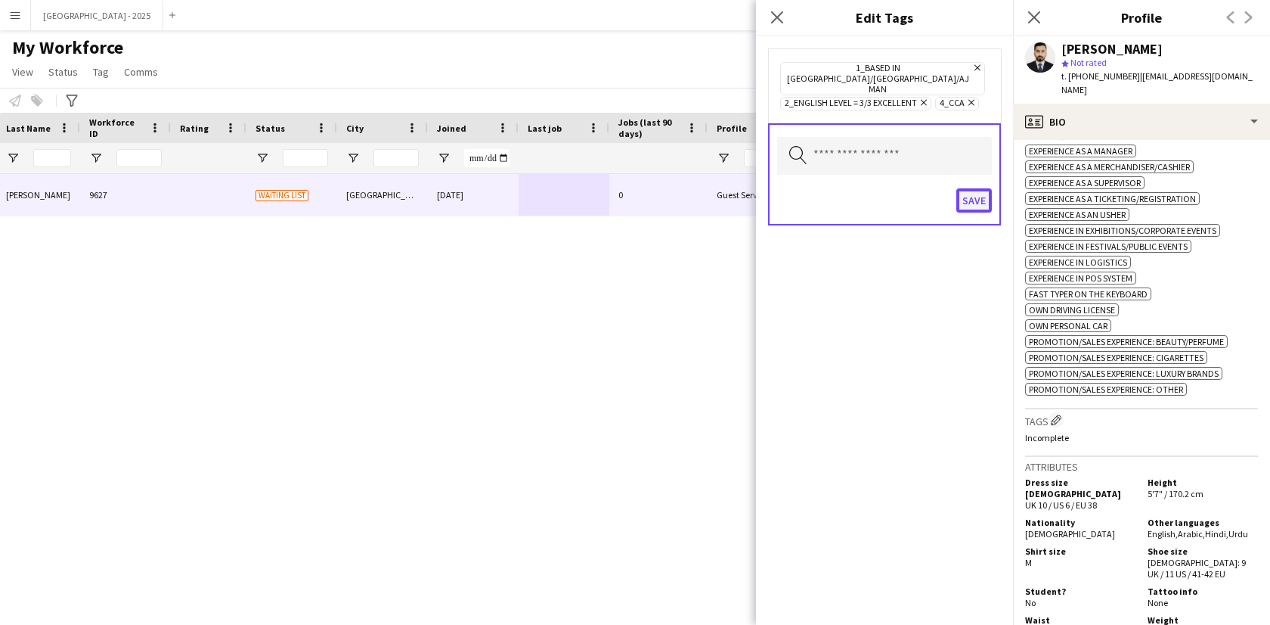
click at [976, 188] on button "Save" at bounding box center [975, 200] width 36 height 24
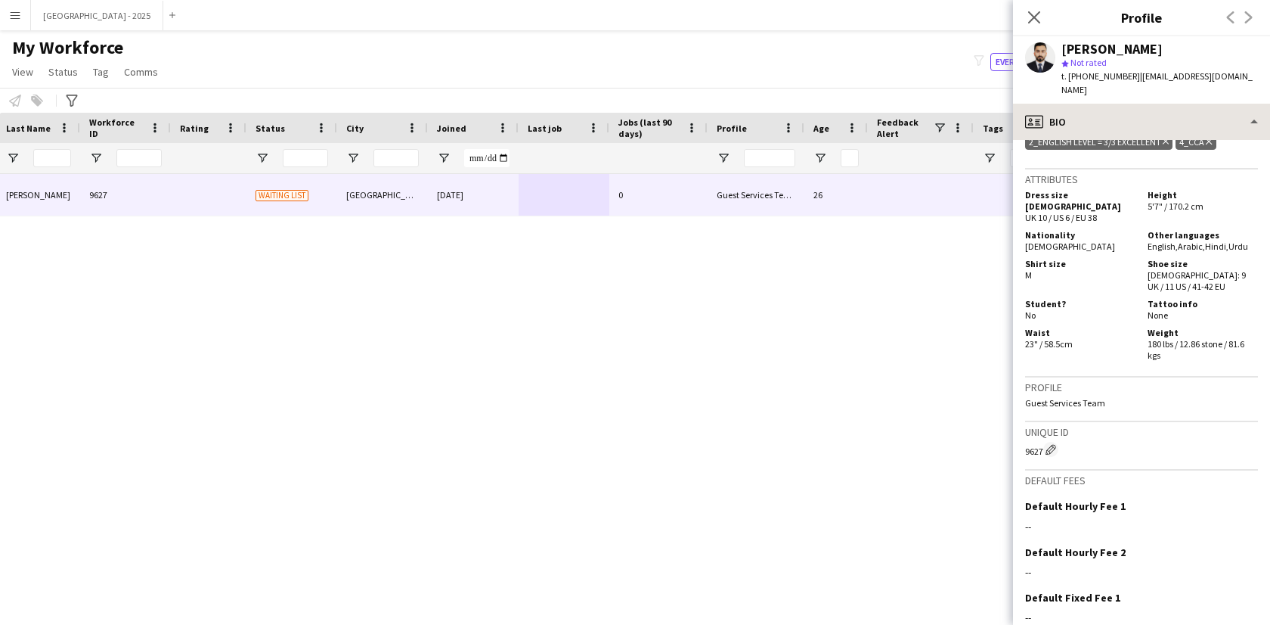
scroll to position [880, 0]
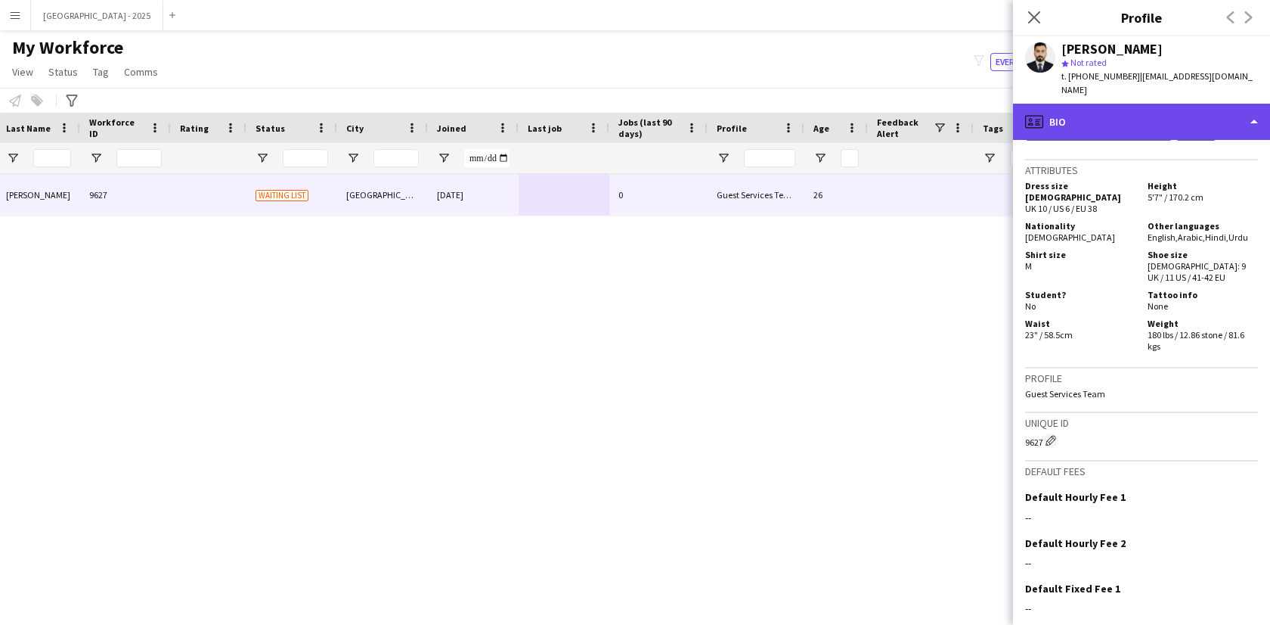
click at [1089, 111] on div "profile Bio" at bounding box center [1141, 122] width 257 height 36
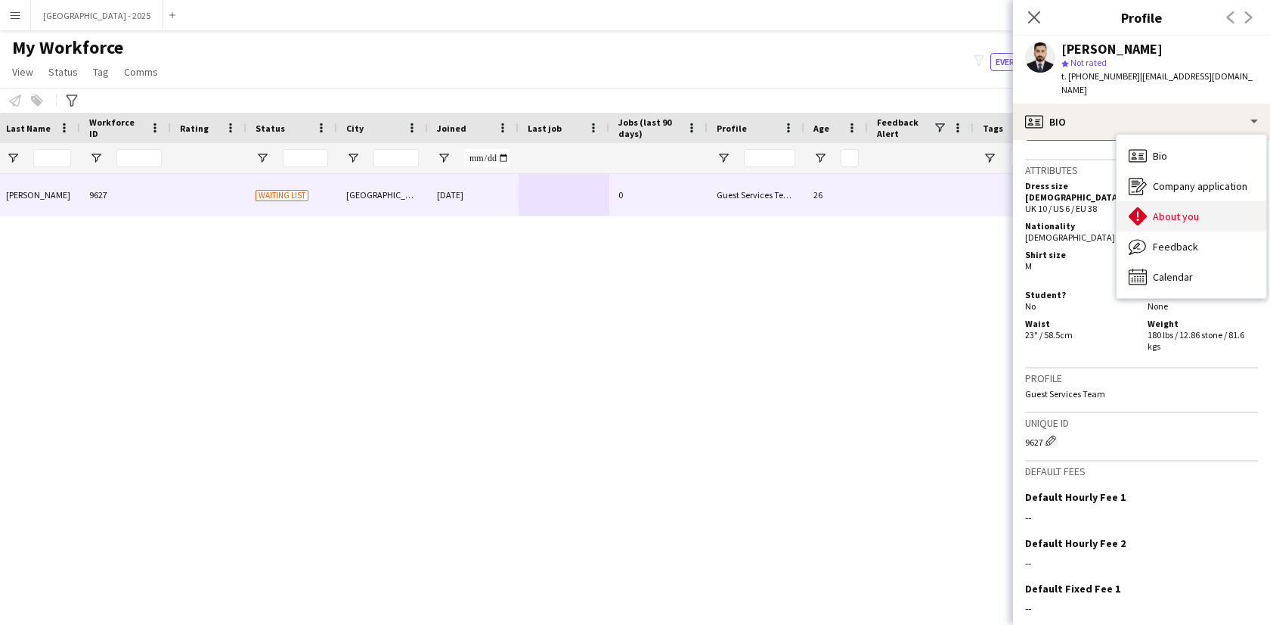
click at [1168, 210] on span "About you" at bounding box center [1176, 216] width 46 height 14
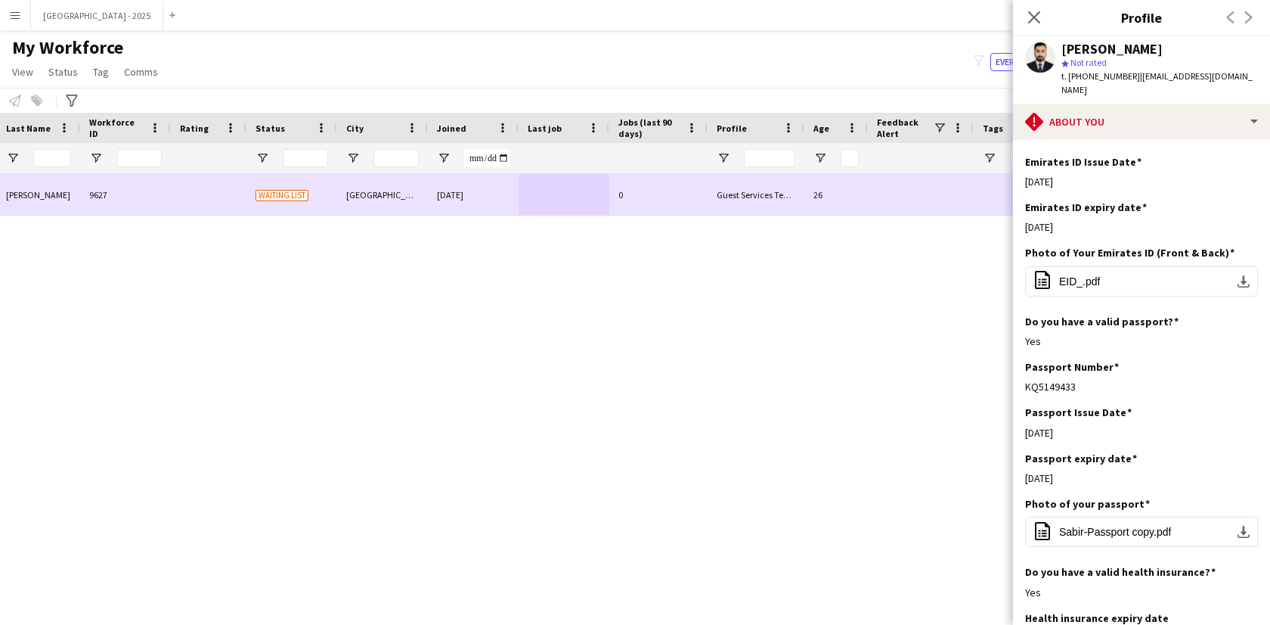
scroll to position [0, 0]
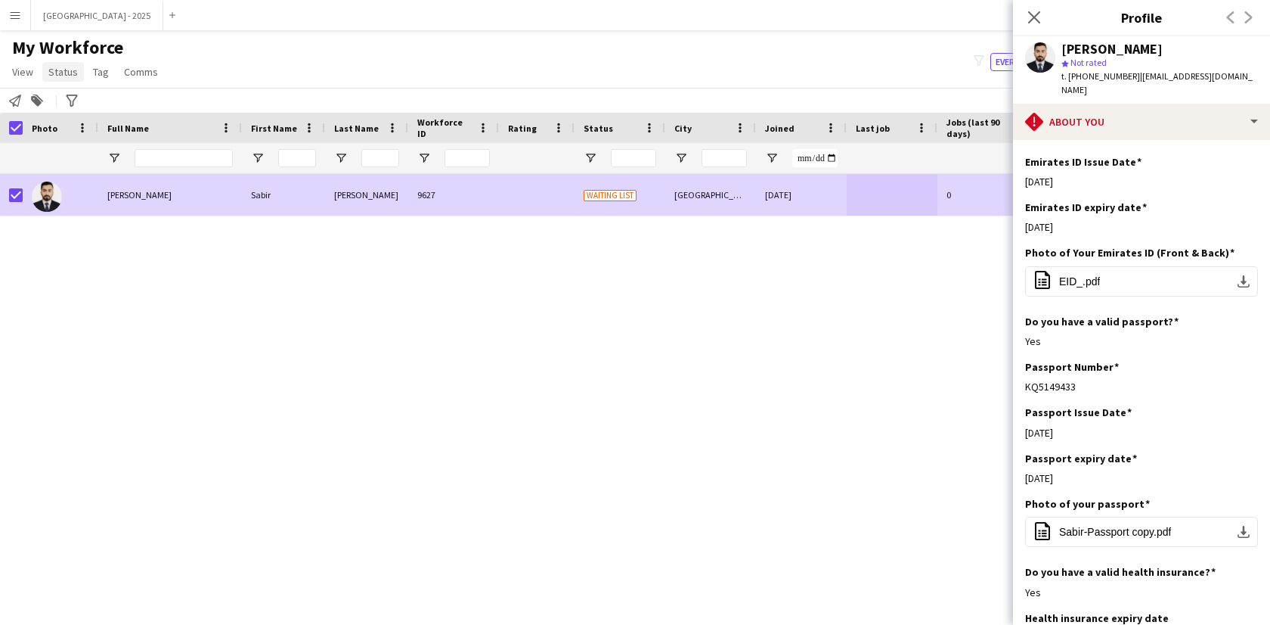
click at [47, 86] on app-page-menu "View Views Default view New view Update view Delete view Edit name Customise vi…" at bounding box center [86, 73] width 173 height 29
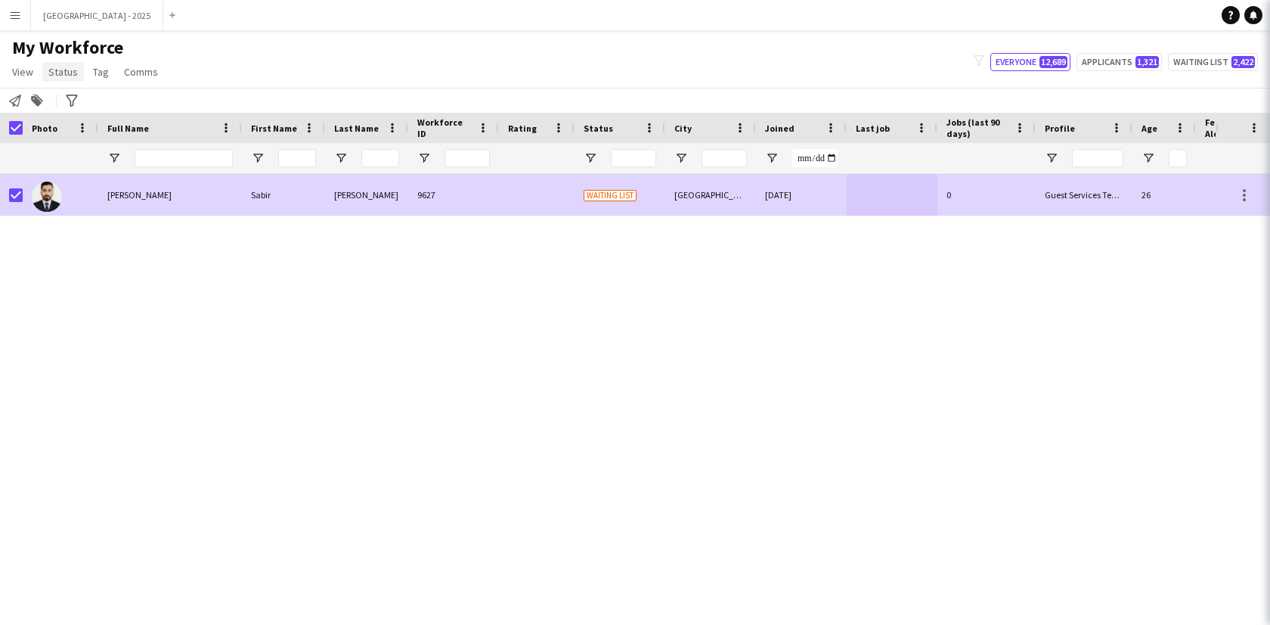
click at [63, 77] on span "Status" at bounding box center [62, 72] width 29 height 14
click at [65, 77] on span "Status" at bounding box center [62, 72] width 29 height 14
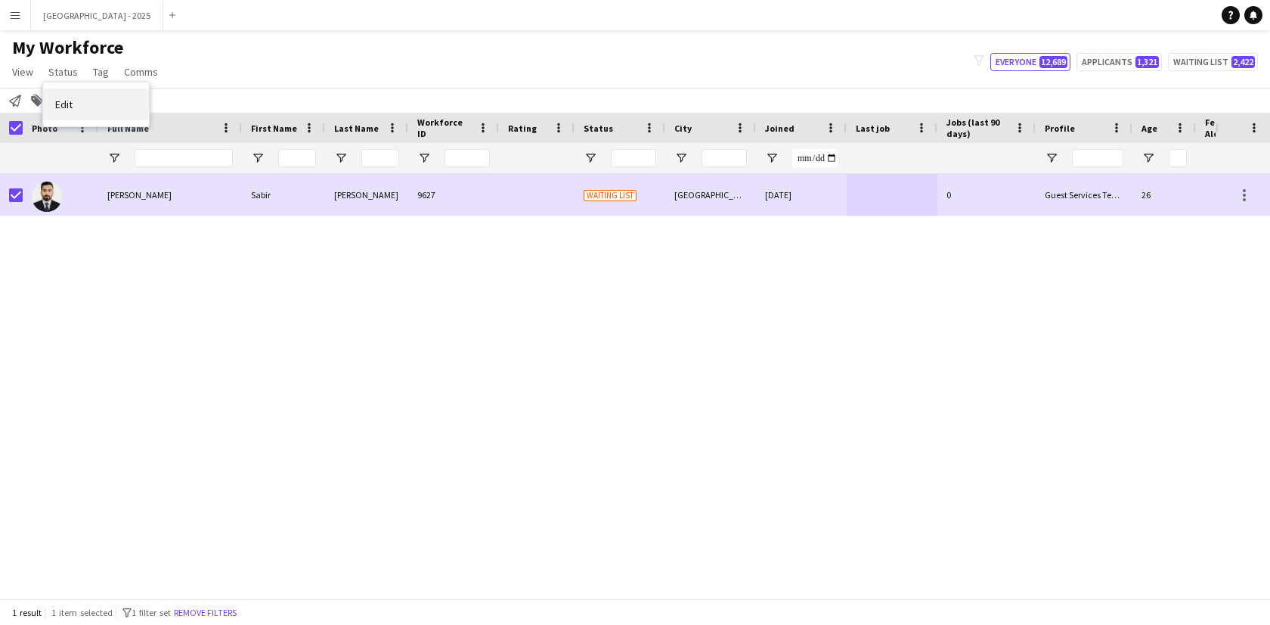
click at [71, 90] on link "Edit" at bounding box center [96, 104] width 106 height 32
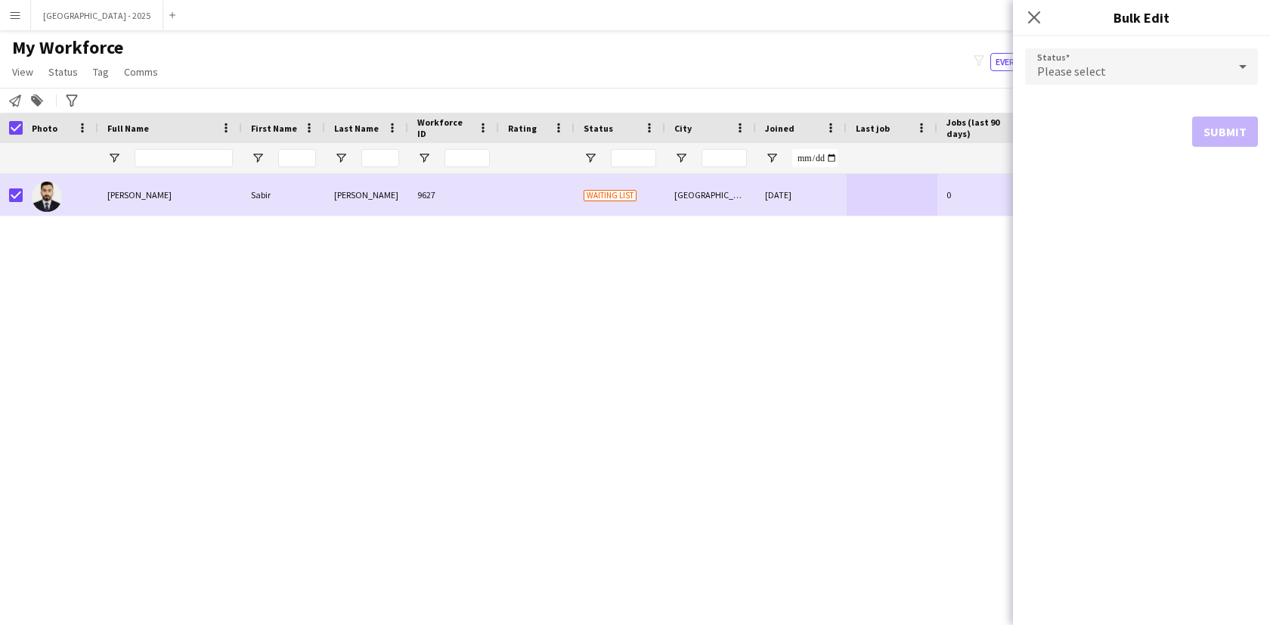
click at [1085, 71] on span "Please select" at bounding box center [1072, 71] width 69 height 15
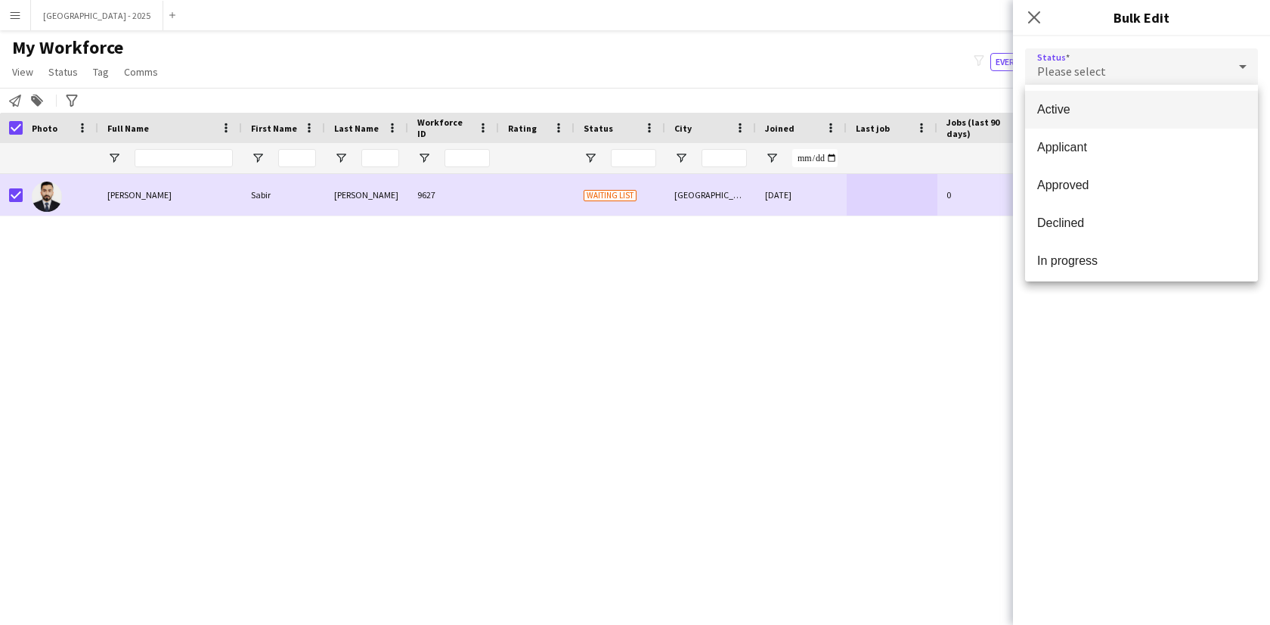
click at [1081, 108] on span "Active" at bounding box center [1142, 109] width 209 height 14
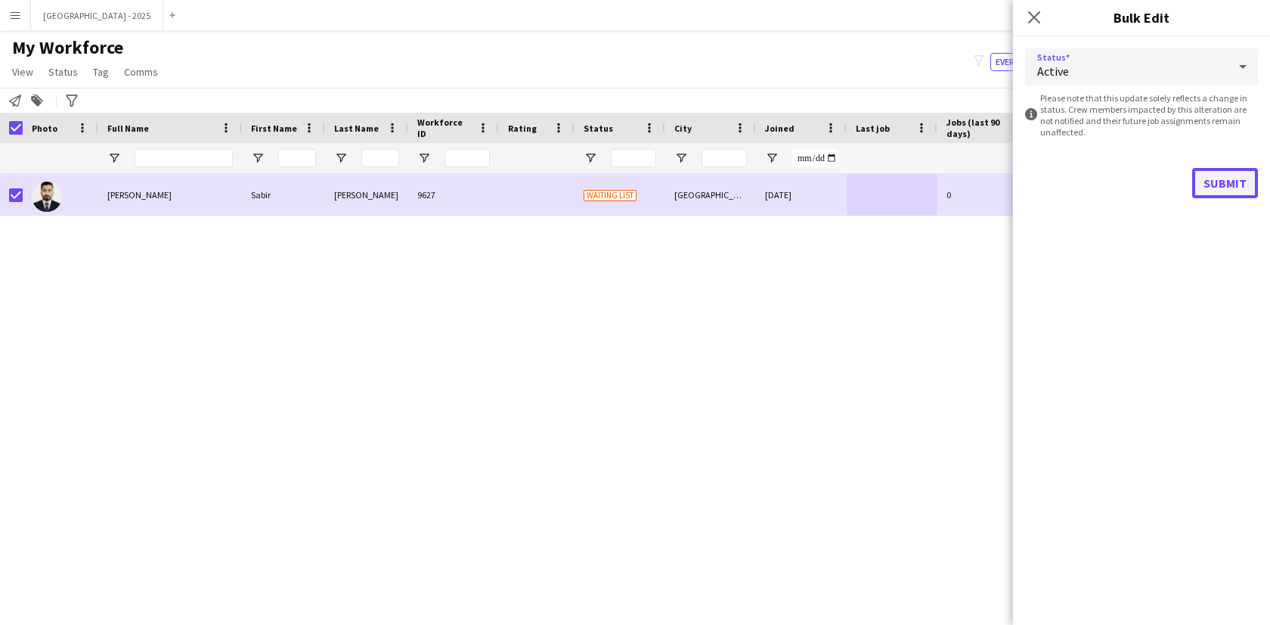
click at [1220, 191] on button "Submit" at bounding box center [1226, 183] width 66 height 30
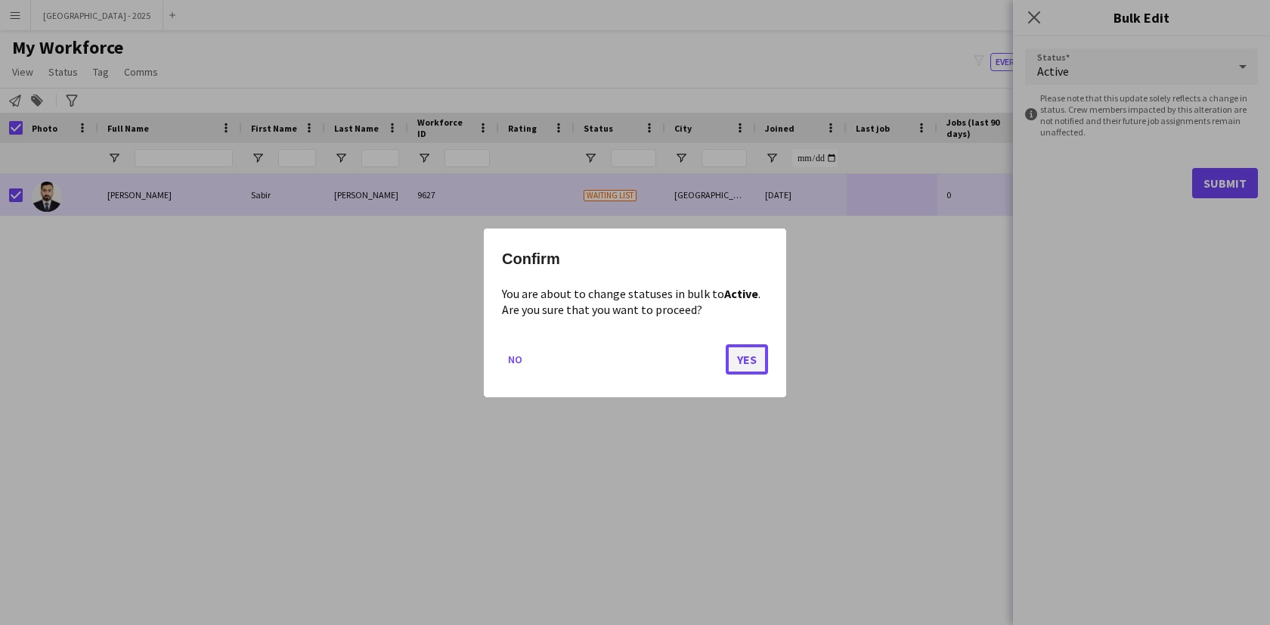
click at [758, 360] on button "Yes" at bounding box center [747, 358] width 42 height 30
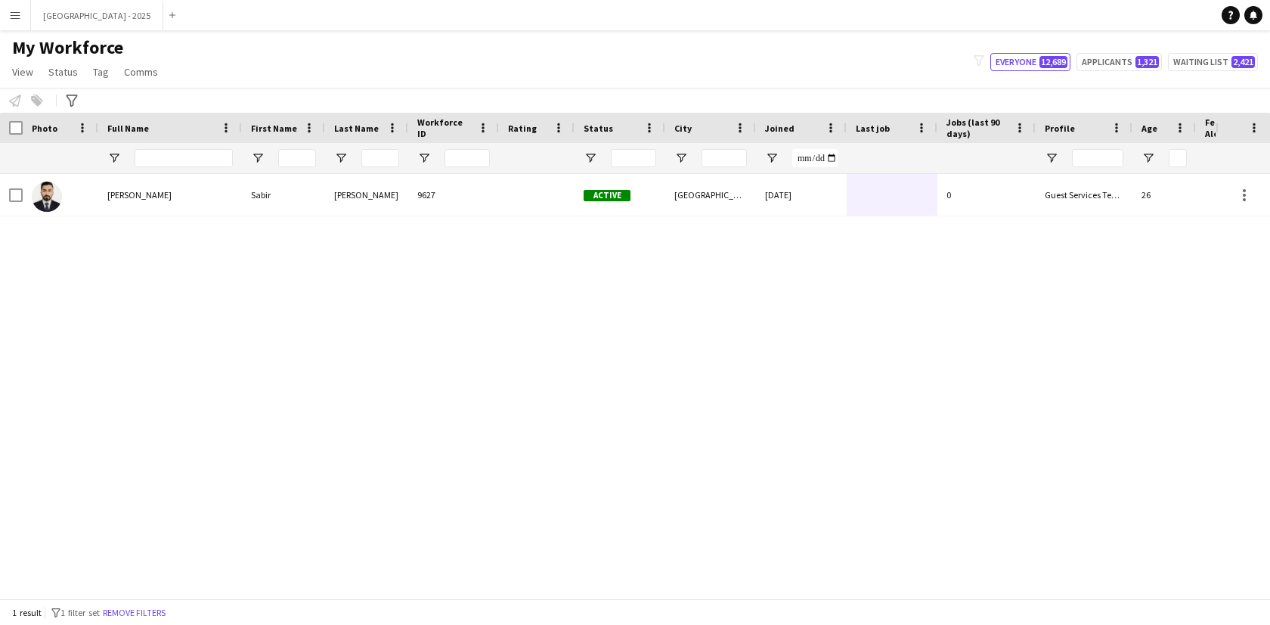
click at [249, 207] on div "Sabir" at bounding box center [283, 195] width 83 height 42
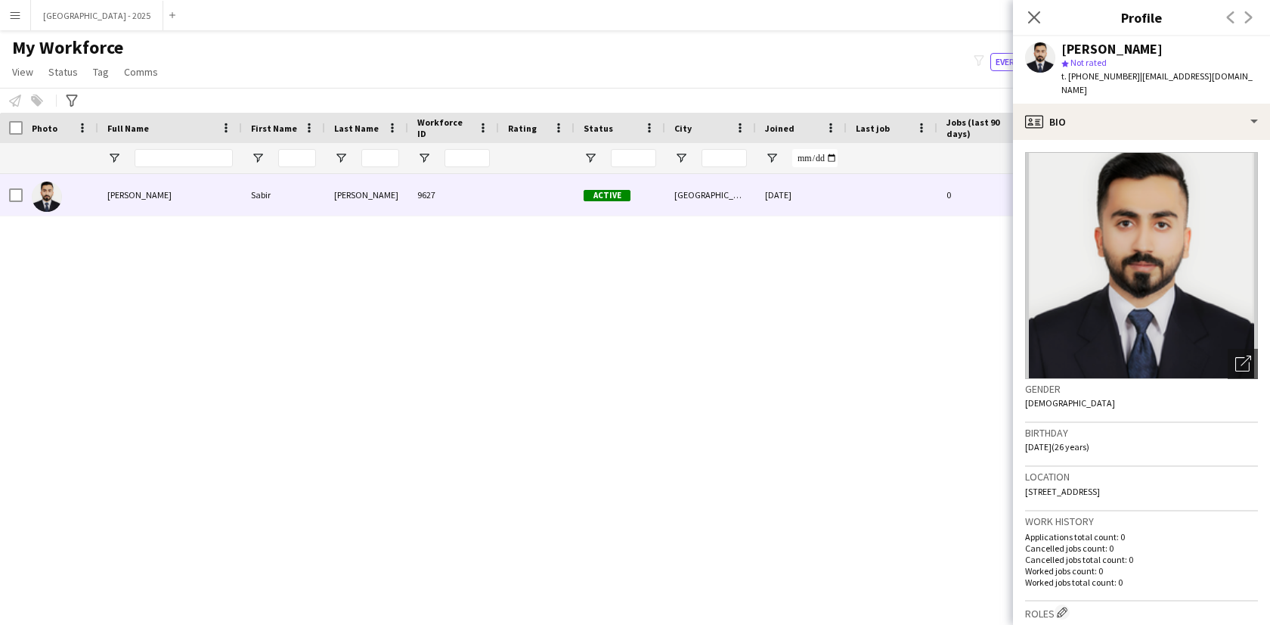
click at [1137, 85] on div "t. [PHONE_NUMBER] | [EMAIL_ADDRESS][DOMAIN_NAME]" at bounding box center [1160, 83] width 197 height 27
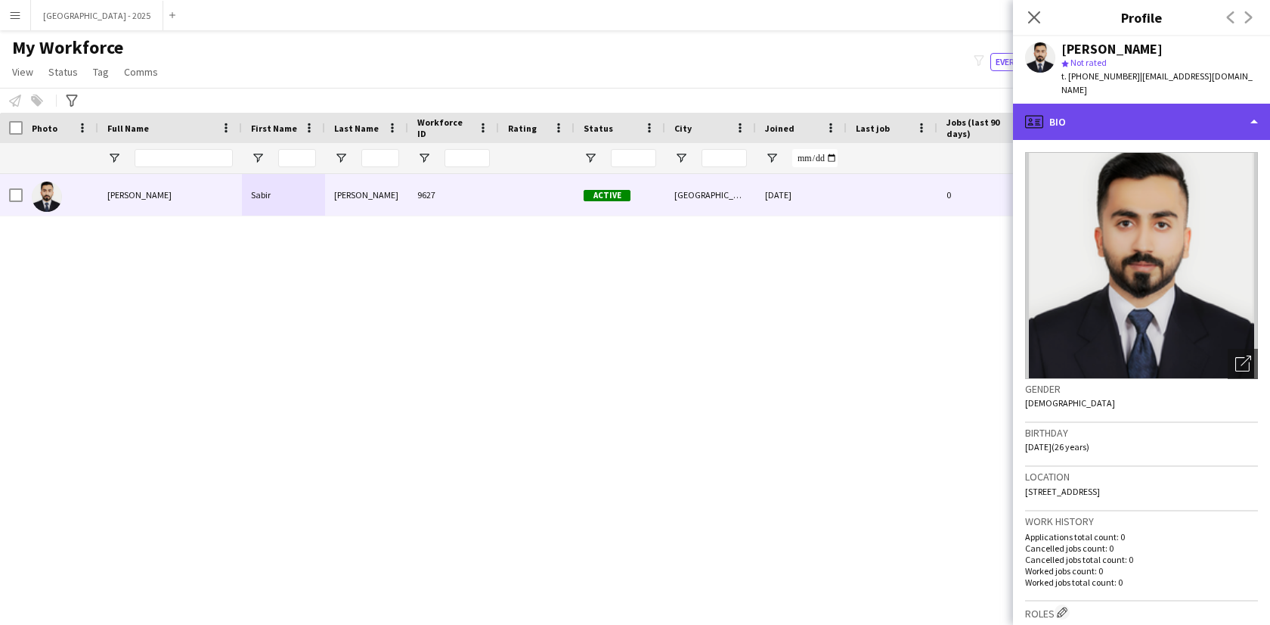
click at [1137, 104] on div "profile Bio" at bounding box center [1141, 122] width 257 height 36
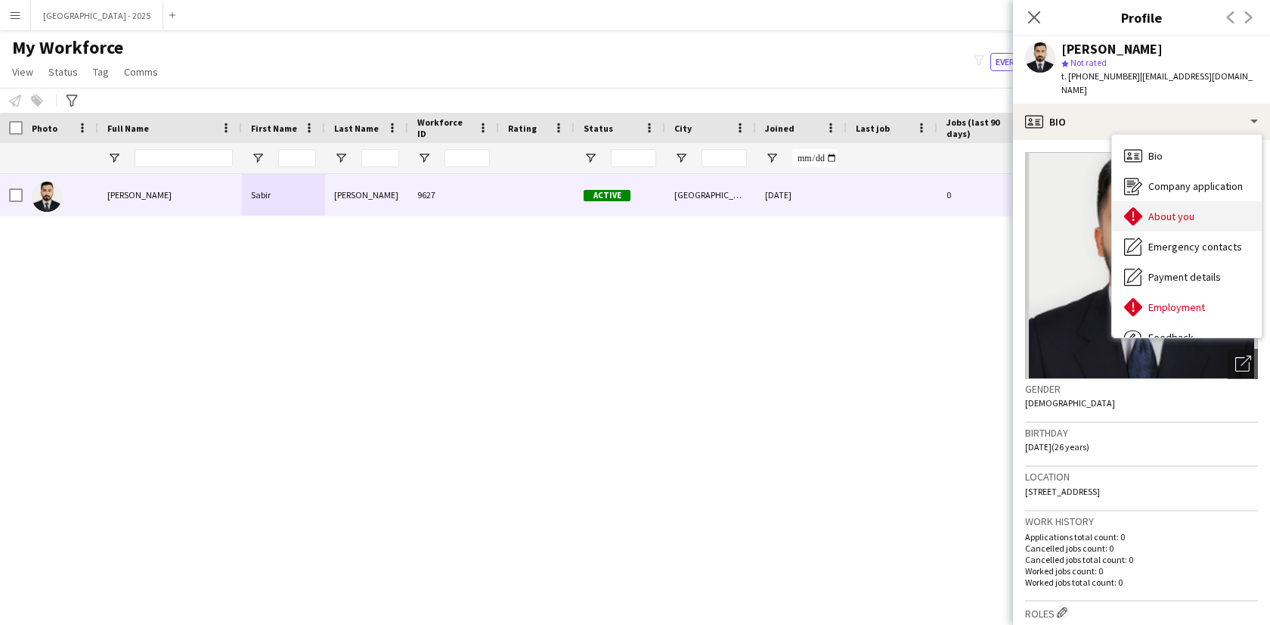
click at [1159, 211] on span "About you" at bounding box center [1172, 216] width 46 height 14
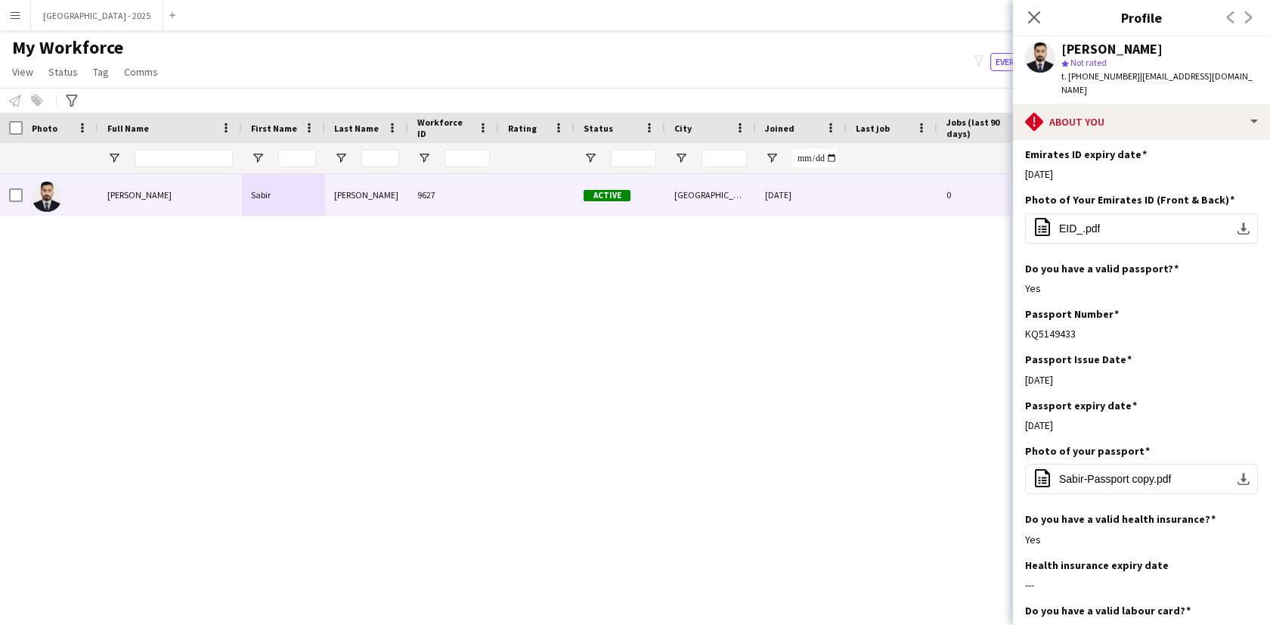
scroll to position [684, 0]
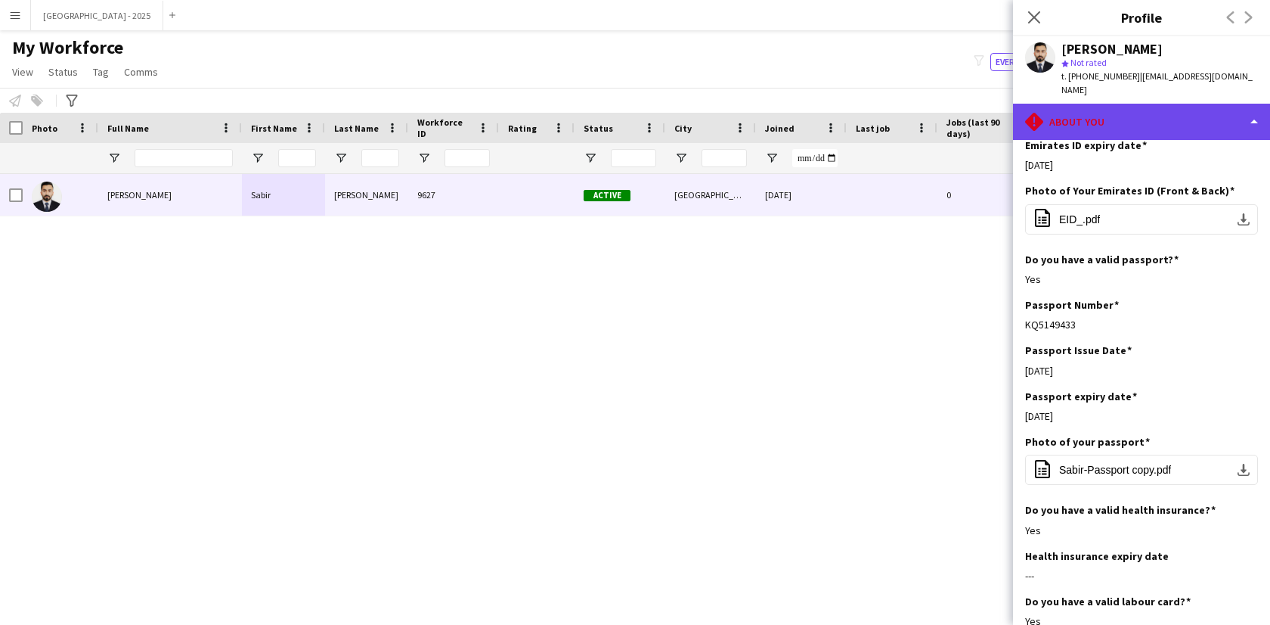
click at [1101, 116] on div "rhombus-alert About you" at bounding box center [1141, 122] width 257 height 36
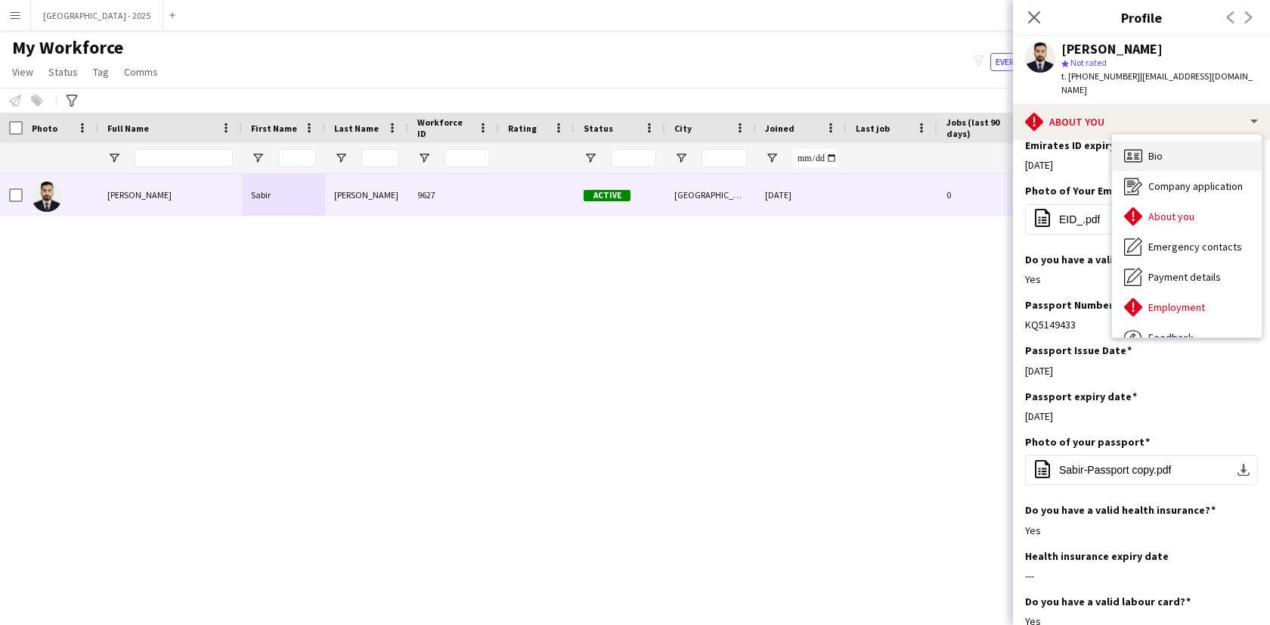
click at [1152, 142] on div "Bio Bio" at bounding box center [1187, 156] width 150 height 30
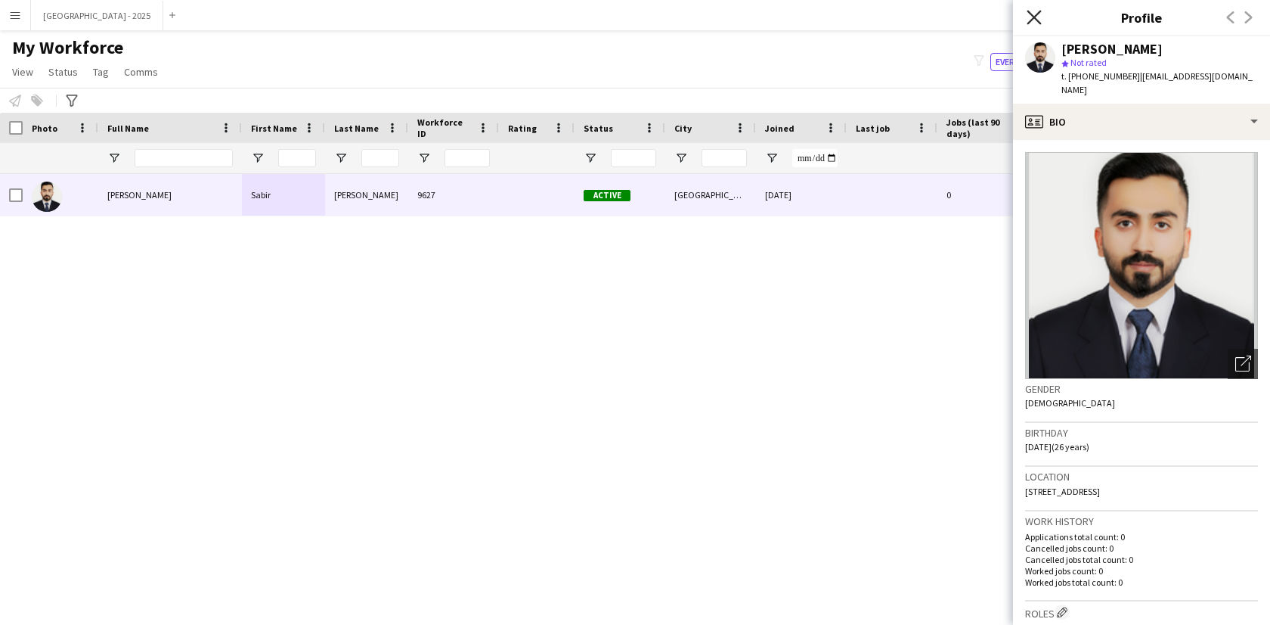
click at [1030, 17] on icon "Close pop-in" at bounding box center [1034, 17] width 14 height 14
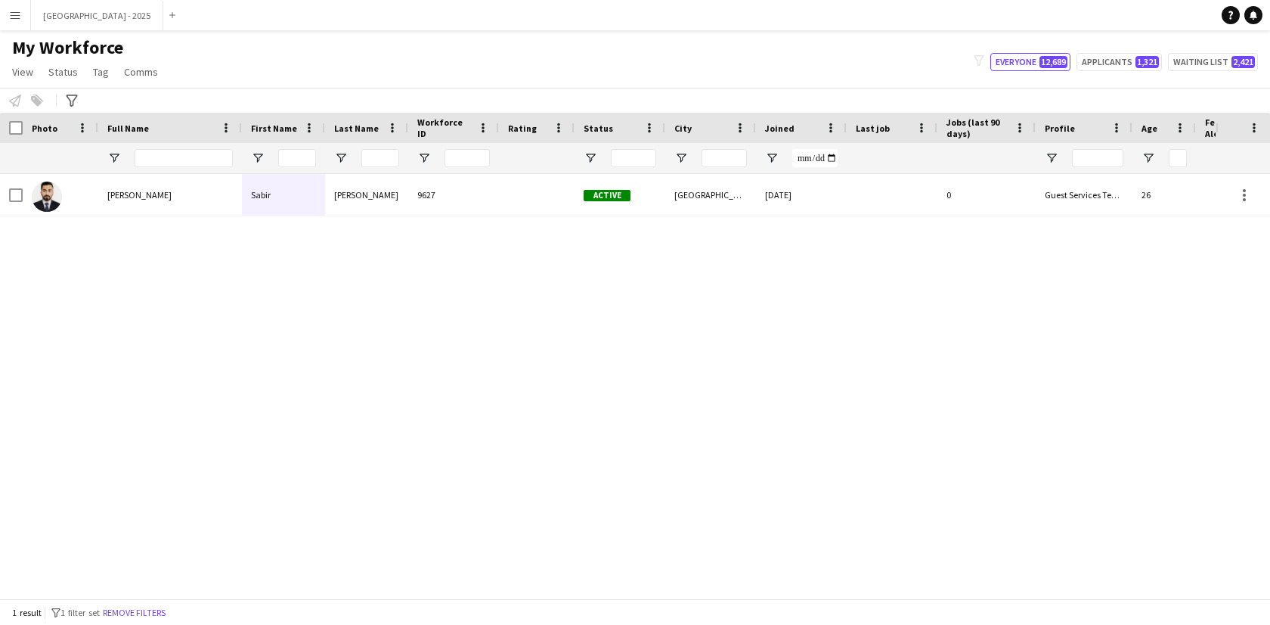
scroll to position [0, 328]
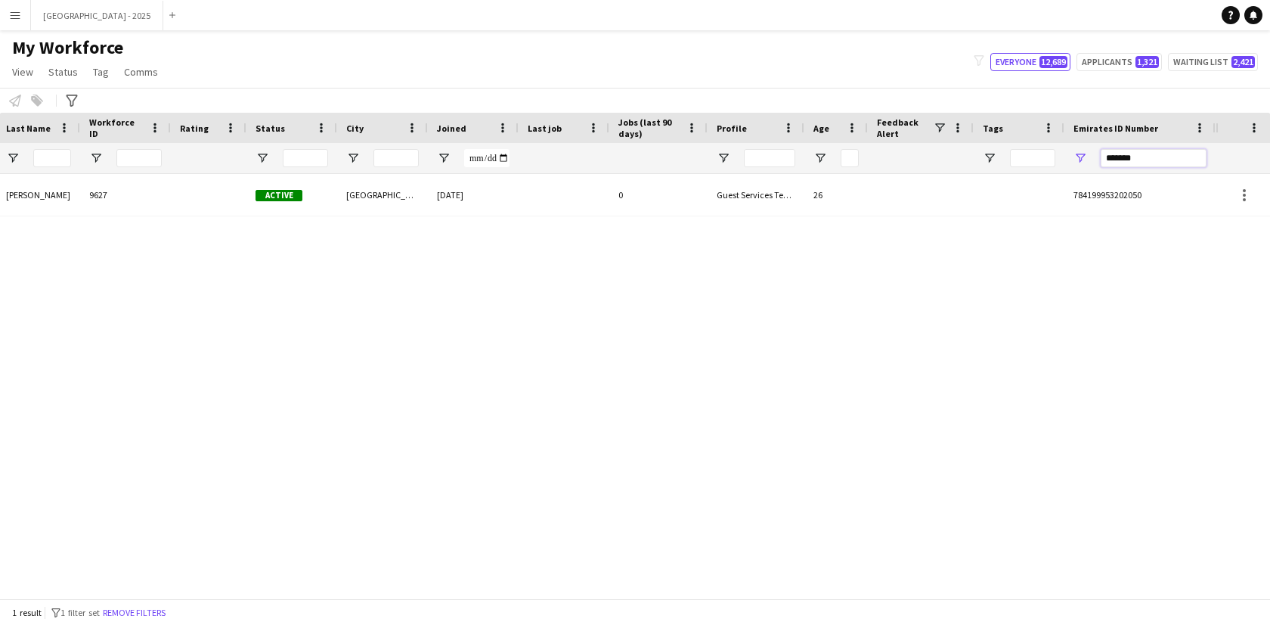
click at [1137, 160] on input "*******" at bounding box center [1154, 158] width 106 height 18
paste input "Emirates ID Number Filter Input"
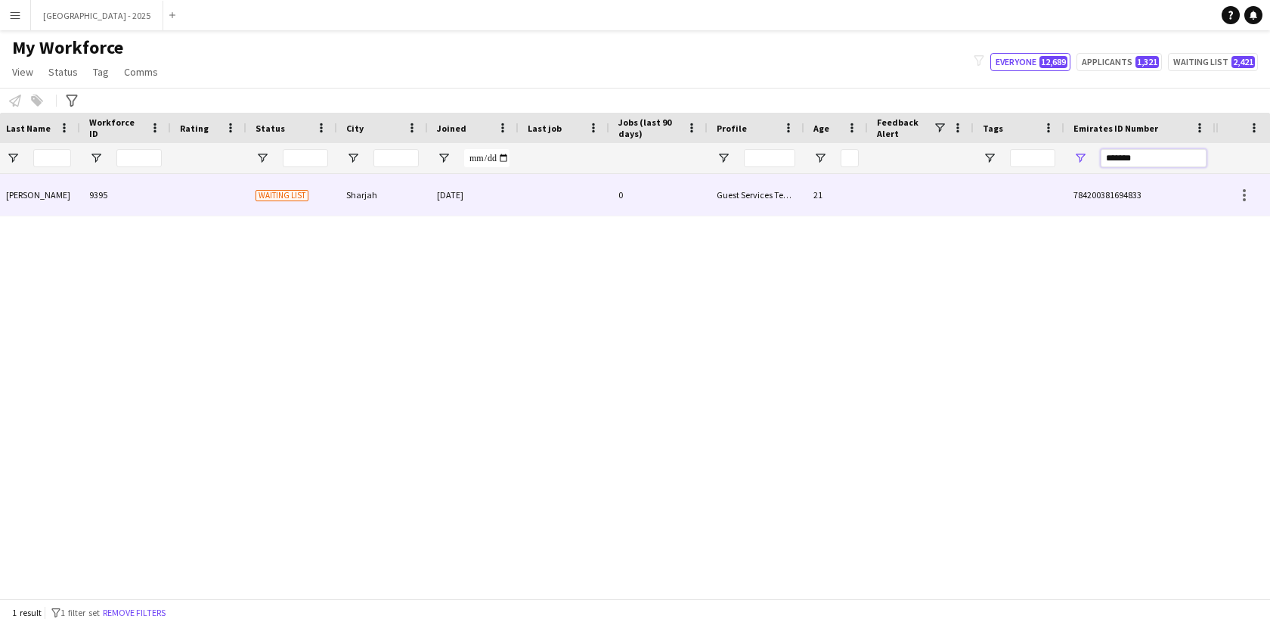
type input "*******"
click at [796, 200] on div "Guest Services Team" at bounding box center [756, 195] width 97 height 42
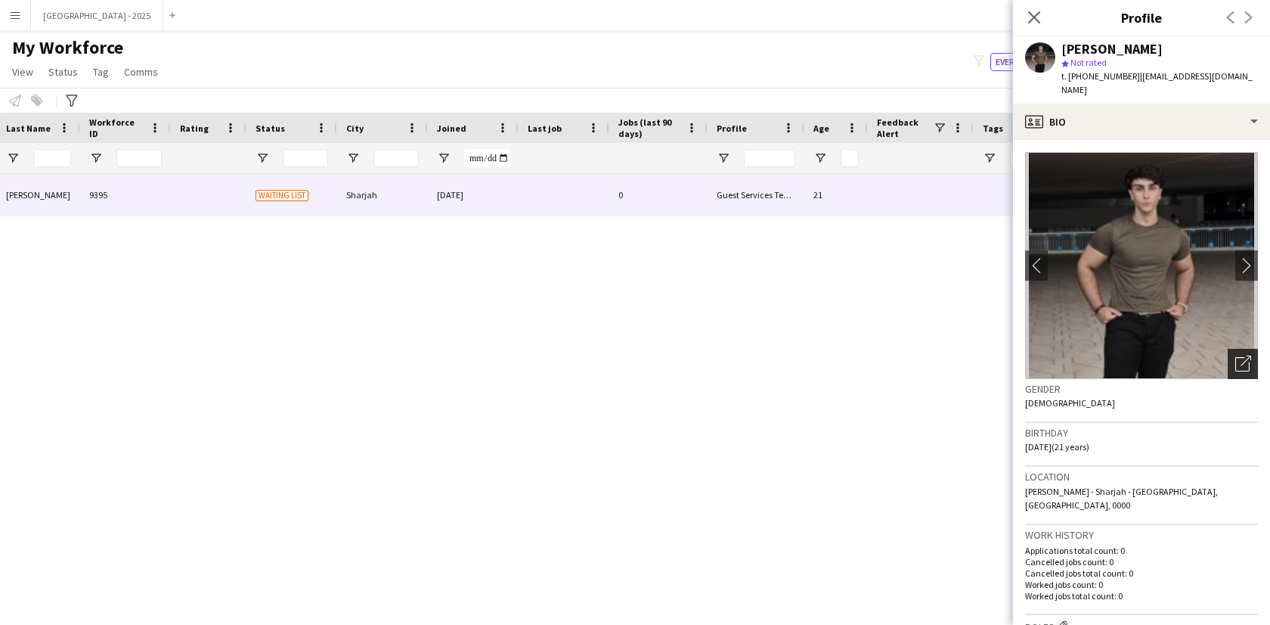
click at [1239, 355] on icon "Open photos pop-in" at bounding box center [1244, 363] width 16 height 16
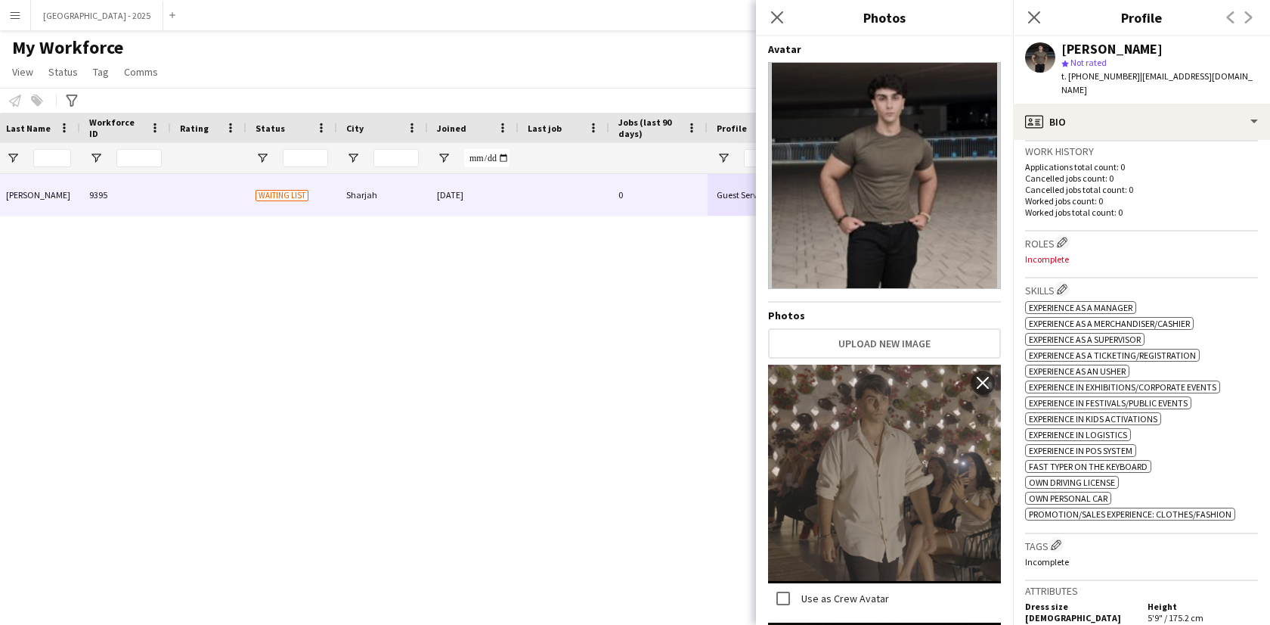
scroll to position [383, 0]
click at [1058, 235] on button "Edit crew company roles" at bounding box center [1062, 242] width 15 height 15
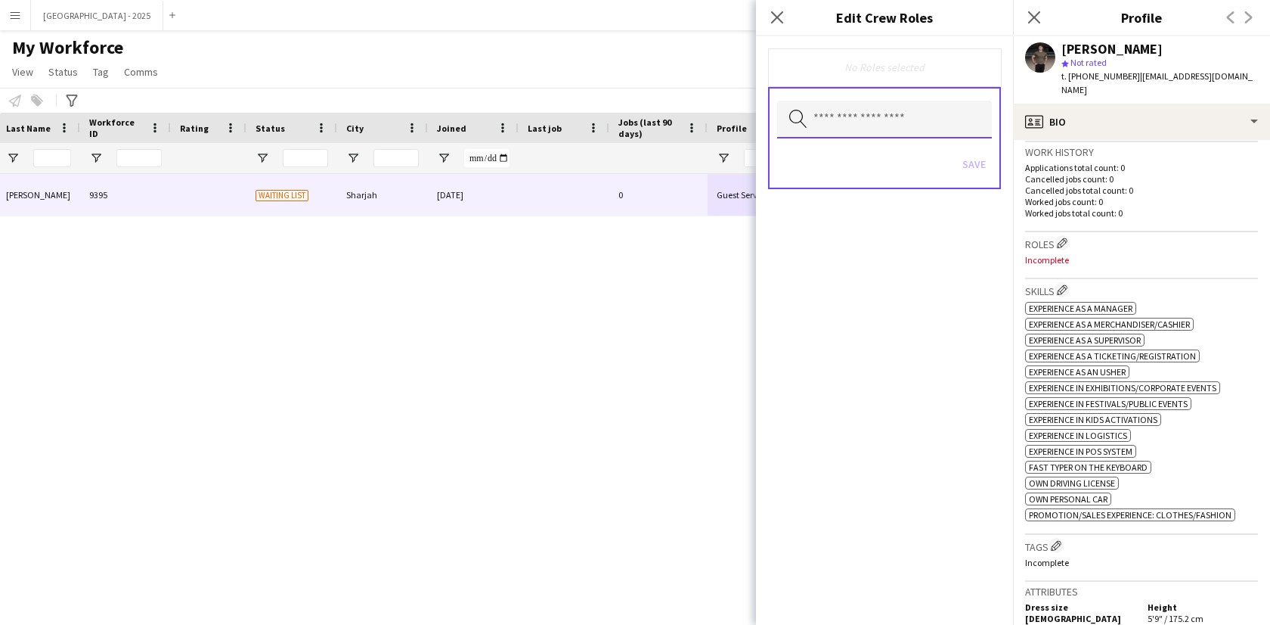
click at [861, 104] on input "text" at bounding box center [884, 120] width 215 height 38
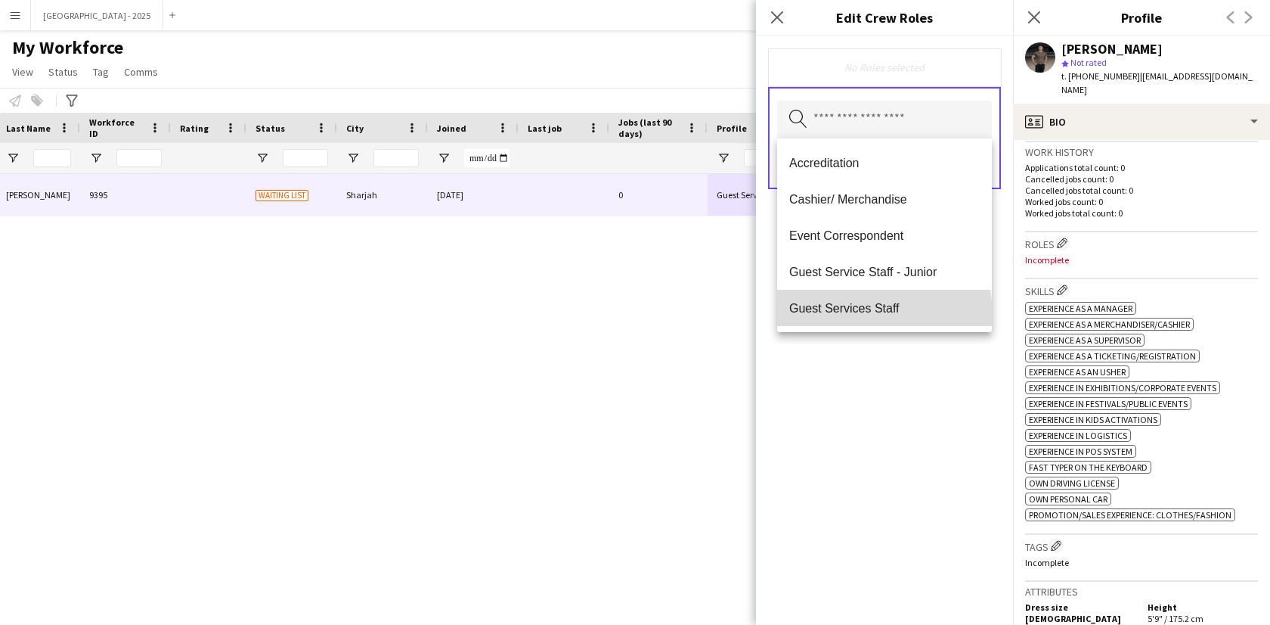
click at [884, 313] on span "Guest Services Staff" at bounding box center [884, 308] width 191 height 14
click at [884, 313] on span "Guest Services Staff - Senior" at bounding box center [884, 309] width 191 height 14
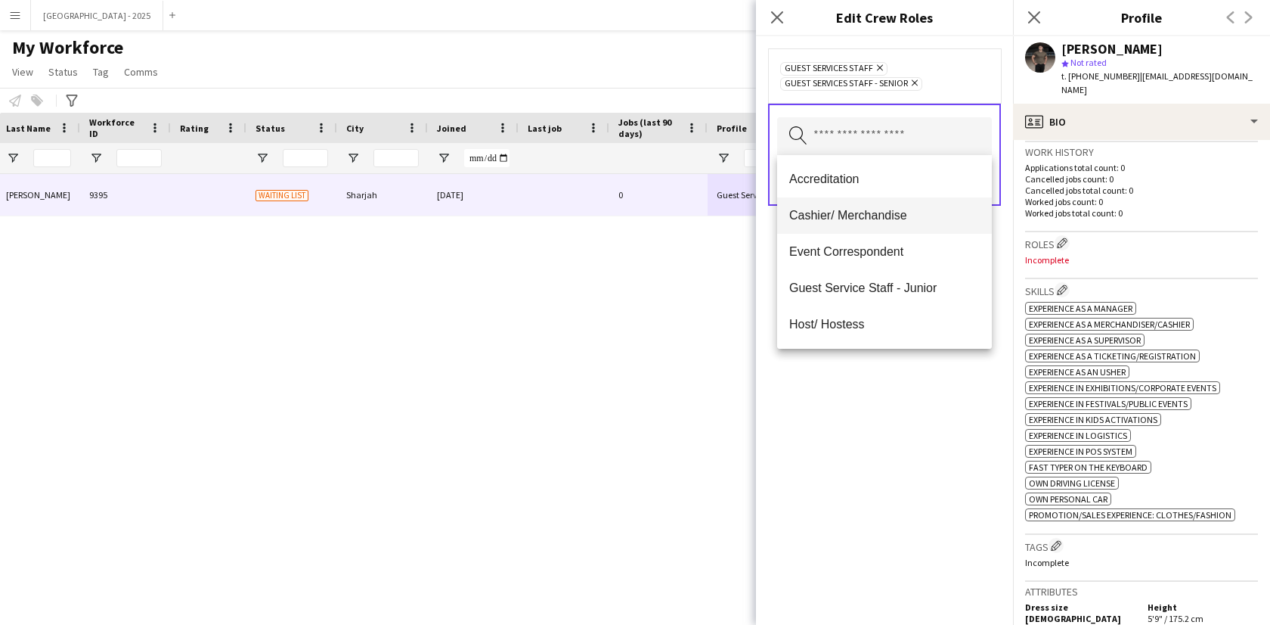
click at [875, 217] on span "Cashier/ Merchandise" at bounding box center [884, 215] width 191 height 14
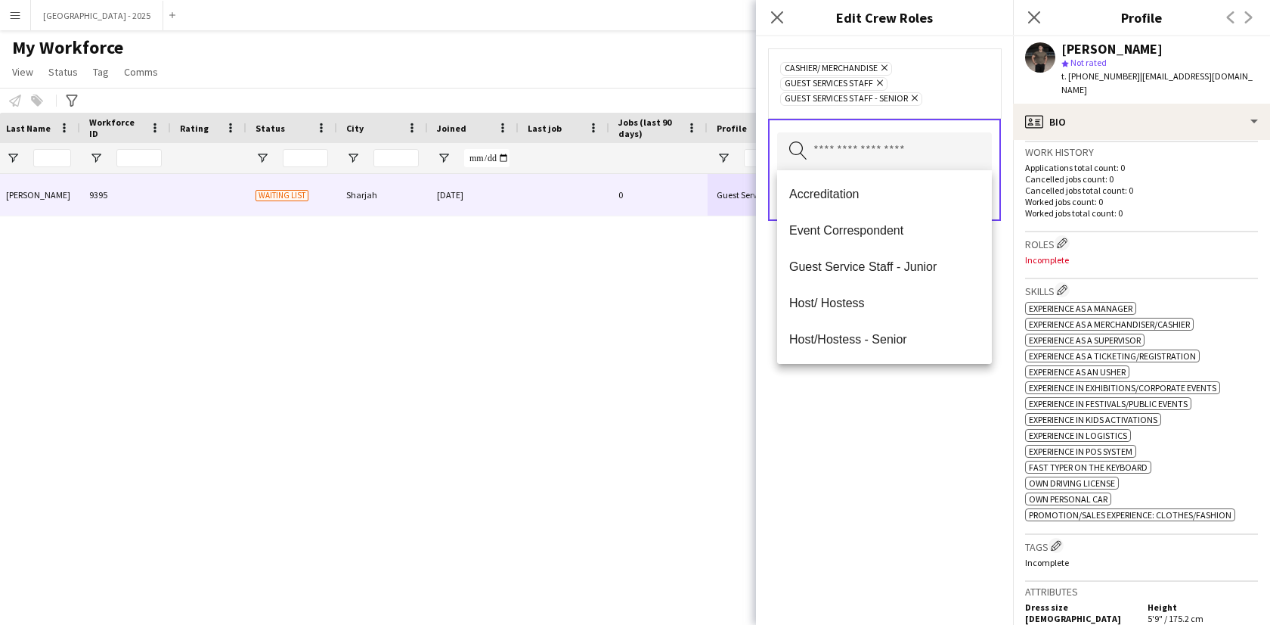
click at [935, 380] on div "Cashier/ Merchandise Remove Guest Services Staff Remove Guest Services Staff - …" at bounding box center [884, 330] width 257 height 588
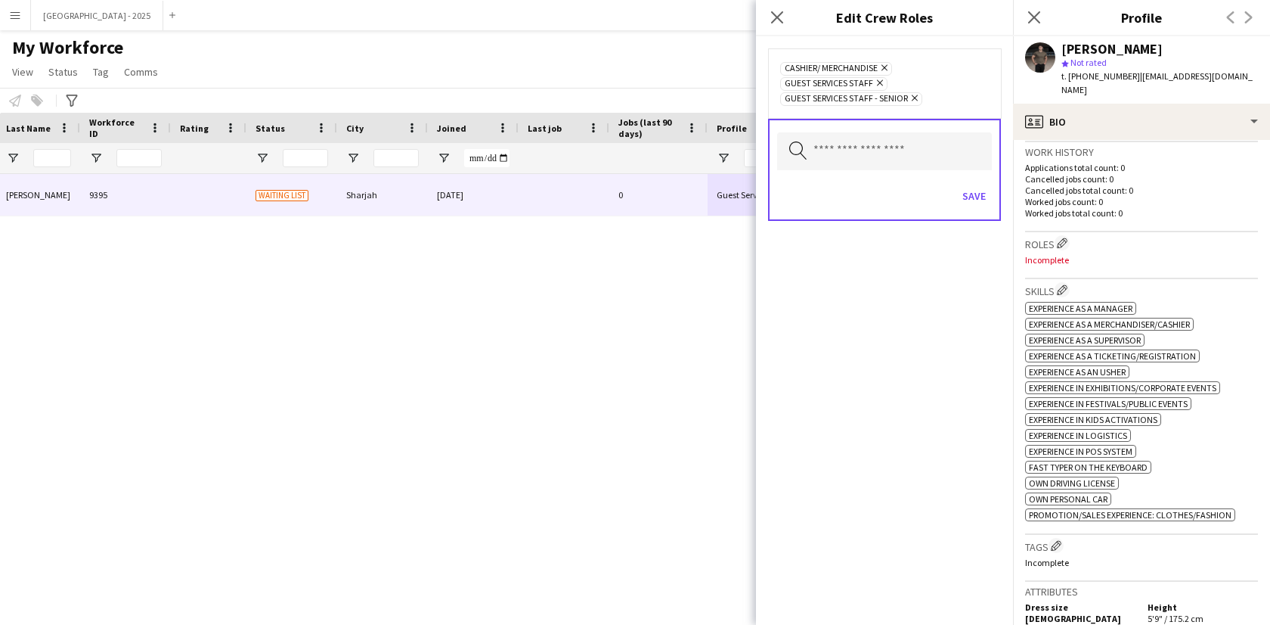
click at [979, 212] on div "Save" at bounding box center [884, 197] width 215 height 43
click at [980, 204] on button "Save" at bounding box center [975, 196] width 36 height 24
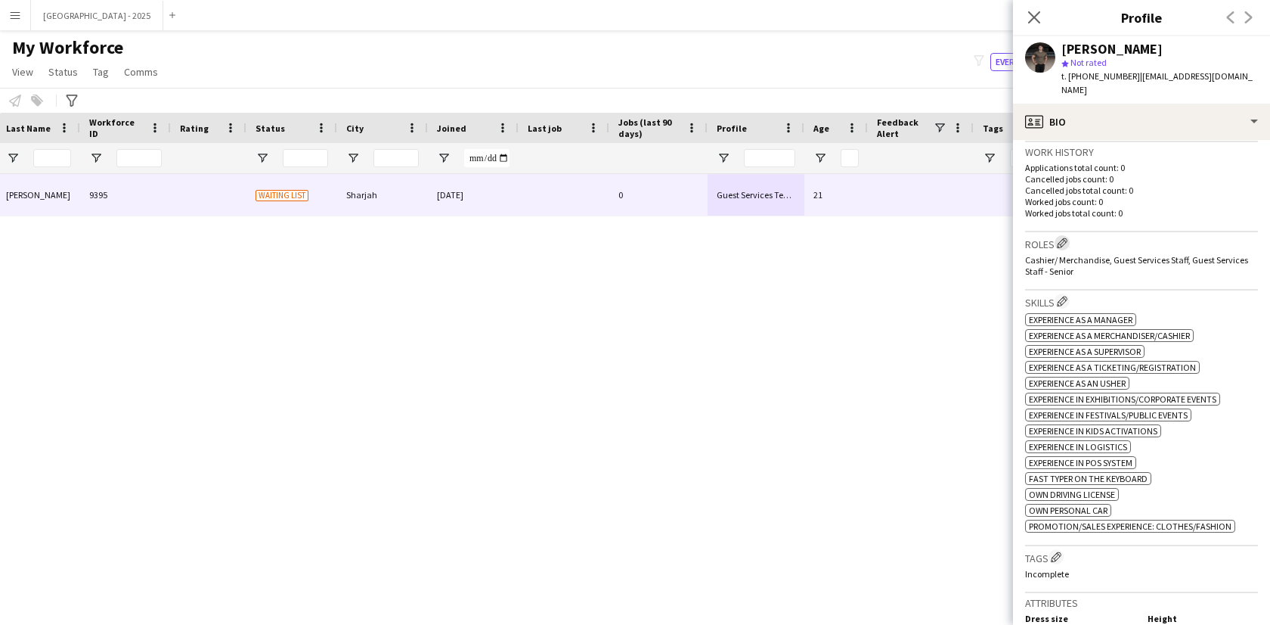
click at [1064, 237] on app-icon "Edit crew company roles" at bounding box center [1062, 242] width 11 height 11
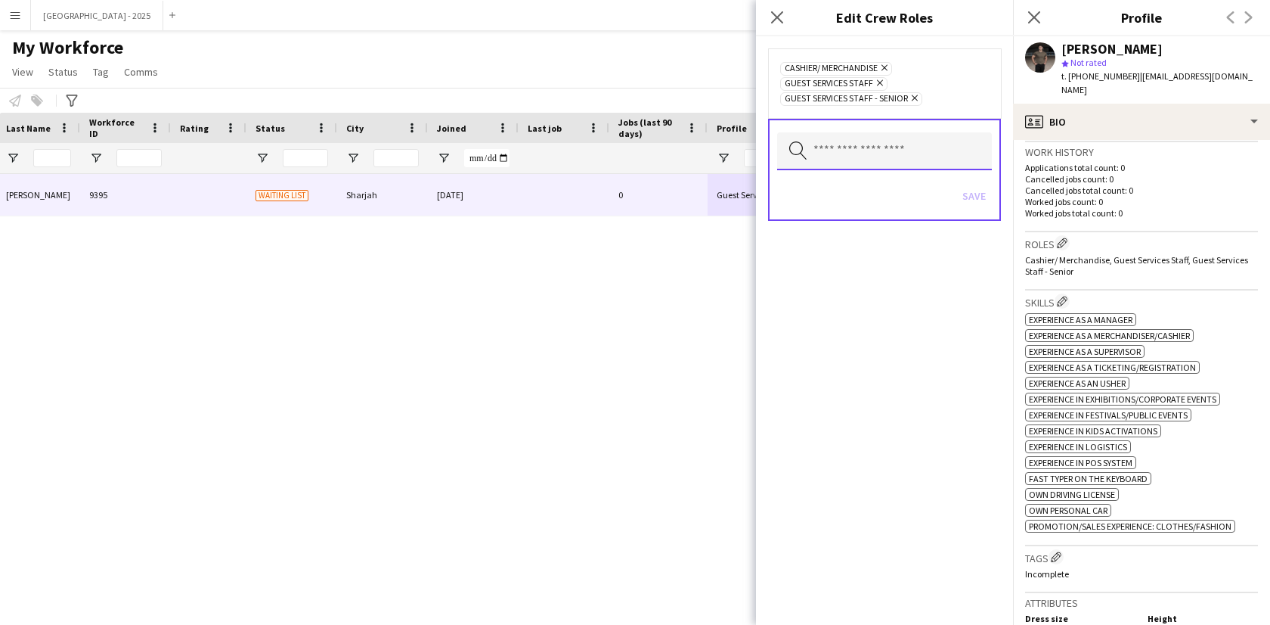
click at [893, 142] on input "text" at bounding box center [884, 151] width 215 height 38
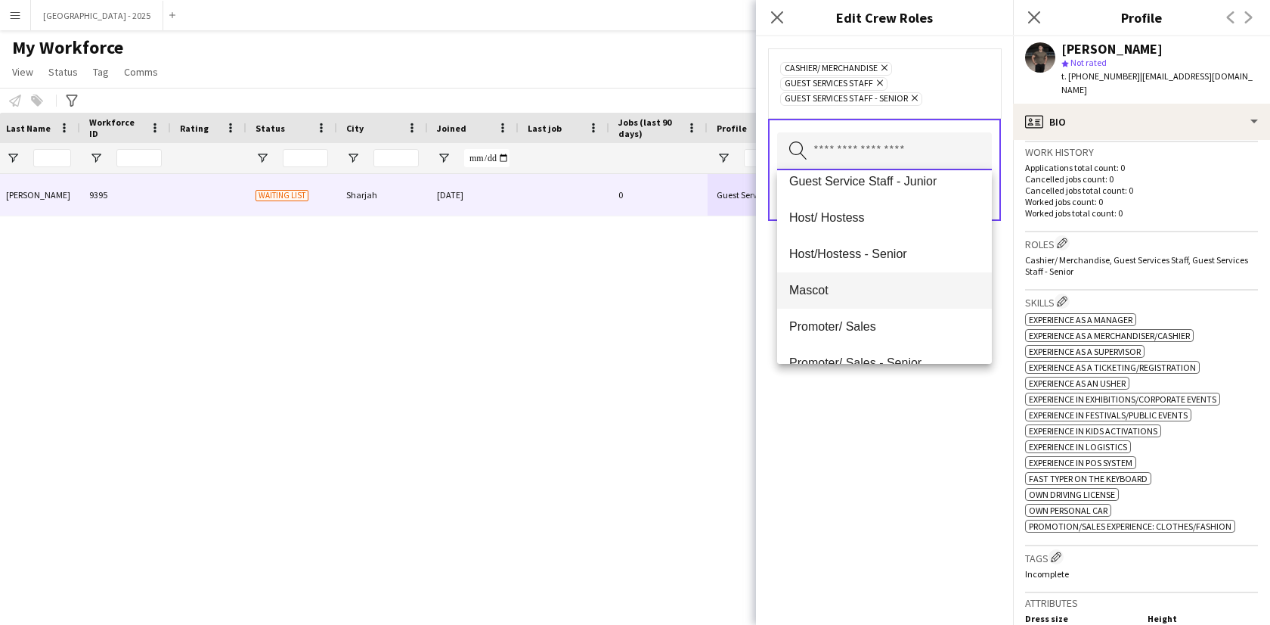
scroll to position [128, 0]
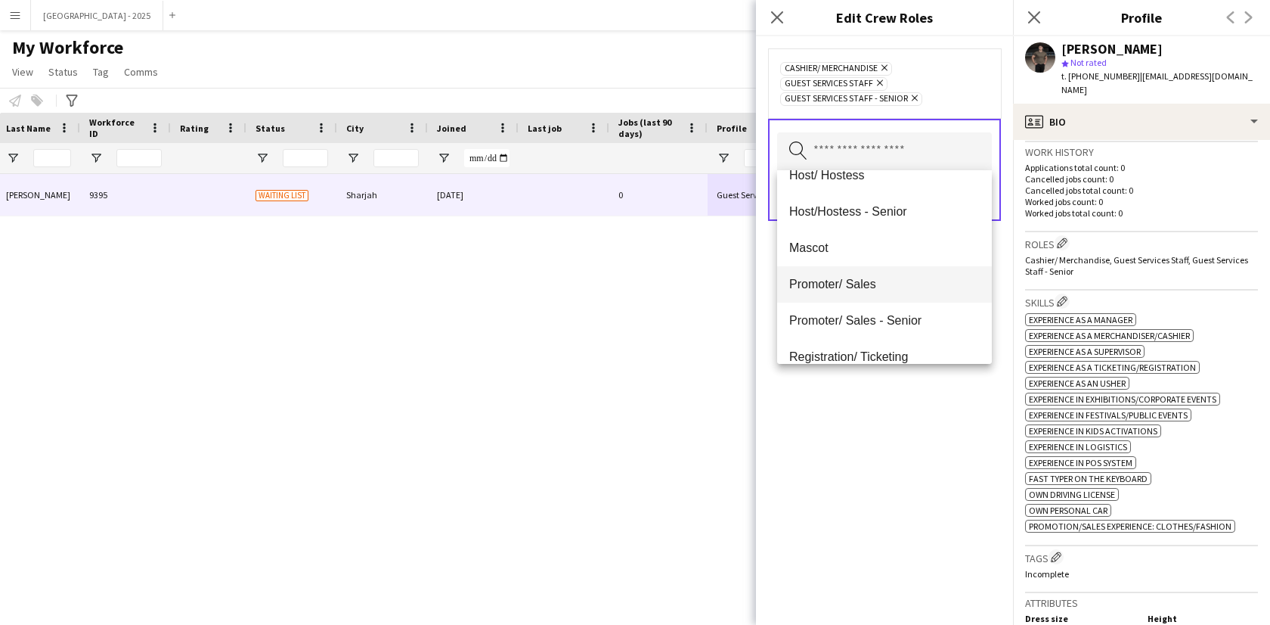
click at [873, 291] on mat-option "Promoter/ Sales" at bounding box center [884, 284] width 215 height 36
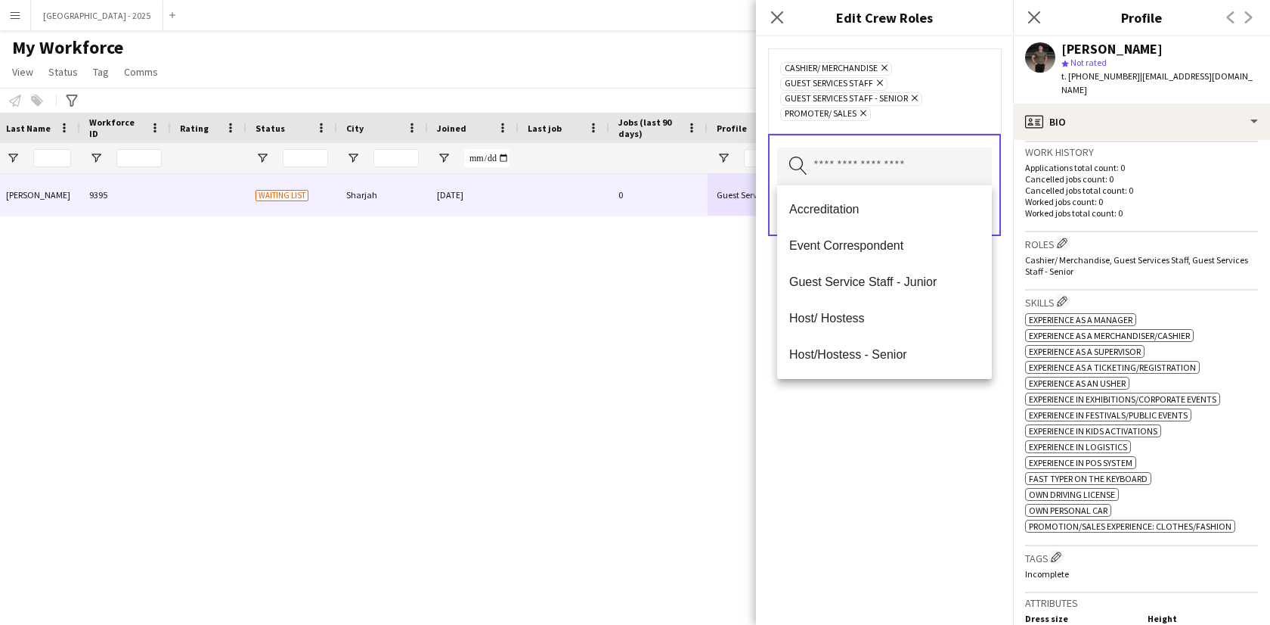
click at [897, 427] on div "Cashier/ Merchandise Remove Guest Services Staff Remove Guest Services Staff - …" at bounding box center [884, 330] width 257 height 588
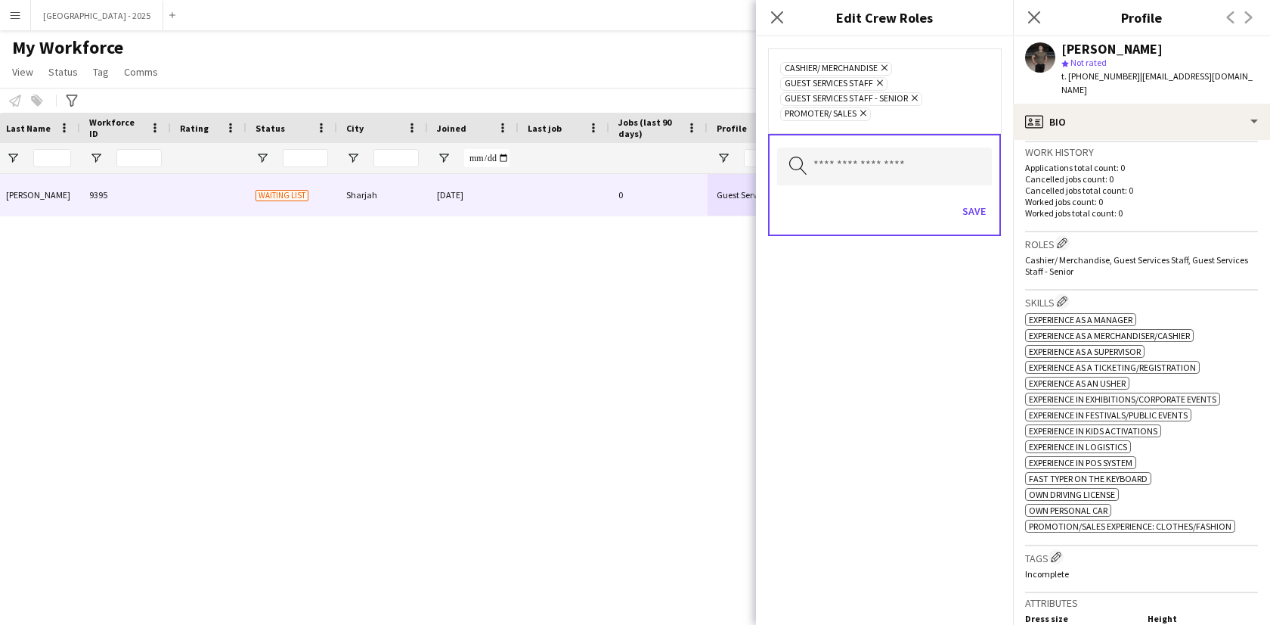
click at [969, 225] on div "Save" at bounding box center [884, 212] width 215 height 43
click at [976, 210] on button "Save" at bounding box center [975, 211] width 36 height 24
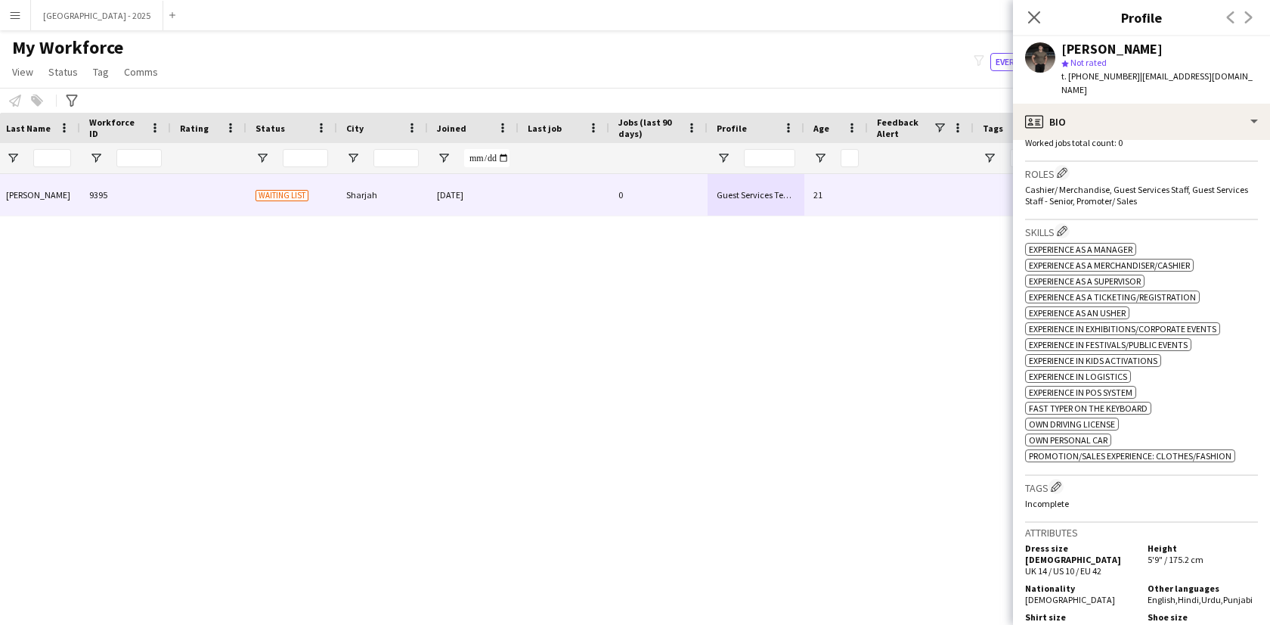
scroll to position [527, 0]
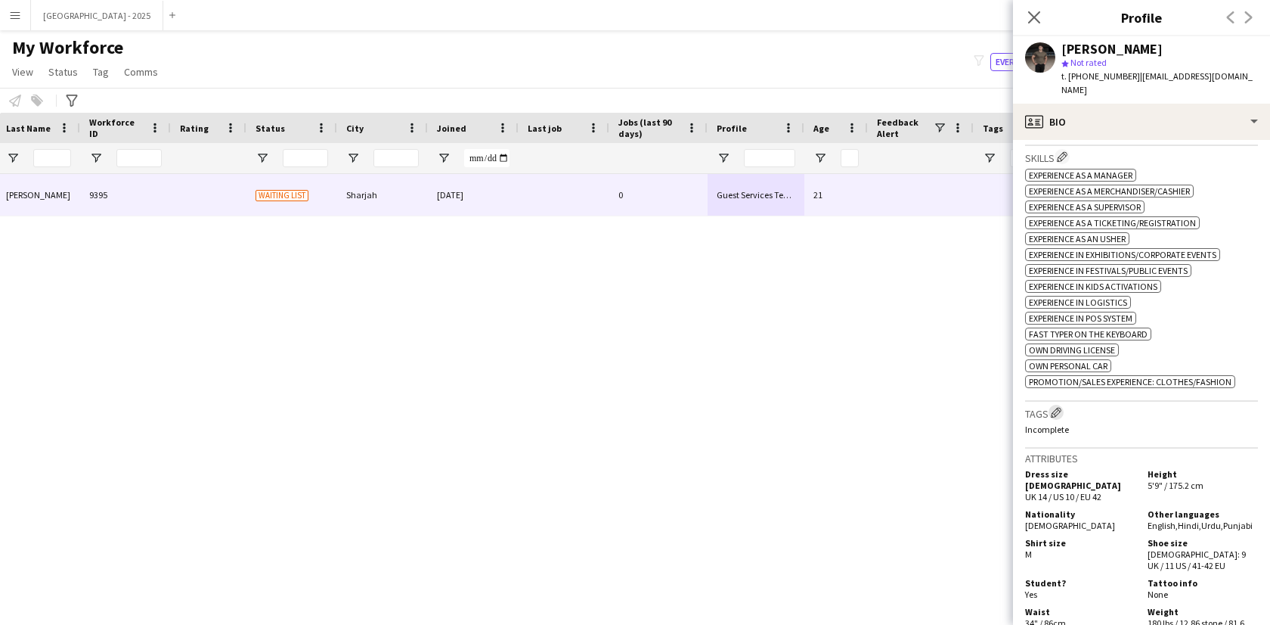
click at [1056, 407] on app-icon "Edit crew company tags" at bounding box center [1056, 412] width 11 height 11
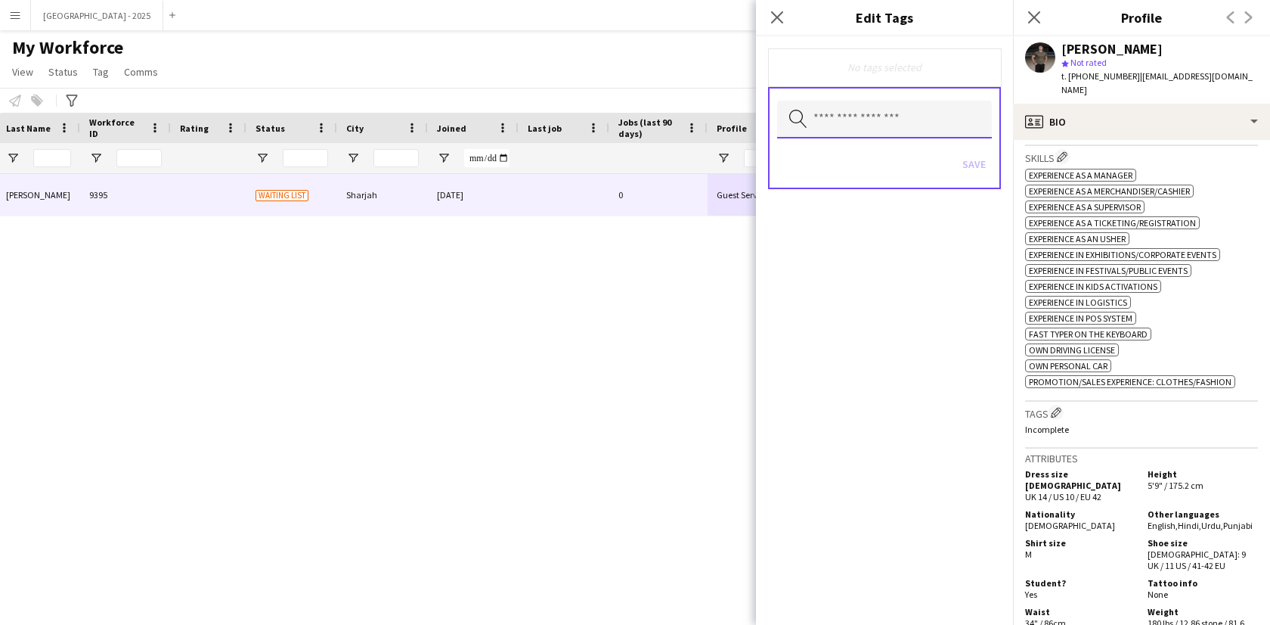
click at [832, 114] on input "text" at bounding box center [884, 120] width 215 height 38
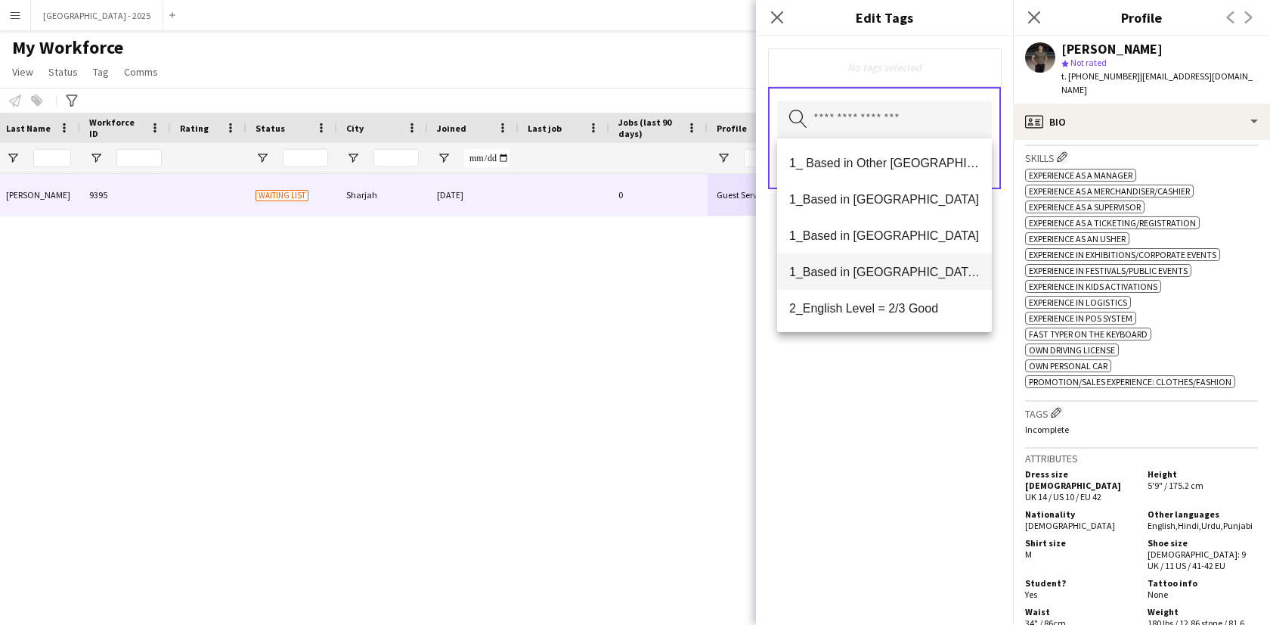
click at [897, 267] on span "1_Based in [GEOGRAPHIC_DATA]/[GEOGRAPHIC_DATA]/Ajman" at bounding box center [884, 272] width 191 height 14
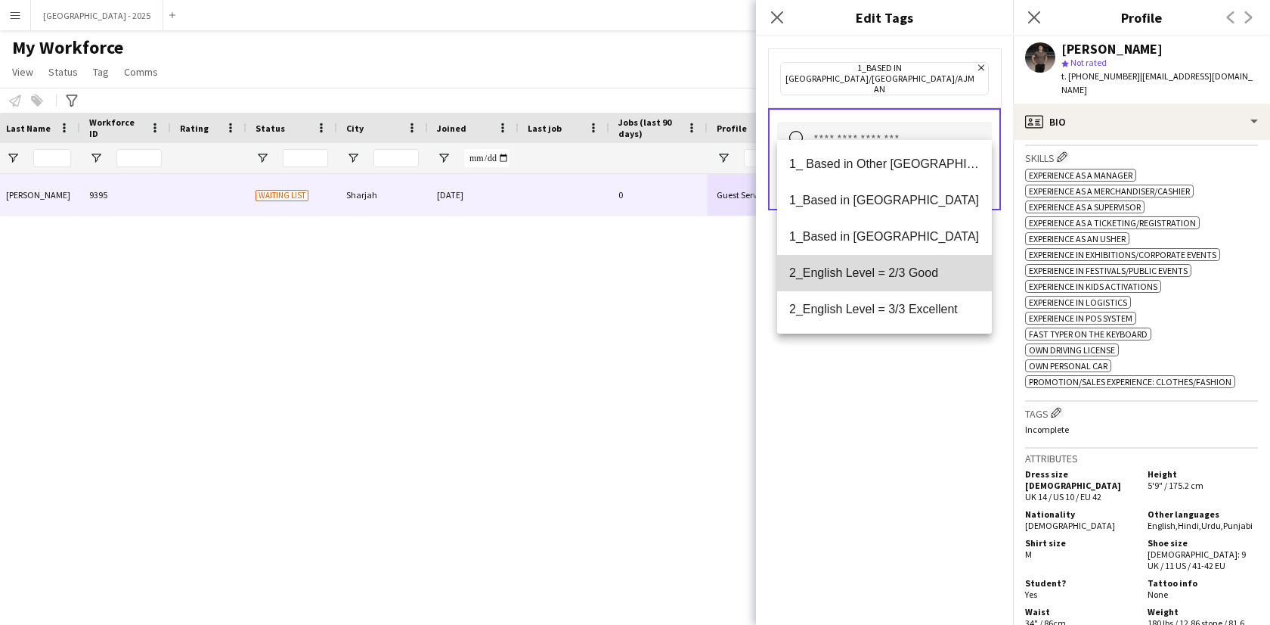
click at [906, 285] on mat-option "2_English Level = 2/3 Good" at bounding box center [884, 273] width 215 height 36
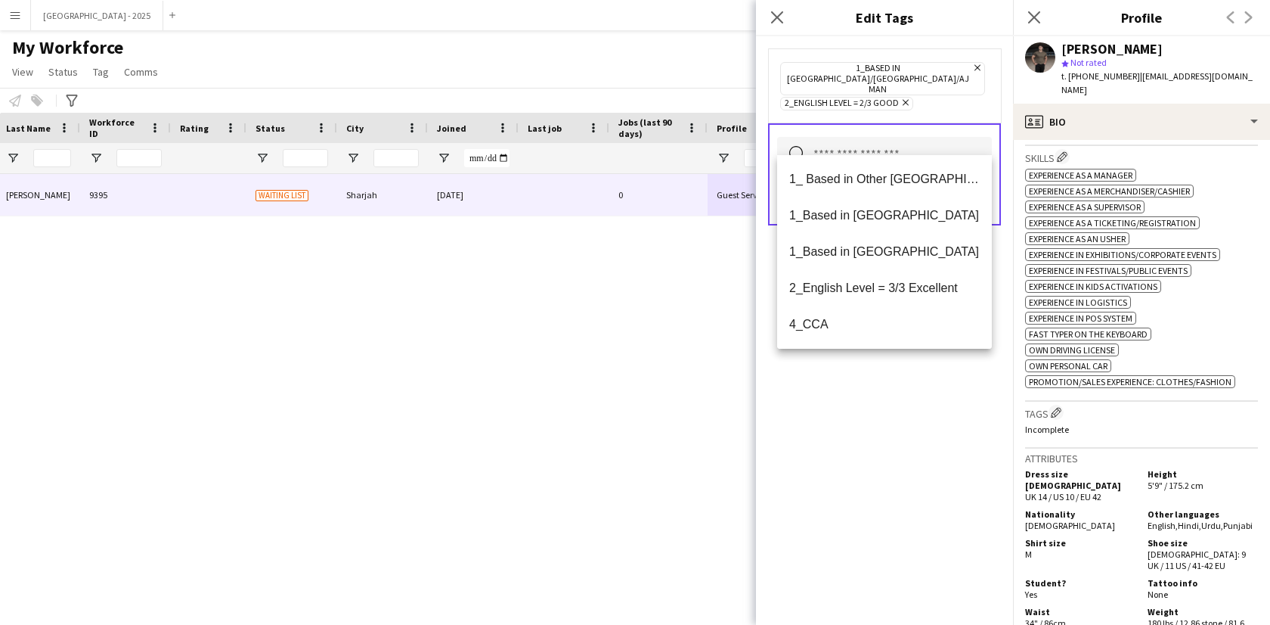
drag, startPoint x: 902, startPoint y: 315, endPoint x: 902, endPoint y: 344, distance: 29.5
click at [902, 315] on mat-option "4_CCA" at bounding box center [884, 324] width 215 height 36
click at [911, 409] on div "1_Based in [GEOGRAPHIC_DATA]/[GEOGRAPHIC_DATA]/Ajman Remove 2_English Level = 2…" at bounding box center [884, 330] width 257 height 588
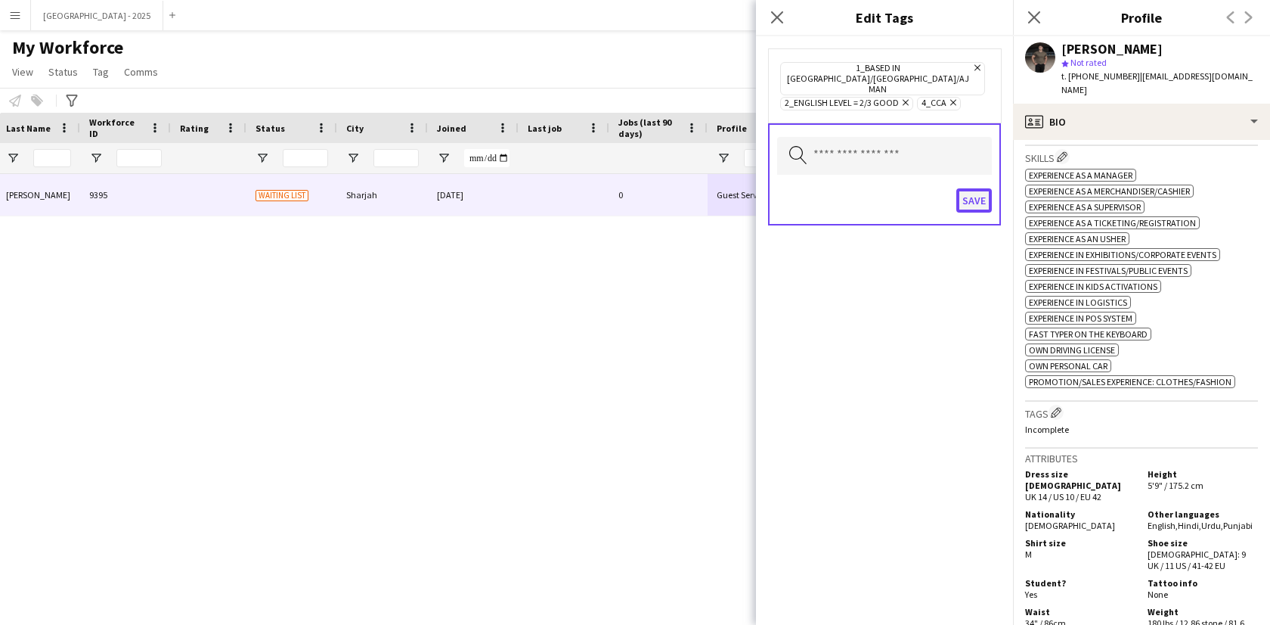
click at [987, 188] on button "Save" at bounding box center [975, 200] width 36 height 24
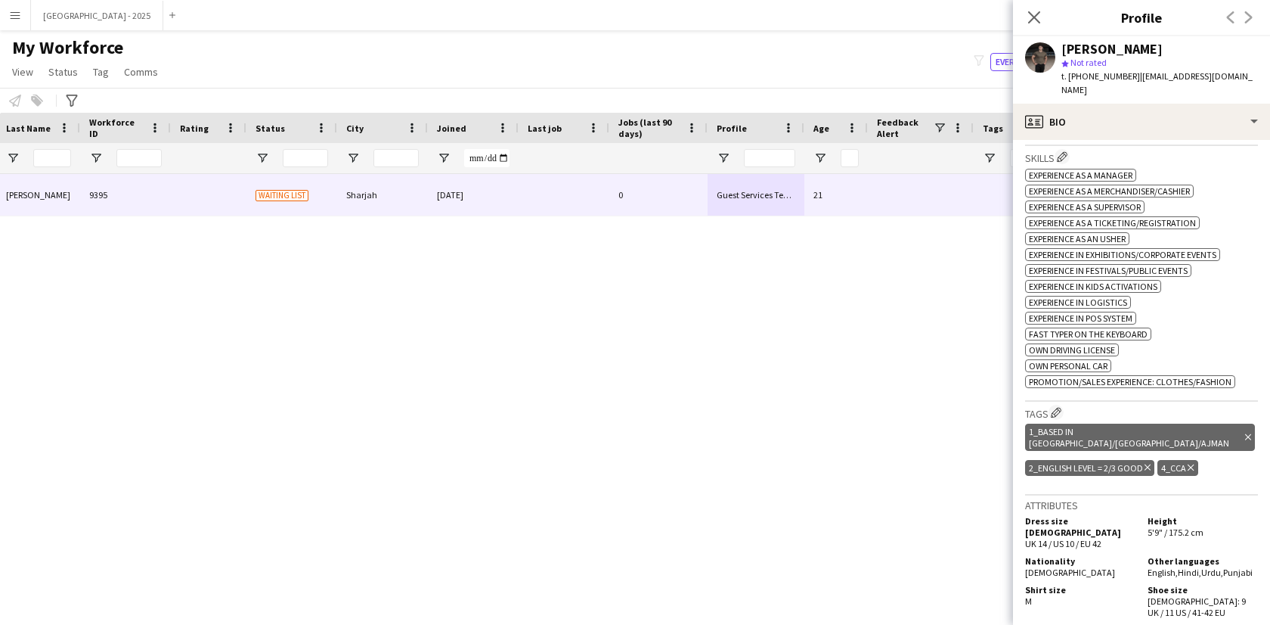
click at [1050, 405] on h3 "Tags Edit crew company tags" at bounding box center [1141, 413] width 233 height 16
click at [1054, 407] on app-icon "Edit crew company tags" at bounding box center [1056, 412] width 11 height 11
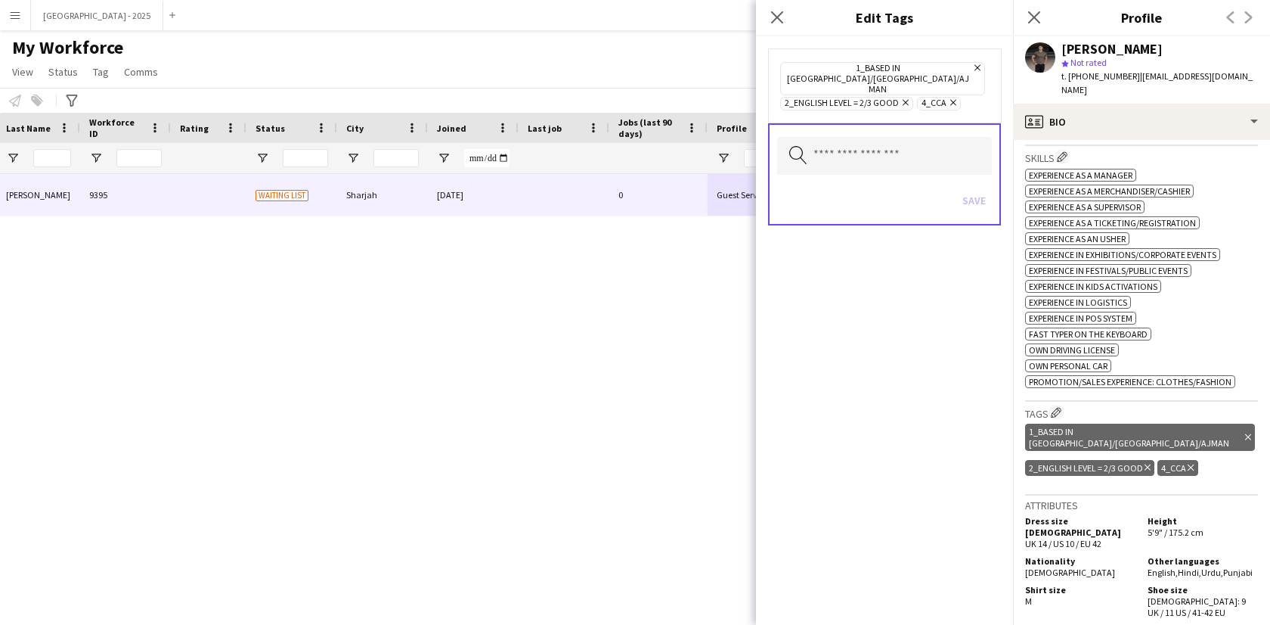
click at [902, 98] on icon "Remove" at bounding box center [904, 103] width 10 height 10
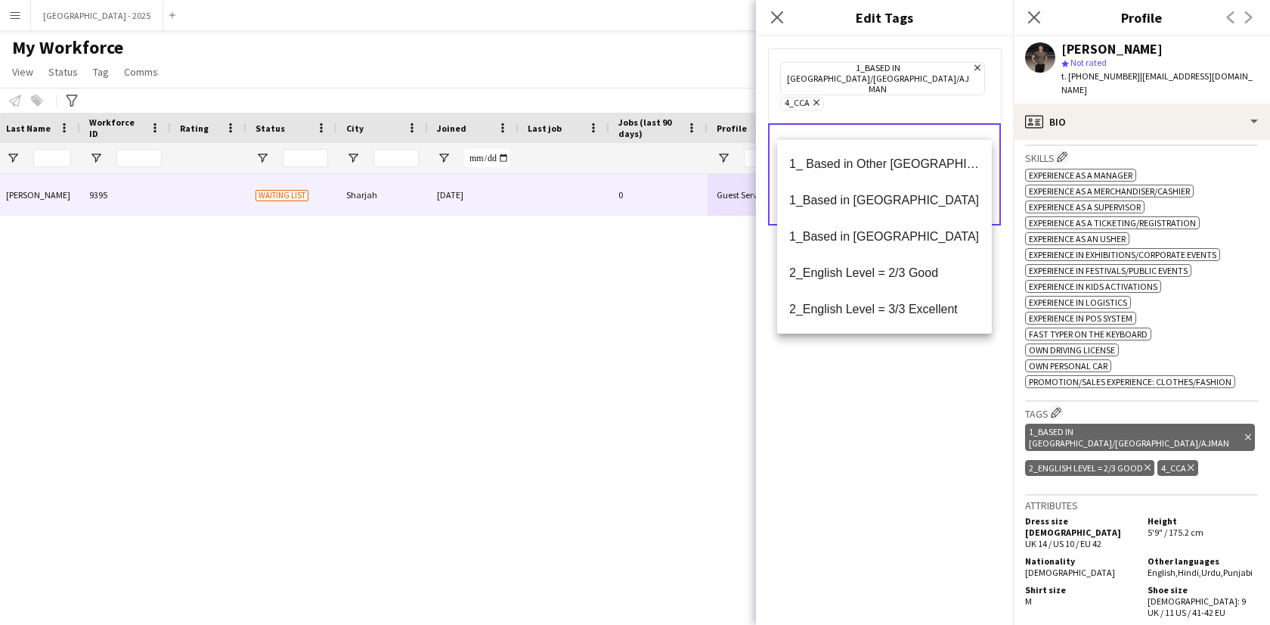
click at [880, 137] on input "text" at bounding box center [884, 156] width 215 height 38
click at [894, 298] on mat-option "2_English Level = 3/3 Excellent" at bounding box center [884, 309] width 215 height 36
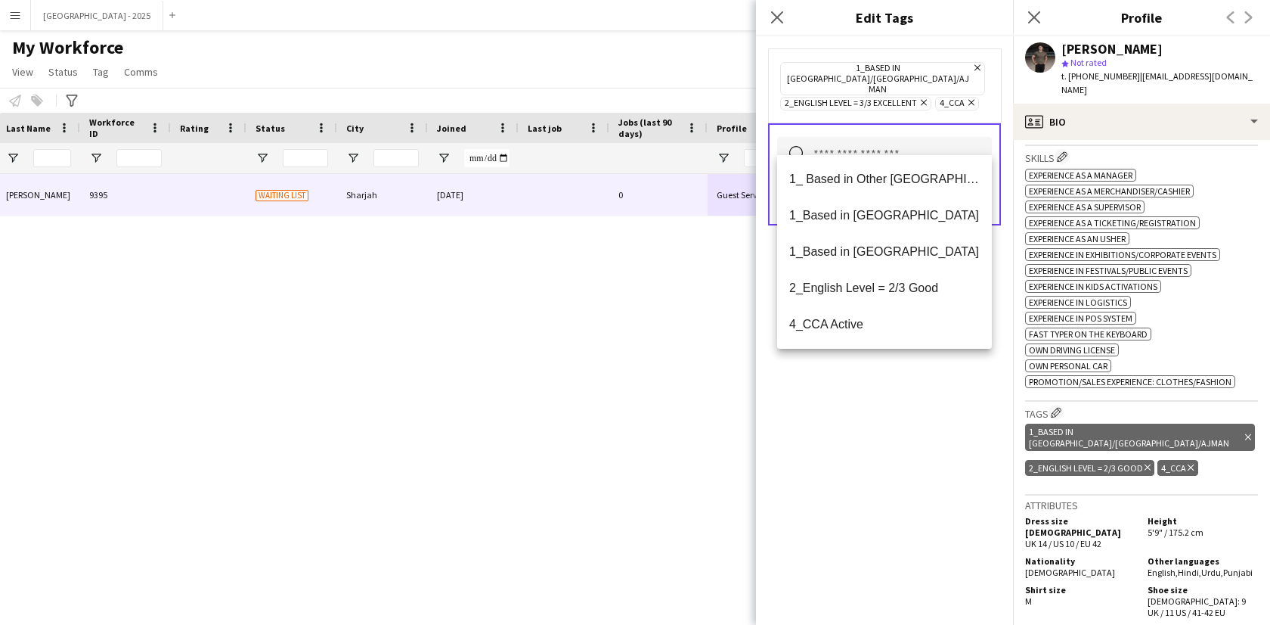
click at [892, 388] on div "1_Based in [GEOGRAPHIC_DATA]/[GEOGRAPHIC_DATA]/Ajman Remove 2_English Level = 3…" at bounding box center [884, 330] width 257 height 588
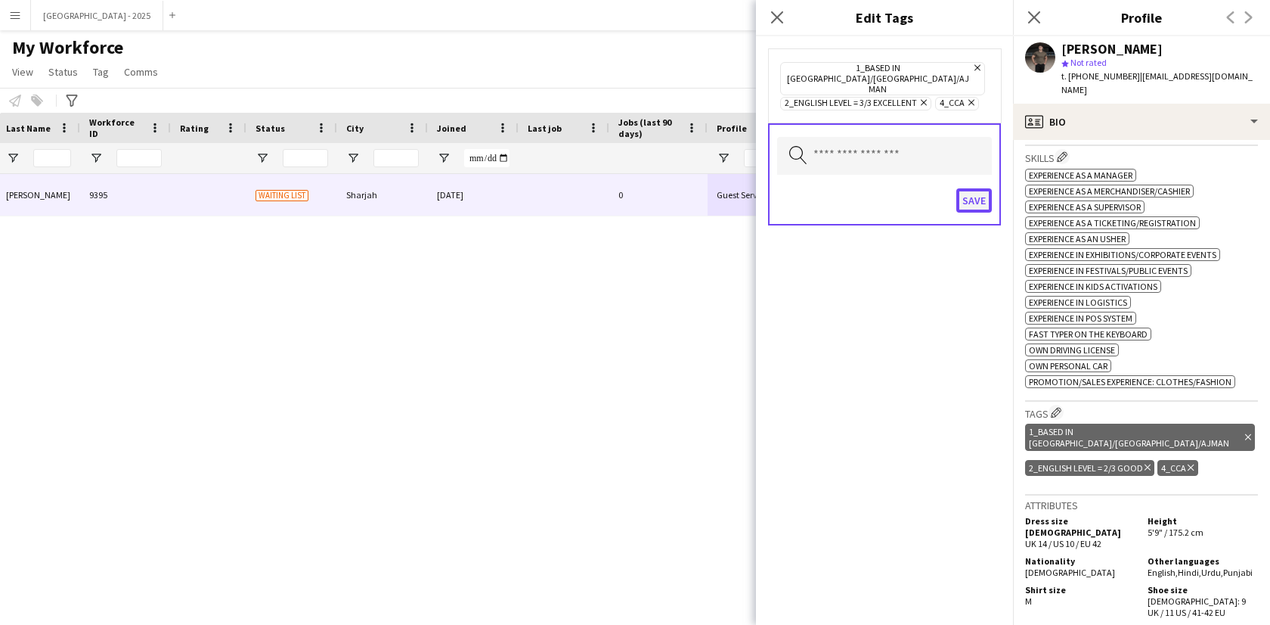
click at [977, 188] on button "Save" at bounding box center [975, 200] width 36 height 24
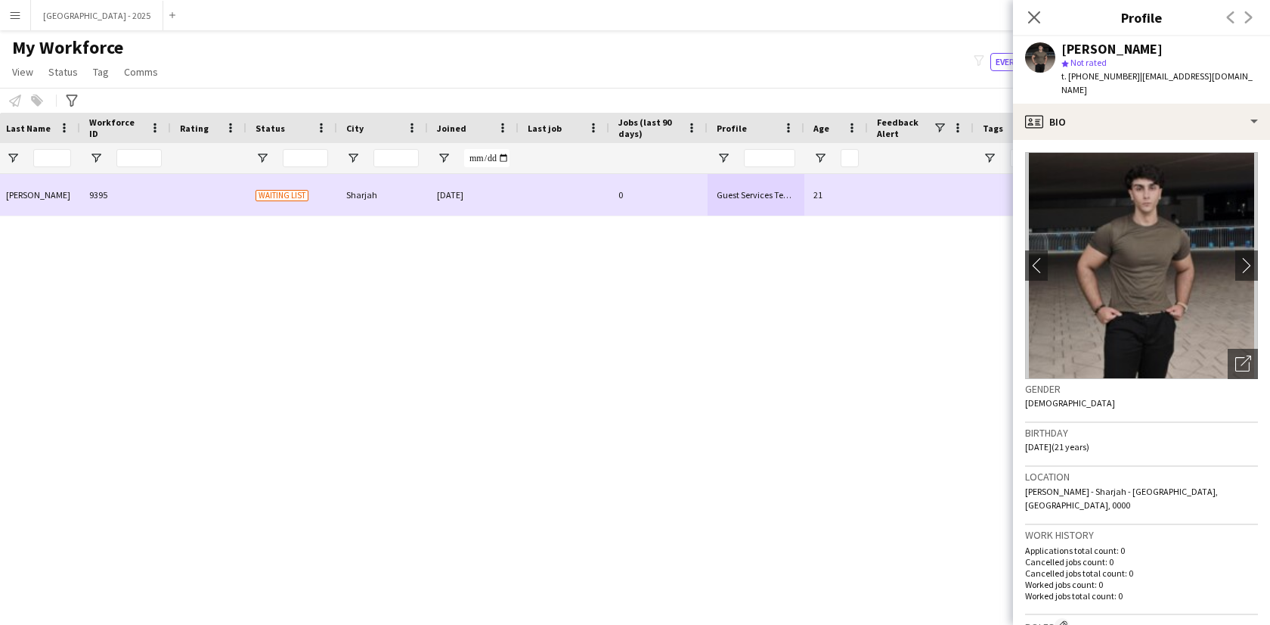
scroll to position [0, 0]
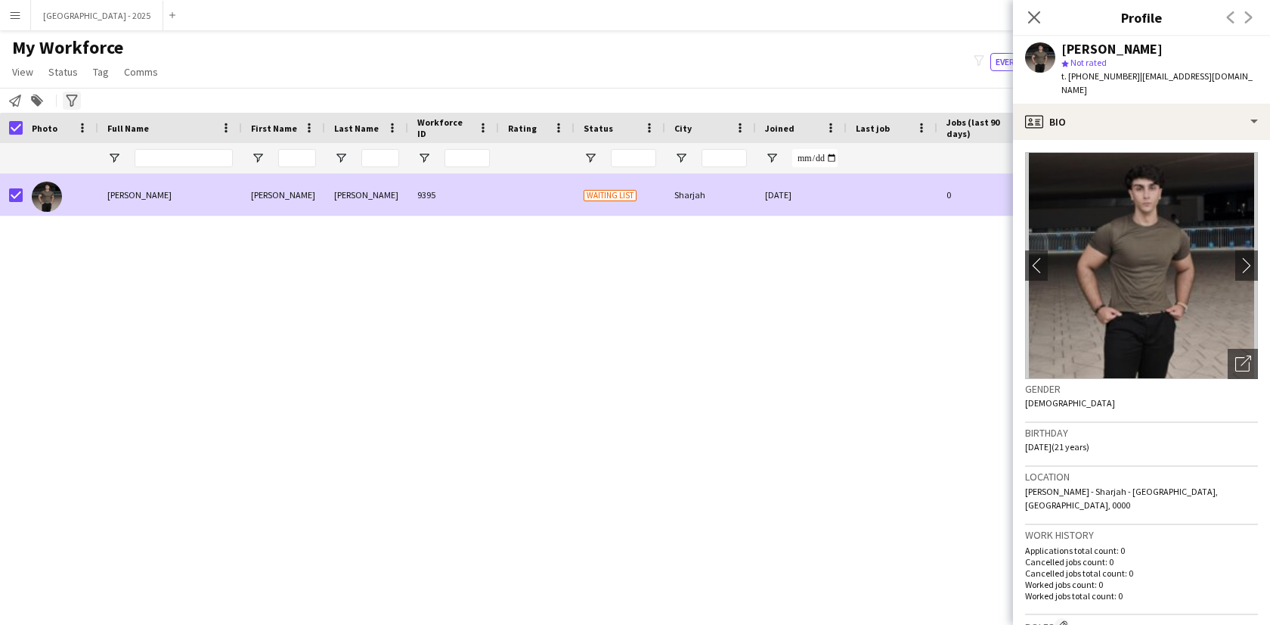
drag, startPoint x: 48, startPoint y: 73, endPoint x: 80, endPoint y: 95, distance: 38.6
click at [48, 73] on span "Status" at bounding box center [62, 72] width 29 height 14
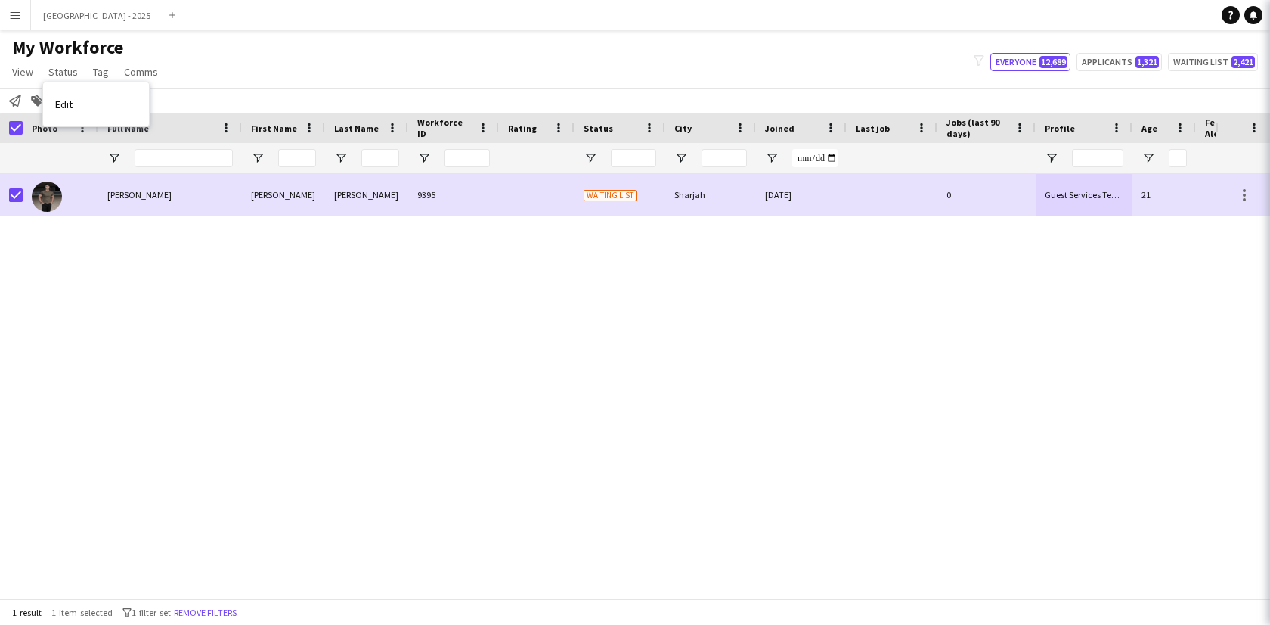
click at [80, 95] on link "Edit" at bounding box center [96, 104] width 106 height 32
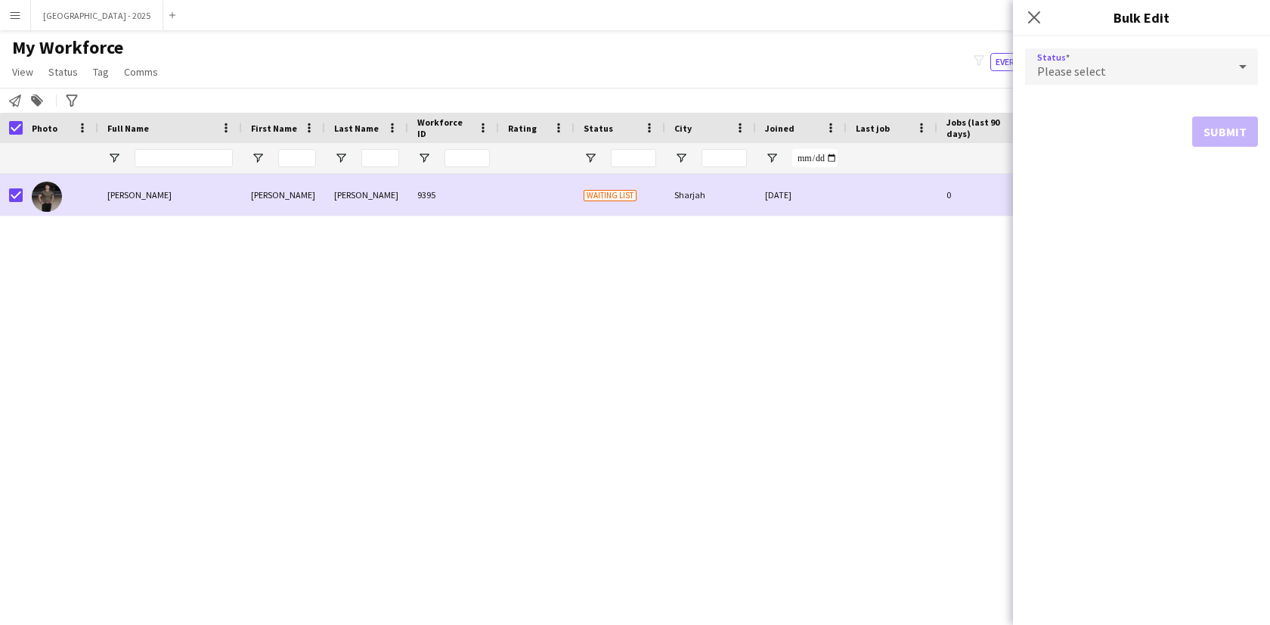
click at [1148, 57] on div "Please select" at bounding box center [1126, 66] width 203 height 36
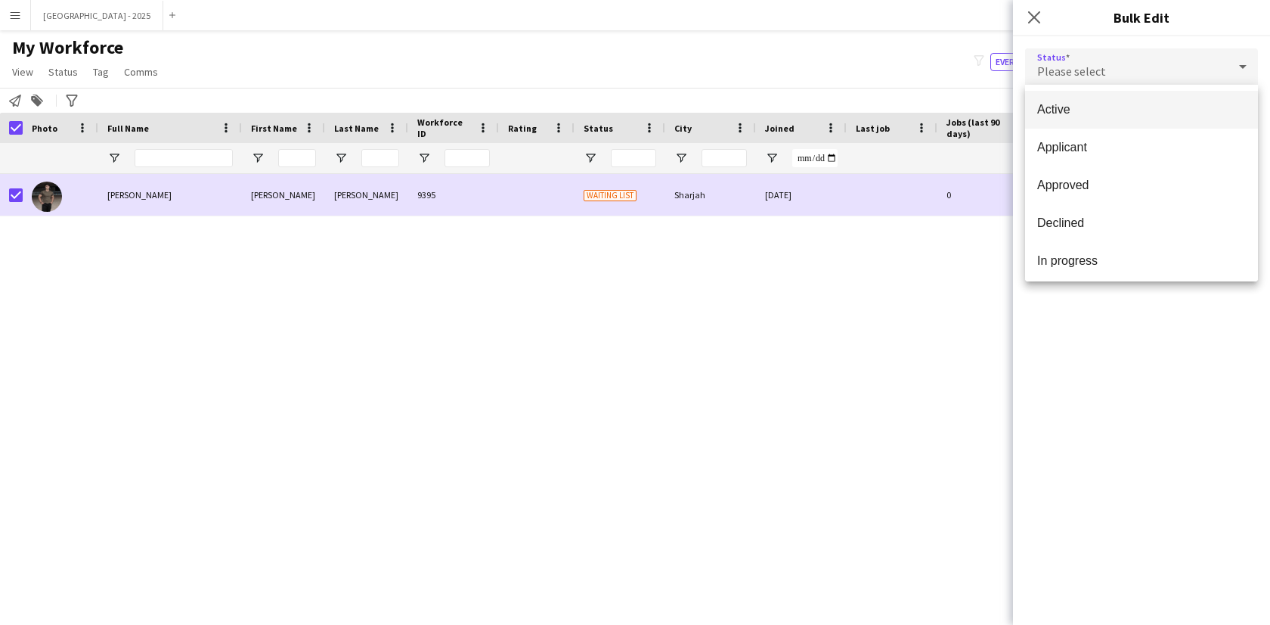
click at [1134, 103] on span "Active" at bounding box center [1142, 109] width 209 height 14
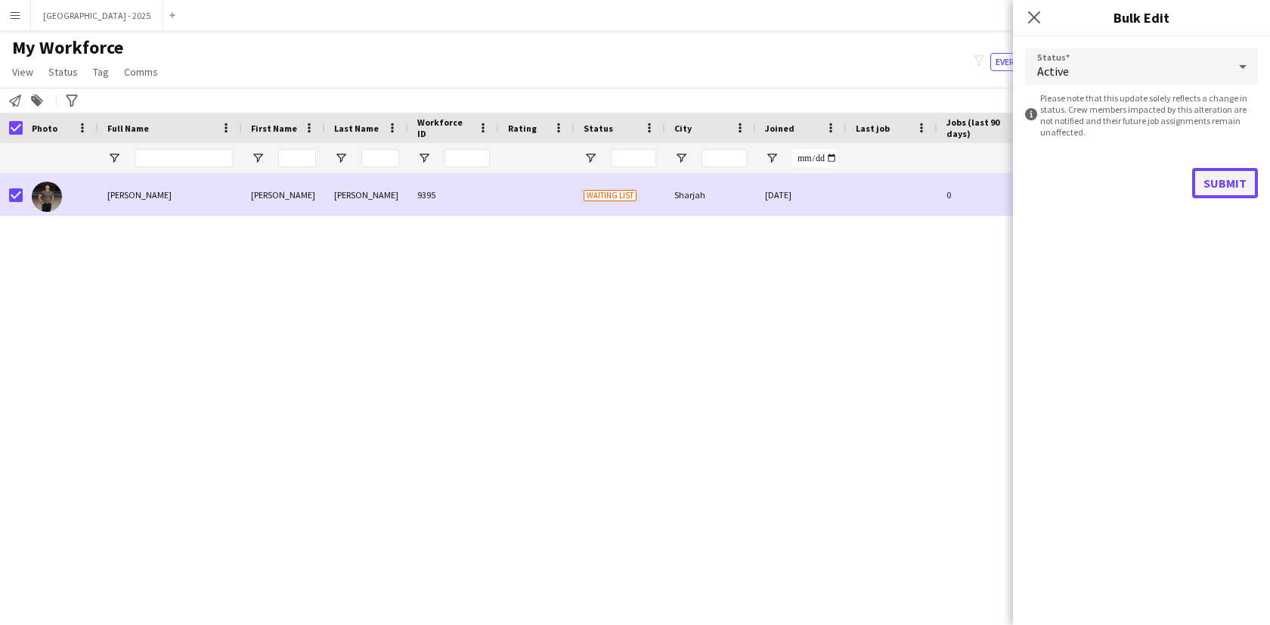
click at [1208, 170] on button "Submit" at bounding box center [1226, 183] width 66 height 30
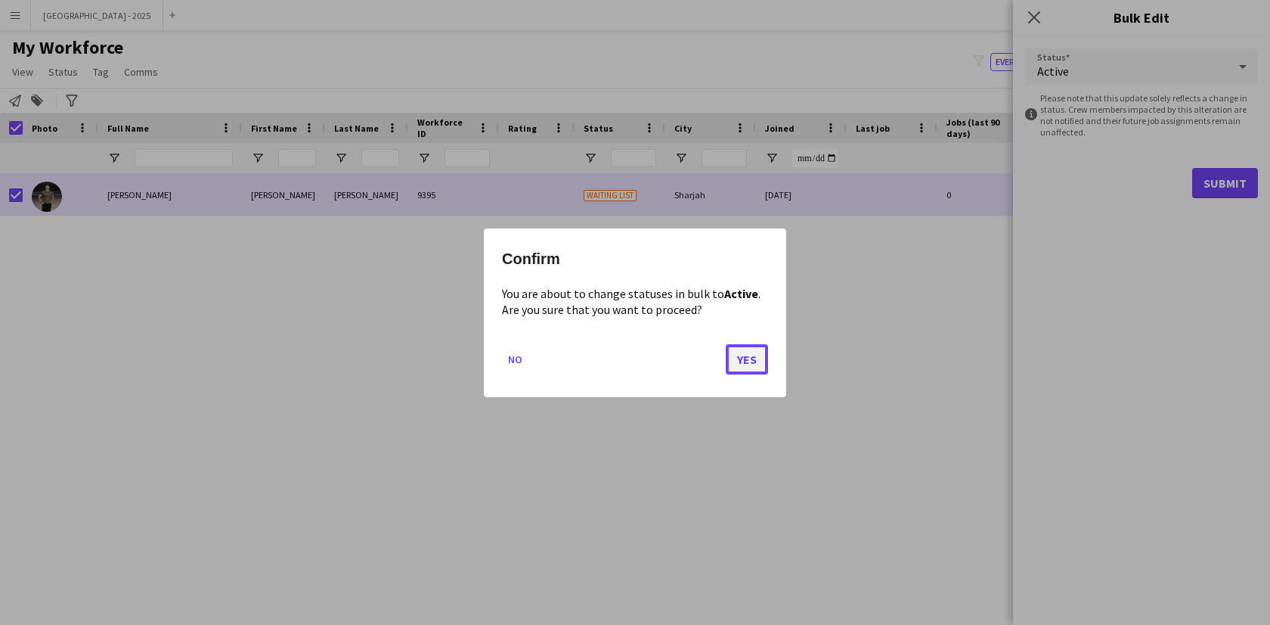
click at [751, 359] on button "Yes" at bounding box center [747, 358] width 42 height 30
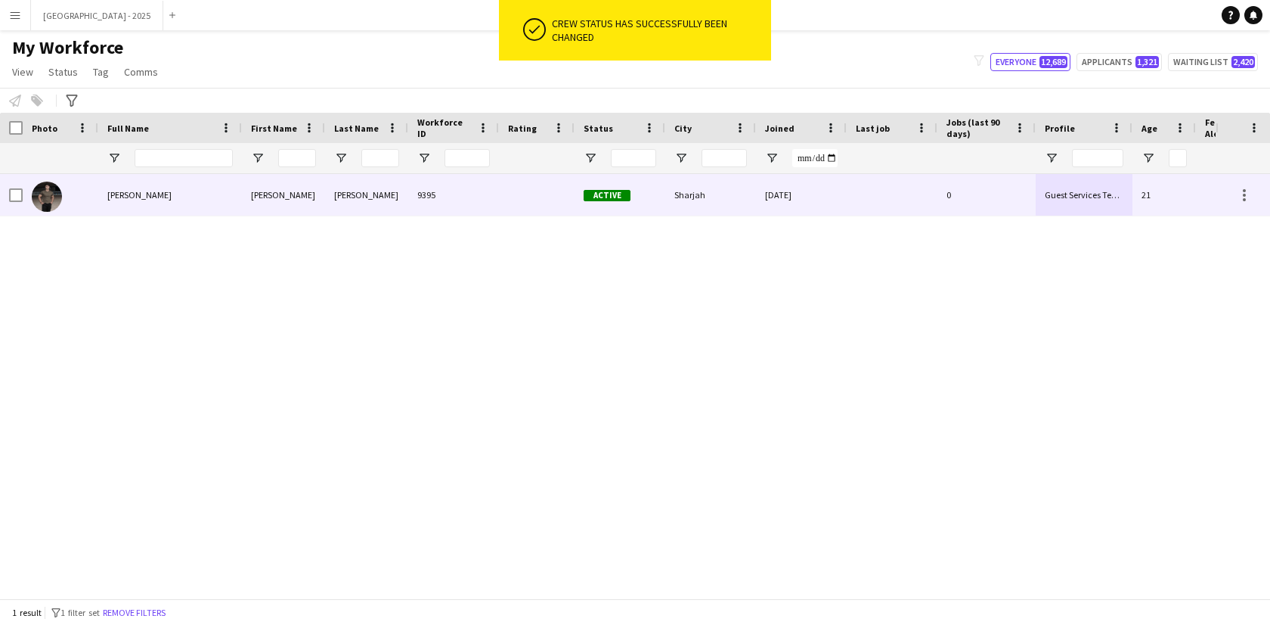
click at [65, 193] on div at bounding box center [61, 195] width 76 height 42
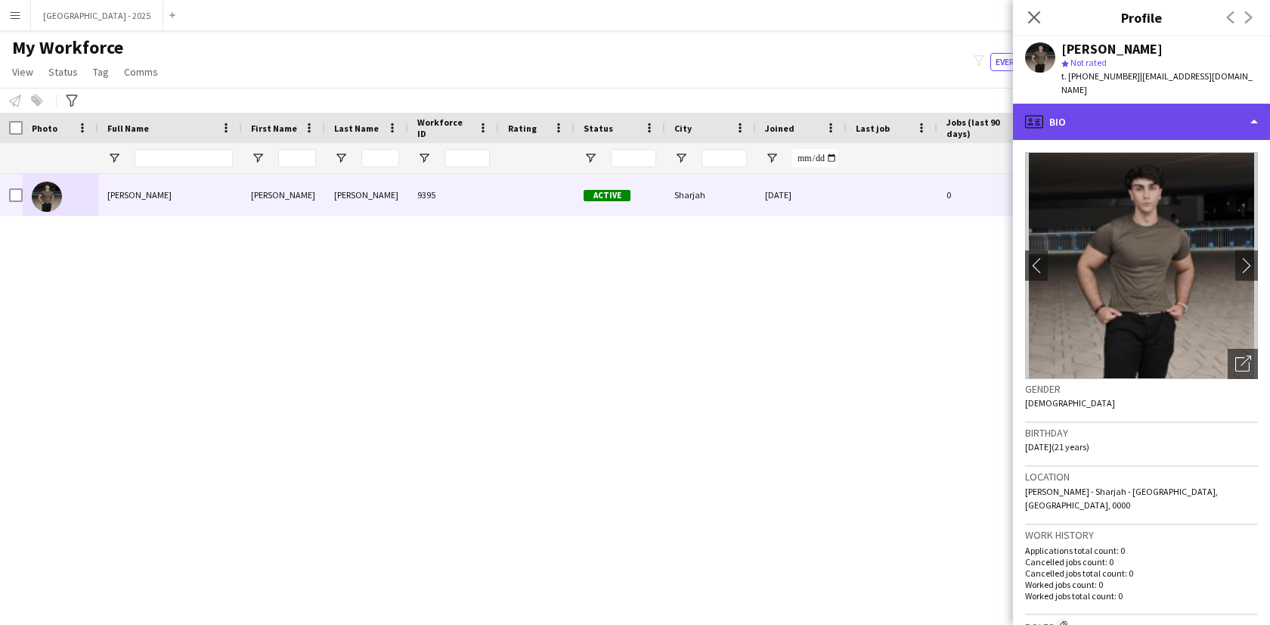
click at [1087, 104] on div "profile Bio" at bounding box center [1141, 122] width 257 height 36
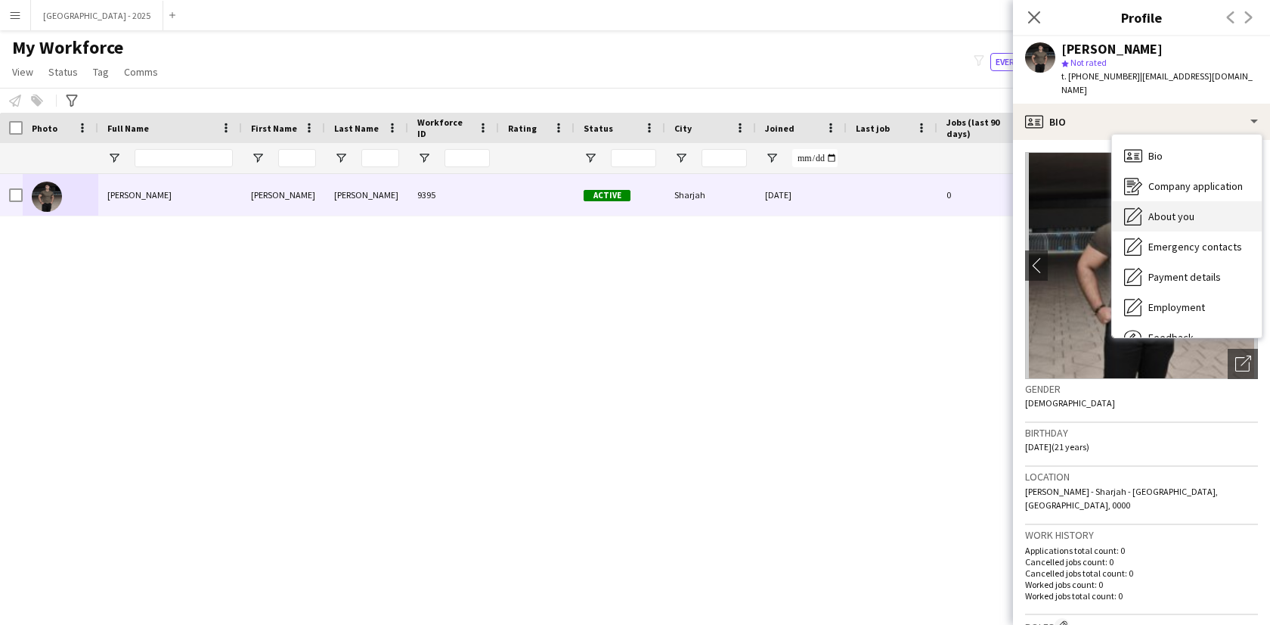
click at [1178, 212] on div "About you About you" at bounding box center [1187, 216] width 150 height 30
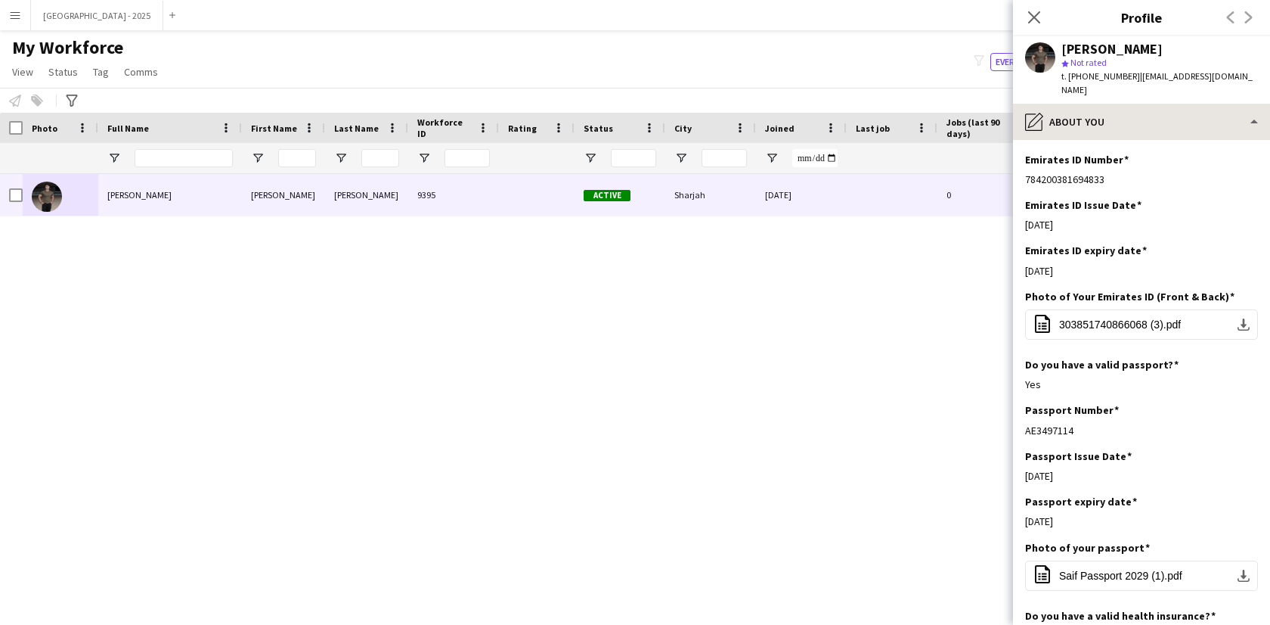
scroll to position [606, 0]
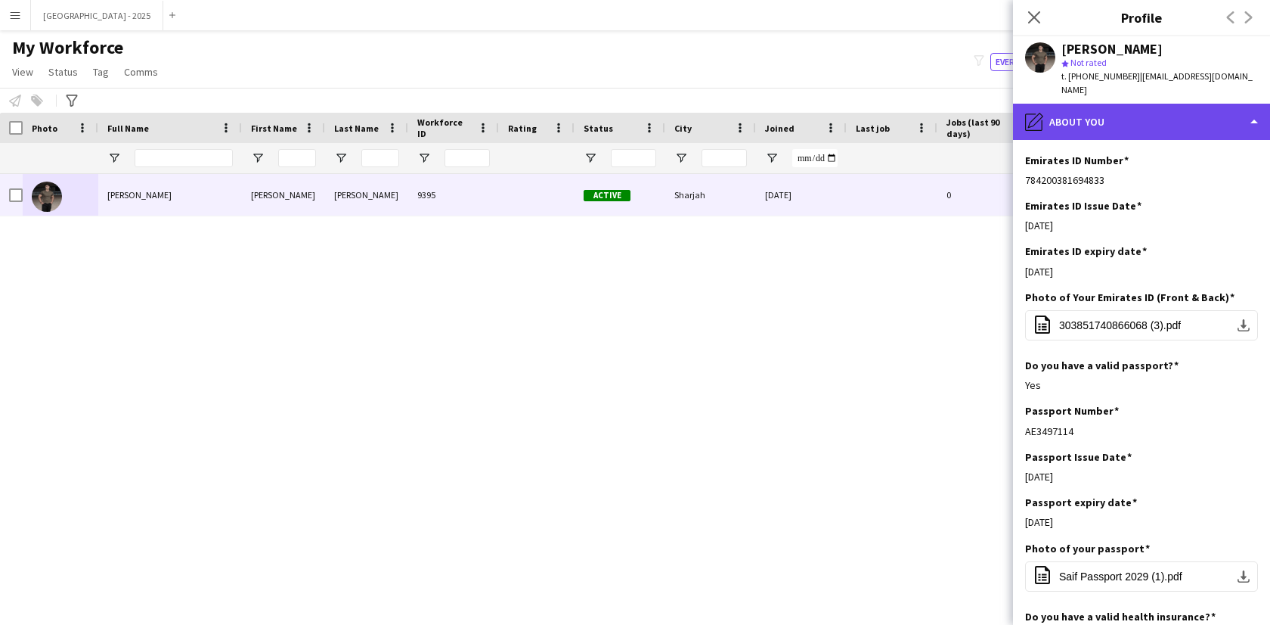
click at [1123, 104] on div "pencil4 About you" at bounding box center [1141, 122] width 257 height 36
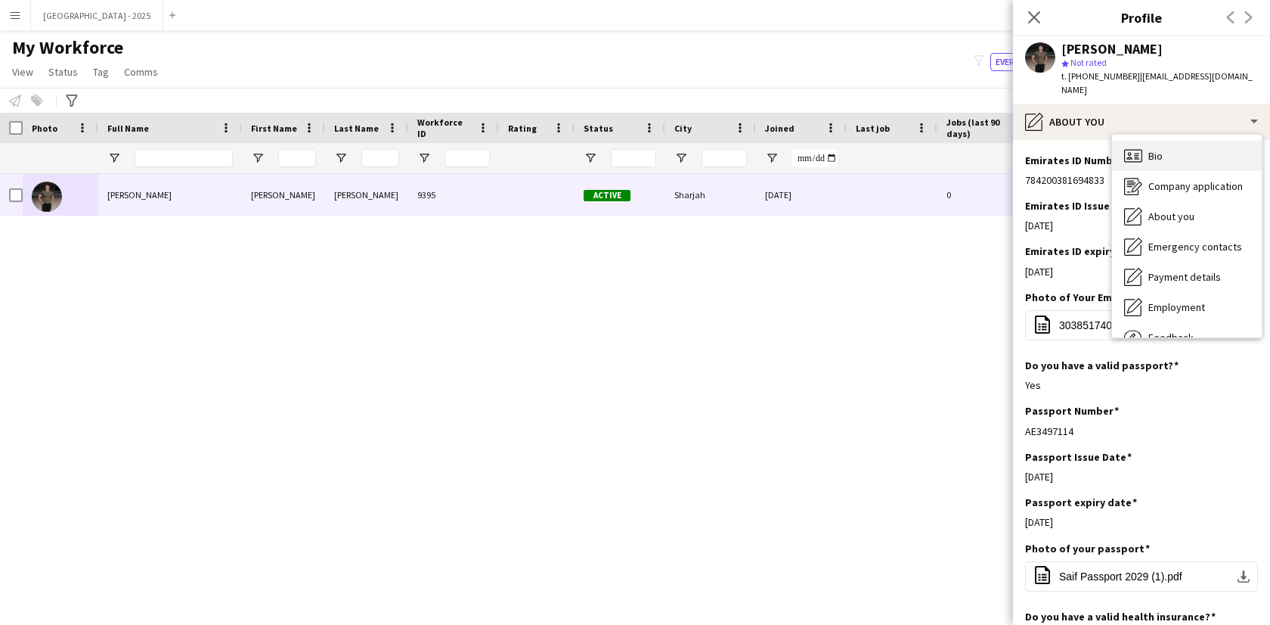
click at [1168, 141] on div "Bio Bio" at bounding box center [1187, 156] width 150 height 30
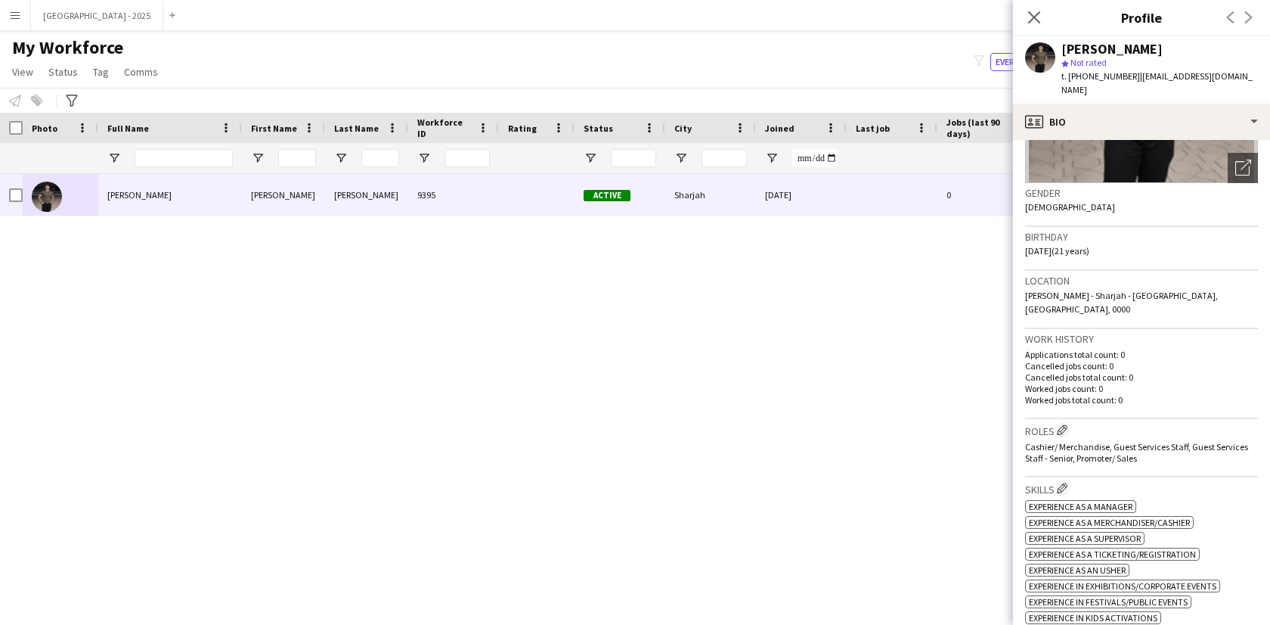
scroll to position [300, 0]
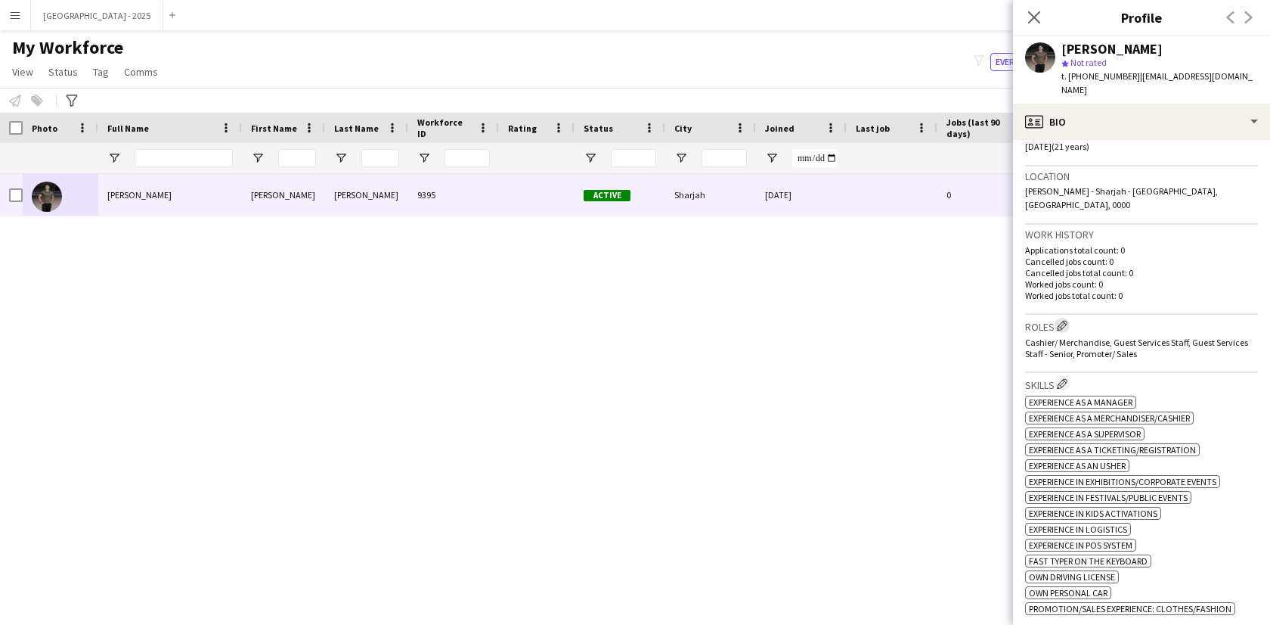
click at [1063, 320] on app-icon "Edit crew company roles" at bounding box center [1062, 325] width 11 height 11
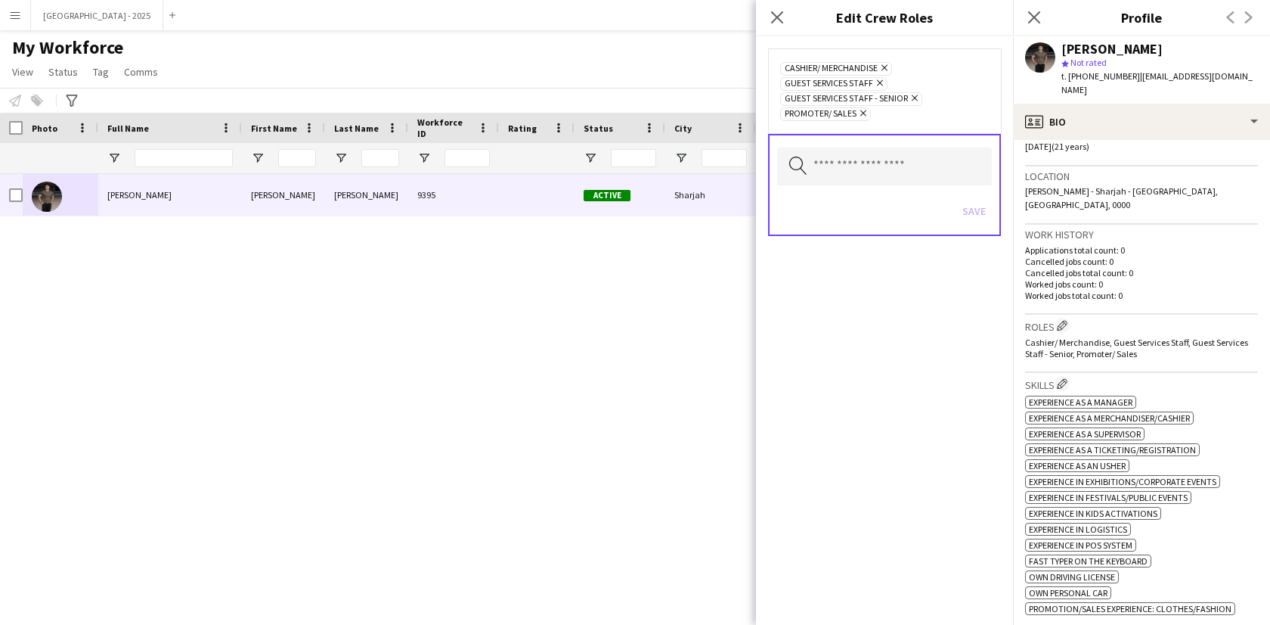
click at [862, 111] on icon at bounding box center [864, 113] width 6 height 6
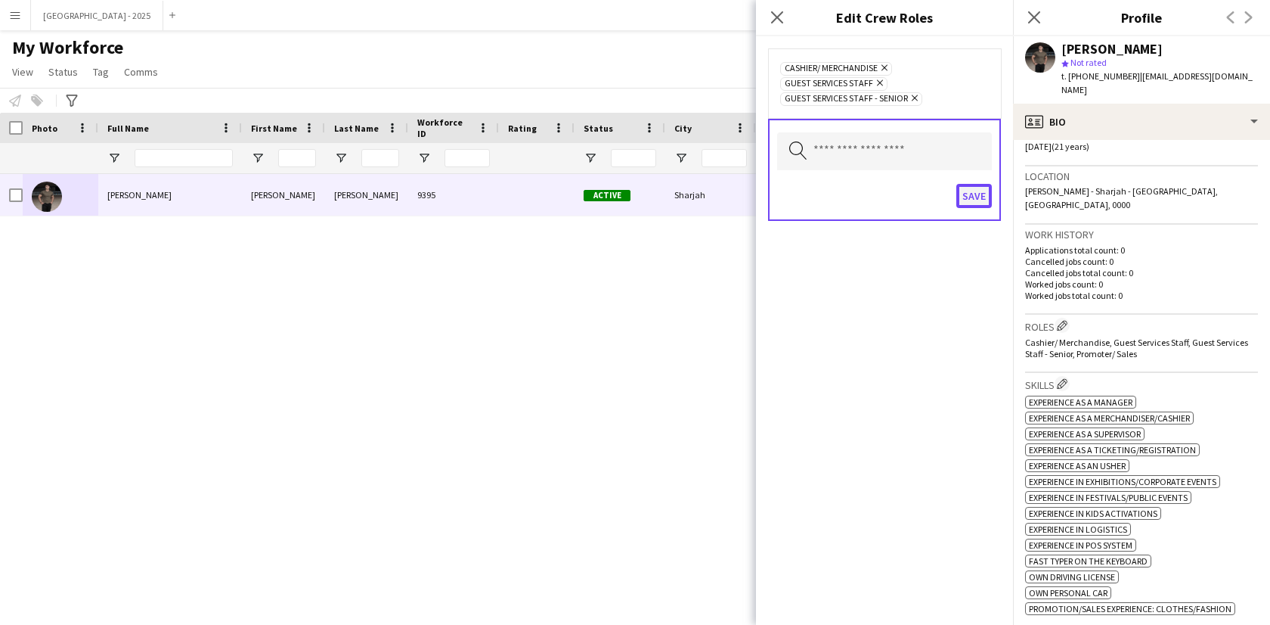
click at [976, 201] on button "Save" at bounding box center [975, 196] width 36 height 24
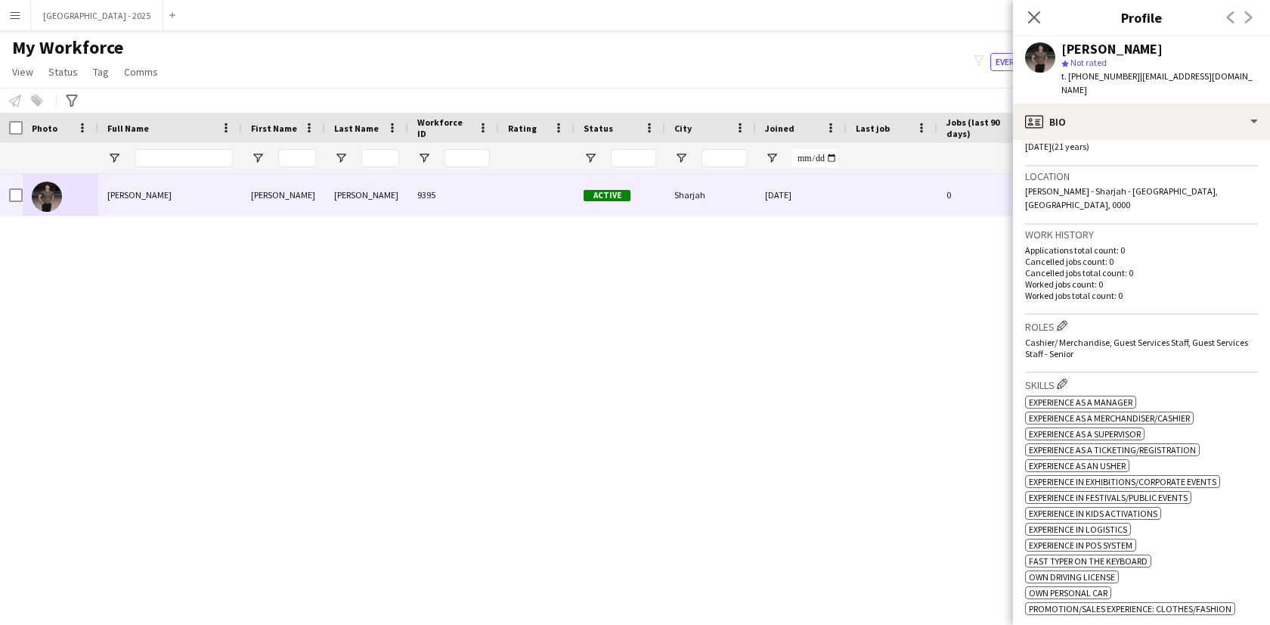
click at [1030, 5] on div "Close pop-in" at bounding box center [1034, 17] width 42 height 35
click at [1035, 18] on icon at bounding box center [1034, 17] width 12 height 12
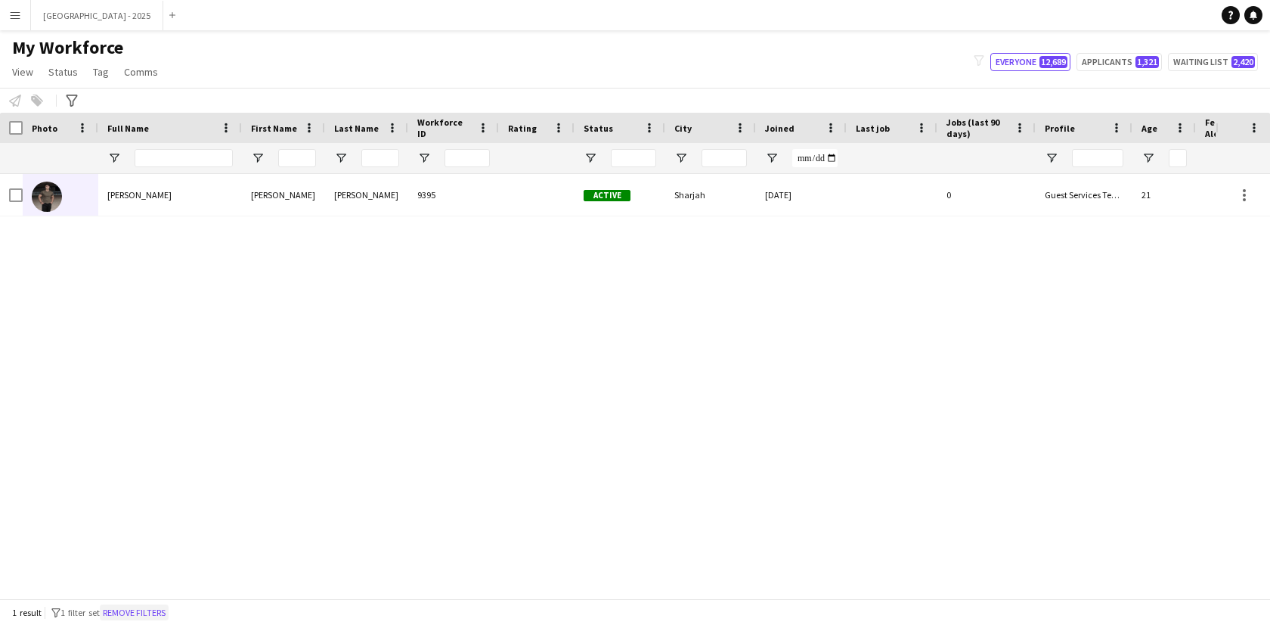
click at [158, 618] on button "Remove filters" at bounding box center [134, 612] width 69 height 17
